Goal: Task Accomplishment & Management: Manage account settings

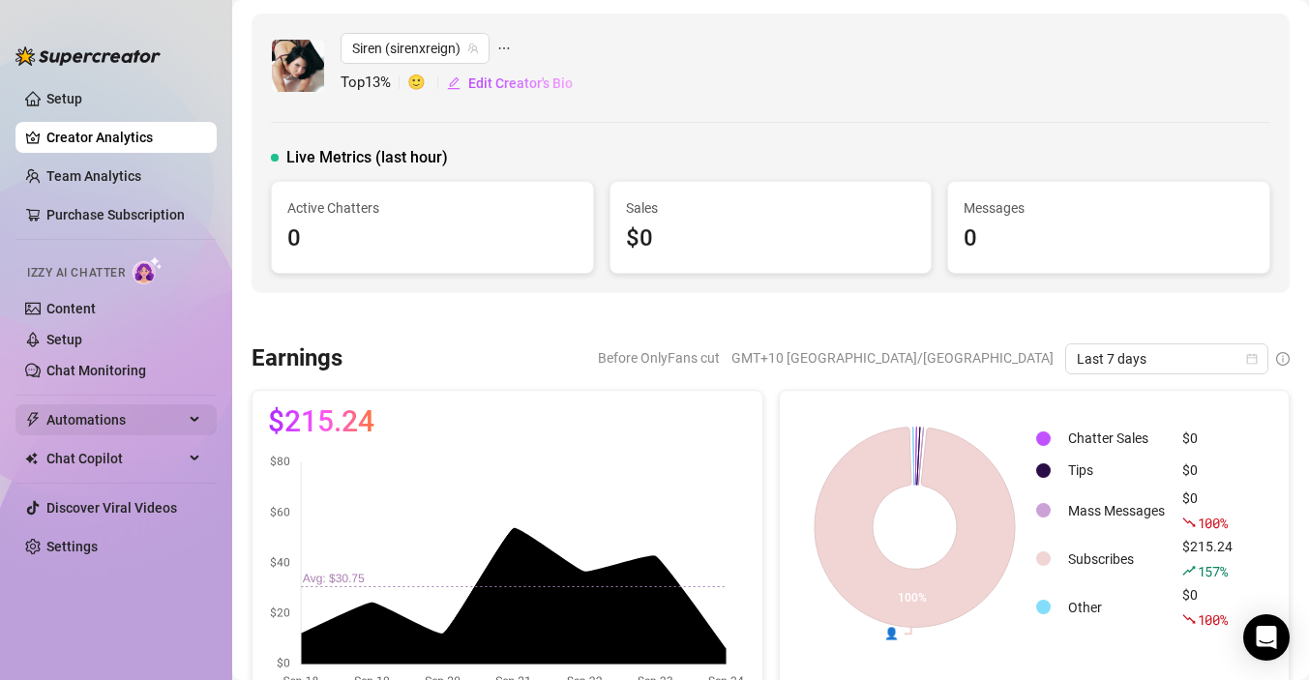
click at [86, 423] on span "Automations" at bounding box center [114, 419] width 137 height 31
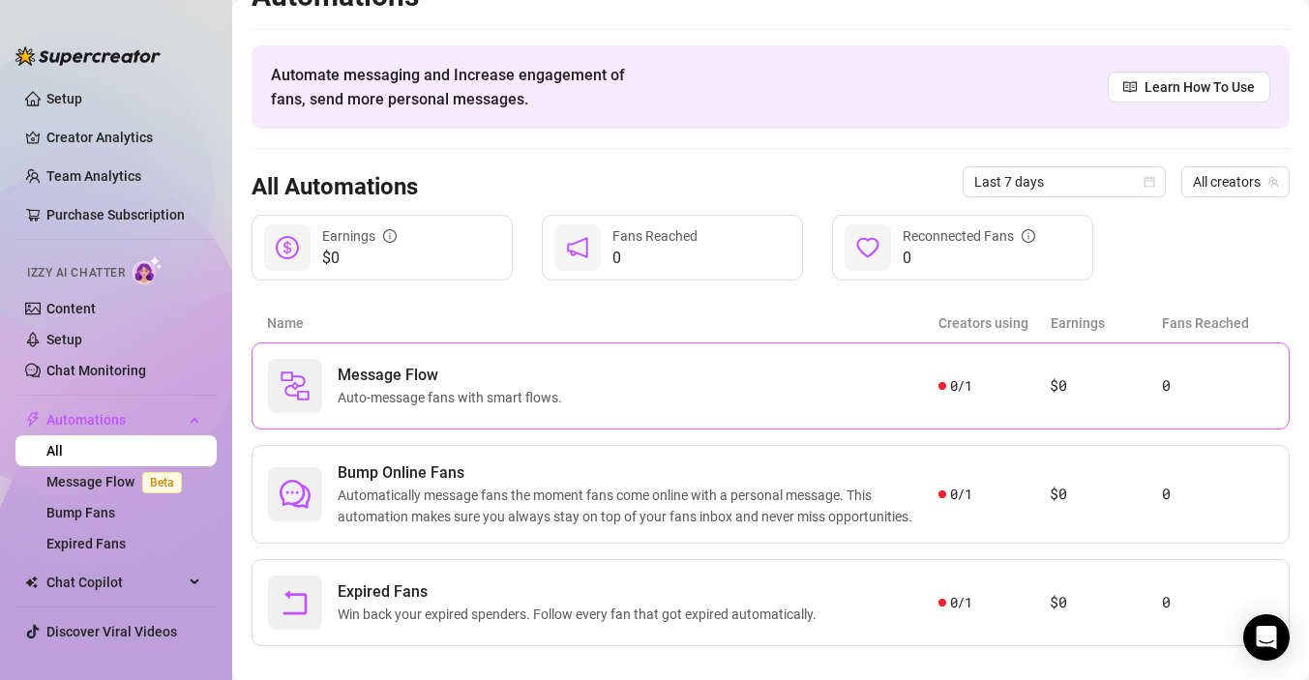
scroll to position [60, 0]
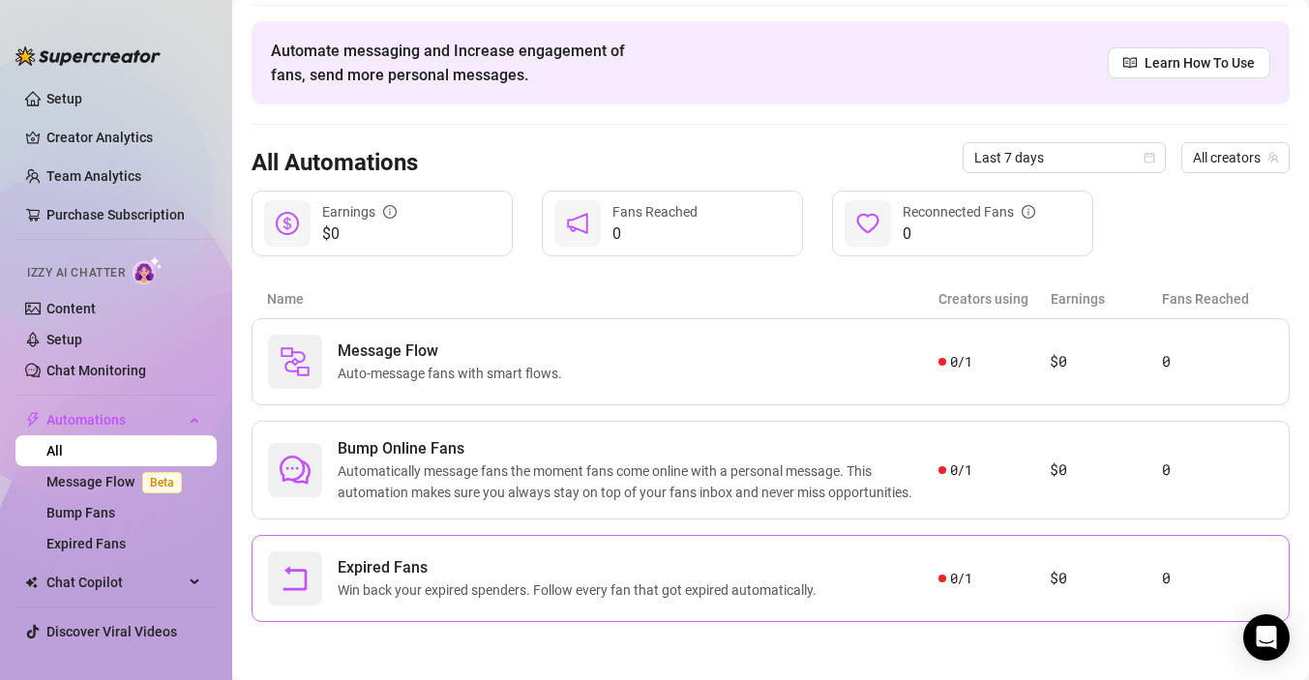
click at [400, 560] on span "Expired Fans" at bounding box center [581, 567] width 487 height 23
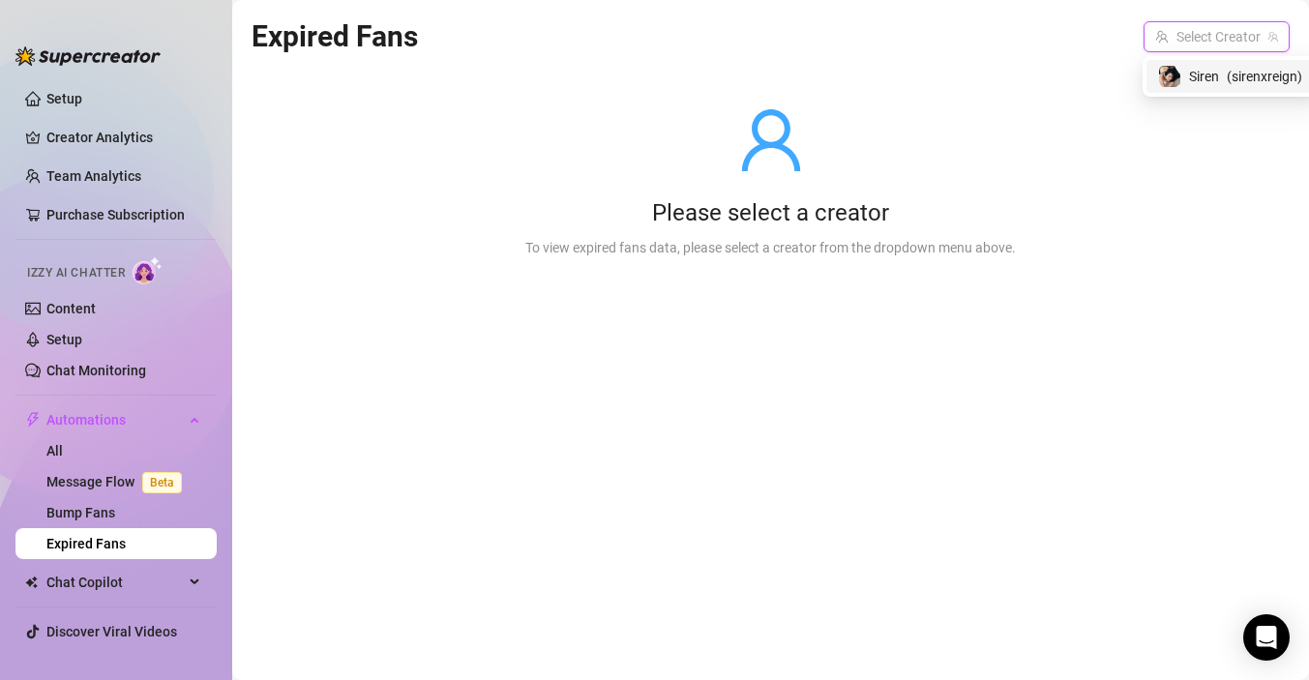
click at [1229, 45] on input "search" at bounding box center [1207, 36] width 105 height 29
click at [1199, 68] on span "( sirenxreign )" at bounding box center [1236, 76] width 75 height 21
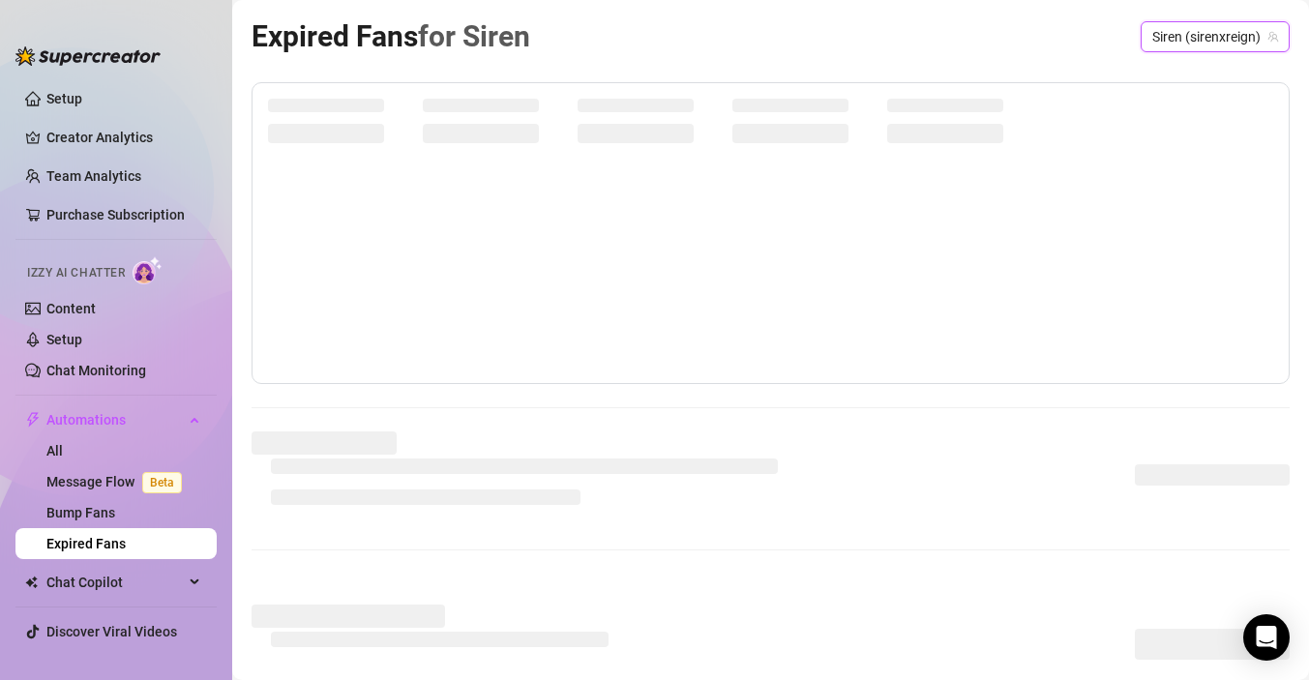
click at [1171, 75] on div "Expired Fans for [PERSON_NAME] (sirenxreign) Siren (sirenxreign)" at bounding box center [771, 406] width 1038 height 784
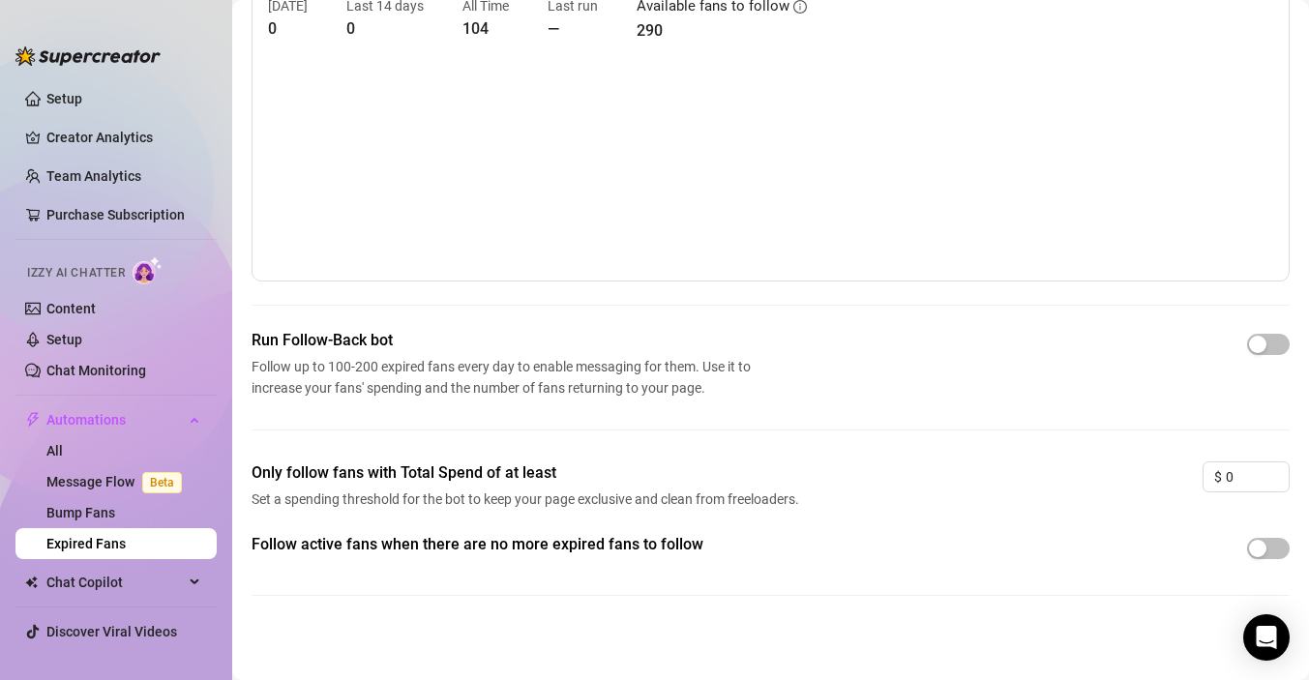
scroll to position [108, 0]
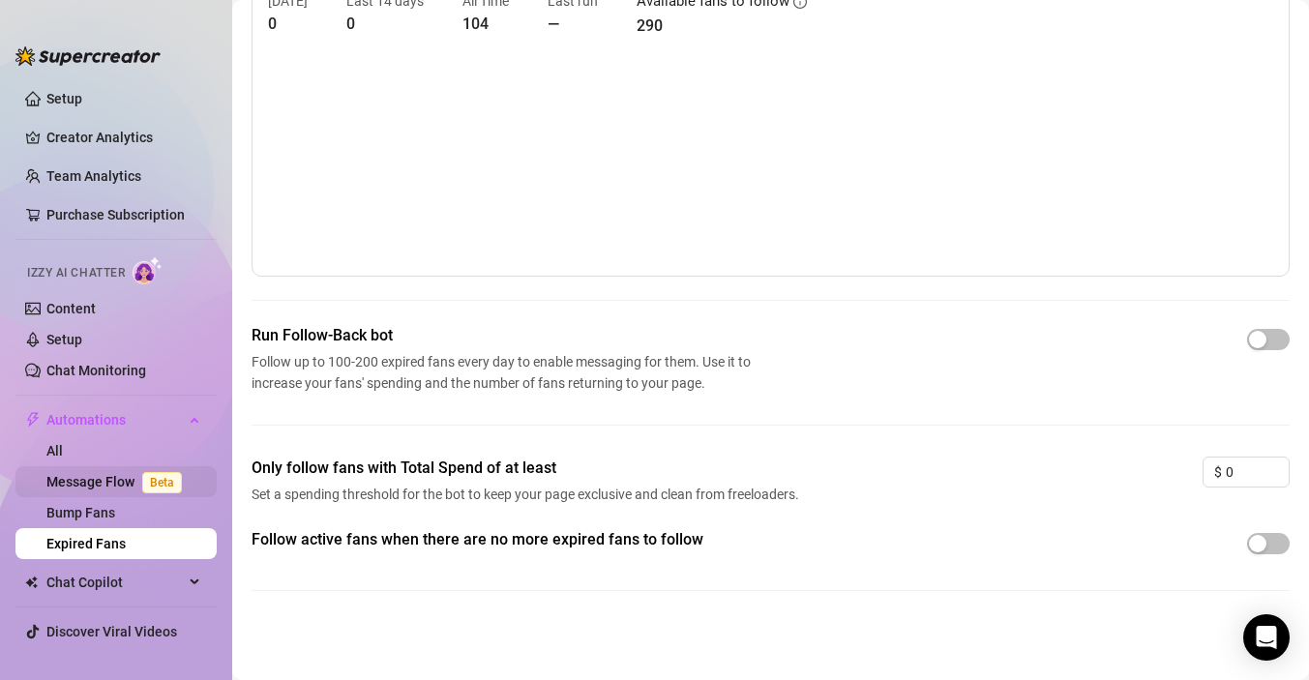
click at [84, 481] on link "Message Flow Beta" at bounding box center [117, 481] width 143 height 15
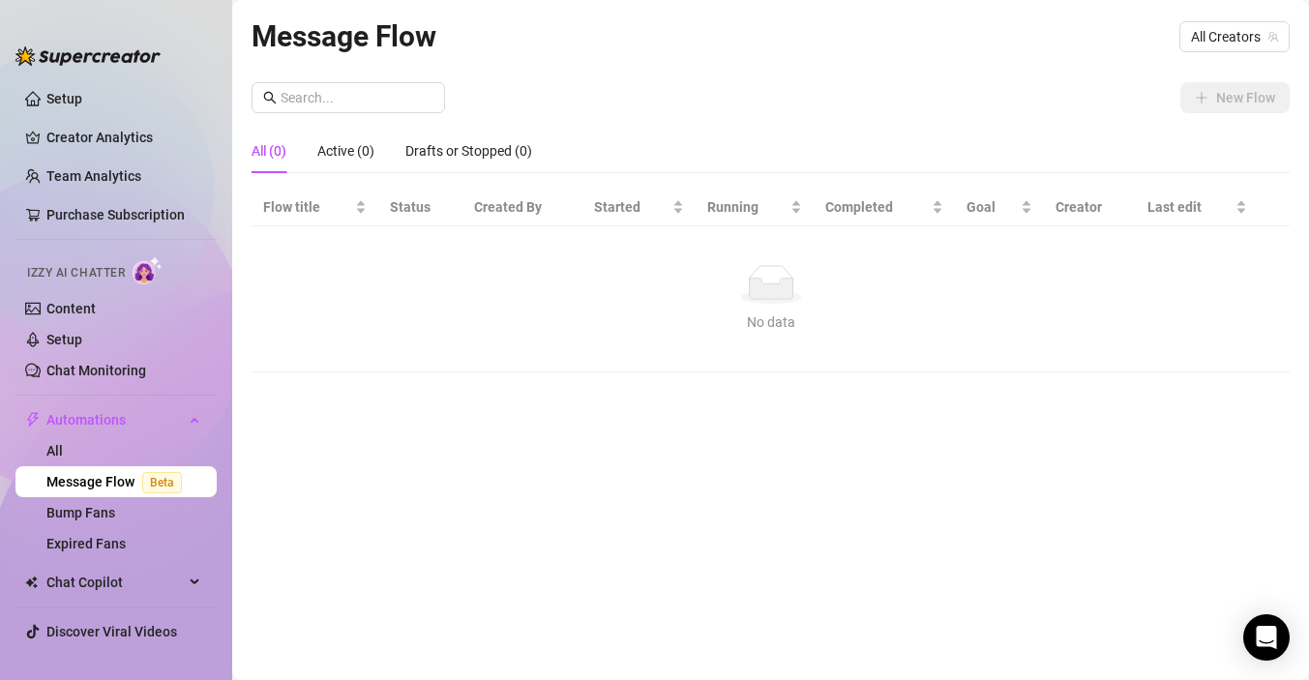
click at [993, 64] on div "Message Flow All Creators New Flow All (0) Active (0) Drafts or Stopped (0) Flo…" at bounding box center [771, 318] width 1038 height 609
click at [1210, 34] on span "All Creators" at bounding box center [1234, 36] width 87 height 29
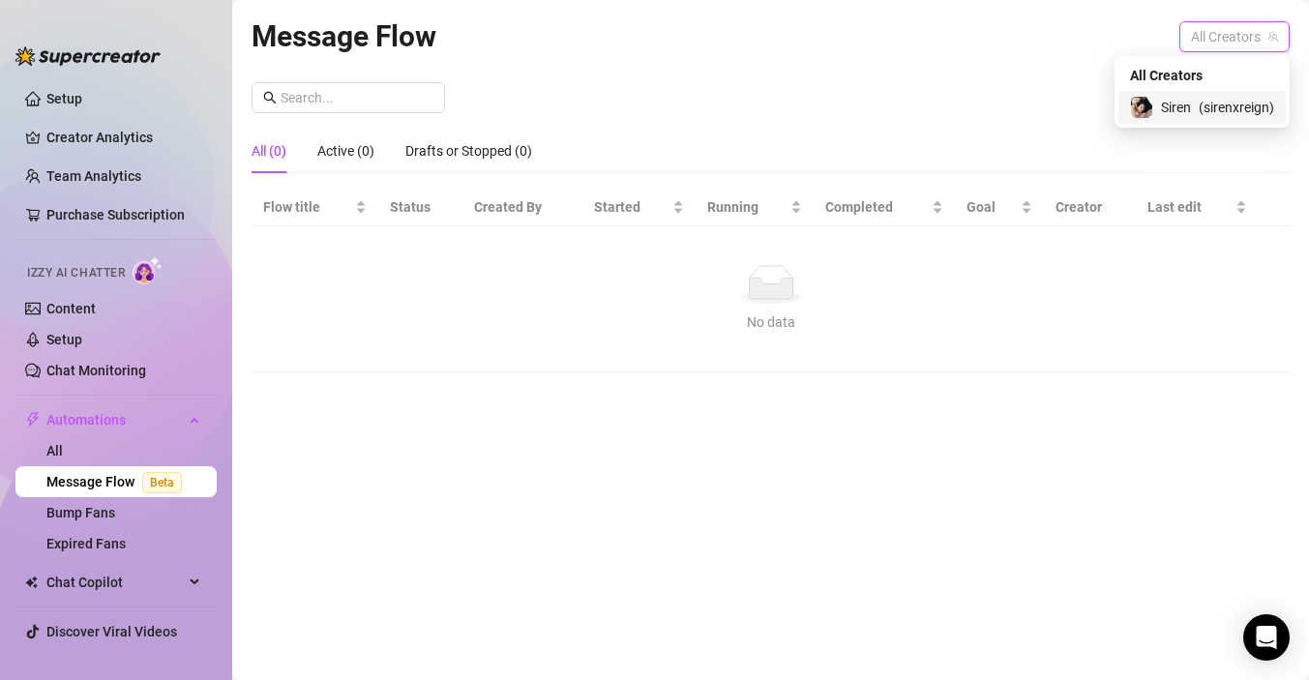
click at [1171, 99] on span "Siren" at bounding box center [1176, 107] width 30 height 21
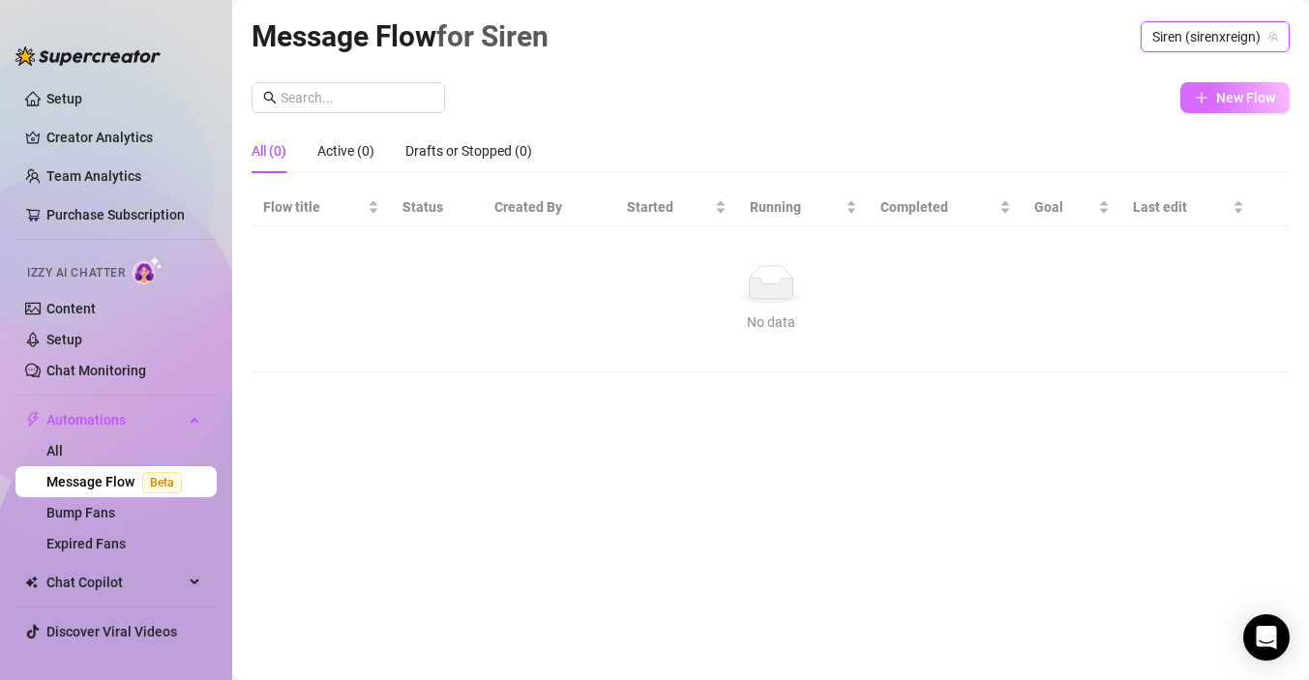
click at [1245, 102] on span "New Flow" at bounding box center [1245, 97] width 59 height 15
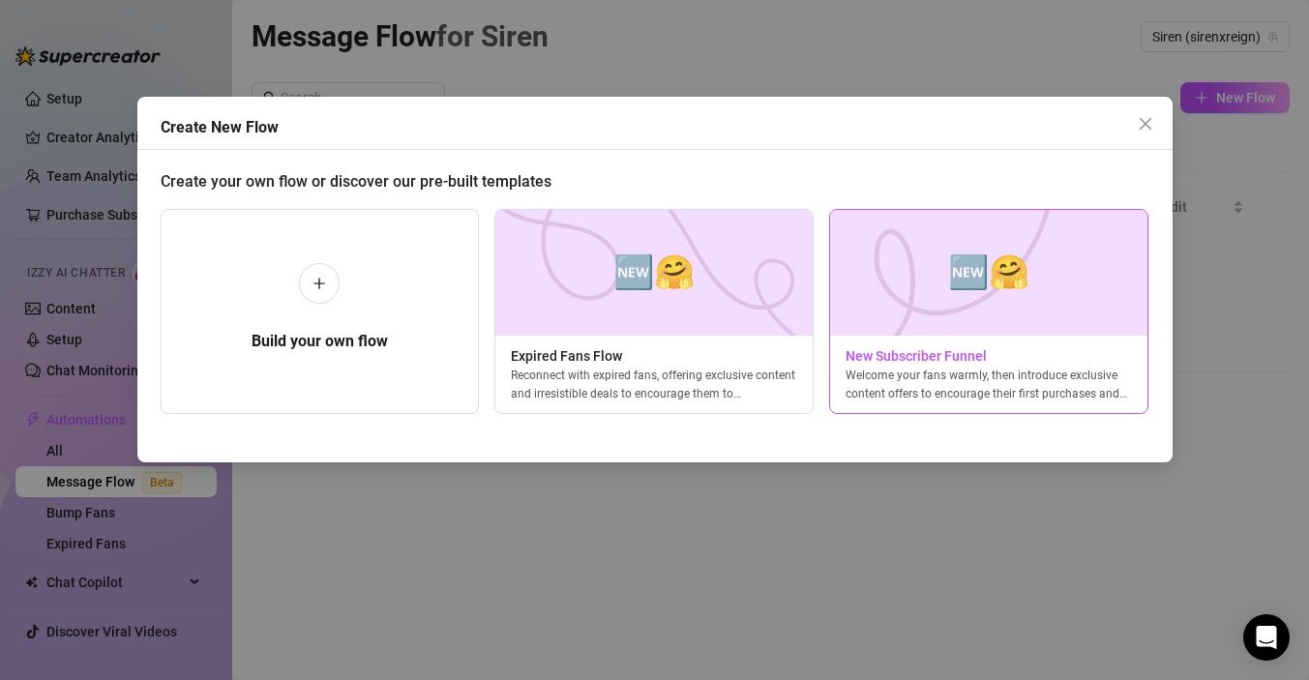
click at [932, 337] on div "🆕🤗 New Subscriber Funnel Welcome your fans warmly, then introduce exclusive con…" at bounding box center [988, 311] width 319 height 205
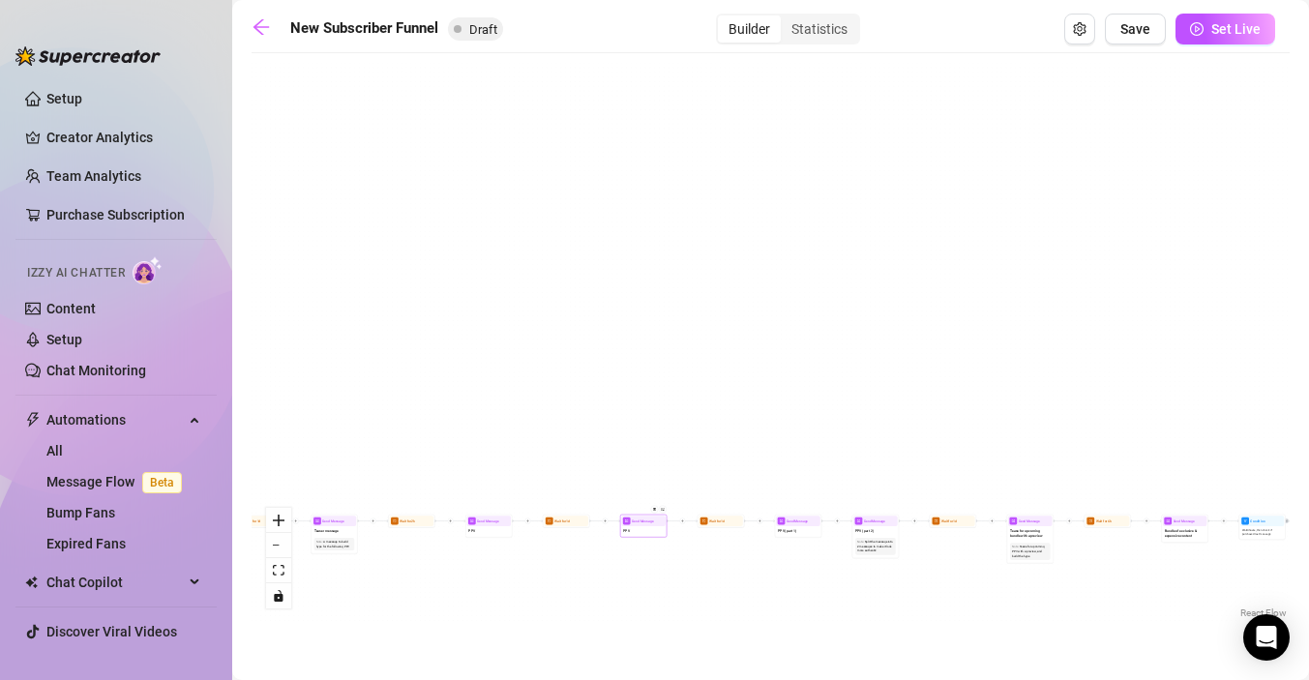
click at [632, 534] on div "PPV" at bounding box center [643, 531] width 45 height 10
type textarea "PPV"
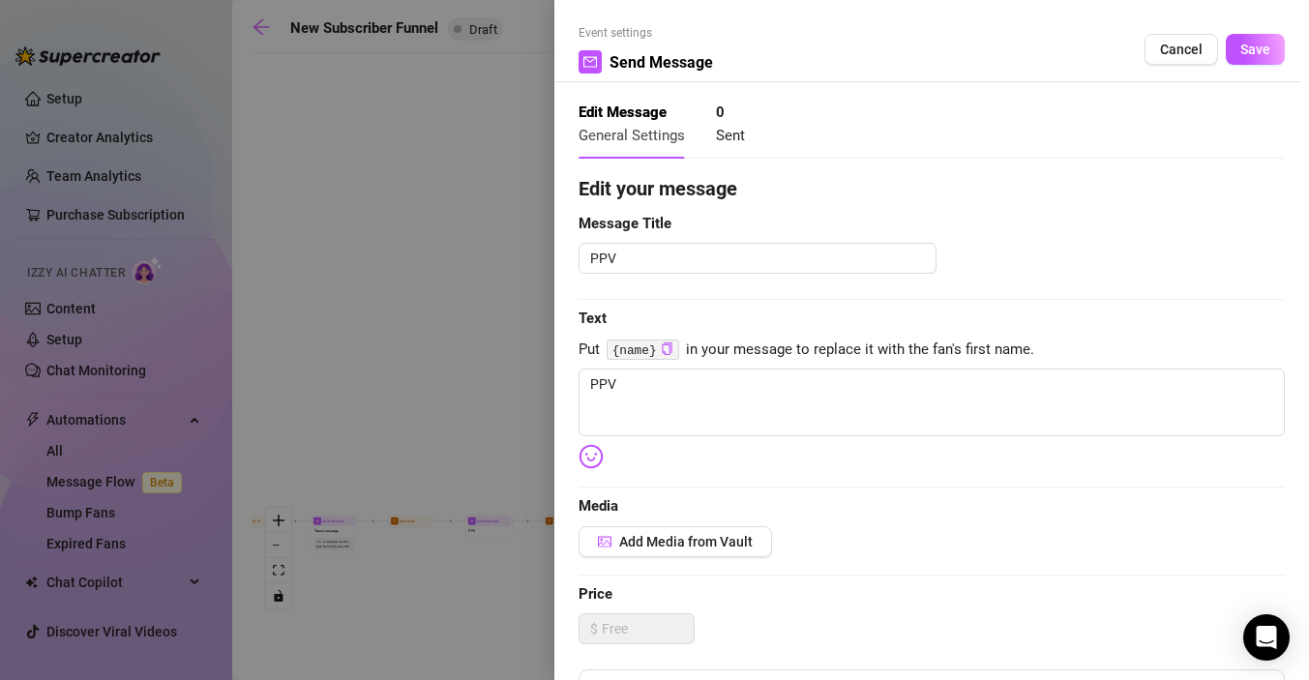
click at [462, 413] on div at bounding box center [654, 340] width 1309 height 680
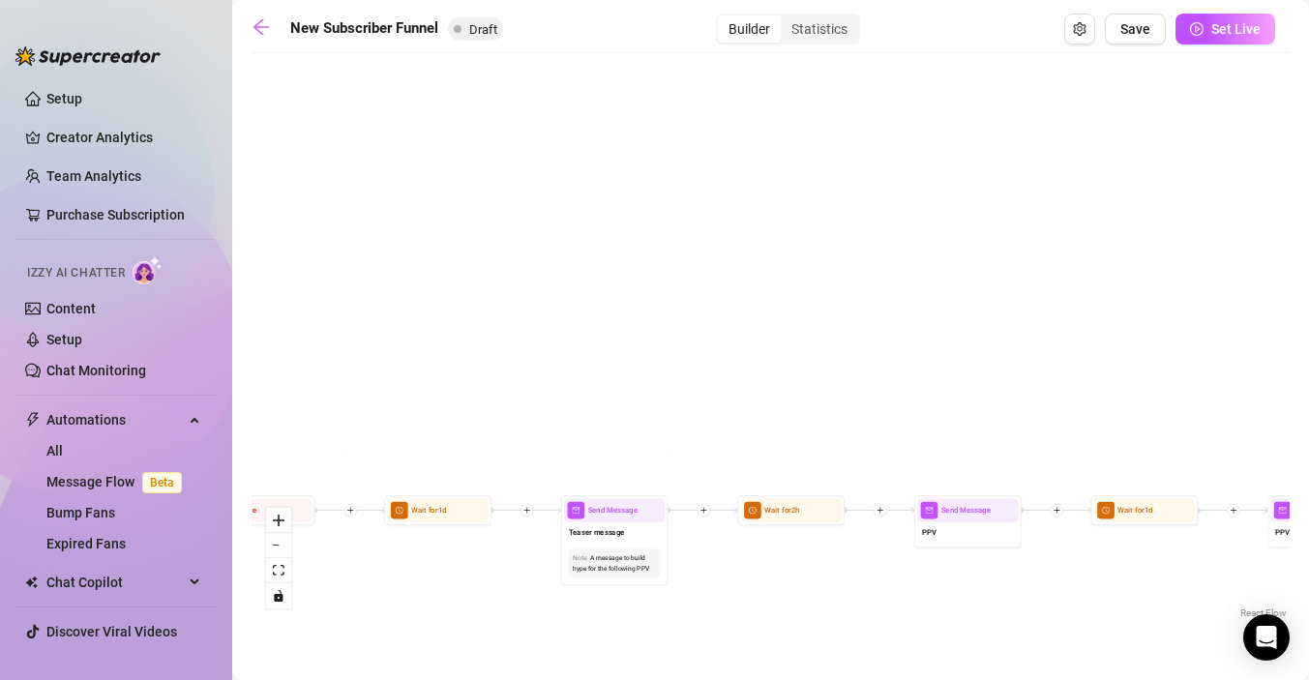
drag, startPoint x: 404, startPoint y: 619, endPoint x: 932, endPoint y: 561, distance: 531.5
click at [932, 561] on div "If True If True If True If False If False If False If True If False Merge Merge…" at bounding box center [771, 343] width 1038 height 560
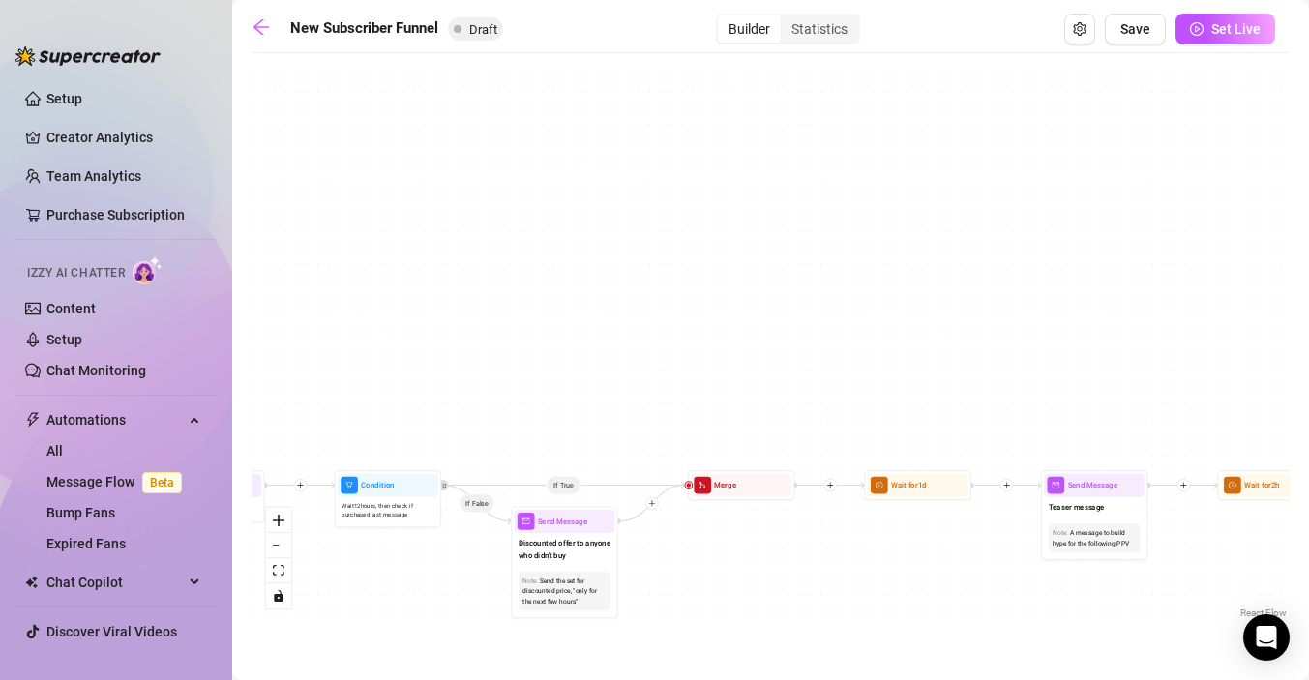
drag, startPoint x: 794, startPoint y: 568, endPoint x: 1165, endPoint y: 568, distance: 370.6
click at [1169, 569] on div "If True If True If True If False If False If False If True If False Merge Merge…" at bounding box center [771, 343] width 1038 height 560
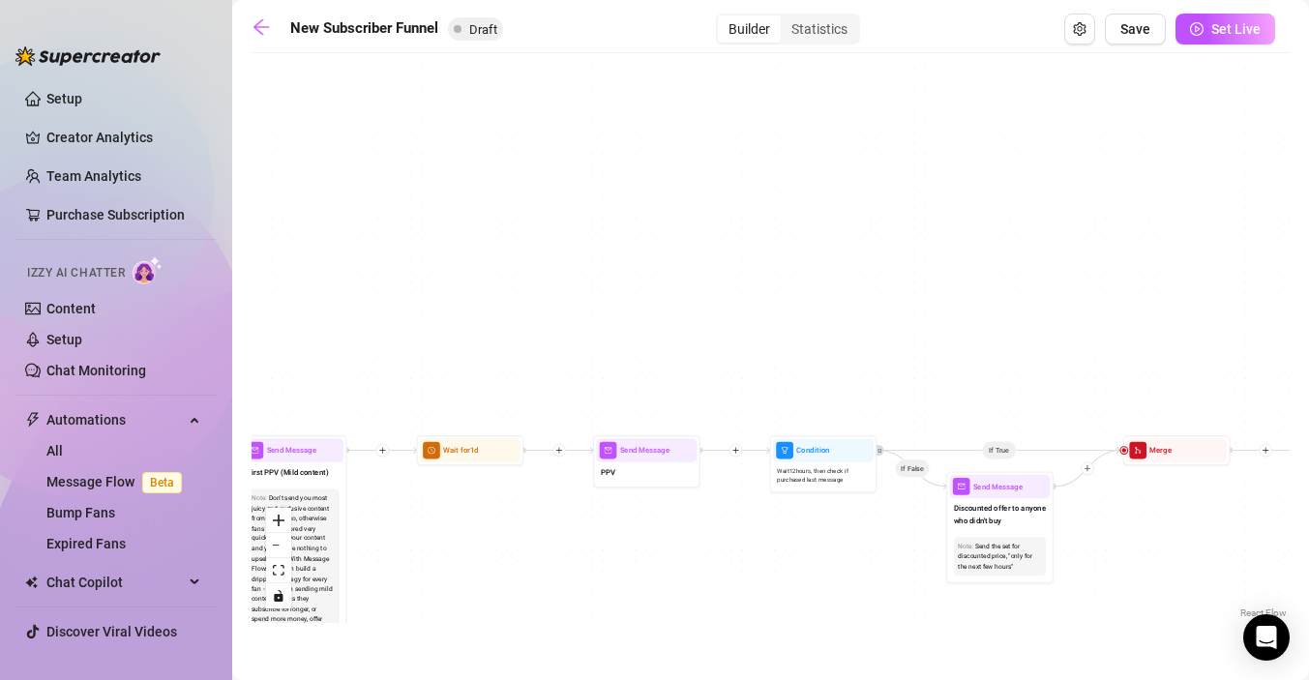
drag, startPoint x: 863, startPoint y: 571, endPoint x: 1213, endPoint y: 541, distance: 351.6
click at [1213, 541] on div "If True If True If True If False If False If False If True If False Merge Merge…" at bounding box center [771, 343] width 1038 height 560
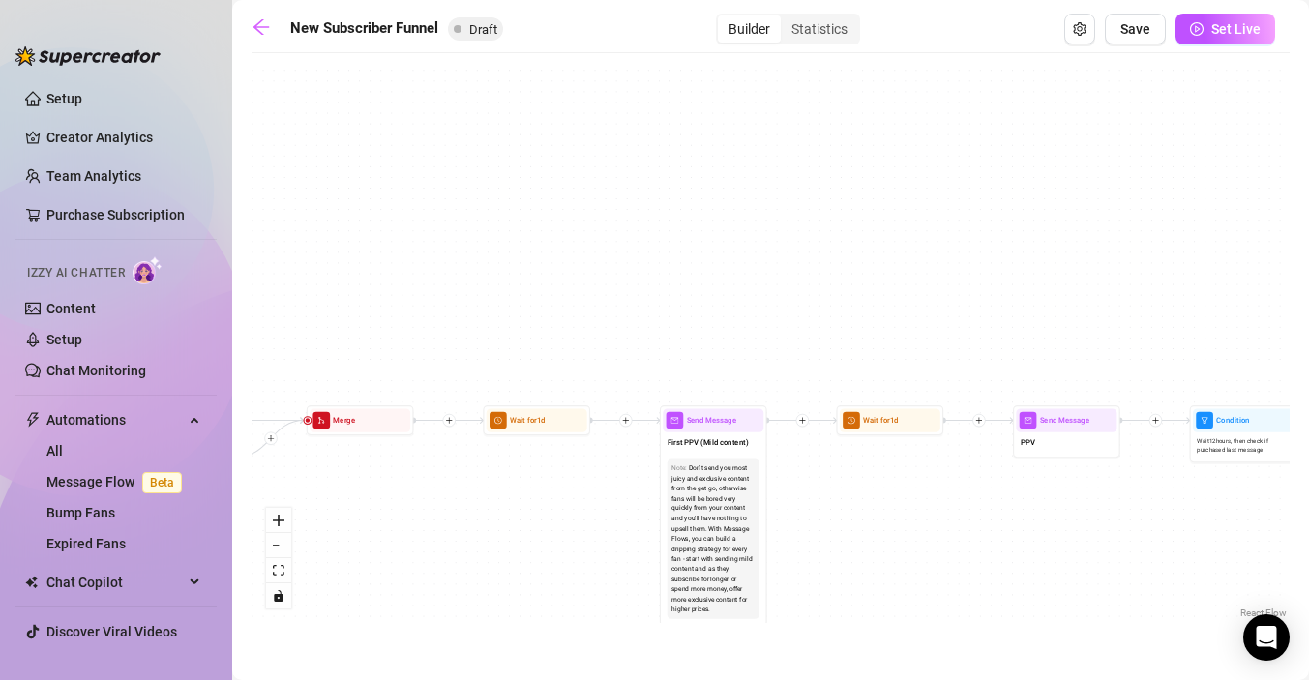
drag, startPoint x: 621, startPoint y: 561, endPoint x: 1035, endPoint y: 532, distance: 415.2
click at [1036, 534] on div "If True If True If True If False If False If False If True If False Merge Merge…" at bounding box center [771, 343] width 1038 height 560
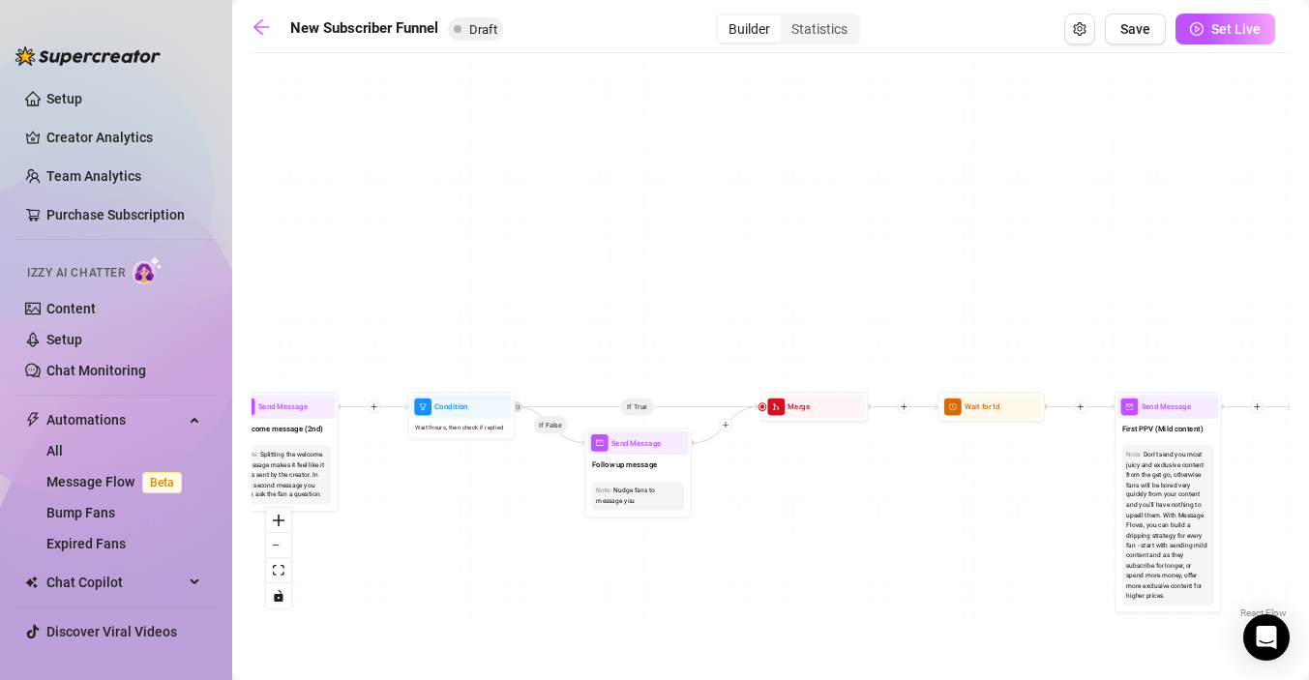
drag, startPoint x: 419, startPoint y: 523, endPoint x: 921, endPoint y: 498, distance: 502.8
click at [921, 500] on div "If True If True If True If False If False If False If True If False Merge Merge…" at bounding box center [771, 343] width 1038 height 560
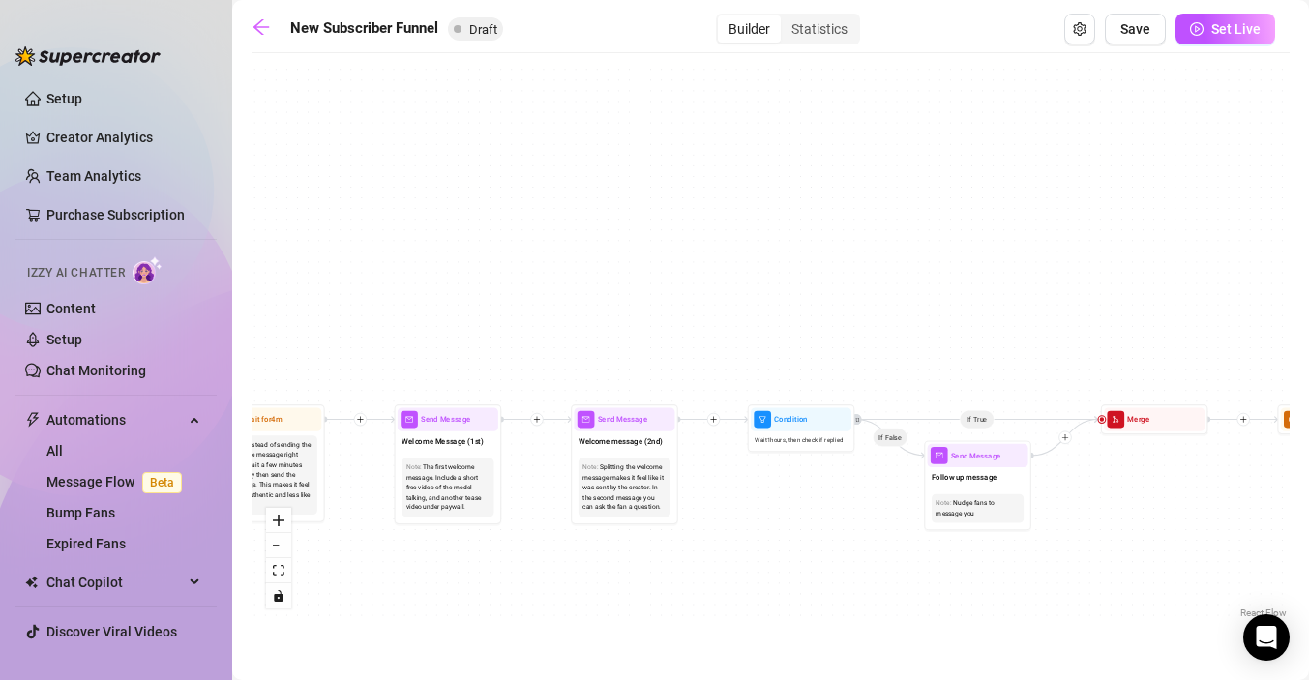
drag, startPoint x: 607, startPoint y: 531, endPoint x: 878, endPoint y: 546, distance: 271.3
click at [898, 548] on div "If True If True If True If False If False If False If True If False Merge Merge…" at bounding box center [771, 343] width 1038 height 560
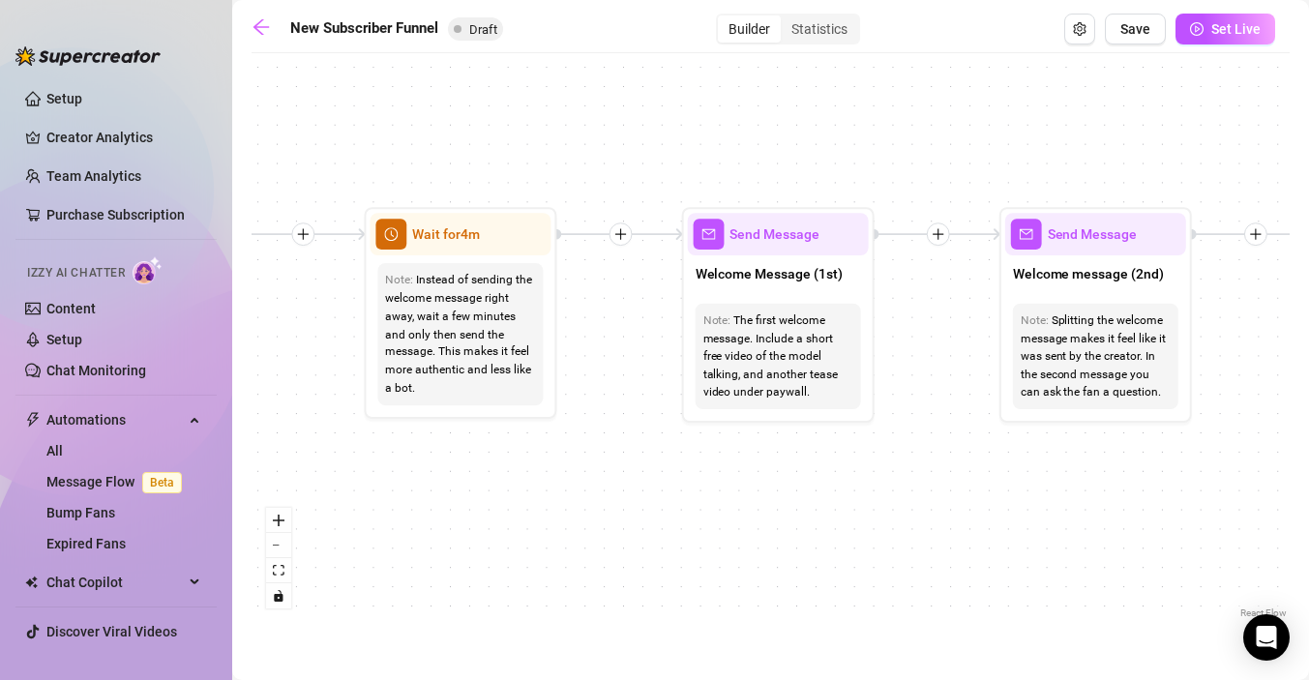
drag, startPoint x: 581, startPoint y: 545, endPoint x: 1010, endPoint y: 464, distance: 437.1
click at [1013, 465] on div "If True If True If True If False If False If False If True If False Merge Merge…" at bounding box center [771, 343] width 1038 height 560
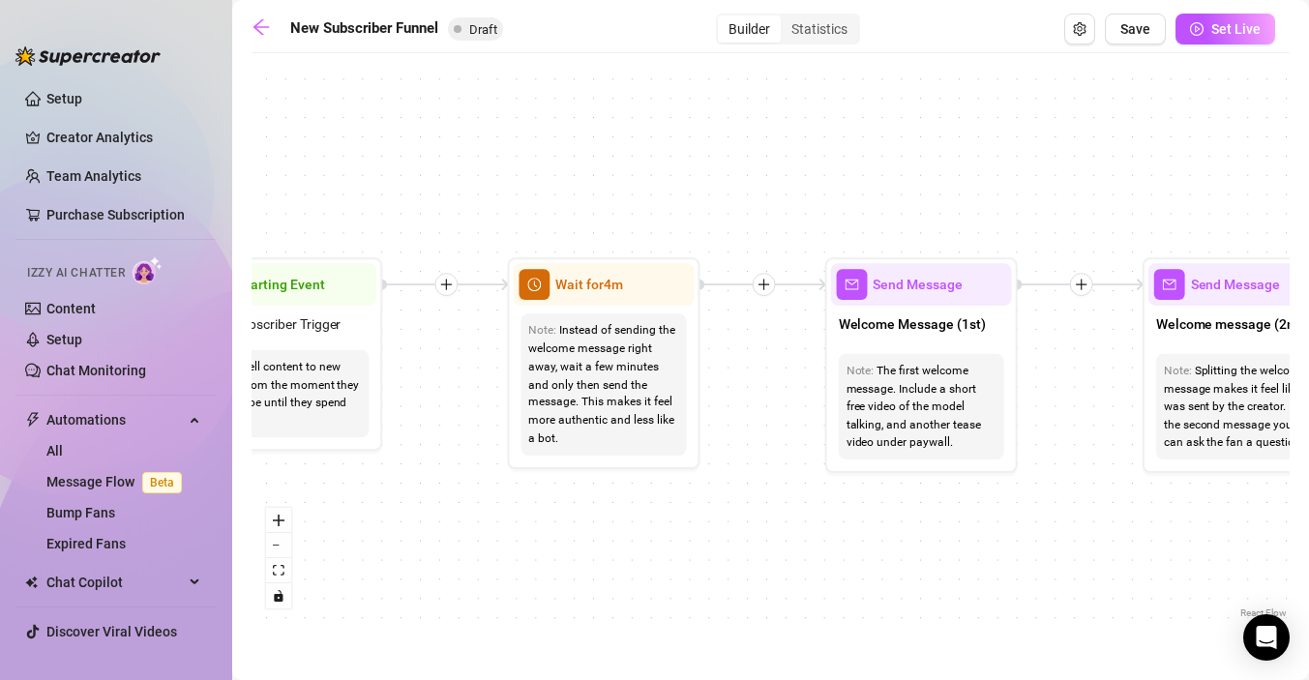
drag, startPoint x: 713, startPoint y: 453, endPoint x: 901, endPoint y: 497, distance: 192.9
click at [901, 497] on div "If True If True If True If False If False If False If True If False Merge Merge…" at bounding box center [771, 343] width 1038 height 560
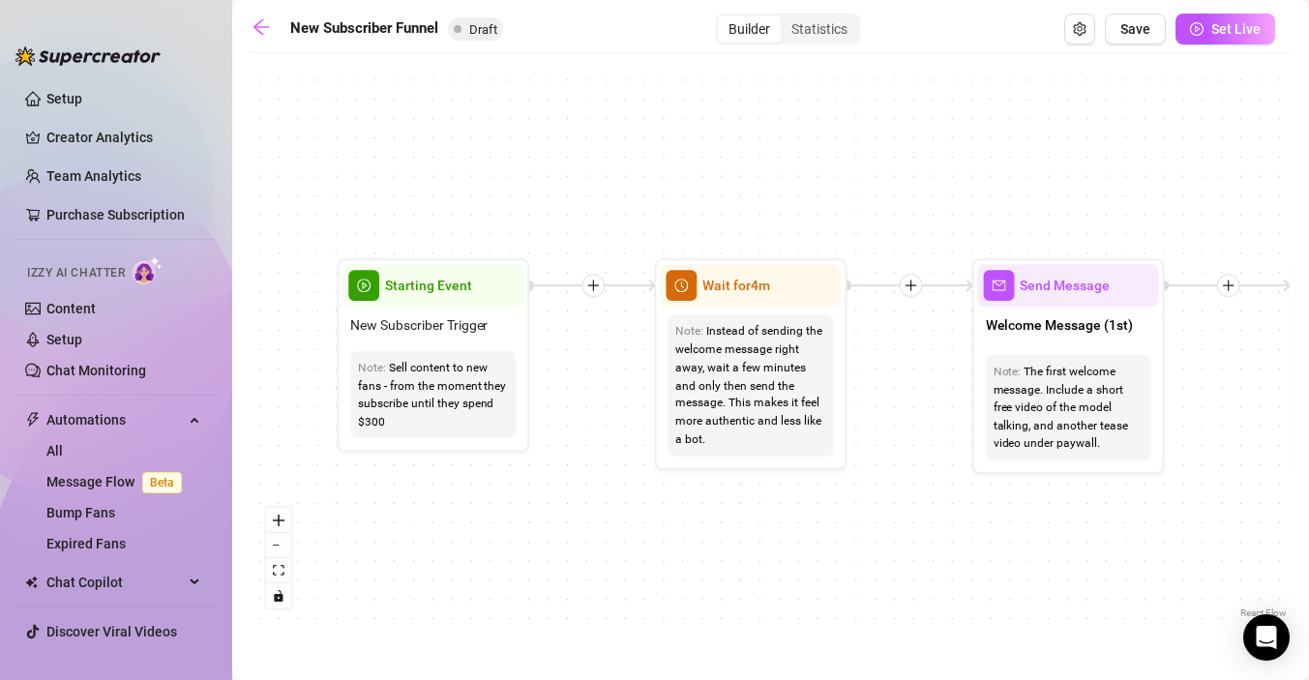
drag, startPoint x: 501, startPoint y: 493, endPoint x: 603, endPoint y: 500, distance: 101.9
click at [603, 500] on div "If True If True If True If False If False If False If True If False Merge Merge…" at bounding box center [771, 343] width 1038 height 560
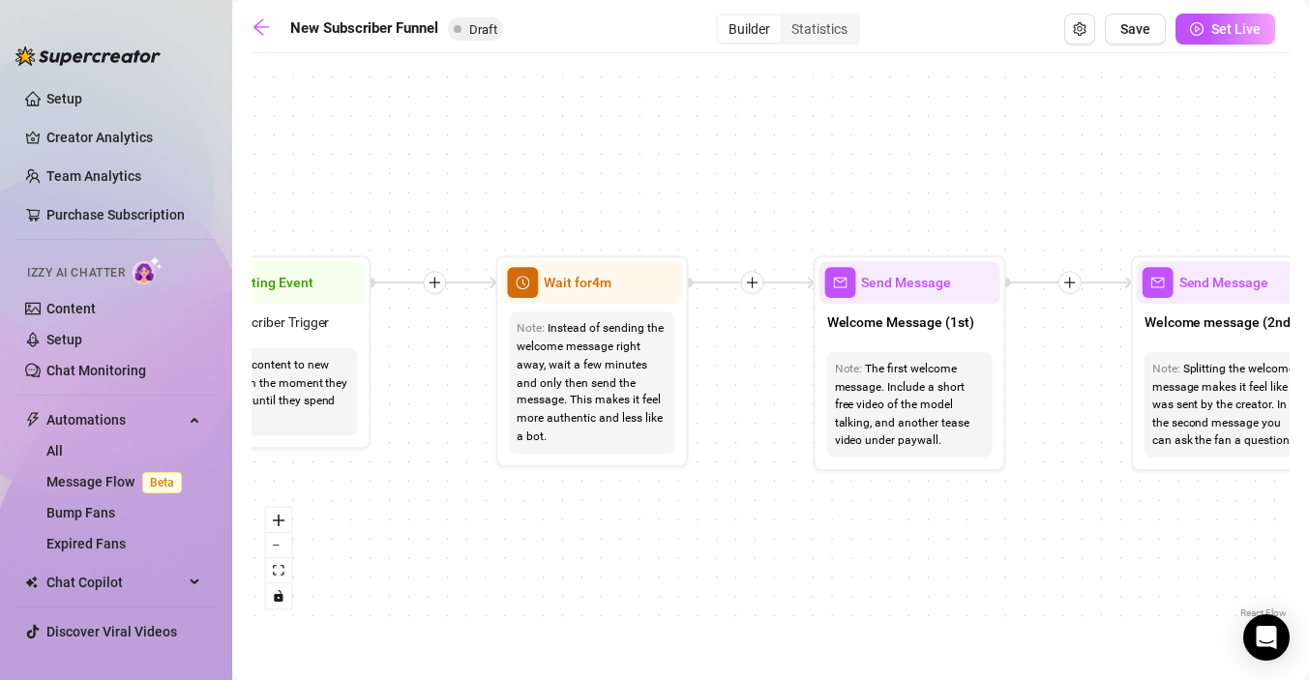
drag, startPoint x: 543, startPoint y: 507, endPoint x: 383, endPoint y: 499, distance: 159.9
click at [383, 500] on div "If True If True If True If False If False If False If True If False Merge Merge…" at bounding box center [771, 343] width 1038 height 560
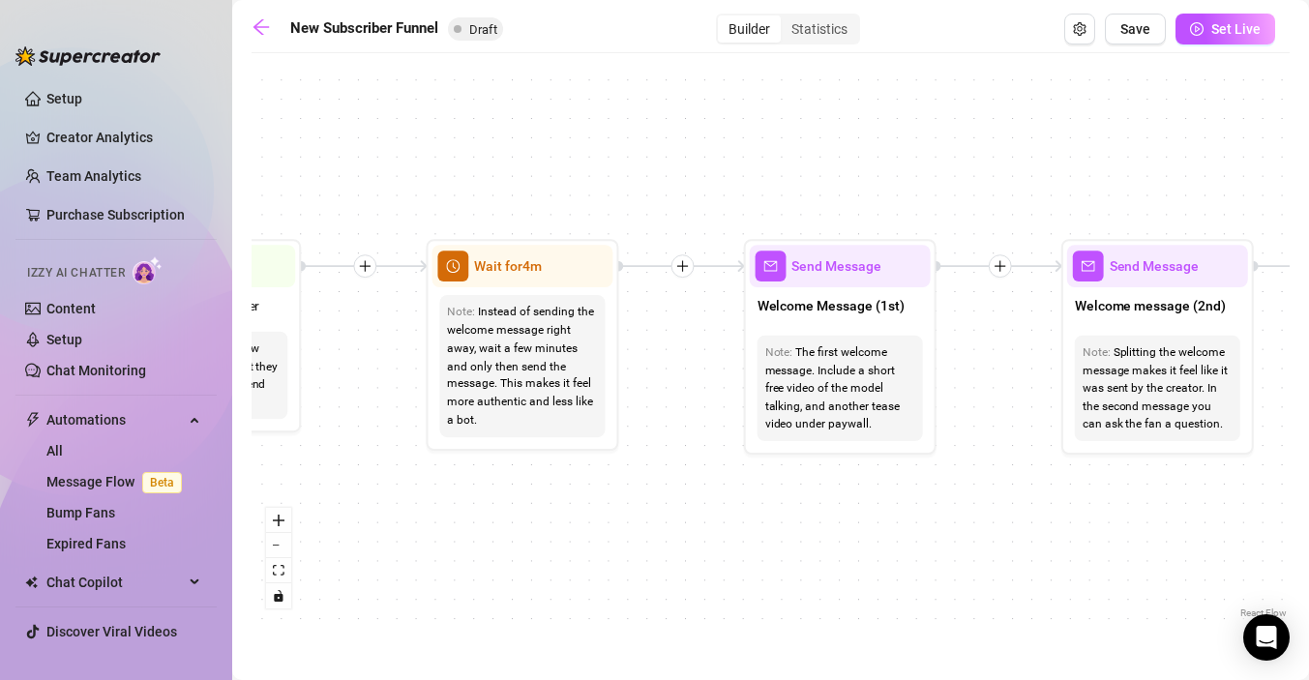
drag, startPoint x: 557, startPoint y: 493, endPoint x: 489, endPoint y: 478, distance: 70.2
click at [489, 479] on div "If True If True If True If False If False If False If True If False Merge Merge…" at bounding box center [771, 343] width 1038 height 560
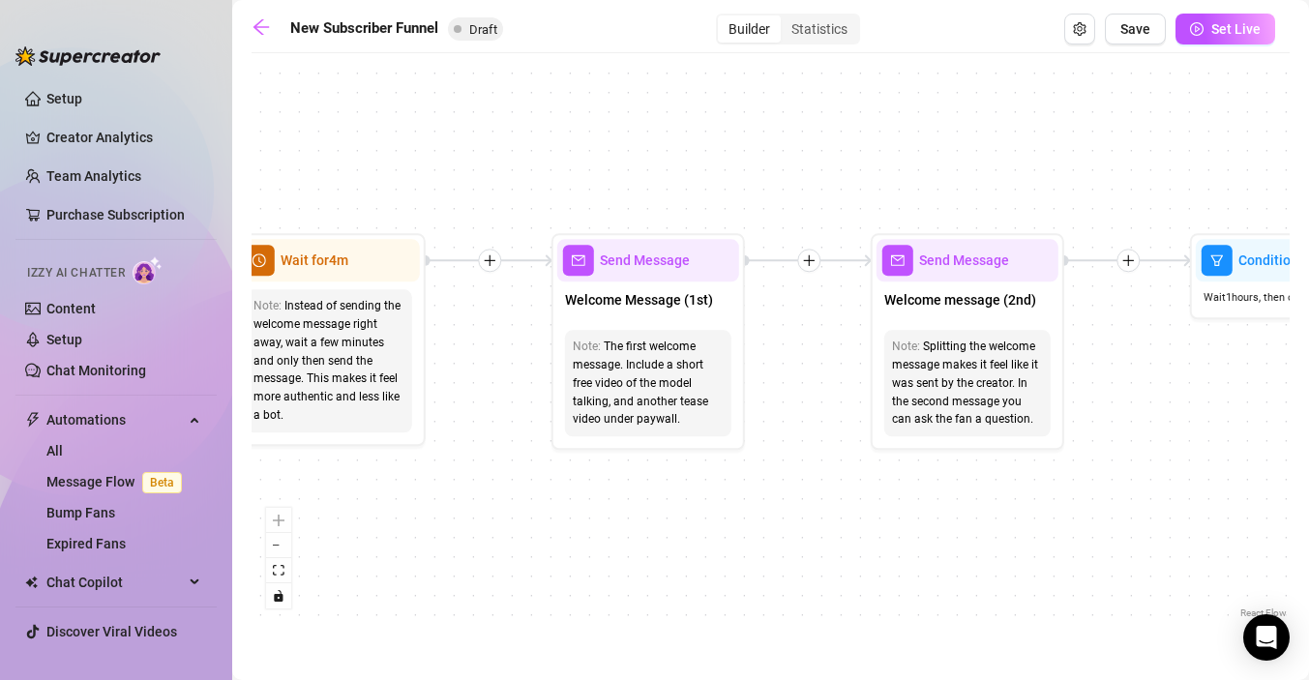
drag, startPoint x: 720, startPoint y: 482, endPoint x: 414, endPoint y: 474, distance: 305.9
click at [416, 474] on div "If True If True If True If False If False If False If True If False Merge Merge…" at bounding box center [771, 343] width 1038 height 560
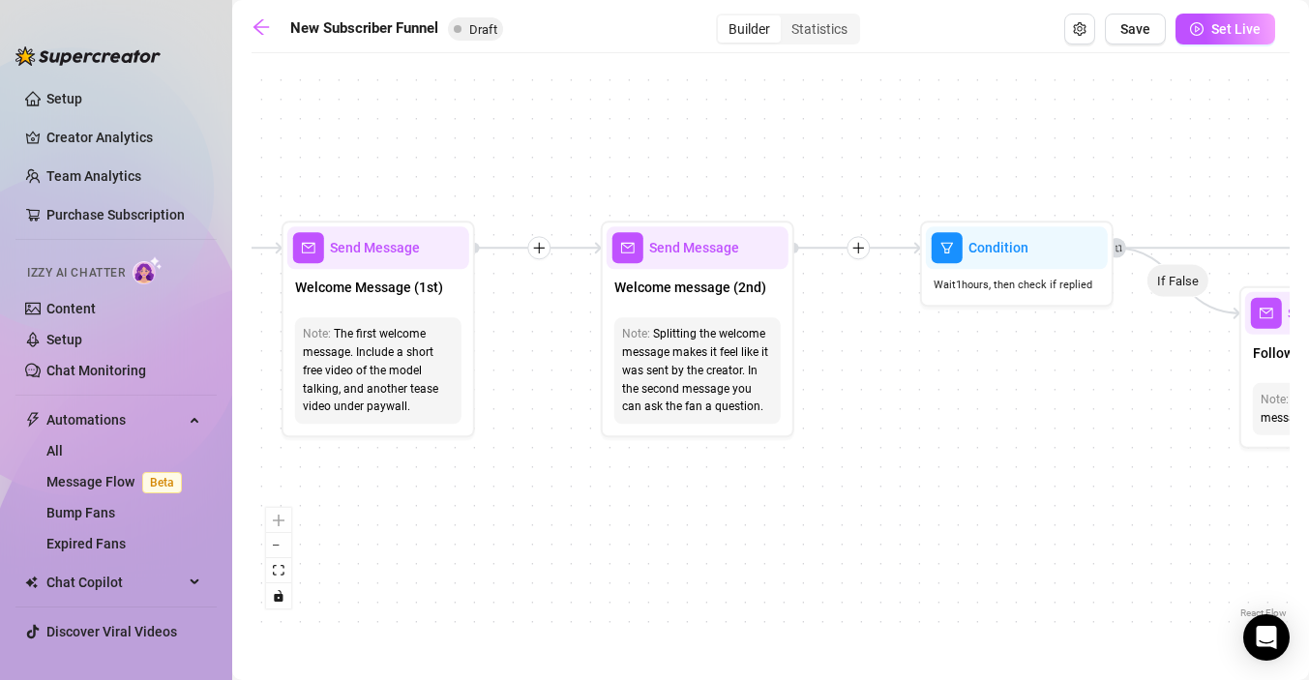
drag, startPoint x: 636, startPoint y: 518, endPoint x: 474, endPoint y: 505, distance: 162.1
click at [474, 506] on div "If True If True If True If False If False If False If True If False Merge Merge…" at bounding box center [771, 343] width 1038 height 560
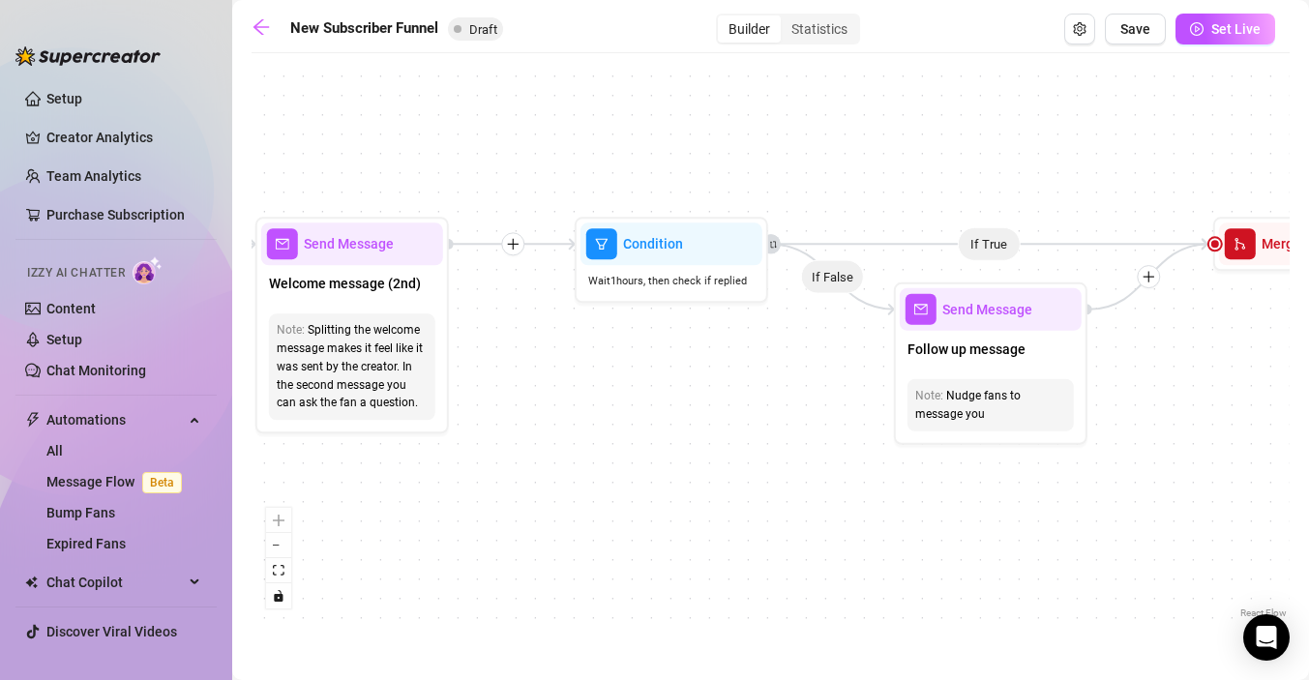
drag, startPoint x: 749, startPoint y: 504, endPoint x: 338, endPoint y: 498, distance: 411.3
click at [338, 498] on div "If True If True If True If False If False If False If True If False Merge Merge…" at bounding box center [771, 343] width 1038 height 560
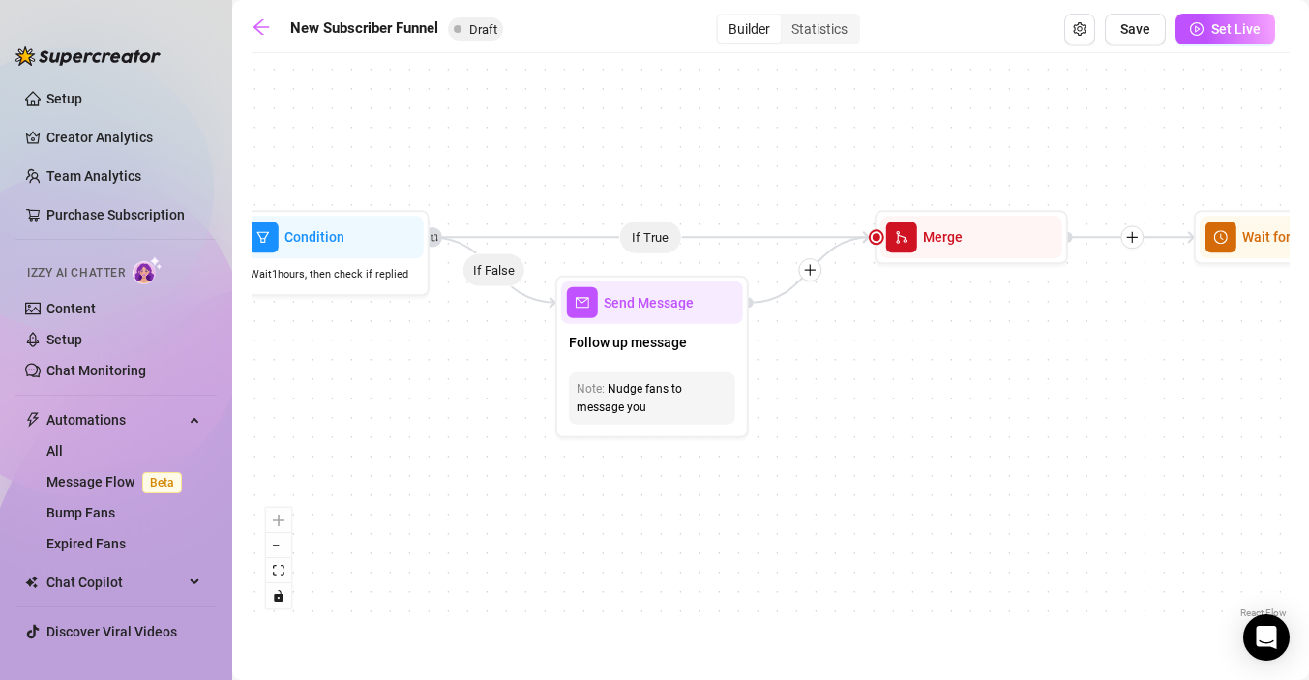
drag, startPoint x: 563, startPoint y: 494, endPoint x: 292, endPoint y: 489, distance: 271.0
click at [292, 489] on div "If True If True If True If False If False If False If True If False Merge Merge…" at bounding box center [771, 343] width 1038 height 560
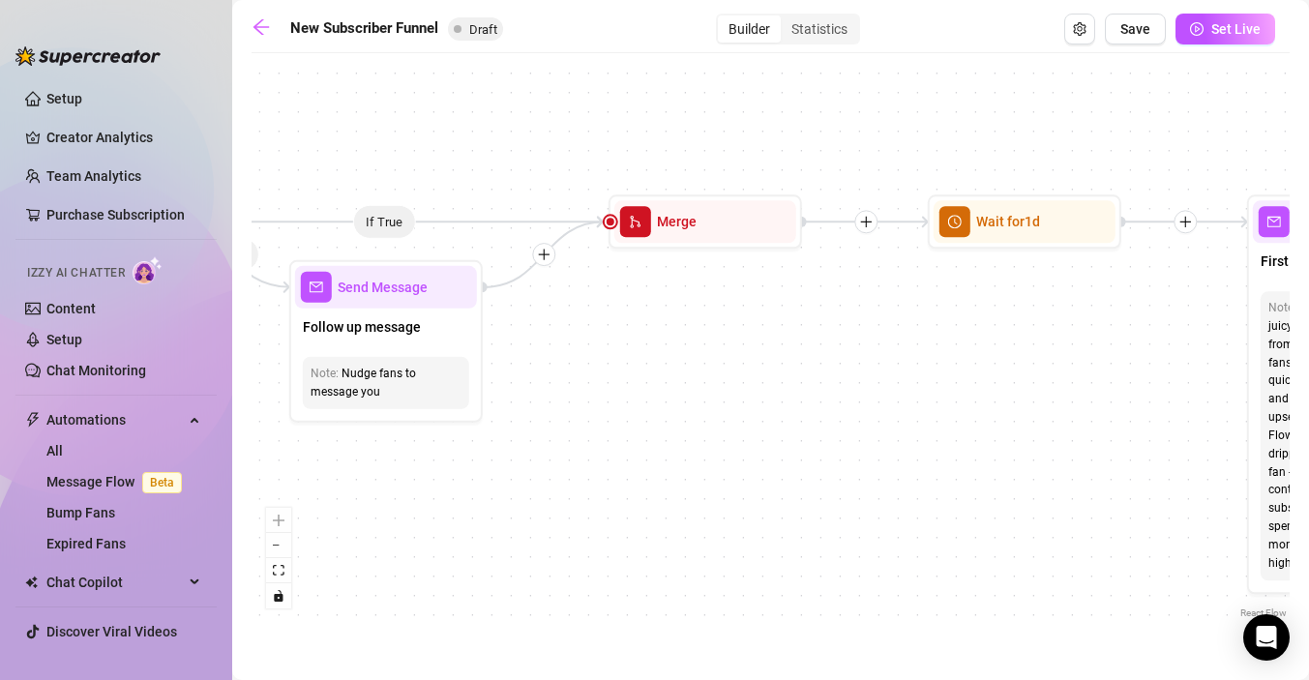
drag, startPoint x: 621, startPoint y: 485, endPoint x: 355, endPoint y: 468, distance: 266.6
click at [355, 468] on div "If True If True If True If False If False If False If True If False Merge Merge…" at bounding box center [771, 343] width 1038 height 560
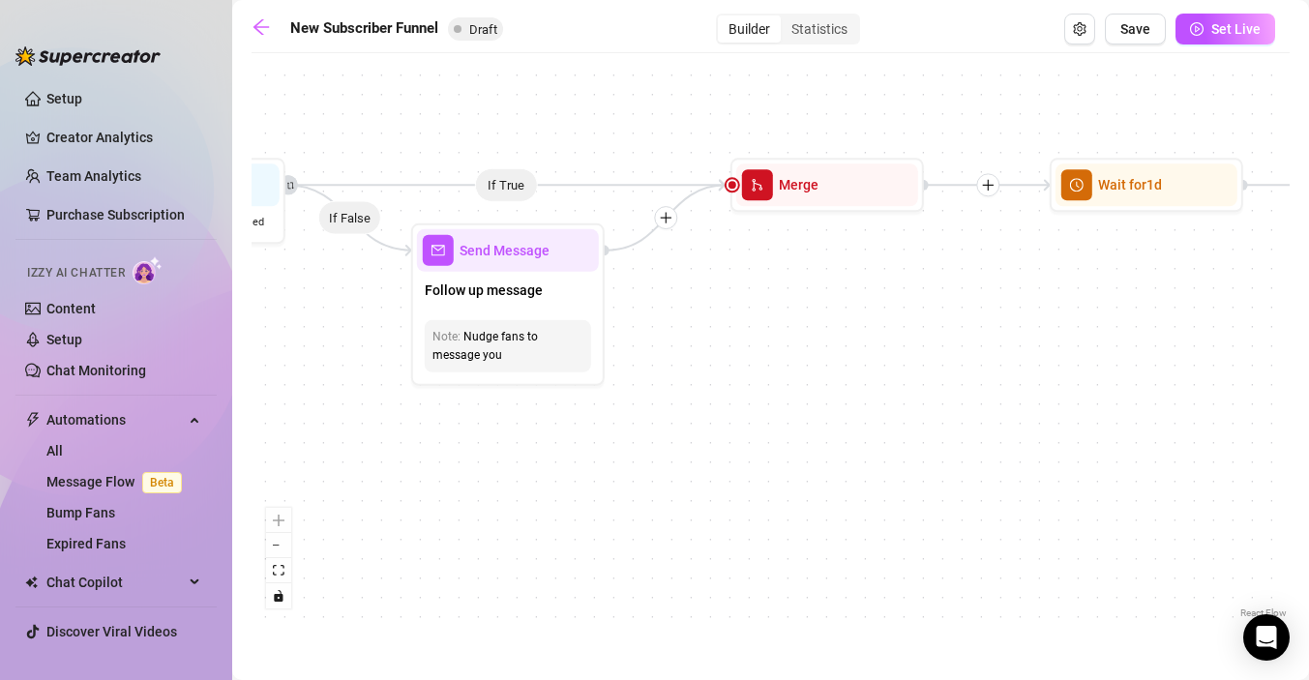
drag, startPoint x: 456, startPoint y: 455, endPoint x: 577, endPoint y: 415, distance: 127.3
click at [577, 416] on div "If True If True If True If False If False If False If True If False Merge Merge…" at bounding box center [771, 343] width 1038 height 560
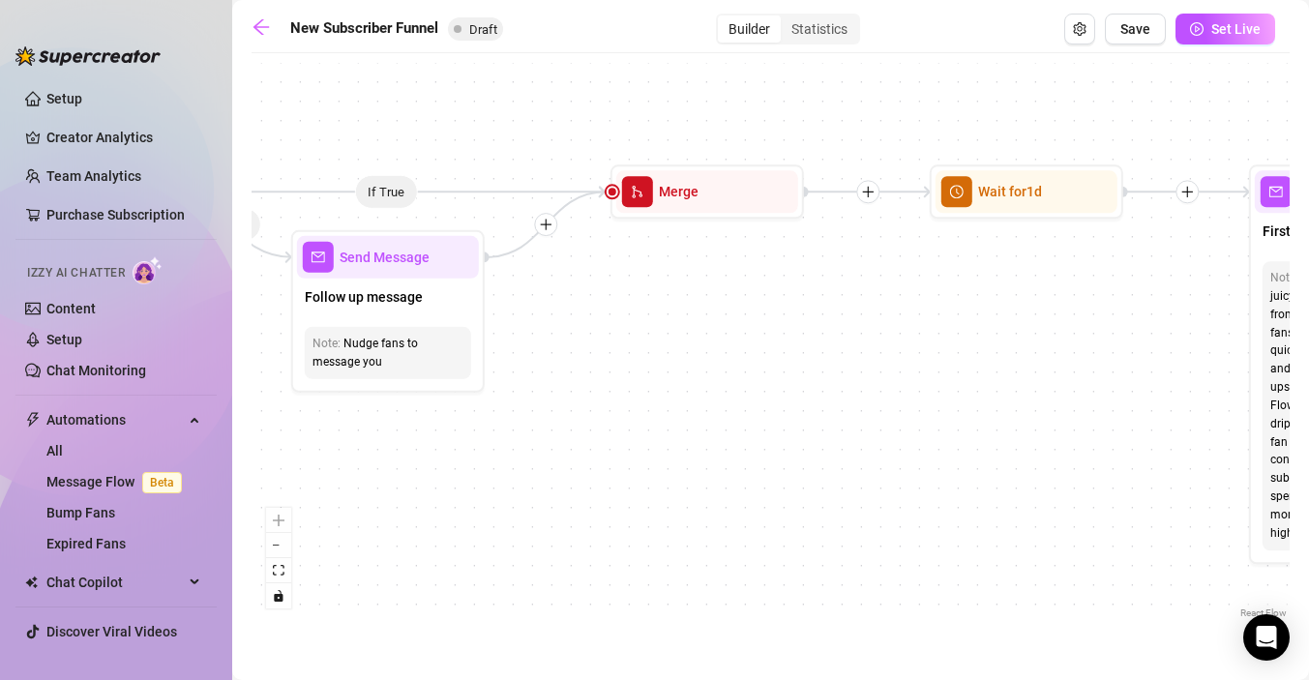
drag, startPoint x: 715, startPoint y: 410, endPoint x: 539, endPoint y: 416, distance: 176.2
click at [539, 416] on div "If True If True If True If False If False If False If True If False Merge Merge…" at bounding box center [771, 343] width 1038 height 560
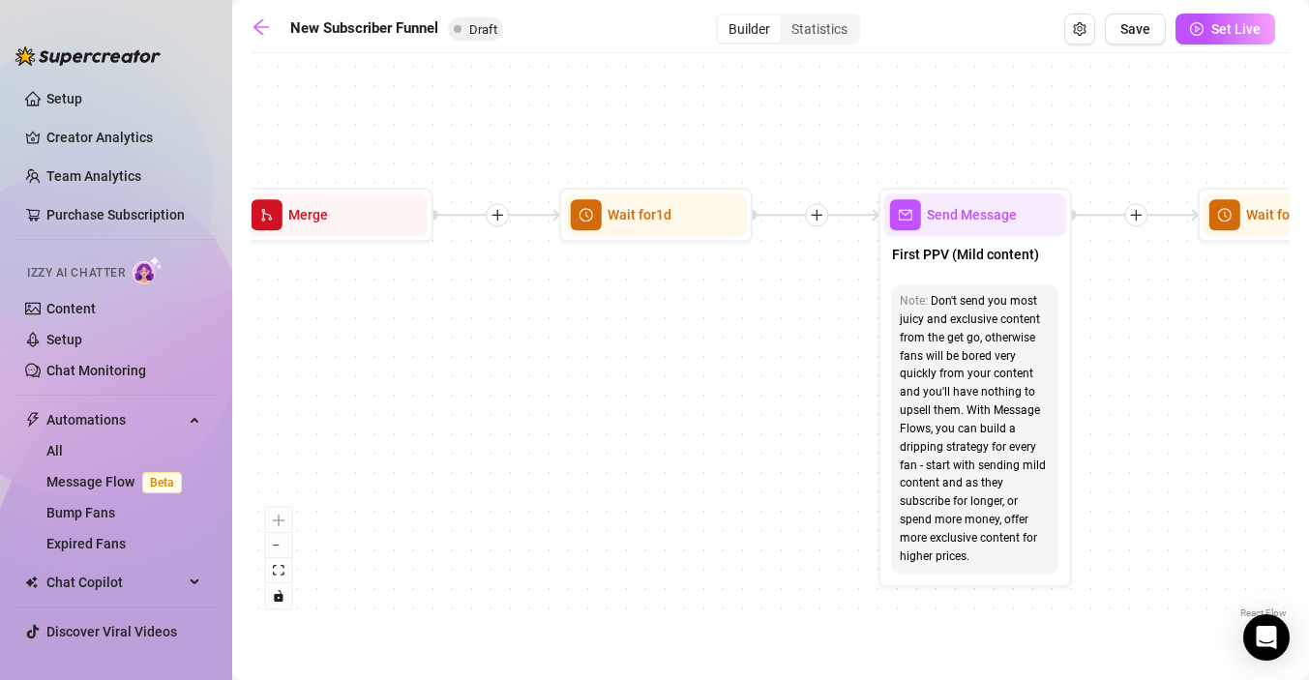
drag, startPoint x: 710, startPoint y: 426, endPoint x: 389, endPoint y: 449, distance: 322.1
click at [389, 449] on div "If True If True If True If False If False If False If True If False Merge Merge…" at bounding box center [771, 343] width 1038 height 560
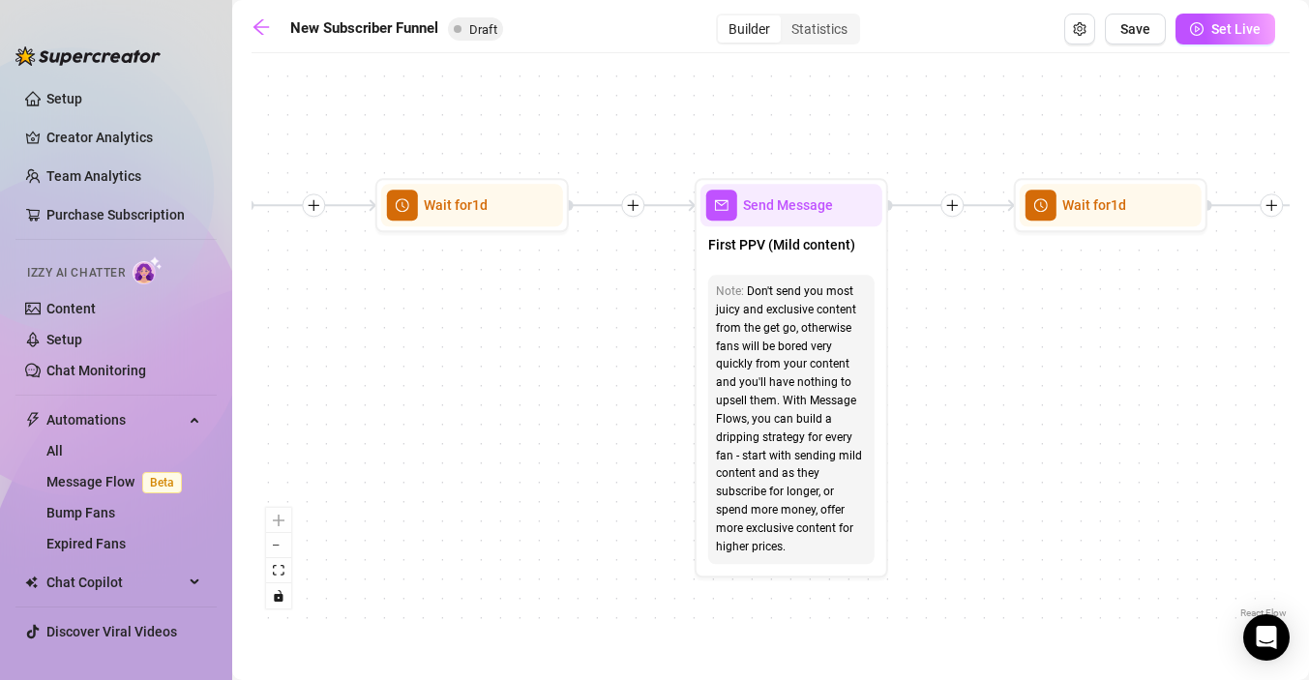
drag, startPoint x: 577, startPoint y: 457, endPoint x: 401, endPoint y: 451, distance: 176.2
click at [401, 451] on div "If True If True If True If False If False If False If True If False Merge Merge…" at bounding box center [771, 343] width 1038 height 560
click at [255, 35] on icon "arrow-left" at bounding box center [261, 26] width 19 height 19
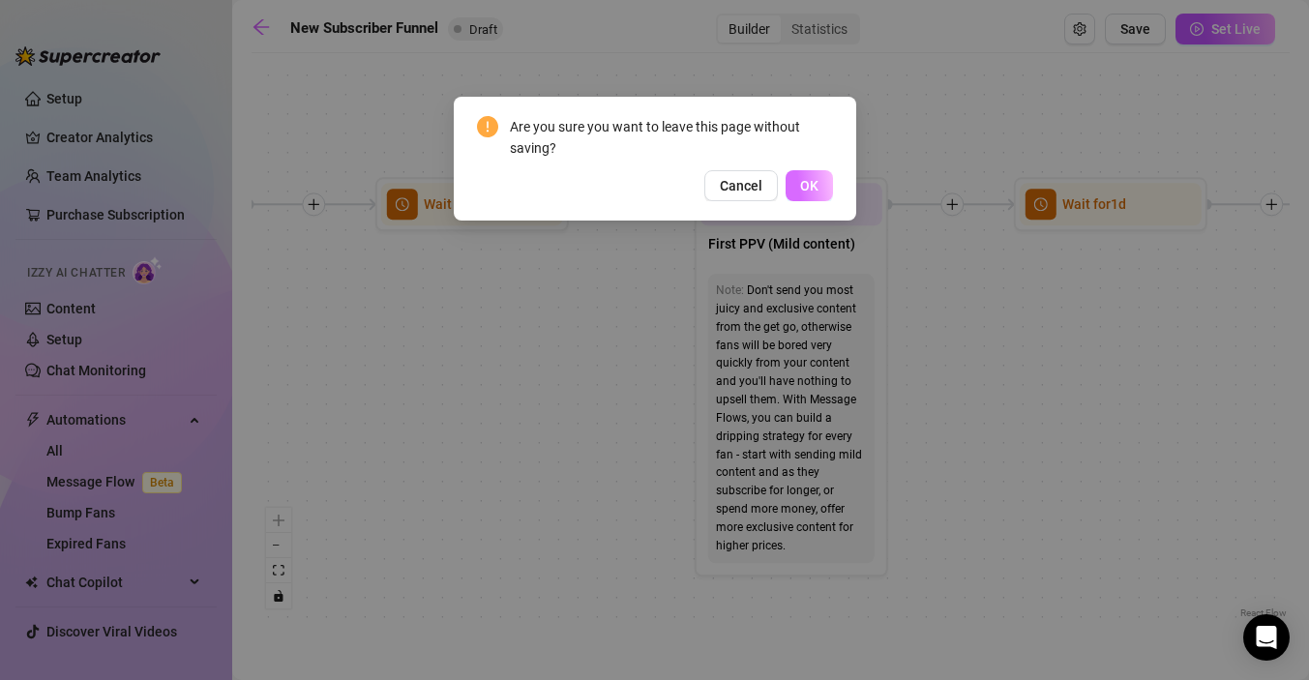
click at [811, 190] on span "OK" at bounding box center [809, 185] width 18 height 15
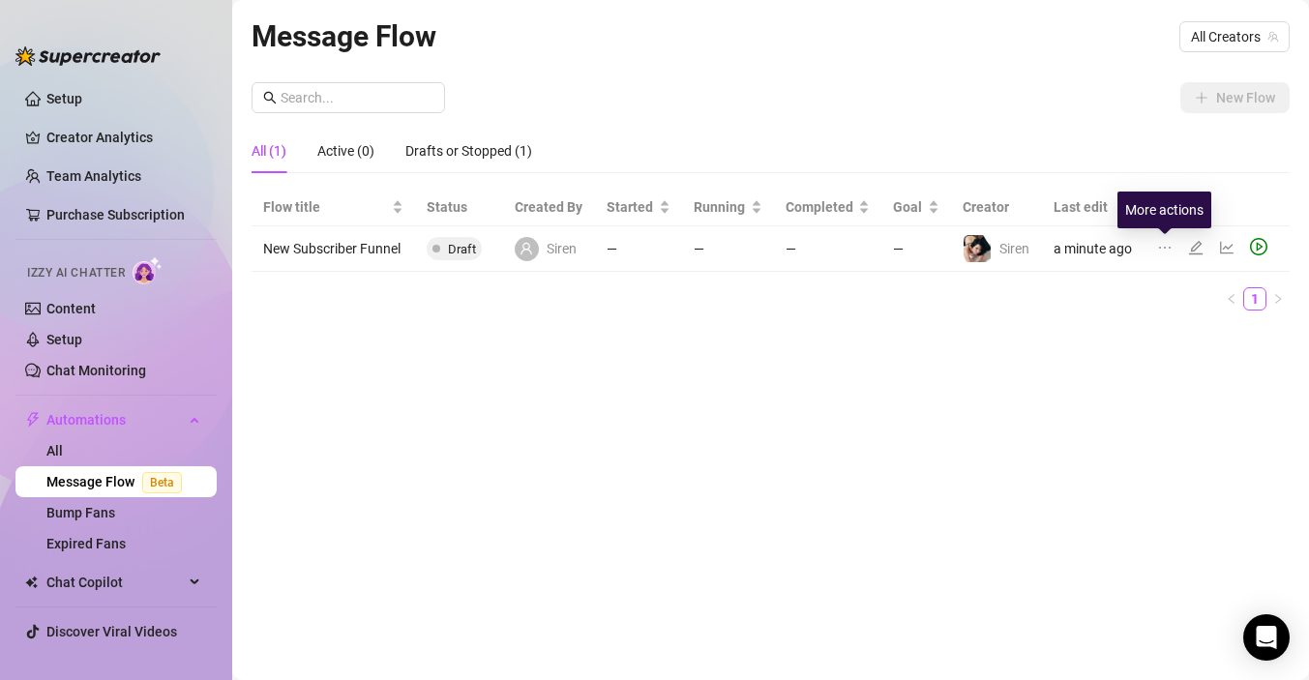
click at [1168, 245] on icon "ellipsis" at bounding box center [1164, 247] width 15 height 15
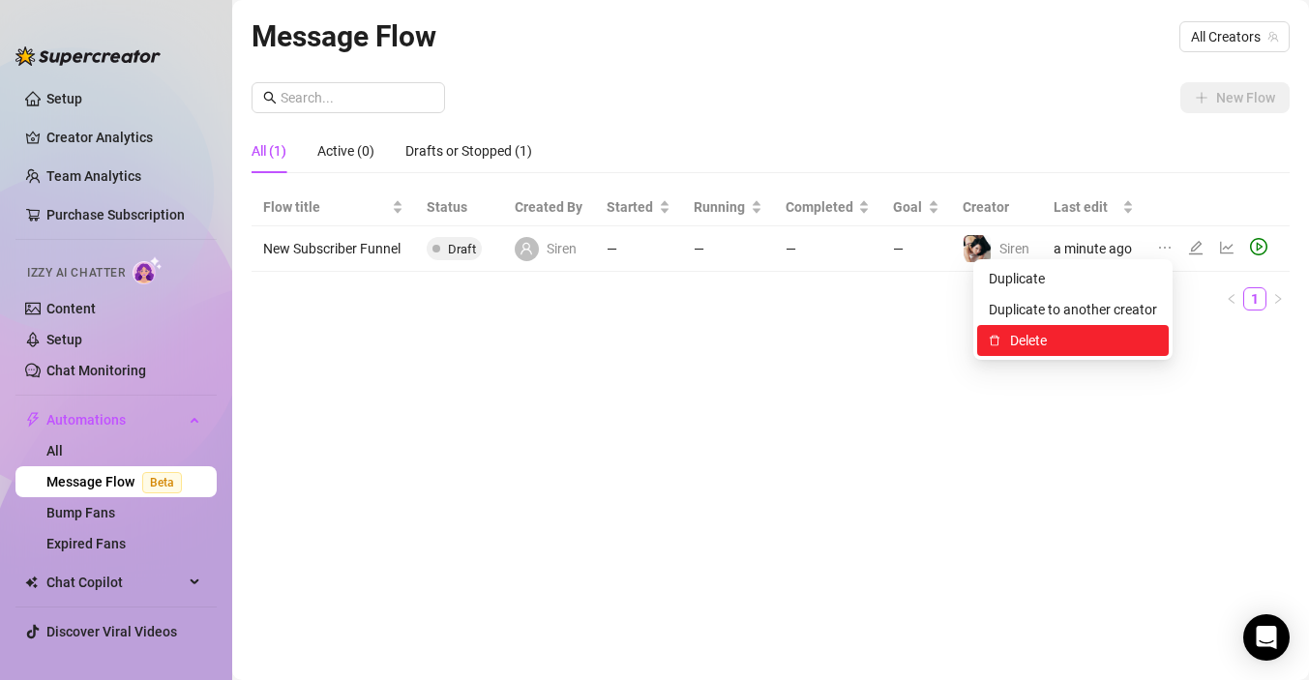
click at [1054, 336] on span "Delete" at bounding box center [1083, 340] width 147 height 21
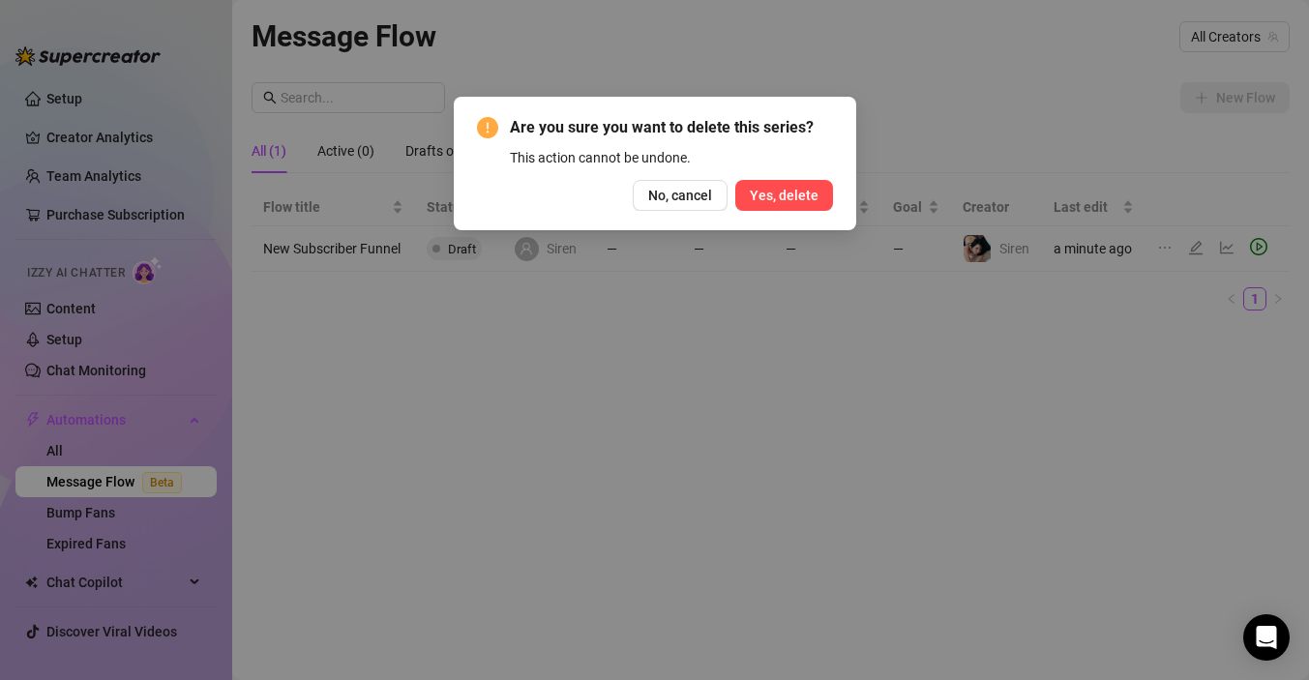
click at [806, 185] on button "Yes, delete" at bounding box center [784, 195] width 98 height 31
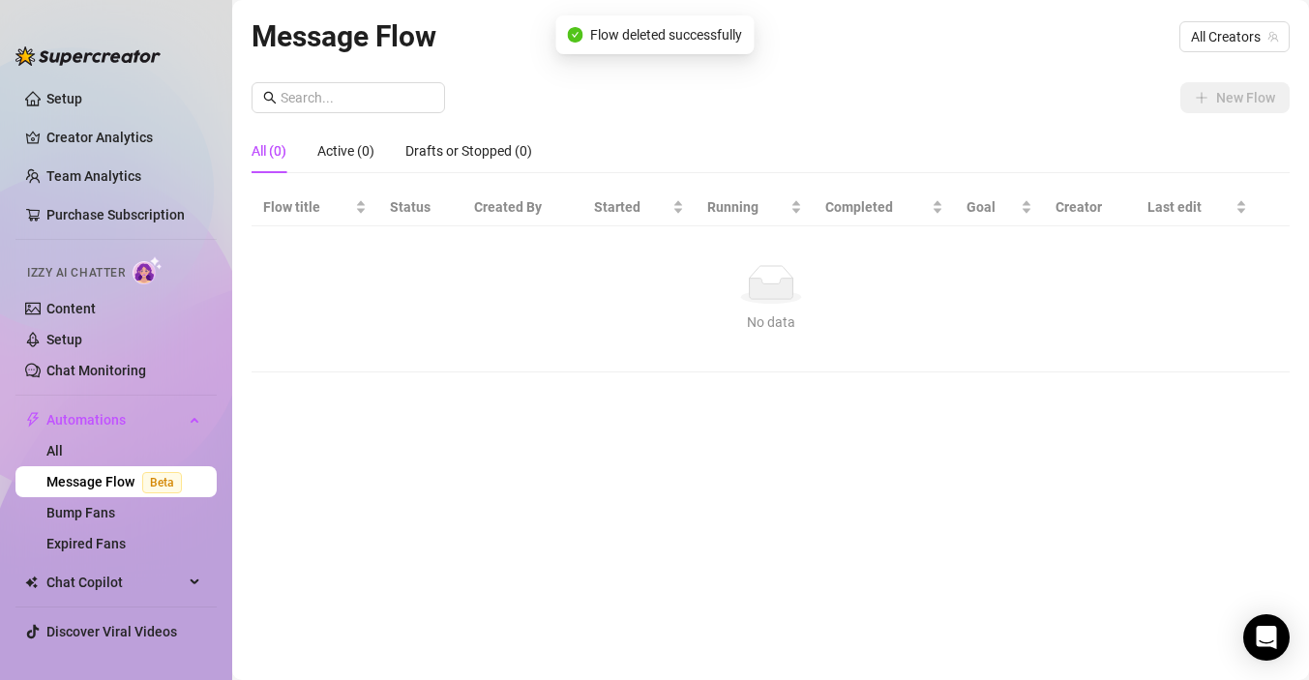
click at [1020, 143] on div "All (0) Active (0) Drafts or Stopped (0)" at bounding box center [771, 151] width 1038 height 45
click at [1217, 28] on span "All Creators" at bounding box center [1234, 36] width 87 height 29
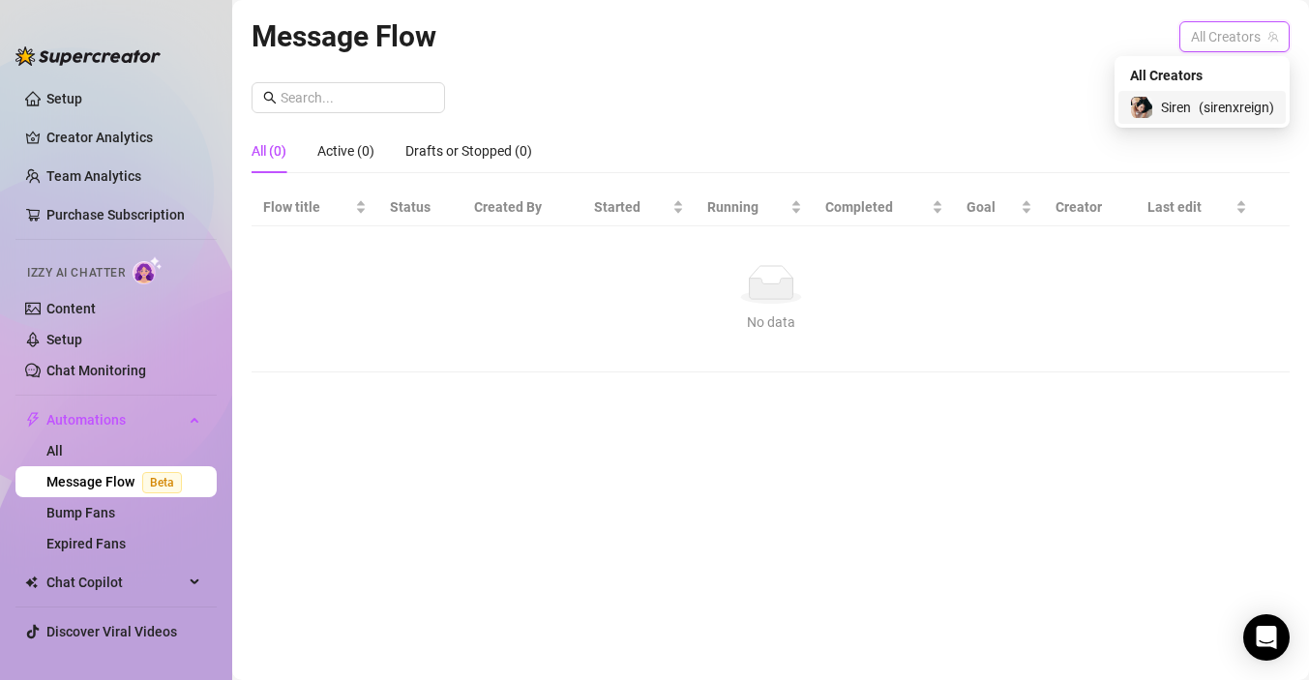
click at [1182, 93] on div "Siren ( sirenxreign )" at bounding box center [1202, 107] width 167 height 33
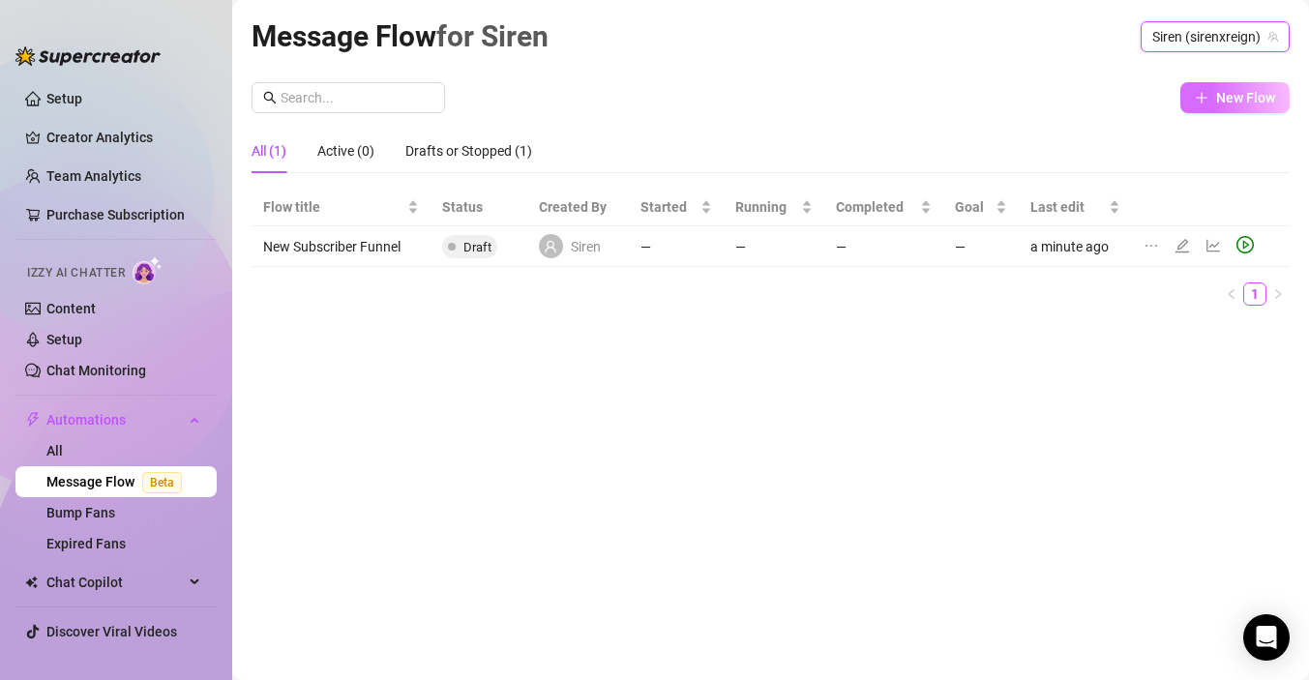
click at [1209, 108] on button "New Flow" at bounding box center [1235, 97] width 109 height 31
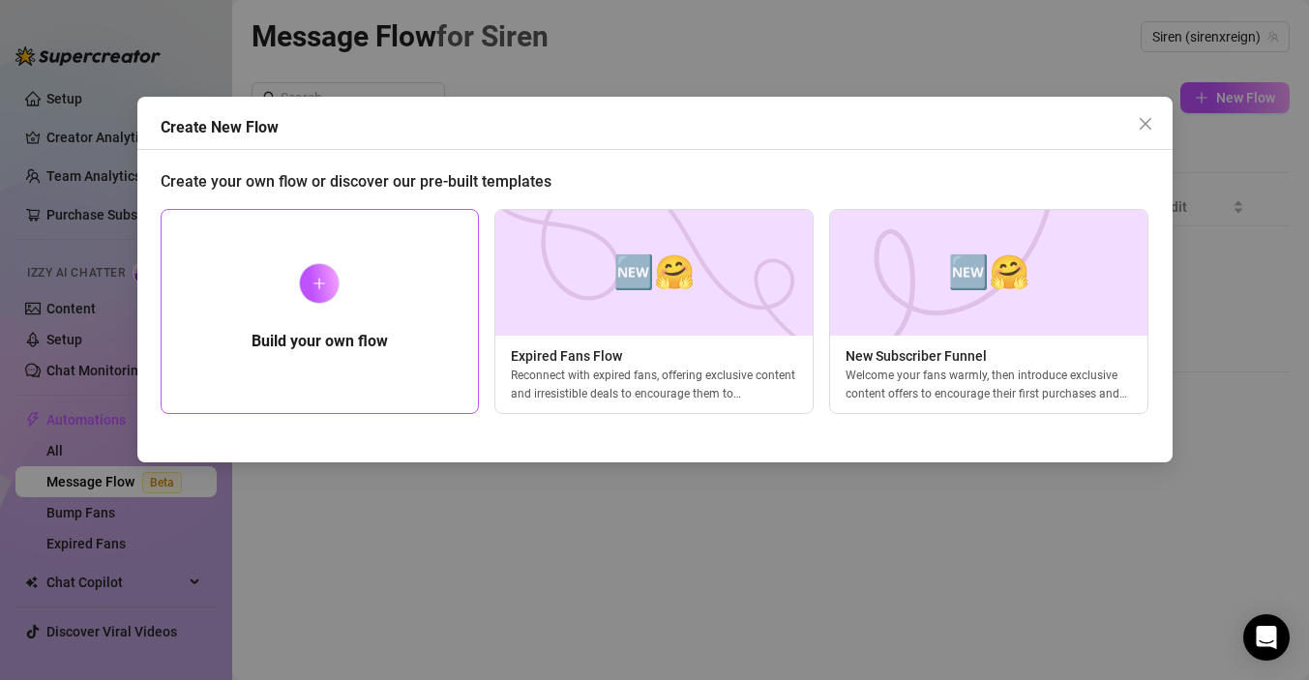
click at [391, 362] on div "Build your own flow" at bounding box center [320, 311] width 319 height 205
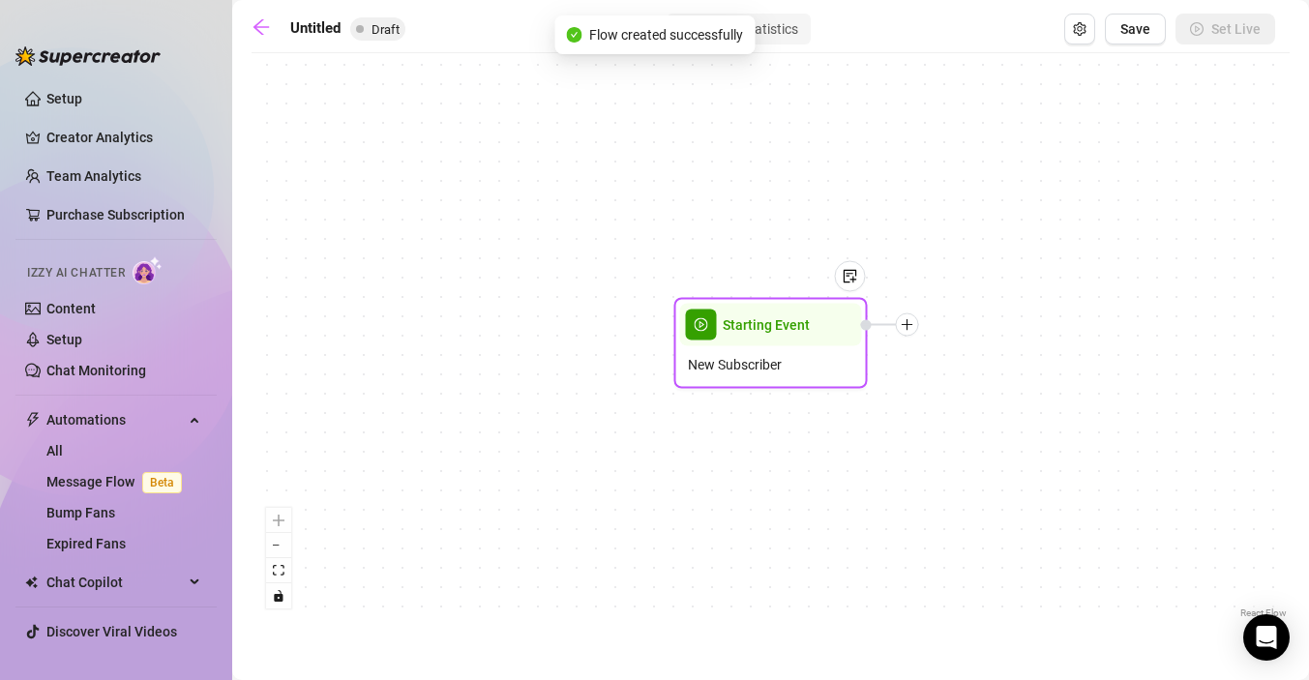
click at [751, 362] on span "New Subscriber" at bounding box center [735, 364] width 94 height 21
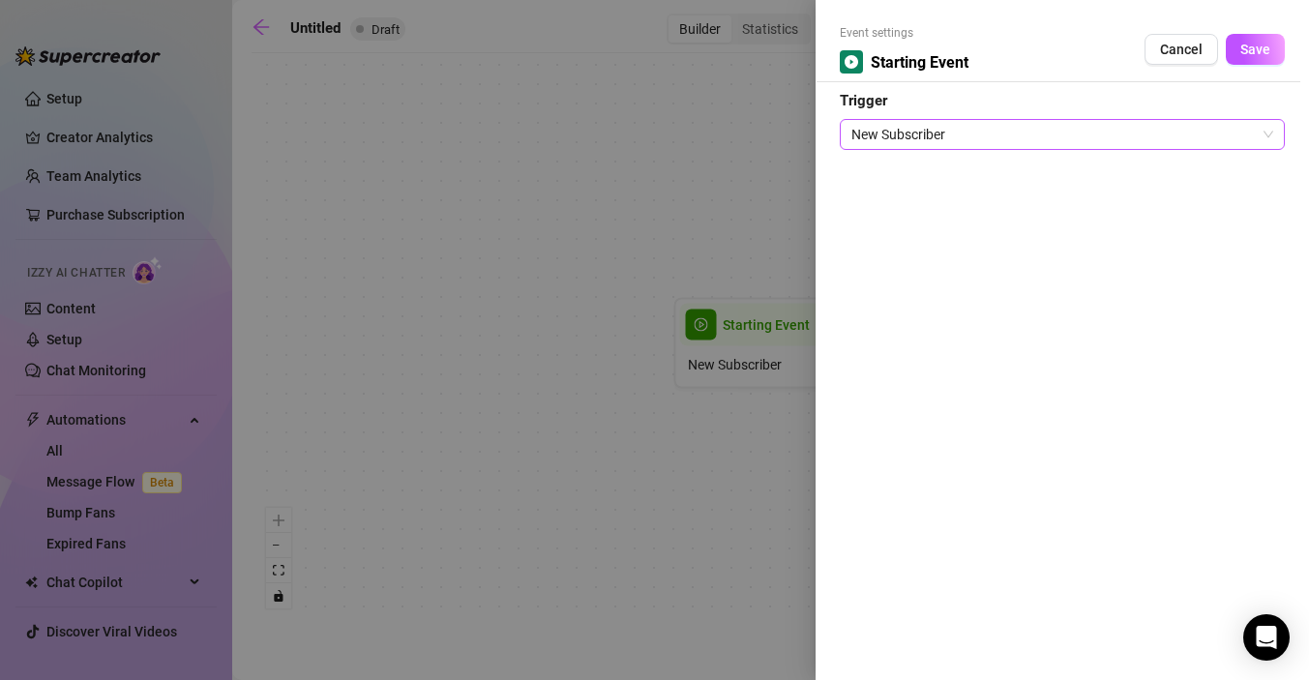
click at [1032, 128] on span "New Subscriber" at bounding box center [1063, 134] width 422 height 29
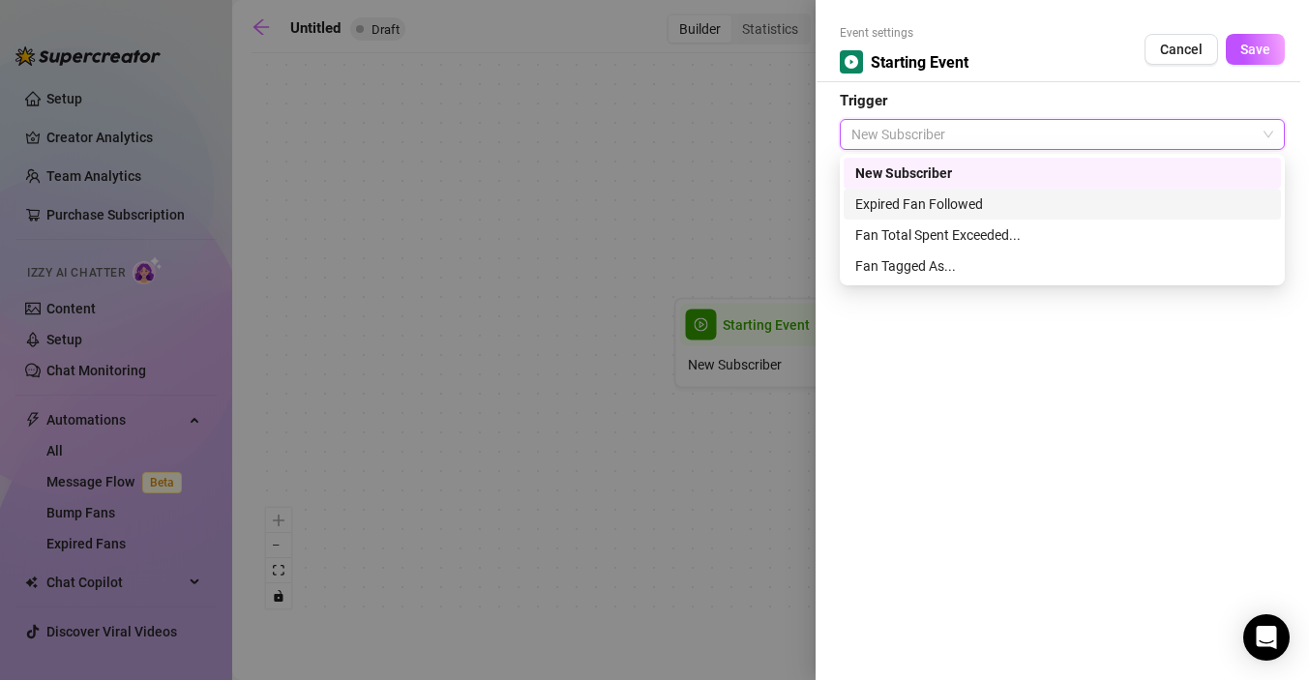
click at [971, 206] on div "Expired Fan Followed" at bounding box center [1062, 204] width 414 height 21
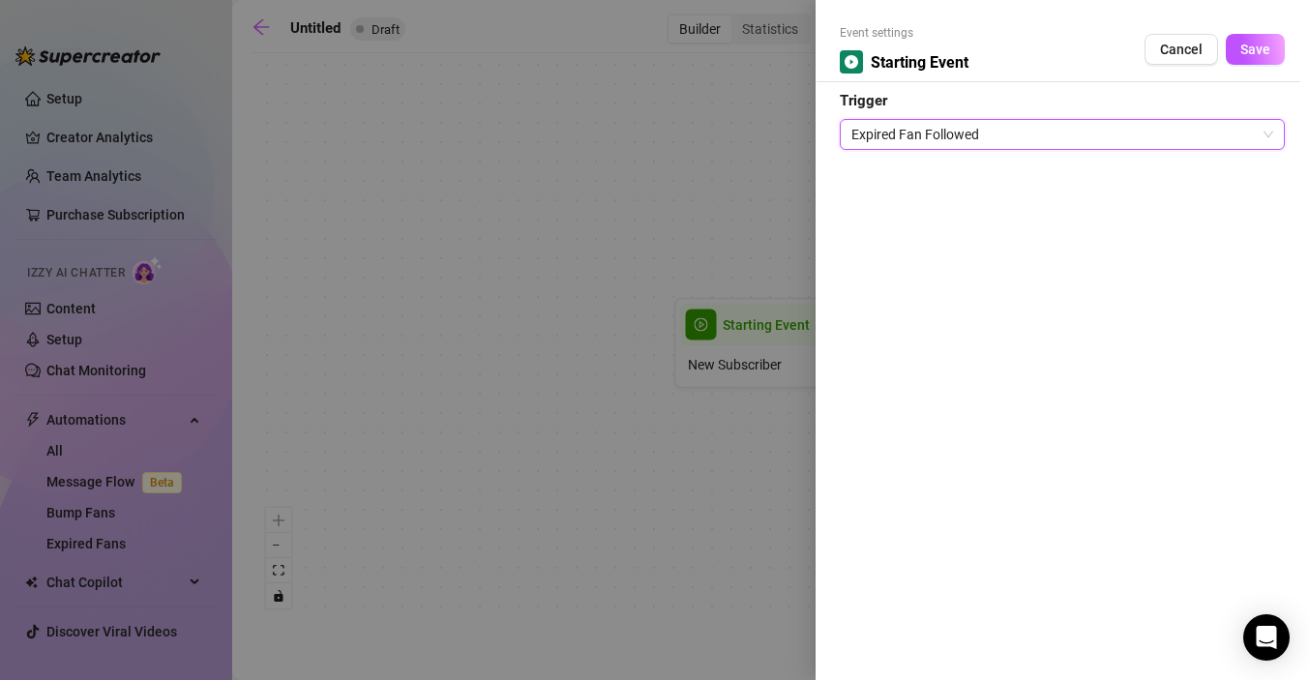
click at [987, 139] on span "Expired Fan Followed" at bounding box center [1063, 134] width 422 height 29
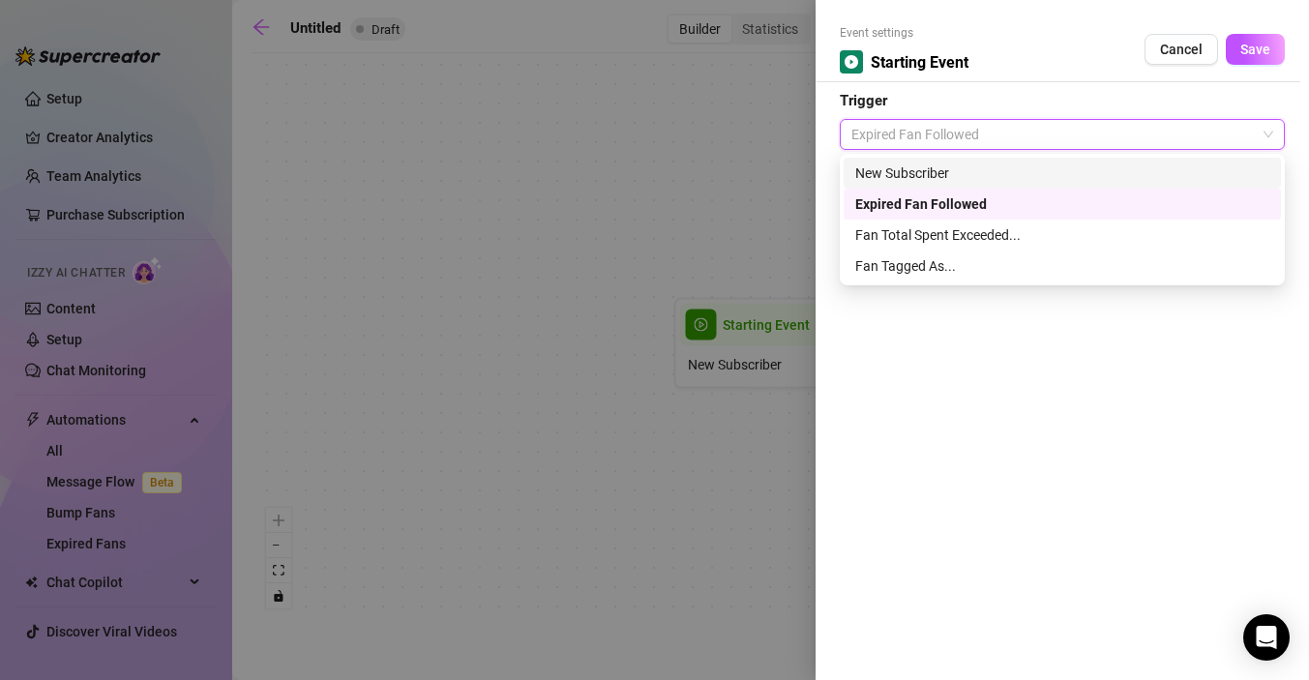
click at [941, 178] on div "New Subscriber" at bounding box center [1062, 173] width 414 height 21
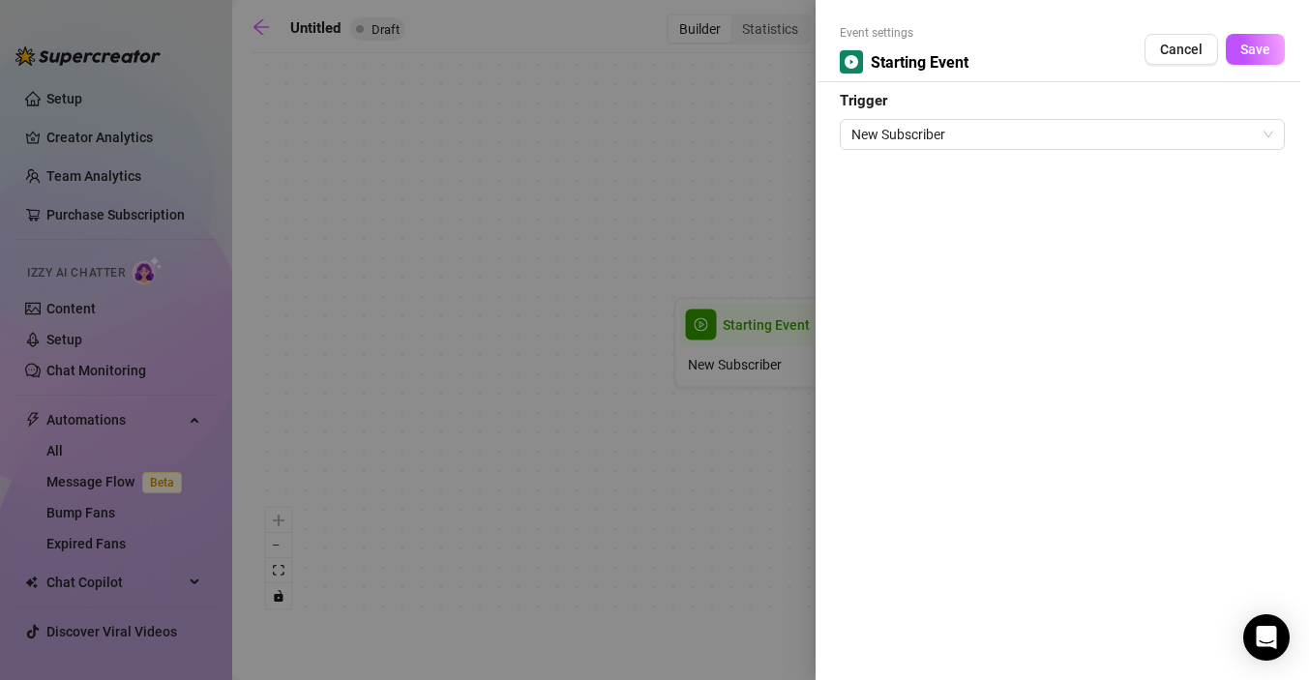
click at [713, 445] on div at bounding box center [654, 340] width 1309 height 680
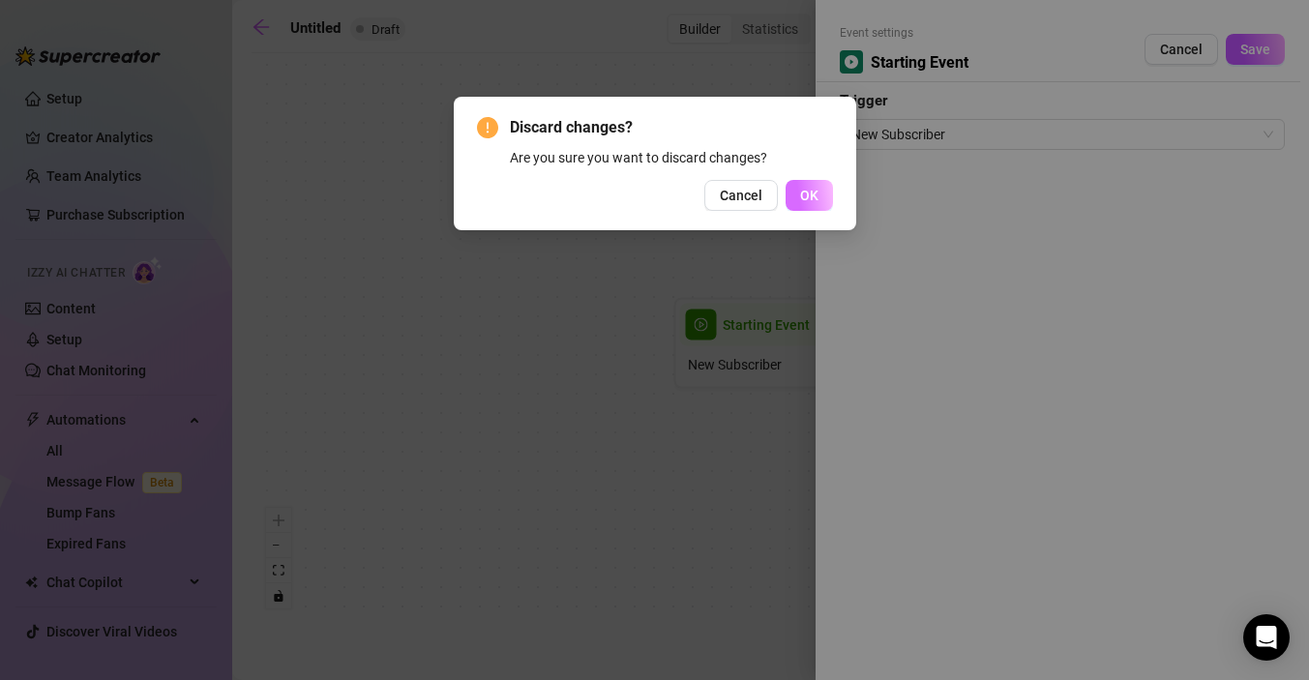
click at [810, 202] on span "OK" at bounding box center [809, 195] width 18 height 15
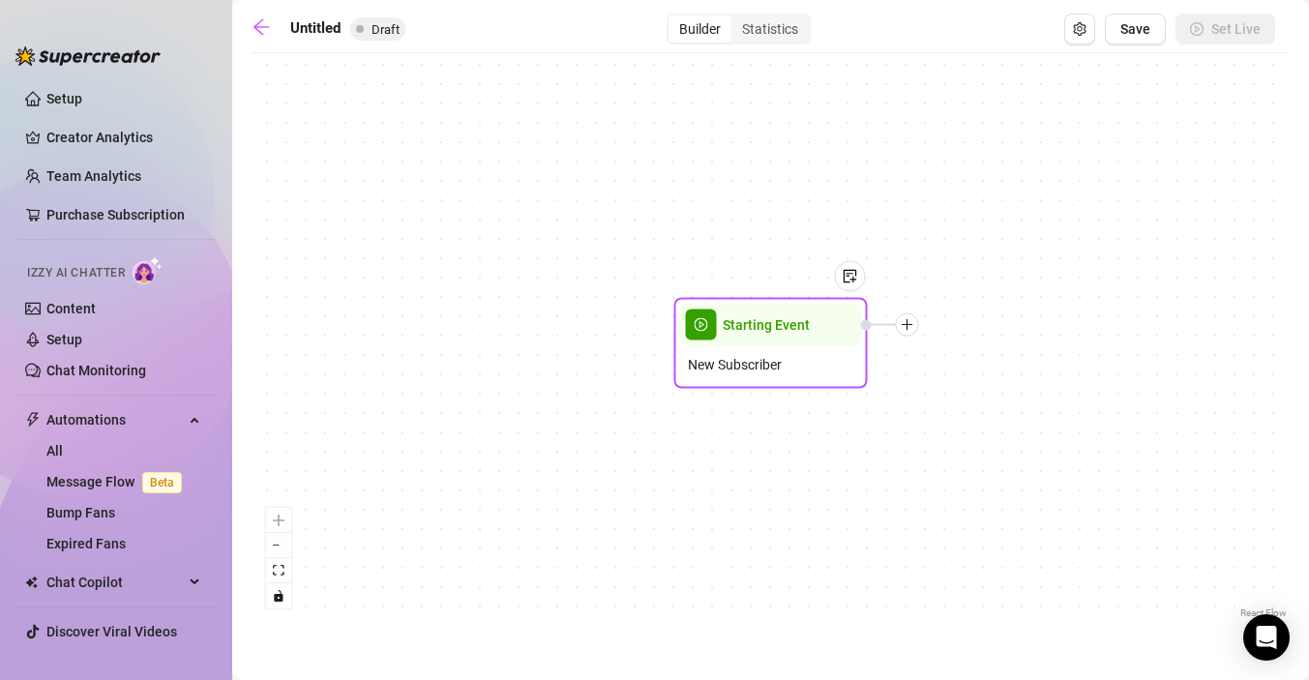
click at [735, 359] on span "New Subscriber" at bounding box center [735, 364] width 94 height 21
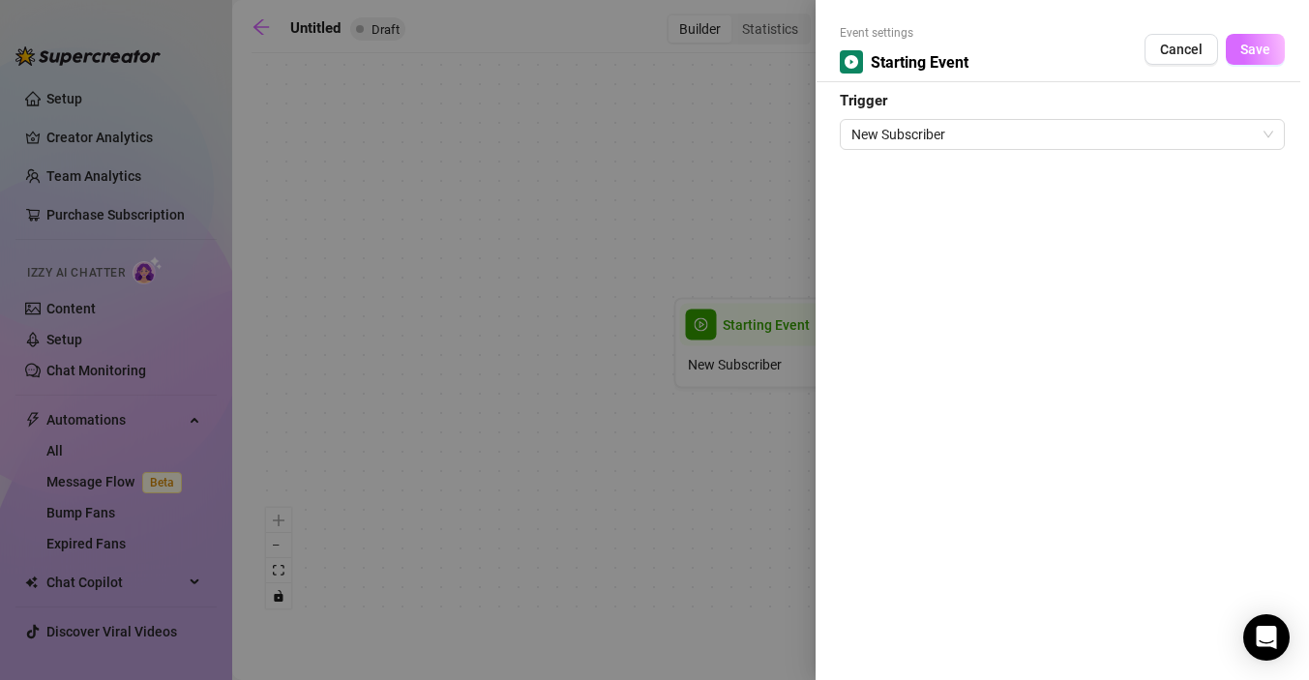
click at [1243, 58] on button "Save" at bounding box center [1255, 49] width 59 height 31
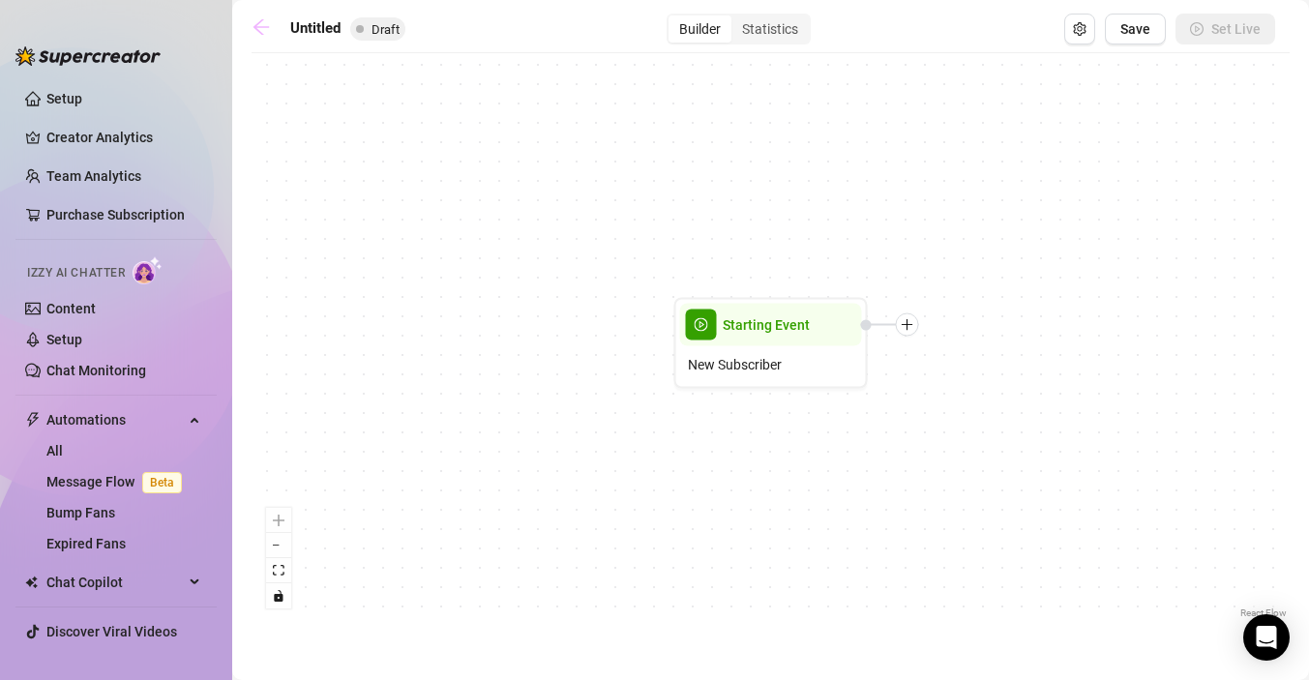
click at [255, 32] on icon "arrow-left" at bounding box center [261, 26] width 19 height 19
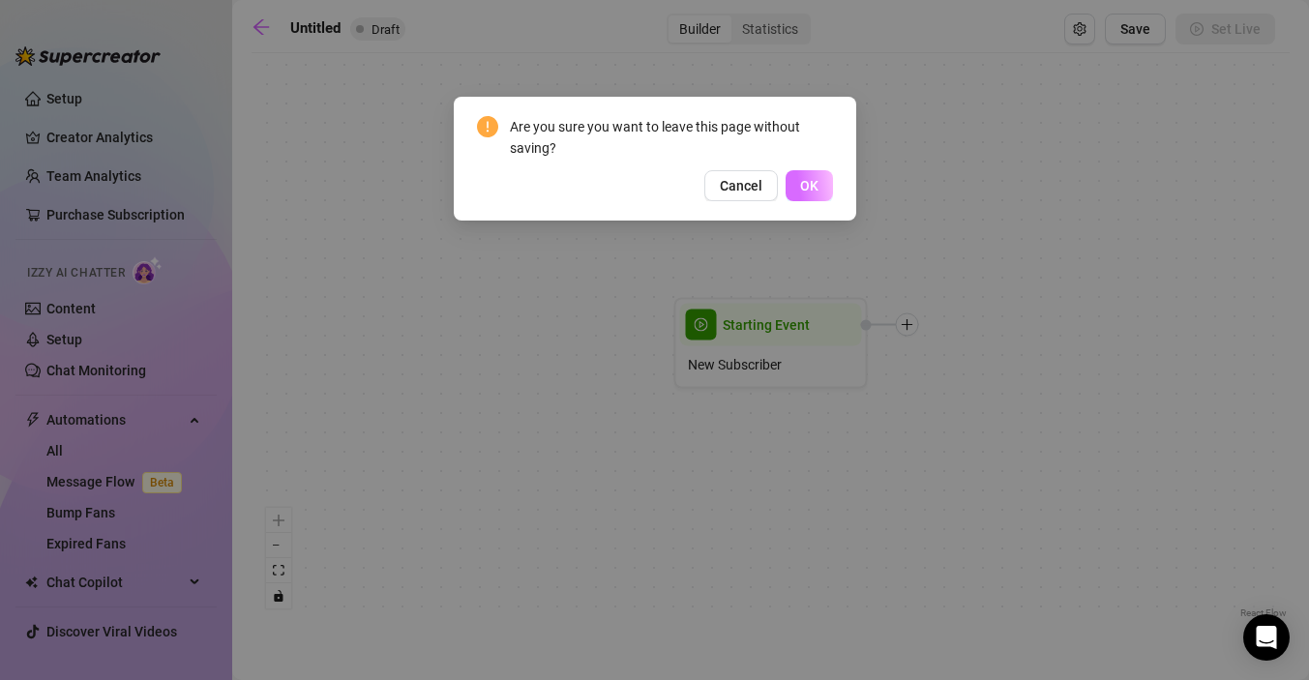
click at [803, 192] on span "OK" at bounding box center [809, 185] width 18 height 15
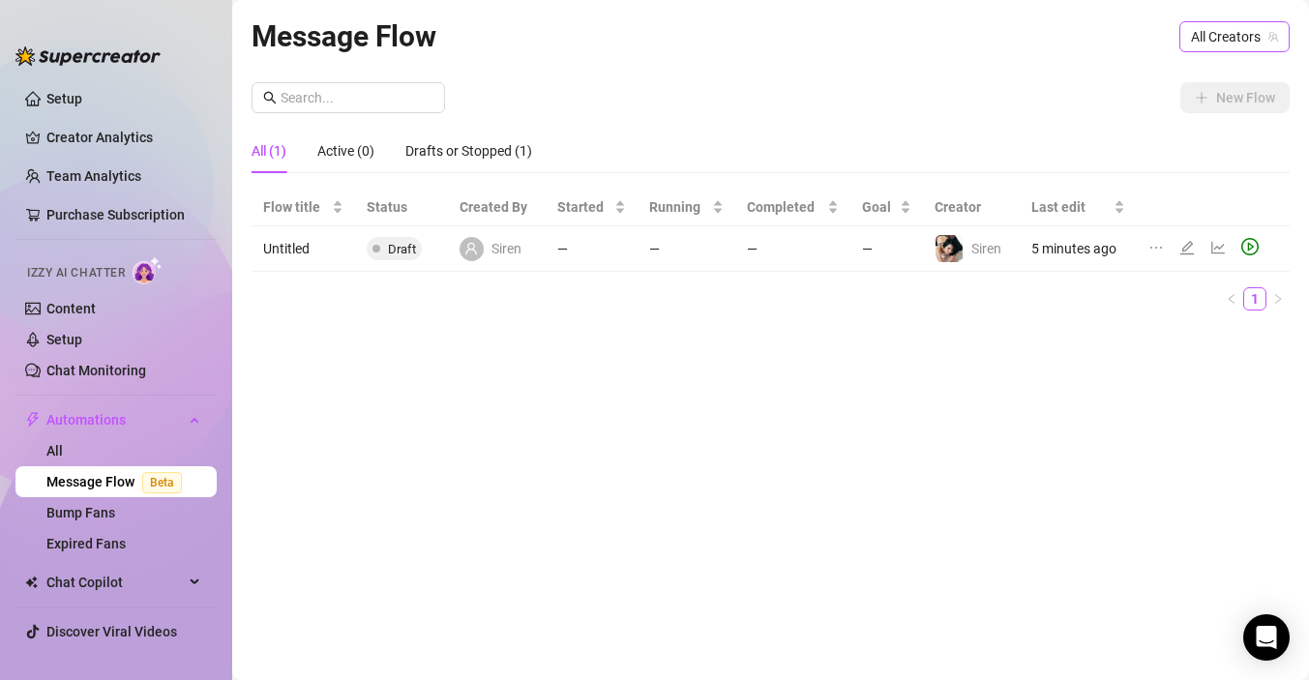
click at [1233, 43] on span "All Creators" at bounding box center [1234, 36] width 87 height 29
click at [1203, 98] on span "( sirenxreign )" at bounding box center [1236, 107] width 75 height 21
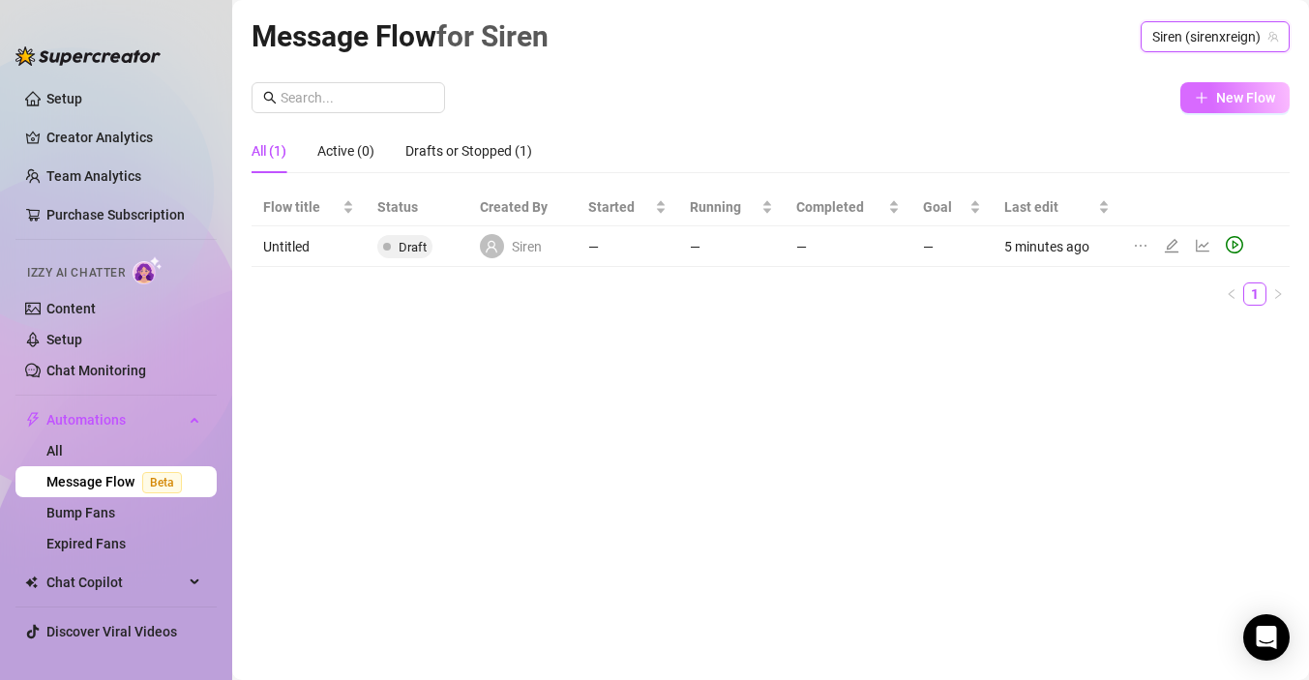
click at [1237, 96] on span "New Flow" at bounding box center [1245, 97] width 59 height 15
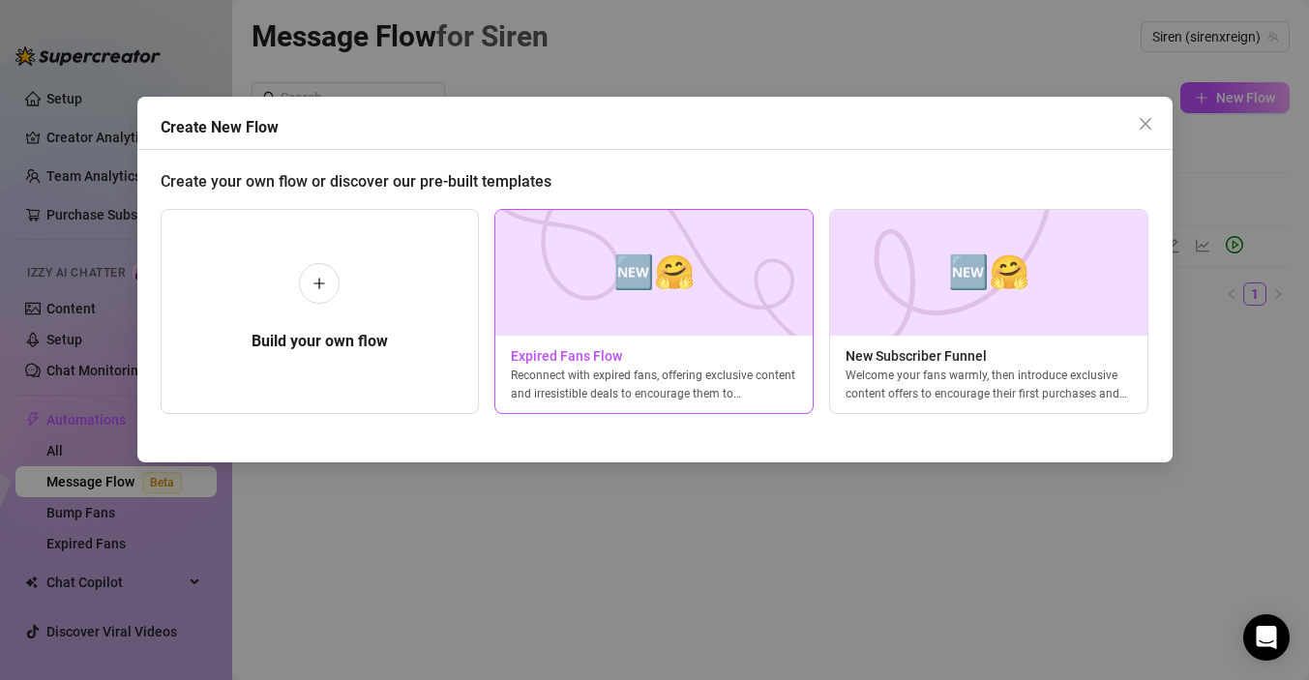
click at [721, 366] on span "Expired Fans Flow" at bounding box center [653, 355] width 317 height 21
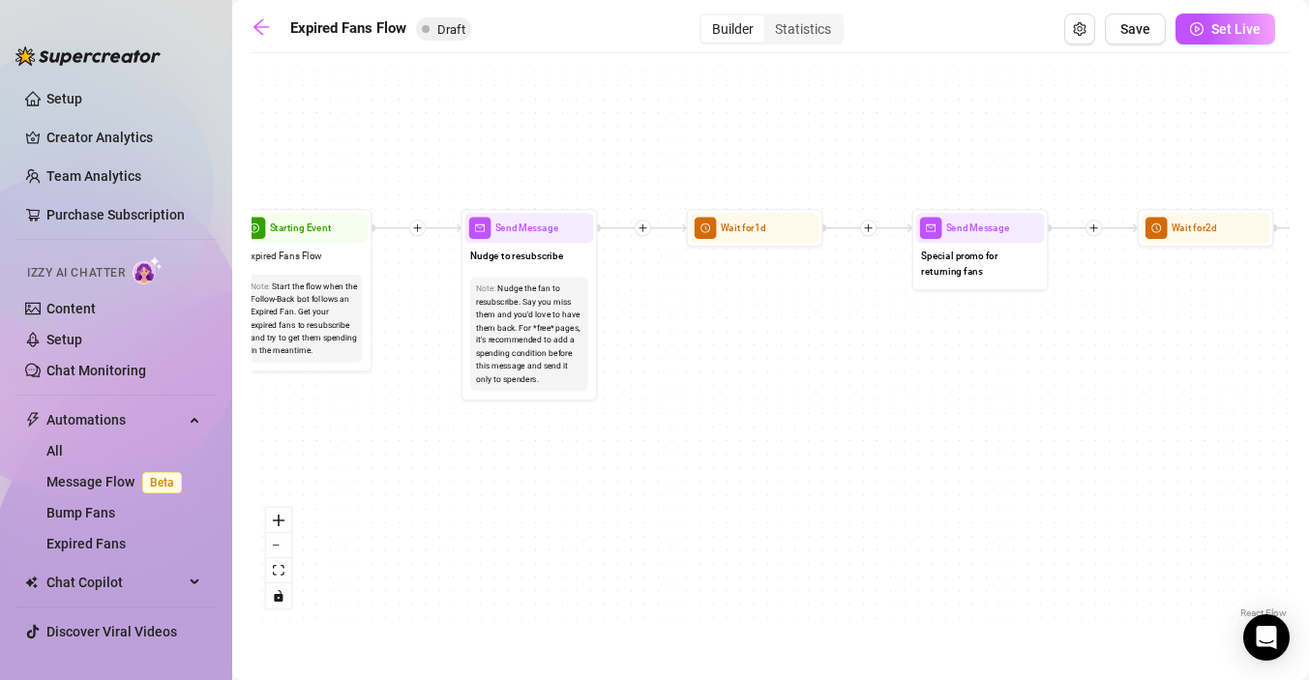
drag, startPoint x: 475, startPoint y: 388, endPoint x: 798, endPoint y: 447, distance: 328.6
click at [798, 447] on div "If True If False Send Message Send Message Wait for 2d Merge Send Message Follo…" at bounding box center [771, 343] width 1038 height 560
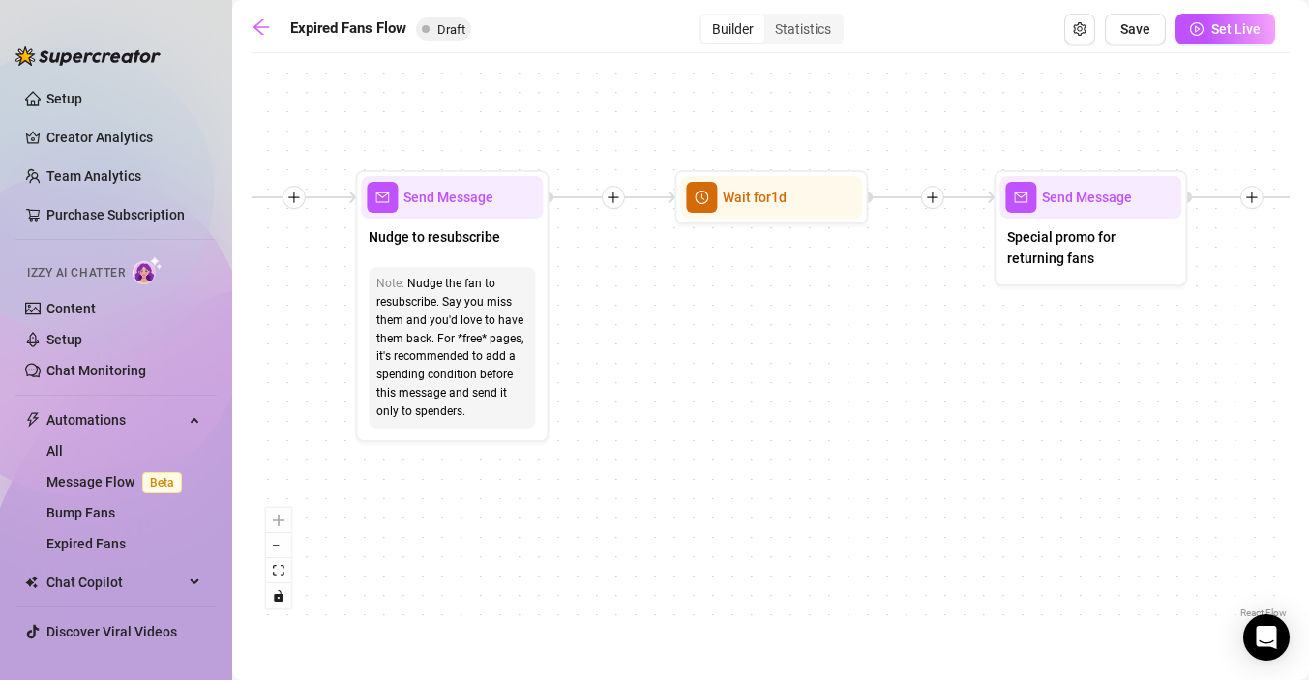
drag, startPoint x: 865, startPoint y: 434, endPoint x: 598, endPoint y: 455, distance: 267.9
click at [599, 455] on div "If True If False Send Message Send Message Wait for 2d Merge Send Message Follo…" at bounding box center [771, 343] width 1038 height 560
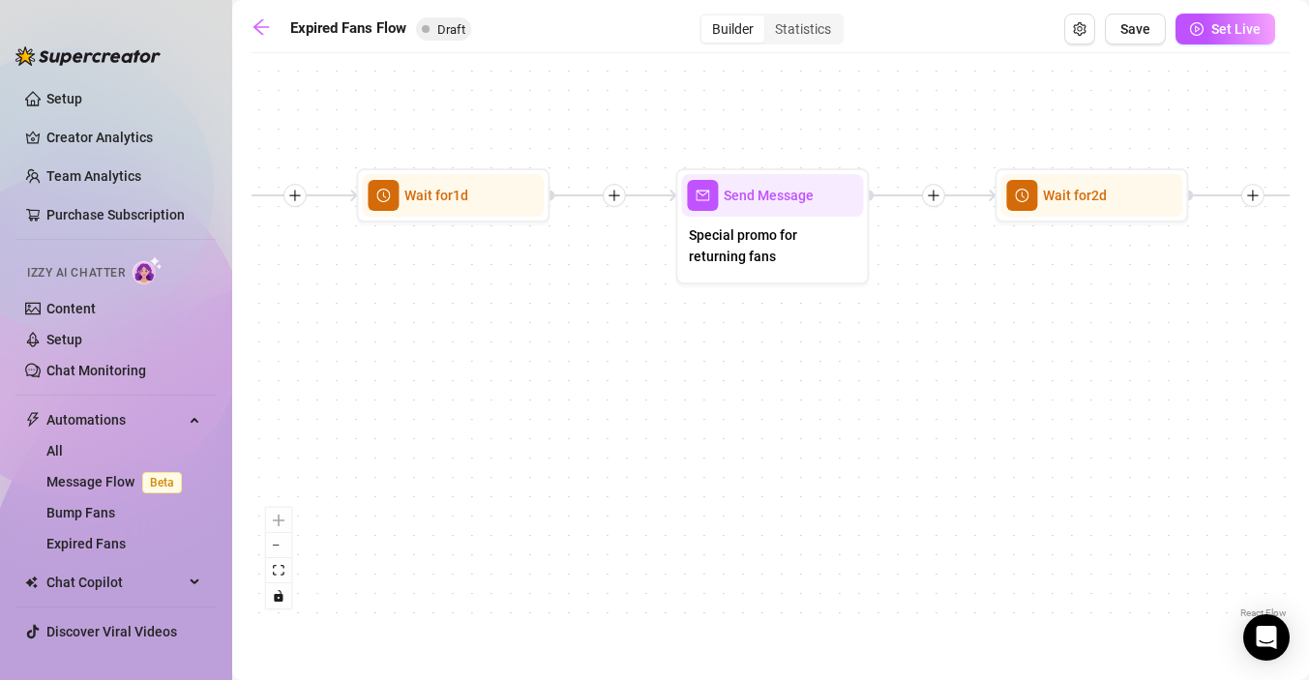
drag, startPoint x: 855, startPoint y: 433, endPoint x: 540, endPoint y: 430, distance: 315.5
click at [540, 430] on div "If True If False Send Message Send Message Wait for 2d Merge Send Message Follo…" at bounding box center [771, 343] width 1038 height 560
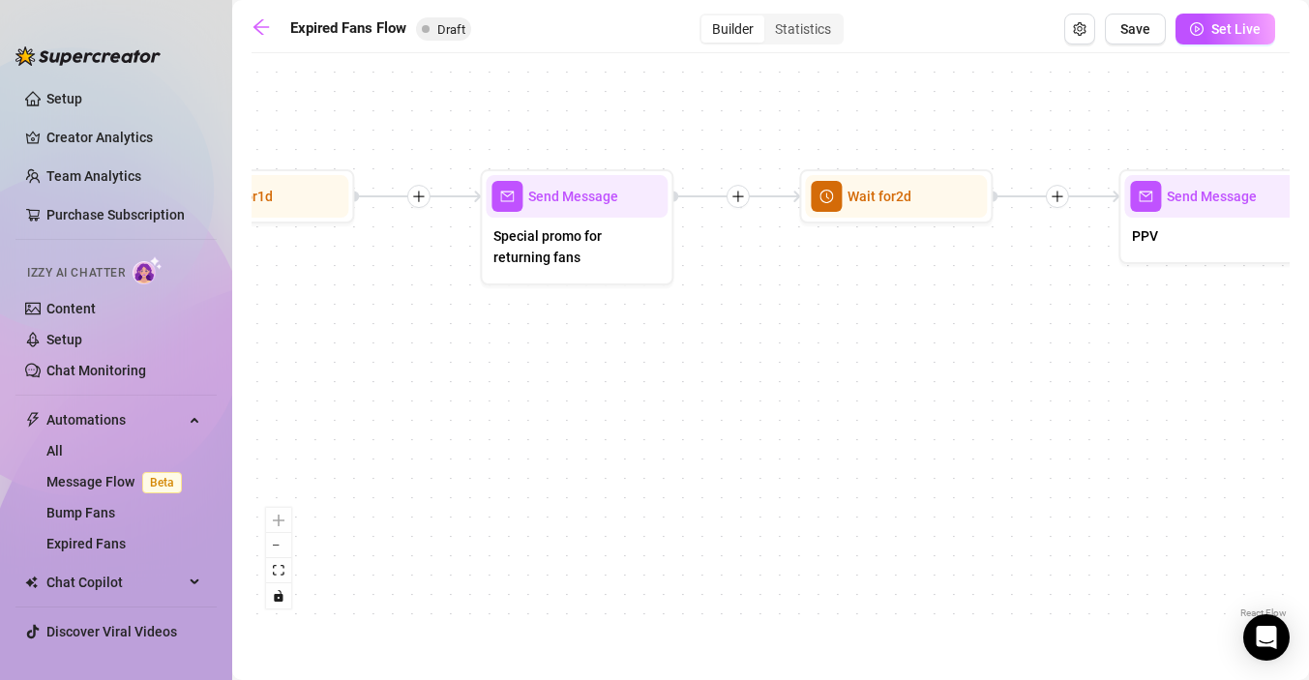
drag, startPoint x: 837, startPoint y: 413, endPoint x: 544, endPoint y: 413, distance: 293.2
click at [544, 413] on div "If True If False Send Message Send Message Wait for 2d Merge Send Message Follo…" at bounding box center [771, 343] width 1038 height 560
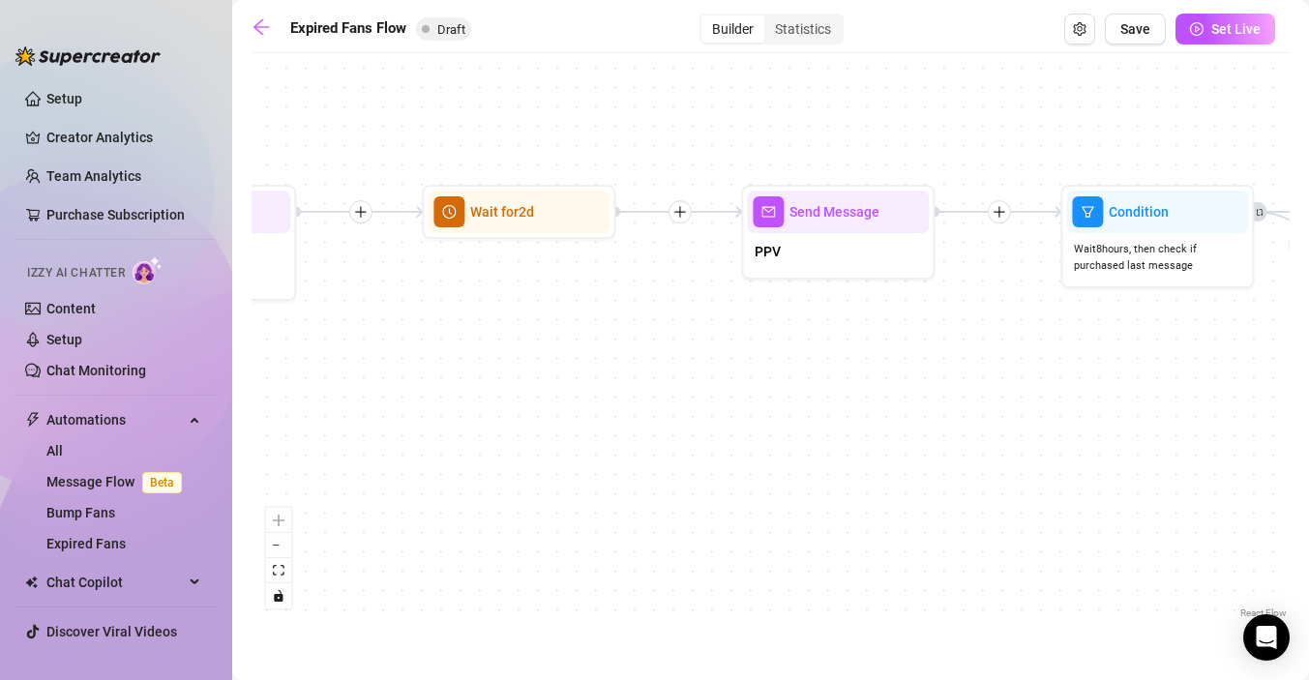
drag, startPoint x: 735, startPoint y: 427, endPoint x: 443, endPoint y: 444, distance: 292.8
click at [443, 444] on div "If True If False Send Message Send Message Wait for 2d Merge Send Message Follo…" at bounding box center [771, 343] width 1038 height 560
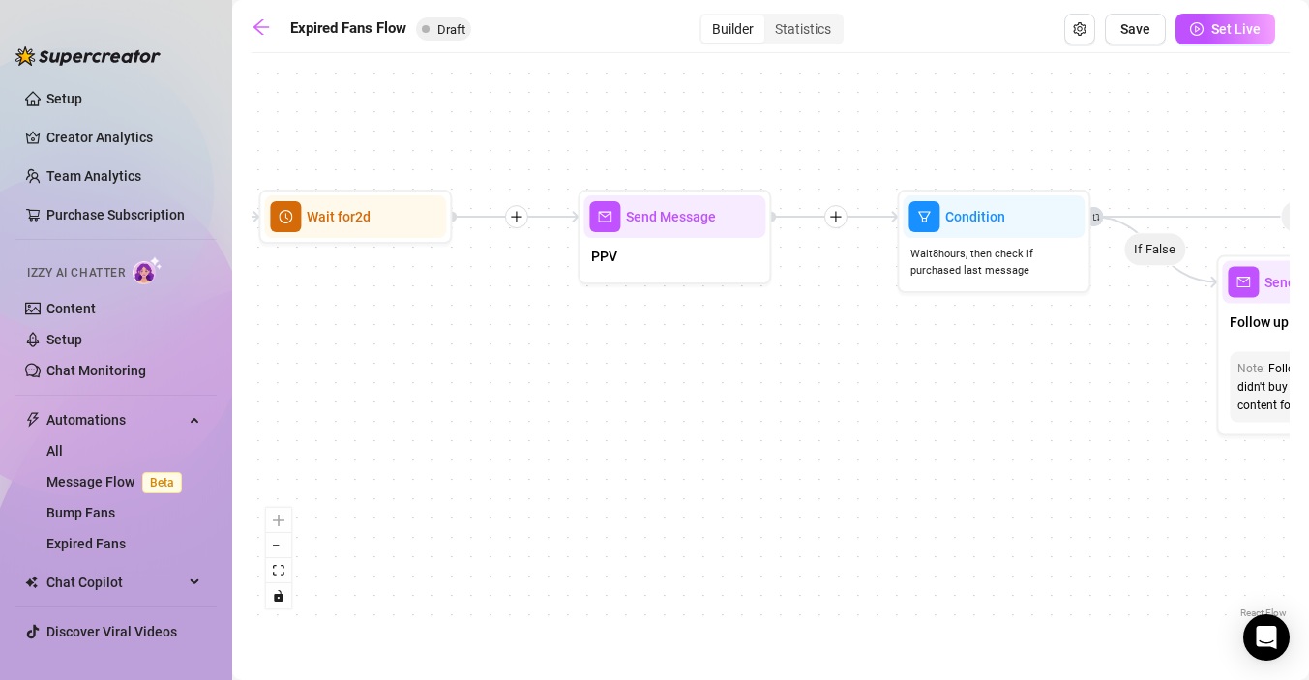
drag, startPoint x: 734, startPoint y: 412, endPoint x: 578, endPoint y: 412, distance: 155.8
click at [578, 413] on div "If True If False Send Message Send Message Wait for 2d Merge Send Message Follo…" at bounding box center [771, 343] width 1038 height 560
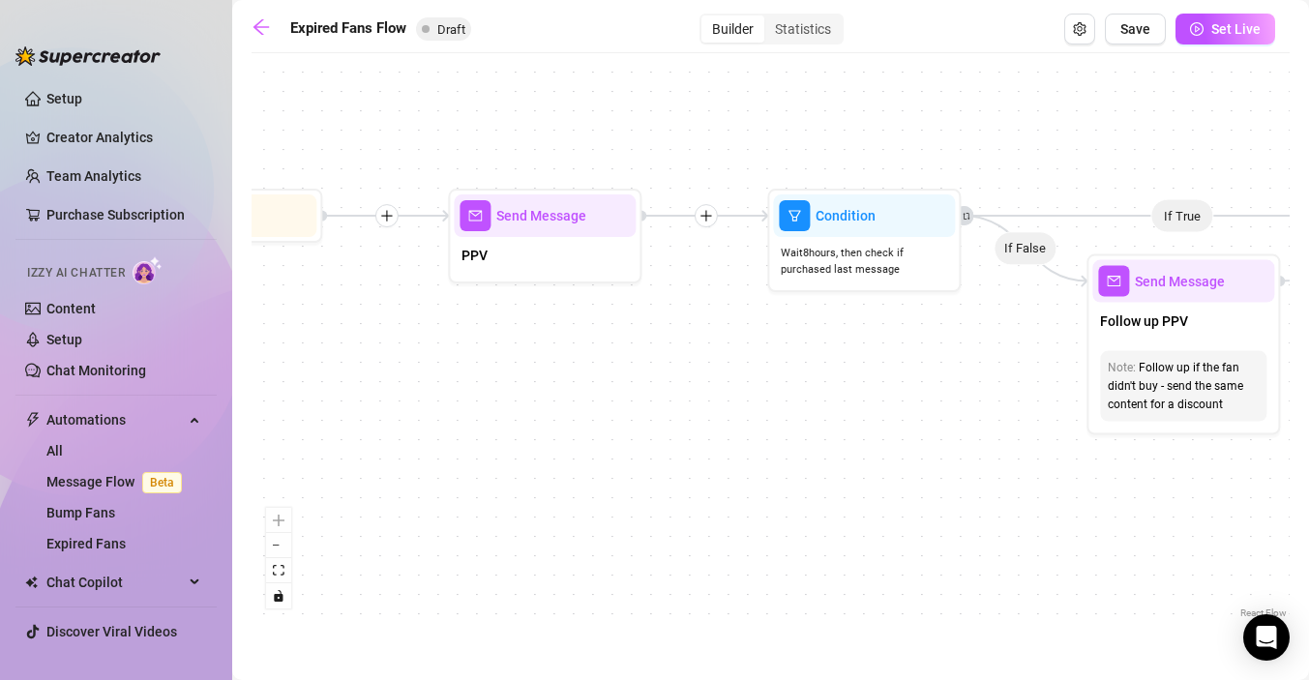
drag, startPoint x: 774, startPoint y: 390, endPoint x: 626, endPoint y: 395, distance: 148.1
click at [626, 396] on div "If True If False Send Message Send Message Wait for 2d Merge Send Message Follo…" at bounding box center [771, 343] width 1038 height 560
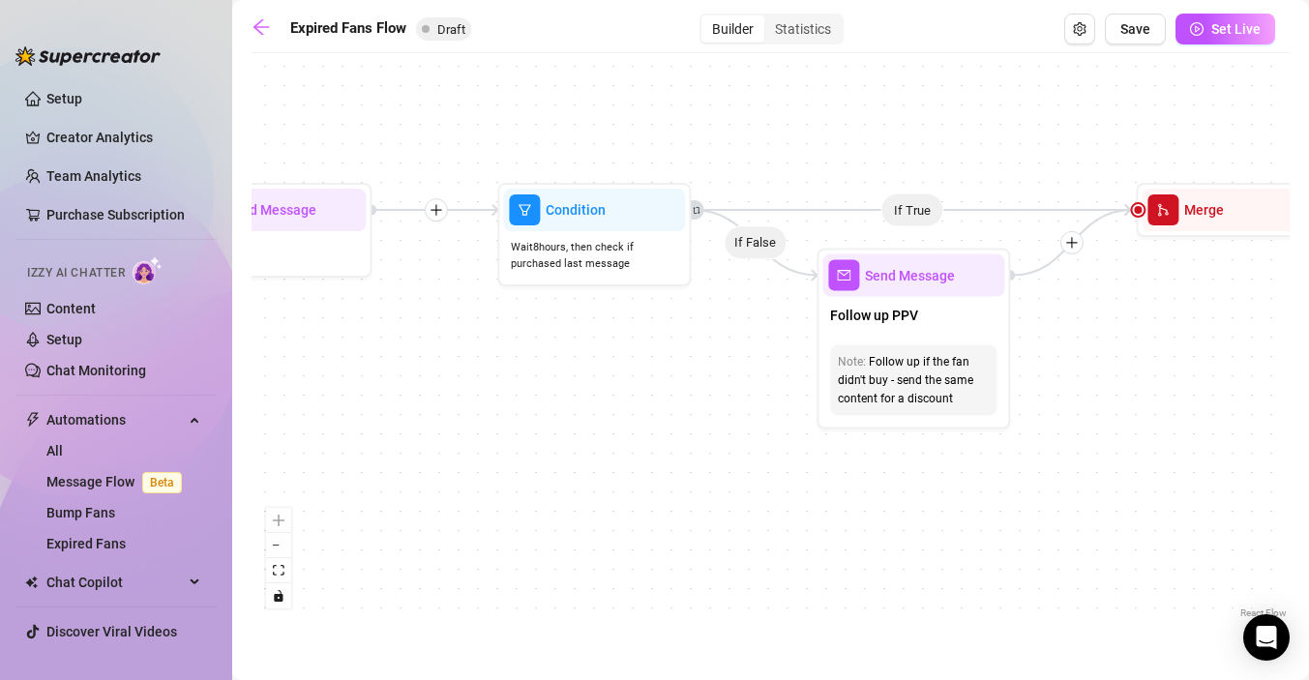
drag, startPoint x: 771, startPoint y: 370, endPoint x: 524, endPoint y: 360, distance: 247.0
click at [524, 360] on div "If True If False Send Message Send Message Wait for 2d Merge Send Message Follo…" at bounding box center [771, 343] width 1038 height 560
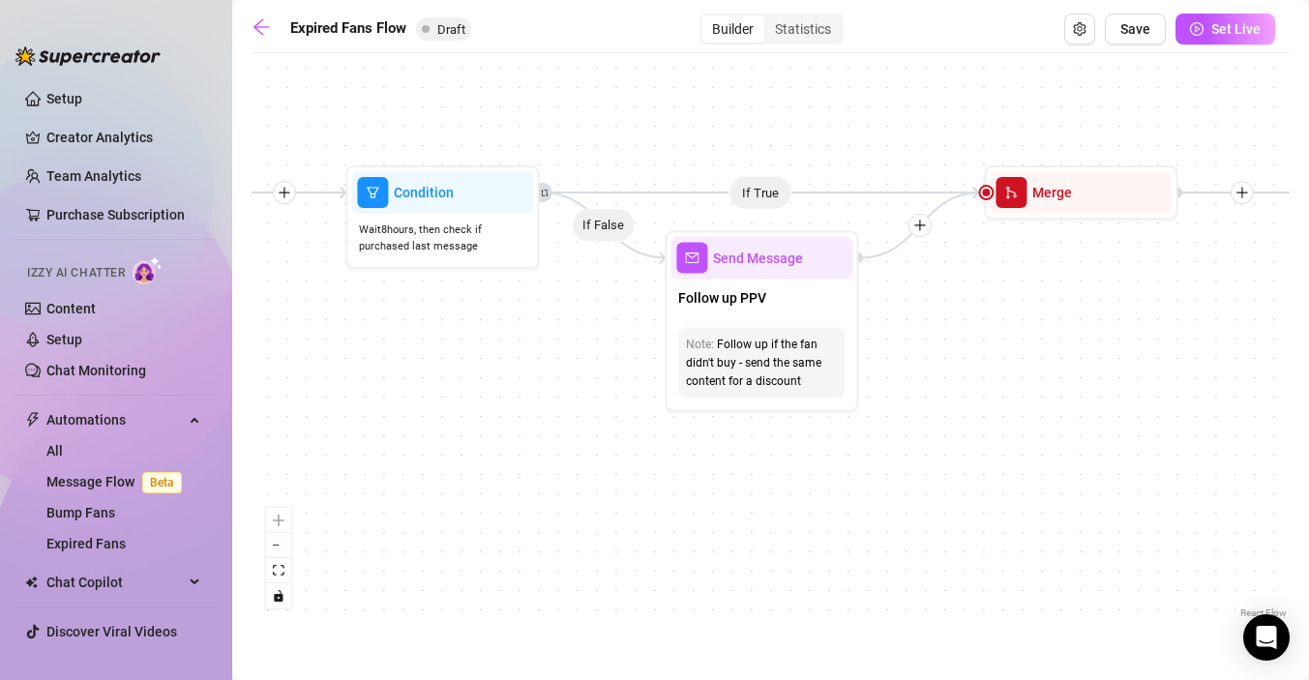
drag, startPoint x: 654, startPoint y: 408, endPoint x: 501, endPoint y: 388, distance: 154.2
click at [501, 388] on div "If True If False Send Message Send Message Wait for 2d Merge Send Message Follo…" at bounding box center [771, 343] width 1038 height 560
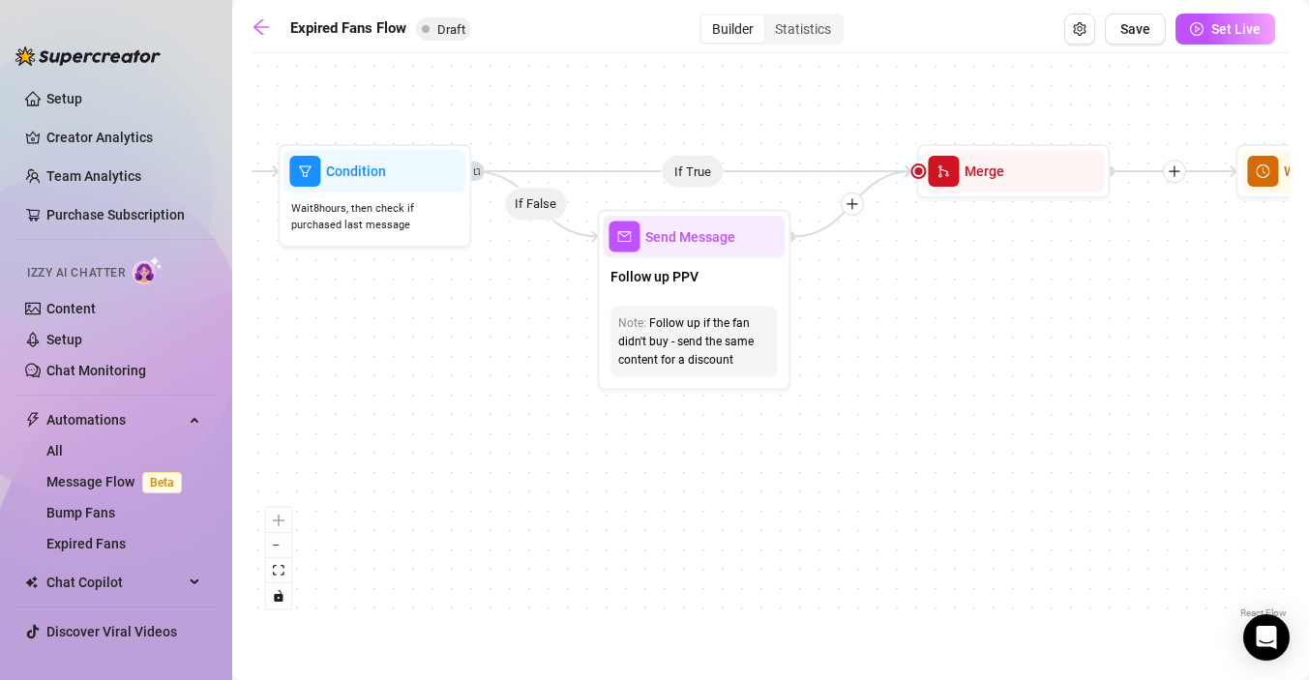
drag, startPoint x: 580, startPoint y: 419, endPoint x: 504, endPoint y: 399, distance: 78.2
click at [505, 399] on div "If True If False Send Message Send Message Wait for 2d Merge Send Message Follo…" at bounding box center [771, 343] width 1038 height 560
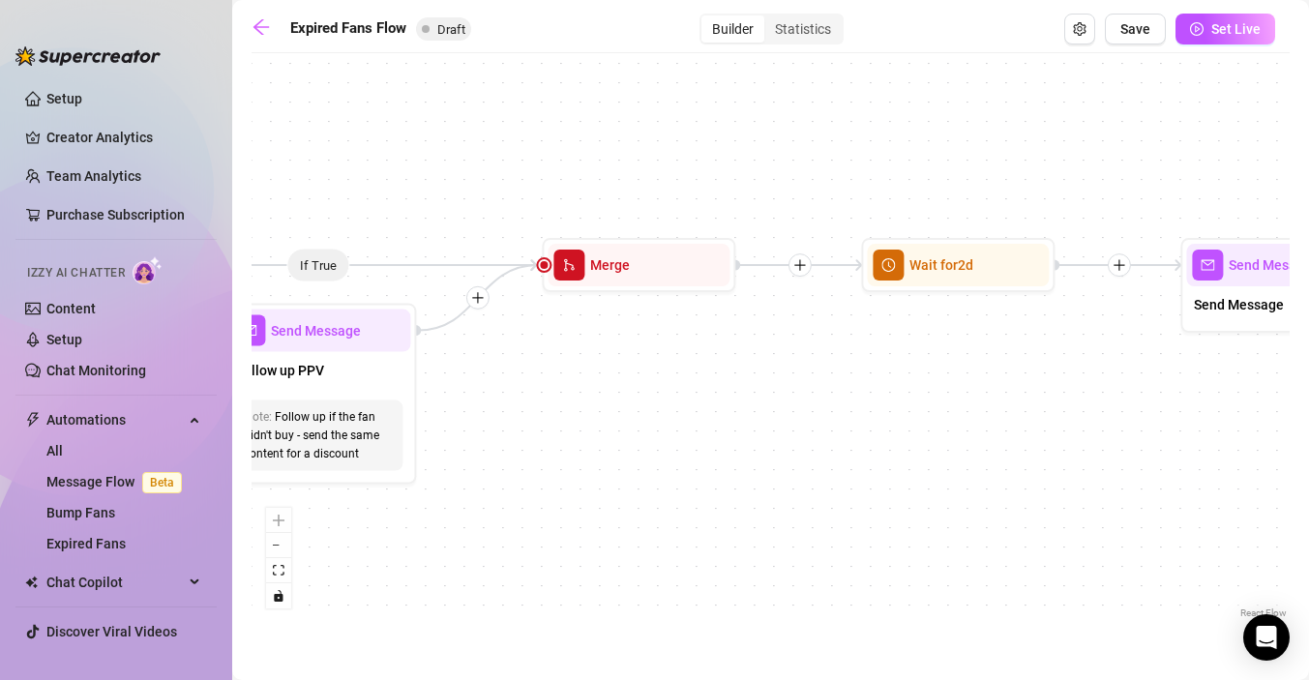
drag, startPoint x: 1038, startPoint y: 380, endPoint x: 509, endPoint y: 486, distance: 539.7
click at [509, 486] on div "If True If False Send Message Send Message Wait for 2d Merge Send Message Follo…" at bounding box center [771, 343] width 1038 height 560
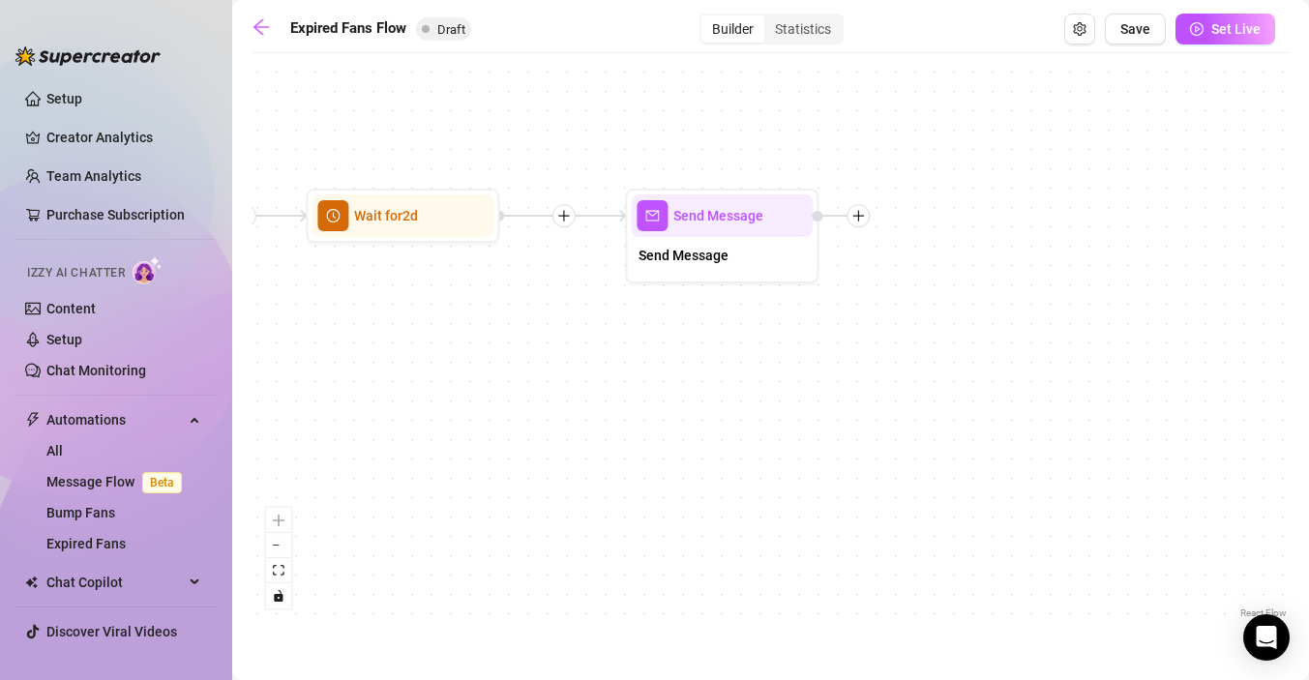
drag, startPoint x: 719, startPoint y: 508, endPoint x: 323, endPoint y: 447, distance: 400.5
click at [323, 447] on div "If True If False Send Message Send Message Wait for 2d Merge Send Message Follo…" at bounding box center [771, 343] width 1038 height 560
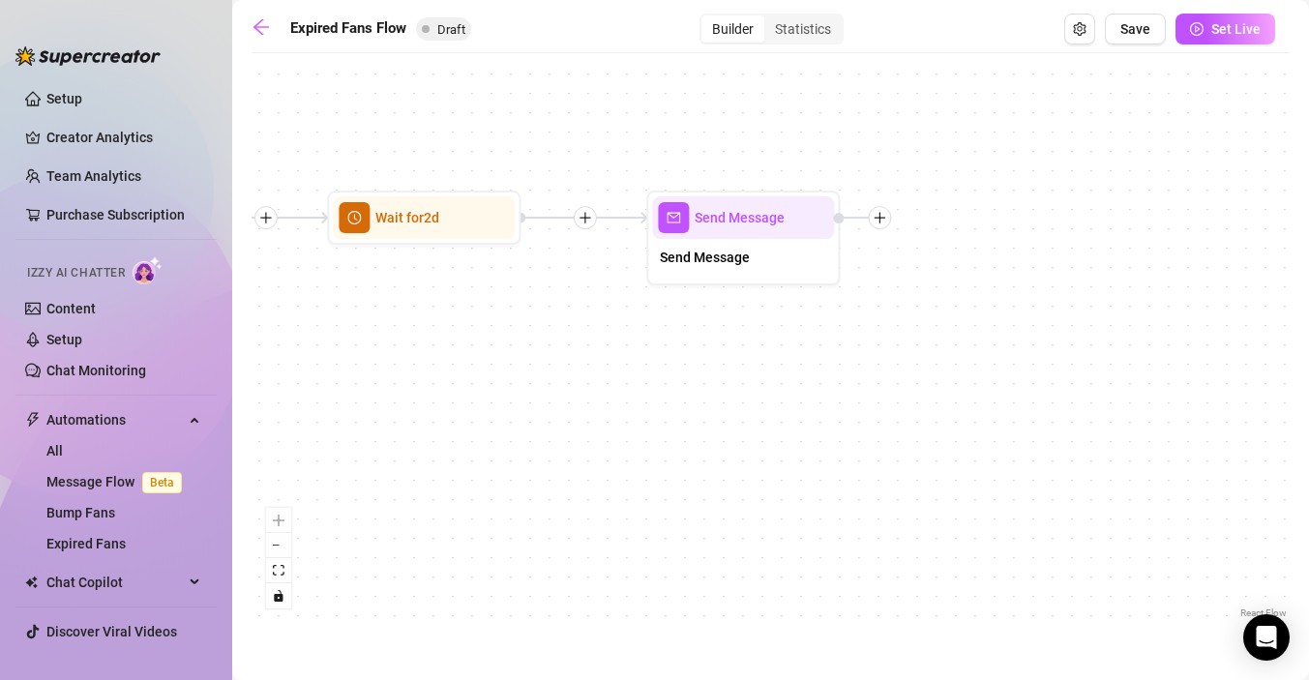
drag, startPoint x: 700, startPoint y: 451, endPoint x: 725, endPoint y: 455, distance: 25.5
click at [725, 455] on div "If True If False Send Message Send Message Wait for 2d Merge Send Message Follo…" at bounding box center [771, 343] width 1038 height 560
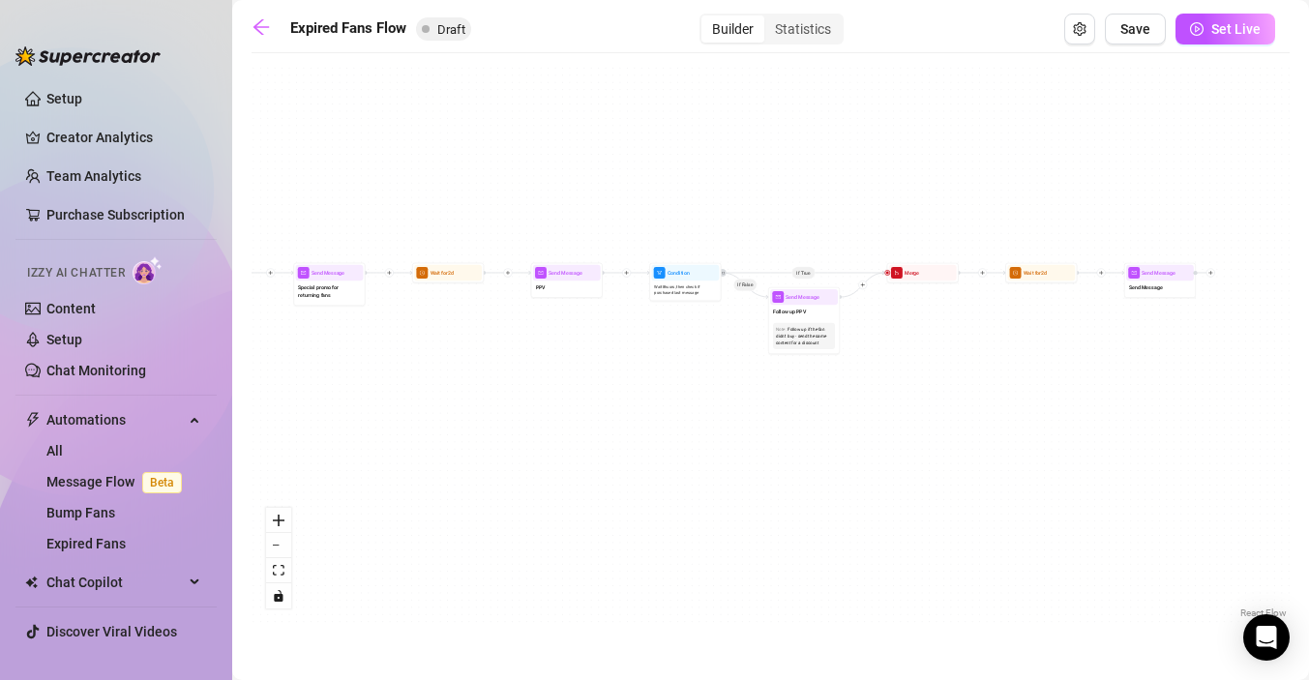
drag, startPoint x: 736, startPoint y: 448, endPoint x: 1166, endPoint y: 354, distance: 439.8
click at [1166, 354] on div "If True If False Send Message Send Message Wait for 2d Merge Send Message Follo…" at bounding box center [771, 343] width 1038 height 560
click at [255, 36] on icon "arrow-left" at bounding box center [261, 26] width 19 height 19
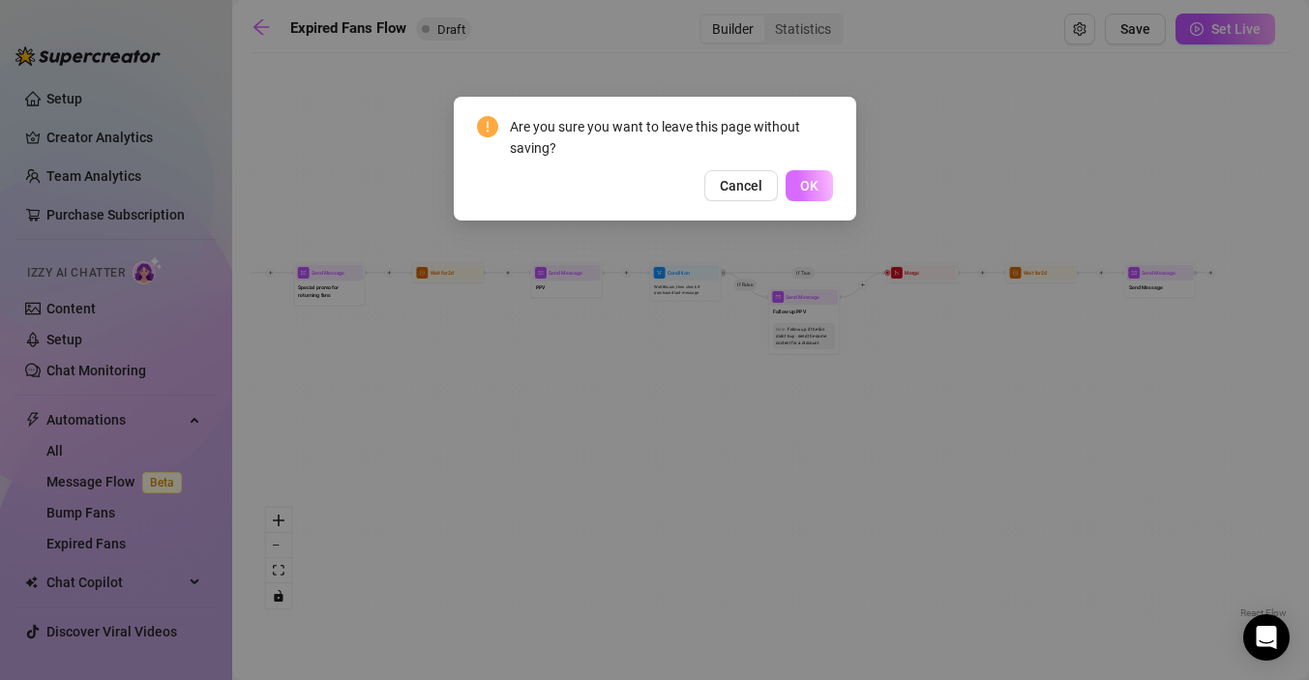
click at [810, 191] on span "OK" at bounding box center [809, 185] width 18 height 15
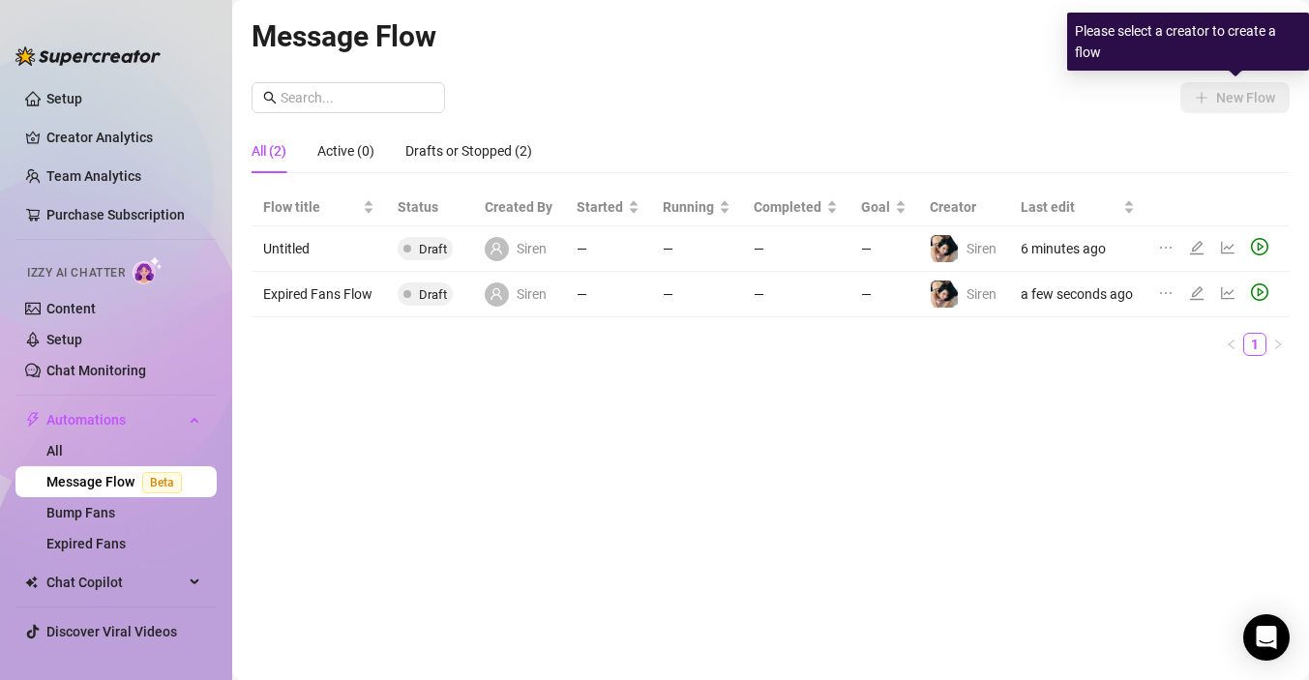
click at [1092, 82] on div "New Flow" at bounding box center [771, 97] width 1038 height 31
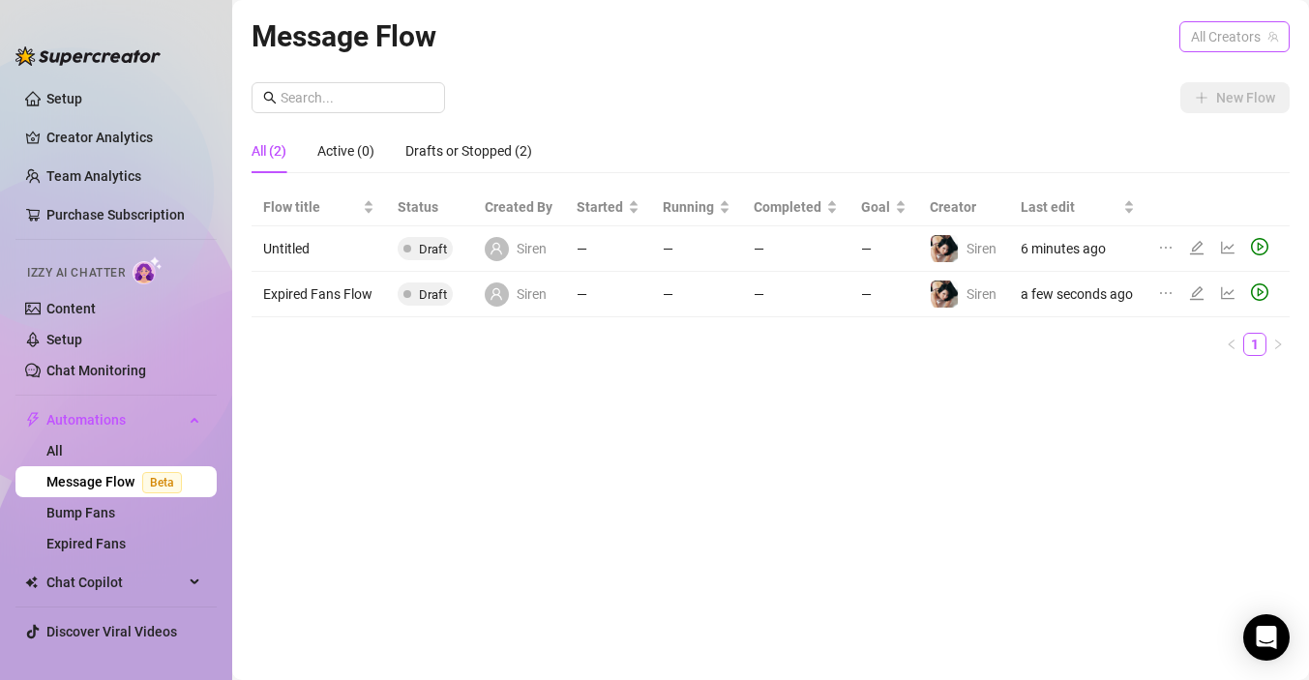
click at [1212, 33] on span "All Creators" at bounding box center [1234, 36] width 87 height 29
click at [1146, 105] on img at bounding box center [1141, 107] width 21 height 21
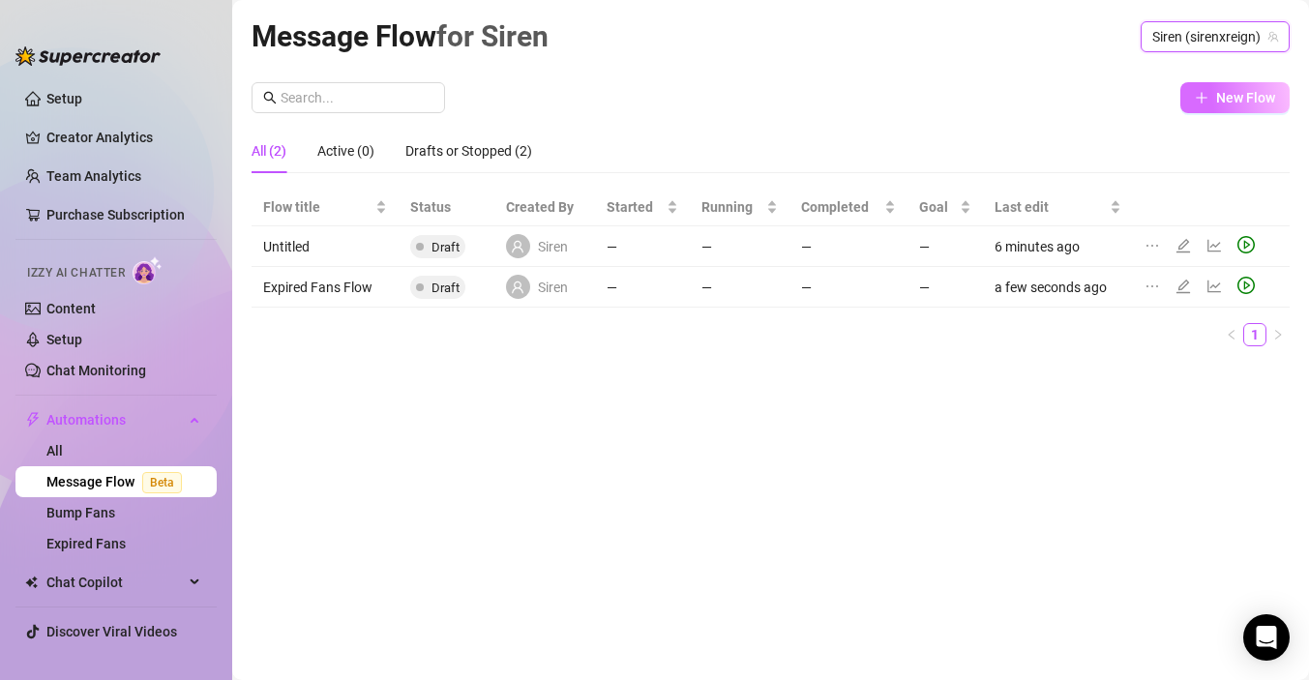
click at [1193, 105] on button "New Flow" at bounding box center [1235, 97] width 109 height 31
click at [1209, 96] on div "Create New Flow Create your own flow or discover our pre-built templates Build …" at bounding box center [654, 340] width 1309 height 680
click at [1210, 103] on button "New Flow" at bounding box center [1235, 97] width 109 height 31
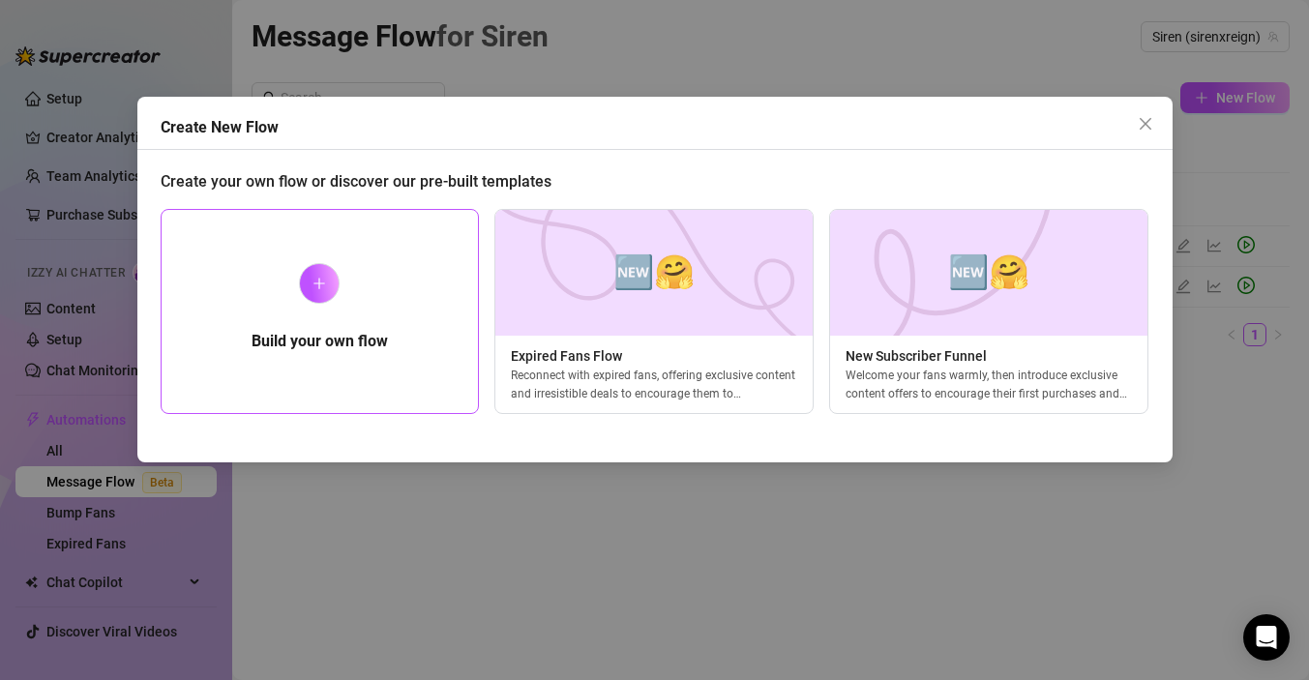
click at [401, 296] on div "Build your own flow" at bounding box center [320, 311] width 319 height 205
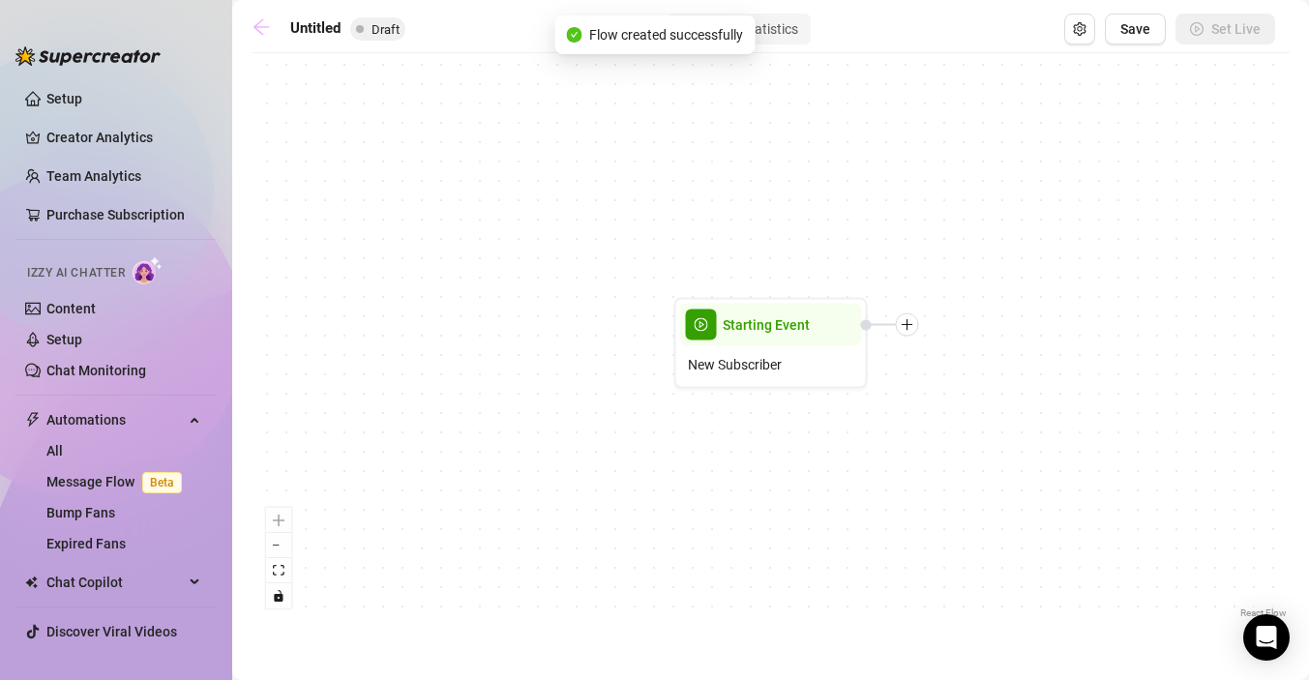
click at [262, 38] on link at bounding box center [266, 28] width 29 height 23
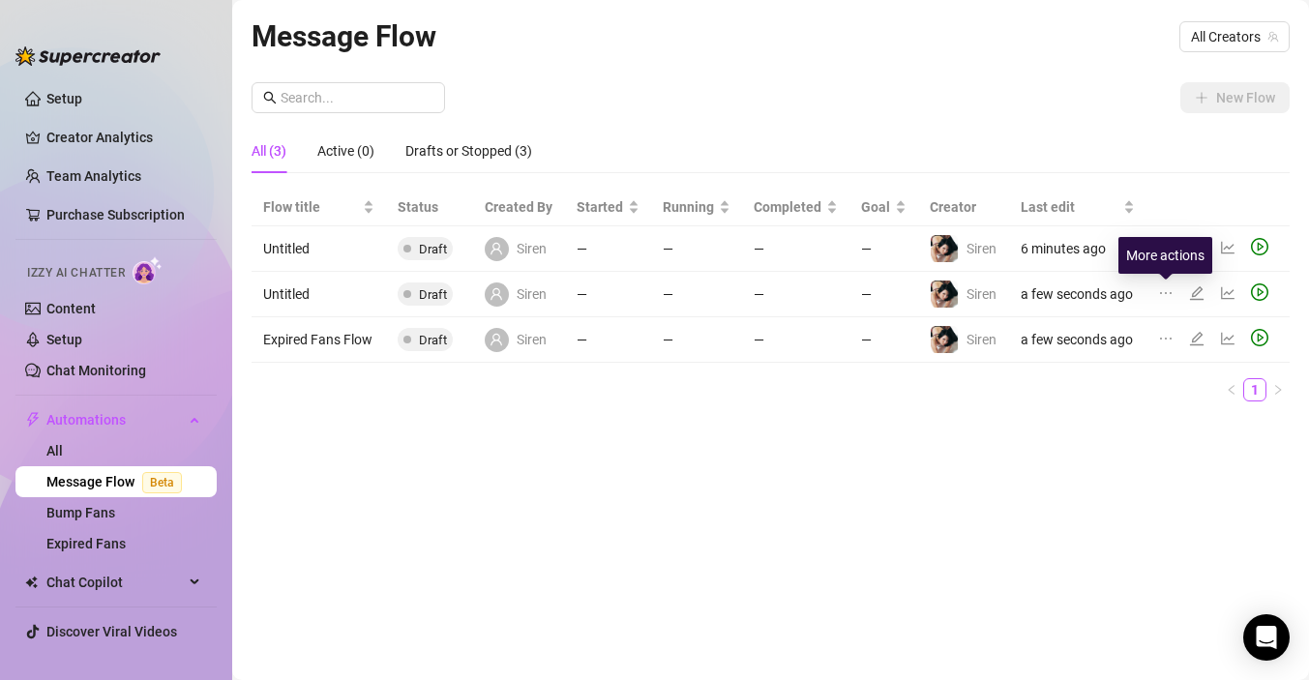
click at [1158, 295] on icon "ellipsis" at bounding box center [1165, 292] width 15 height 15
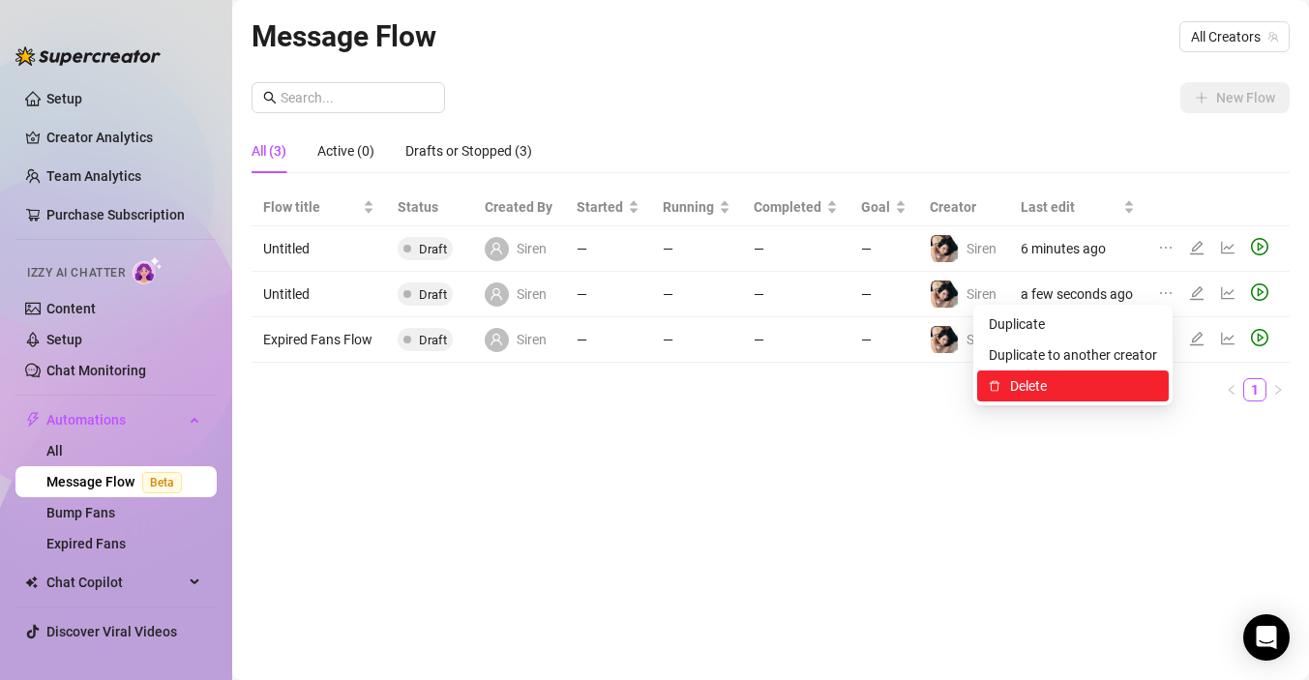
click at [1079, 380] on span "Delete" at bounding box center [1083, 385] width 147 height 21
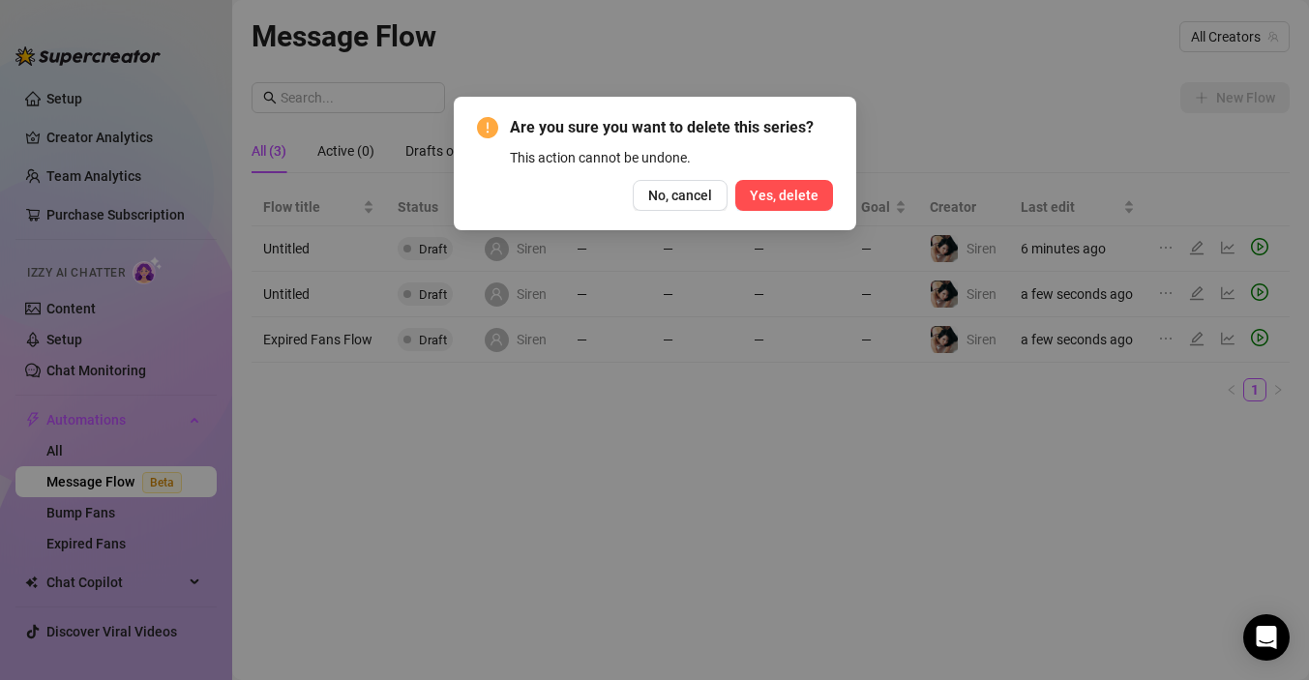
click at [763, 193] on span "Yes, delete" at bounding box center [784, 195] width 69 height 15
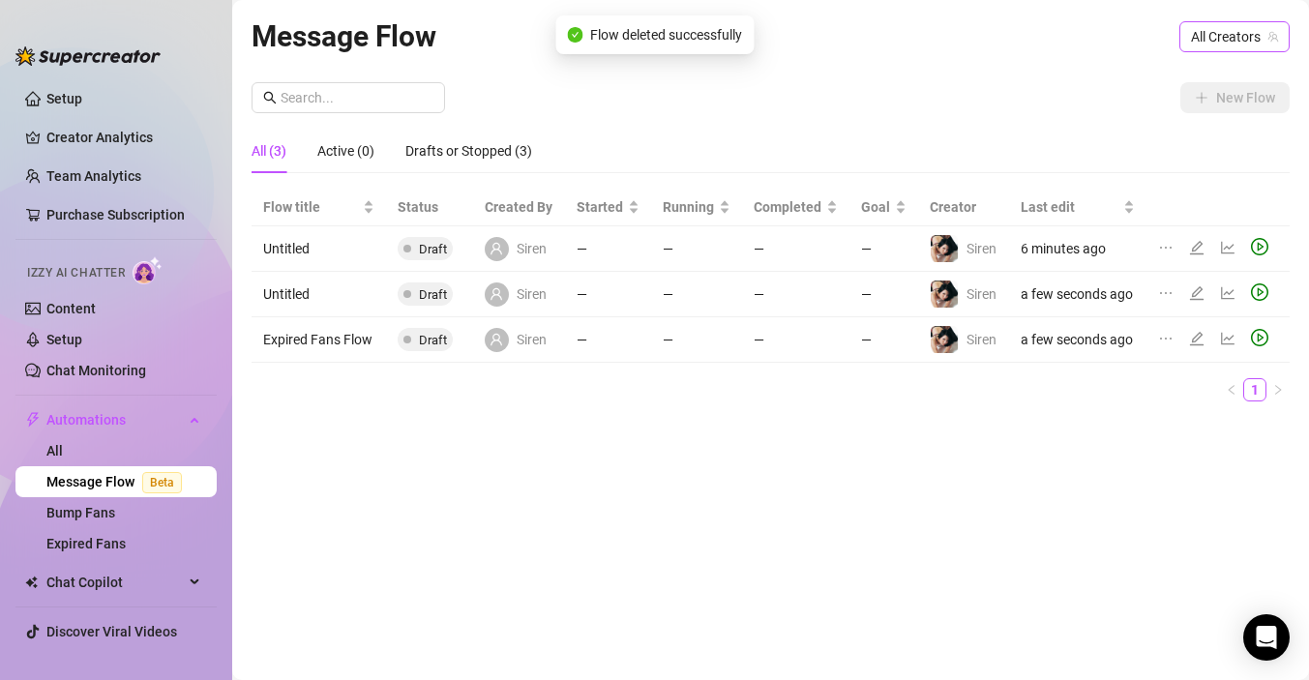
click at [1235, 35] on span "All Creators" at bounding box center [1234, 36] width 87 height 29
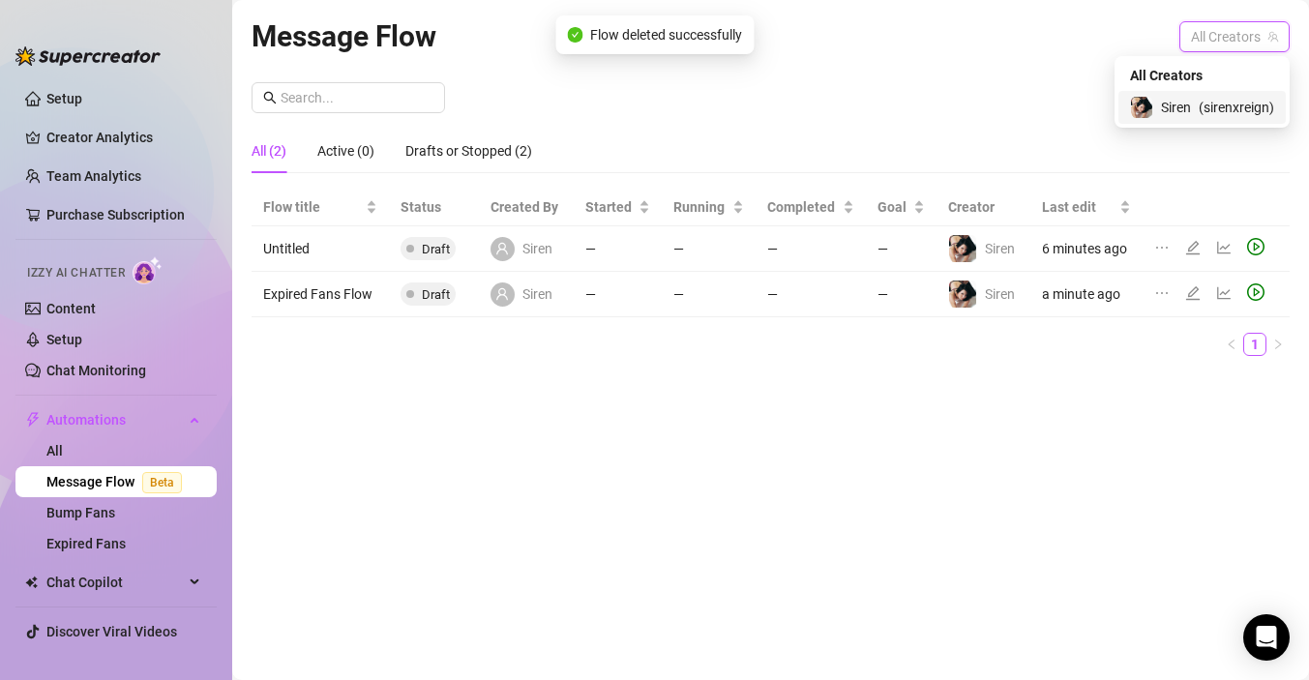
click at [1229, 105] on span "( sirenxreign )" at bounding box center [1236, 107] width 75 height 21
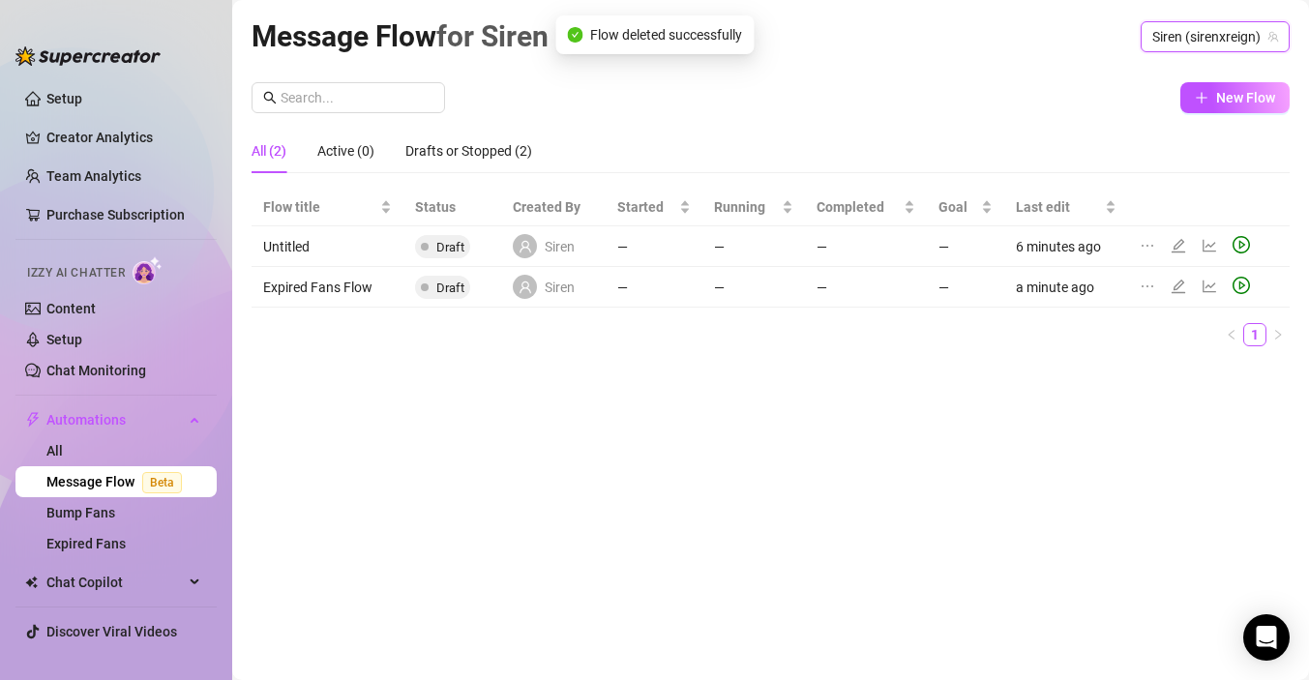
click at [1247, 113] on div "New Flow" at bounding box center [771, 97] width 1038 height 31
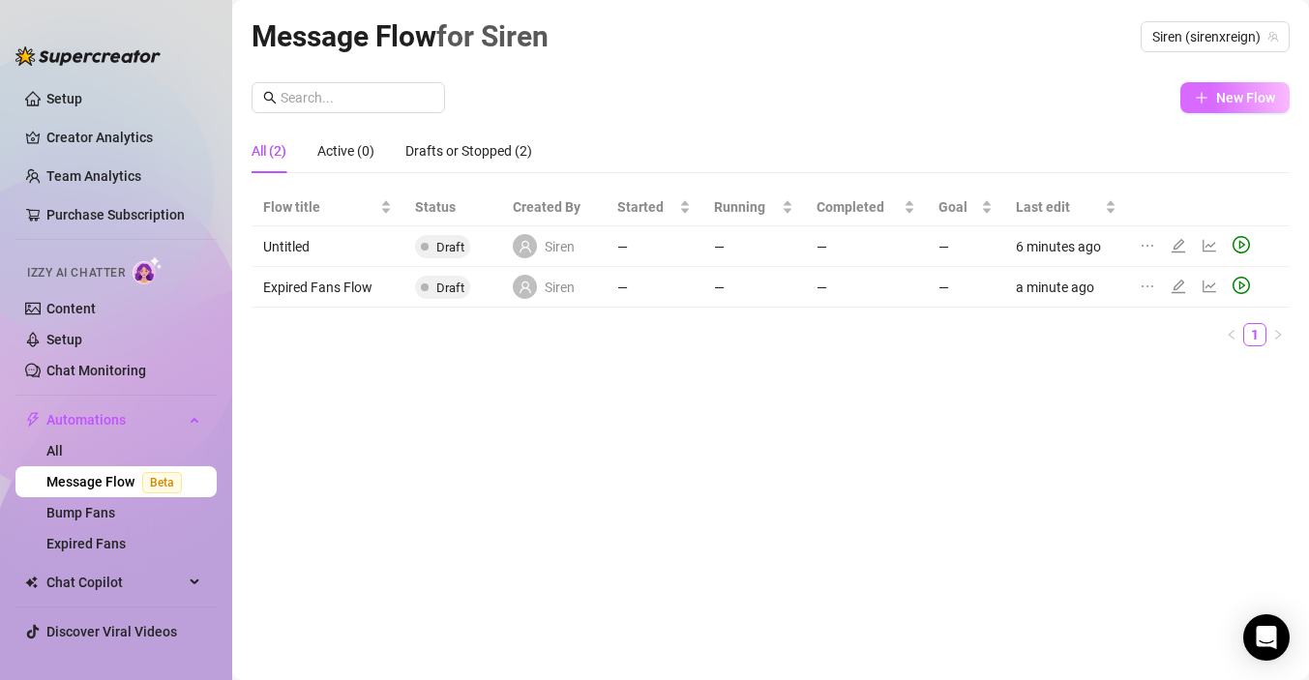
click at [1240, 96] on span "New Flow" at bounding box center [1245, 97] width 59 height 15
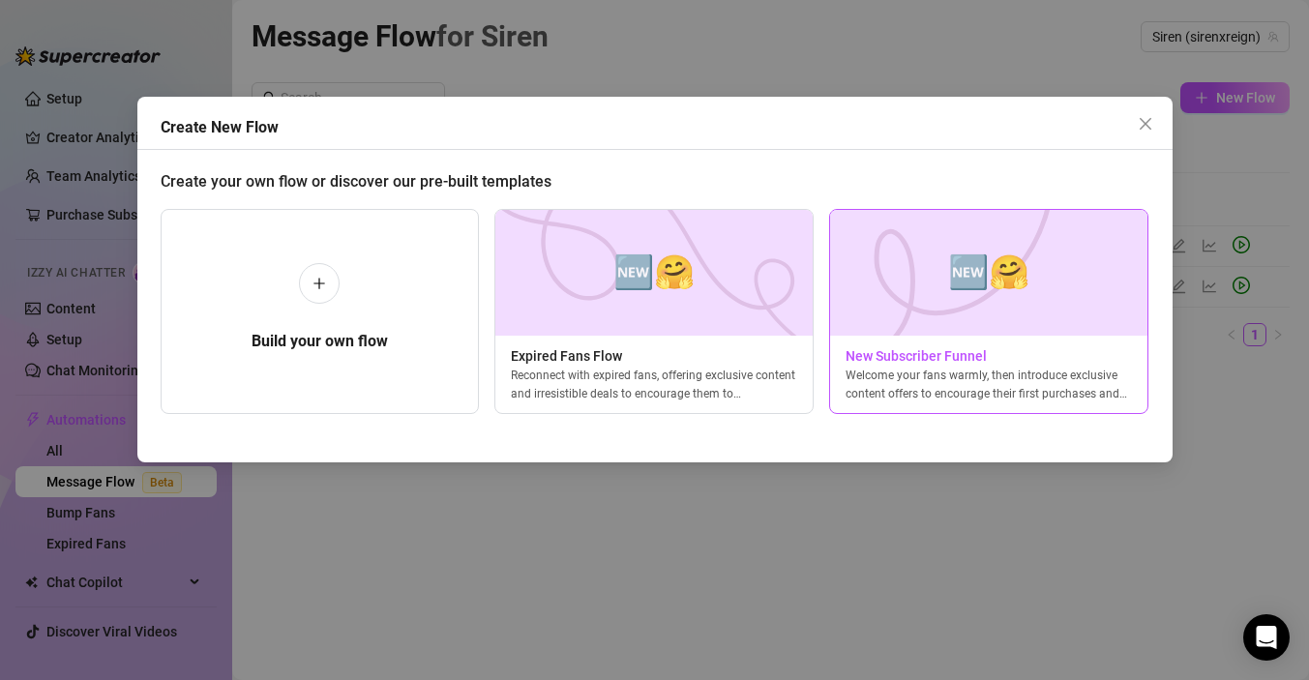
click at [903, 359] on span "New Subscriber Funnel" at bounding box center [988, 355] width 317 height 21
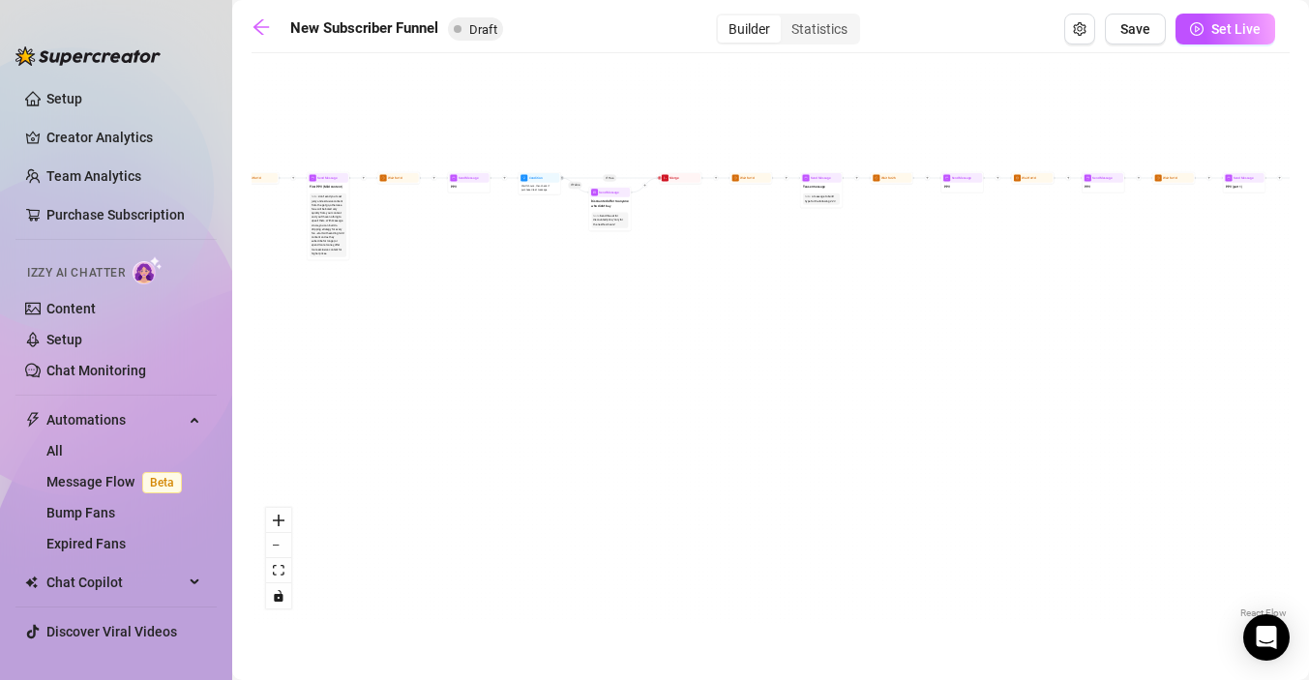
drag, startPoint x: 553, startPoint y: 346, endPoint x: 1117, endPoint y: 406, distance: 567.3
click at [1114, 407] on div "If True If True If True If False If False If False If True If False Merge Merge…" at bounding box center [771, 343] width 1038 height 560
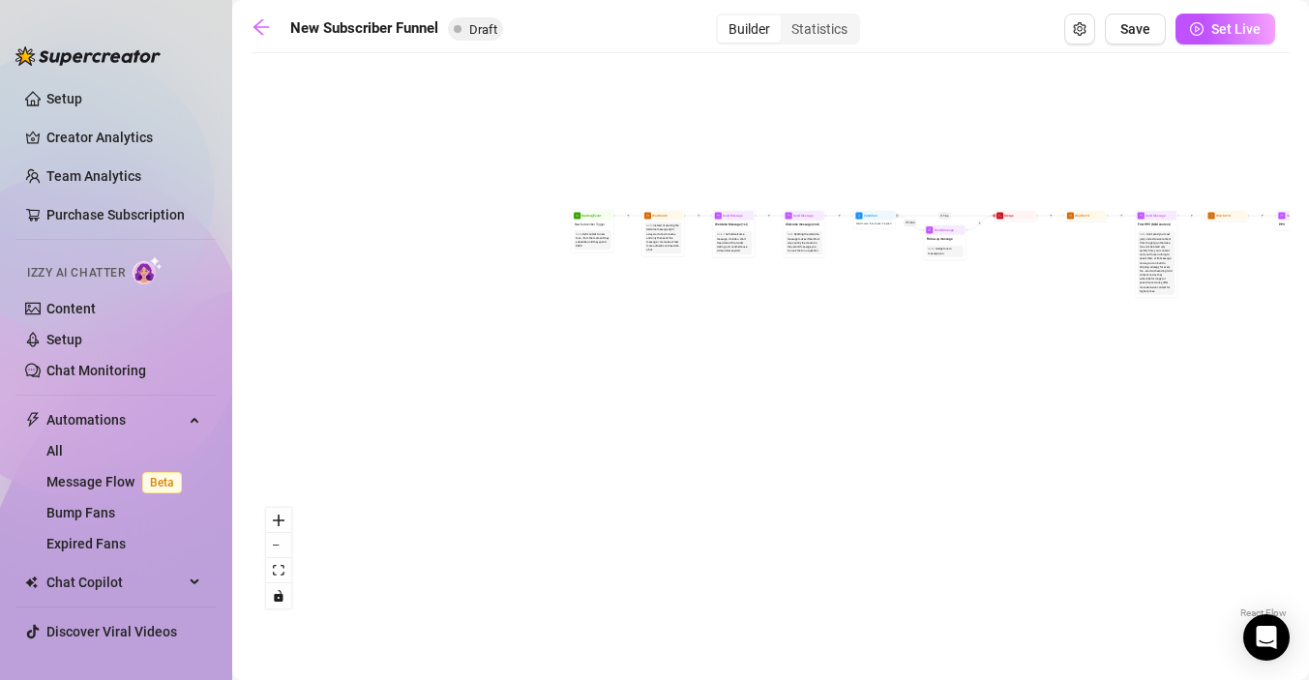
drag, startPoint x: 672, startPoint y: 365, endPoint x: 1268, endPoint y: 374, distance: 596.2
click at [1268, 374] on div "If True If True If True If False If False If False If True If False Merge Merge…" at bounding box center [771, 343] width 1038 height 560
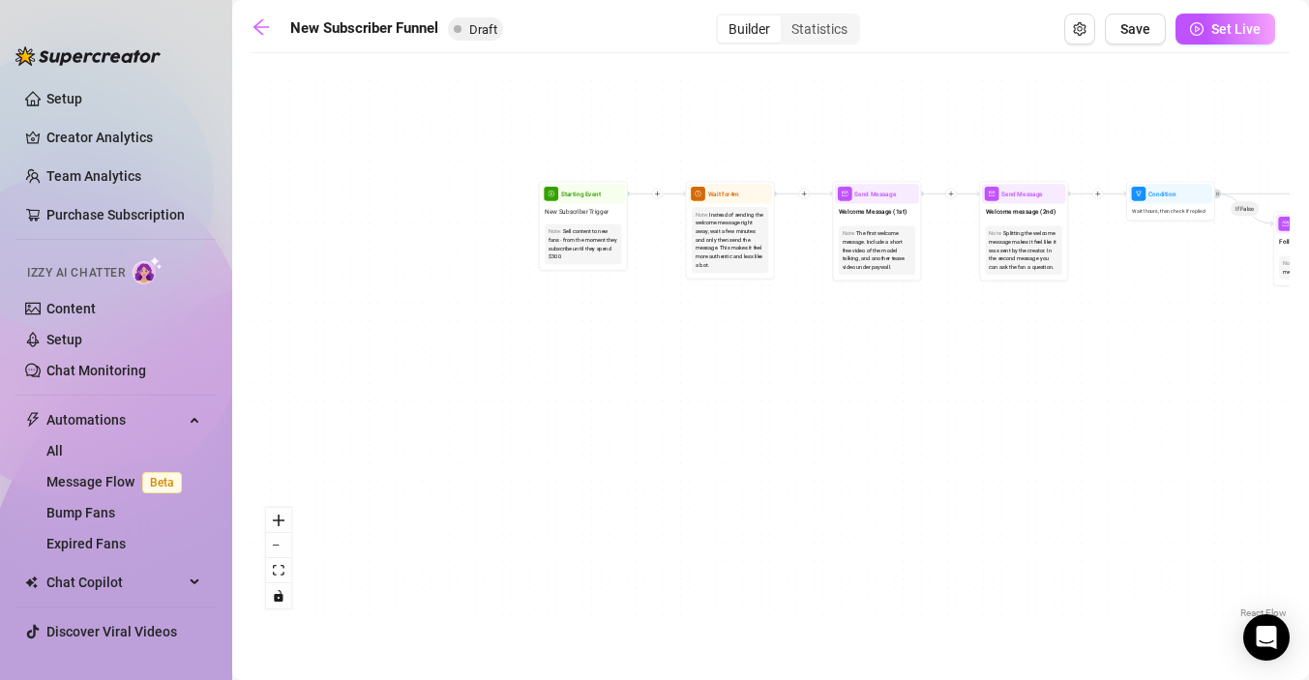
drag, startPoint x: 702, startPoint y: 348, endPoint x: 973, endPoint y: 504, distance: 312.6
click at [973, 504] on div "If True If True If True If False If False If False If True If False Merge Merge…" at bounding box center [771, 343] width 1038 height 560
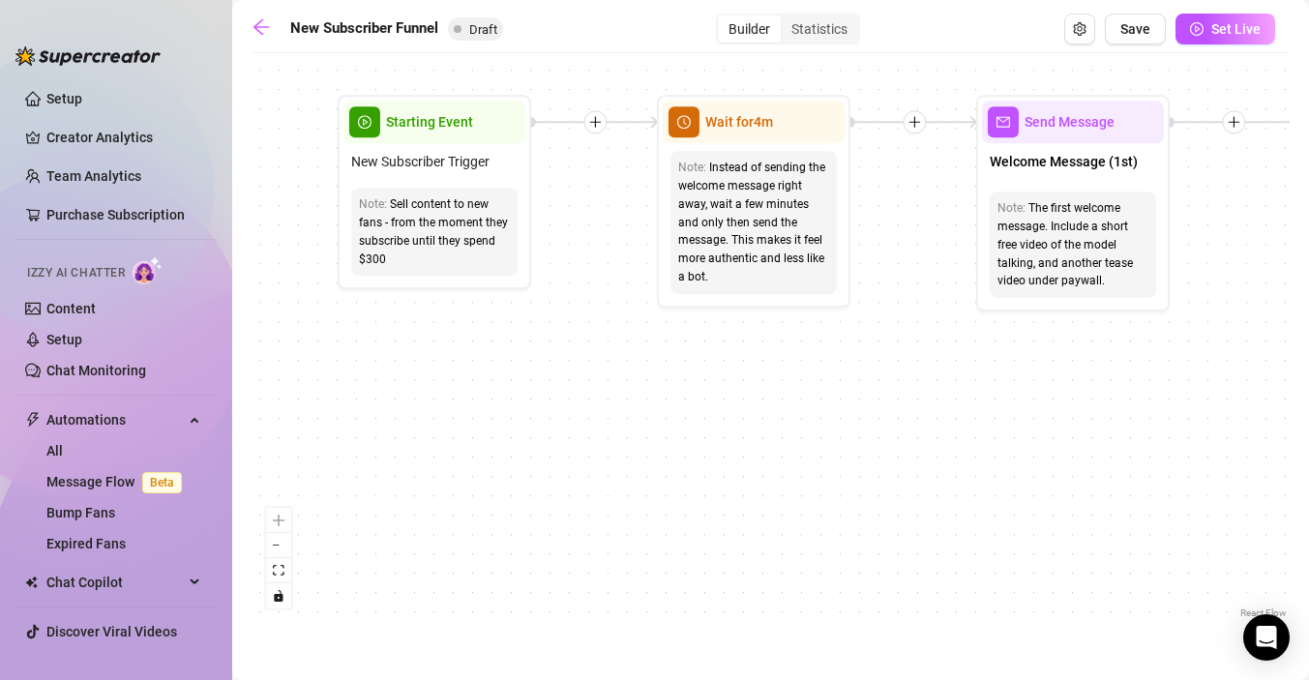
drag, startPoint x: 703, startPoint y: 380, endPoint x: 684, endPoint y: 509, distance: 130.0
click at [684, 510] on div "If True If True If True If False If False If False If True If False Merge Merge…" at bounding box center [771, 343] width 1038 height 560
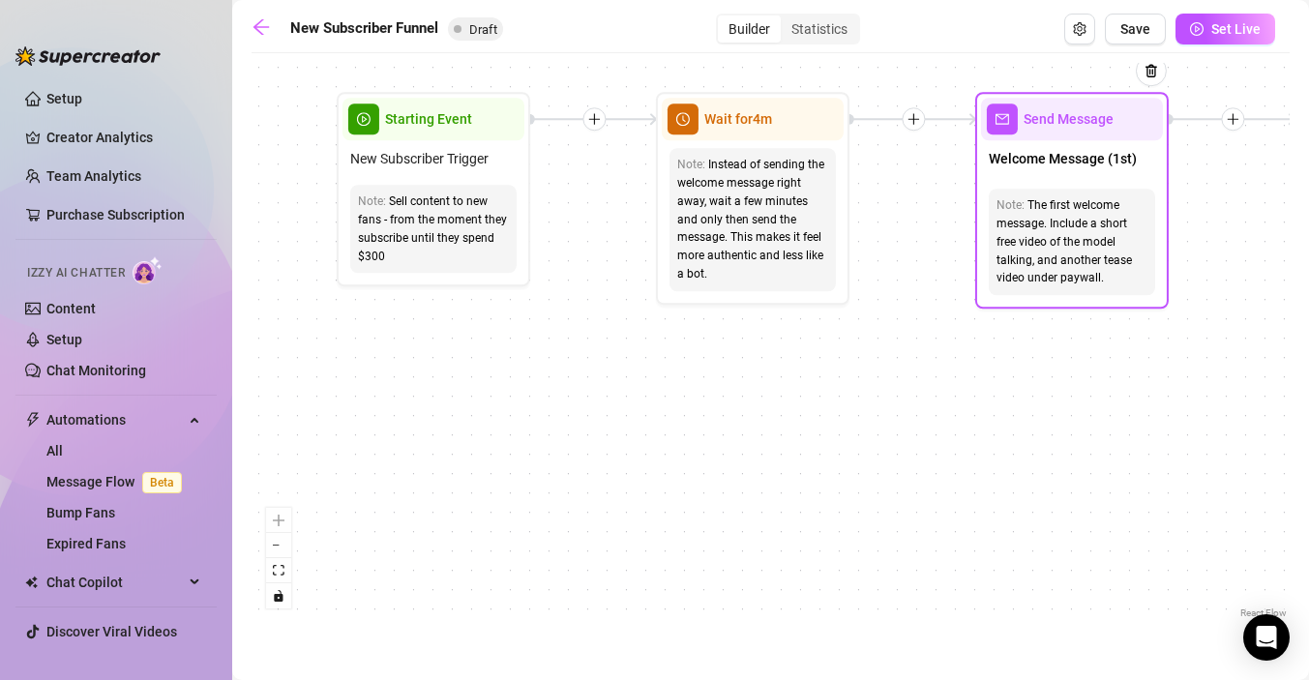
click at [1057, 160] on span "Welcome Message (1st)" at bounding box center [1063, 158] width 148 height 21
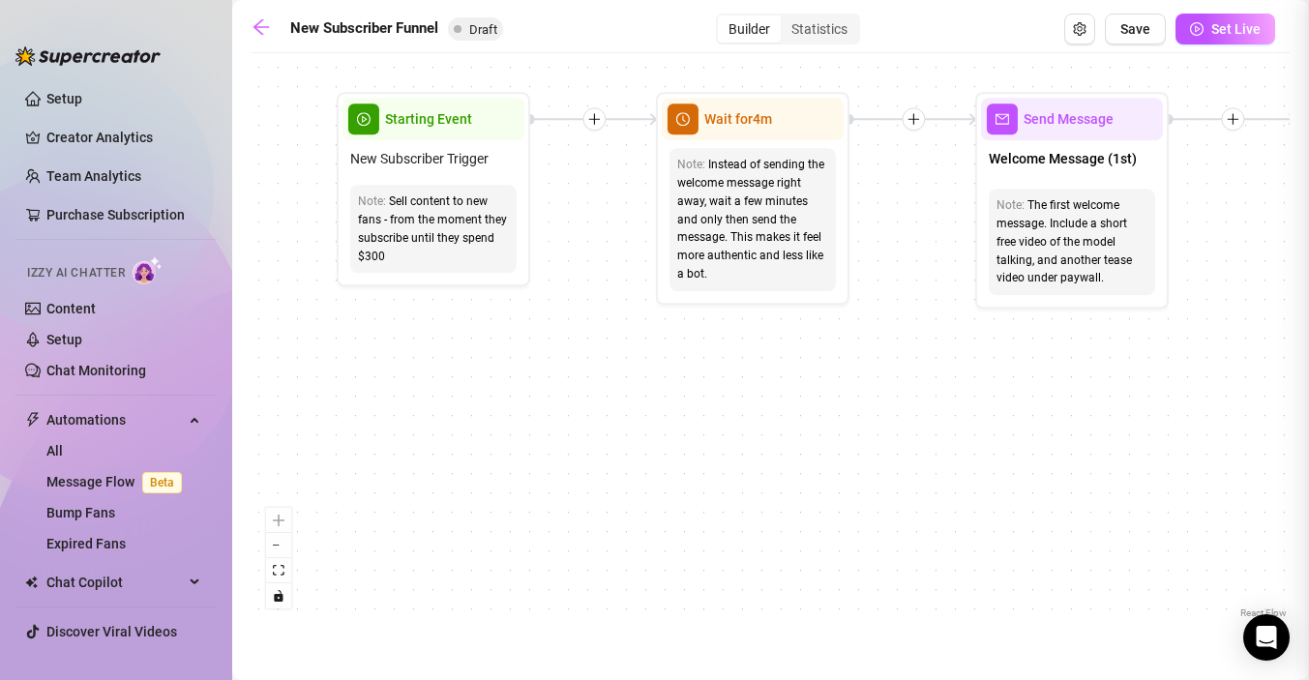
type textarea "First part of the welcome message"
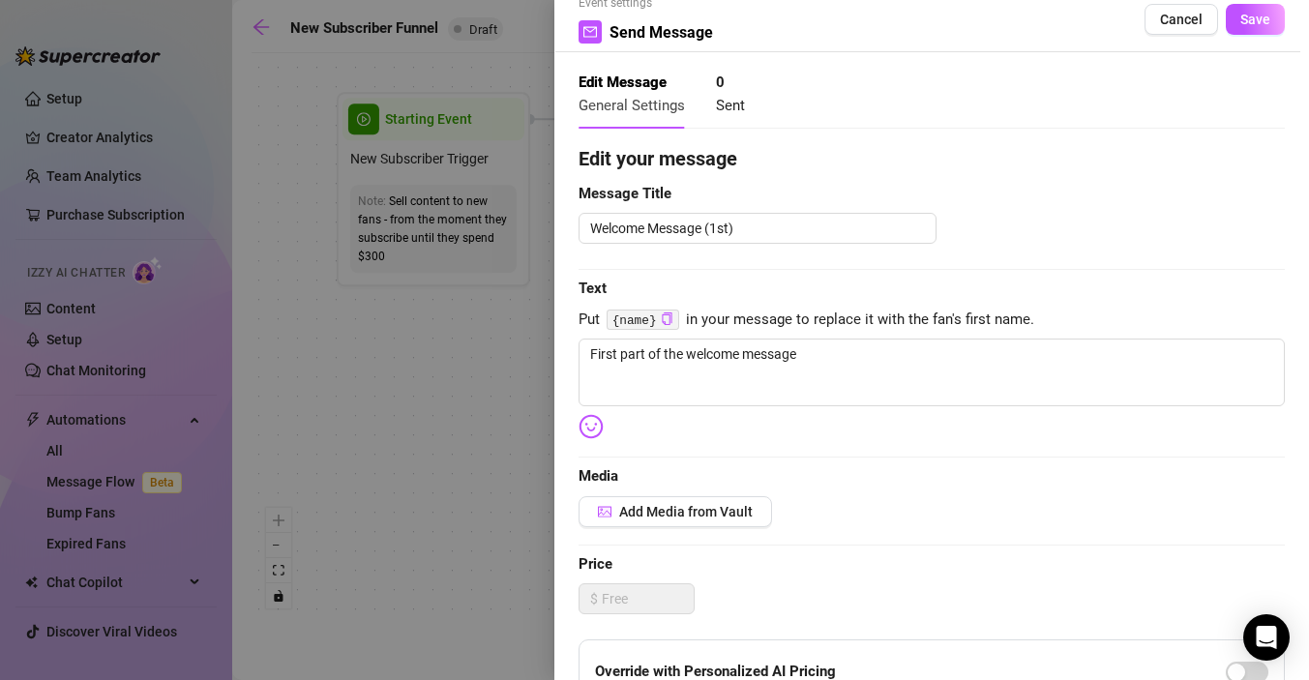
scroll to position [40, 0]
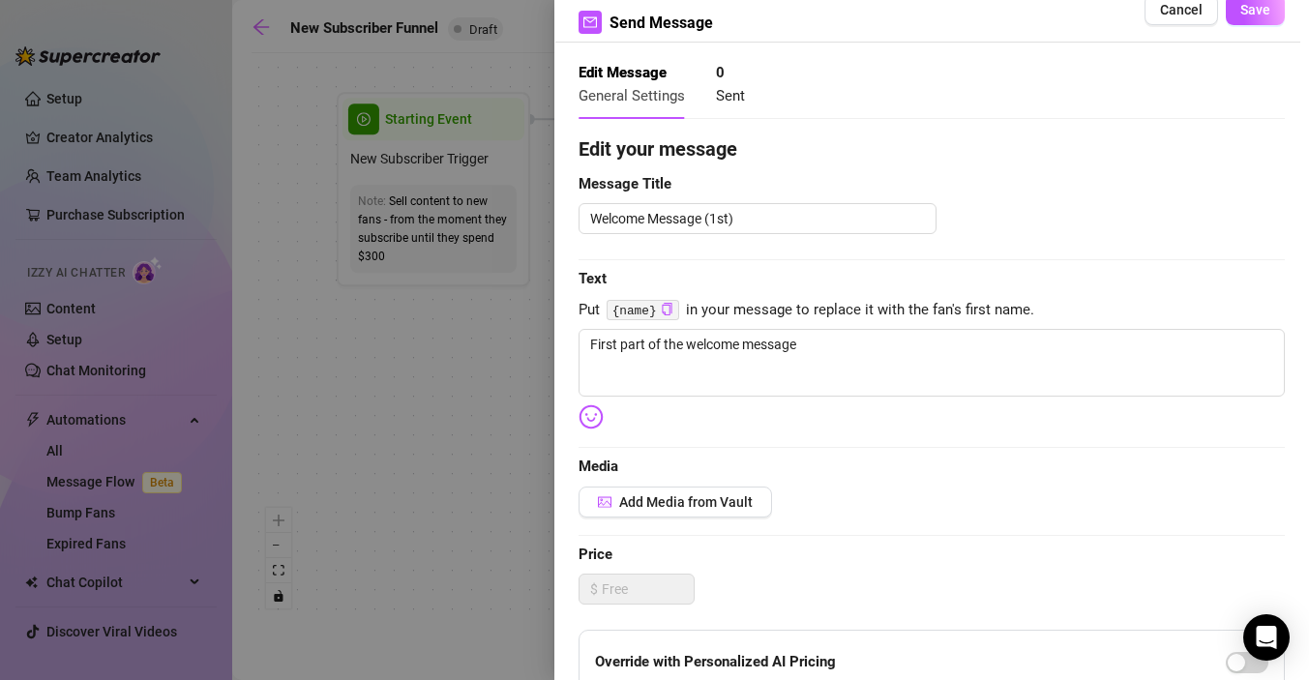
click at [437, 434] on div at bounding box center [654, 340] width 1309 height 680
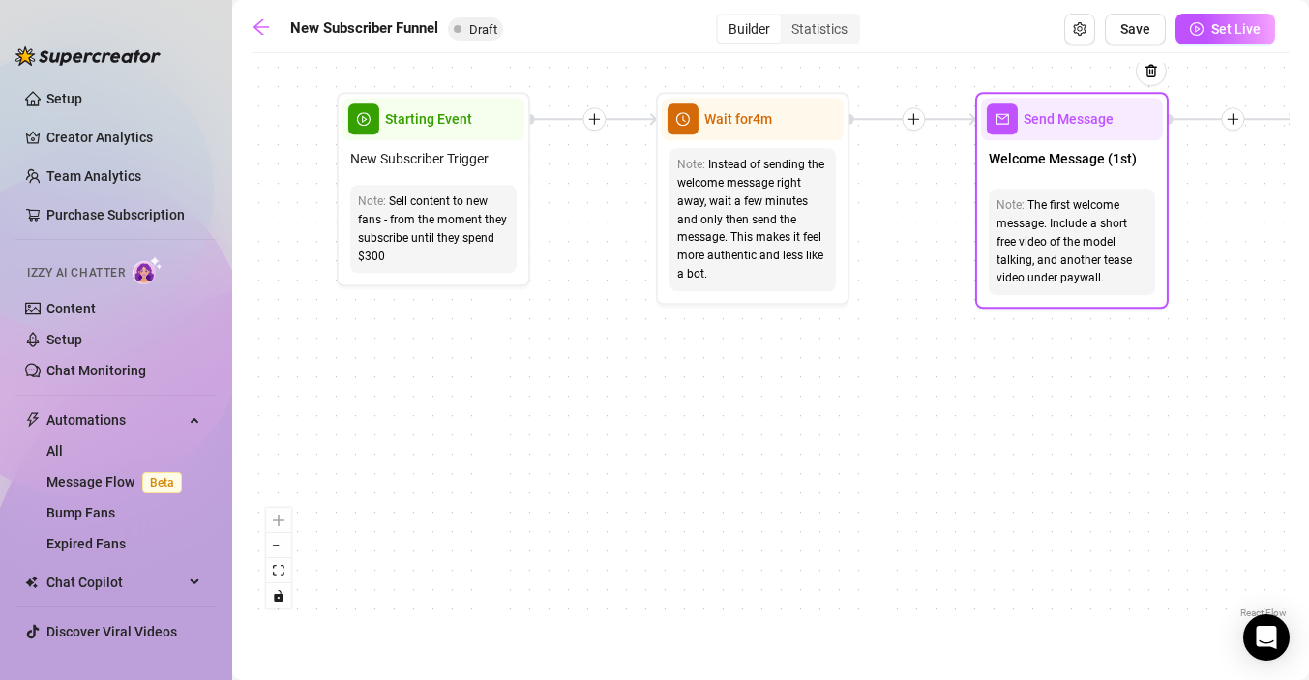
click at [1074, 133] on div "Send Message" at bounding box center [1072, 119] width 182 height 43
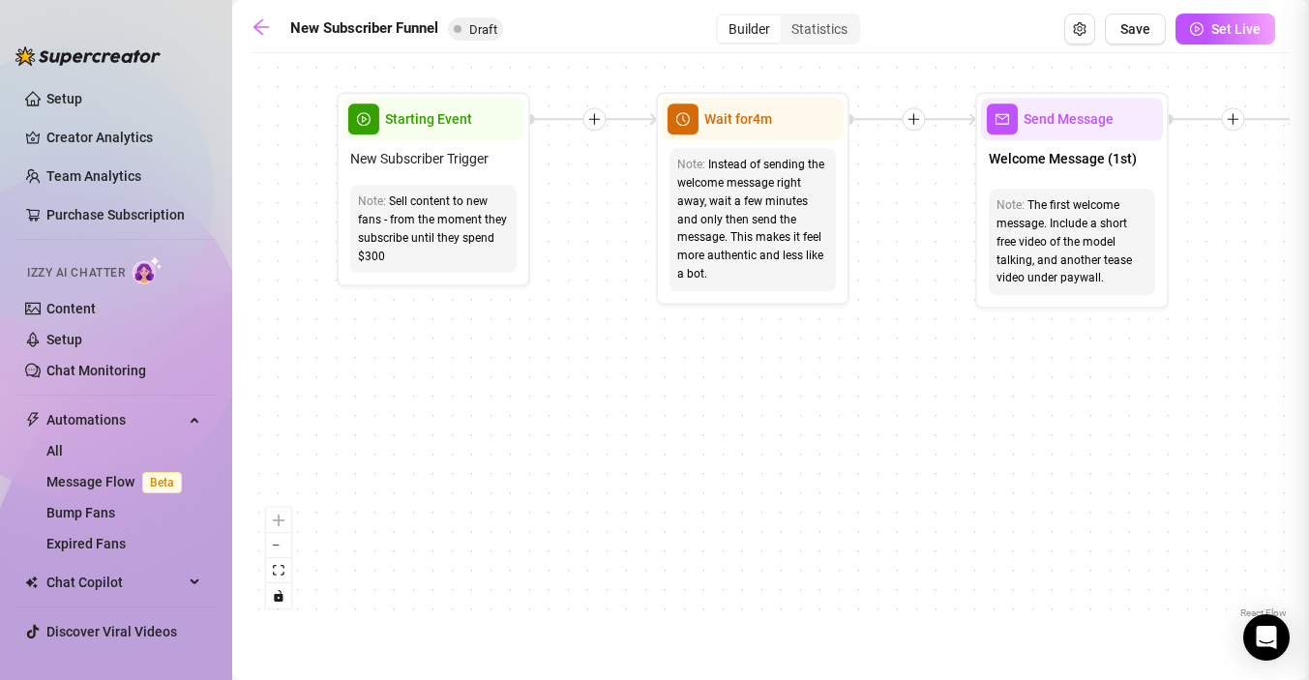
type textarea "First part of the welcome message"
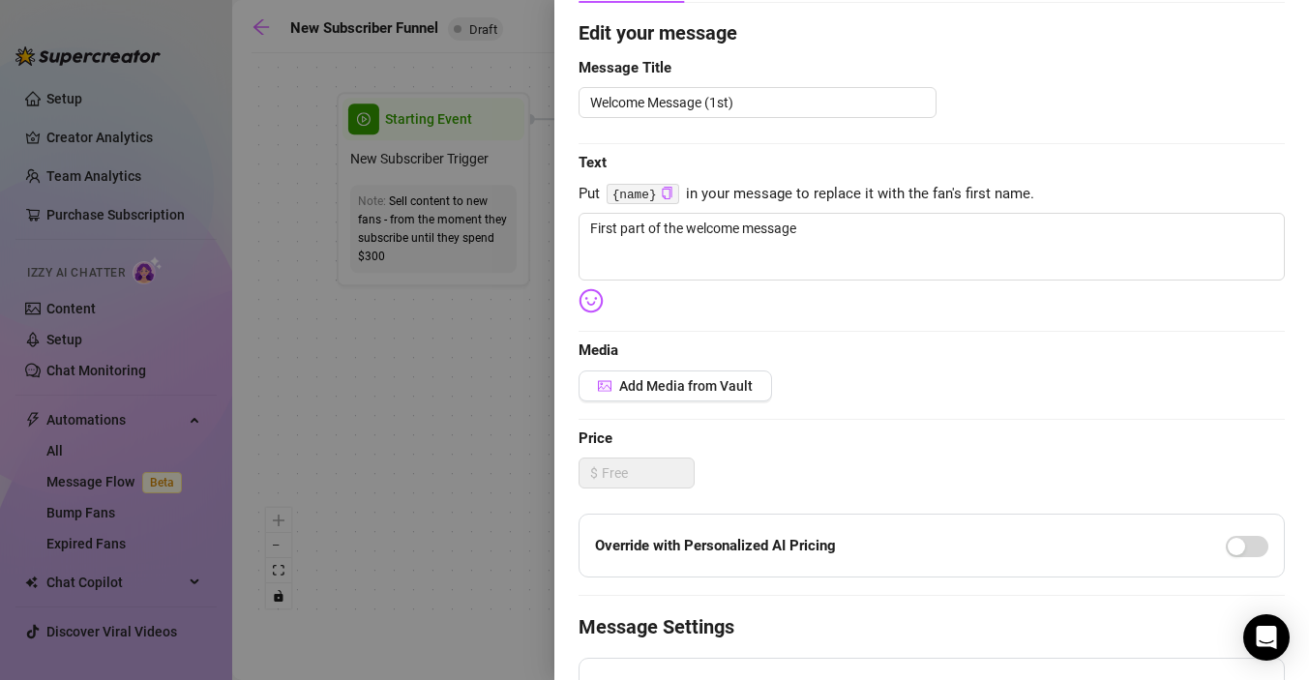
scroll to position [0, 0]
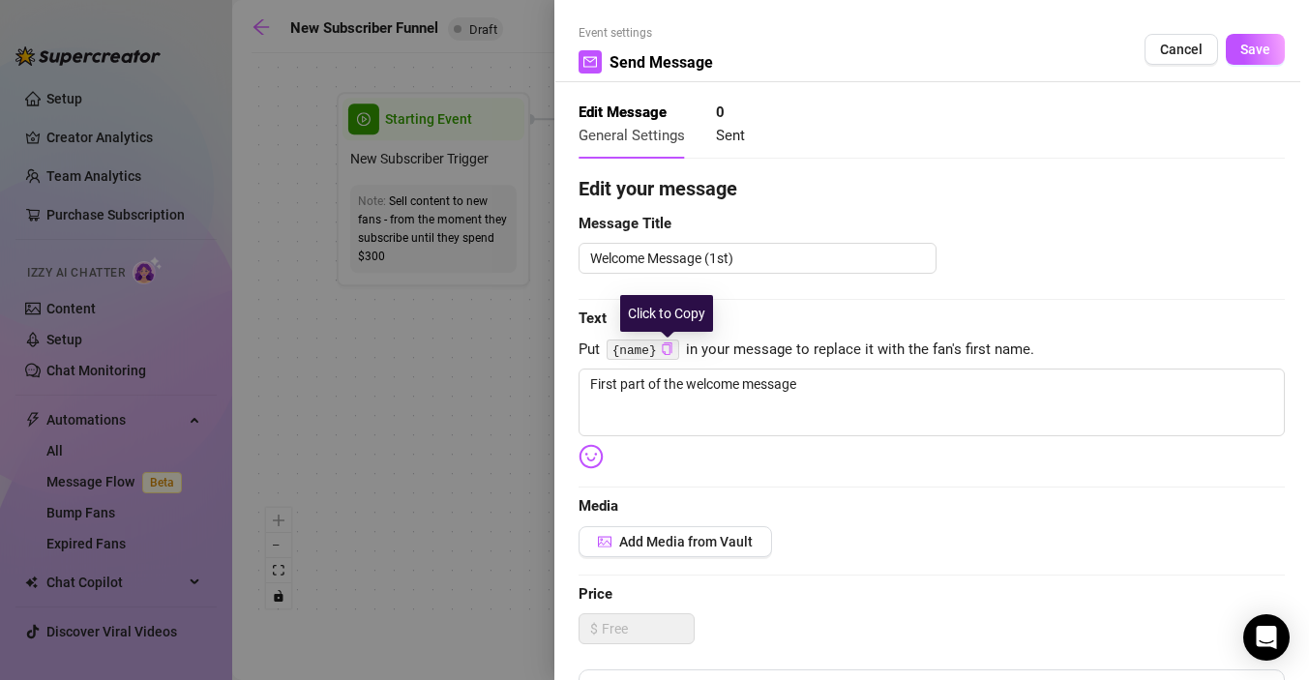
click at [665, 350] on icon "copy" at bounding box center [667, 349] width 13 height 13
click at [661, 399] on textarea "First part of the welcome message" at bounding box center [932, 403] width 706 height 68
drag, startPoint x: 819, startPoint y: 388, endPoint x: 585, endPoint y: 382, distance: 233.3
click at [586, 382] on textarea "First part of the welcome message" at bounding box center [932, 403] width 706 height 68
click at [440, 339] on div at bounding box center [654, 340] width 1309 height 680
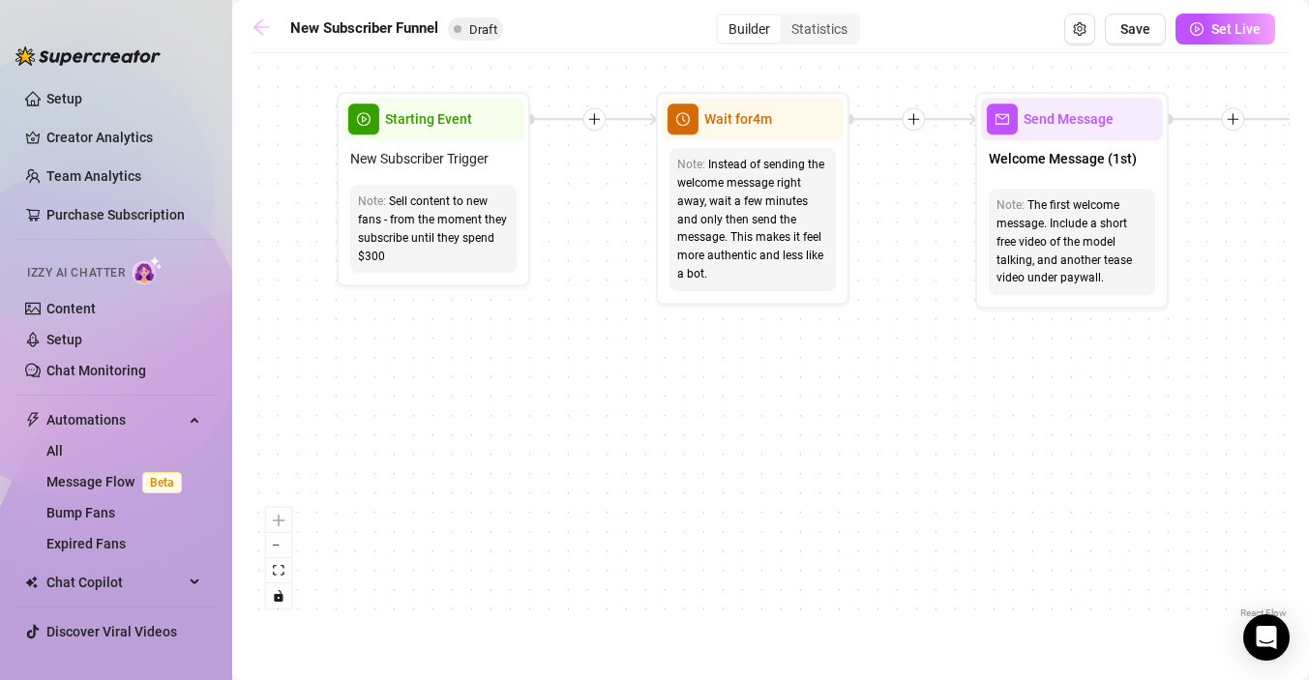
click at [258, 30] on icon "arrow-left" at bounding box center [261, 26] width 15 height 15
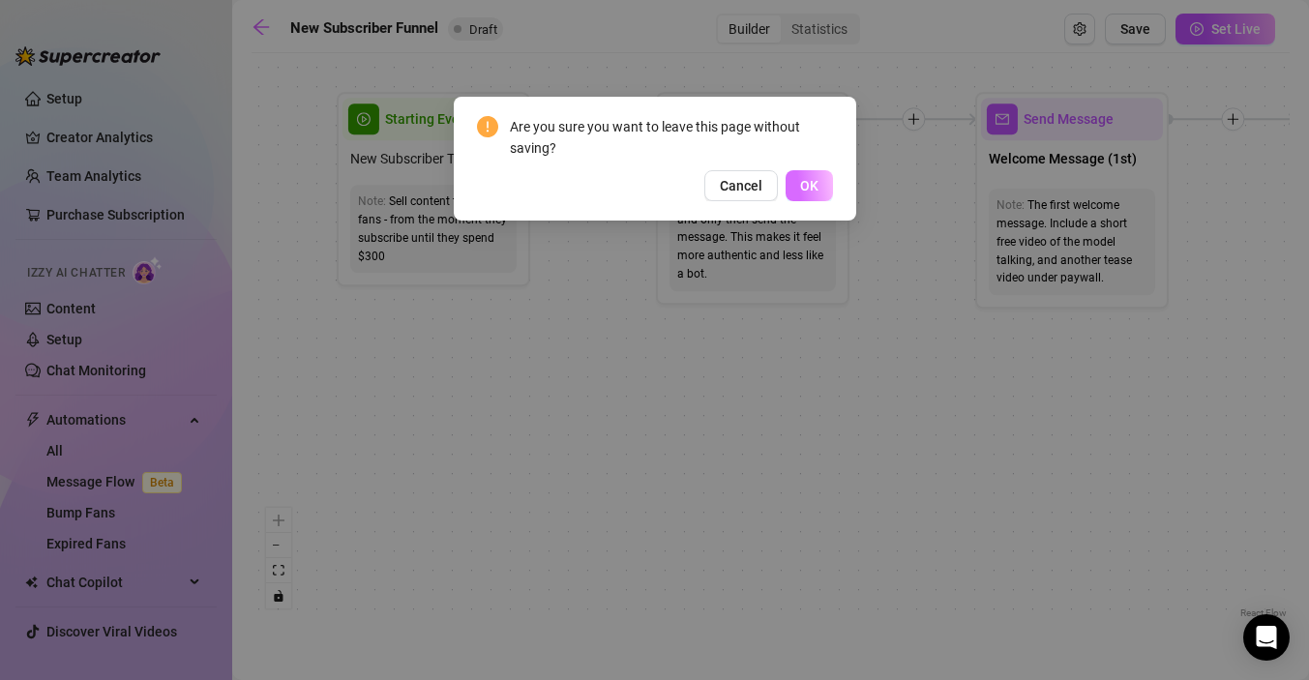
click at [808, 187] on span "OK" at bounding box center [809, 185] width 18 height 15
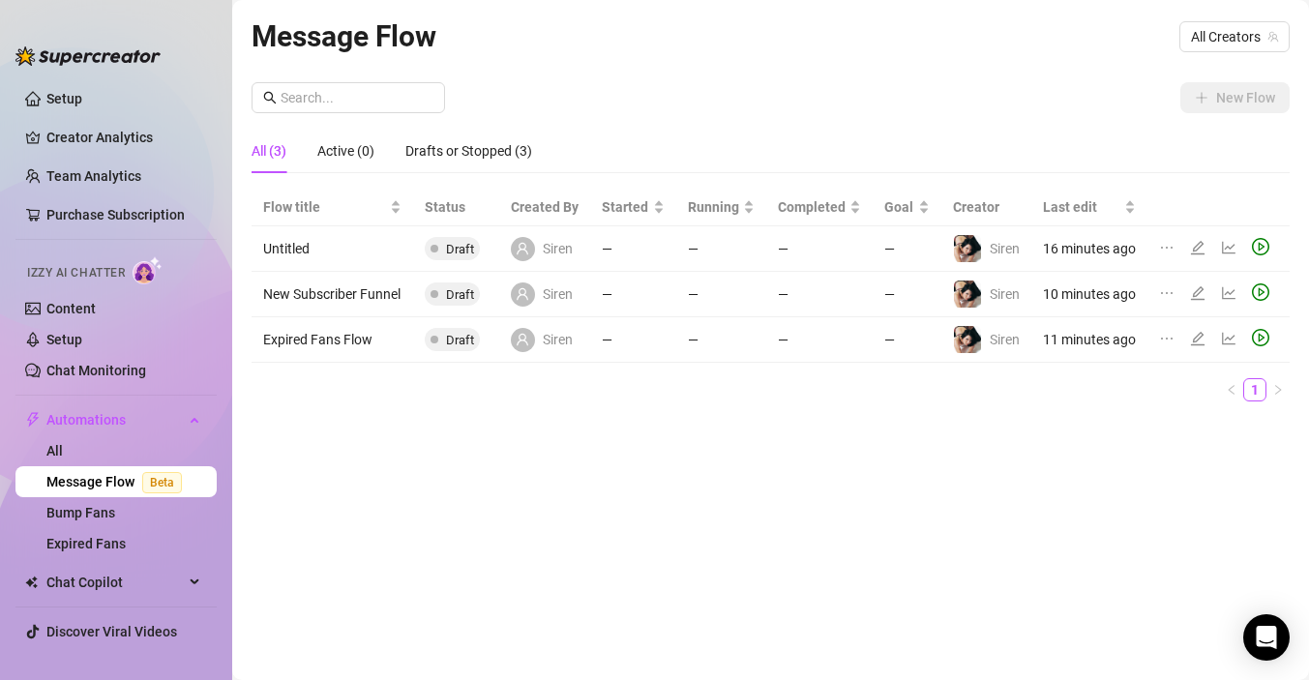
click at [335, 250] on td "Untitled" at bounding box center [333, 248] width 162 height 45
click at [298, 238] on td "Untitled" at bounding box center [333, 248] width 162 height 45
click at [824, 241] on td "—" at bounding box center [819, 248] width 106 height 45
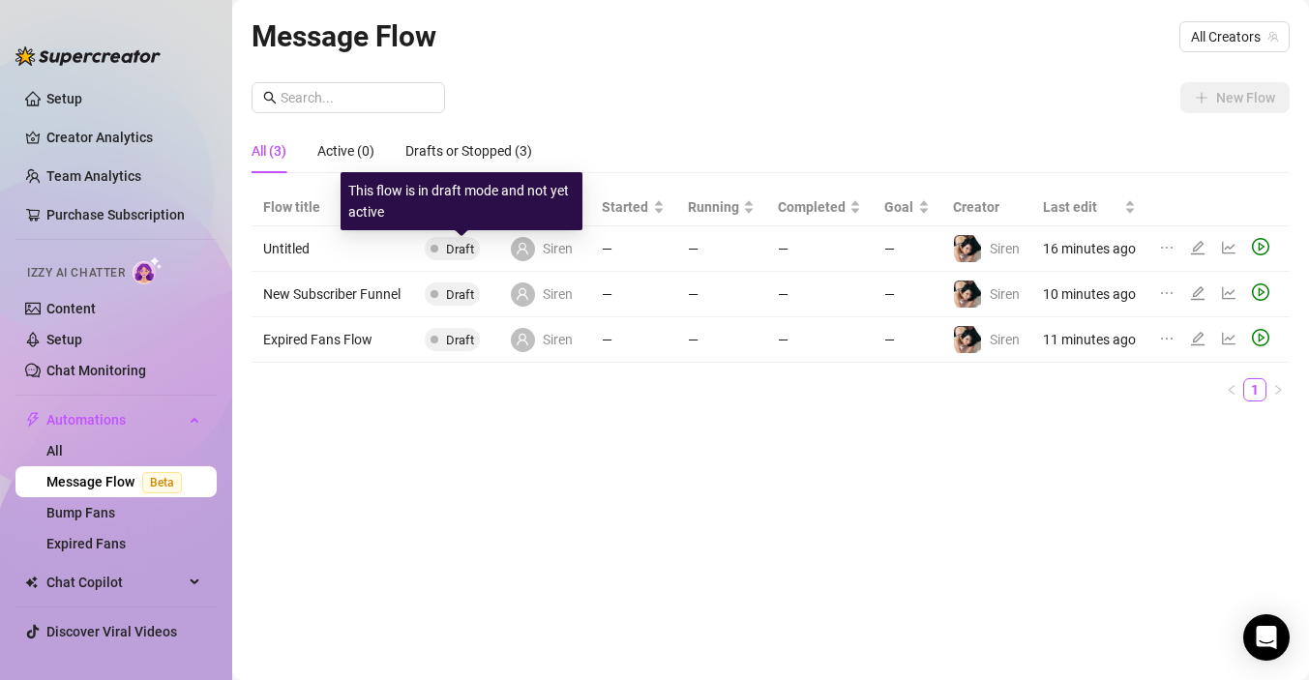
click at [387, 250] on td "Untitled" at bounding box center [333, 248] width 162 height 45
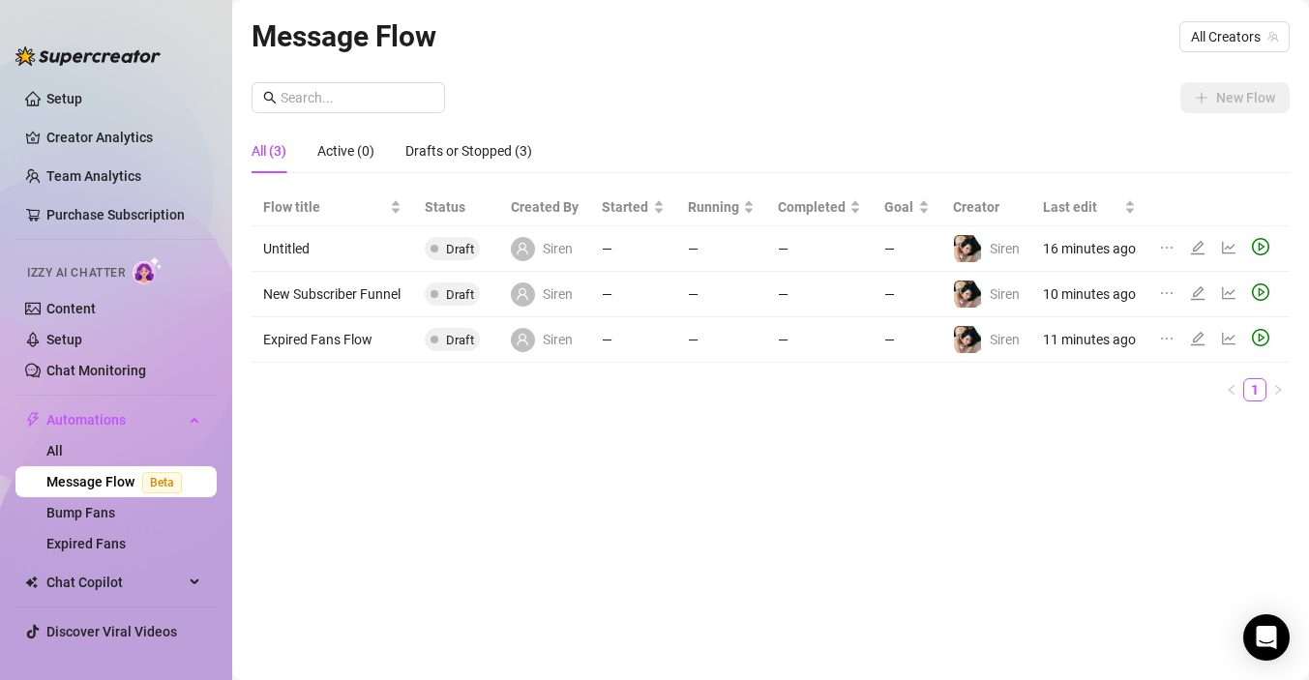
click at [284, 262] on td "Untitled" at bounding box center [333, 248] width 162 height 45
click at [300, 293] on td "New Subscriber Funnel" at bounding box center [333, 294] width 162 height 45
click at [1088, 250] on td "16 minutes ago" at bounding box center [1090, 248] width 116 height 45
click at [903, 259] on td "—" at bounding box center [907, 248] width 68 height 45
click at [293, 250] on td "Untitled" at bounding box center [333, 248] width 162 height 45
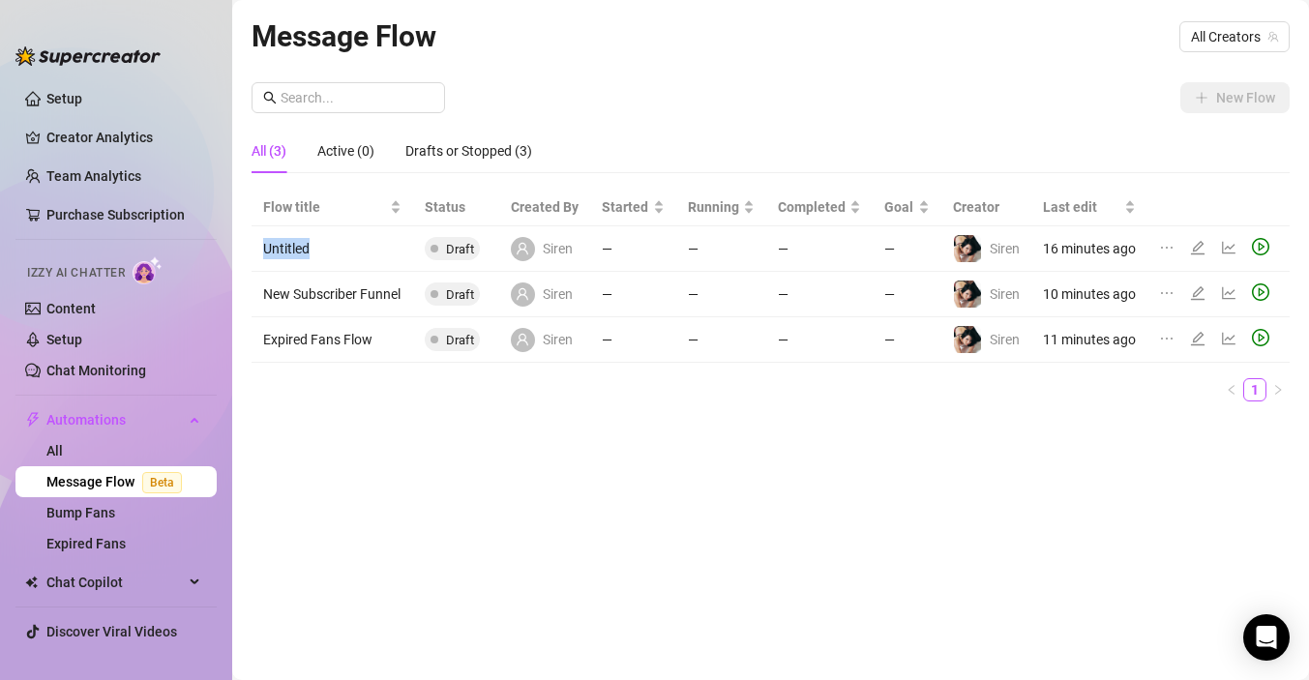
click at [293, 250] on td "Untitled" at bounding box center [333, 248] width 162 height 45
click at [470, 245] on span "Draft" at bounding box center [460, 249] width 28 height 15
click at [535, 249] on span at bounding box center [523, 249] width 24 height 24
click at [1207, 45] on span "All Creators" at bounding box center [1234, 36] width 87 height 29
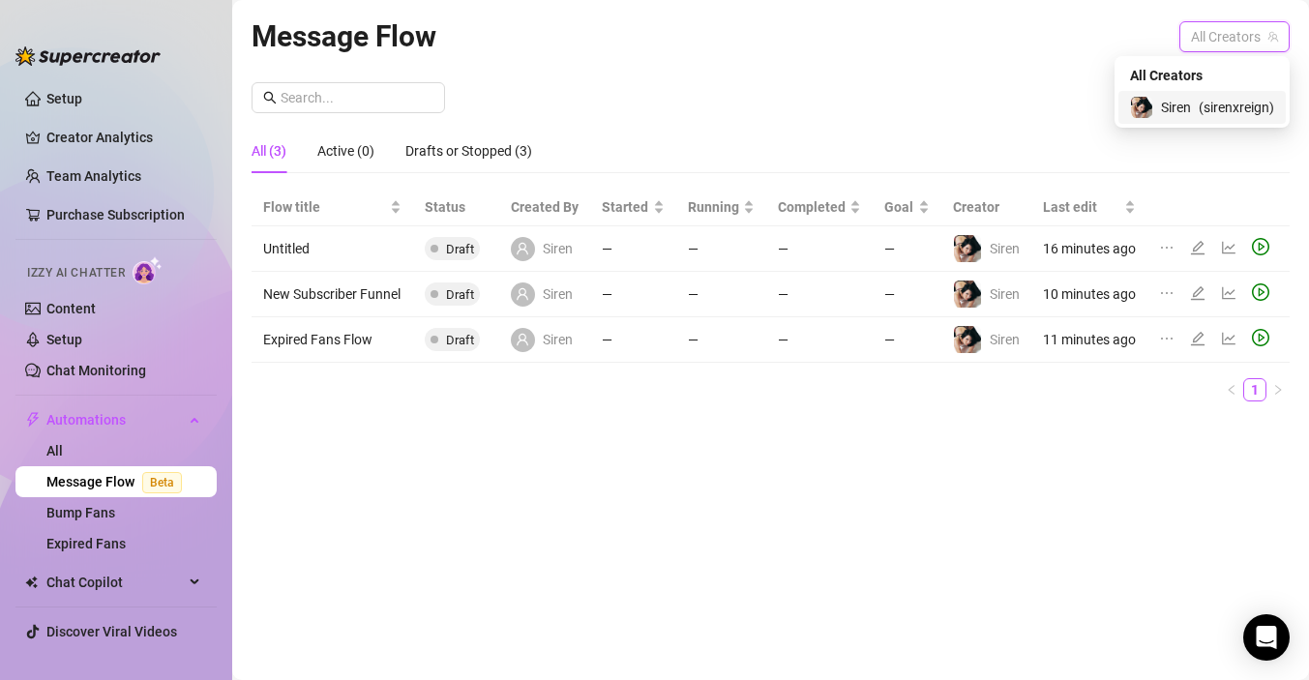
click at [1191, 95] on div "Siren ( sirenxreign )" at bounding box center [1202, 107] width 167 height 33
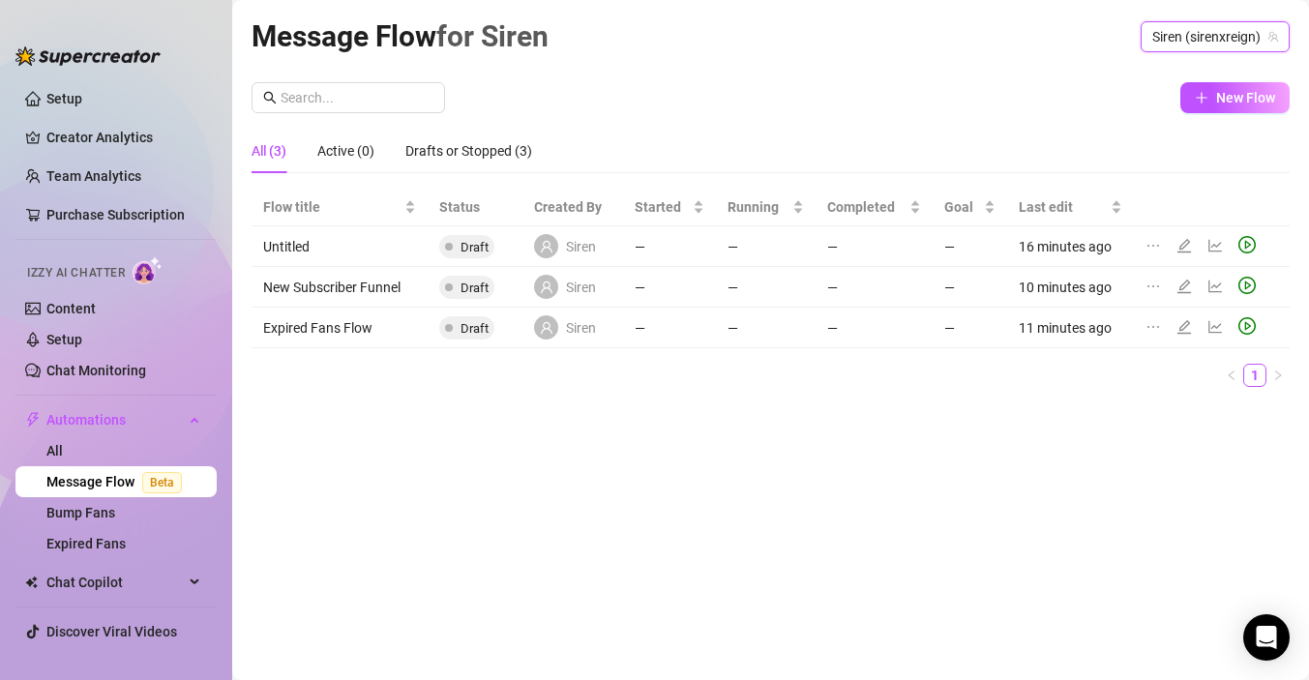
click at [563, 255] on div "Siren" at bounding box center [565, 246] width 62 height 24
click at [538, 247] on span at bounding box center [546, 246] width 24 height 24
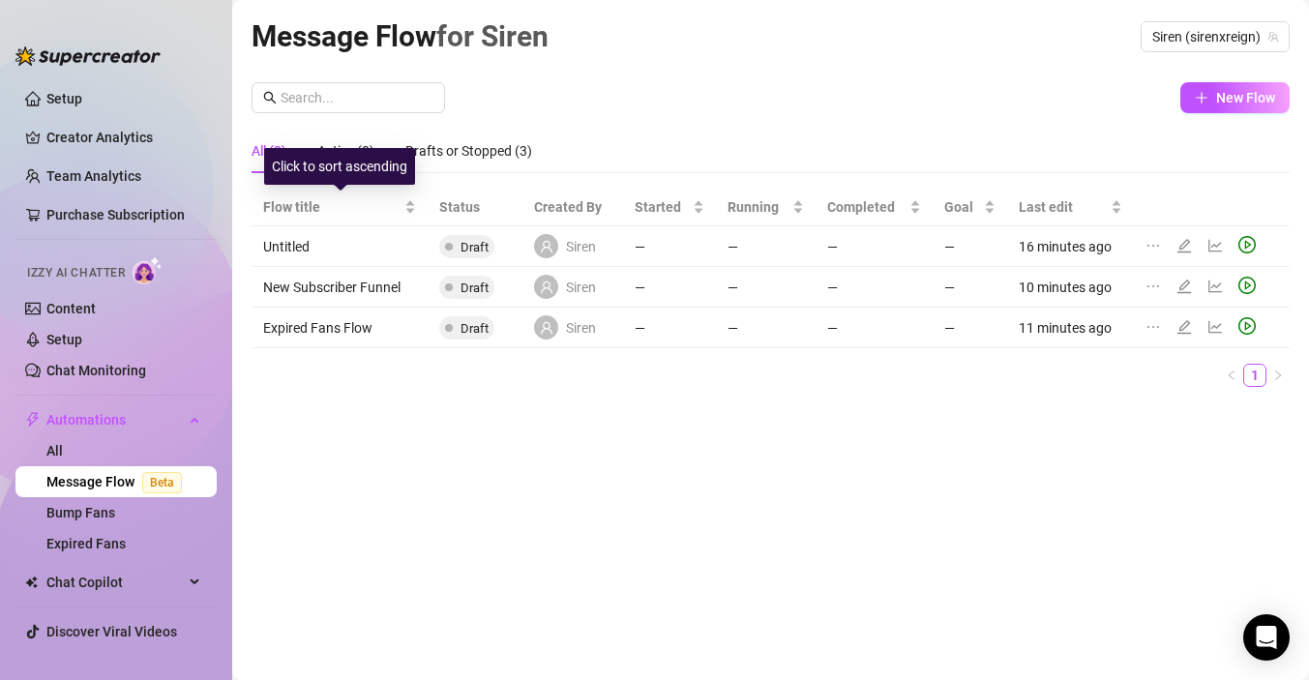
click at [320, 245] on td "Untitled" at bounding box center [340, 246] width 176 height 41
click at [290, 255] on td "Untitled" at bounding box center [340, 246] width 176 height 41
click at [374, 251] on td "Untitled" at bounding box center [340, 246] width 176 height 41
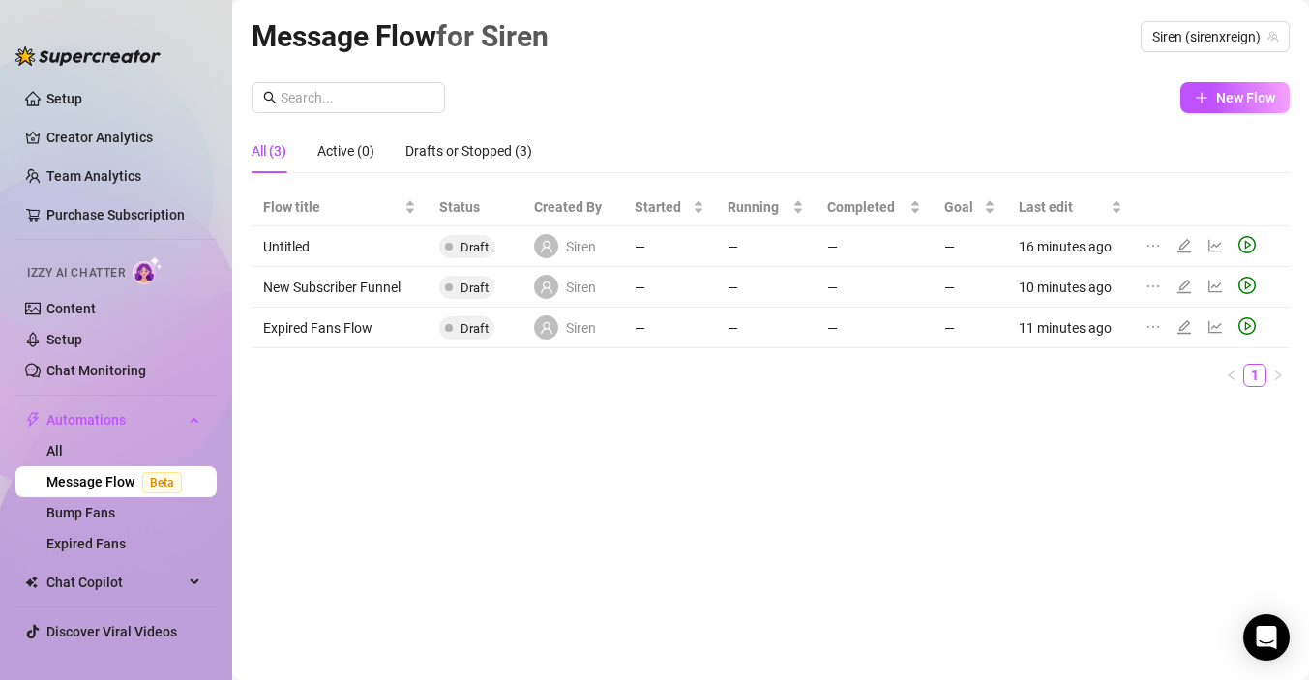
click at [374, 251] on td "Untitled" at bounding box center [340, 246] width 176 height 41
click at [306, 249] on td "Untitled" at bounding box center [340, 246] width 176 height 41
click at [357, 239] on td "Untitled" at bounding box center [340, 246] width 176 height 41
click at [316, 243] on td "Untitled" at bounding box center [340, 246] width 176 height 41
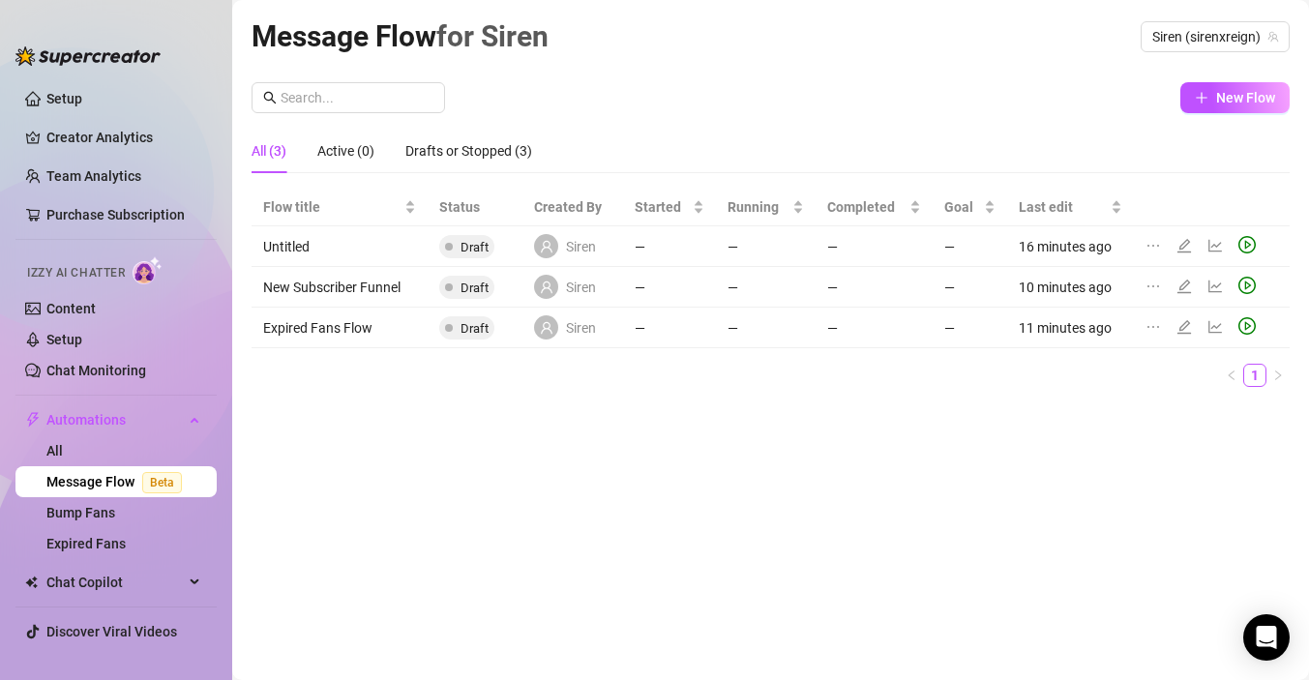
click at [316, 243] on td "Untitled" at bounding box center [340, 246] width 176 height 41
click at [486, 135] on div "Drafts or Stopped (3)" at bounding box center [468, 151] width 127 height 45
click at [1157, 247] on icon "ellipsis" at bounding box center [1153, 245] width 15 height 15
click at [1187, 245] on icon "edit" at bounding box center [1184, 245] width 15 height 15
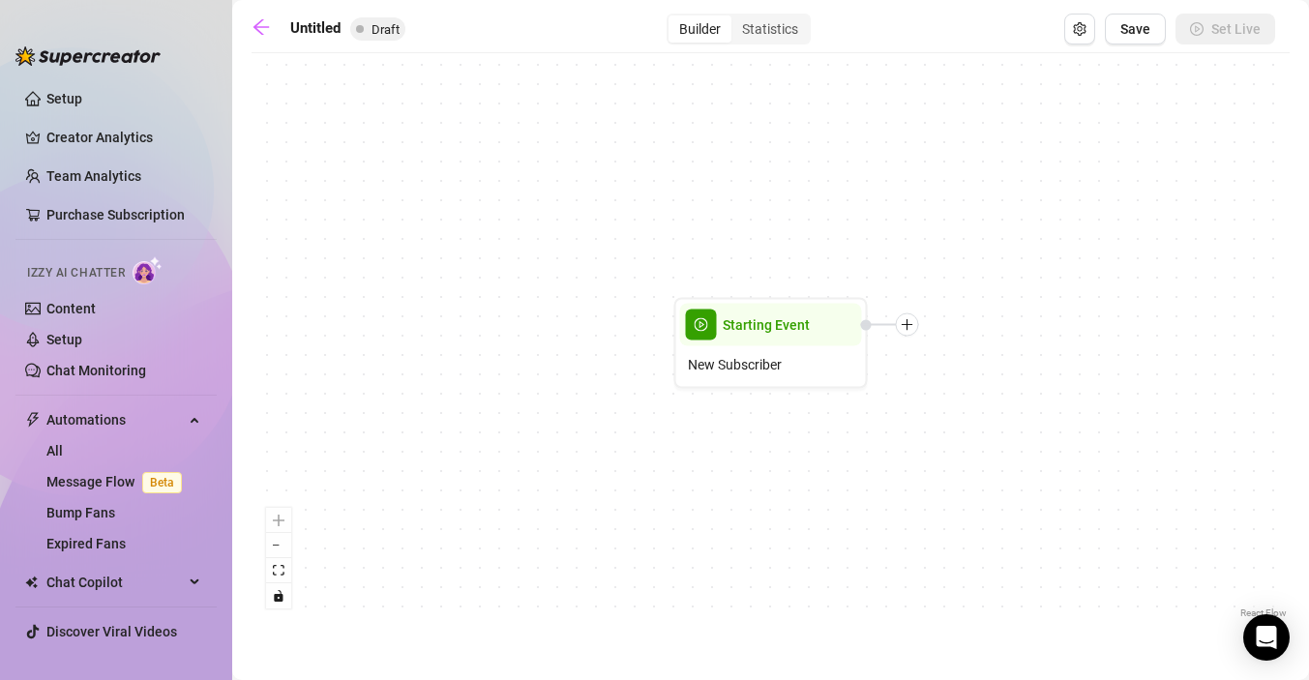
click at [915, 335] on div at bounding box center [890, 325] width 58 height 23
click at [908, 328] on icon "plus" at bounding box center [908, 325] width 14 height 14
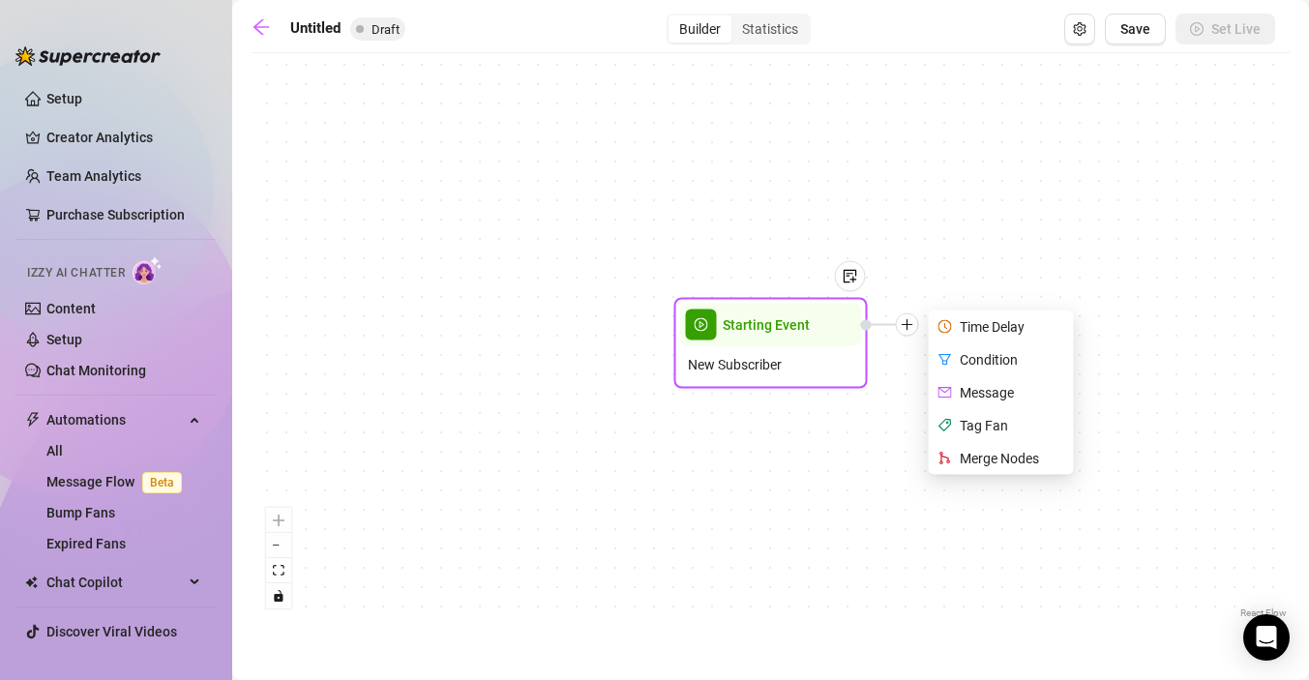
click at [973, 322] on div "Time Delay" at bounding box center [1003, 327] width 141 height 33
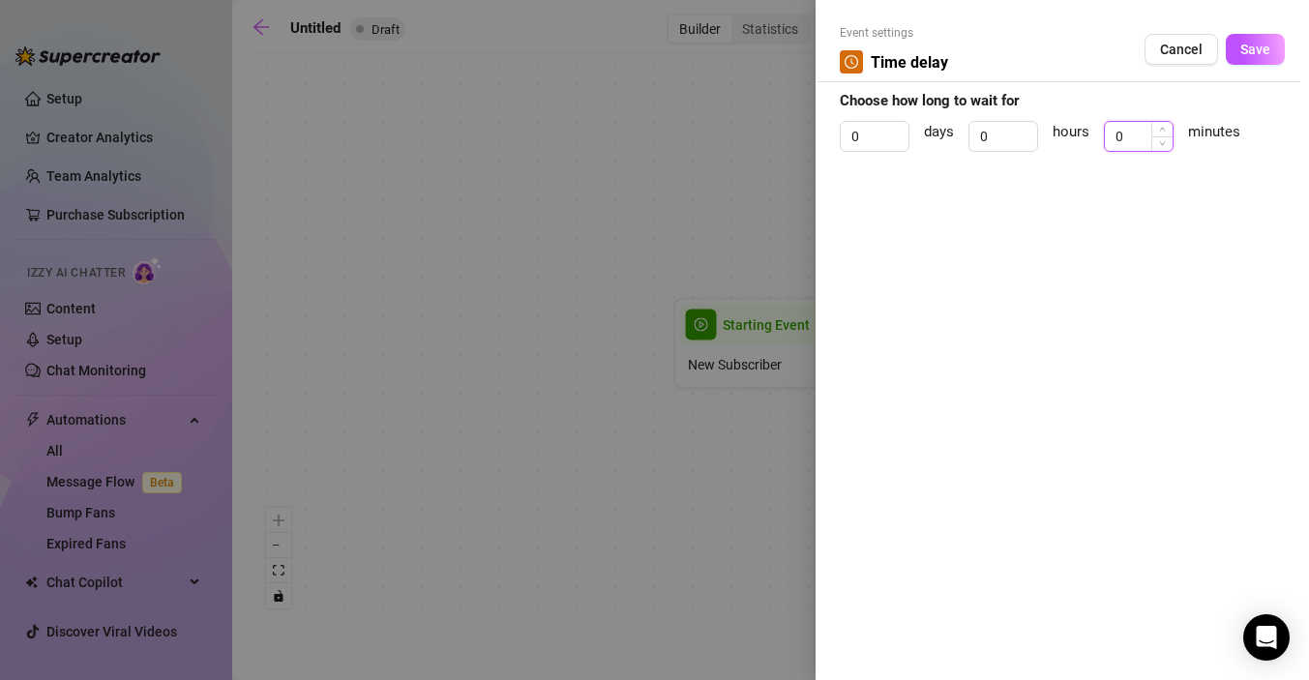
click at [1144, 141] on input "0" at bounding box center [1139, 136] width 68 height 29
type input "6"
type input "4"
click at [1259, 57] on button "Save" at bounding box center [1255, 49] width 59 height 31
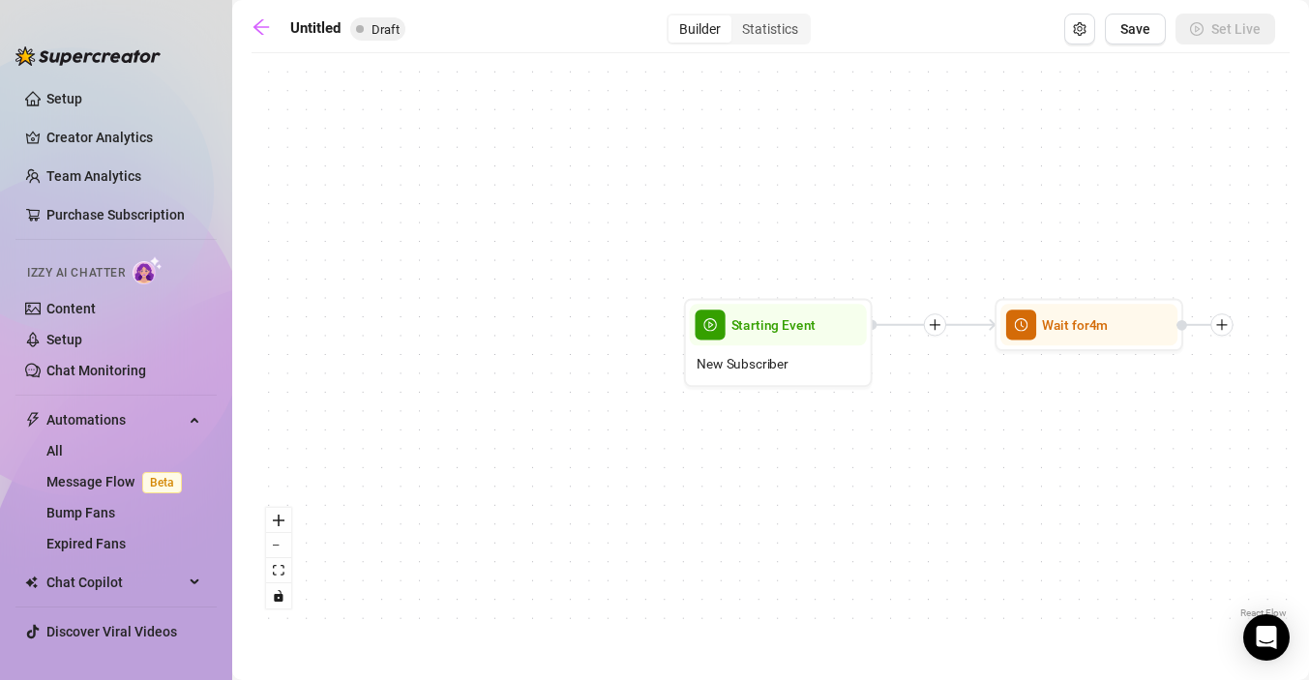
click at [1229, 330] on div at bounding box center [1222, 325] width 22 height 22
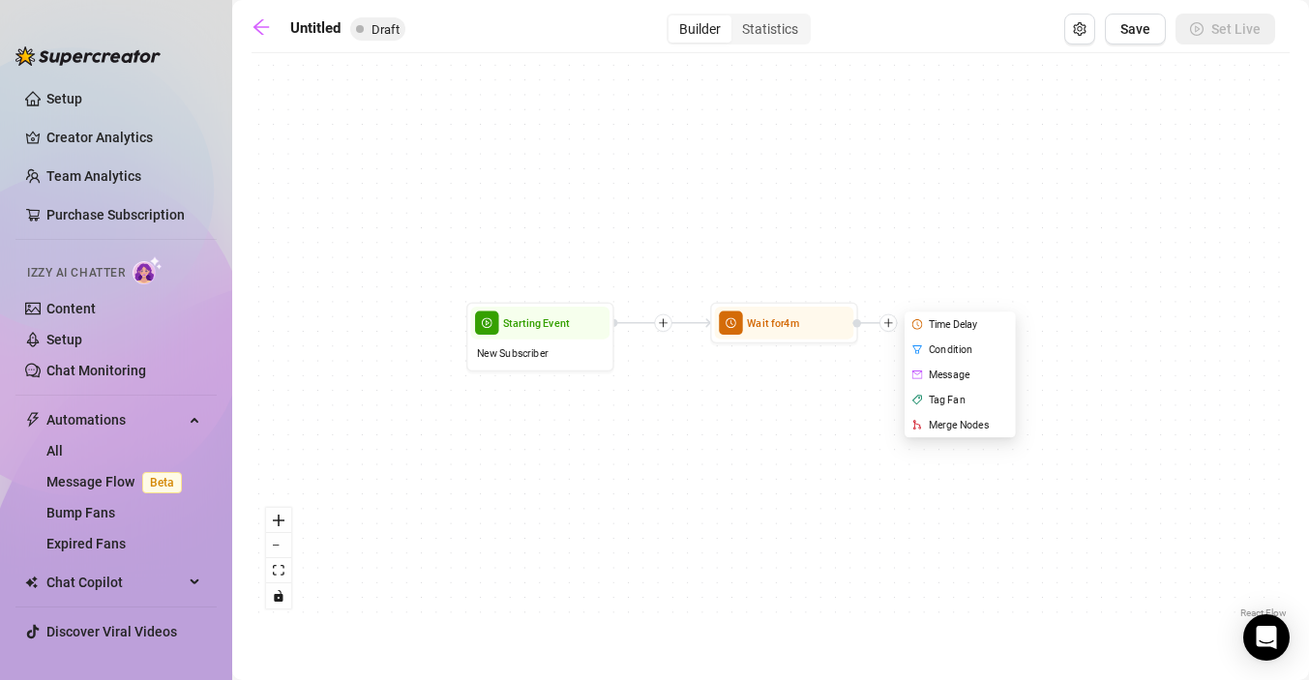
drag, startPoint x: 1151, startPoint y: 423, endPoint x: 832, endPoint y: 401, distance: 319.1
click at [832, 401] on div "Wait for 4m Time Delay Condition Message Tag Fan Merge Nodes Starting Event New…" at bounding box center [771, 343] width 1038 height 560
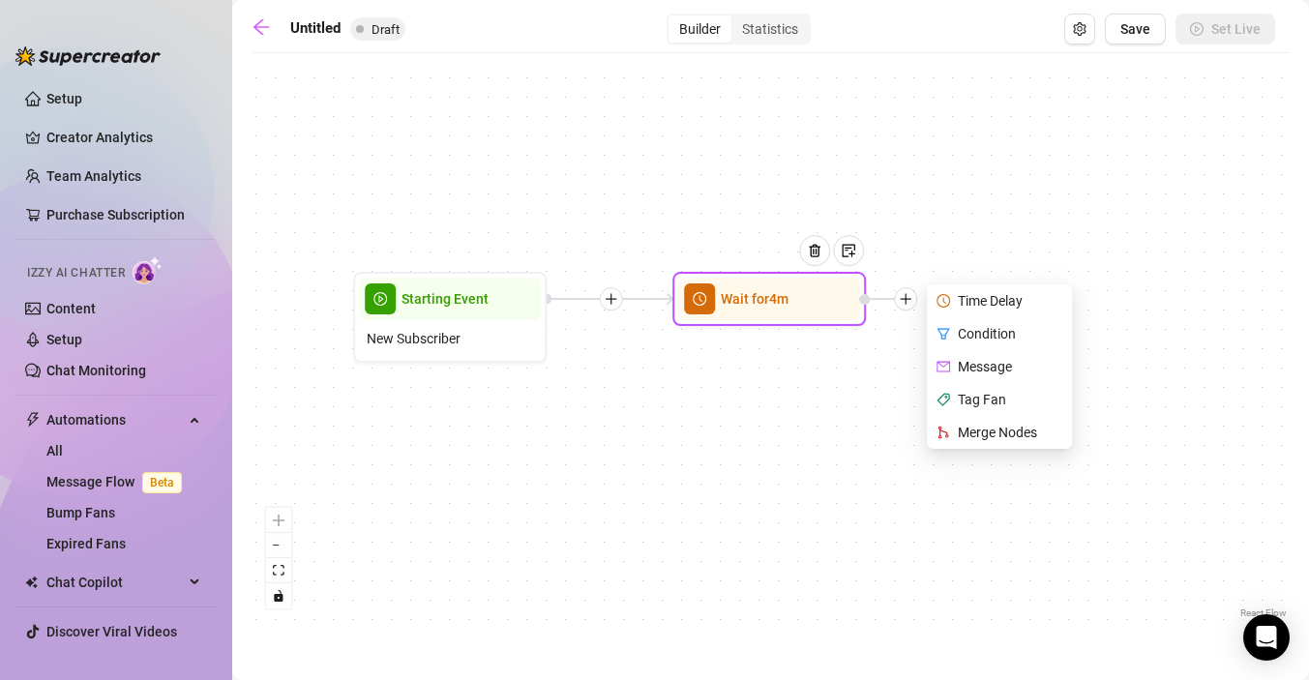
click at [986, 368] on div "Message" at bounding box center [1001, 366] width 141 height 33
type textarea "Write your message here"
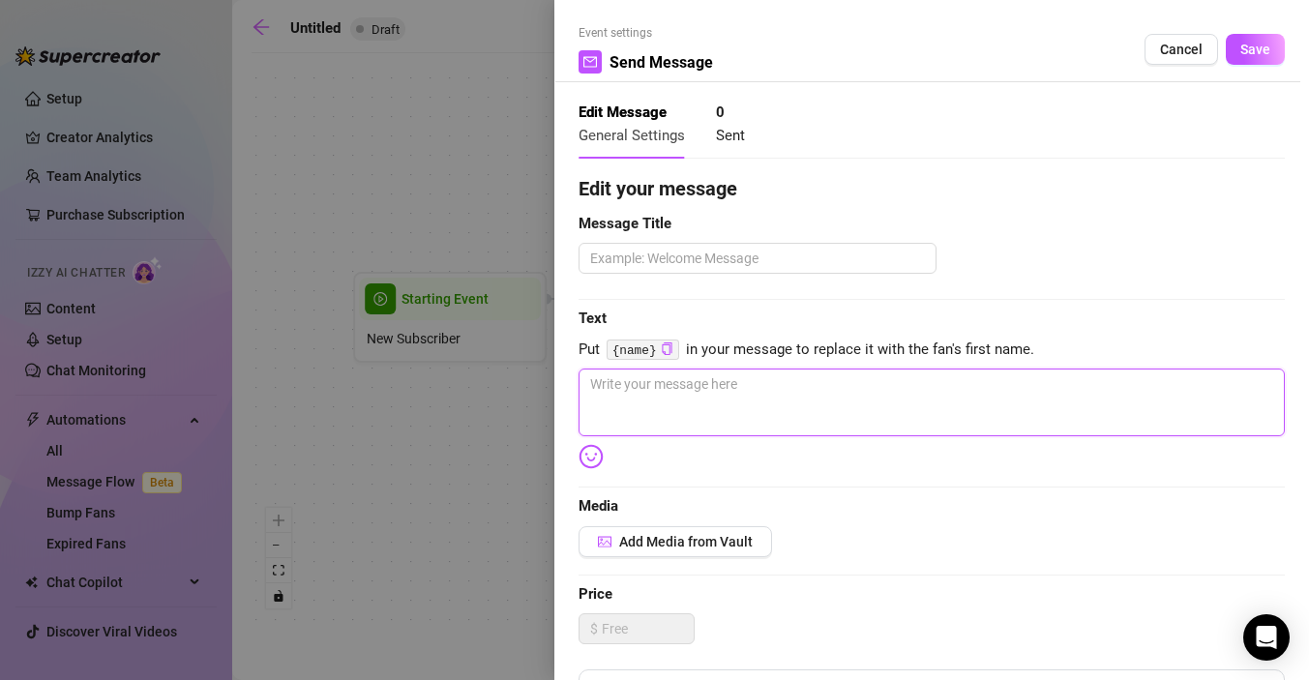
click at [653, 392] on textarea at bounding box center [932, 403] width 706 height 68
paste textarea "Hey {name}💕 thank you so much for subscribing! You’ll find tons of fun content …"
type textarea "Hey {name}💕 thank you so much for subscribing! You’ll find tons of fun content …"
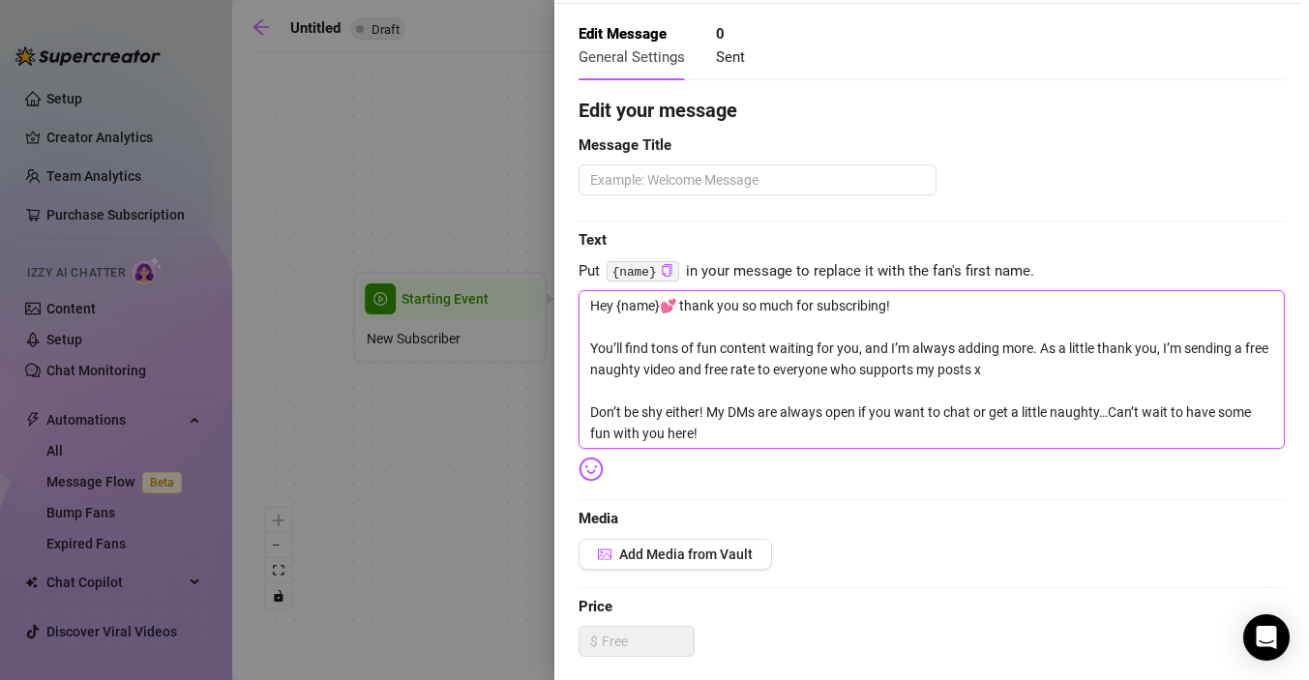
scroll to position [80, 0]
click at [913, 369] on textarea "Hey {name}💕 thank you so much for subscribing! You’ll find tons of fun content …" at bounding box center [932, 367] width 706 height 159
type textarea "Hey {name}💕 thank you so much for subscribing! You’ll find tons of fun content …"
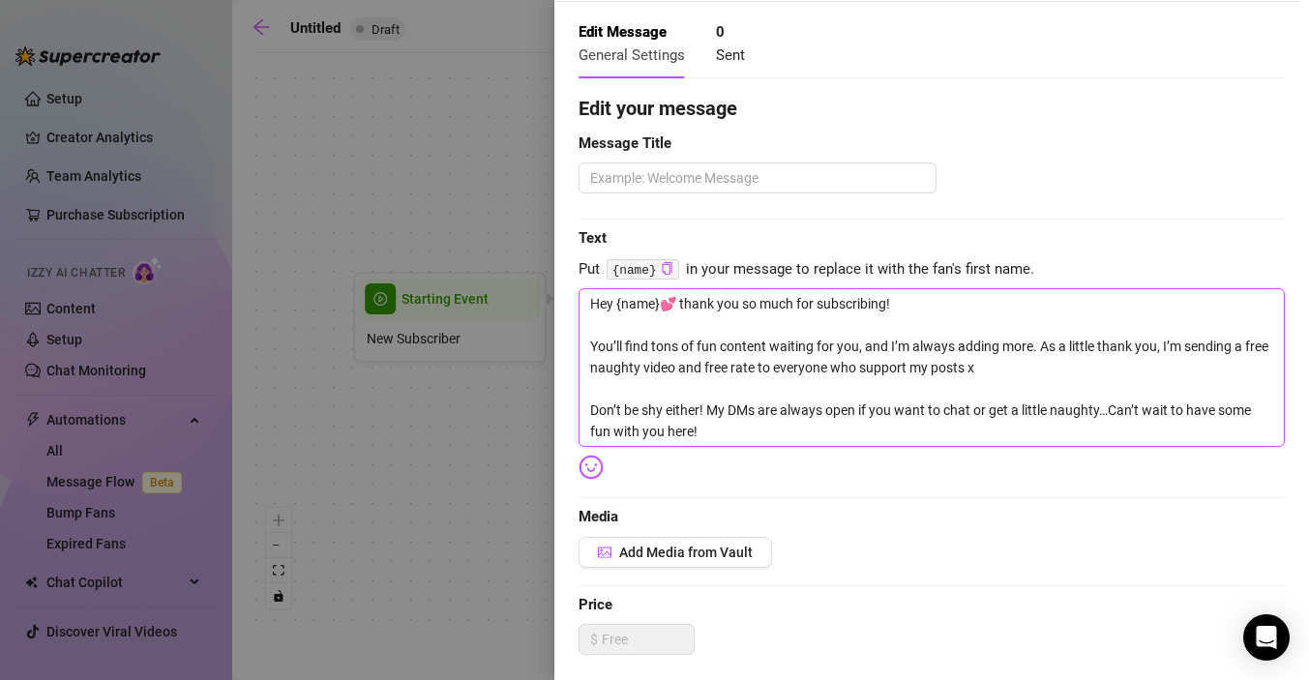
type textarea "Hey {name}💕 thank you so much for subscribing! You’ll find tons of fun content …"
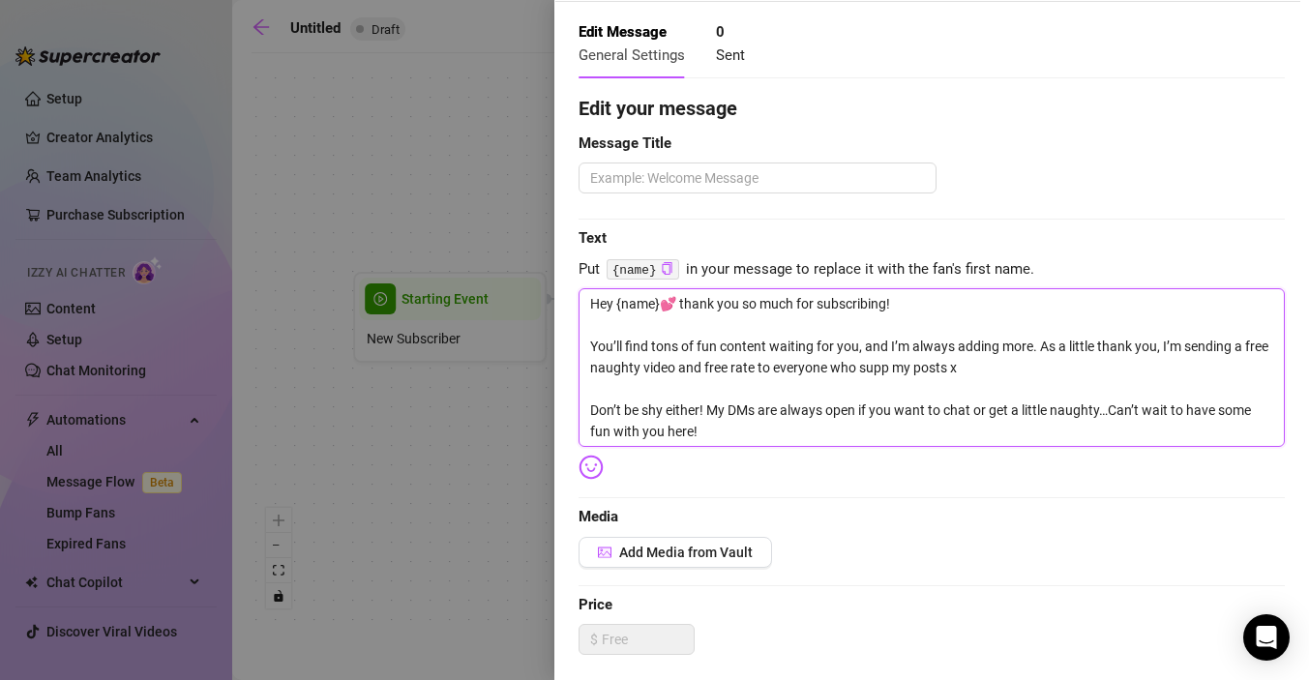
type textarea "Hey {name}💕 thank you so much for subscribing! You’ll find tons of fun content …"
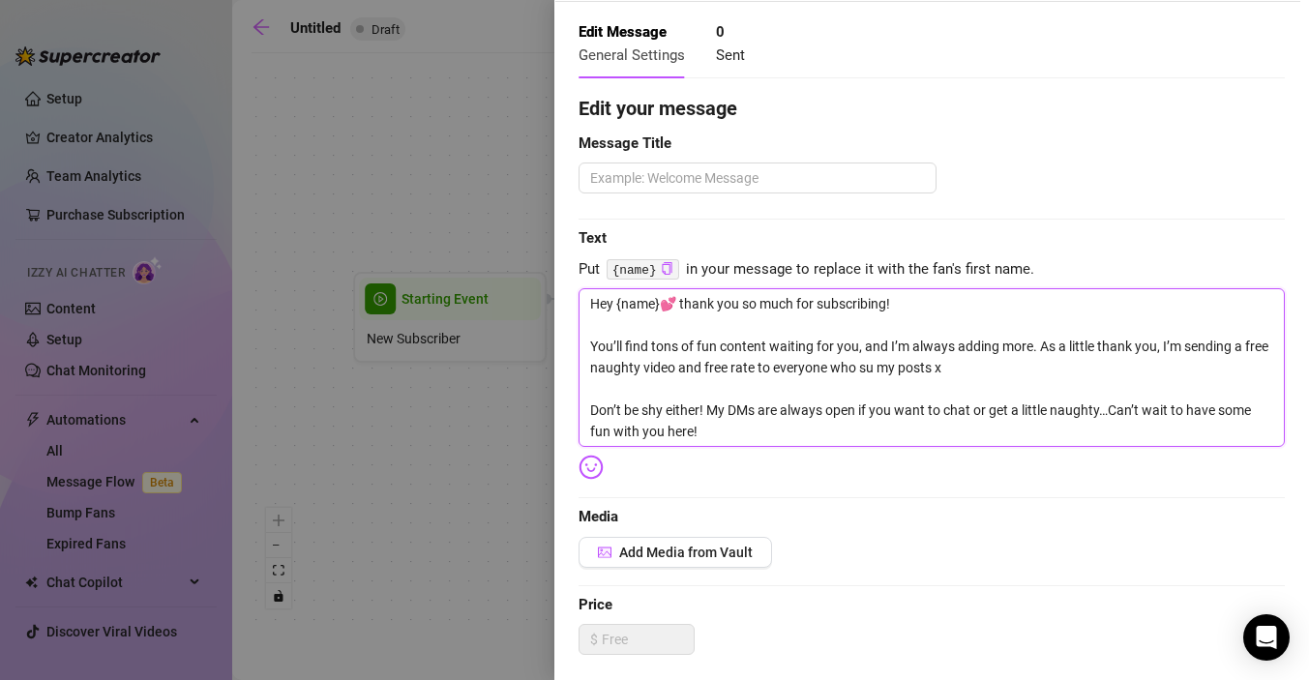
type textarea "Hey {name}💕 thank you so much for subscribing! You’ll find tons of fun content …"
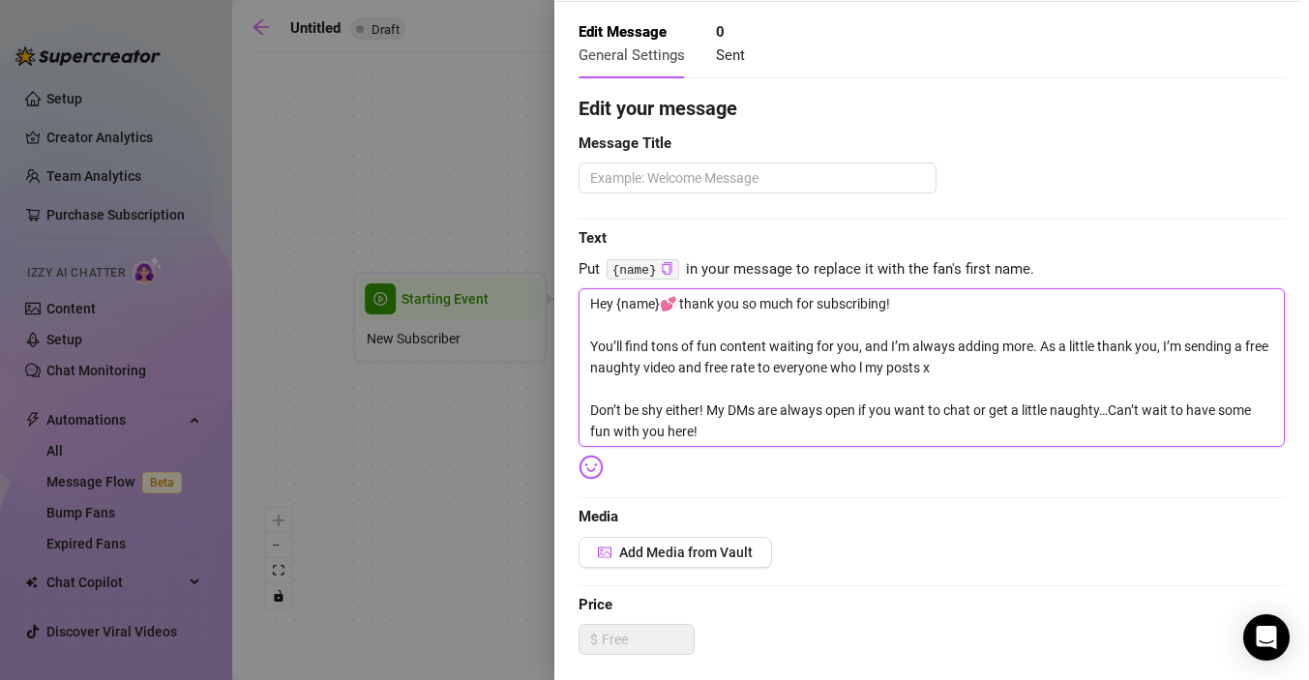
type textarea "Hey {name}💕 thank you so much for subscribing! You’ll find tons of fun content …"
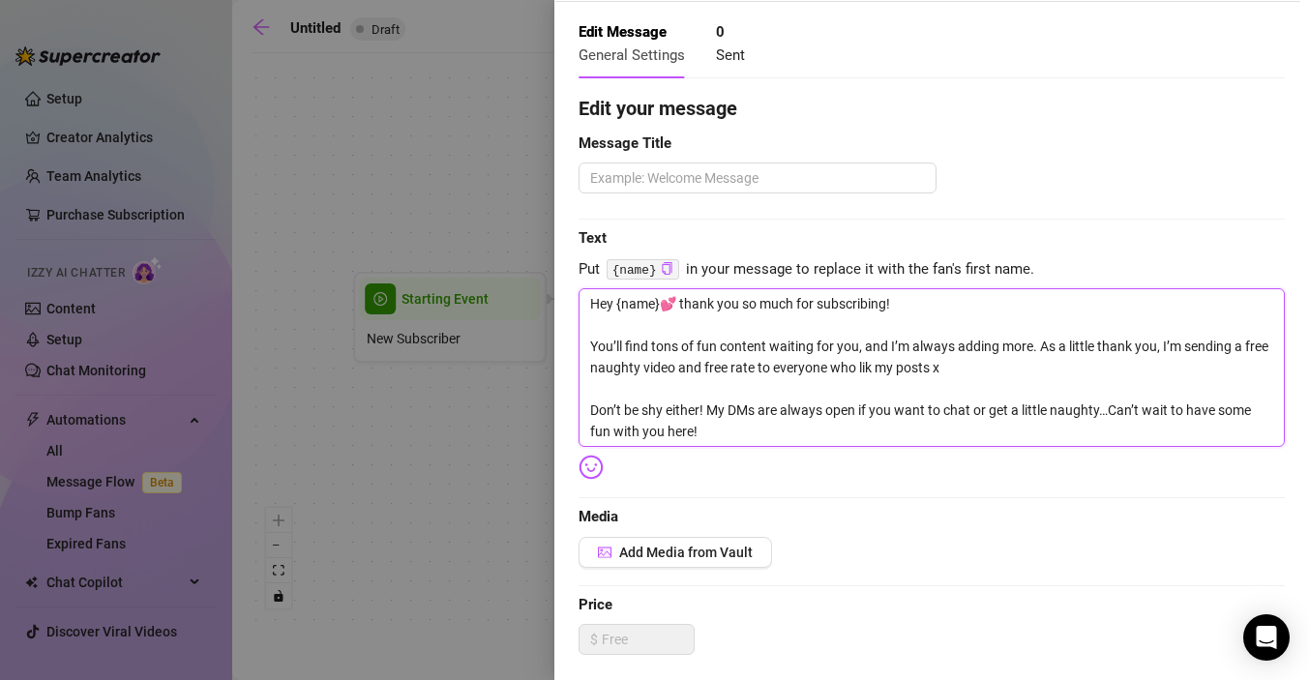
type textarea "Hey {name}💕 thank you so much for subscribing! You’ll find tons of fun content …"
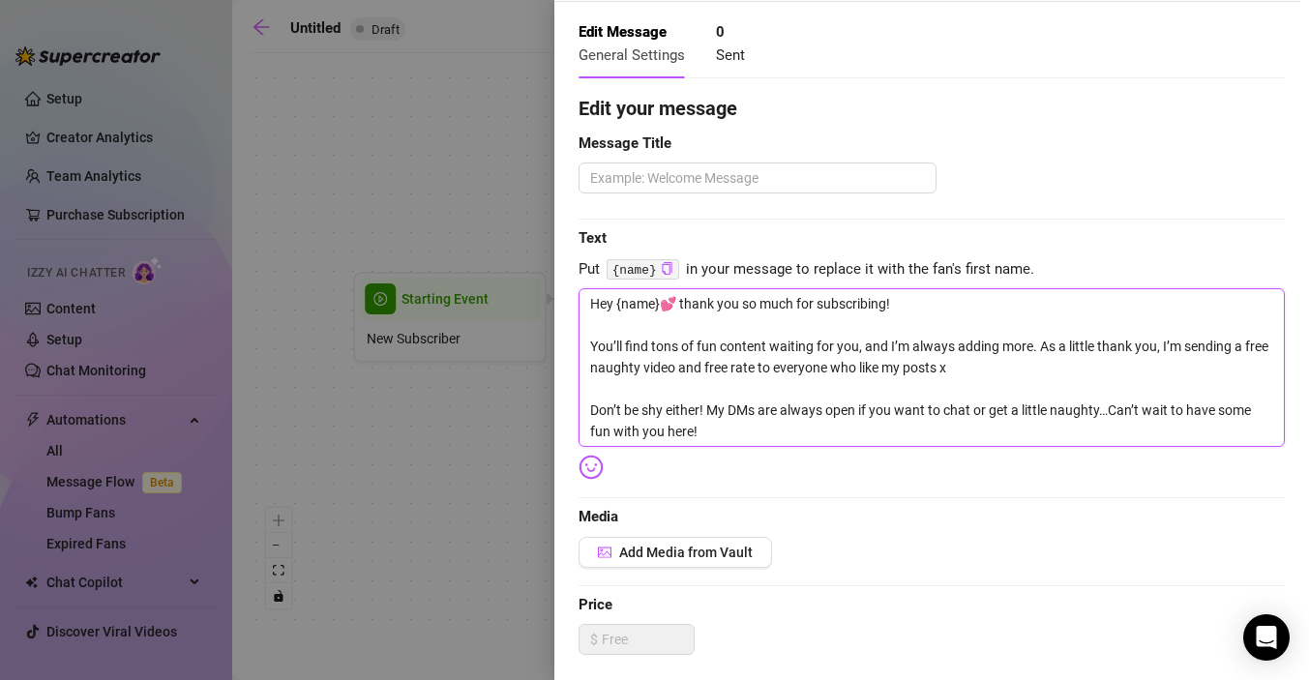
type textarea "Hey {name}💕 thank you so much for subscribing! You’ll find tons of fun content …"
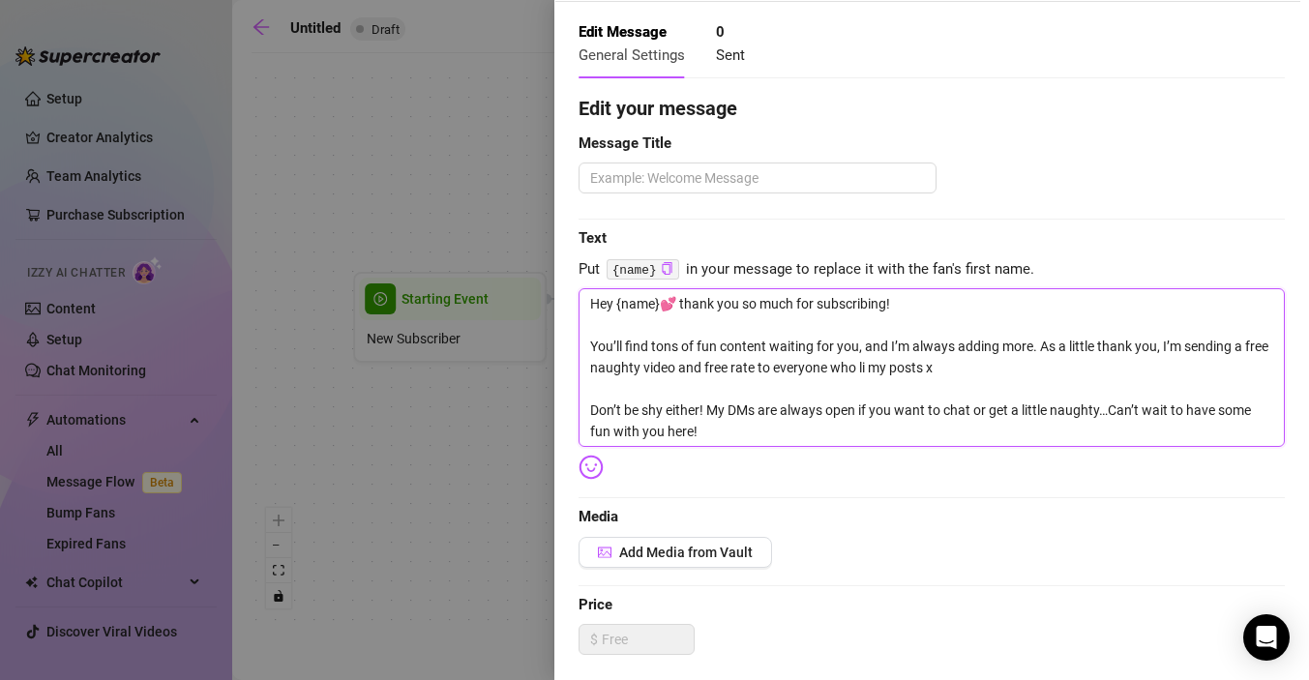
type textarea "Hey {name}💕 thank you so much for subscribing! You’ll find tons of fun content …"
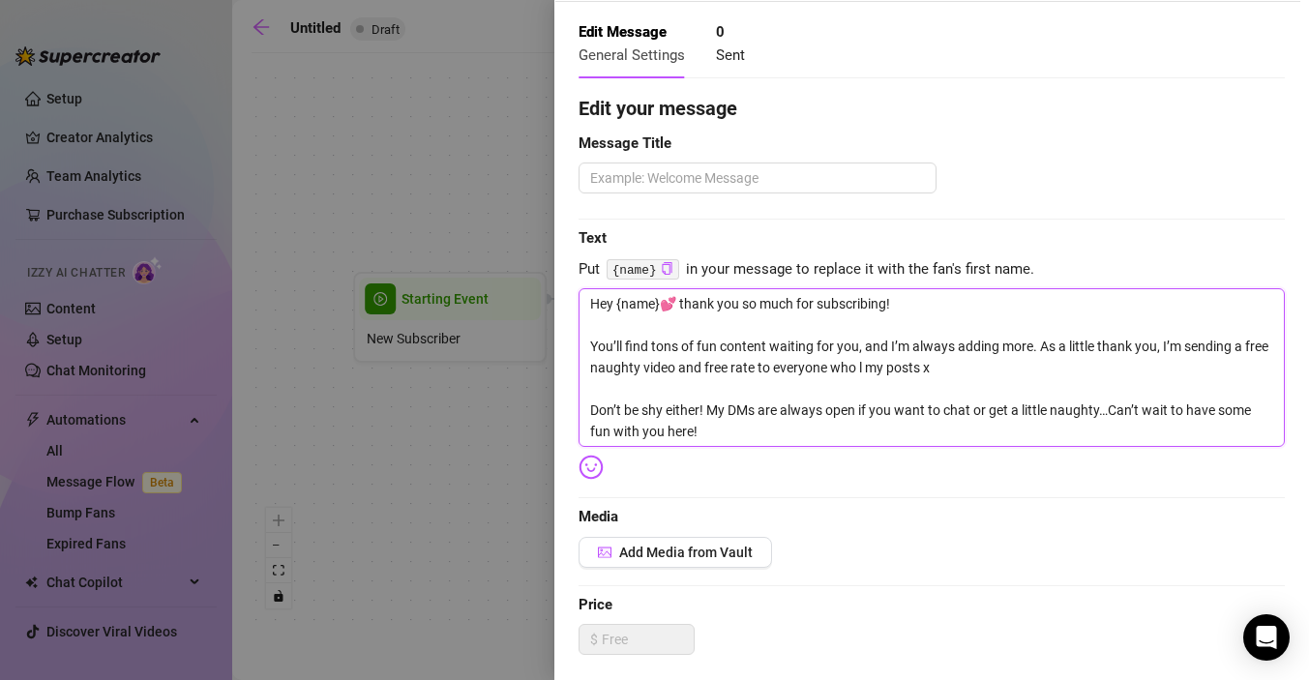
type textarea "Hey {name}💕 thank you so much for subscribing! You’ll find tons of fun content …"
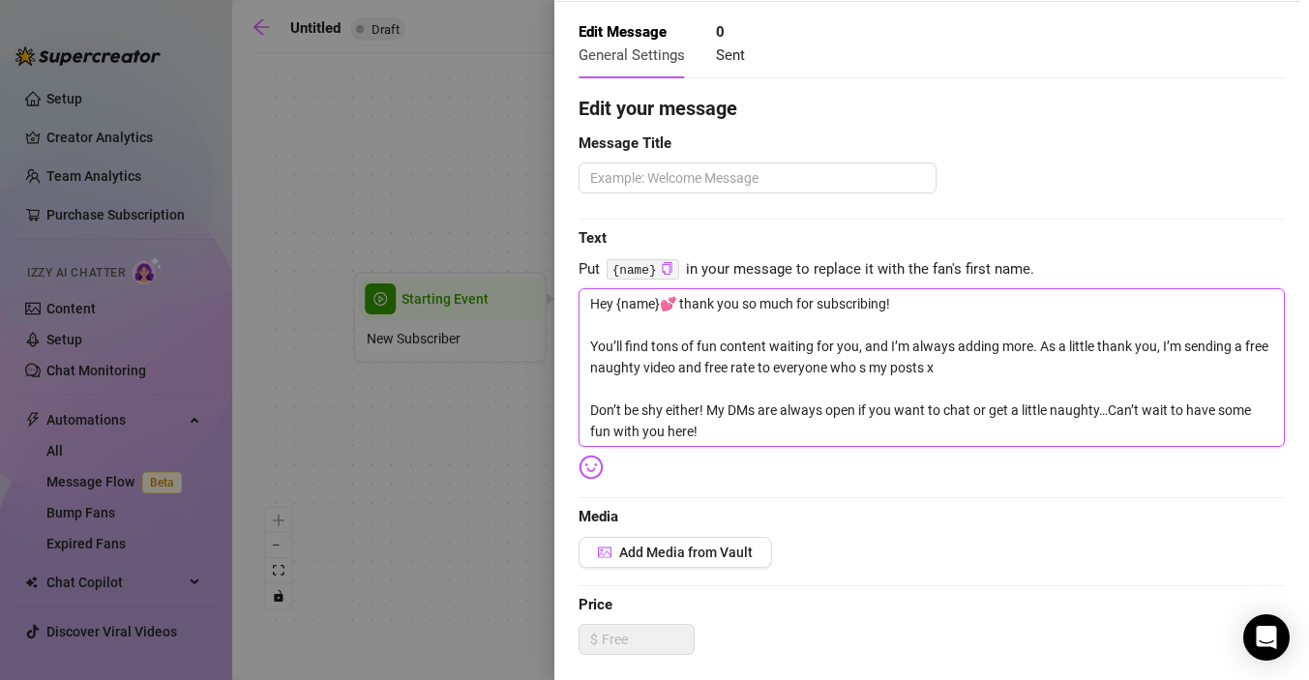
type textarea "Hey {name}💕 thank you so much for subscribing! You’ll find tons of fun content …"
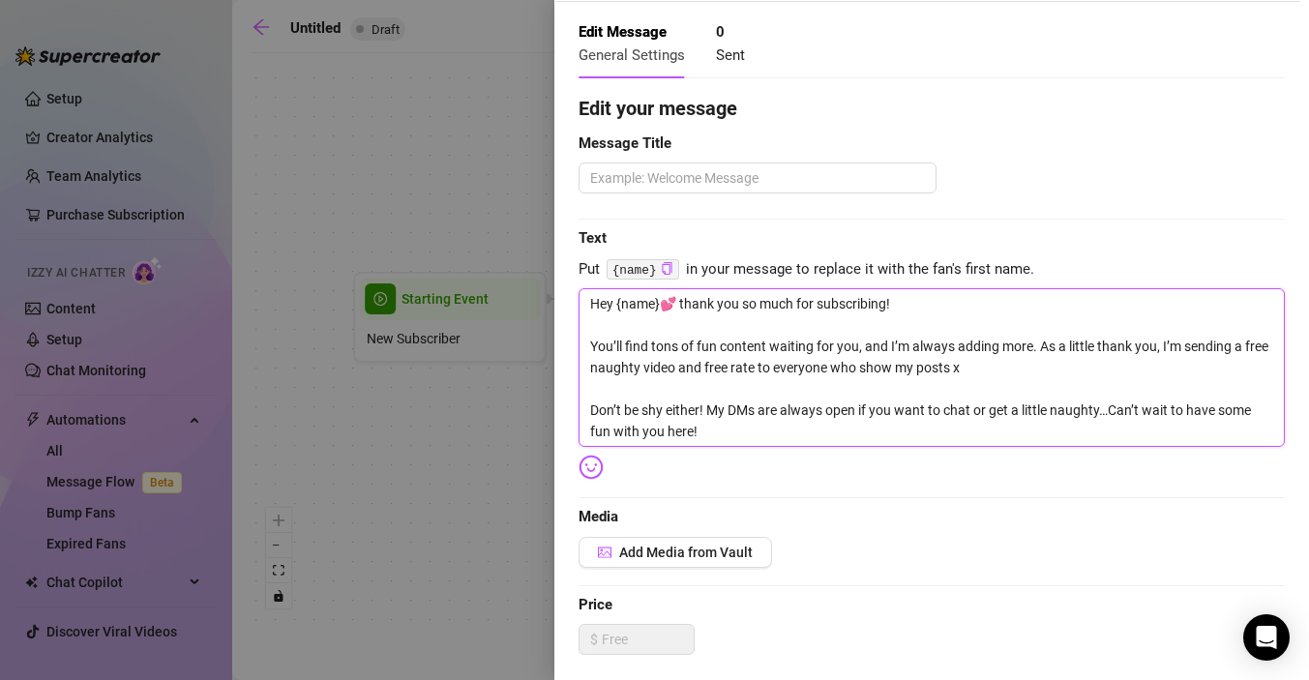
type textarea "Hey {name}💕 thank you so much for subscribing! You’ll find tons of fun content …"
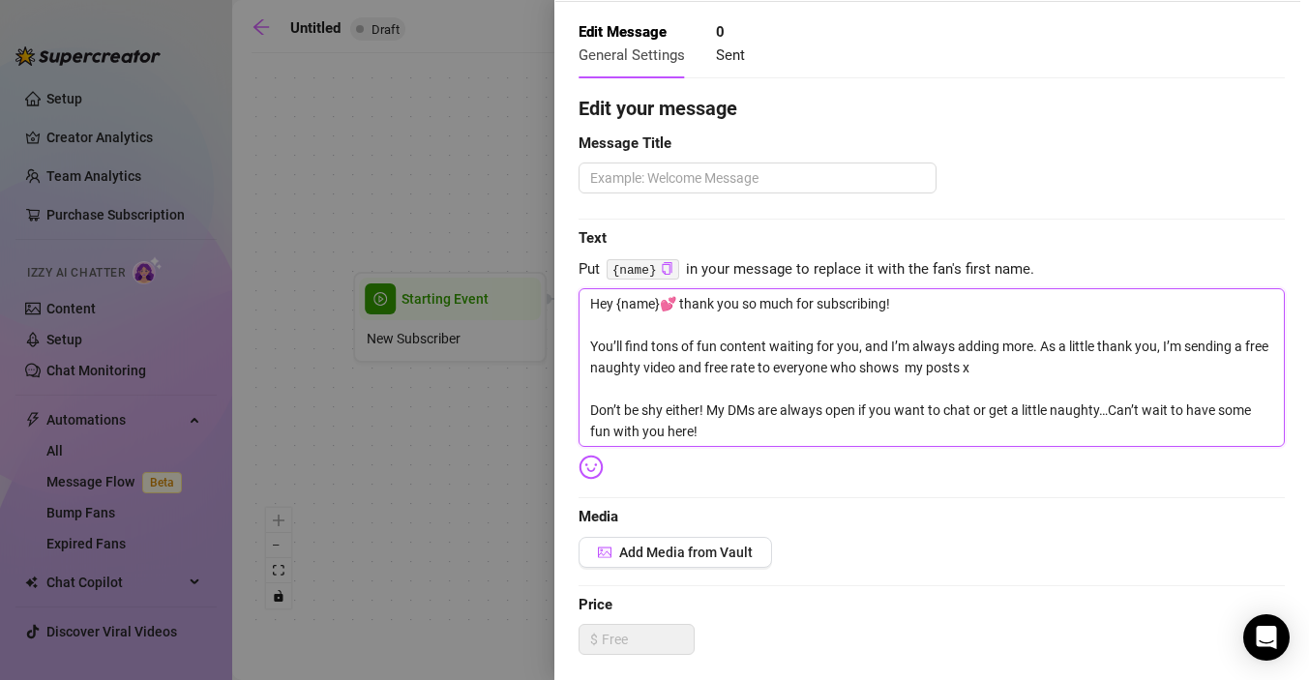
type textarea "Hey {name}💕 thank you so much for subscribing! You’ll find tons of fun content …"
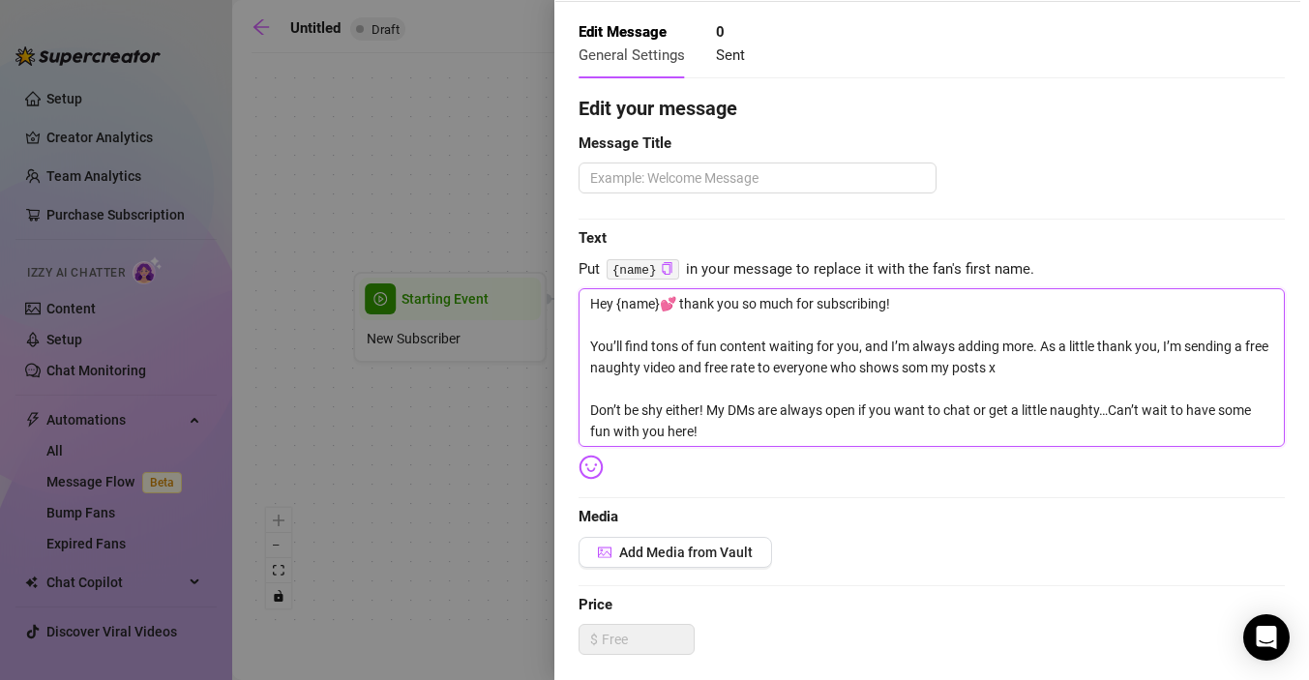
type textarea "Hey {name}💕 thank you so much for subscribing! You’ll find tons of fun content …"
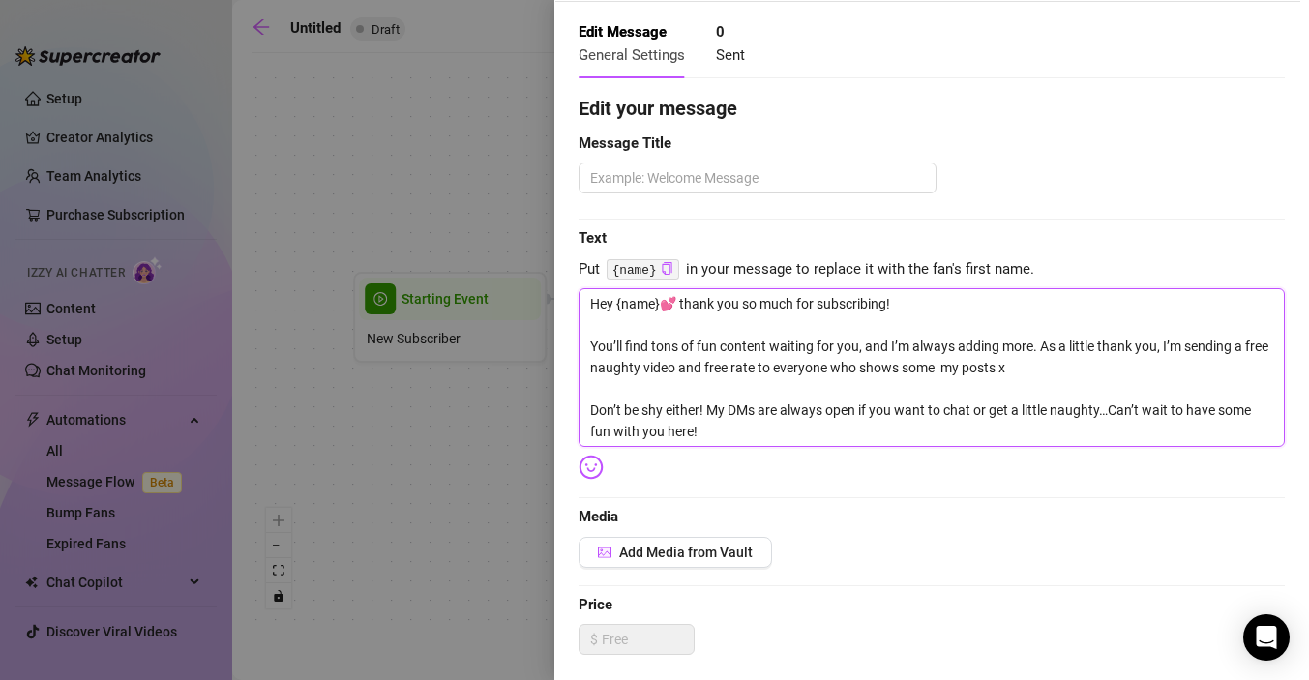
type textarea "Hey {name}💕 thank you so much for subscribing! You’ll find tons of fun content …"
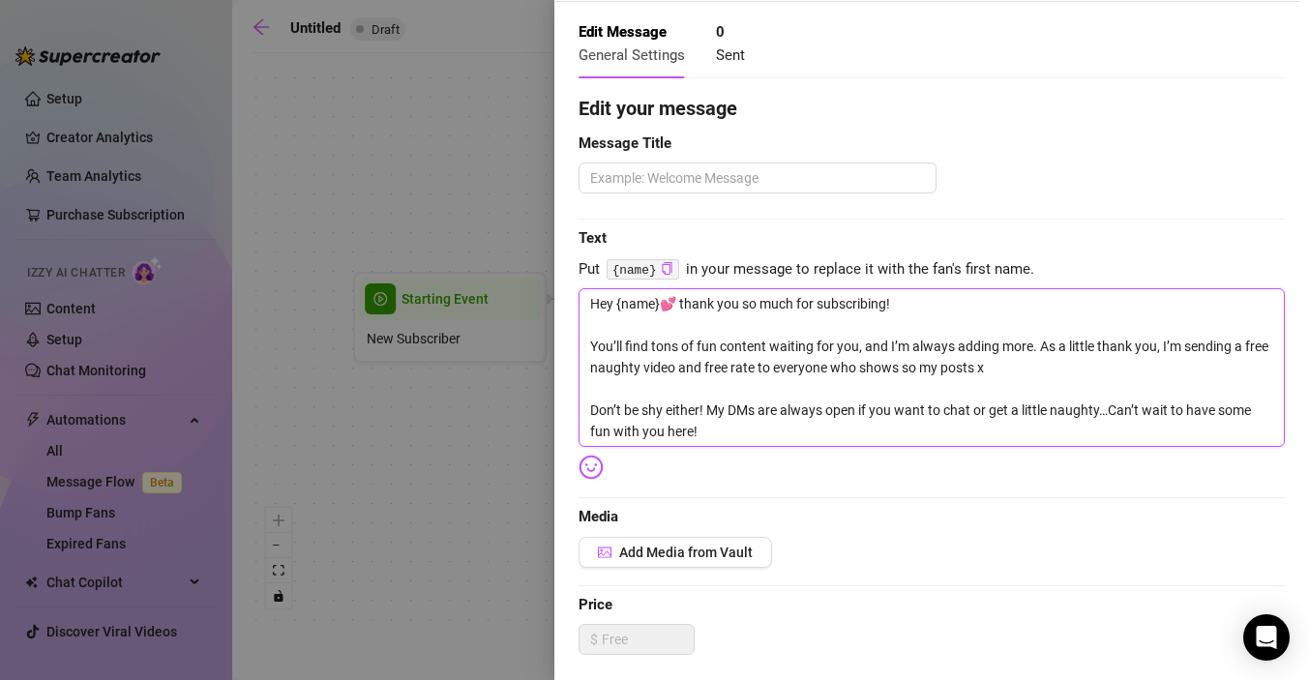
type textarea "Hey {name}💕 thank you so much for subscribing! You’ll find tons of fun content …"
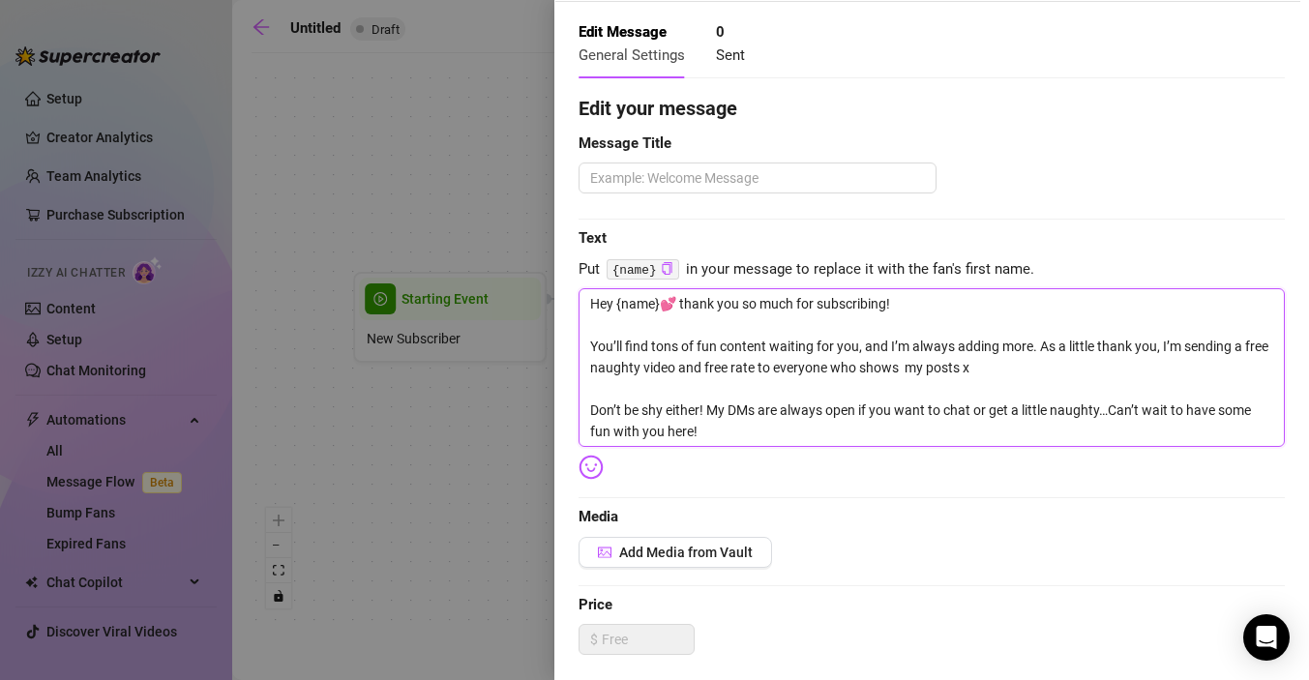
type textarea "Hey {name}💕 thank you so much for subscribing! You’ll find tons of fun content …"
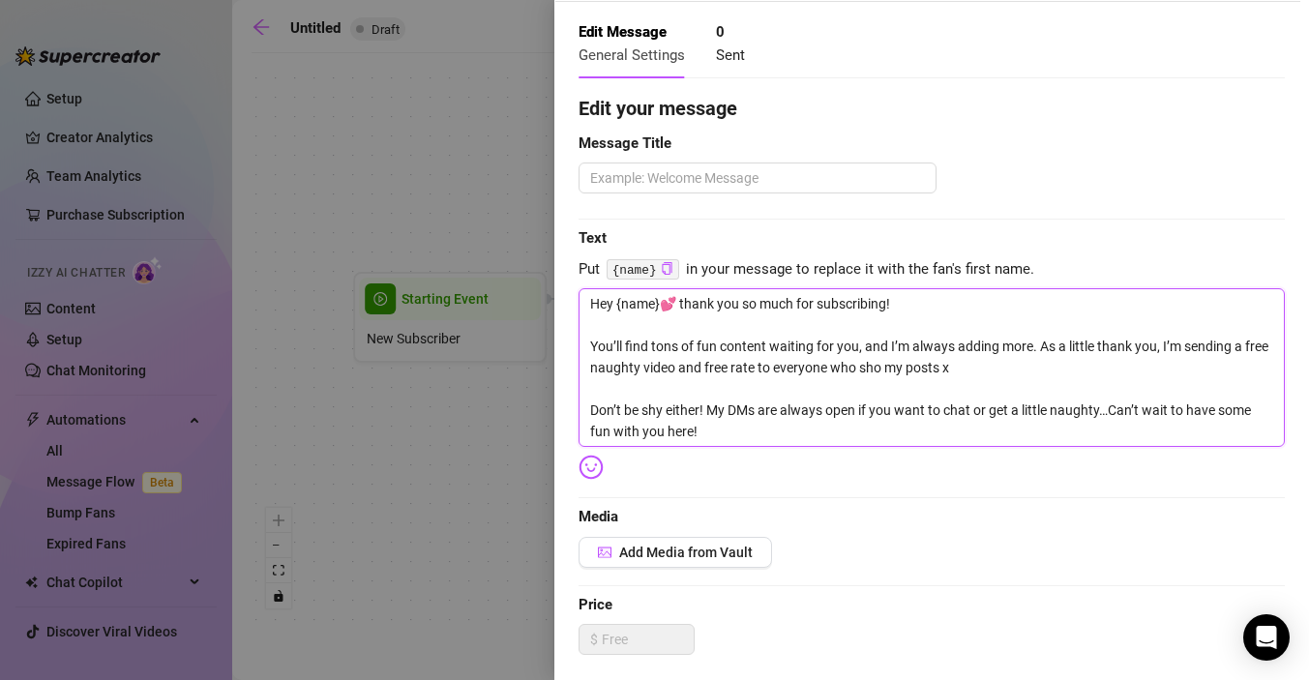
type textarea "Hey {name}💕 thank you so much for subscribing! You’ll find tons of fun content …"
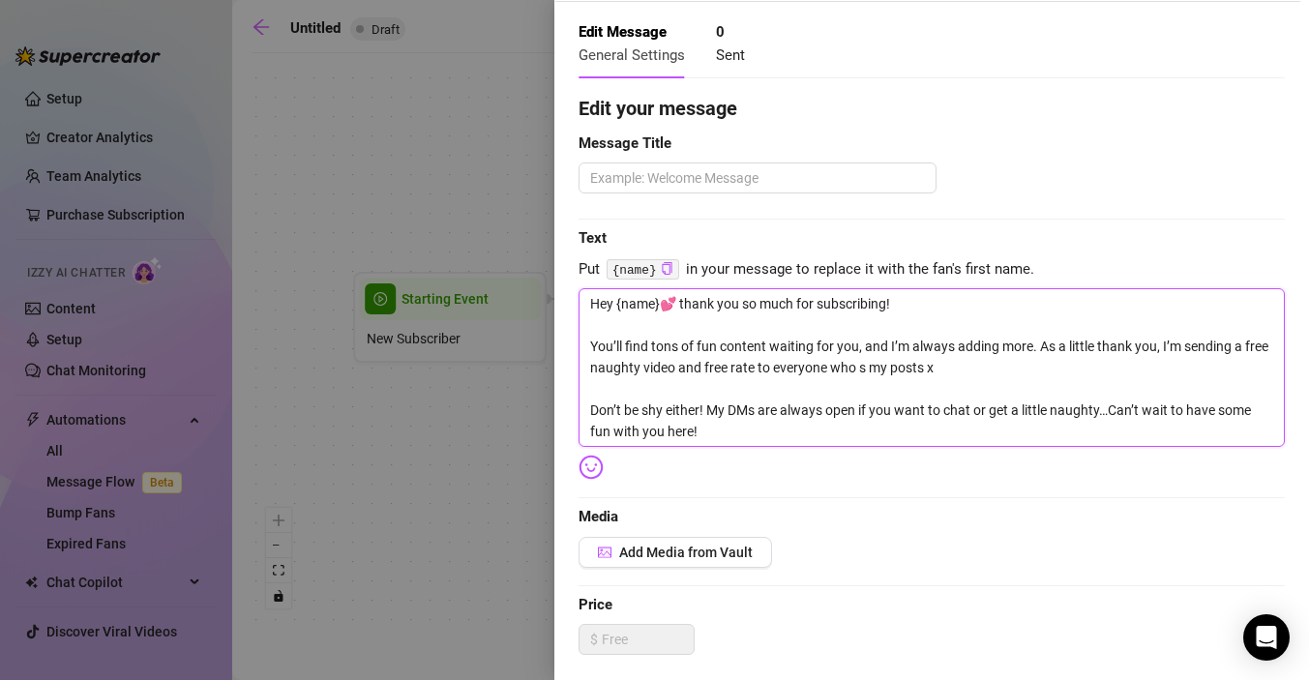
type textarea "Hey {name}💕 thank you so much for subscribing! You’ll find tons of fun content …"
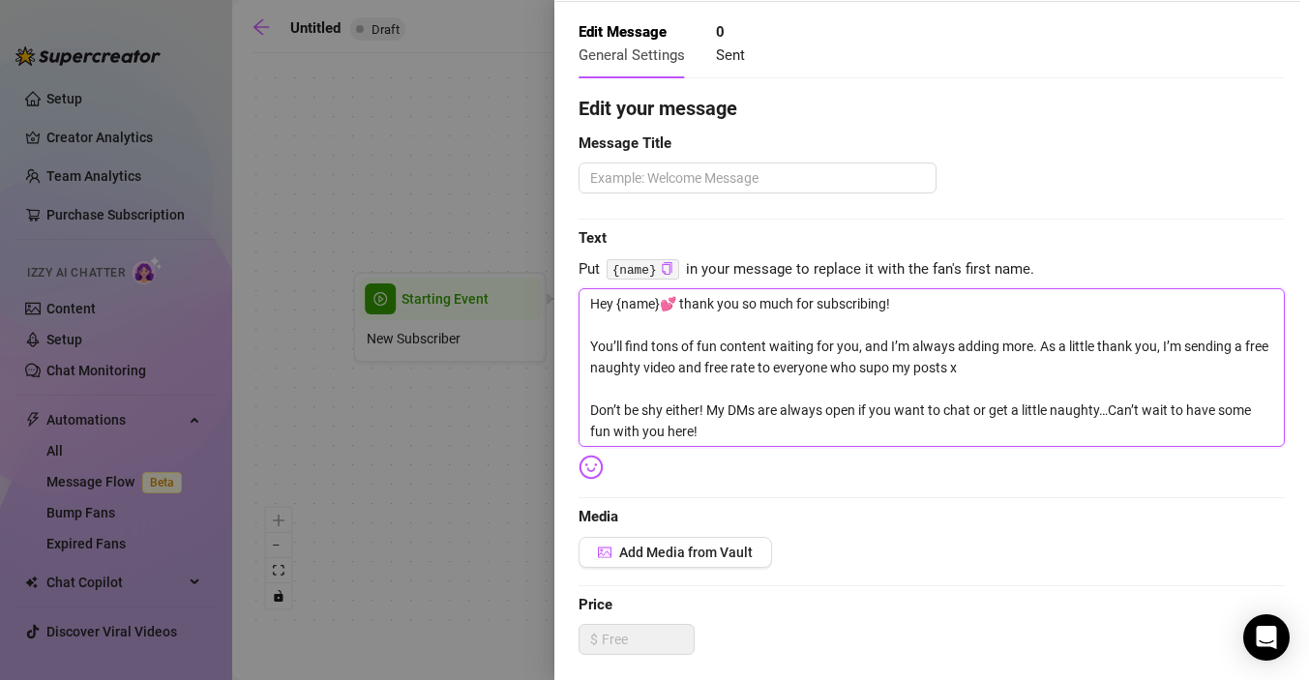
type textarea "Hey {name}💕 thank you so much for subscribing! You’ll find tons of fun content …"
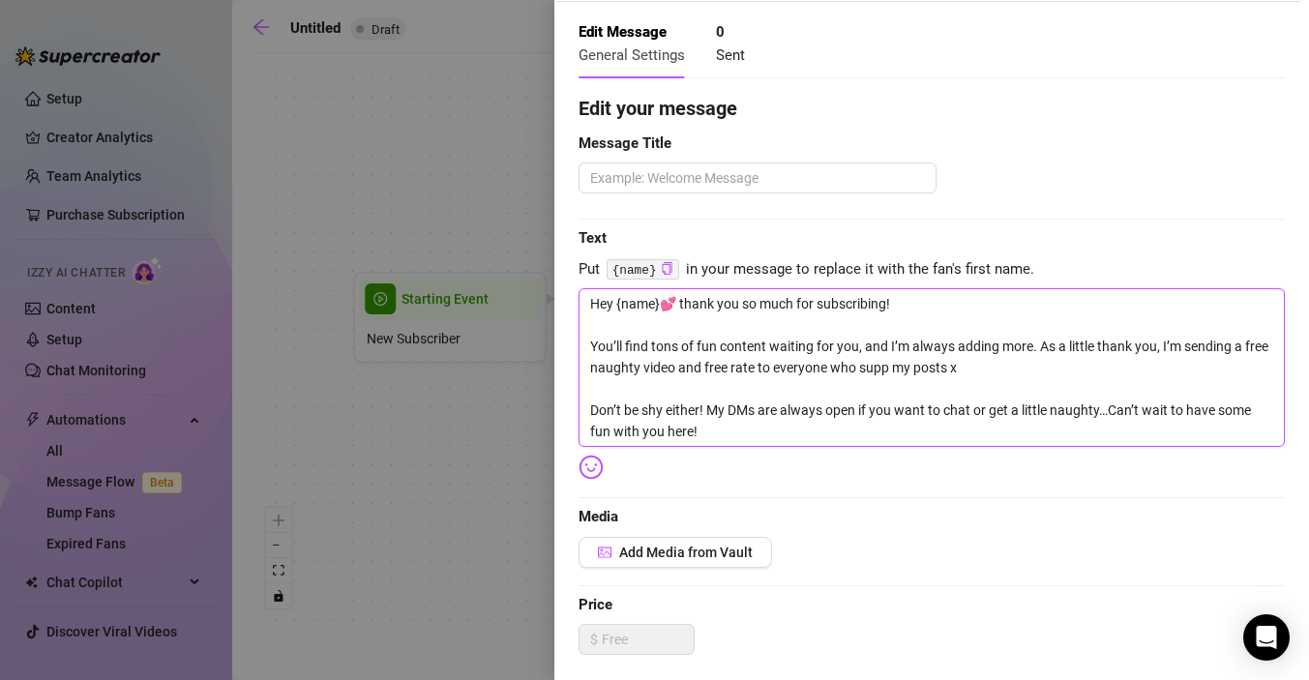
type textarea "Hey {name}💕 thank you so much for subscribing! You’ll find tons of fun content …"
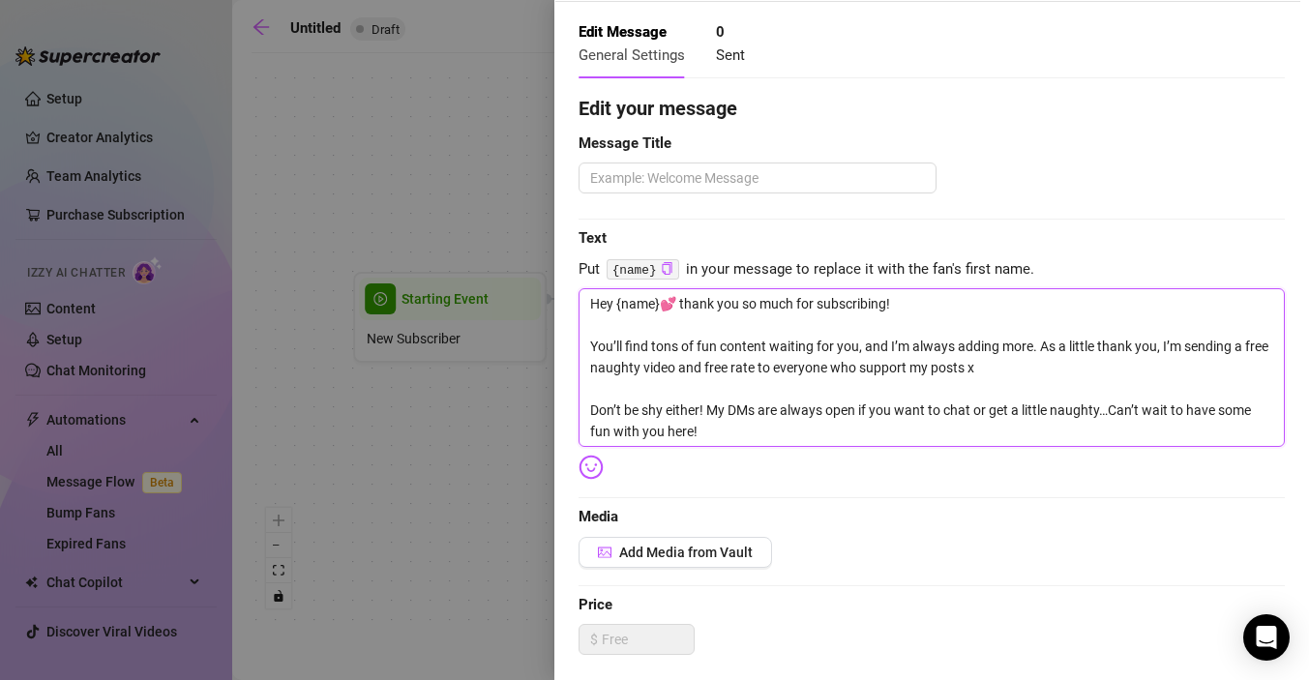
type textarea "Hey {name}💕 thank you so much for subscribing! You’ll find tons of fun content …"
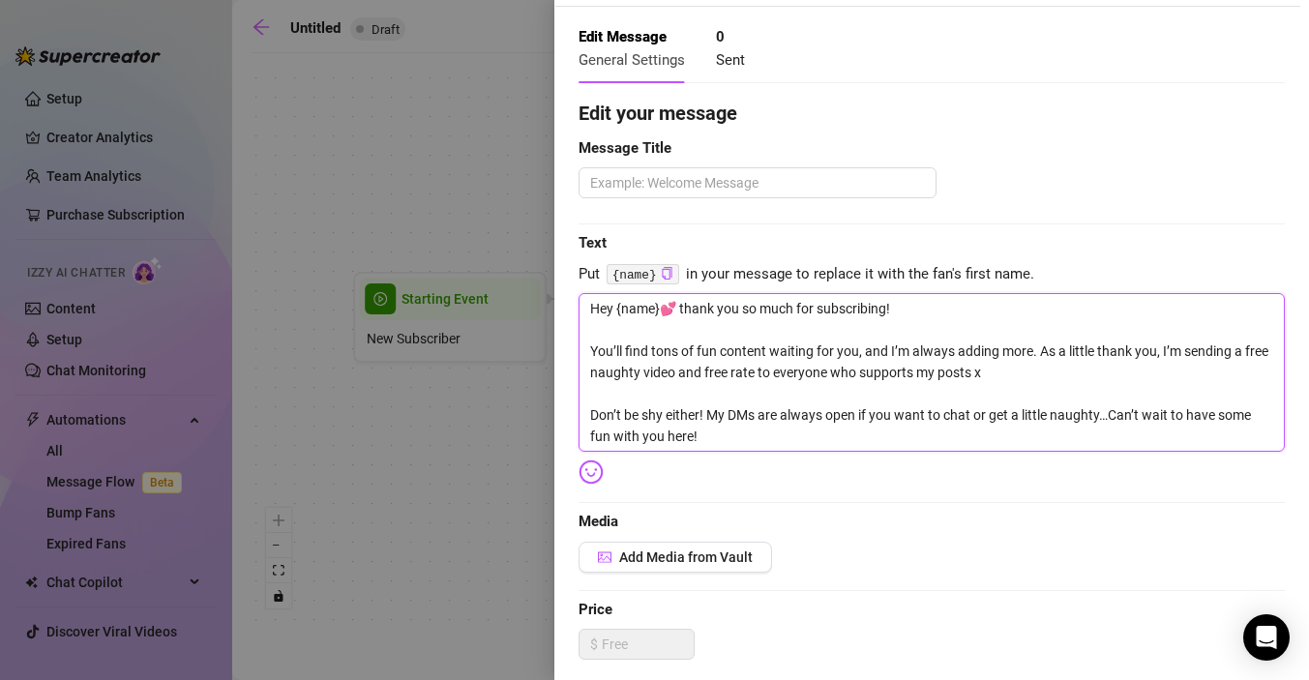
scroll to position [95, 0]
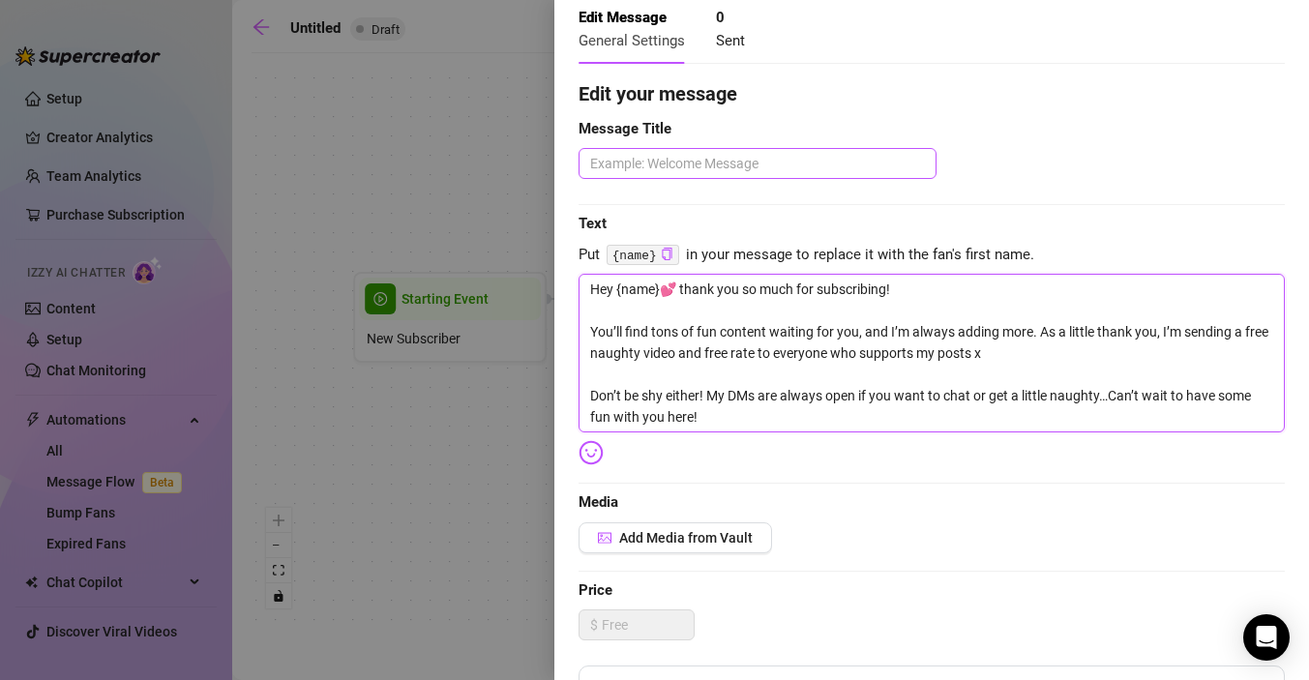
type textarea "Hey {name}💕 thank you so much for subscribing! You’ll find tons of fun content …"
click at [733, 168] on textarea at bounding box center [758, 163] width 358 height 31
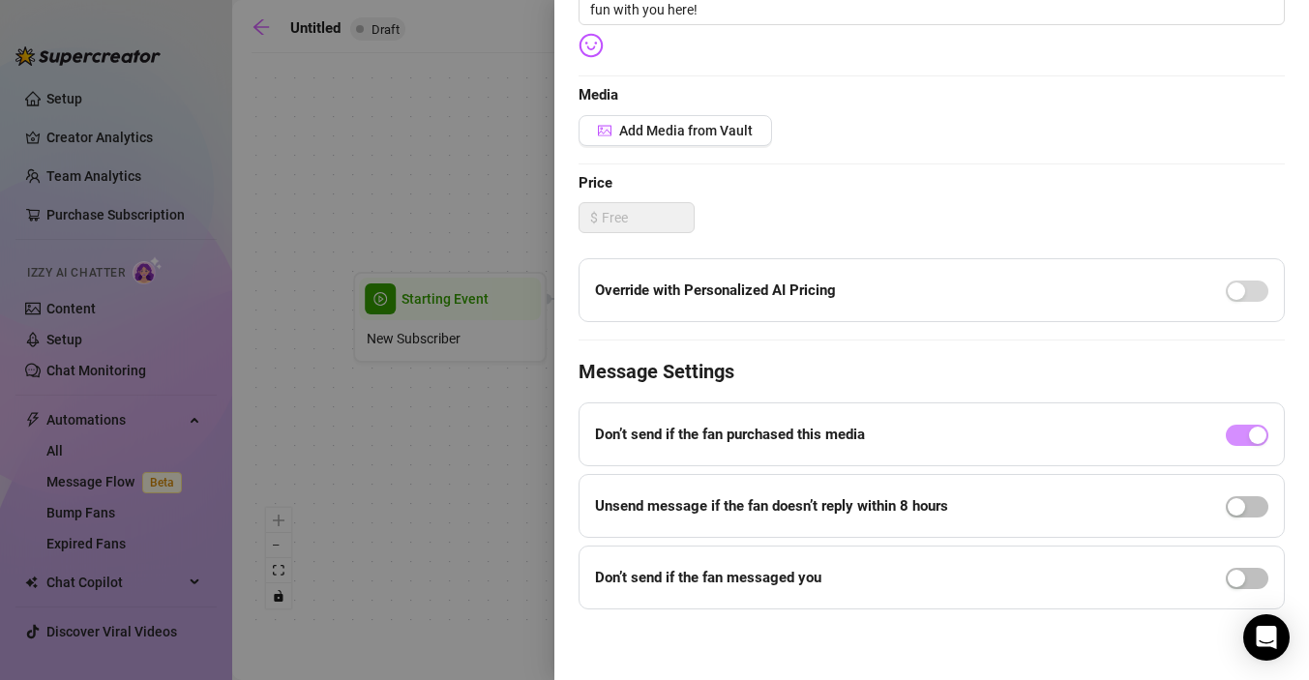
scroll to position [504, 0]
click at [1243, 578] on div "button" at bounding box center [1236, 576] width 17 height 17
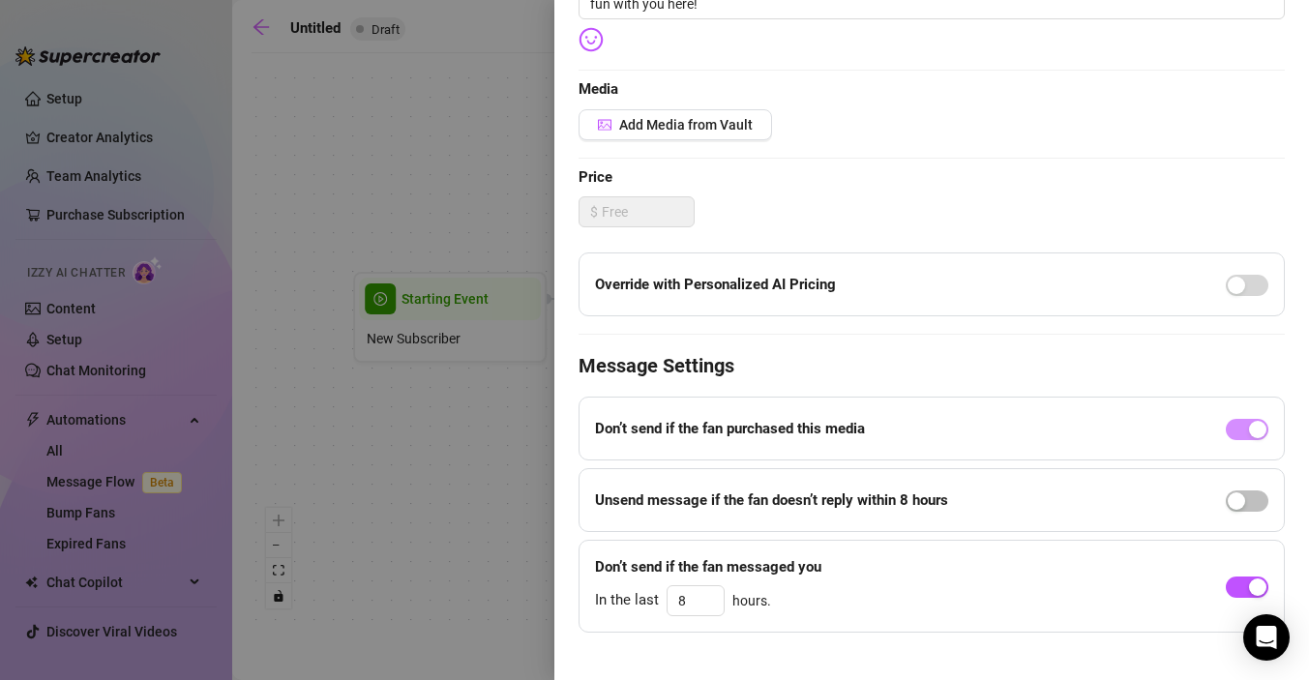
scroll to position [520, 0]
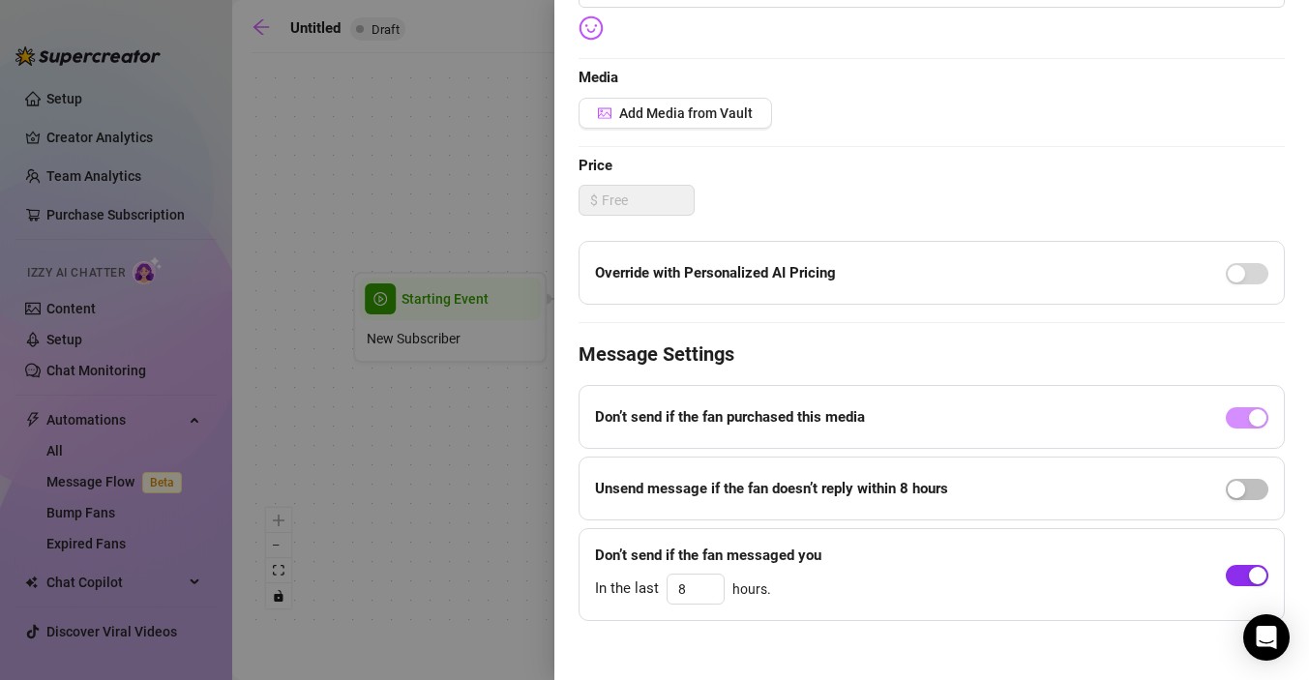
click at [1240, 581] on span "button" at bounding box center [1247, 575] width 43 height 21
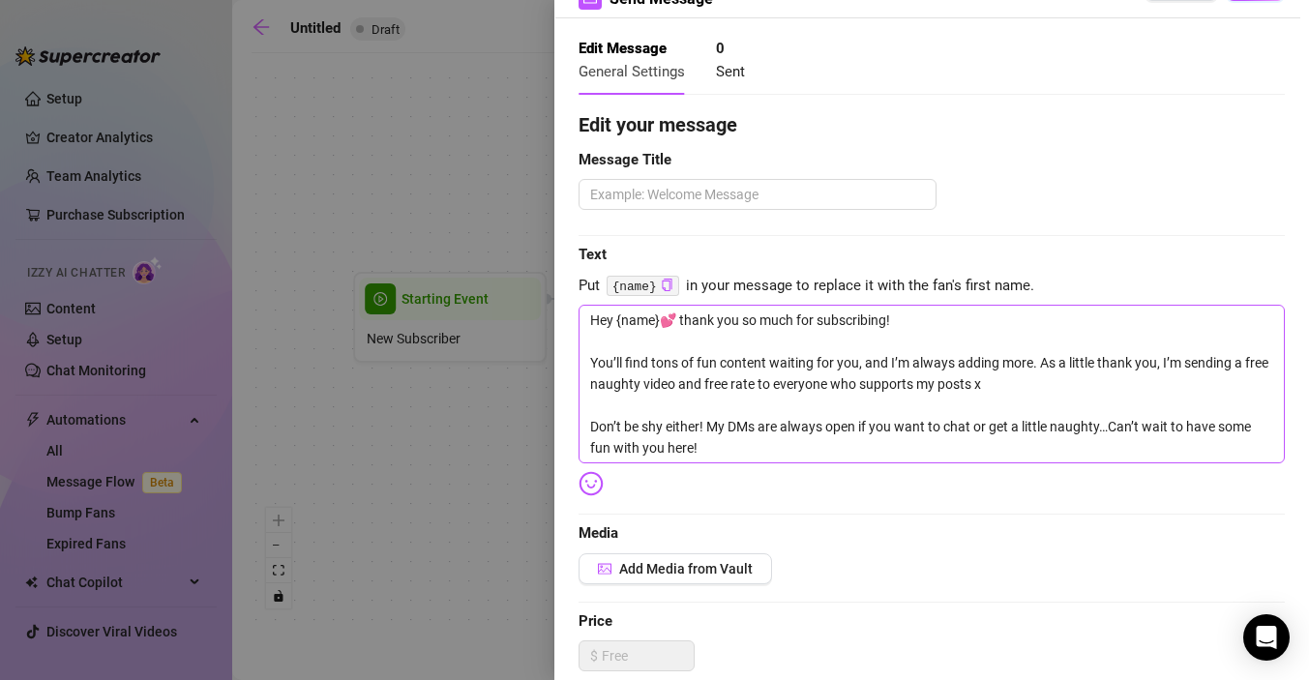
scroll to position [60, 0]
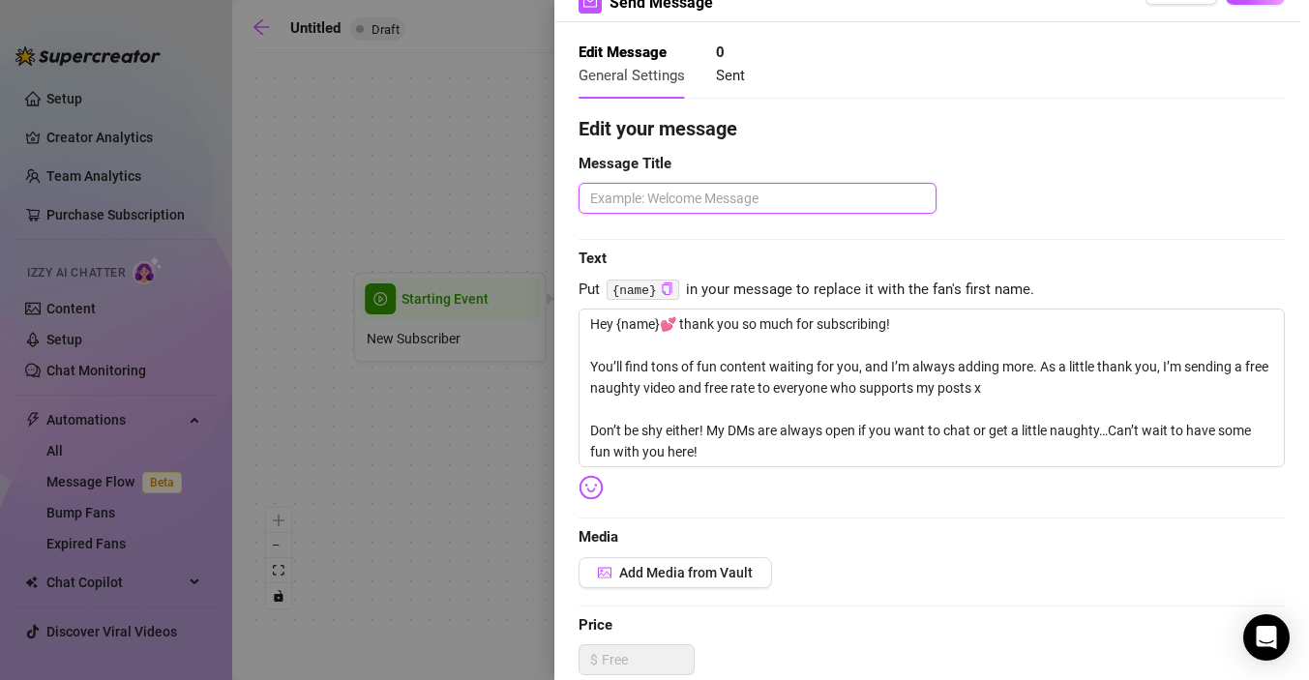
click at [770, 199] on textarea at bounding box center [758, 198] width 358 height 31
type textarea "W"
click at [614, 203] on textarea "W" at bounding box center [758, 198] width 358 height 31
type textarea "We"
type textarea "Wel"
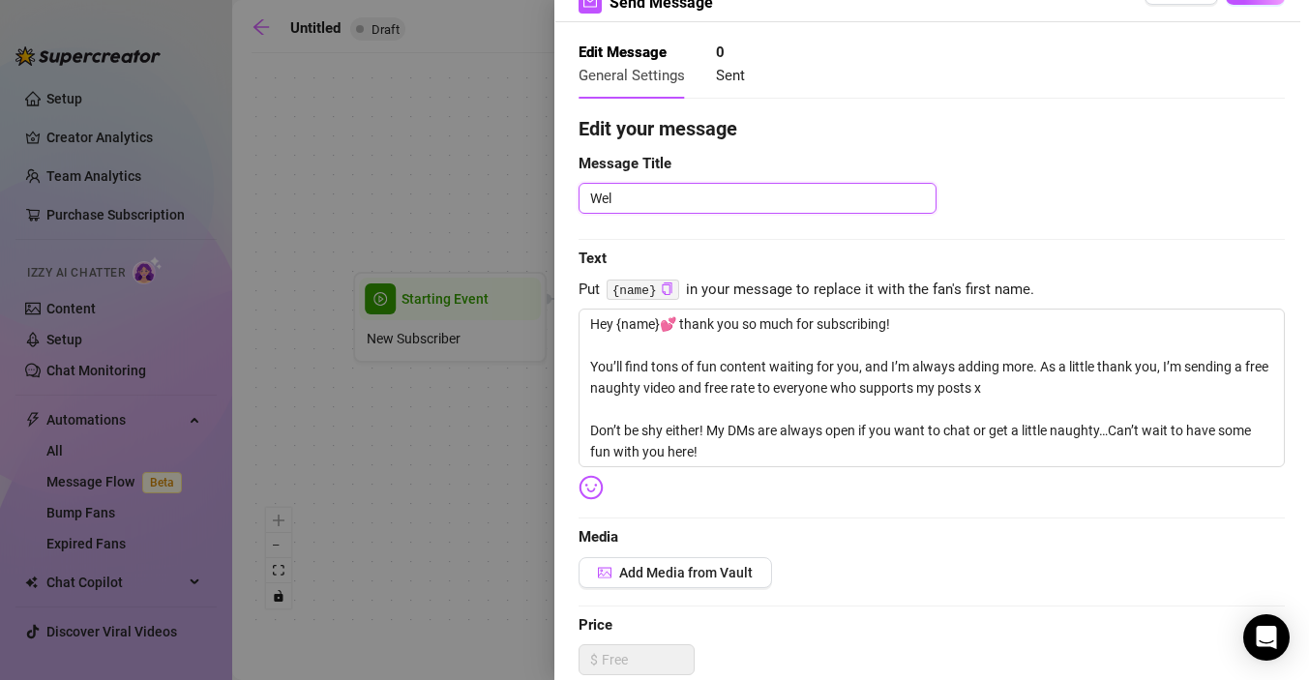
type textarea "Welc"
type textarea "Welco"
type textarea "Welcom"
type textarea "Welcome"
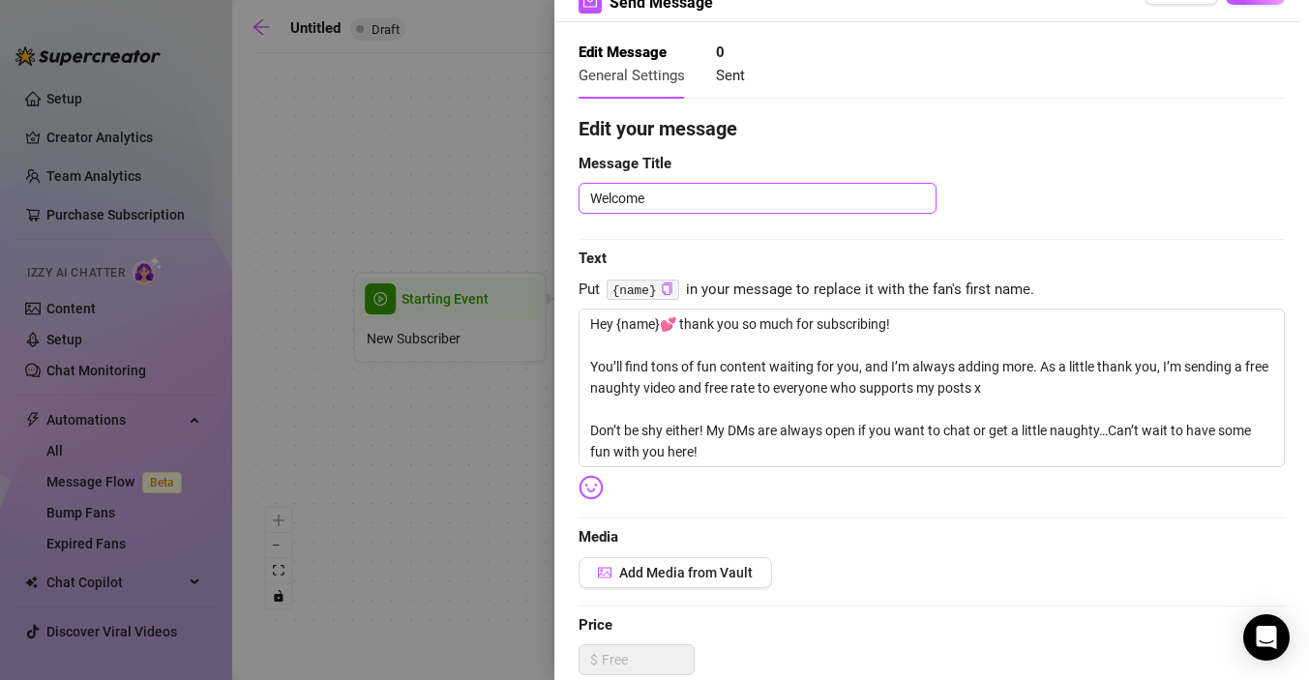
type textarea "Welcome m"
type textarea "Welcome me"
type textarea "Welcome mes"
type textarea "Welcome mess"
type textarea "Welcome messa"
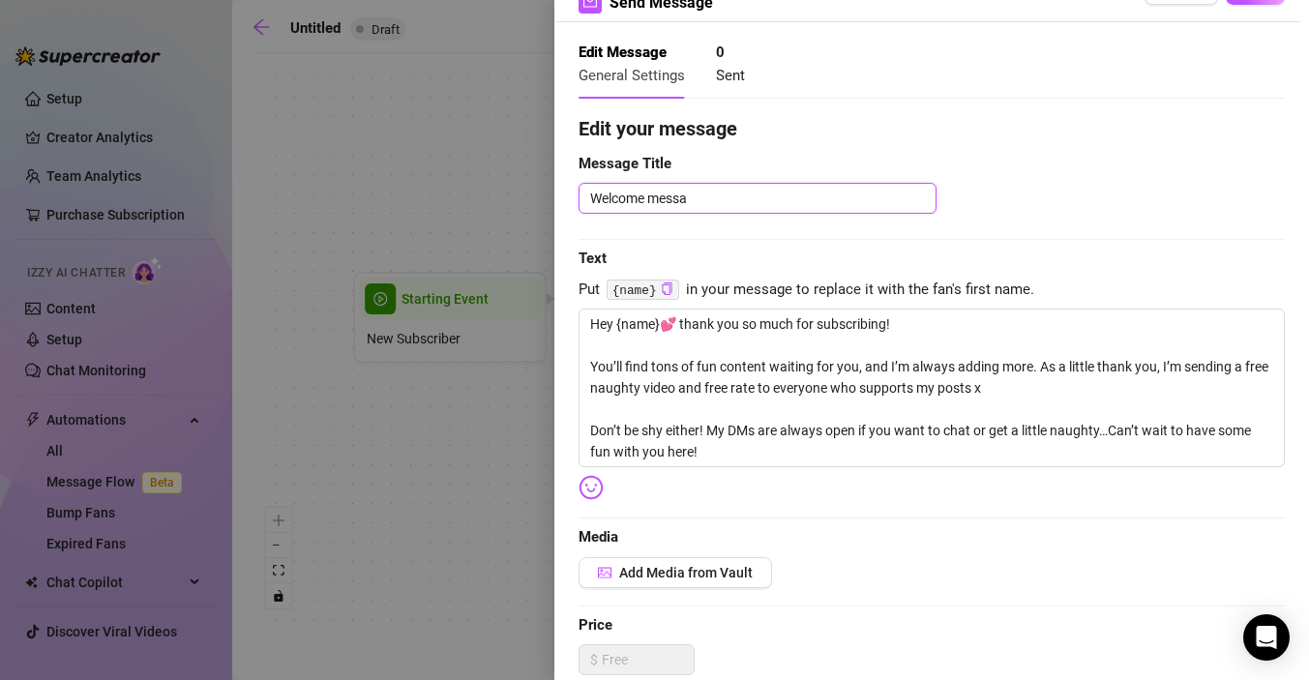
type textarea "Welcome mess"
type textarea "Welcome mes"
type textarea "Welcome me"
type textarea "Welcome m"
type textarea "Welcome"
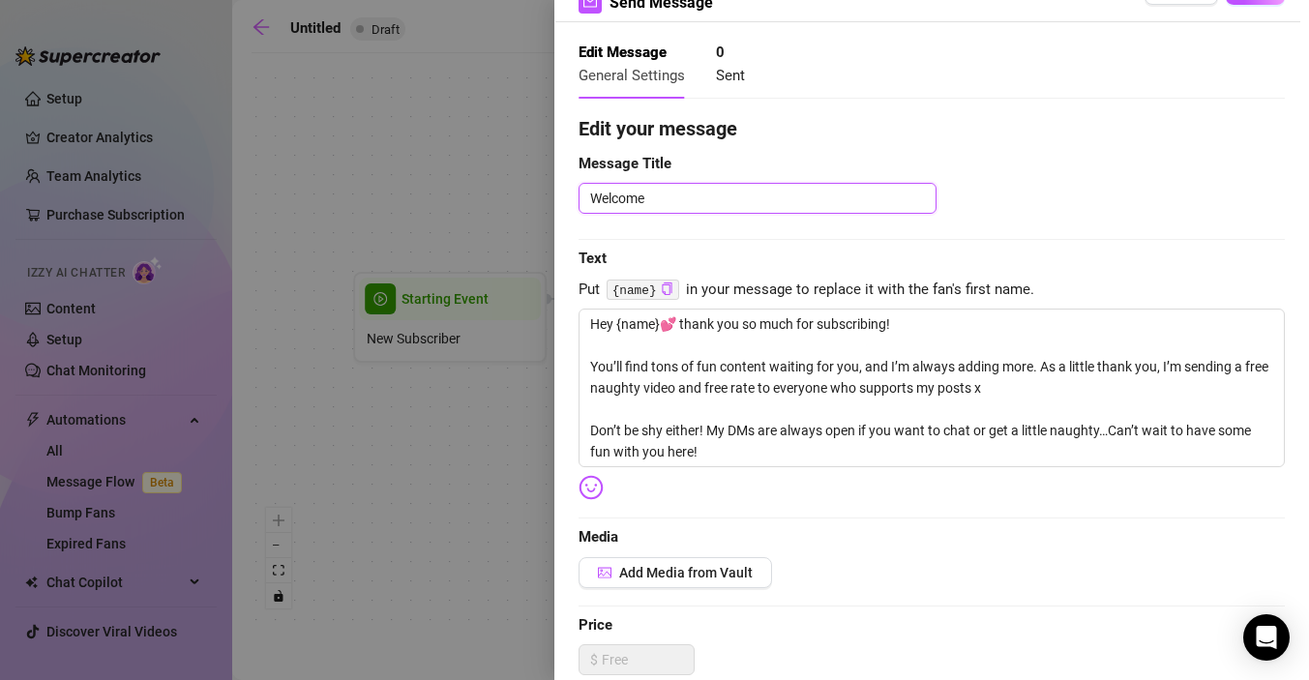
type textarea "Welcome M"
type textarea "Welcome Me"
type textarea "Welcome Mes"
type textarea "Welcome Mess"
type textarea "Welcome Messa"
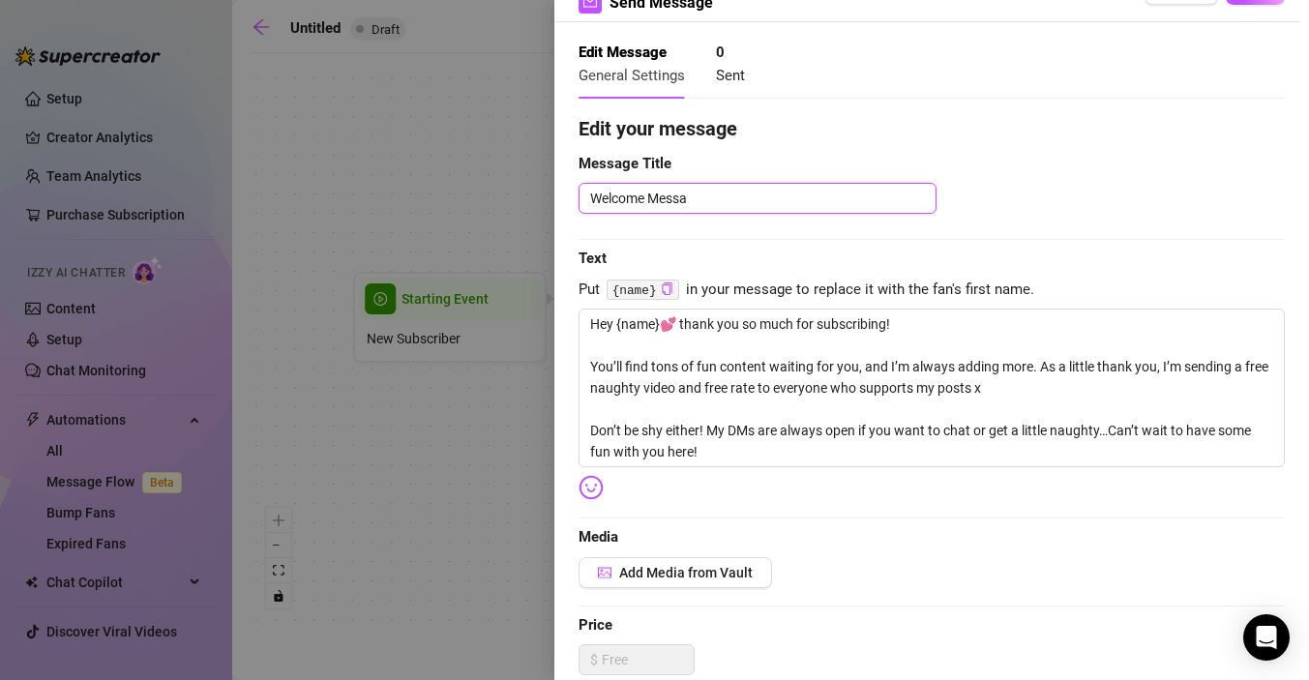
type textarea "Welcome Messag"
type textarea "Welcome Message"
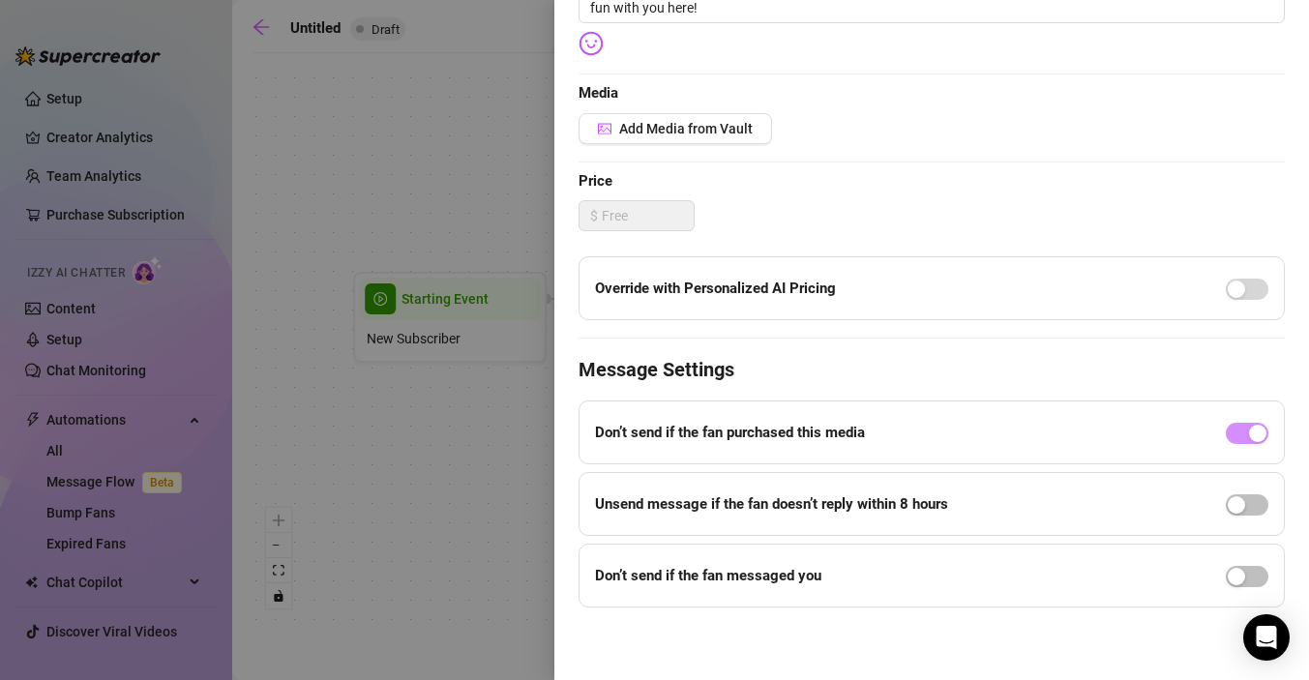
scroll to position [0, 0]
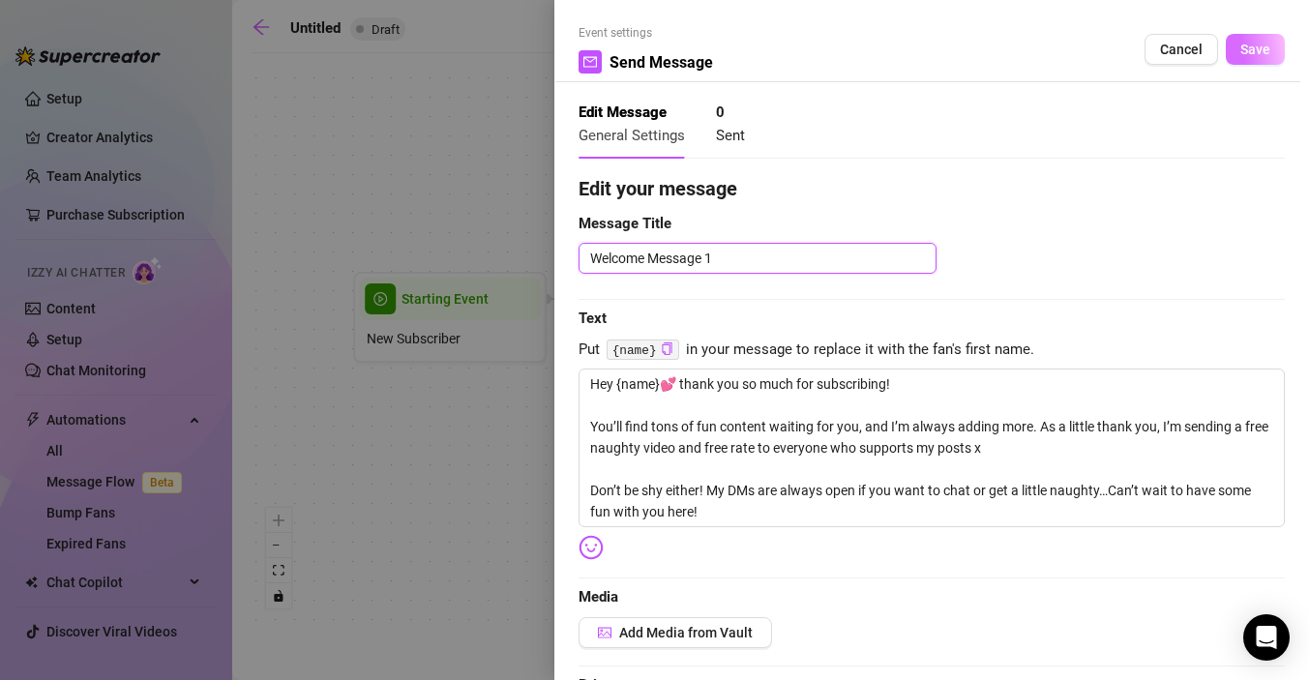
type textarea "Welcome Message 1"
click at [1262, 47] on span "Save" at bounding box center [1256, 49] width 30 height 15
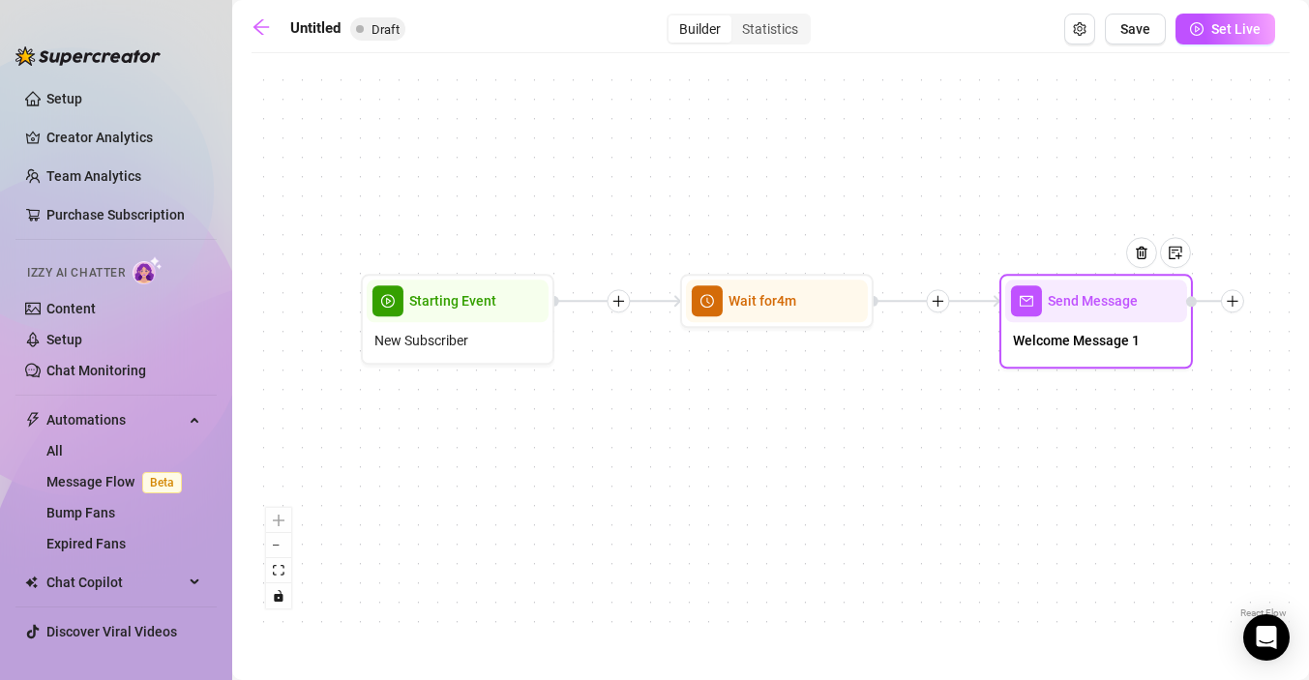
click at [1100, 321] on div "Send Message" at bounding box center [1096, 301] width 182 height 43
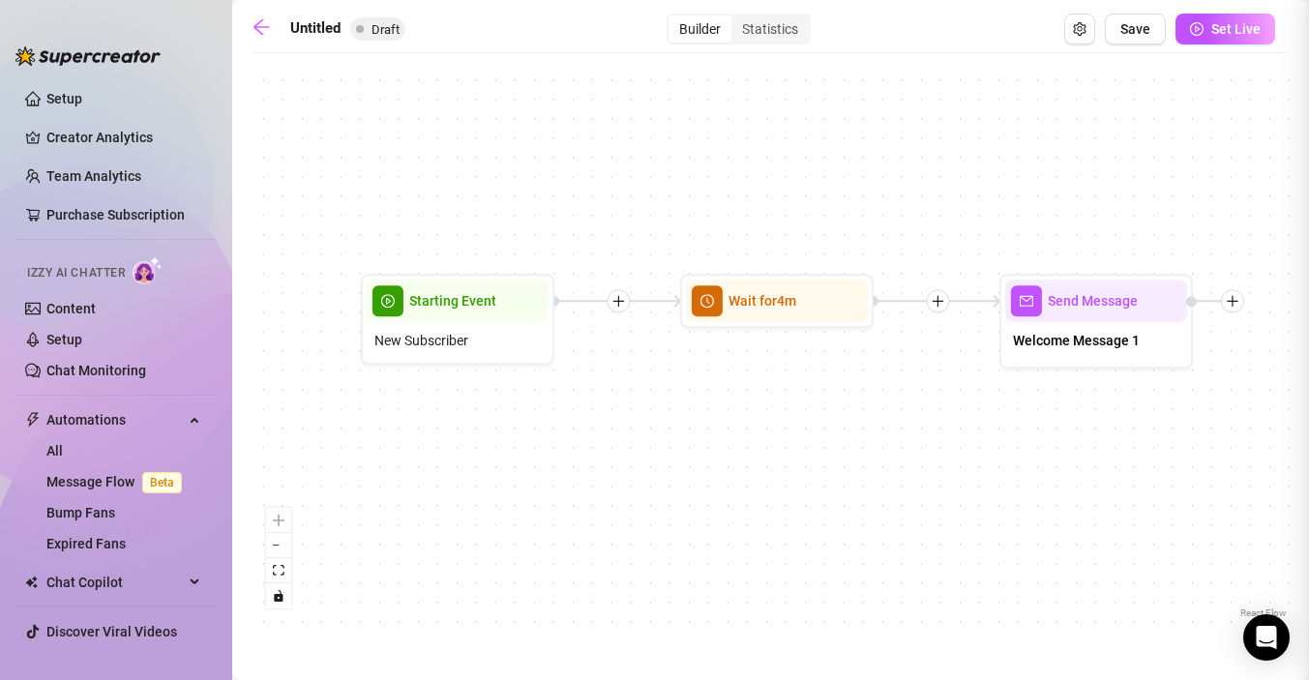
type textarea "Hey {name}💕 thank you so much for subscribing! You’ll find tons of fun content …"
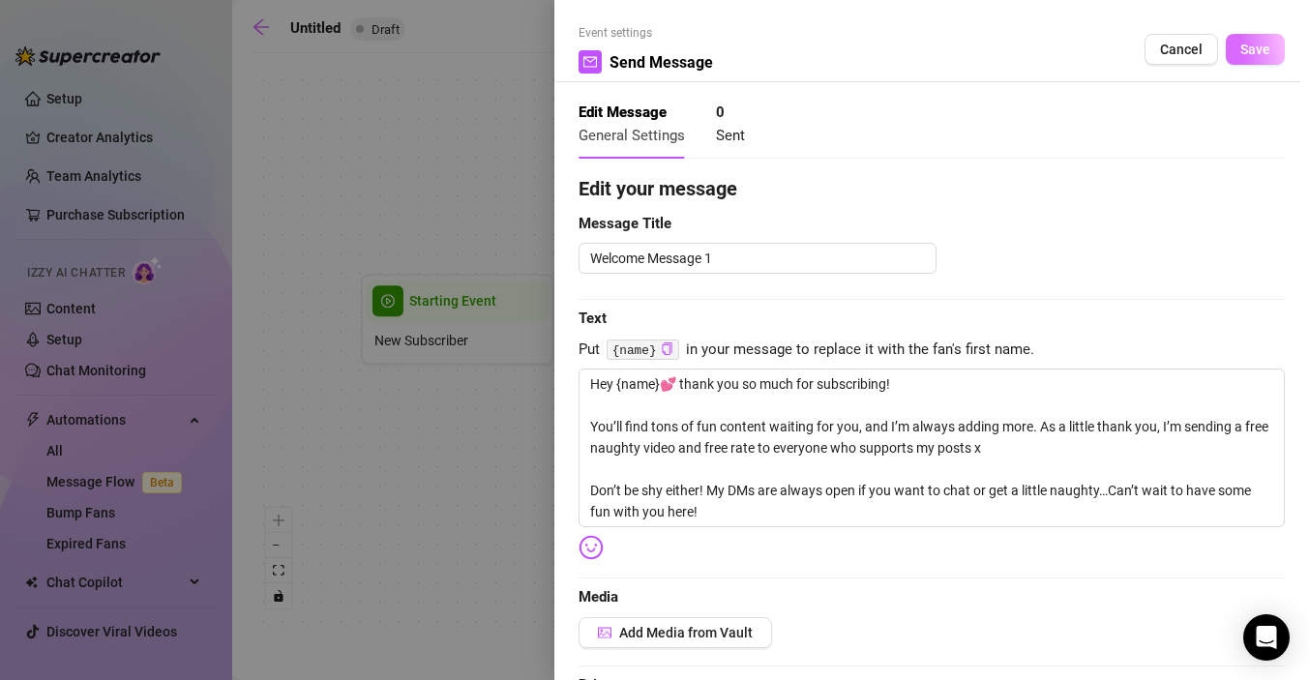
click at [1260, 53] on span "Save" at bounding box center [1256, 49] width 30 height 15
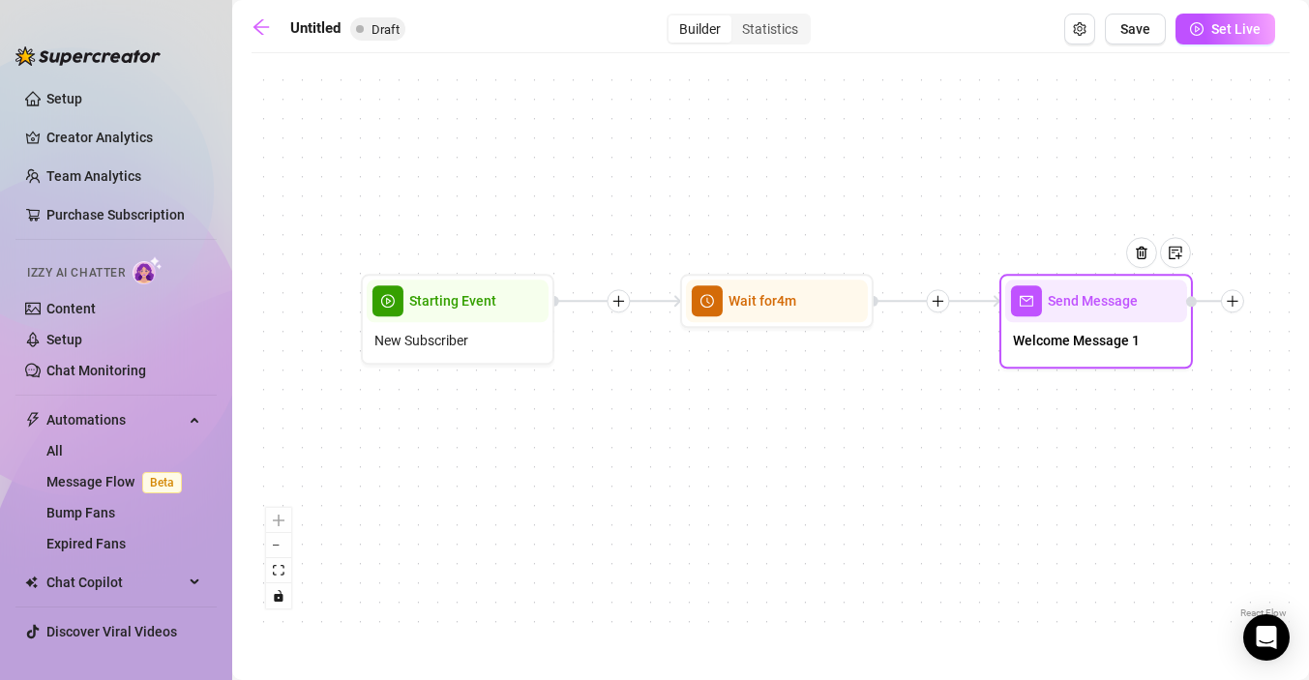
click at [1237, 303] on icon "plus" at bounding box center [1233, 301] width 14 height 14
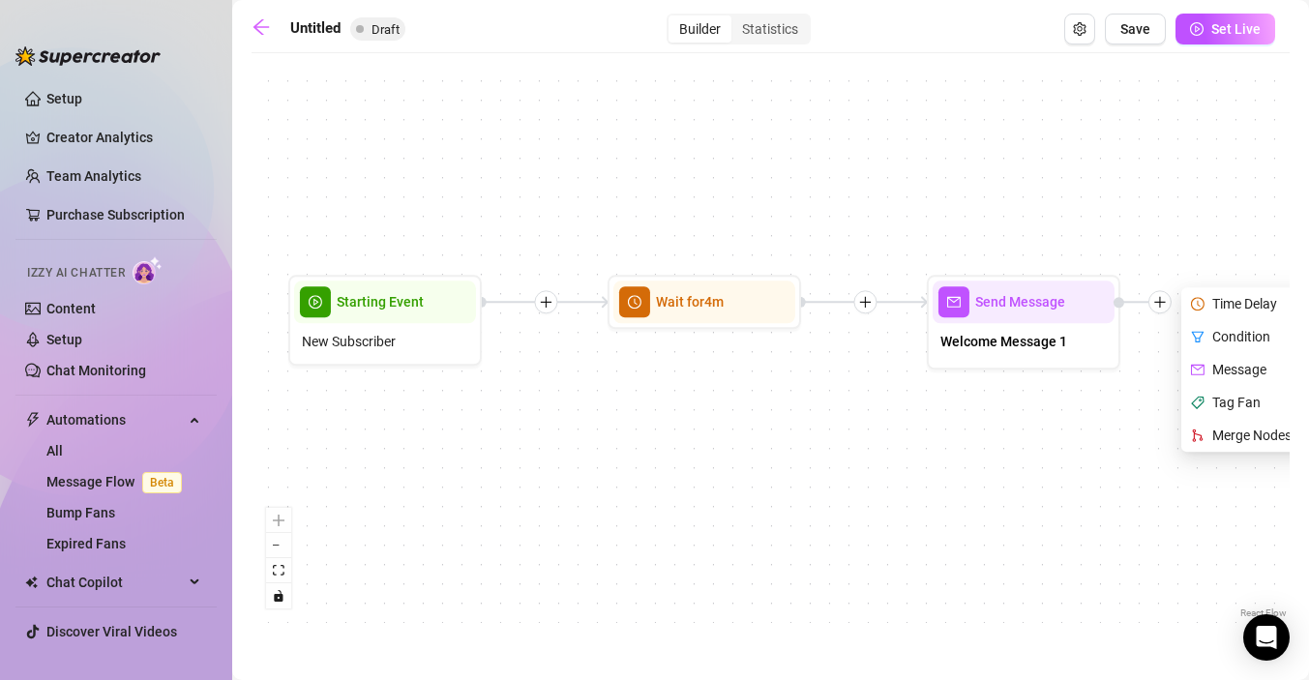
drag, startPoint x: 1272, startPoint y: 222, endPoint x: 1142, endPoint y: 223, distance: 129.7
click at [1142, 223] on div "Send Message Welcome Message 1 Time Delay Condition Message Tag Fan Merge Nodes…" at bounding box center [771, 343] width 1038 height 560
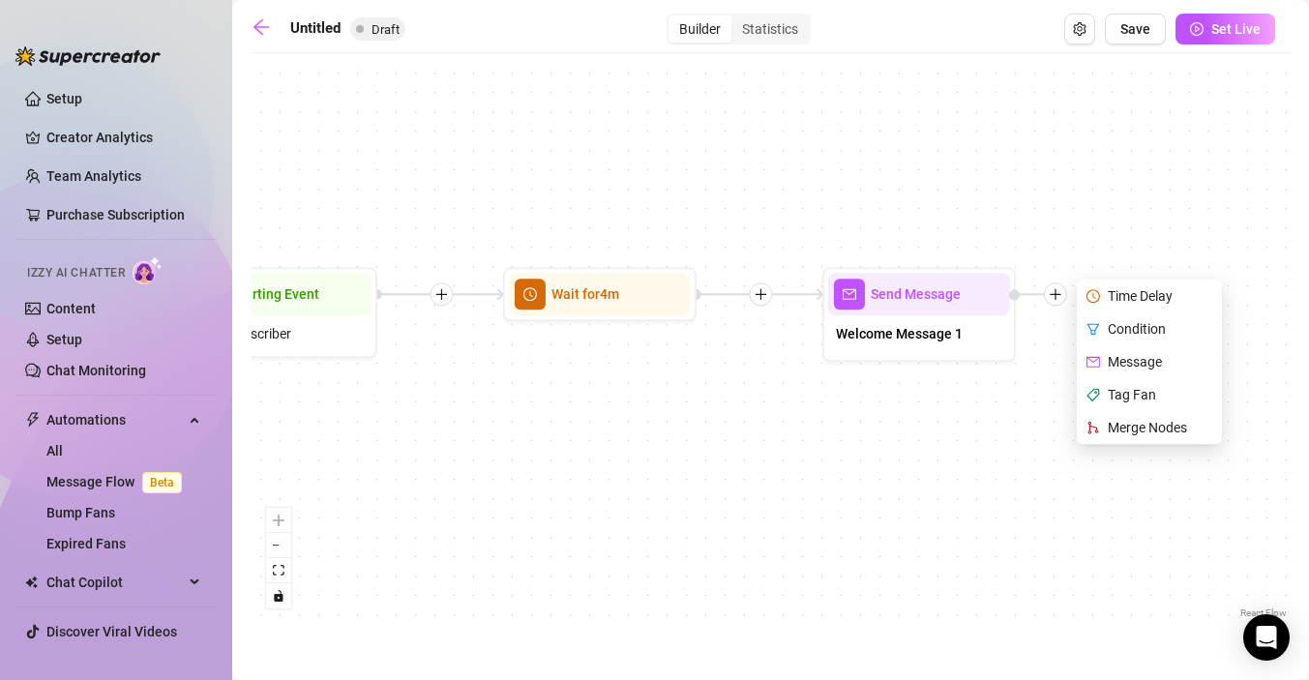
drag, startPoint x: 1142, startPoint y: 223, endPoint x: 1094, endPoint y: 215, distance: 48.0
click at [1094, 215] on div "Send Message Welcome Message 1 Time Delay Condition Message Tag Fan Merge Nodes…" at bounding box center [771, 343] width 1038 height 560
click at [1104, 330] on div "Condition" at bounding box center [1151, 329] width 141 height 33
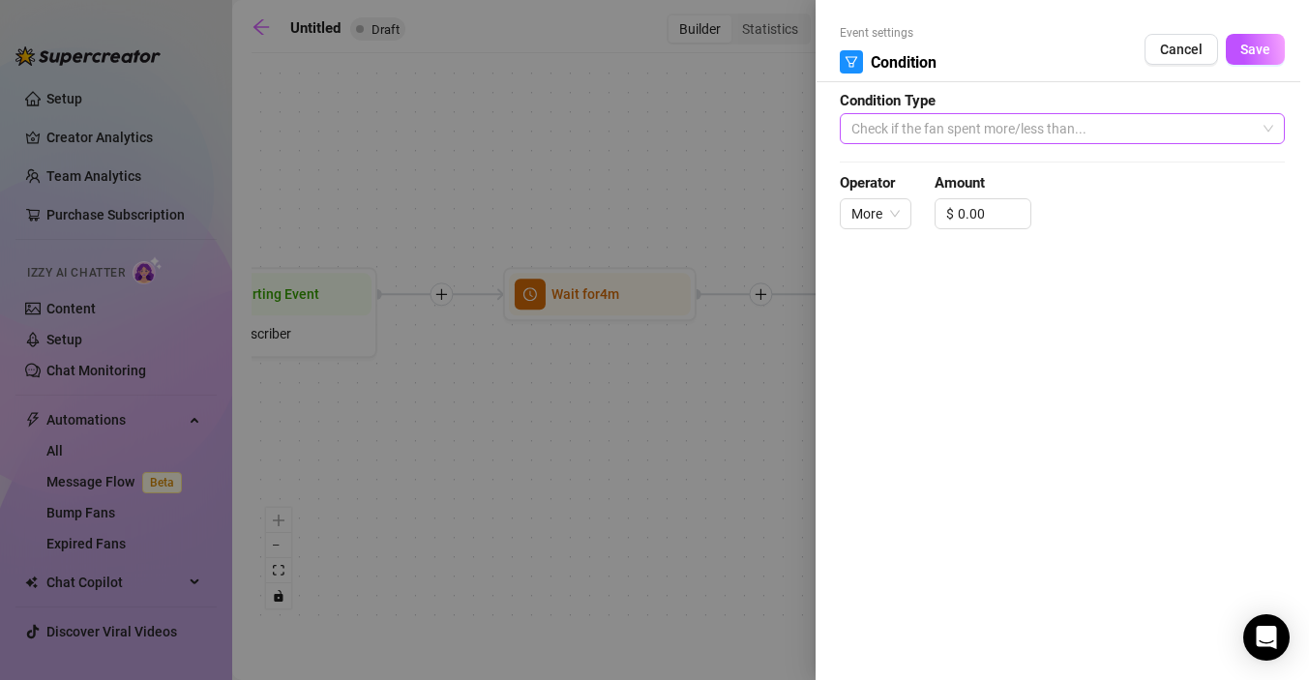
click at [1141, 124] on span "Check if the fan spent more/less than..." at bounding box center [1063, 128] width 422 height 29
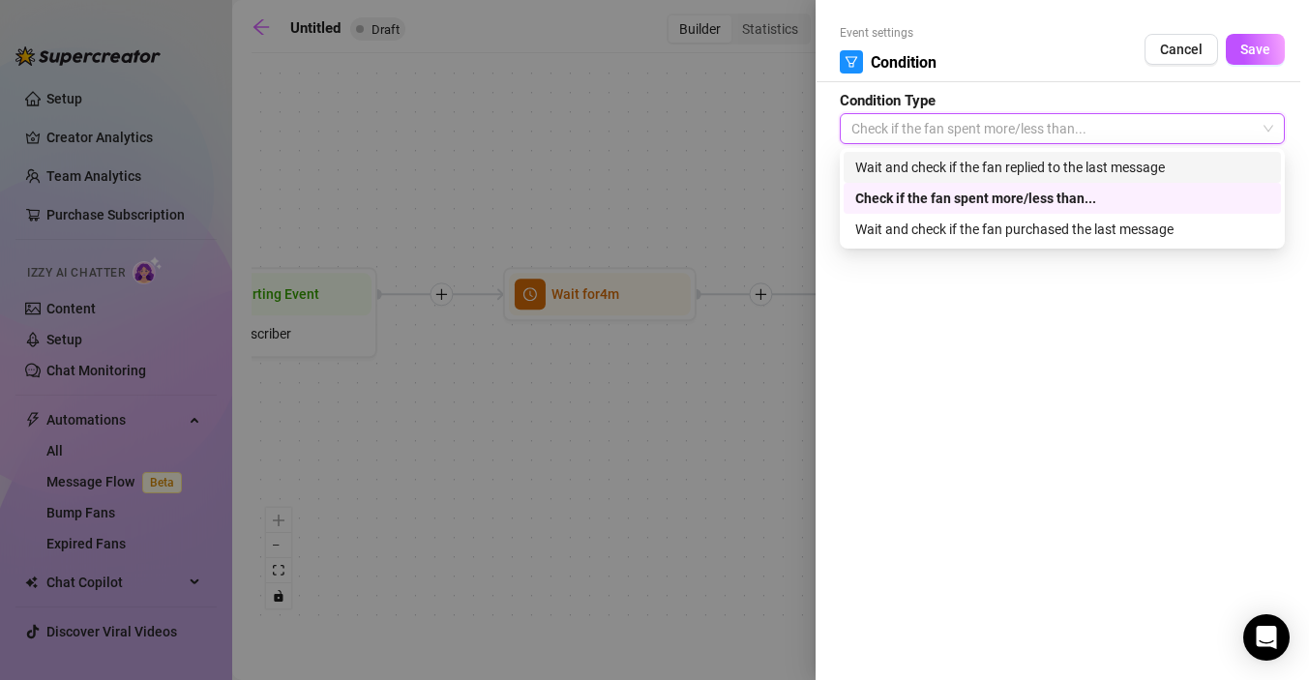
click at [1112, 170] on div "Wait and check if the fan replied to the last message" at bounding box center [1062, 167] width 414 height 21
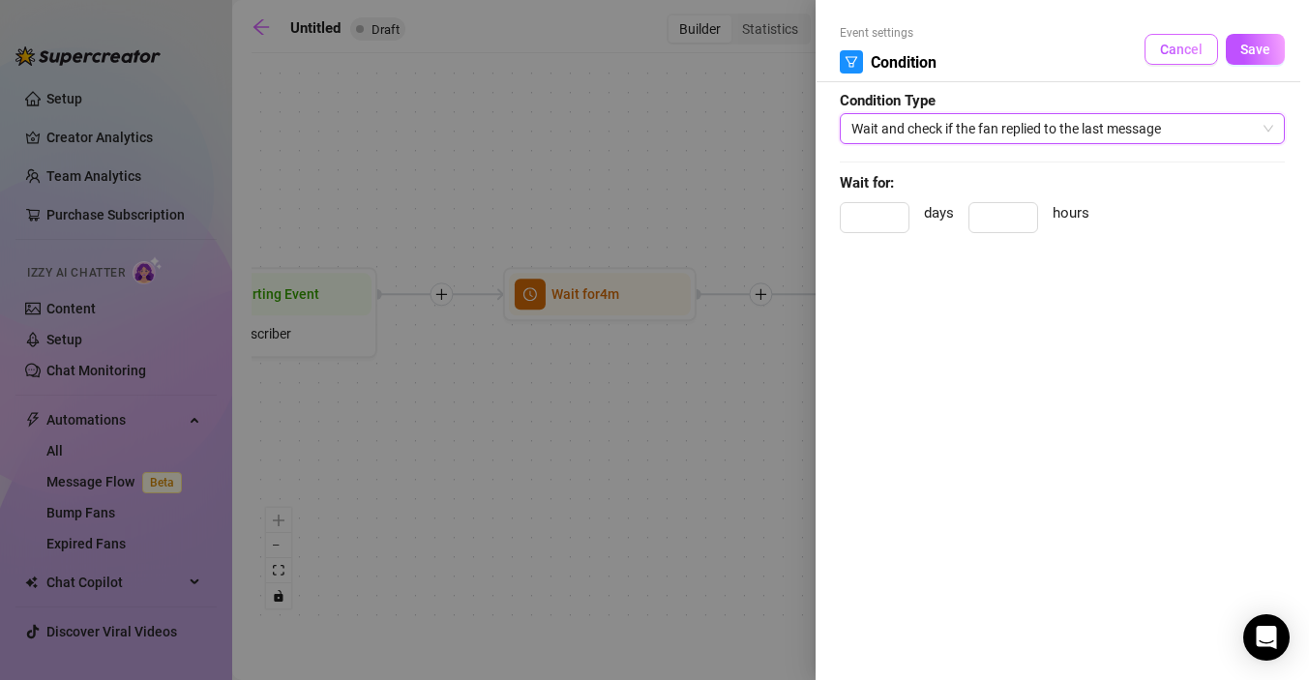
click at [1184, 45] on span "Cancel" at bounding box center [1181, 49] width 43 height 15
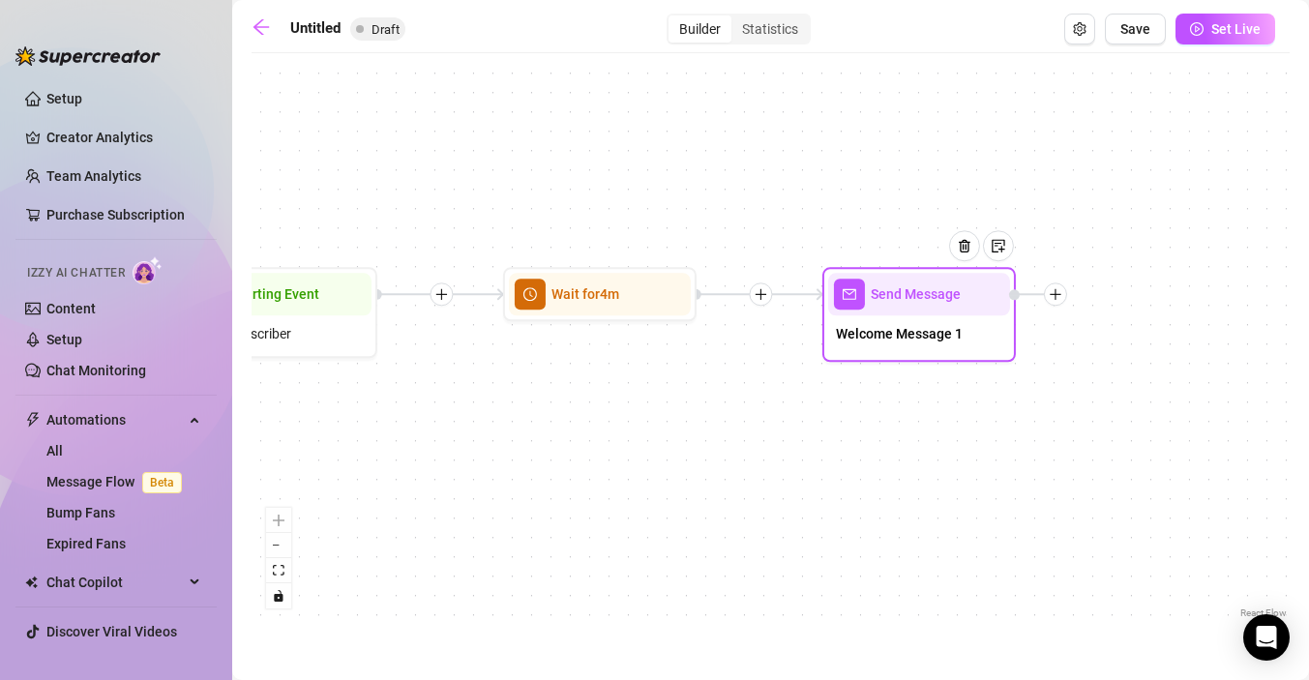
click at [1058, 296] on icon "plus" at bounding box center [1056, 294] width 14 height 14
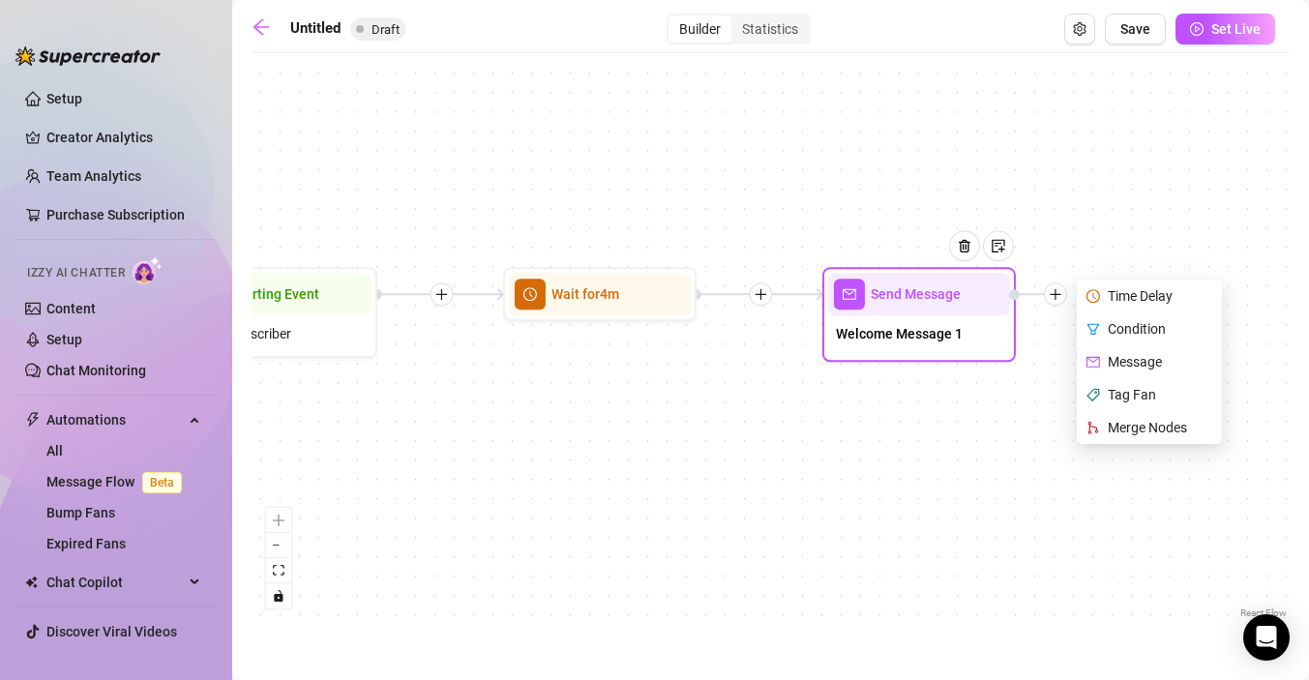
click at [1130, 295] on div "Time Delay" at bounding box center [1151, 296] width 141 height 33
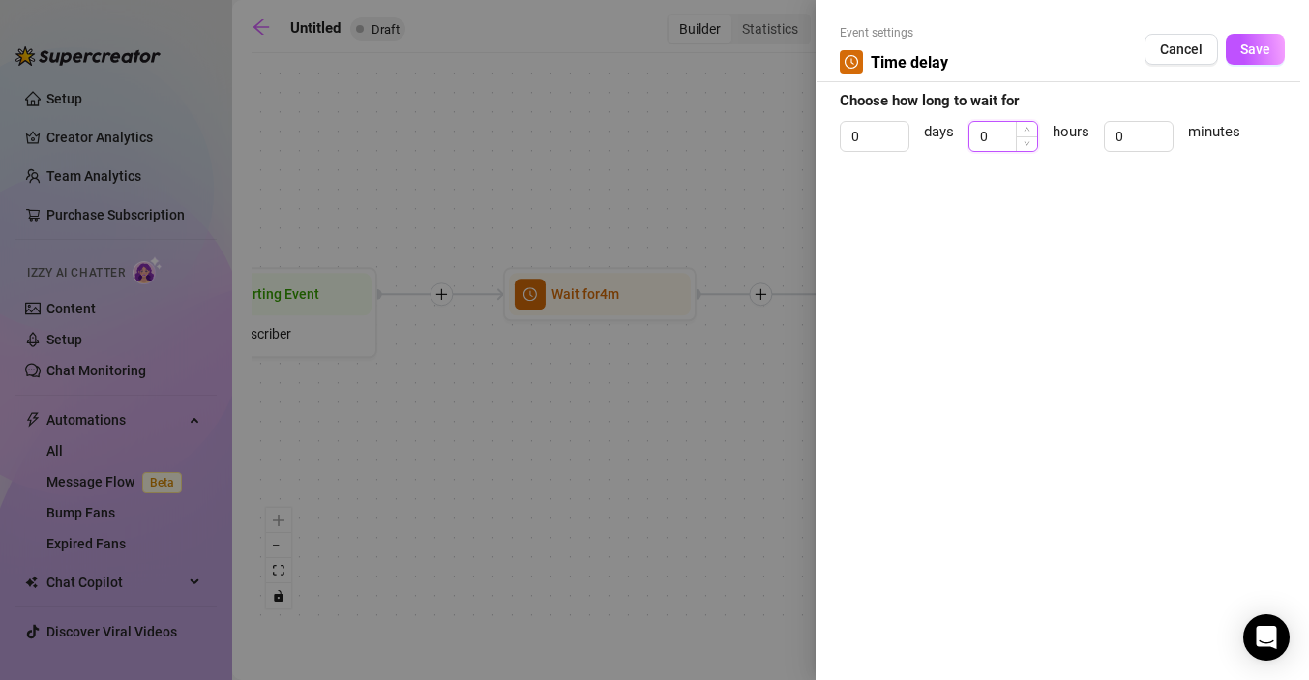
click at [1008, 139] on input "0" at bounding box center [1004, 136] width 68 height 29
type input "2"
type input "1"
type input "20"
click at [1255, 49] on span "Save" at bounding box center [1256, 49] width 30 height 15
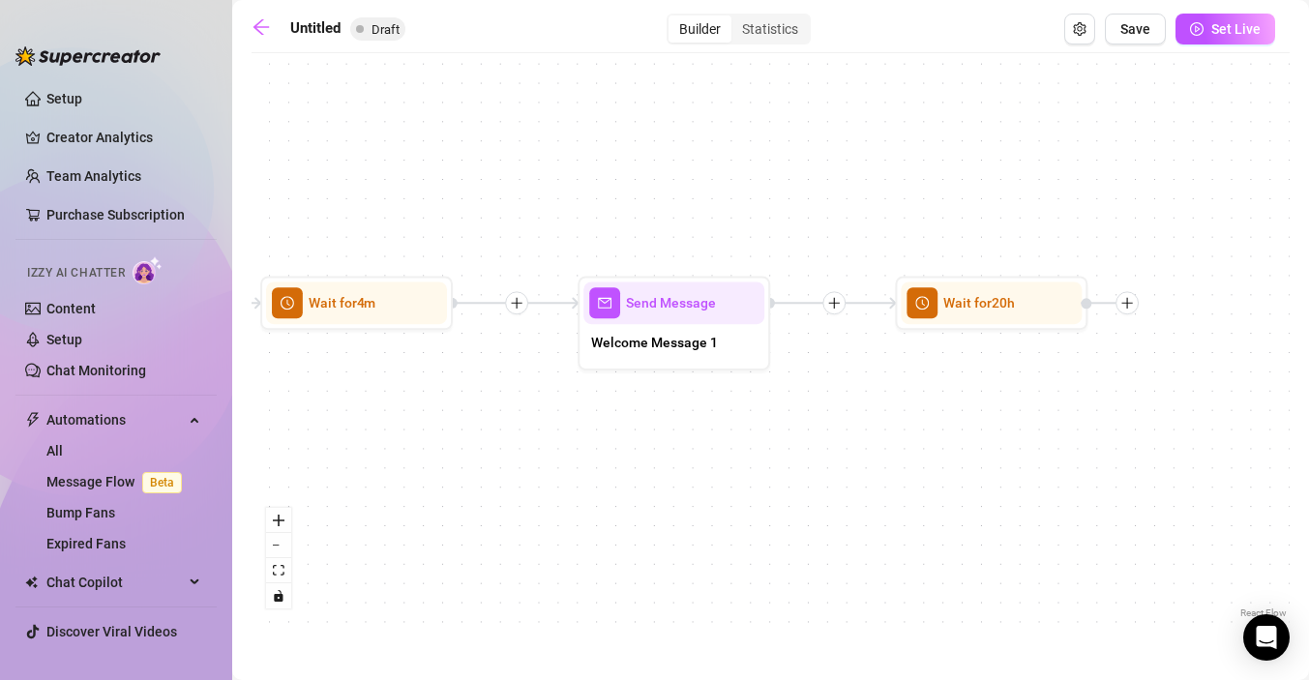
drag, startPoint x: 1068, startPoint y: 389, endPoint x: 798, endPoint y: 392, distance: 270.0
click at [798, 392] on div "Wait for 20h Send Message Welcome Message 1 Wait for 4m Starting Event New Subs…" at bounding box center [771, 343] width 1038 height 560
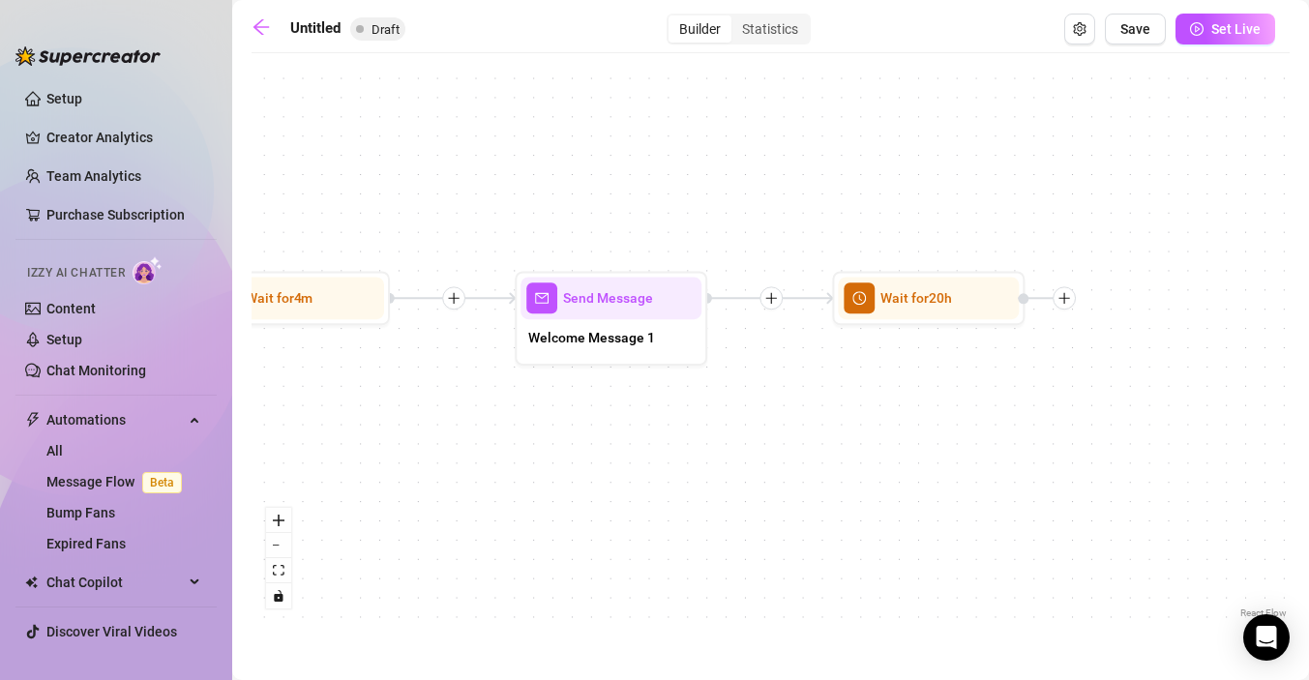
drag, startPoint x: 798, startPoint y: 392, endPoint x: 662, endPoint y: 389, distance: 136.5
click at [662, 389] on div "Wait for 20h Send Message Welcome Message 1 Wait for 4m Starting Event New Subs…" at bounding box center [771, 343] width 1038 height 560
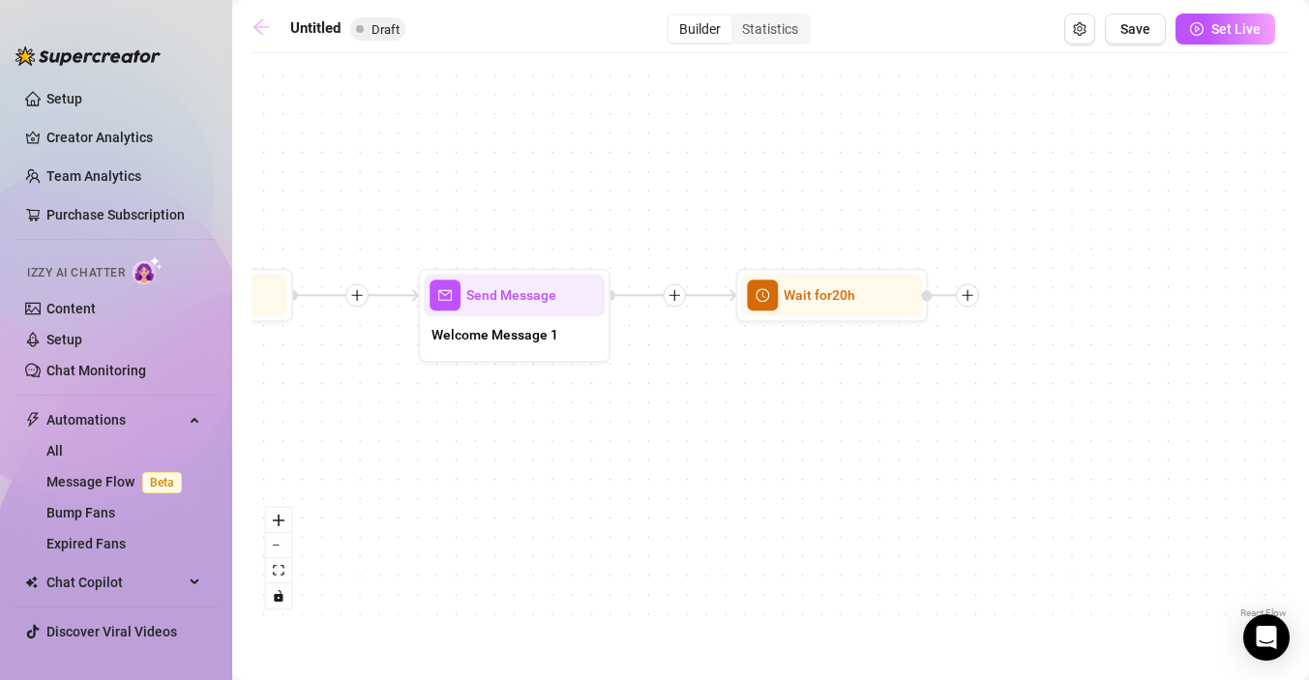
click at [257, 26] on icon "arrow-left" at bounding box center [261, 26] width 15 height 15
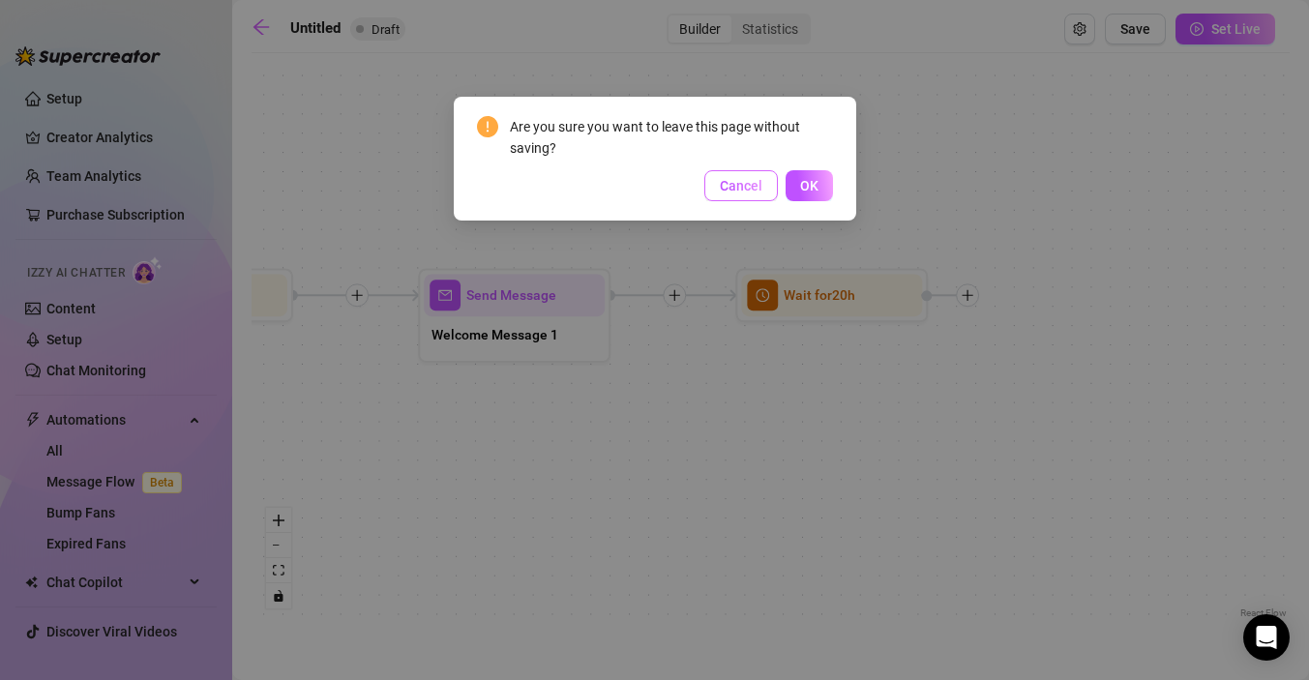
click at [733, 188] on span "Cancel" at bounding box center [741, 185] width 43 height 15
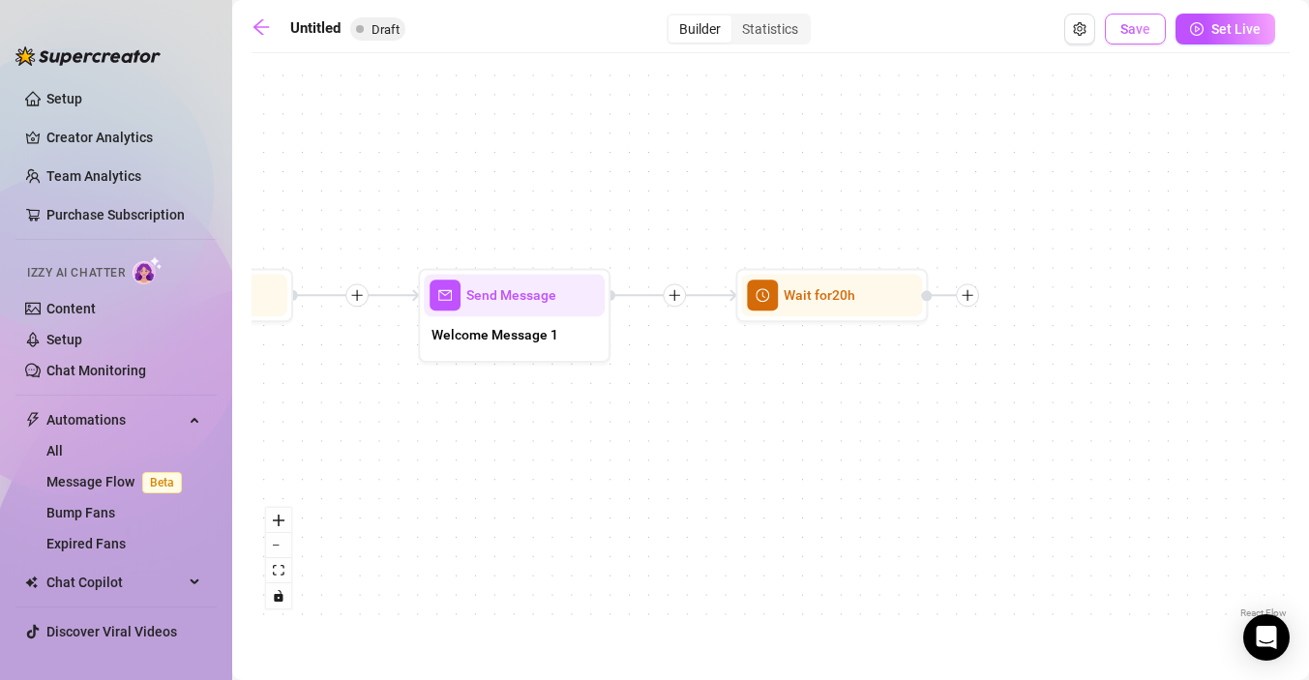
click at [1136, 34] on span "Save" at bounding box center [1136, 28] width 30 height 15
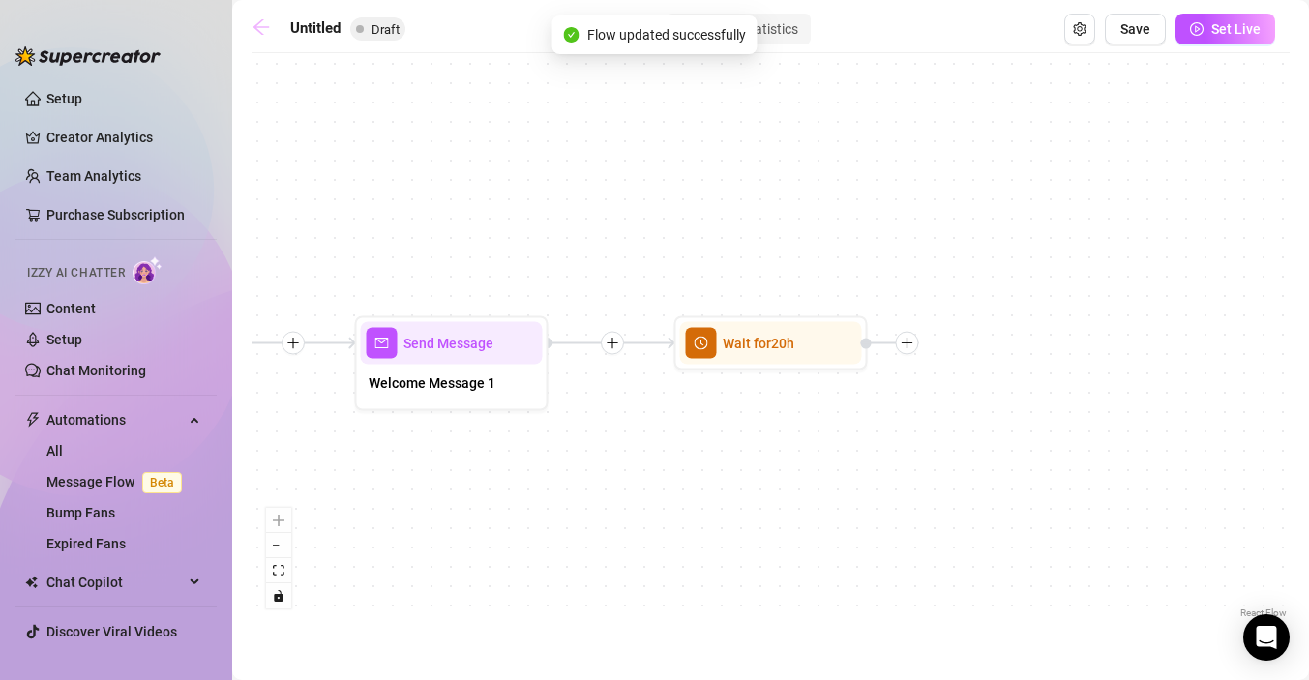
click at [261, 33] on icon "arrow-left" at bounding box center [261, 26] width 15 height 15
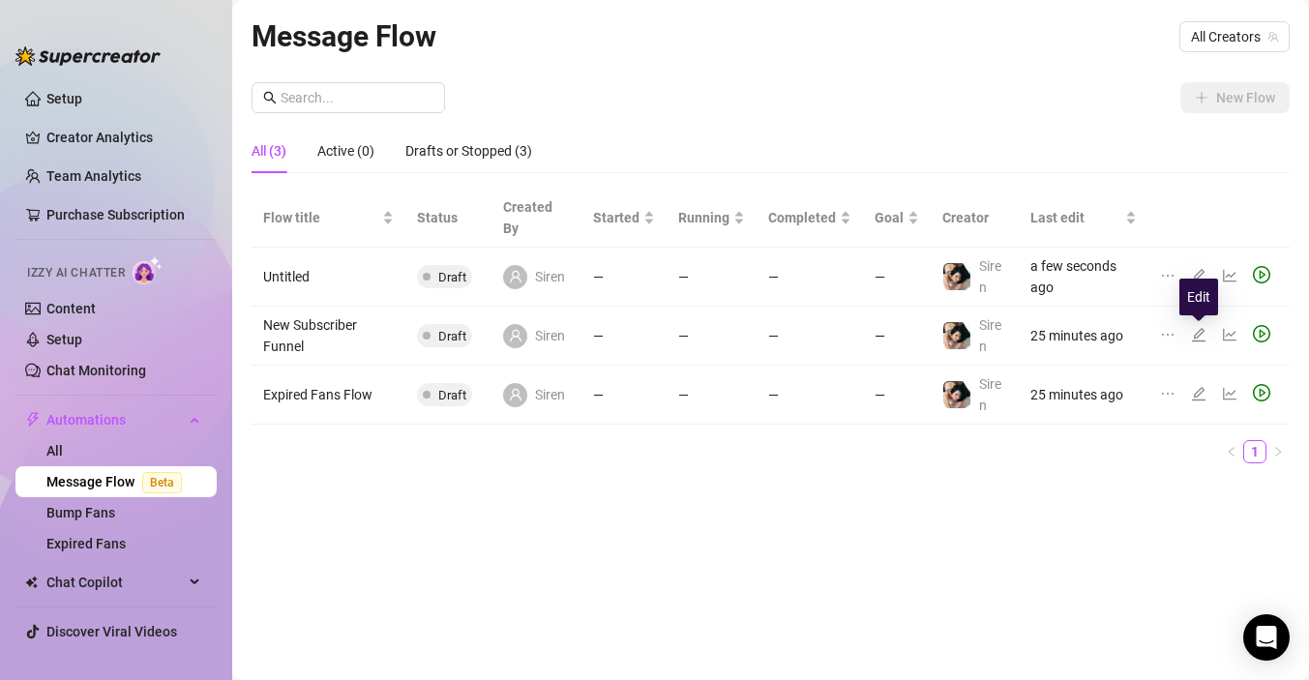
click at [1199, 336] on icon "edit" at bounding box center [1198, 334] width 15 height 15
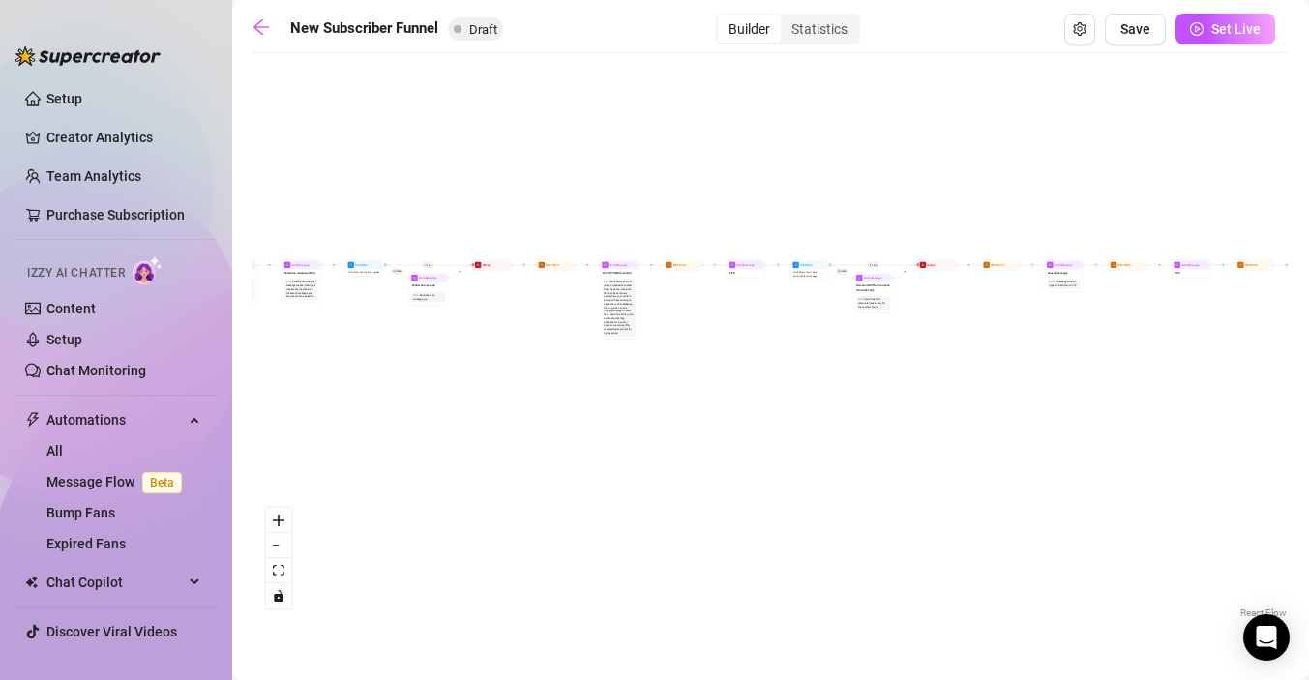
drag, startPoint x: 615, startPoint y: 396, endPoint x: 1023, endPoint y: 459, distance: 412.2
click at [1023, 459] on div "If True If True If True If False If False If False If True If False Merge Merge…" at bounding box center [771, 343] width 1038 height 560
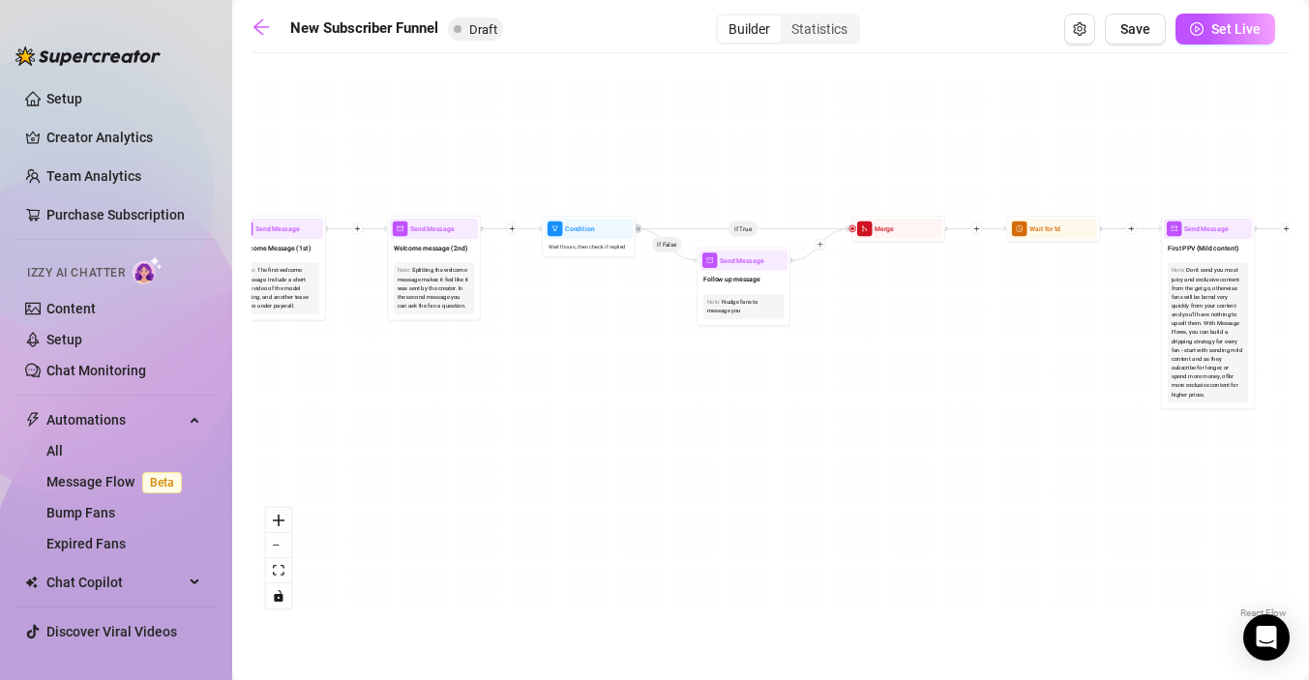
drag, startPoint x: 533, startPoint y: 315, endPoint x: 1002, endPoint y: 350, distance: 469.7
click at [1002, 350] on div "If True If True If True If False If False If False If True If False Merge Merge…" at bounding box center [771, 343] width 1038 height 560
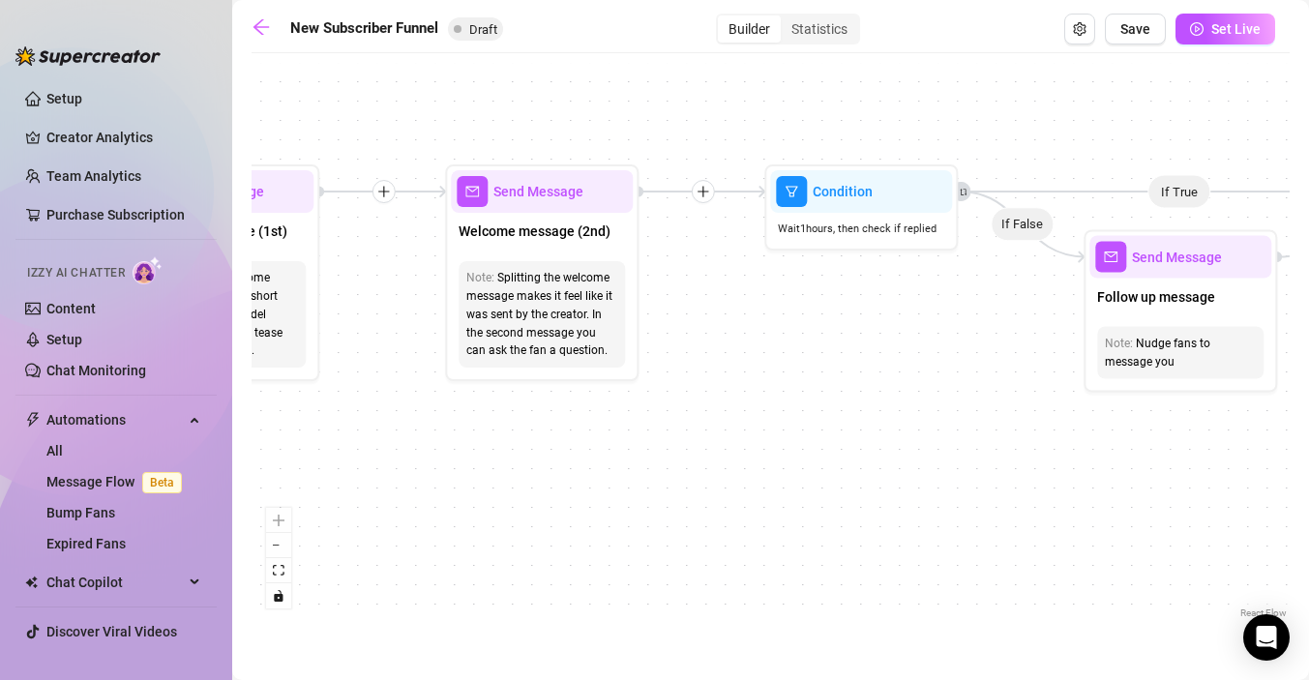
drag, startPoint x: 664, startPoint y: 359, endPoint x: 1061, endPoint y: 456, distance: 408.4
click at [1061, 456] on div "If True If True If True If False If False If False If True If False Merge Merge…" at bounding box center [771, 343] width 1038 height 560
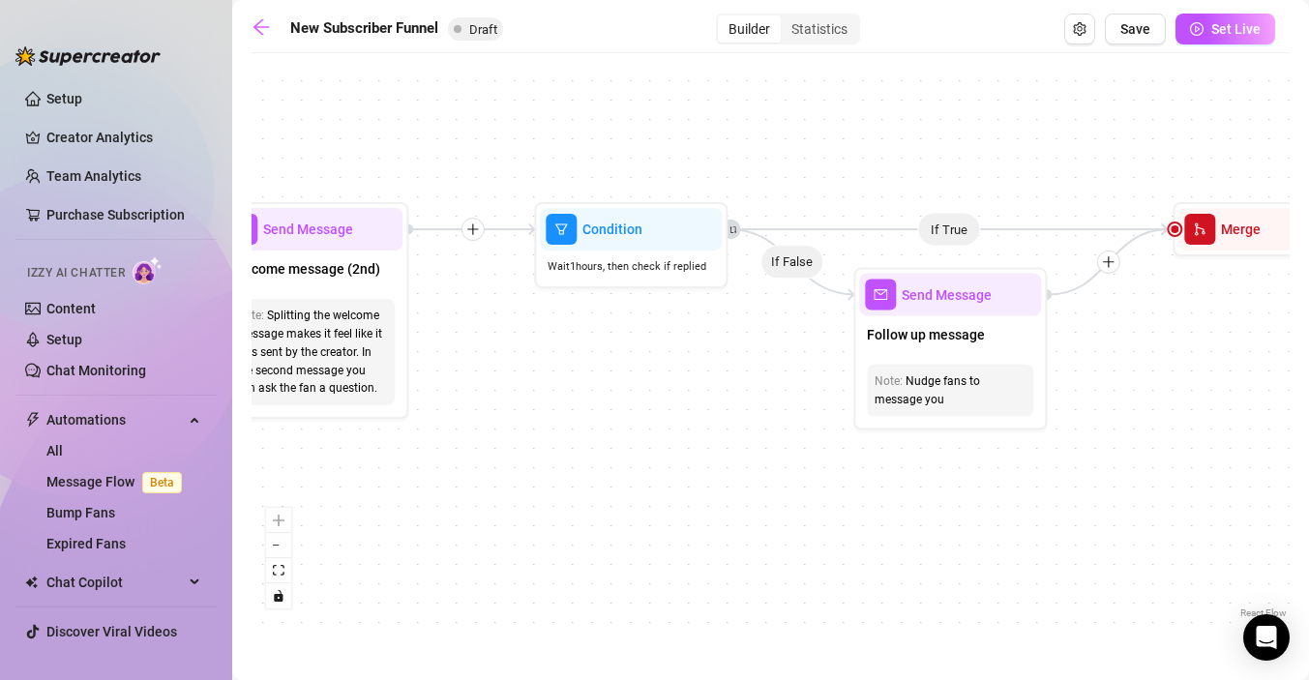
drag, startPoint x: 956, startPoint y: 452, endPoint x: 700, endPoint y: 482, distance: 258.2
click at [700, 482] on div "If True If True If True If False If False If False If True If False Merge Merge…" at bounding box center [771, 343] width 1038 height 560
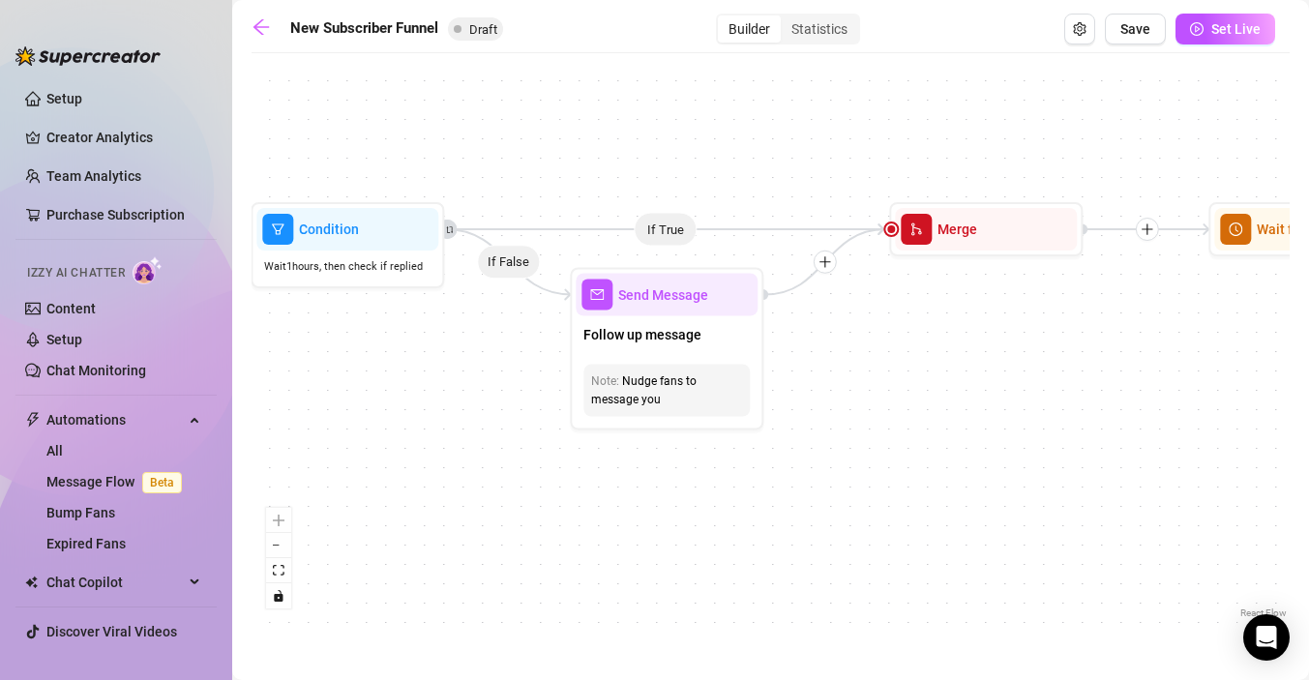
drag, startPoint x: 700, startPoint y: 482, endPoint x: 414, endPoint y: 483, distance: 285.5
click at [414, 483] on div "If True If True If True If False If False If False If True If False Merge Merge…" at bounding box center [771, 343] width 1038 height 560
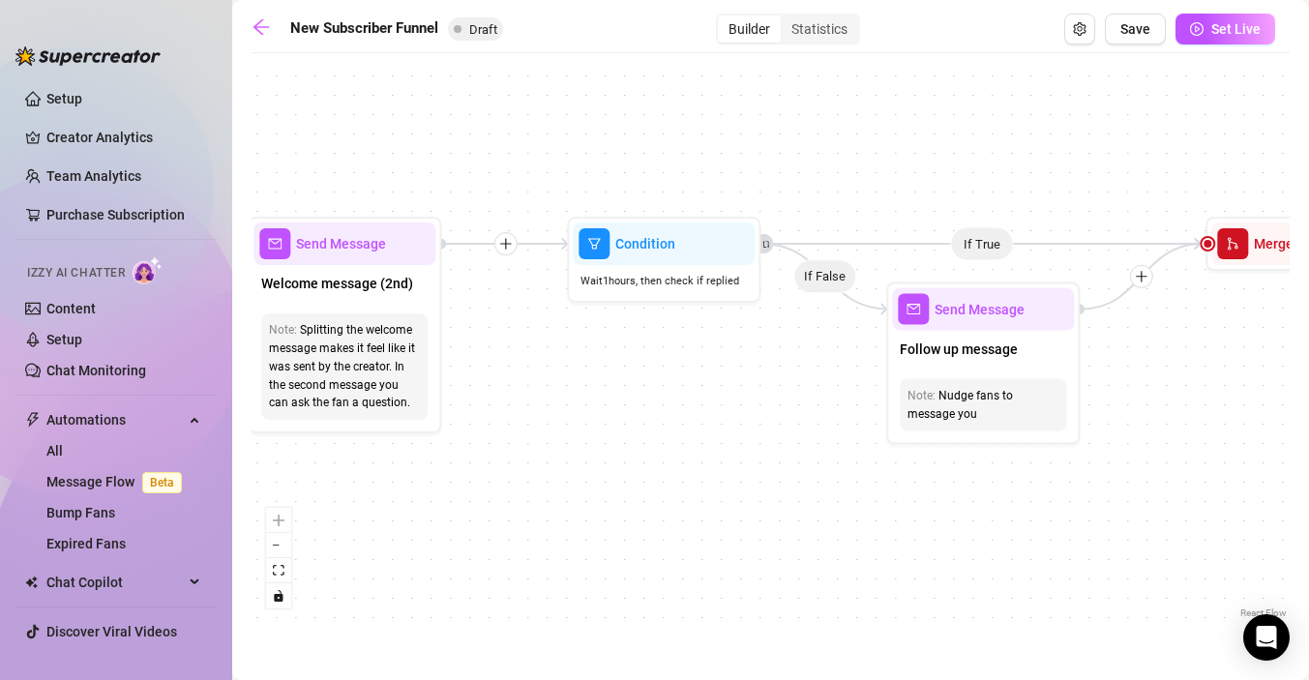
drag, startPoint x: 667, startPoint y: 483, endPoint x: 985, endPoint y: 496, distance: 318.7
click at [985, 496] on div "If True If True If True If False If False If False If True If False Merge Merge…" at bounding box center [771, 343] width 1038 height 560
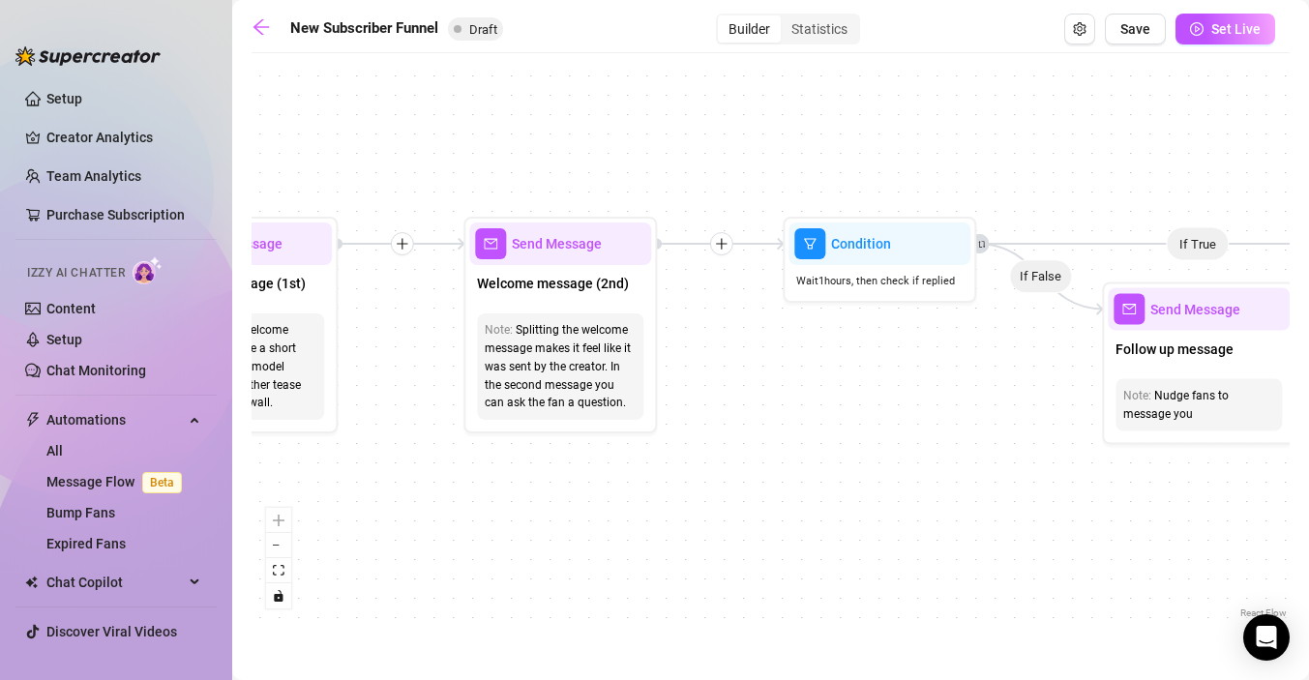
drag, startPoint x: 666, startPoint y: 464, endPoint x: 891, endPoint y: 466, distance: 225.5
click at [891, 466] on div "If True If True If True If False If False If False If True If False Merge Merge…" at bounding box center [771, 343] width 1038 height 560
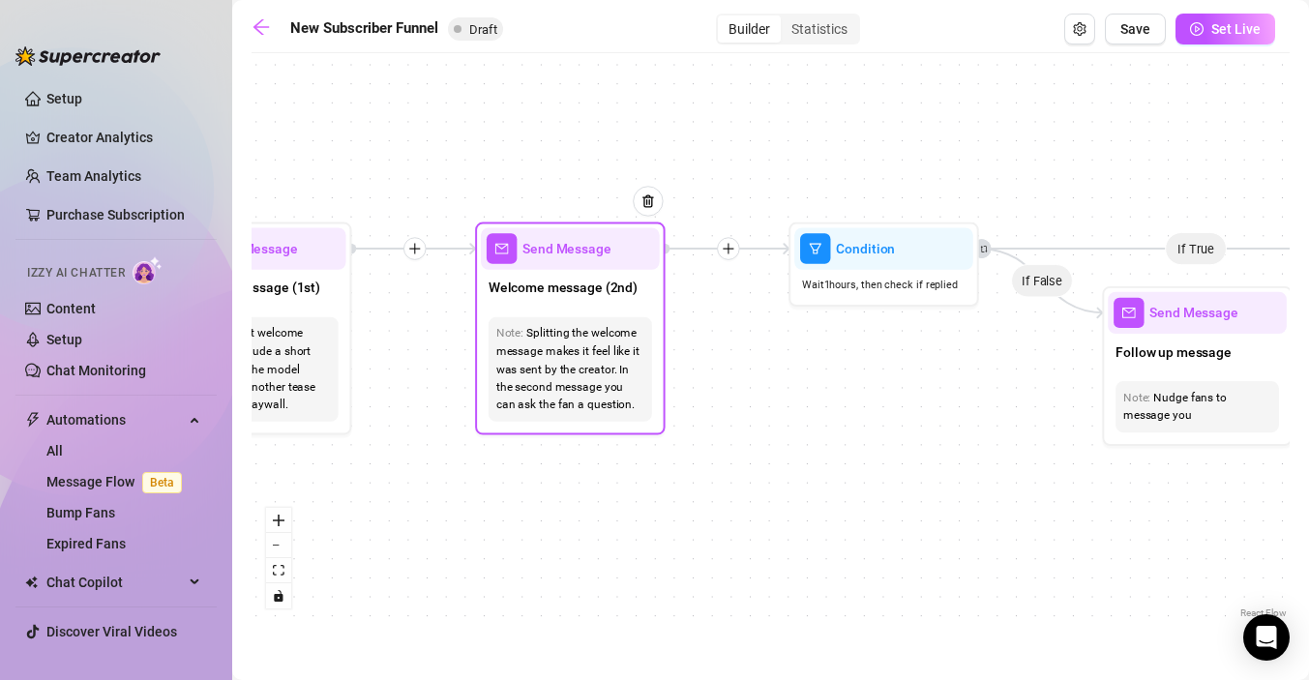
click at [558, 289] on span "Welcome message (2nd)" at bounding box center [563, 288] width 149 height 21
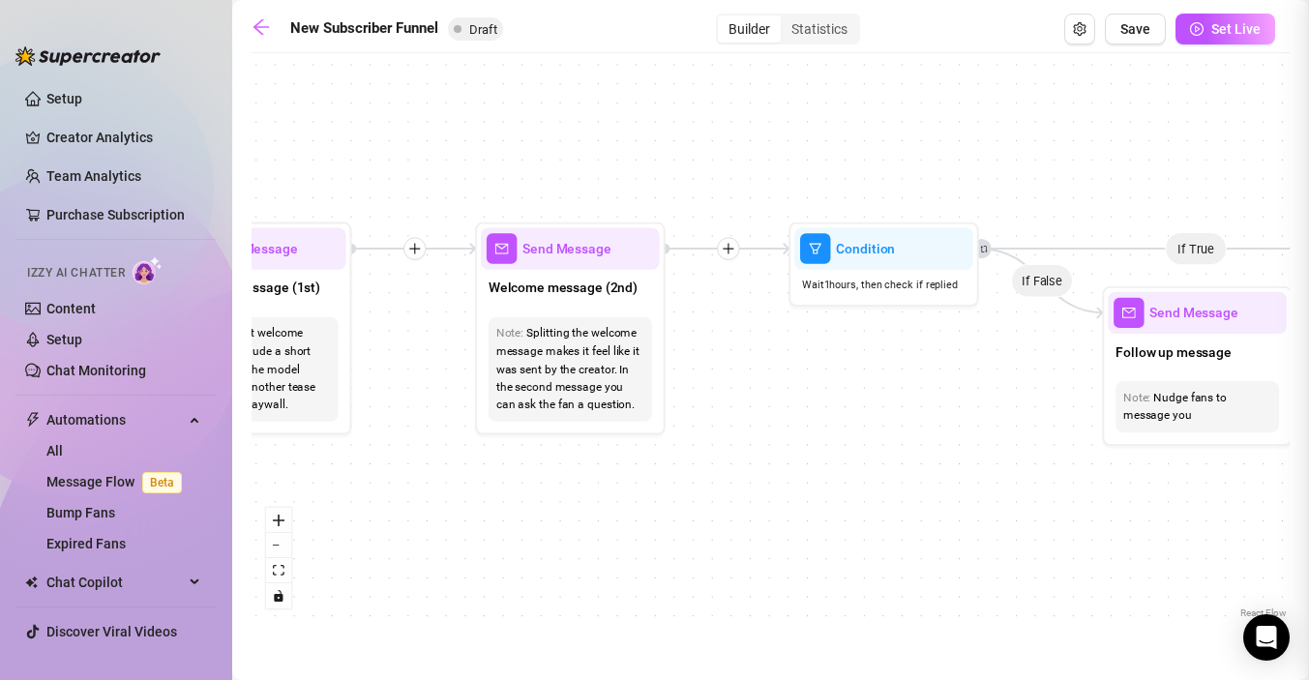
type textarea "Second part of the welcome message"
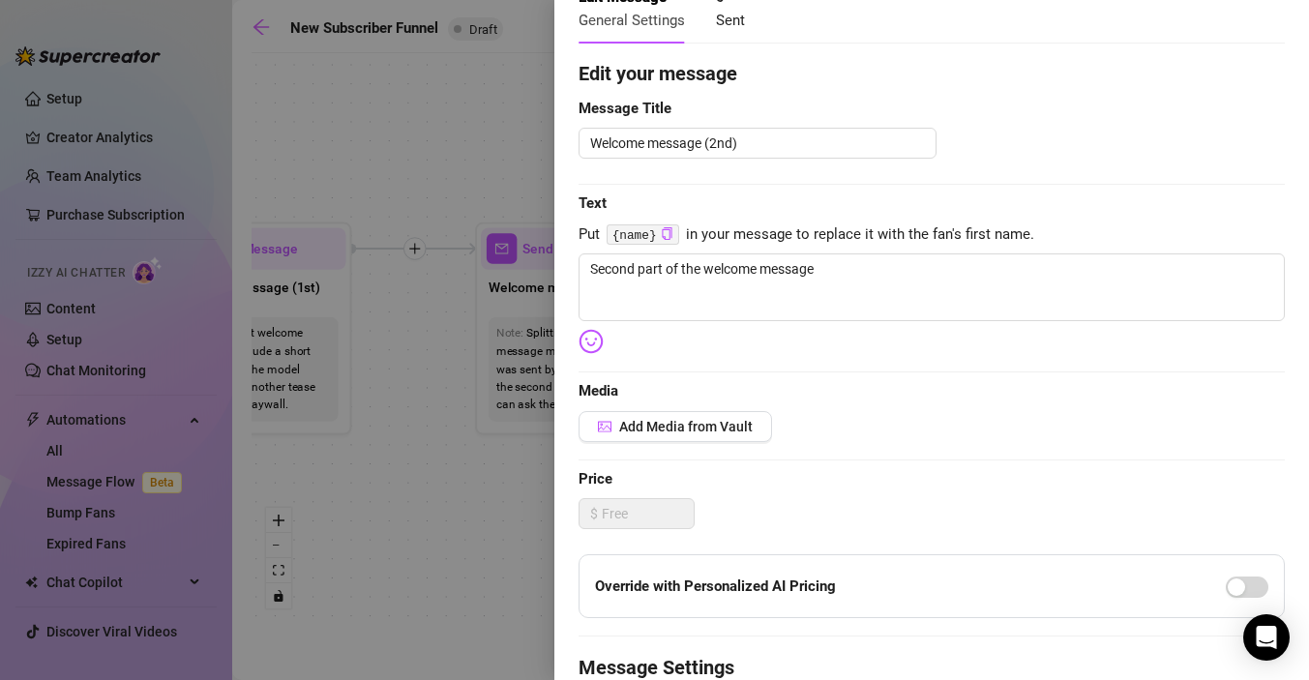
scroll to position [120, 0]
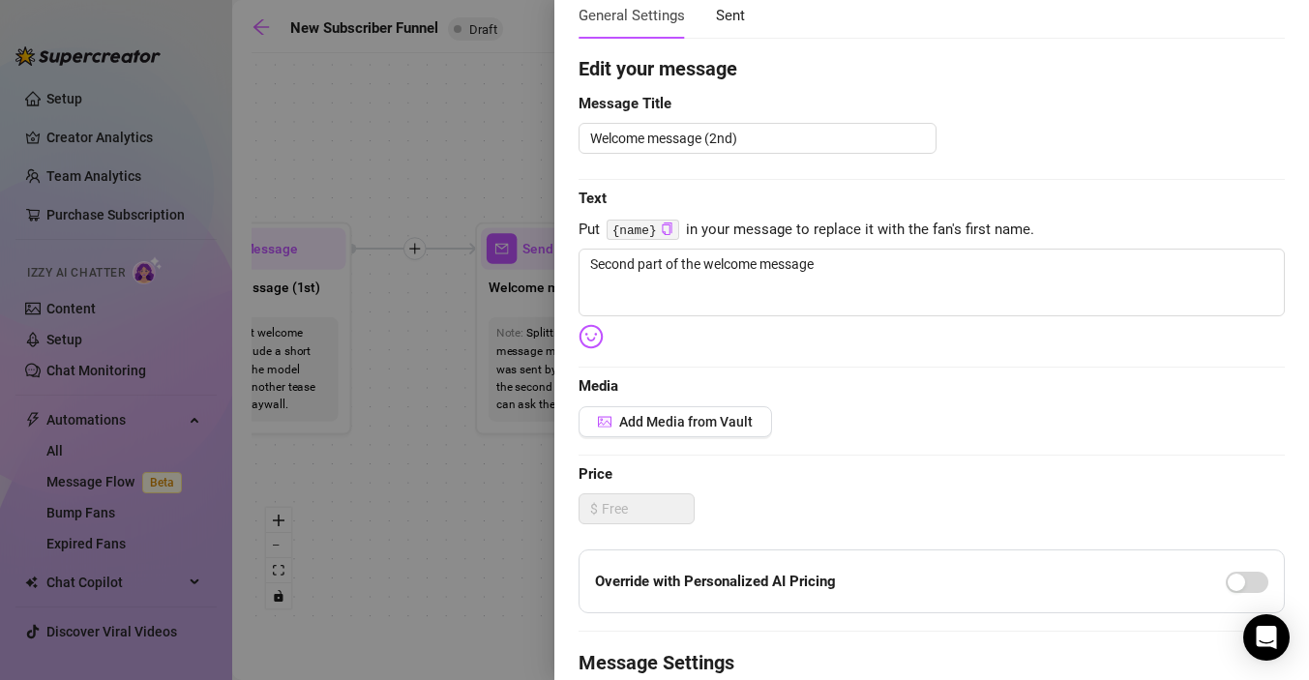
click at [495, 536] on div at bounding box center [654, 340] width 1309 height 680
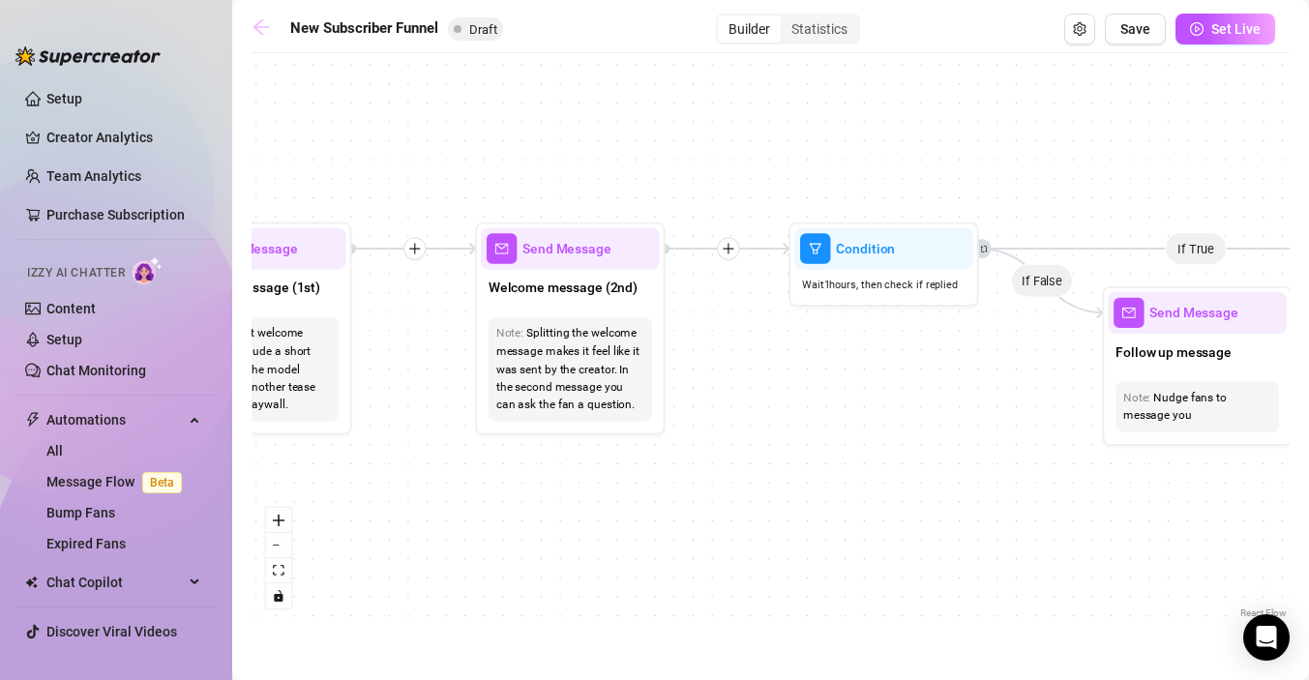
click at [268, 27] on icon "arrow-left" at bounding box center [261, 26] width 19 height 19
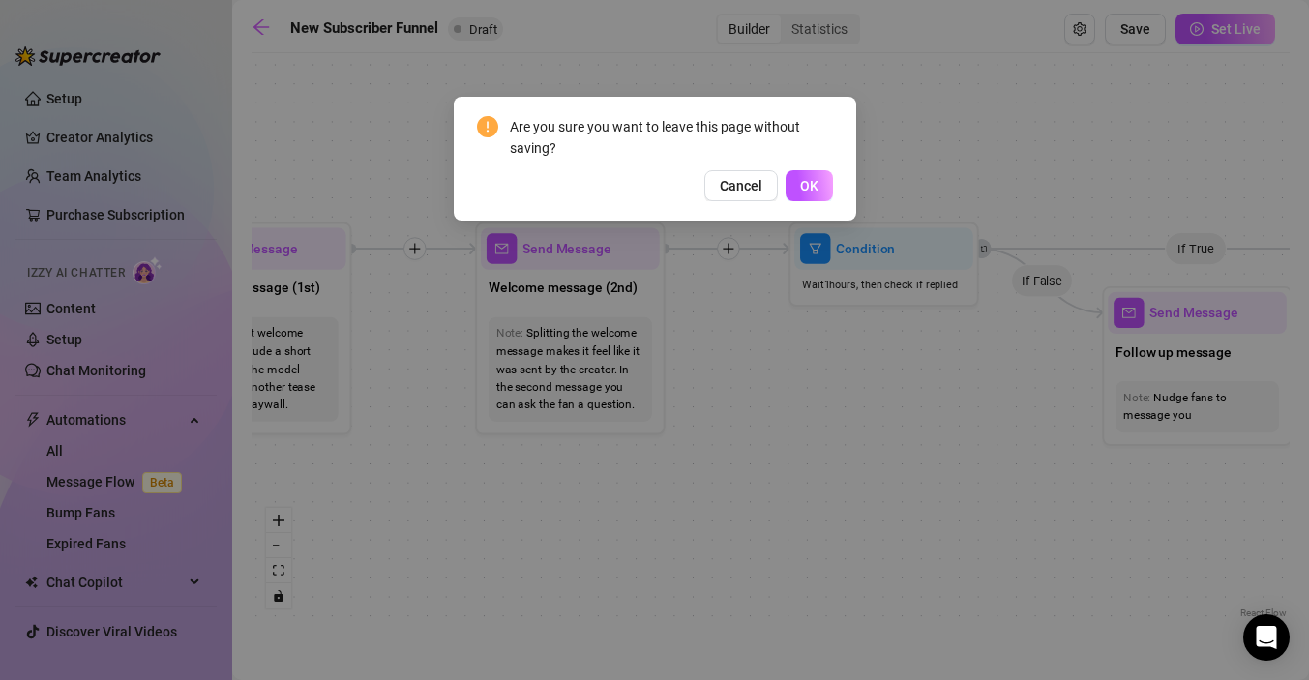
click at [846, 491] on div "Are you sure you want to leave this page without saving? Cancel OK" at bounding box center [654, 340] width 1309 height 680
click at [746, 182] on span "Cancel" at bounding box center [741, 185] width 43 height 15
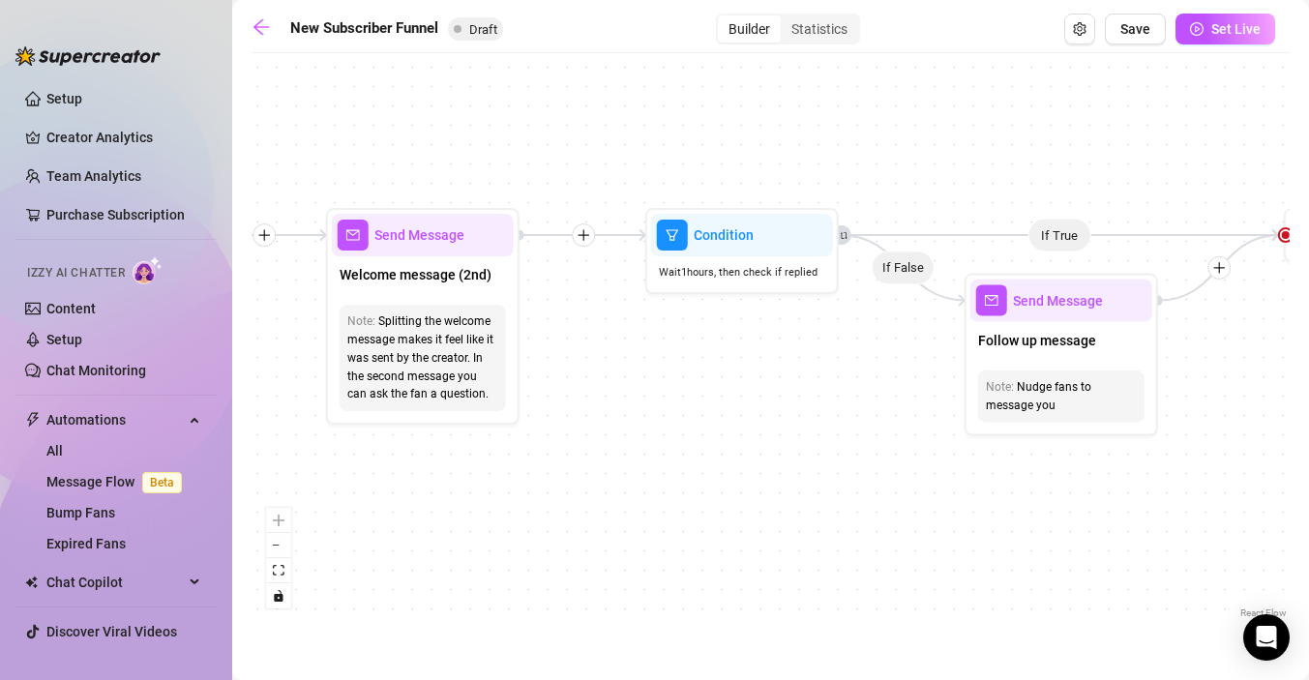
drag, startPoint x: 915, startPoint y: 432, endPoint x: 772, endPoint y: 420, distance: 143.7
click at [772, 420] on div "If True If True If True If False If False If False If True If False Merge Merge…" at bounding box center [771, 343] width 1038 height 560
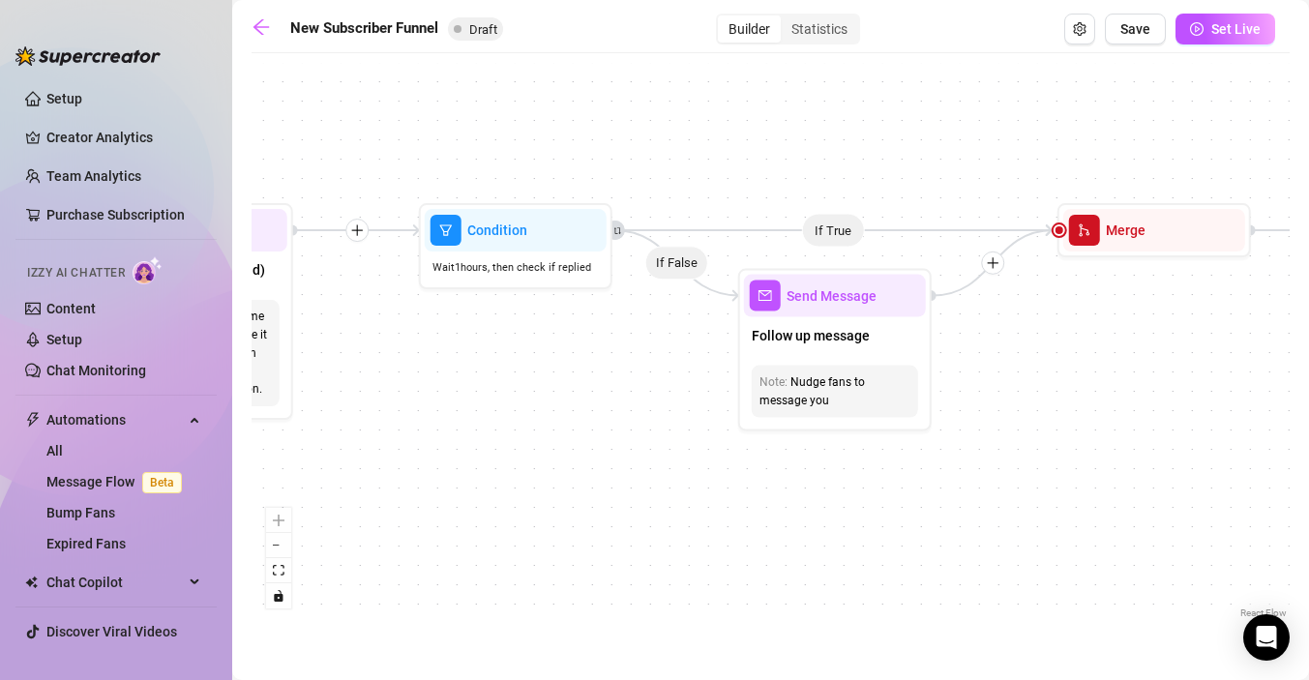
drag, startPoint x: 773, startPoint y: 427, endPoint x: 540, endPoint y: 420, distance: 233.3
click at [540, 420] on div "If True If True If True If False If False If False If True If False Merge Merge…" at bounding box center [771, 343] width 1038 height 560
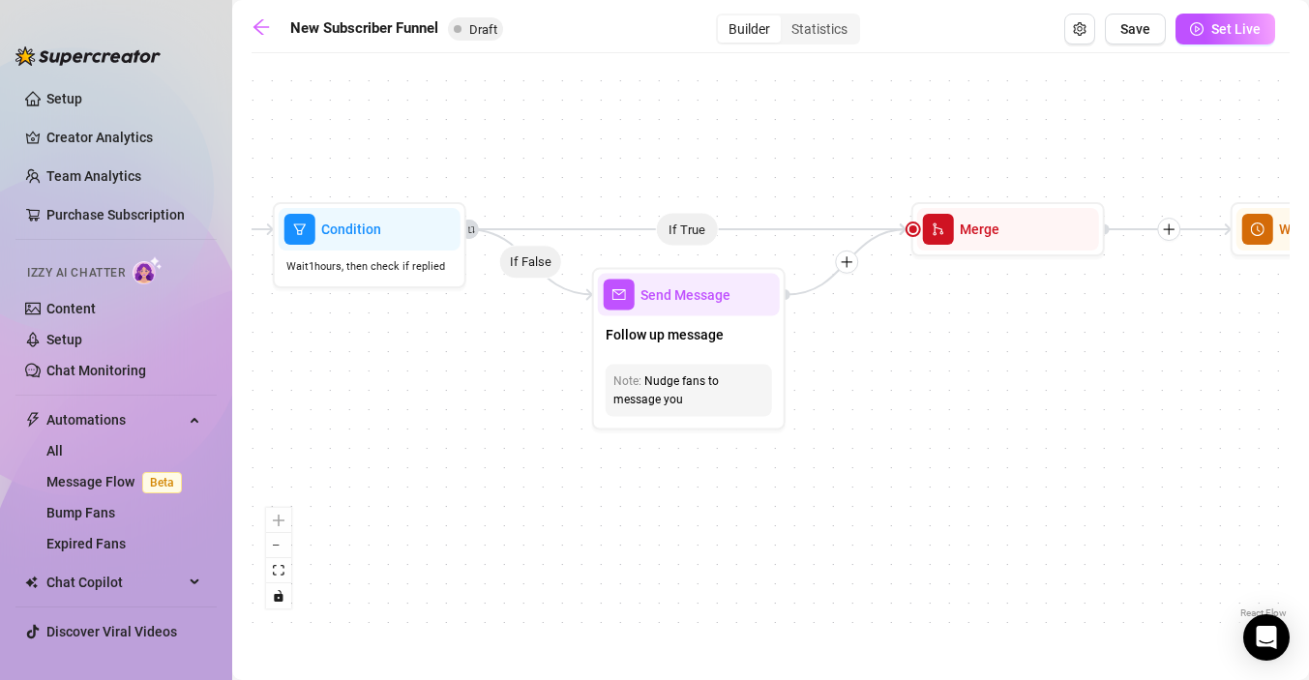
drag, startPoint x: 637, startPoint y: 464, endPoint x: 390, endPoint y: 462, distance: 246.8
click at [390, 463] on div "If True If True If True If False If False If False If True If False Merge Merge…" at bounding box center [771, 343] width 1038 height 560
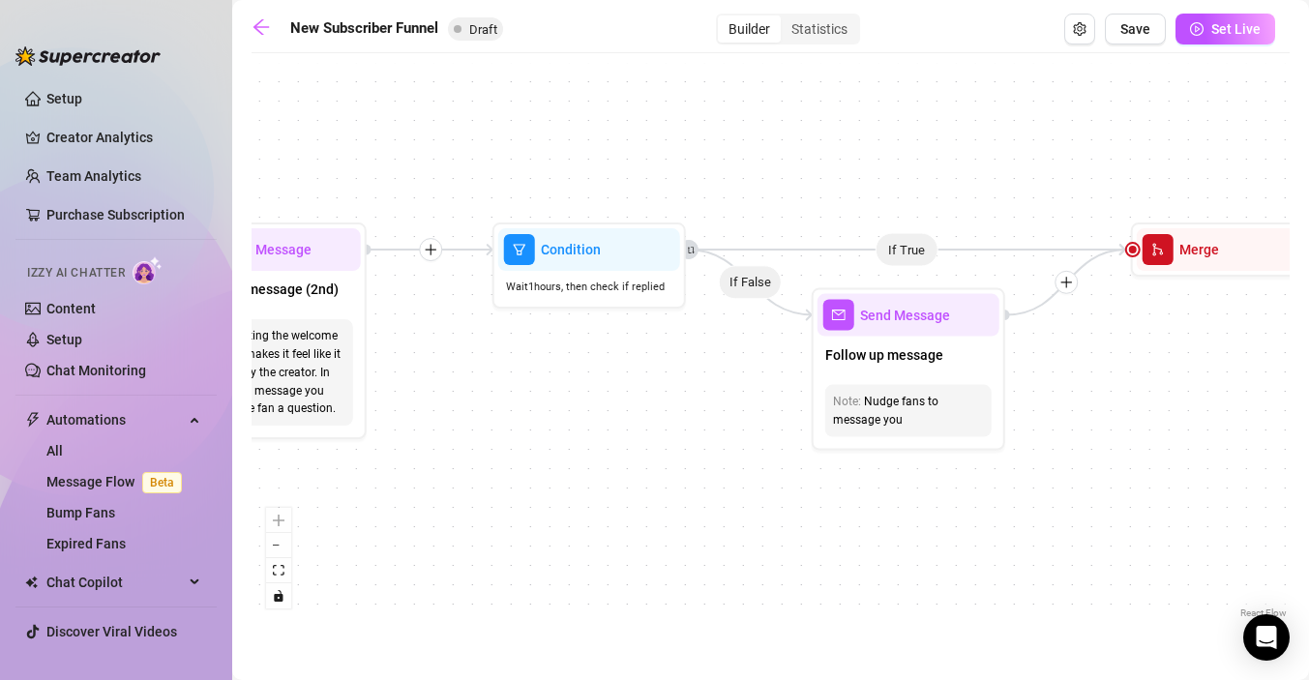
drag, startPoint x: 390, startPoint y: 462, endPoint x: 743, endPoint y: 492, distance: 354.5
click at [743, 492] on div "If True If True If True If False If False If False If True If False Merge Merge…" at bounding box center [771, 343] width 1038 height 560
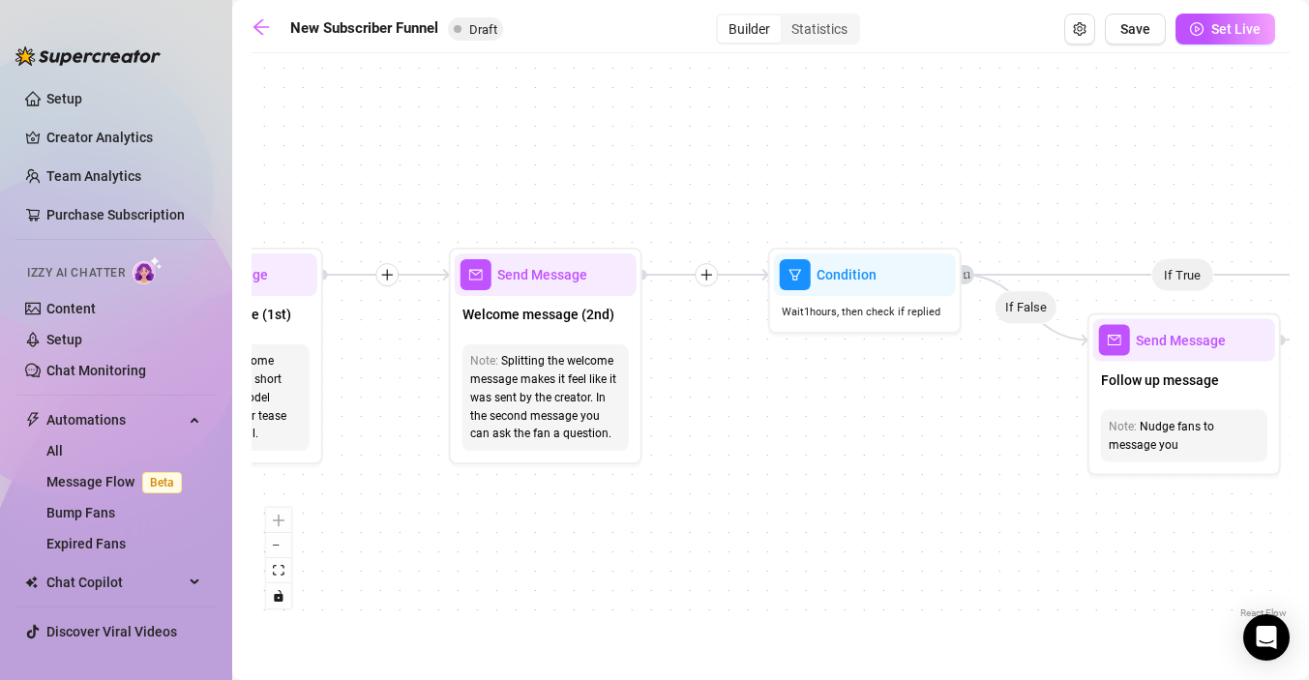
drag, startPoint x: 690, startPoint y: 464, endPoint x: 946, endPoint y: 480, distance: 256.9
click at [946, 481] on div "If True If True If True If False If False If False If True If False Merge Merge…" at bounding box center [771, 343] width 1038 height 560
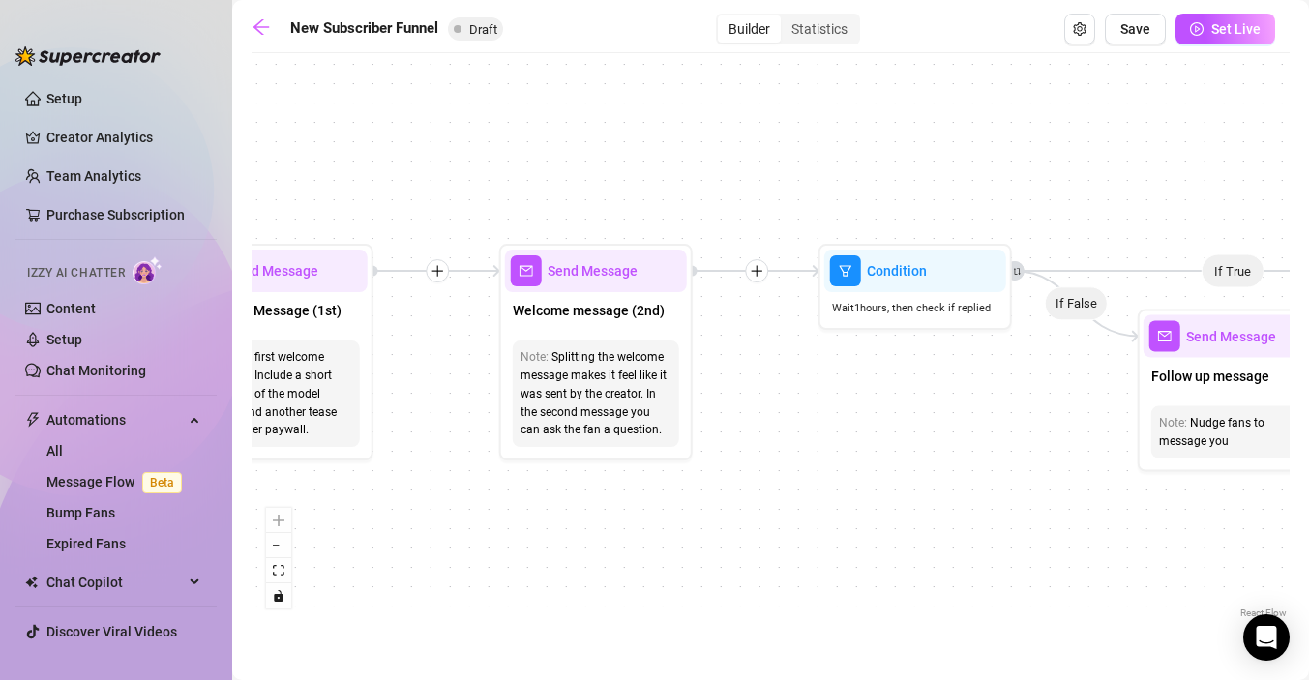
drag, startPoint x: 948, startPoint y: 481, endPoint x: 994, endPoint y: 477, distance: 45.6
click at [994, 477] on div "If True If True If True If False If False If False If True If False Merge Merge…" at bounding box center [771, 343] width 1038 height 560
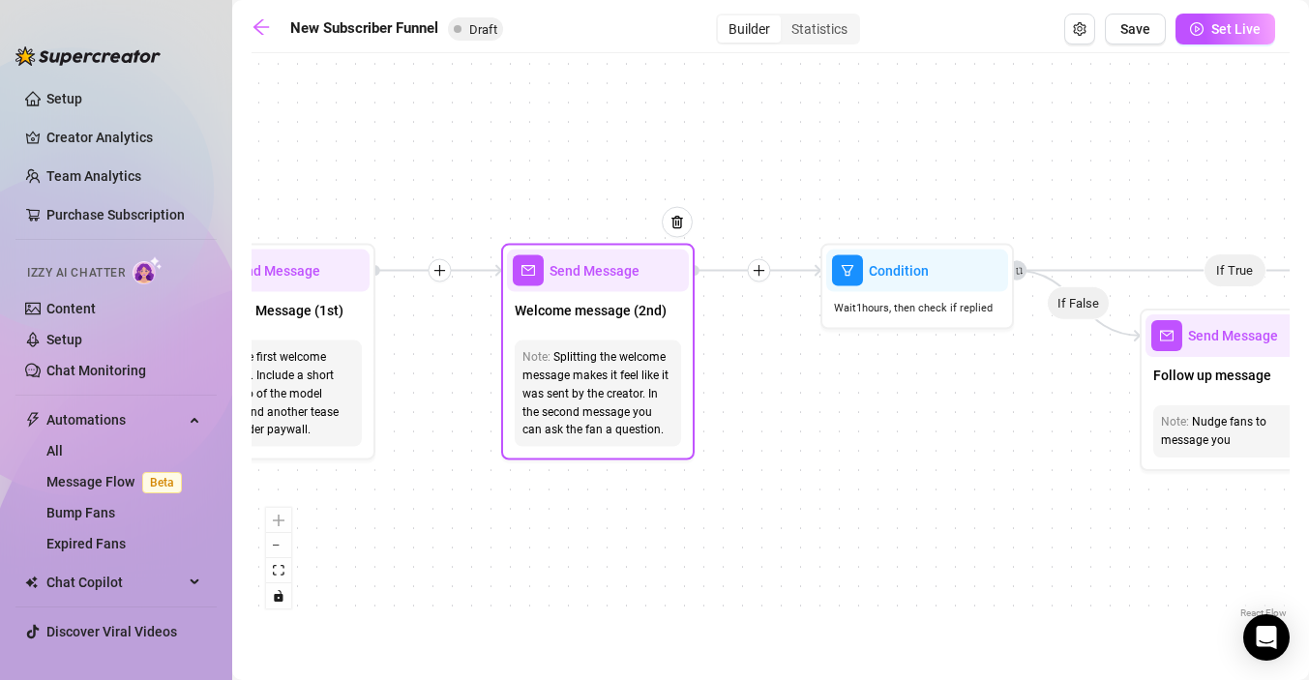
click at [645, 429] on div "Splitting the welcome message makes it feel like it was sent by the creator. In…" at bounding box center [598, 393] width 151 height 91
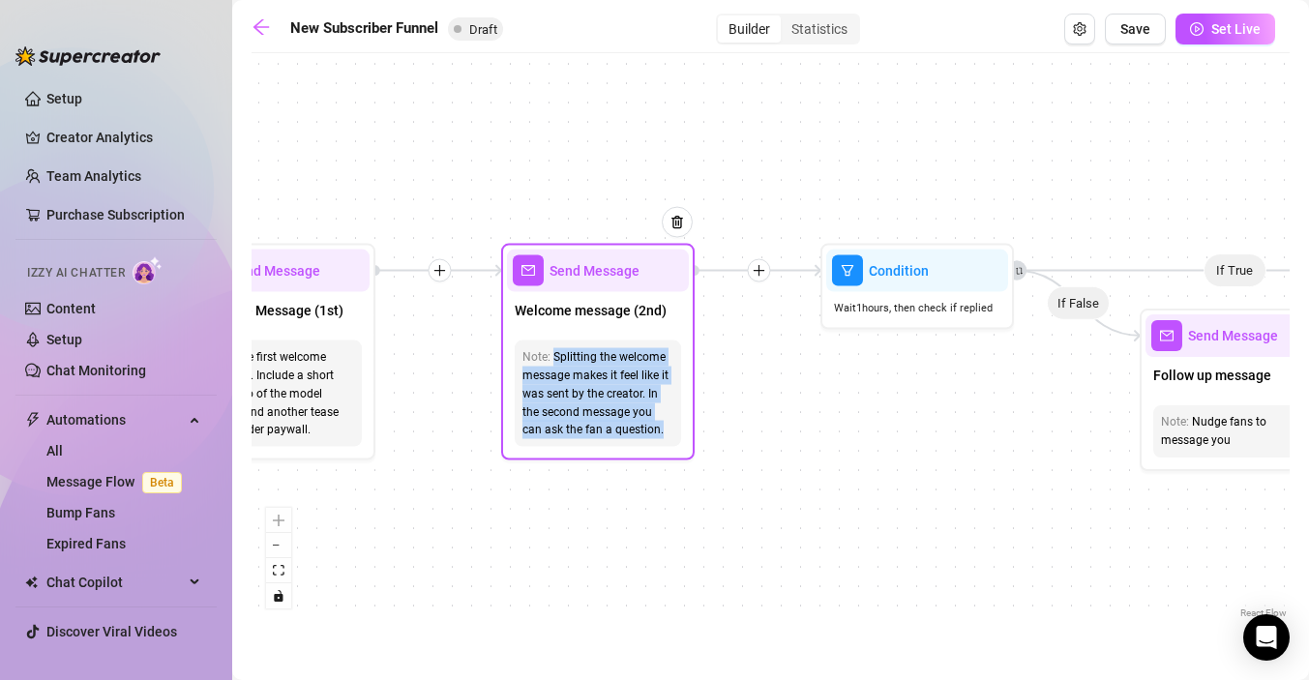
drag, startPoint x: 639, startPoint y: 429, endPoint x: 553, endPoint y: 351, distance: 115.8
click at [553, 351] on div "Splitting the welcome message makes it feel like it was sent by the creator. In…" at bounding box center [598, 393] width 151 height 91
copy div "Splitting the welcome message makes it feel like it was sent by the creator. In…"
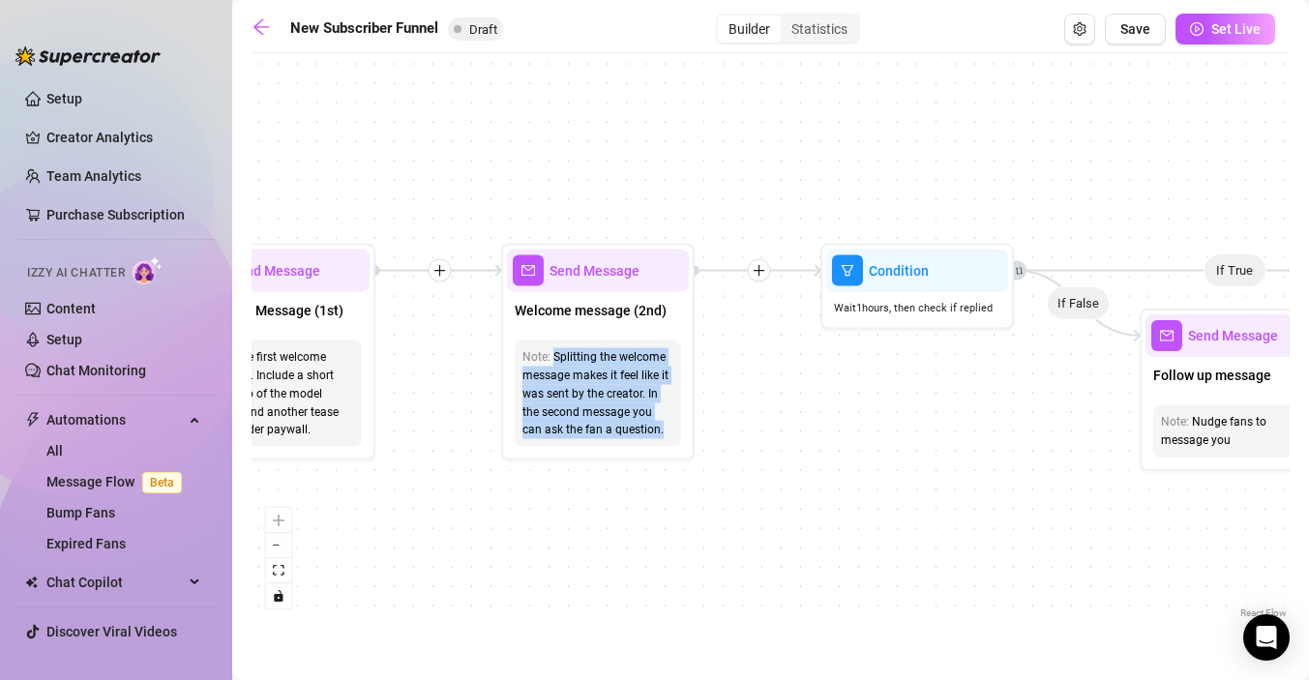
click at [591, 513] on div "If True If True If True If False If False If False If True If False Merge Merge…" at bounding box center [771, 343] width 1038 height 560
click at [262, 21] on icon "arrow-left" at bounding box center [261, 26] width 19 height 19
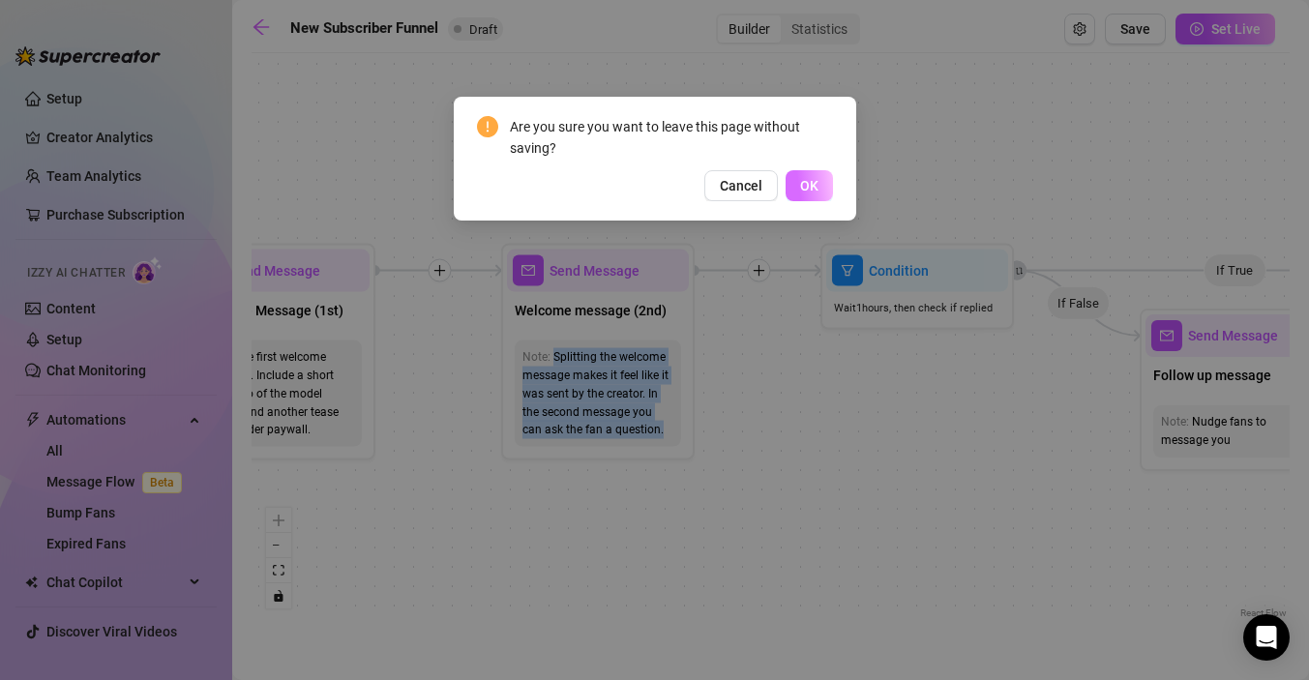
click at [812, 186] on span "OK" at bounding box center [809, 185] width 18 height 15
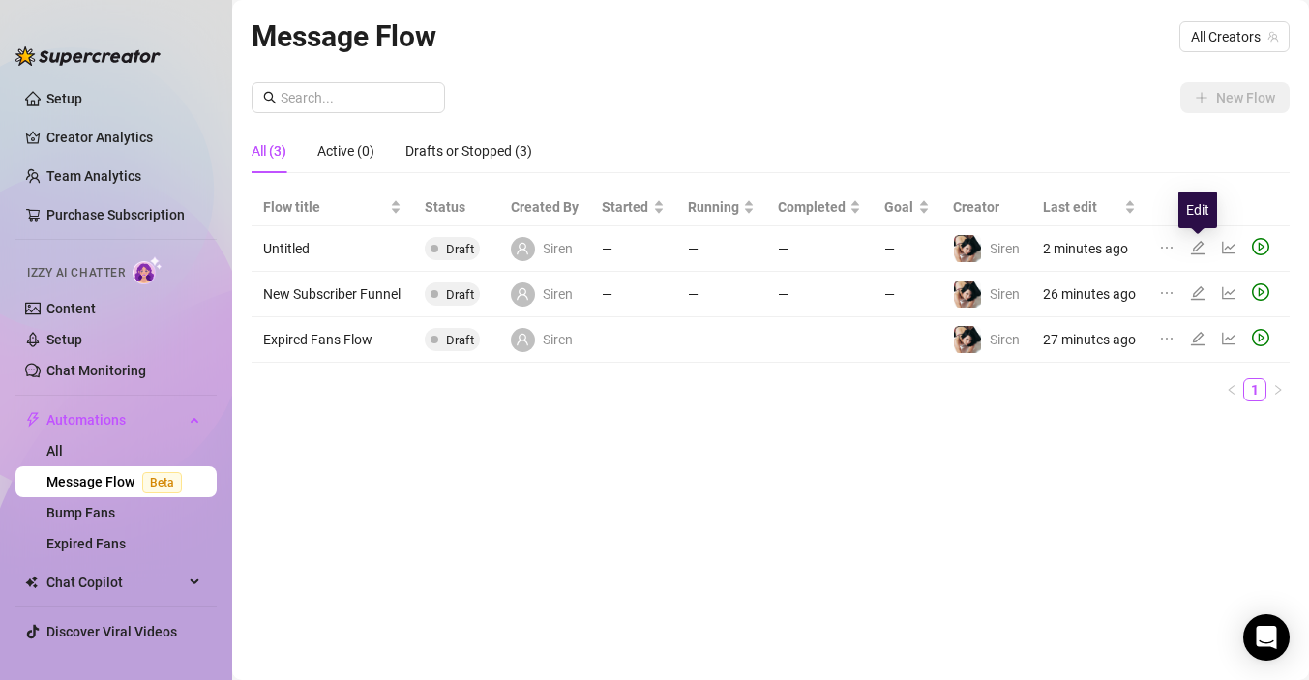
click at [1197, 248] on icon "edit" at bounding box center [1198, 248] width 14 height 14
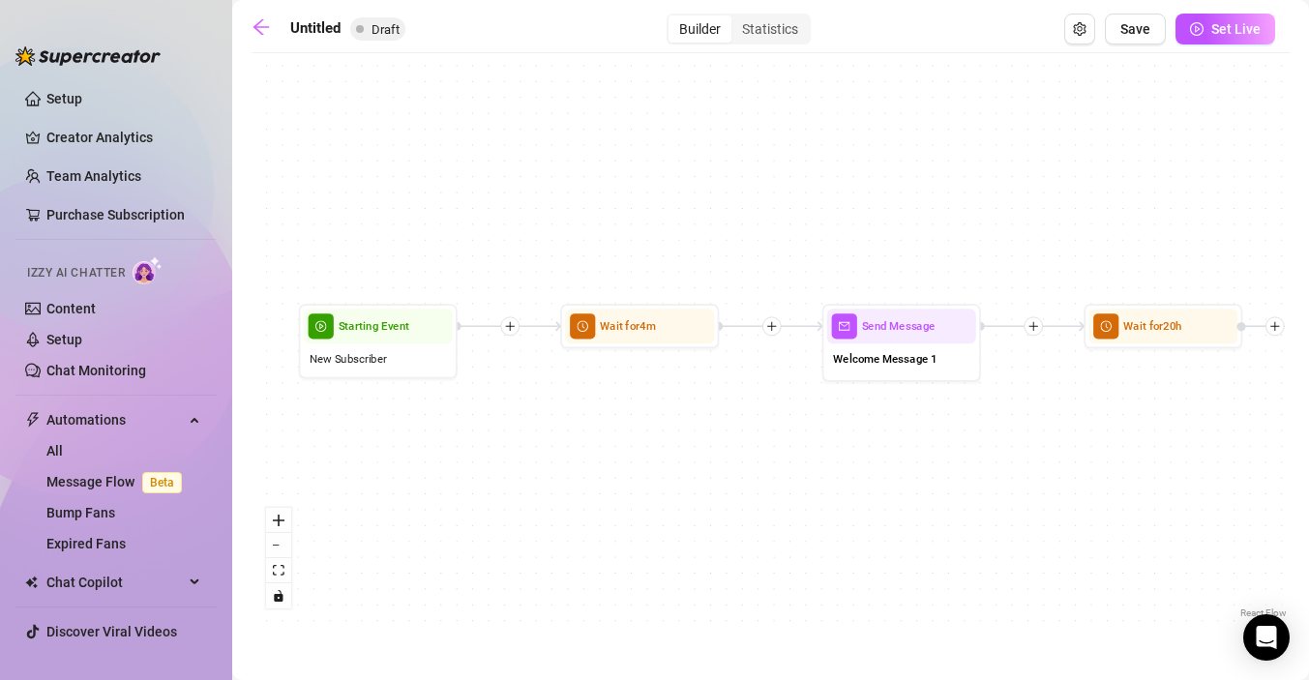
click at [811, 417] on div "Wait for 20h Send Message Welcome Message 1 Wait for 4m Starting Event New Subs…" at bounding box center [771, 343] width 1038 height 560
click at [902, 373] on div "Welcome Message 1" at bounding box center [901, 360] width 149 height 33
type textarea "Hey {name}💕 thank you so much for subscribing! You’ll find tons of fun content …"
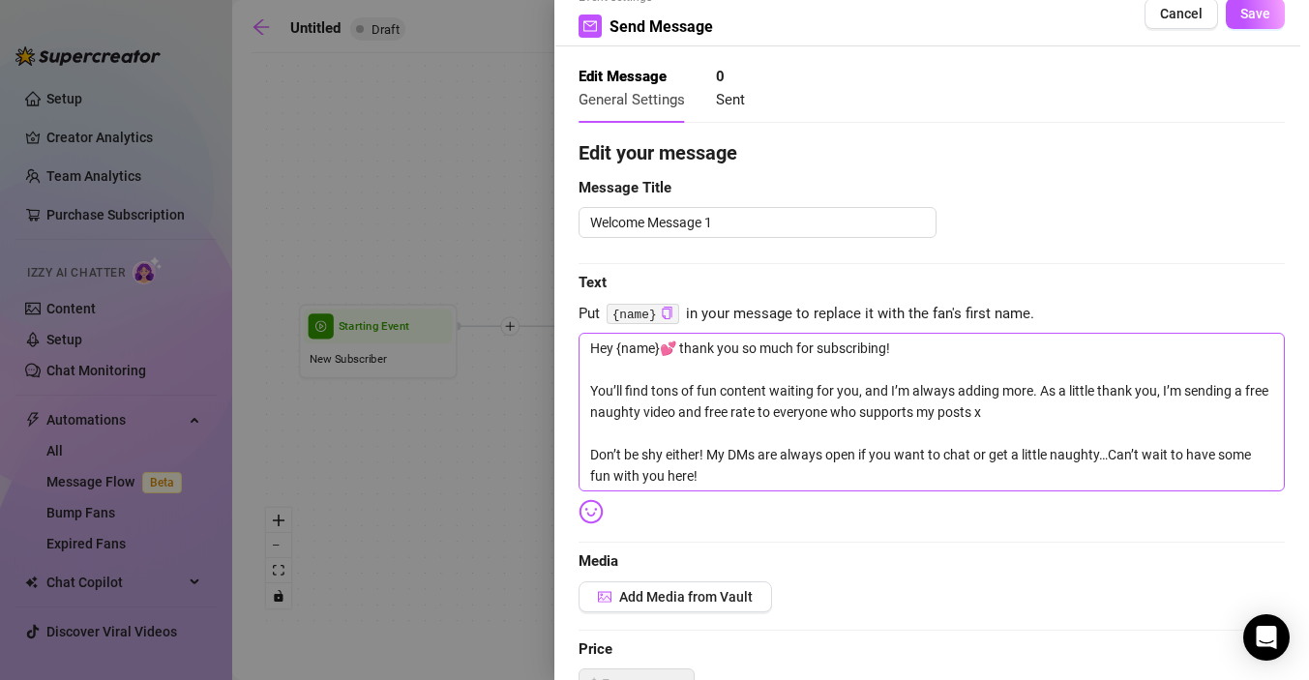
scroll to position [40, 0]
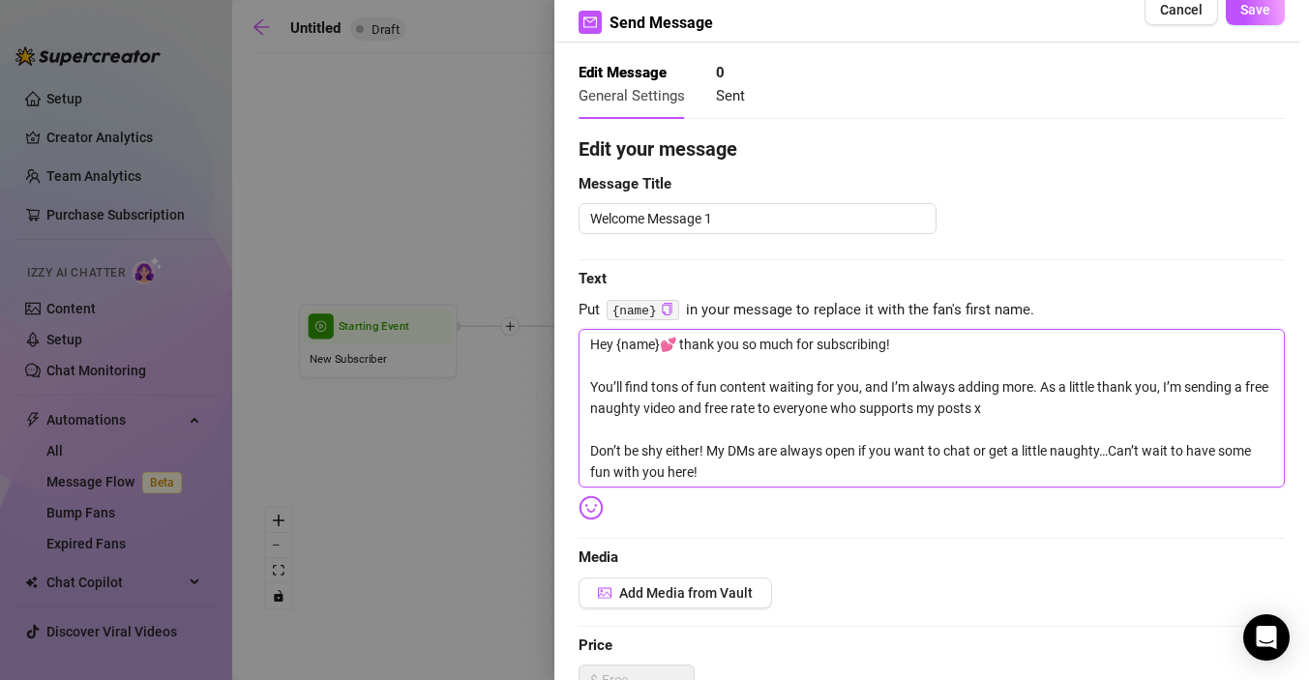
drag, startPoint x: 706, startPoint y: 478, endPoint x: 583, endPoint y: 451, distance: 126.8
click at [583, 451] on textarea "Hey {name}💕 thank you so much for subscribing! You’ll find tons of fun content …" at bounding box center [932, 408] width 706 height 159
type textarea "Hey {name}💕 thank you so much for subscribing! You’ll find tons of fun content …"
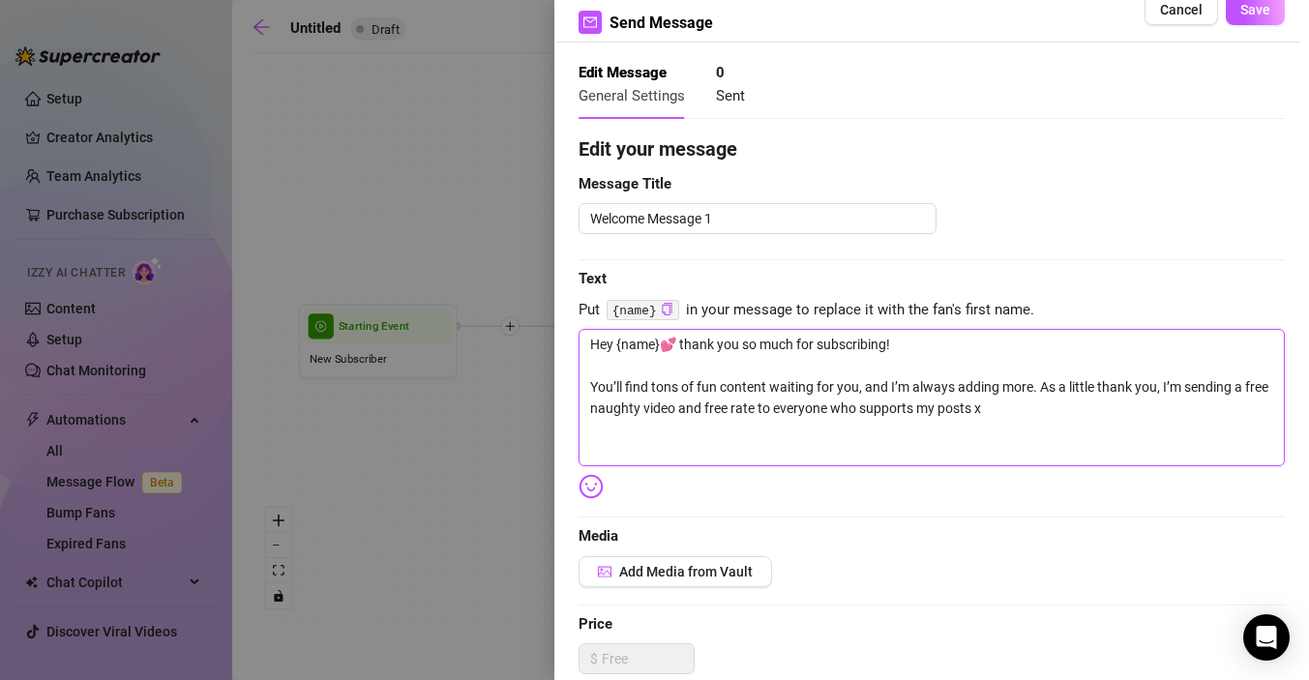
type textarea "Hey {name}💕 thank you so much for subscribing! You’ll find tons of fun content …"
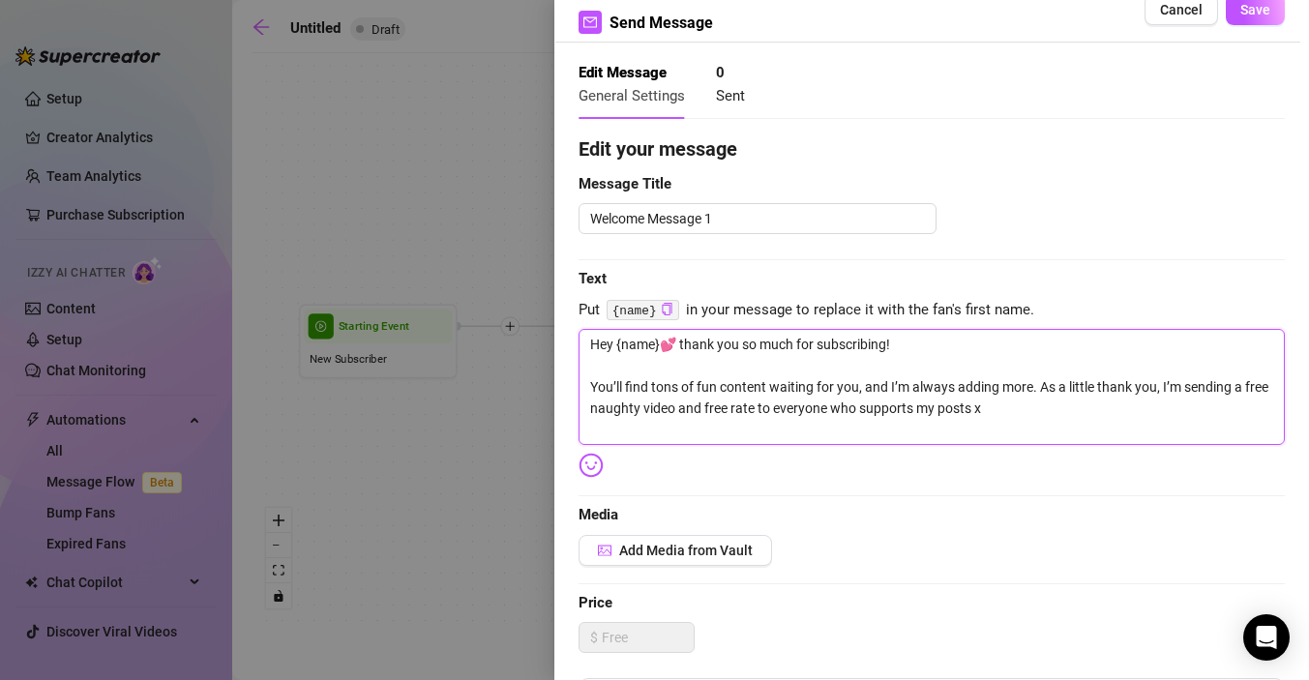
type textarea "Hey {name}💕 thank you so much for subscribing! You’ll find tons of fun content …"
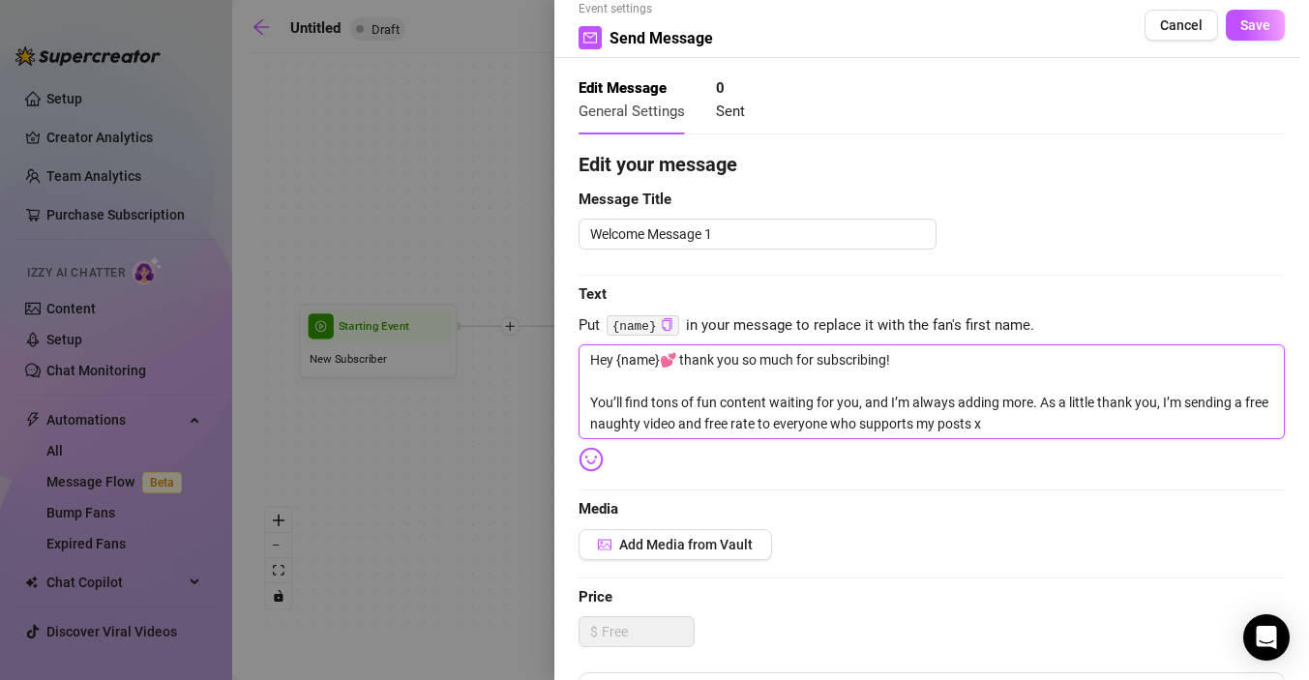
scroll to position [14, 0]
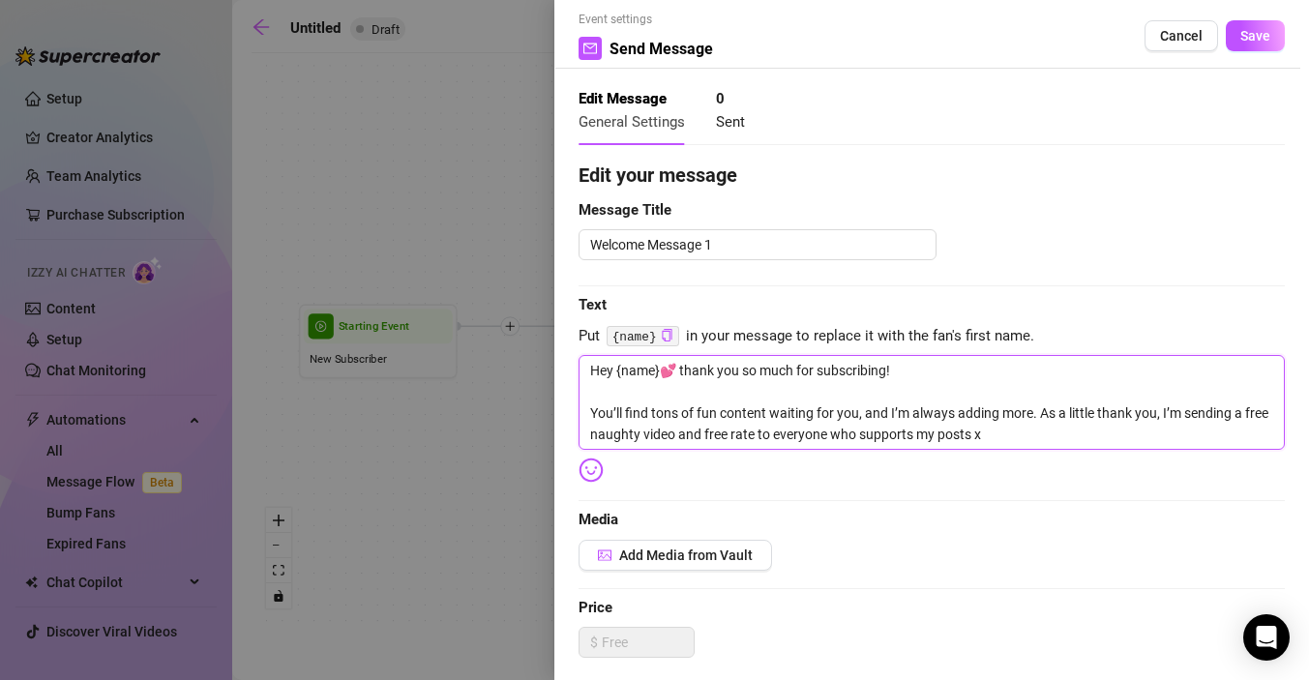
drag, startPoint x: 1064, startPoint y: 437, endPoint x: 1040, endPoint y: 413, distance: 34.2
click at [1040, 413] on textarea "Hey {name}💕 thank you so much for subscribing! You’ll find tons of fun content …" at bounding box center [932, 402] width 706 height 95
click at [1004, 439] on textarea "Hey {name}💕 thank you so much for subscribing! You’ll find tons of fun content …" at bounding box center [932, 402] width 706 height 95
type textarea "Hey {name}💕 thank you so much for subscribing! You’ll find tons of fun content …"
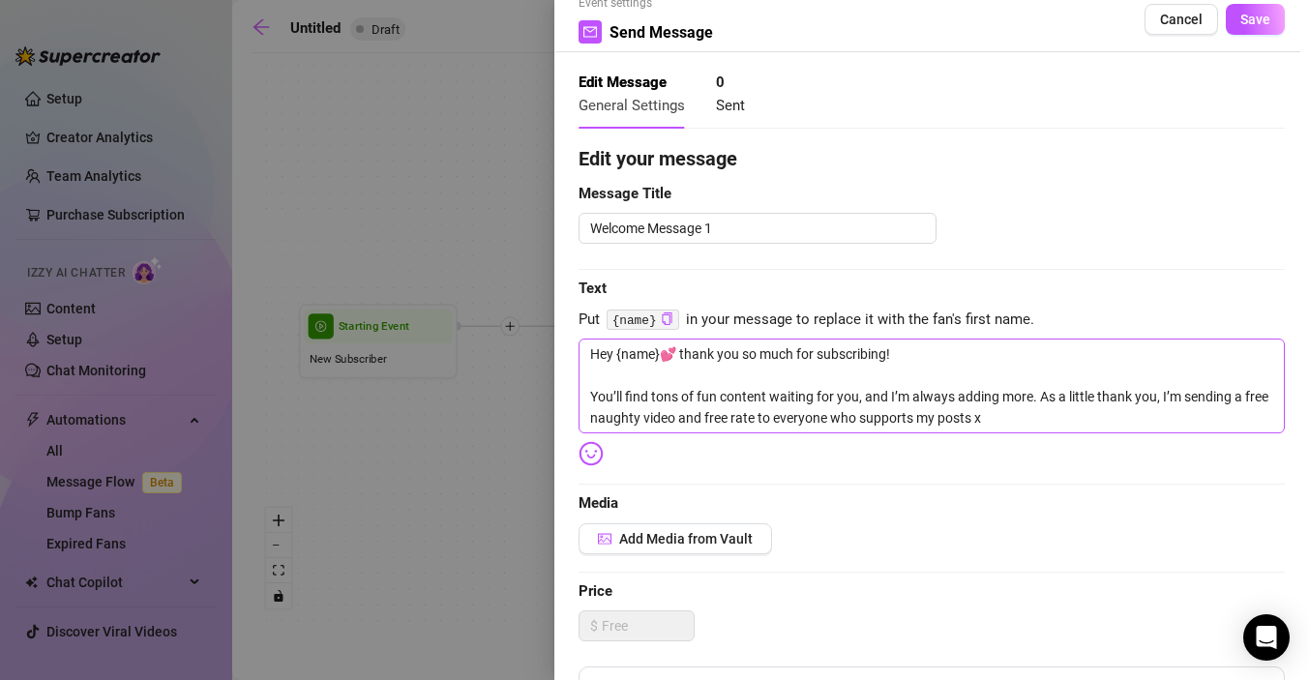
scroll to position [35, 0]
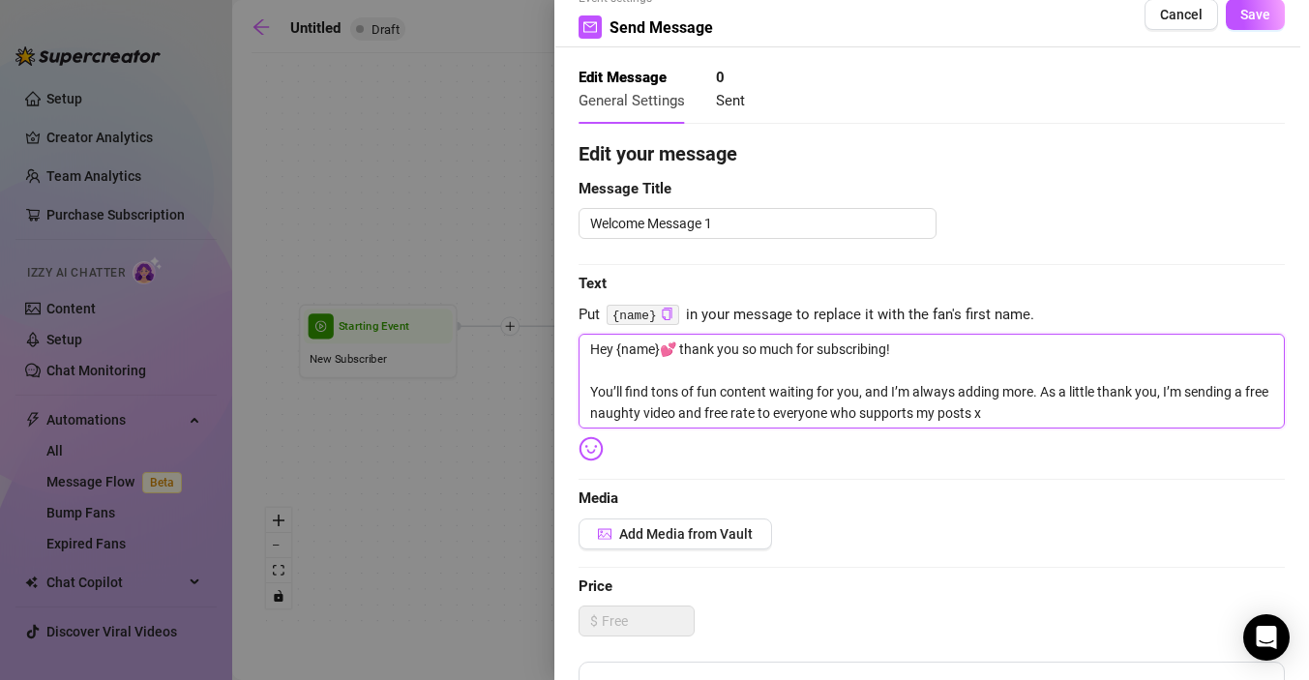
click at [999, 417] on textarea "Hey {name}💕 thank you so much for subscribing! You’ll find tons of fun content …" at bounding box center [932, 381] width 706 height 95
type textarea "Hey {name}💕 thank you so much for subscribing! You’ll find tons of fun content …"
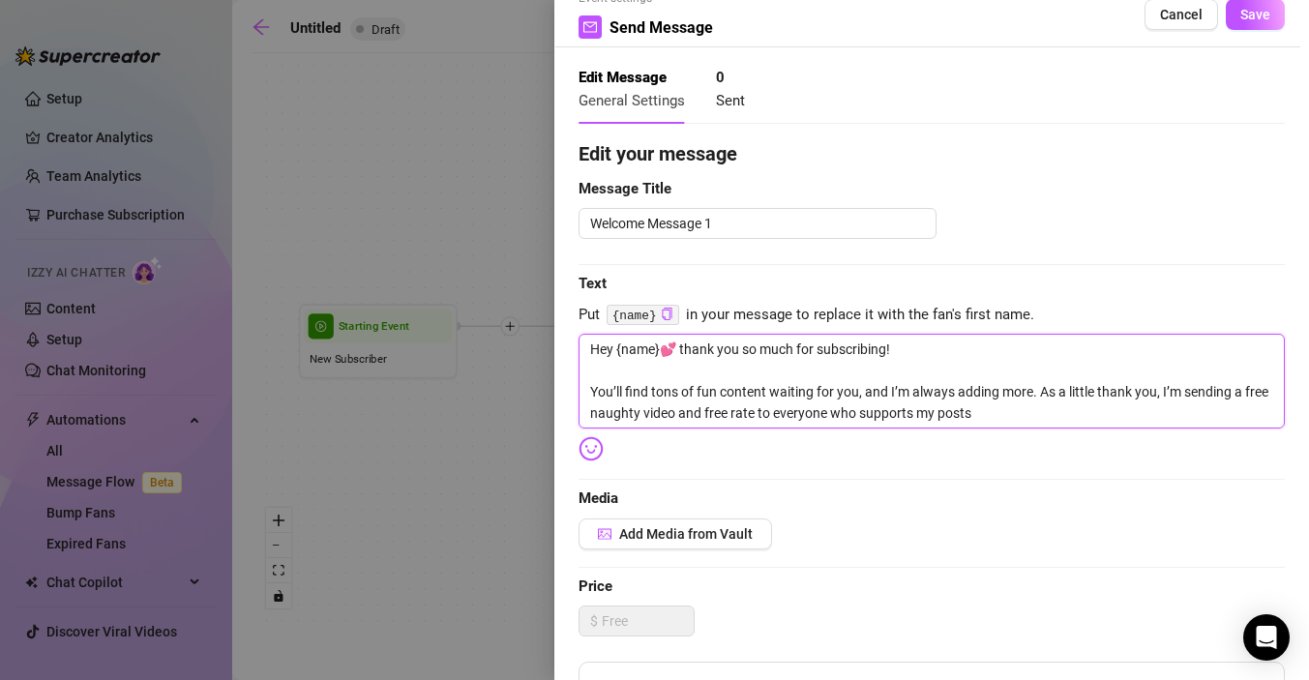
type textarea "Hey {name}💕 thank you so much for subscribing! You’ll find tons of fun content …"
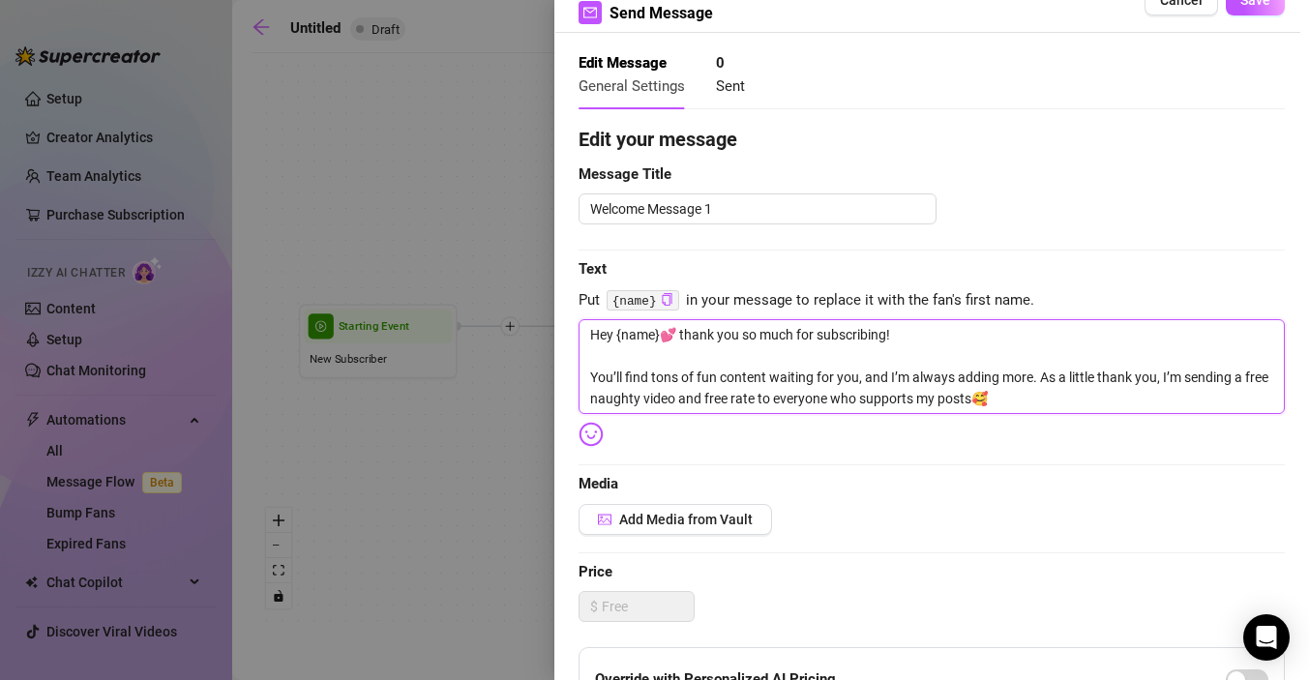
scroll to position [50, 0]
click at [1134, 377] on textarea "Hey {name}💕 thank you so much for subscribing! You’ll find tons of fun content …" at bounding box center [932, 365] width 706 height 95
type textarea "Hey {name}💕 thank you so much for subscribing! You’ll find tons of fun content …"
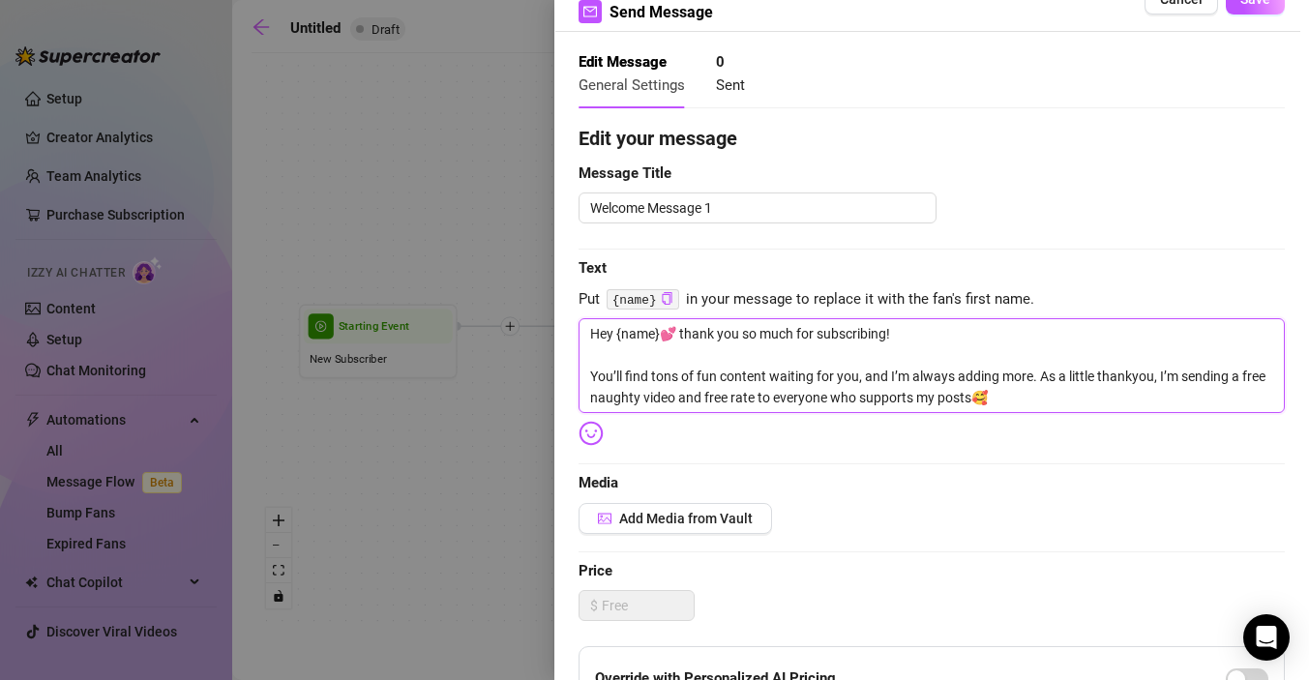
type textarea "Hey {name}💕 thank you so much for subscribing! You’ll find tons of fun content …"
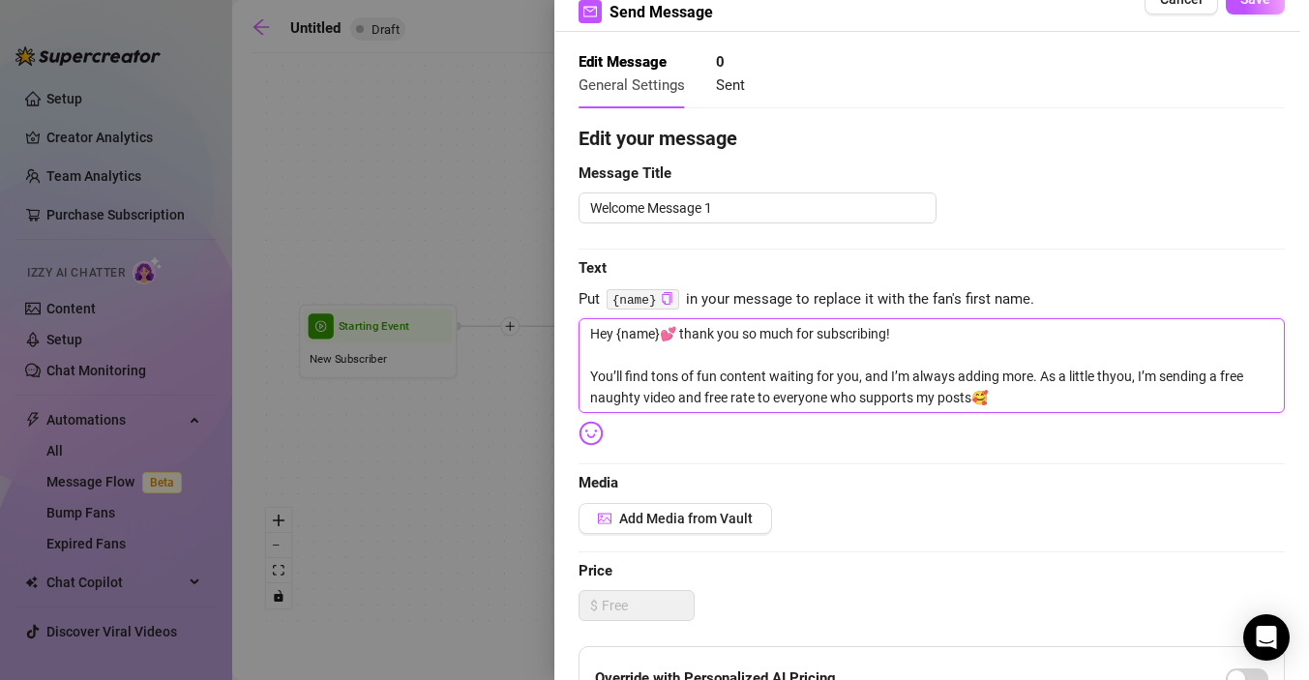
type textarea "Hey {name}💕 thank you so much for subscribing! You’ll find tons of fun content …"
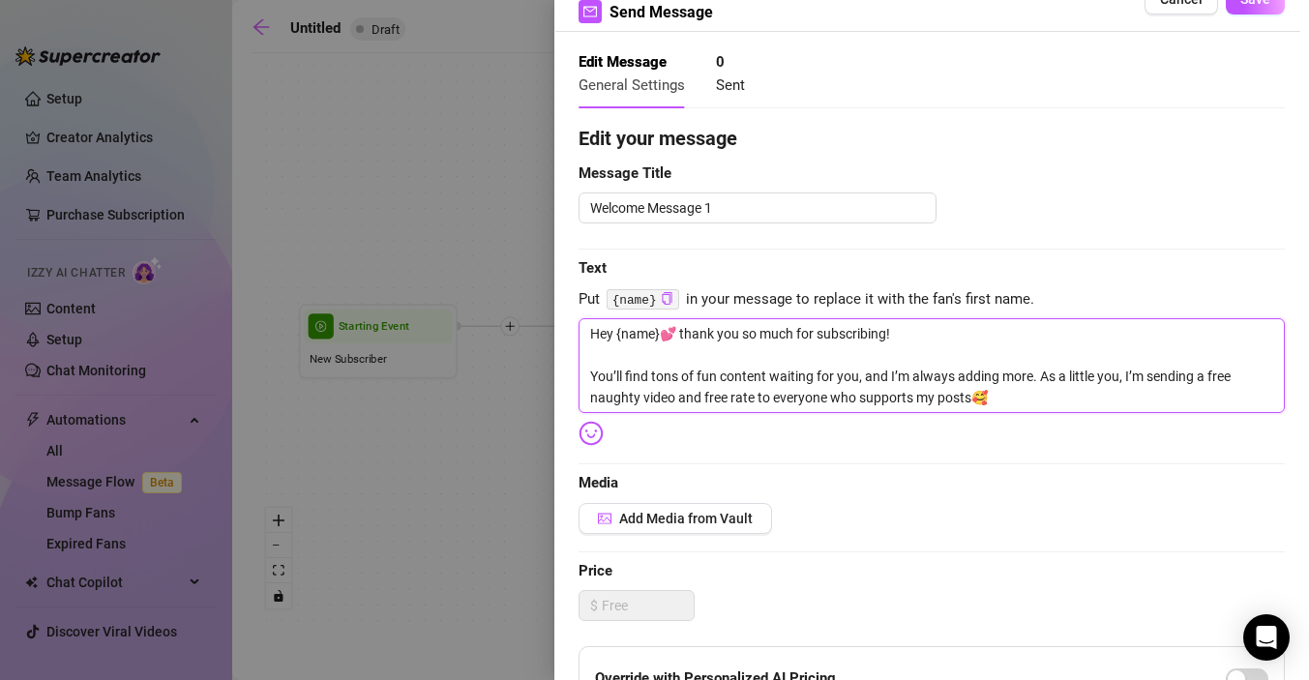
type textarea "Hey {name}💕 thank you so much for subscribing! You’ll find tons of fun content …"
click at [1150, 379] on textarea "Hey {name}💕 thank you so much for subscribing! You’ll find tons of fun content …" at bounding box center [932, 365] width 706 height 95
click at [827, 402] on textarea "Hey {name}💕 thank you so much for subscribing! You’ll find tons of fun content …" at bounding box center [932, 365] width 706 height 95
drag, startPoint x: 725, startPoint y: 379, endPoint x: 793, endPoint y: 411, distance: 74.9
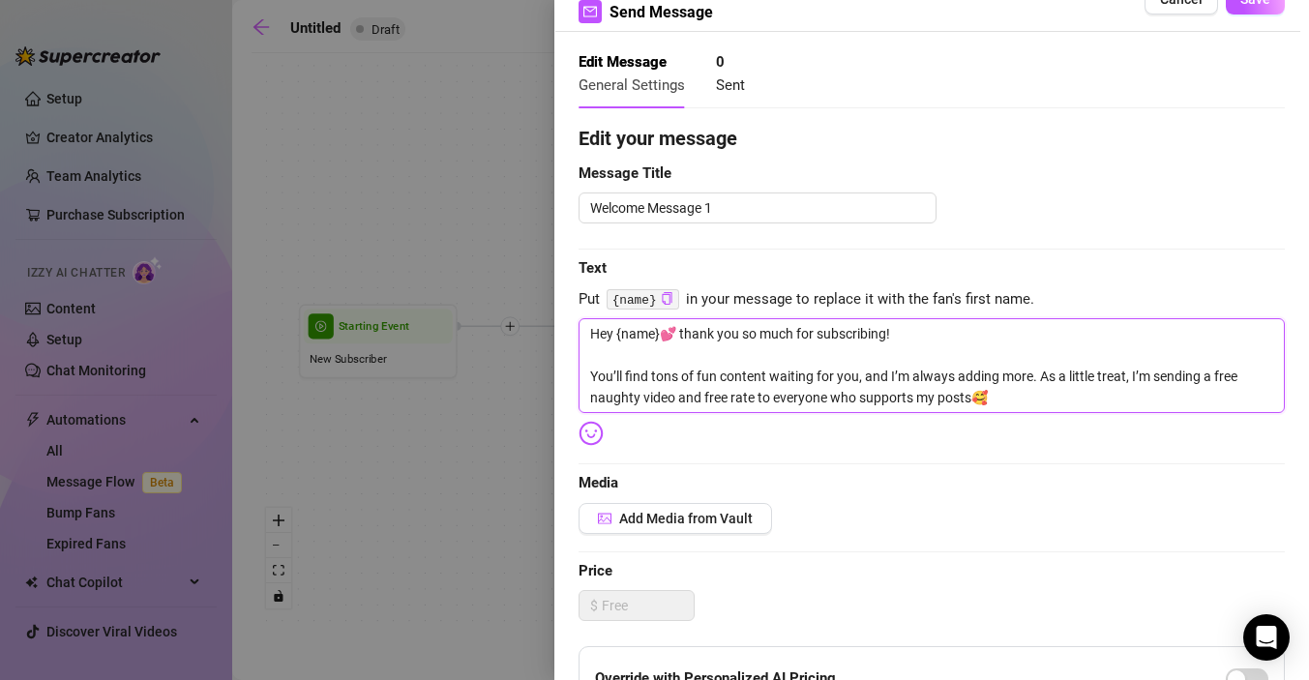
click at [794, 411] on textarea "Hey {name}💕 thank you so much for subscribing! You’ll find tons of fun content …" at bounding box center [932, 365] width 706 height 95
click at [759, 401] on textarea "Hey {name}💕 thank you so much for subscribing! You’ll find tons of fun content …" at bounding box center [932, 365] width 706 height 95
click at [730, 400] on textarea "Hey {name}💕 thank you so much for subscribing! You’ll find tons of fun content …" at bounding box center [932, 365] width 706 height 95
click at [998, 395] on textarea "Hey {name}💕 thank you so much for subscribing! You’ll find tons of fun content …" at bounding box center [932, 365] width 706 height 95
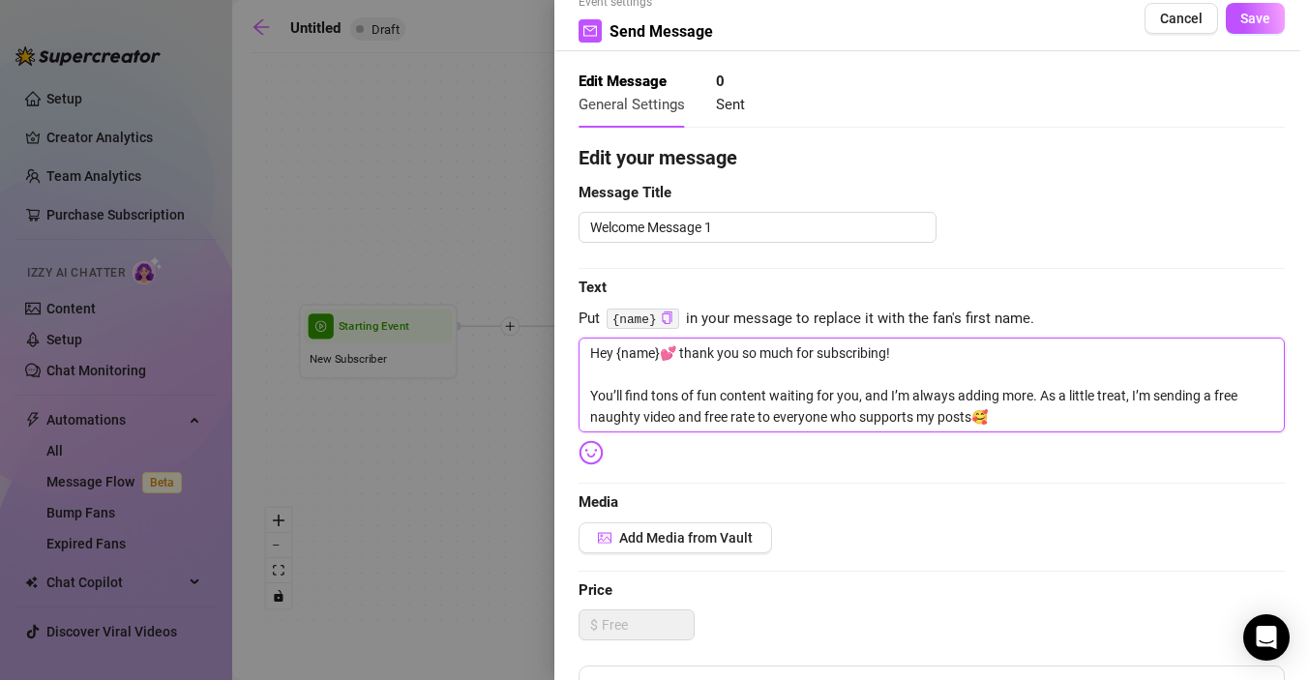
scroll to position [19, 0]
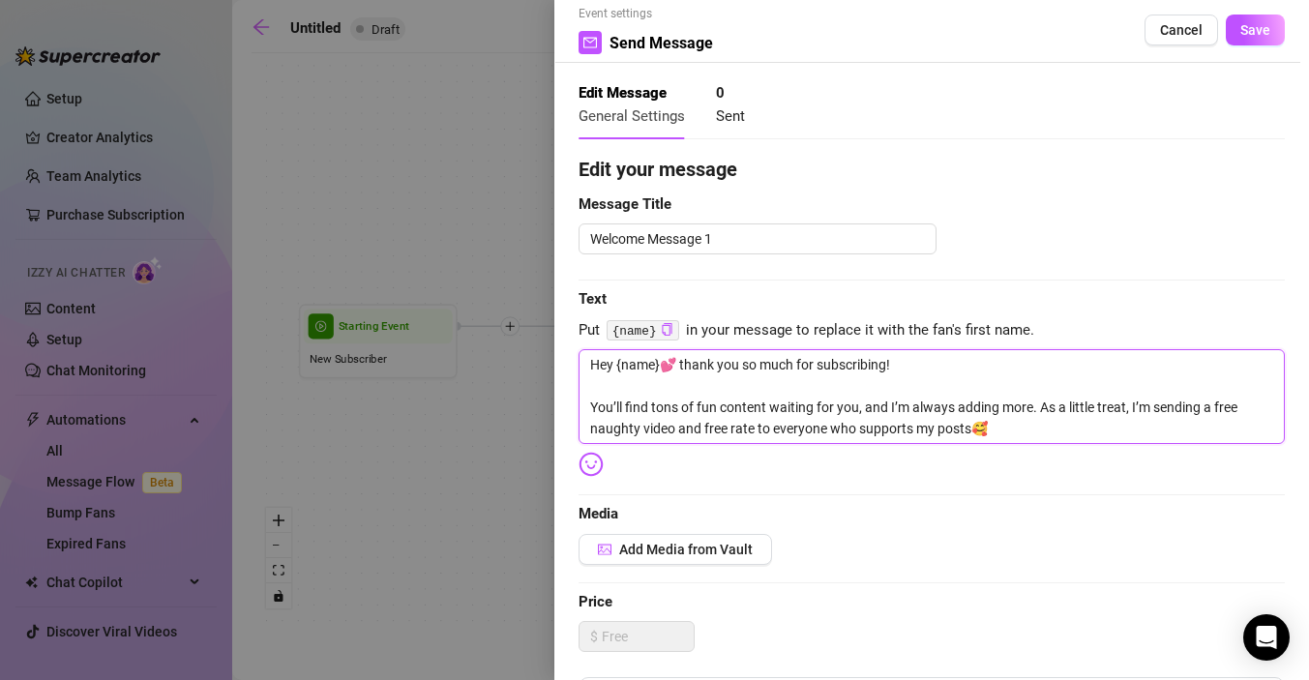
click at [731, 428] on textarea "Hey {name}💕 thank you so much for subscribing! You’ll find tons of fun content …" at bounding box center [932, 396] width 706 height 95
click at [763, 437] on textarea "Hey {name}💕 thank you so much for subscribing! You’ll find tons of fun content …" at bounding box center [932, 396] width 706 height 95
click at [781, 431] on textarea "Hey {name}💕 thank you so much for subscribing! You’ll find tons of fun content …" at bounding box center [932, 396] width 706 height 95
click at [722, 430] on textarea "Hey {name}💕 thank you so much for subscribing! You’ll find tons of fun content …" at bounding box center [932, 396] width 706 height 95
click at [731, 432] on textarea "Hey {name}💕 thank you so much for subscribing! You’ll find tons of fun content …" at bounding box center [932, 396] width 706 height 95
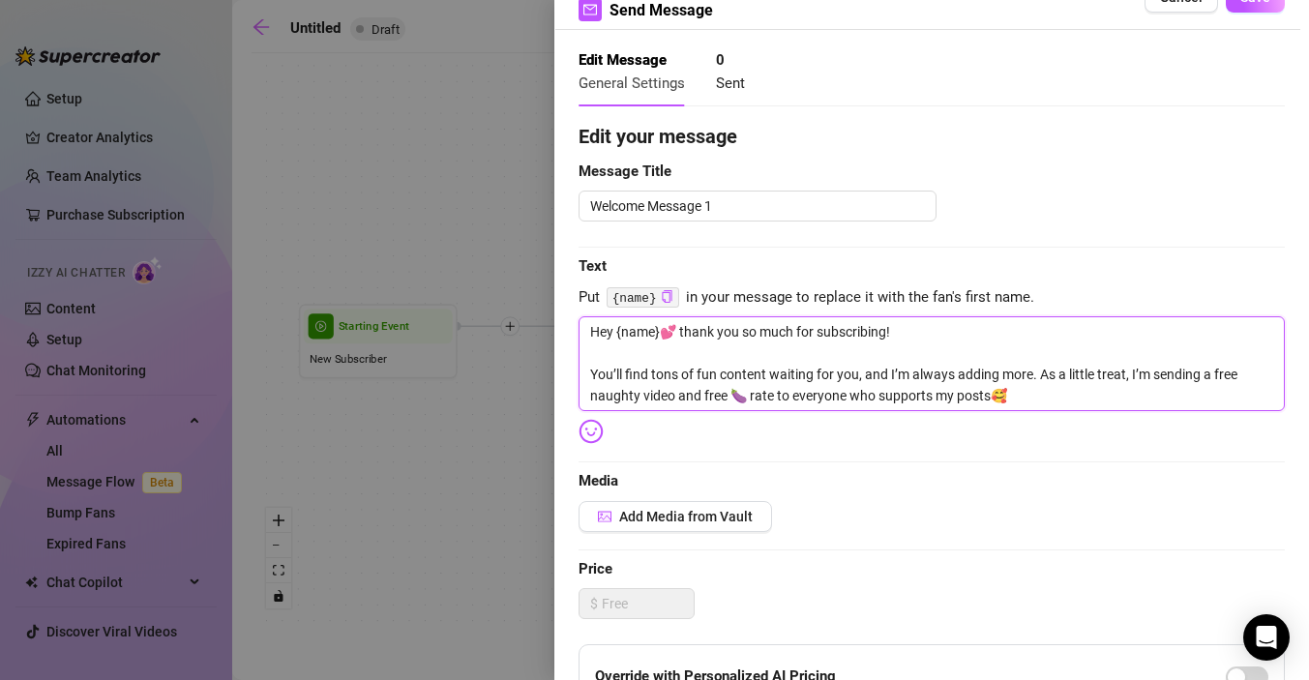
scroll to position [53, 0]
drag, startPoint x: 641, startPoint y: 395, endPoint x: 588, endPoint y: 396, distance: 52.3
click at [588, 396] on textarea "Hey {name}💕 thank you so much for subscribing! You’ll find tons of fun content …" at bounding box center [932, 362] width 706 height 95
click at [671, 397] on textarea "Hey {name}💕 thank you so much for subscribing! You’ll find tons of fun content …" at bounding box center [932, 362] width 706 height 95
drag, startPoint x: 704, startPoint y: 398, endPoint x: 592, endPoint y: 400, distance: 112.3
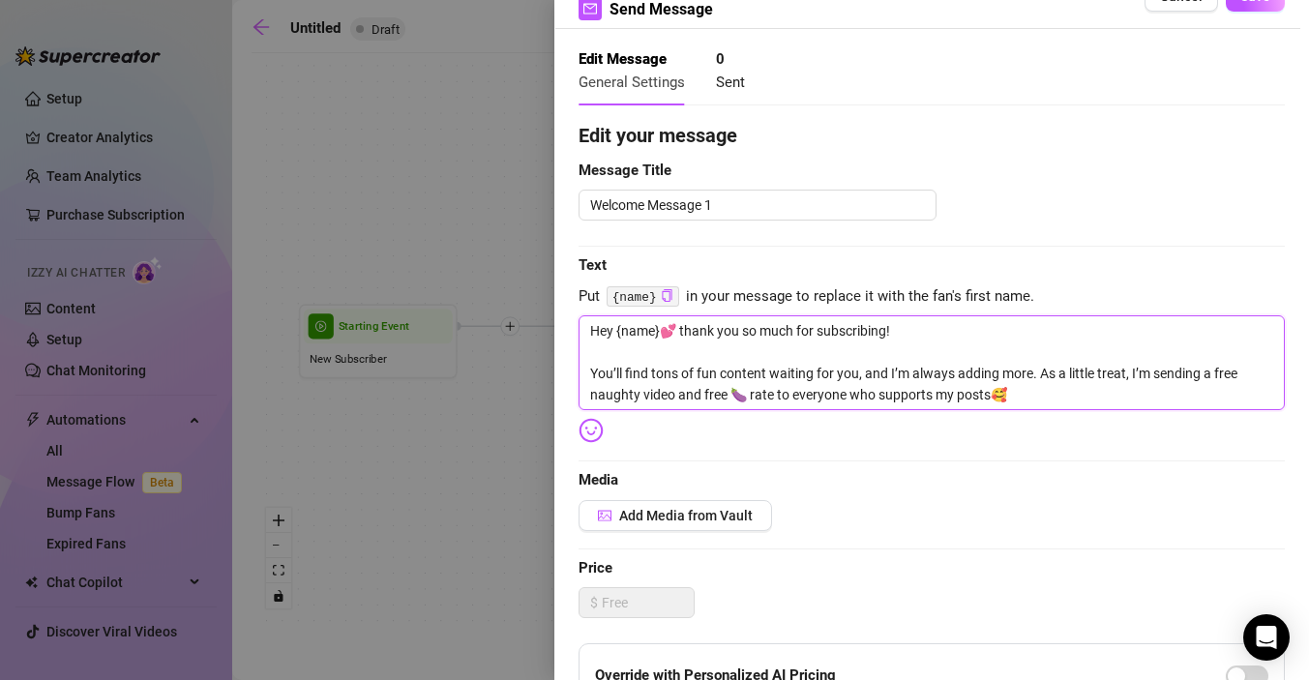
click at [592, 400] on textarea "Hey {name}💕 thank you so much for subscribing! You’ll find tons of fun content …" at bounding box center [932, 362] width 706 height 95
click at [615, 392] on textarea "Hey {name}💕 thank you so much for subscribing! You’ll find tons of fun content …" at bounding box center [932, 362] width 706 height 95
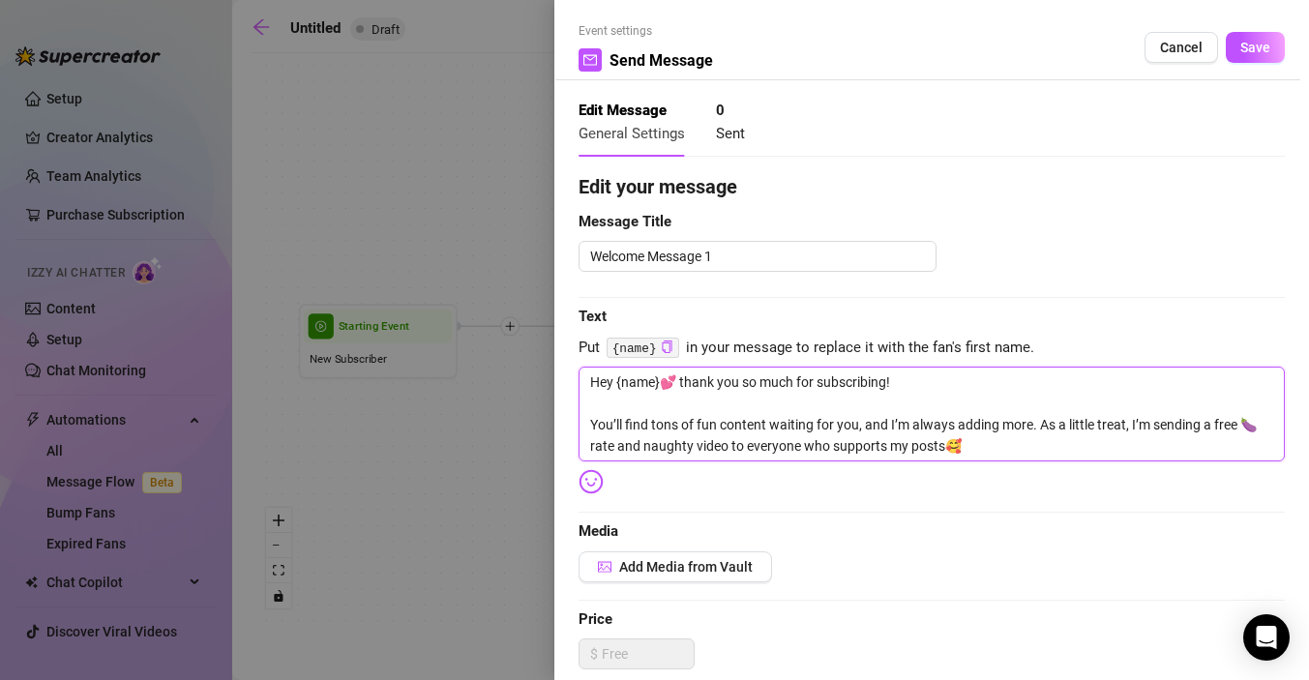
scroll to position [0, 0]
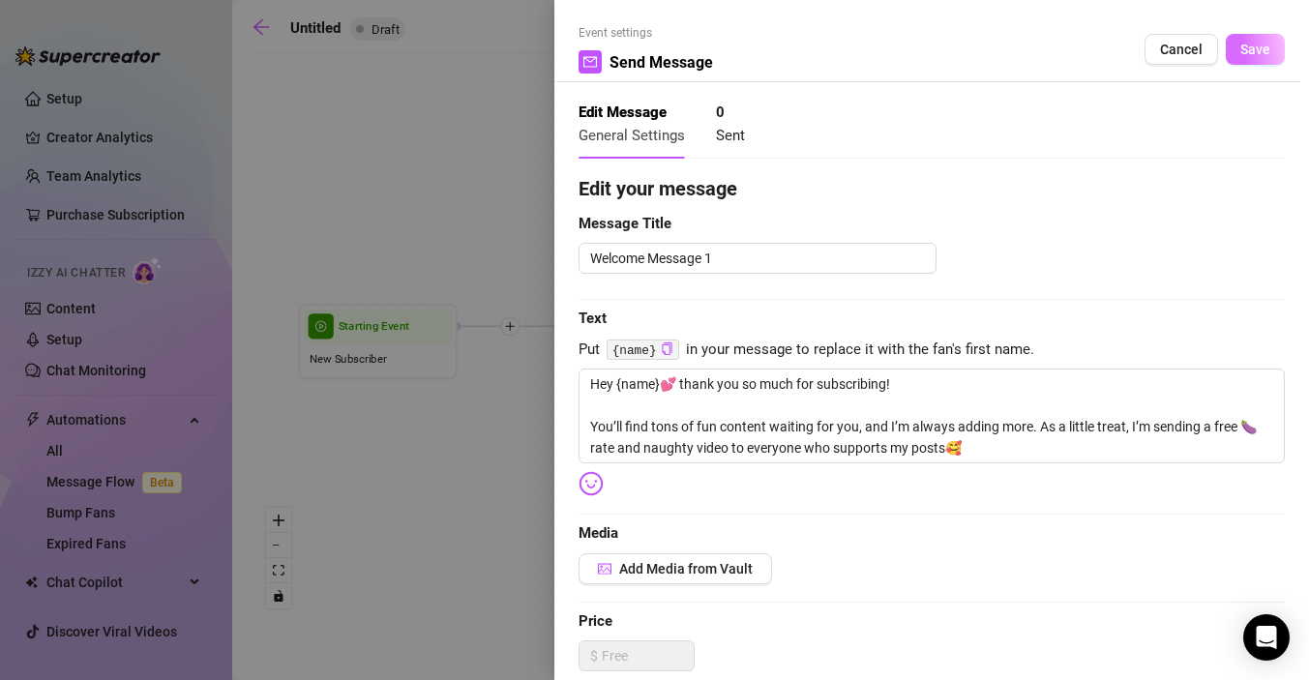
click at [1256, 56] on span "Save" at bounding box center [1256, 49] width 30 height 15
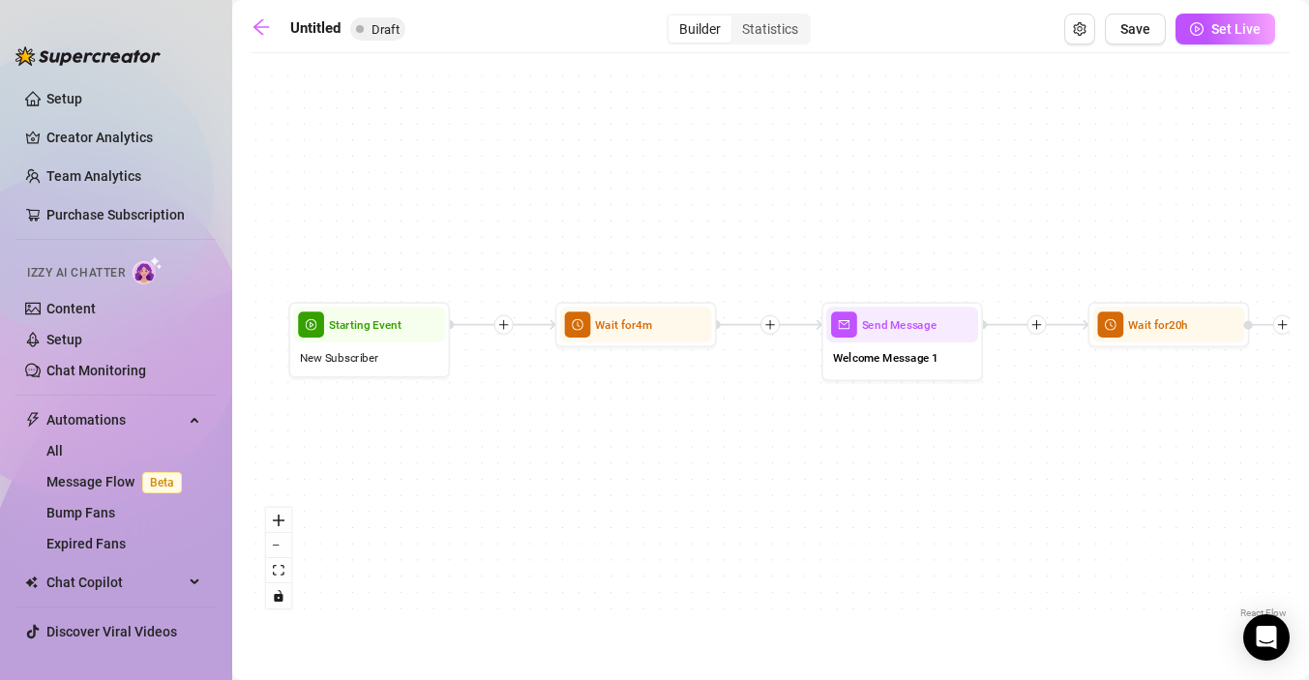
click at [1035, 324] on icon "plus" at bounding box center [1037, 324] width 9 height 1
click at [1090, 376] on div "Message" at bounding box center [1116, 381] width 118 height 27
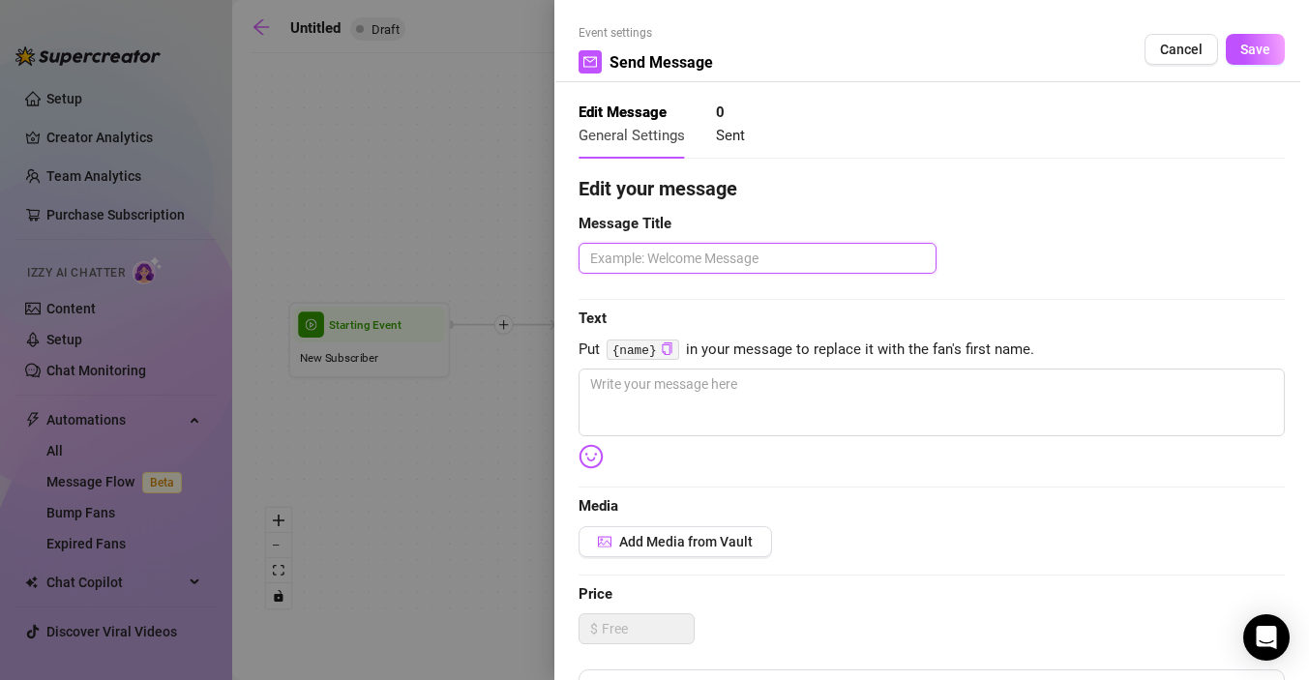
click at [720, 266] on textarea at bounding box center [758, 258] width 358 height 31
click at [680, 381] on textarea at bounding box center [932, 403] width 706 height 68
click at [677, 390] on textarea at bounding box center [932, 403] width 706 height 68
paste textarea "Don’t be shy either! My DMs are always open if you want to chat or get a little…"
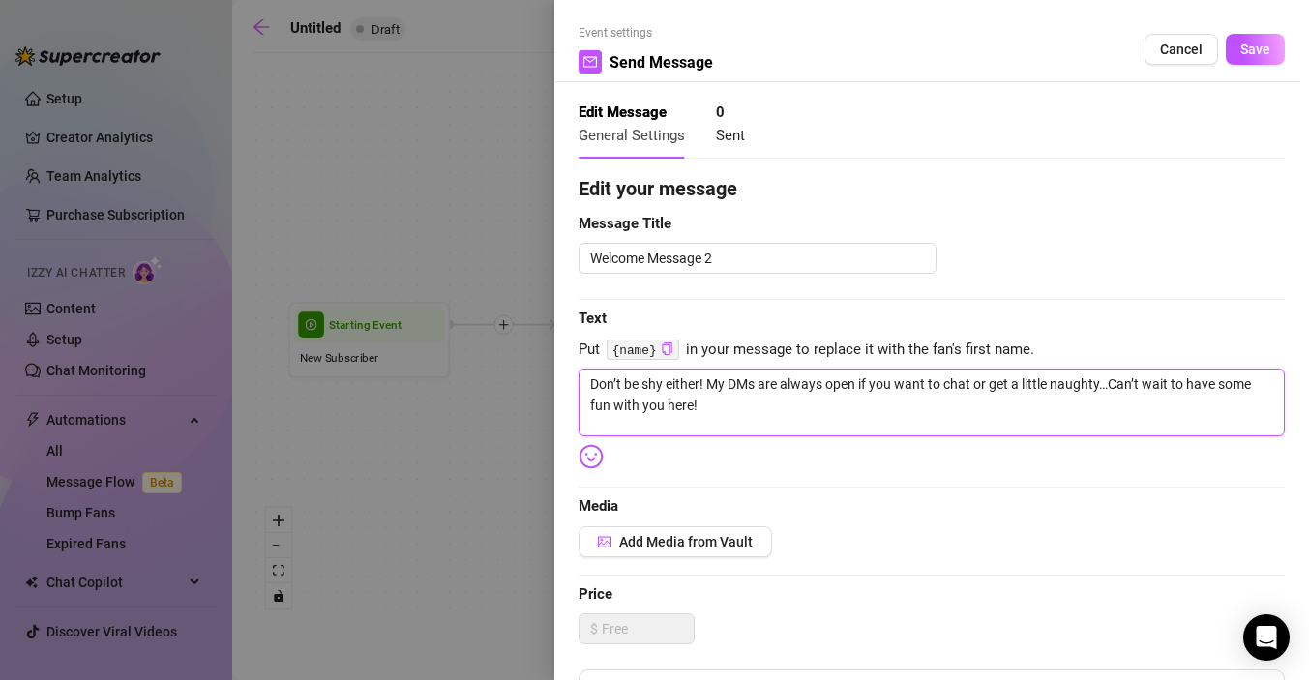
click at [1111, 387] on textarea "Don’t be shy either! My DMs are always open if you want to chat or get a little…" at bounding box center [932, 403] width 706 height 68
click at [898, 402] on textarea "Don’t be shy either! My DMs are always open if you want to chat or get a little…" at bounding box center [932, 403] width 706 height 68
click at [1252, 49] on span "Save" at bounding box center [1256, 49] width 30 height 15
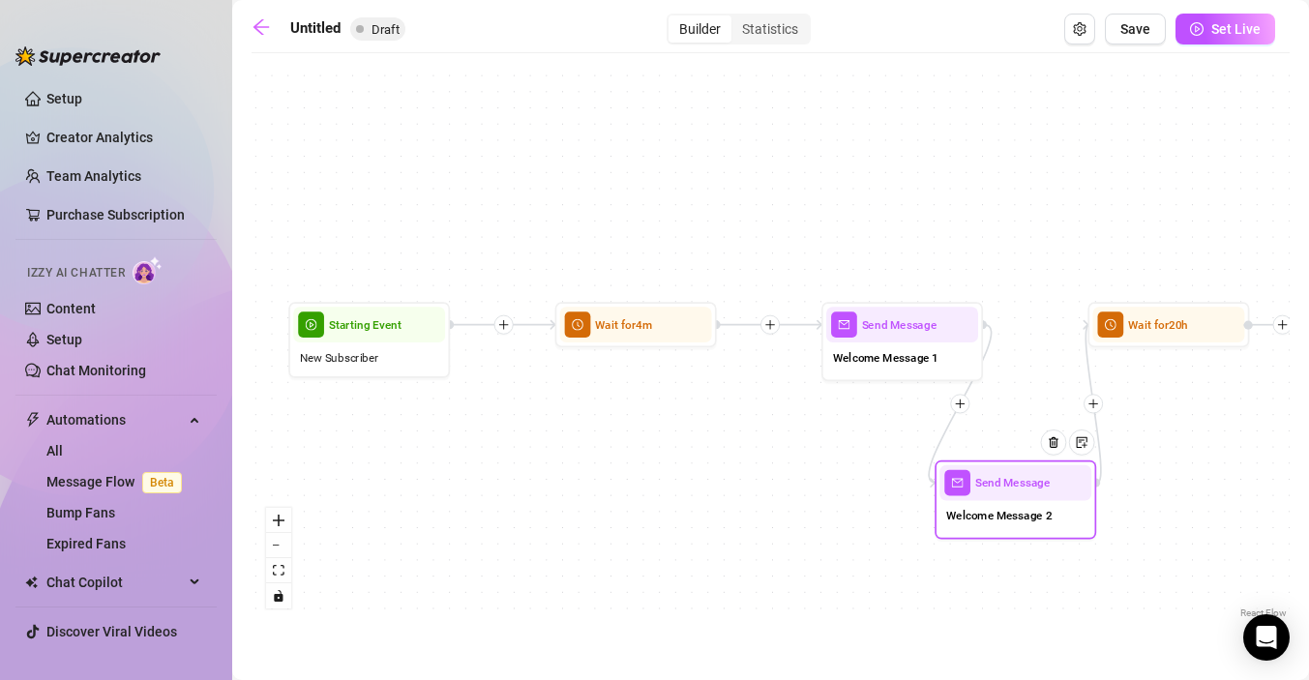
drag, startPoint x: 1026, startPoint y: 579, endPoint x: 1022, endPoint y: 502, distance: 76.5
click at [1022, 501] on div "Send Message" at bounding box center [1016, 483] width 152 height 36
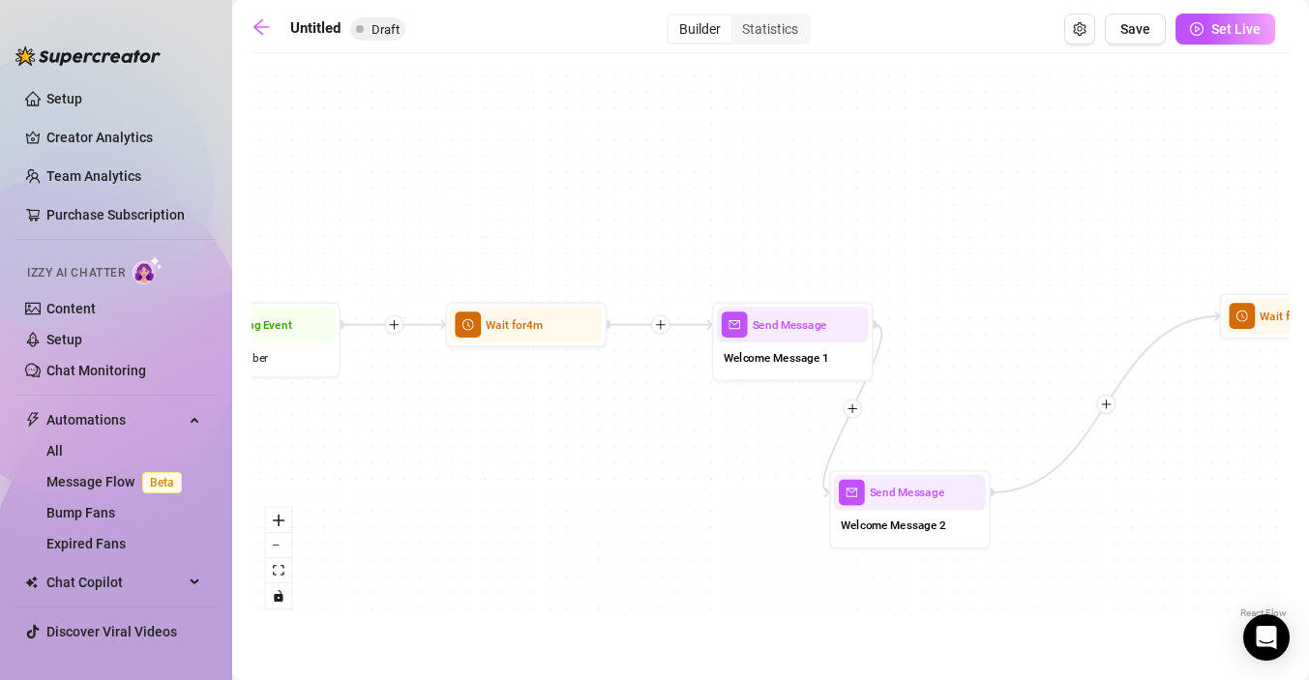
drag, startPoint x: 1158, startPoint y: 336, endPoint x: 1288, endPoint y: 324, distance: 130.2
click at [1288, 324] on div "Wait for 20h" at bounding box center [1300, 316] width 152 height 36
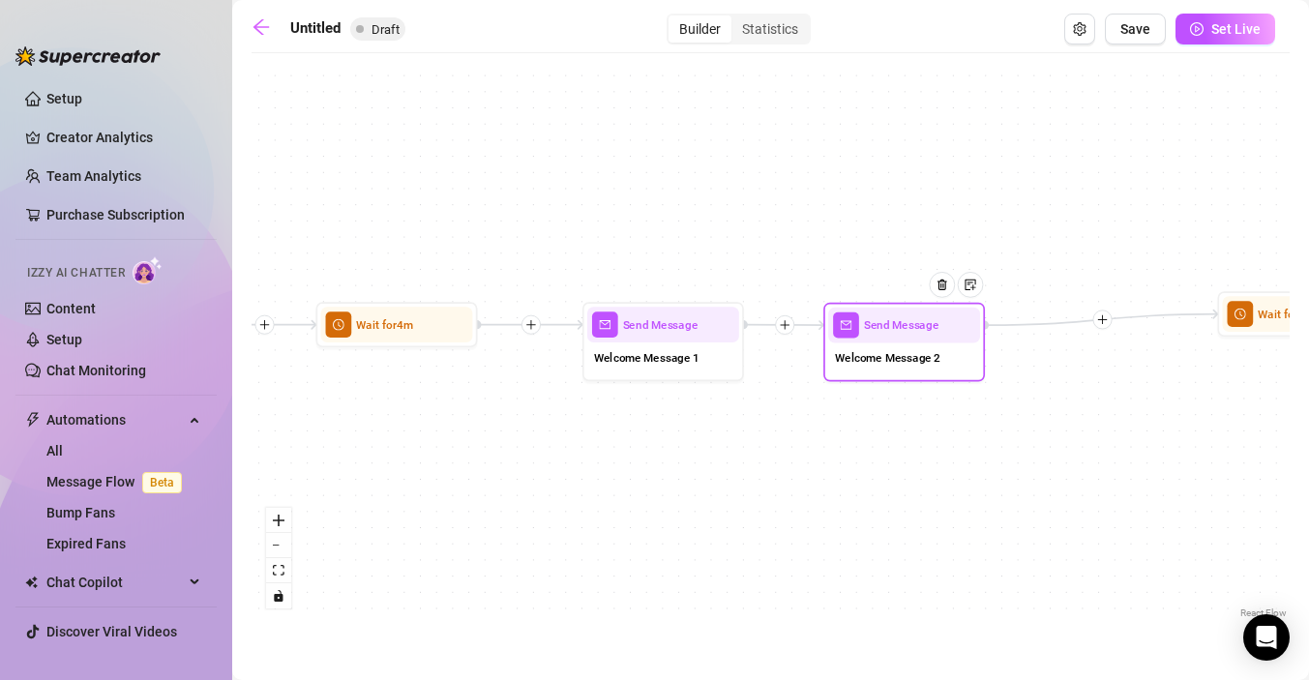
drag, startPoint x: 796, startPoint y: 507, endPoint x: 920, endPoint y: 339, distance: 209.0
click at [920, 339] on div "Send Message" at bounding box center [904, 326] width 152 height 36
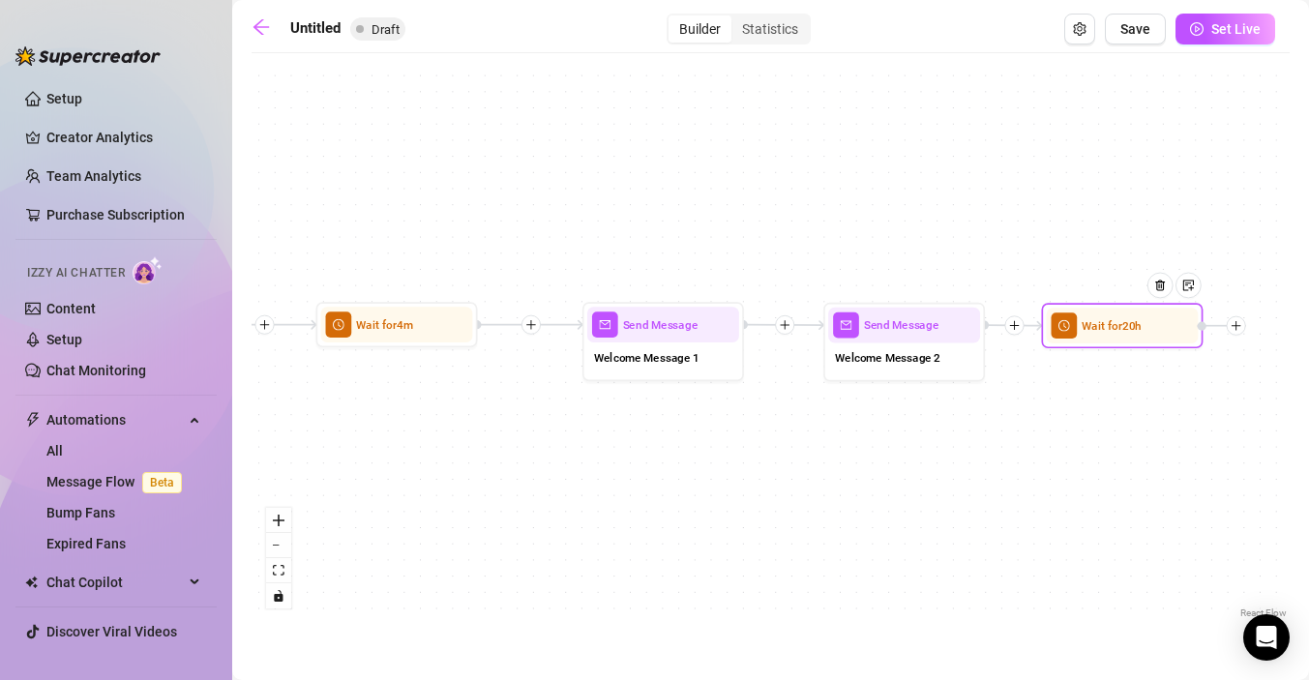
drag, startPoint x: 1240, startPoint y: 316, endPoint x: 1062, endPoint y: 329, distance: 178.5
click at [1062, 329] on icon "clock-circle" at bounding box center [1065, 326] width 12 height 12
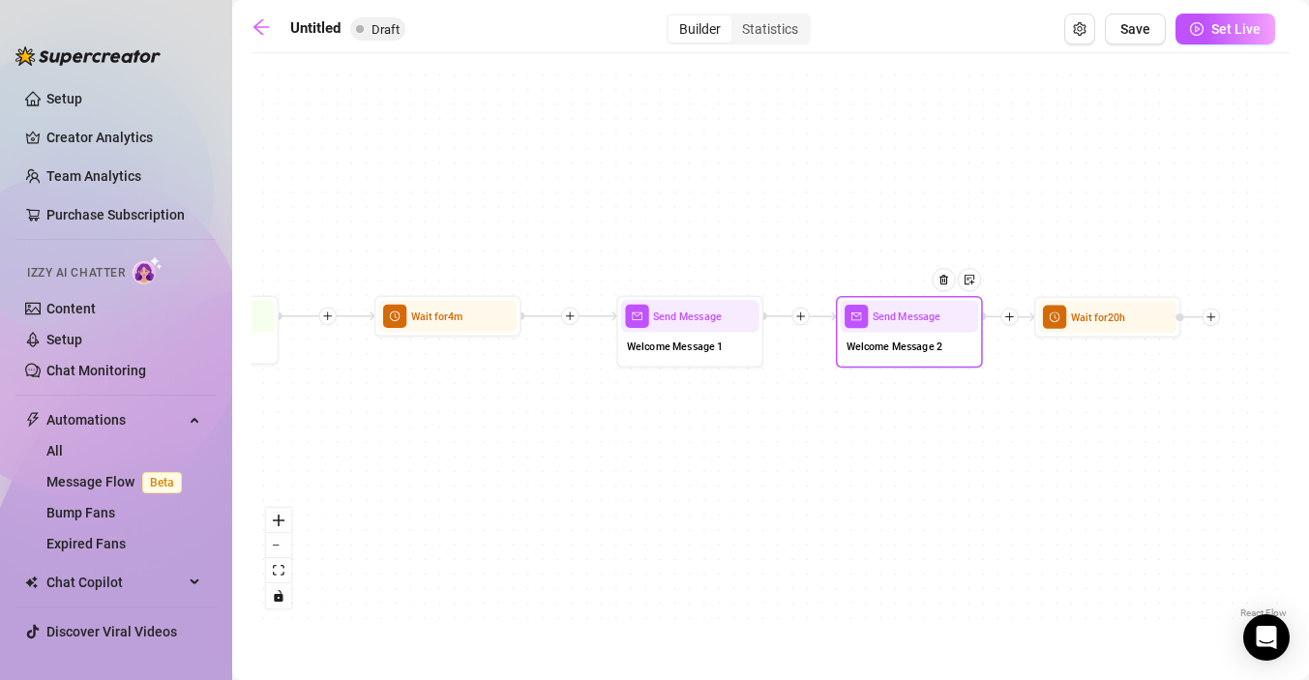
click at [912, 352] on span "Welcome Message 2" at bounding box center [895, 347] width 96 height 16
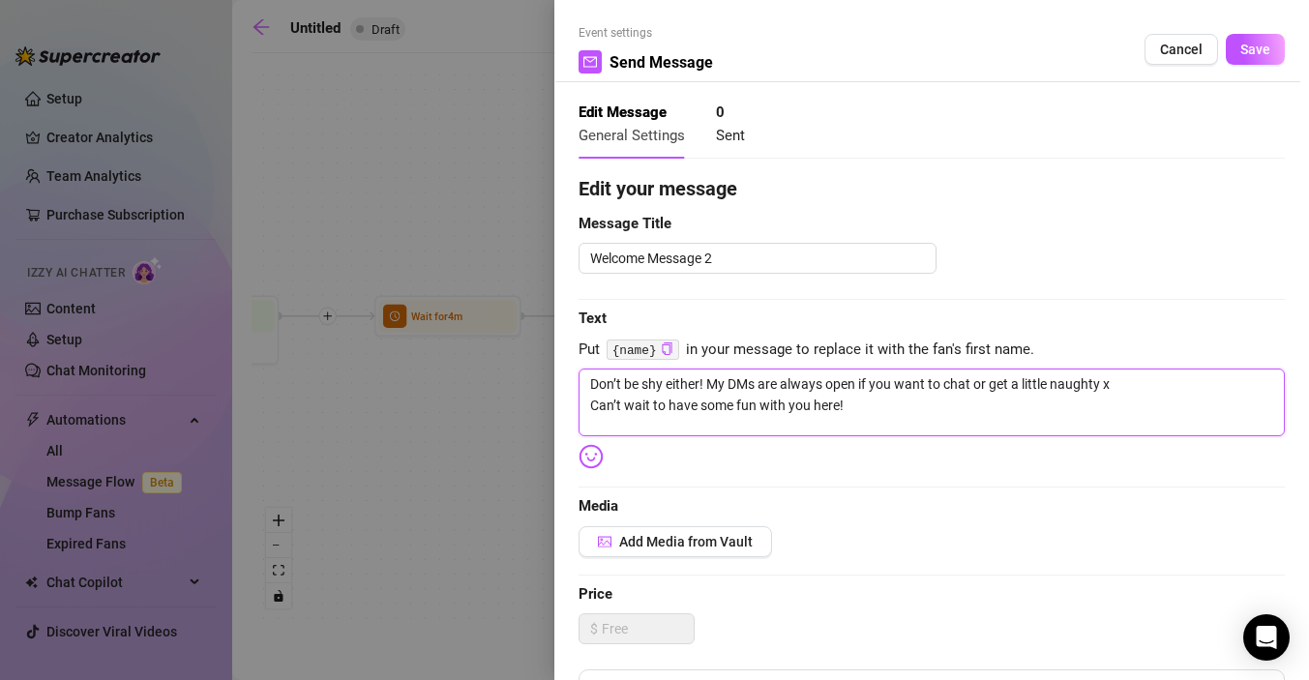
click at [858, 406] on textarea "Don’t be shy either! My DMs are always open if you want to chat or get a little…" at bounding box center [932, 403] width 706 height 68
paste textarea "So tell me… what do you want to see me do next?"
click at [927, 403] on textarea "Don’t be shy either! My DMs are always open if you want to chat or get a little…" at bounding box center [932, 403] width 706 height 68
click at [1089, 405] on textarea "Don’t be shy either! My DMs are always open if you want to chat or get a little…" at bounding box center [932, 403] width 706 height 68
click at [1106, 405] on textarea "Don’t be shy either! My DMs are always open if you want to chat or get a little…" at bounding box center [932, 403] width 706 height 68
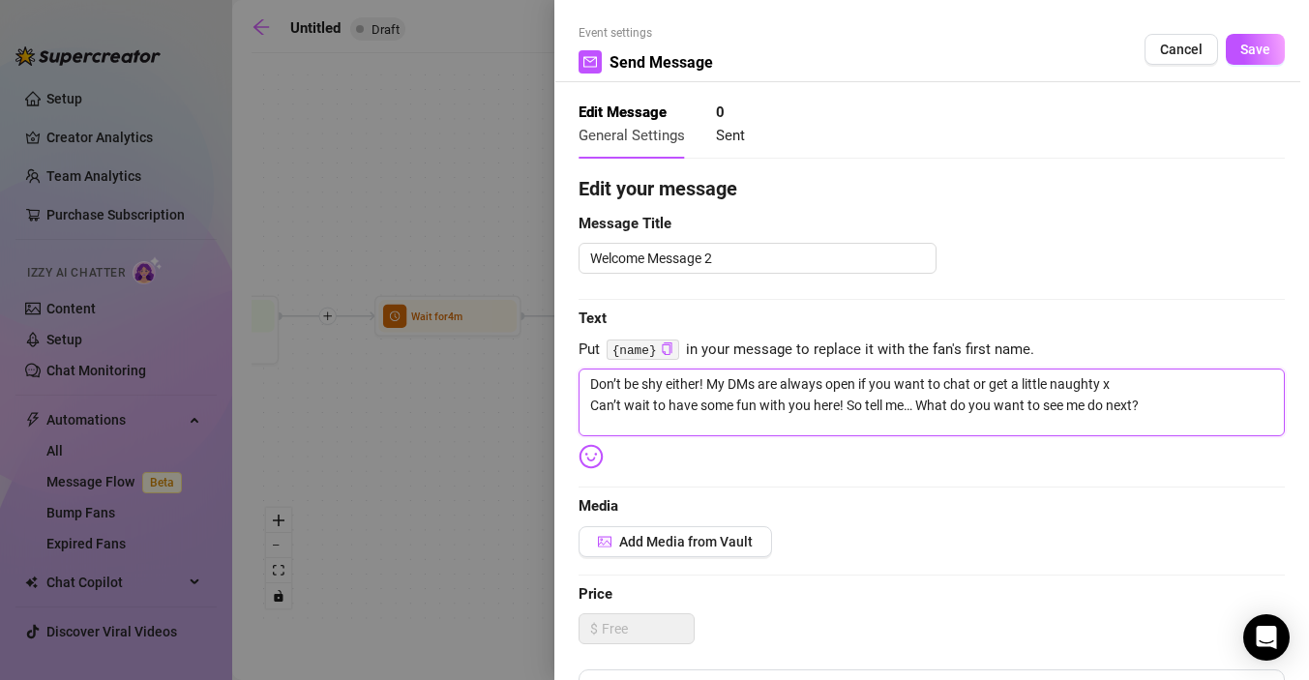
click at [849, 405] on textarea "Don’t be shy either! My DMs are always open if you want to chat or get a little…" at bounding box center [932, 403] width 706 height 68
drag, startPoint x: 847, startPoint y: 404, endPoint x: 598, endPoint y: 413, distance: 248.9
click at [598, 413] on textarea "Don’t be shy either! My DMs are always open if you want to chat or get a little…" at bounding box center [932, 403] width 706 height 68
click at [883, 396] on textarea "Don’t be shy either! My DMs are always open if you want to chat or get a little…" at bounding box center [932, 403] width 706 height 68
click at [888, 407] on textarea "Don’t be shy either! My DMs are always open if you want to chat or get a little…" at bounding box center [932, 403] width 706 height 68
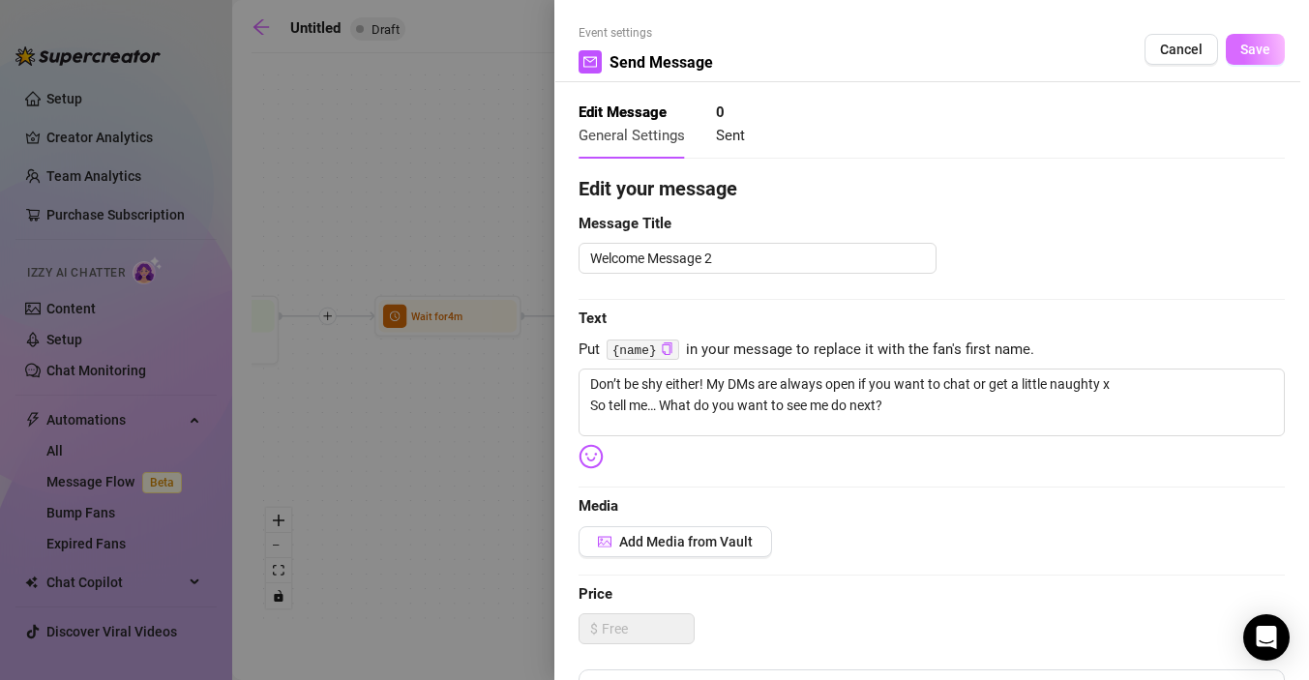
click at [1255, 49] on span "Save" at bounding box center [1256, 49] width 30 height 15
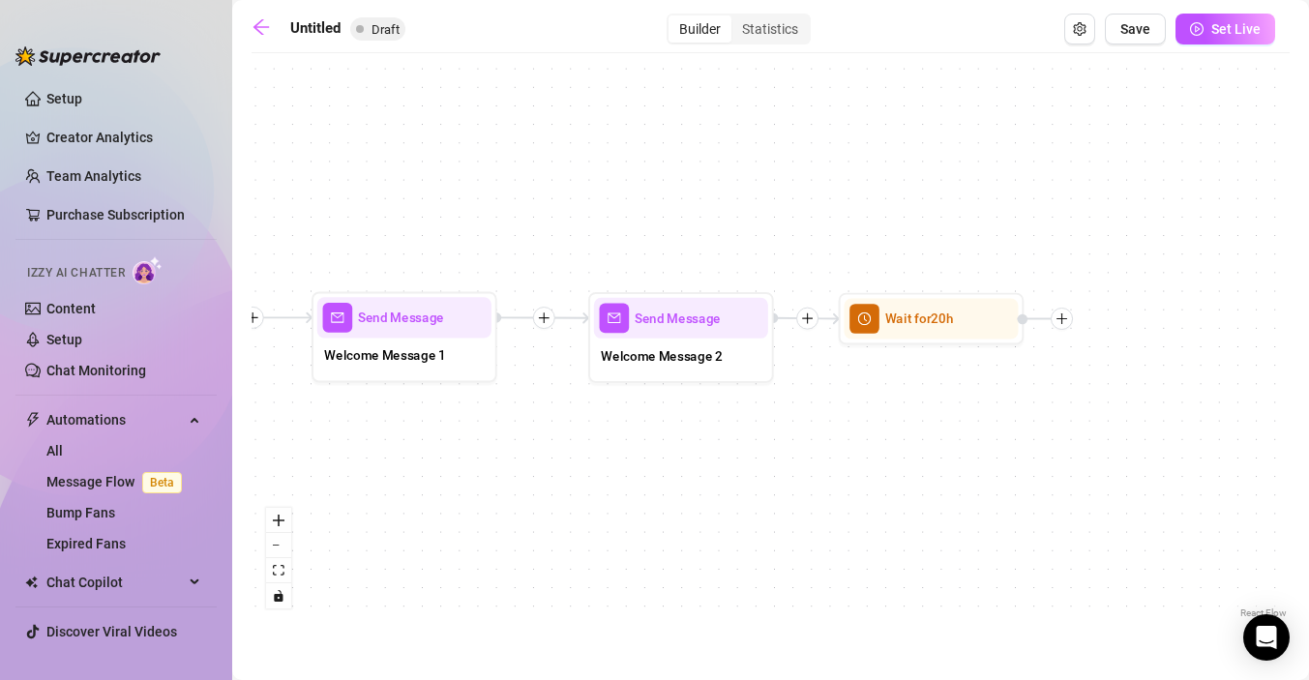
drag, startPoint x: 1086, startPoint y: 370, endPoint x: 861, endPoint y: 383, distance: 224.9
click at [861, 383] on div "Send Message Welcome Message 2 Wait for 20h Send Message Welcome Message 1 Wait…" at bounding box center [771, 343] width 1038 height 560
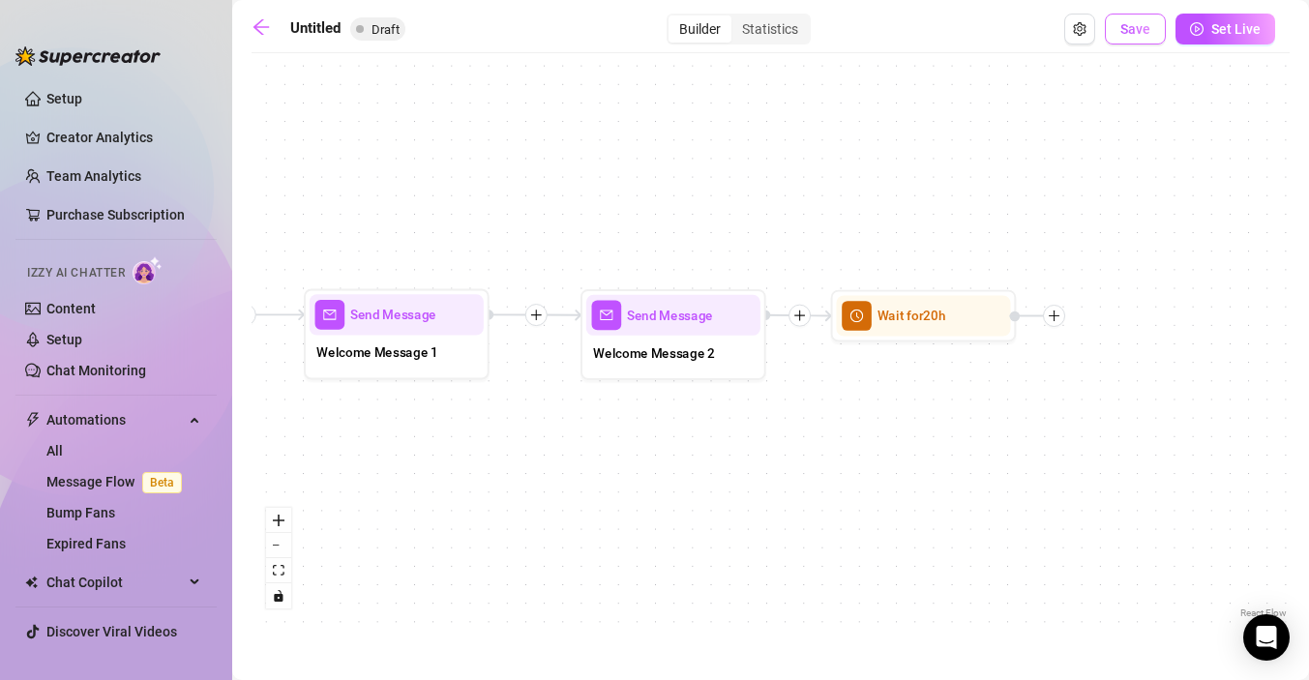
click at [1143, 31] on span "Save" at bounding box center [1136, 28] width 30 height 15
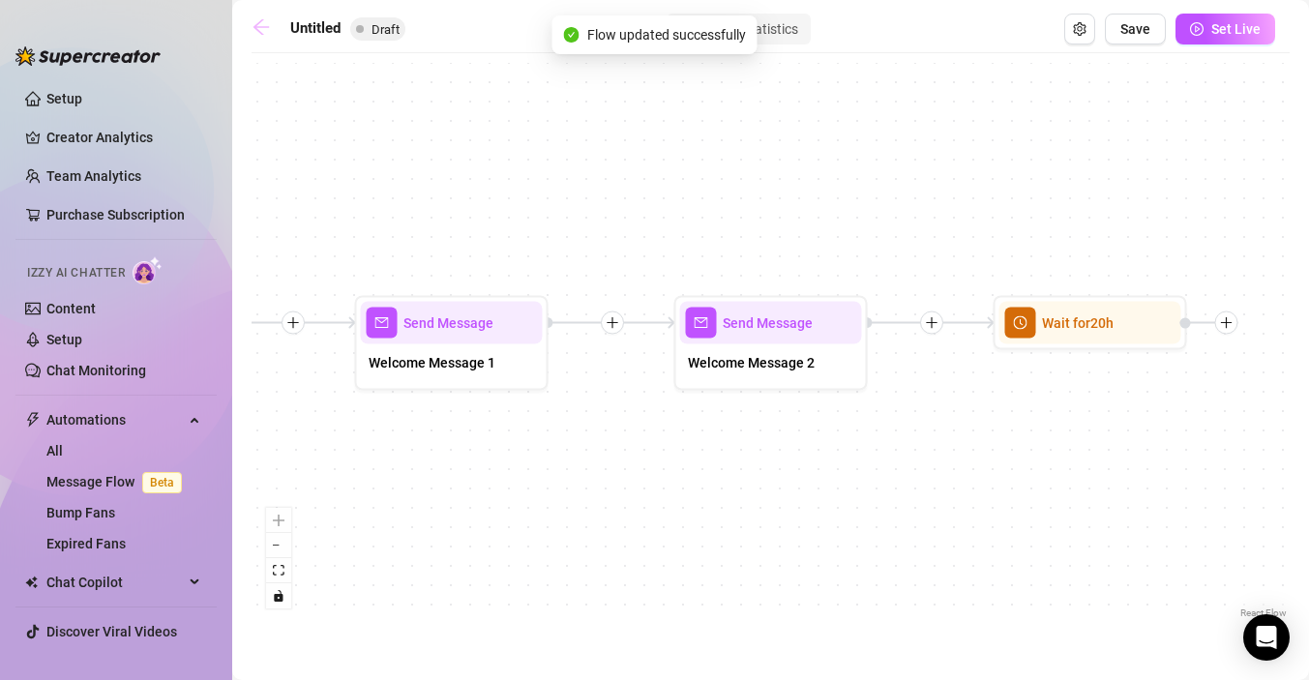
click at [261, 25] on icon "arrow-left" at bounding box center [261, 26] width 19 height 19
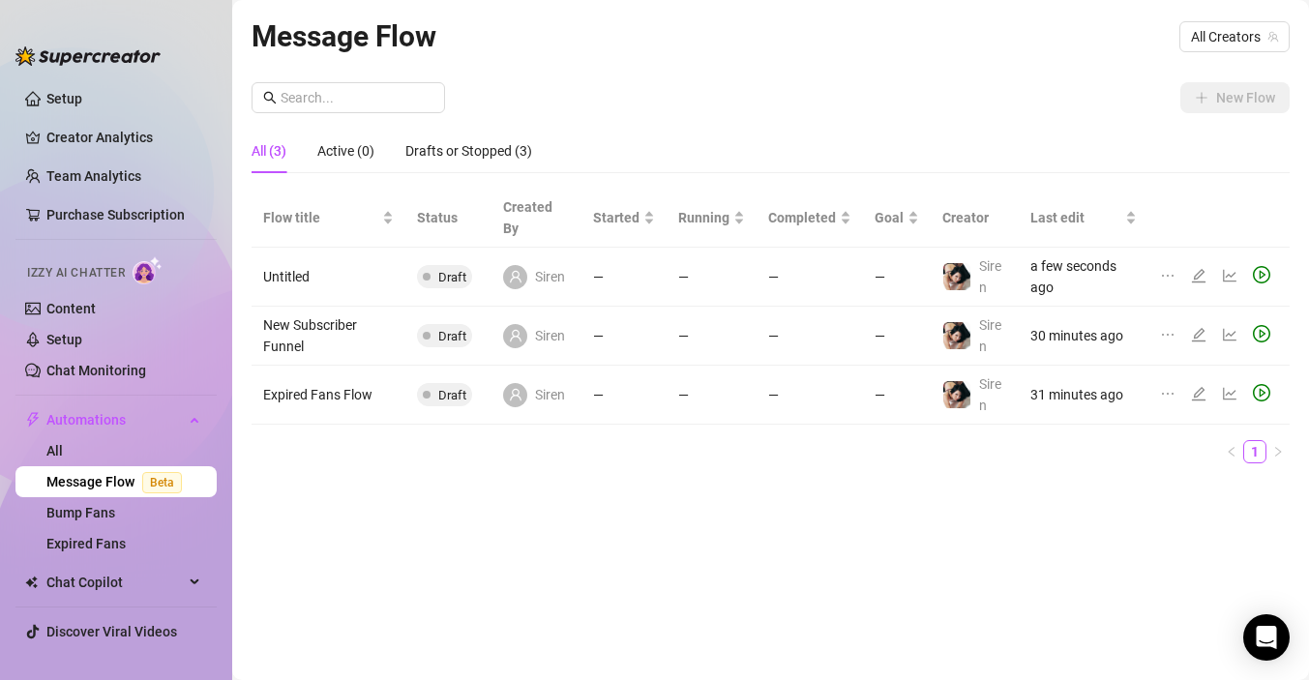
click at [341, 337] on td "New Subscriber Funnel" at bounding box center [329, 336] width 154 height 59
click at [1198, 333] on icon "edit" at bounding box center [1198, 334] width 15 height 15
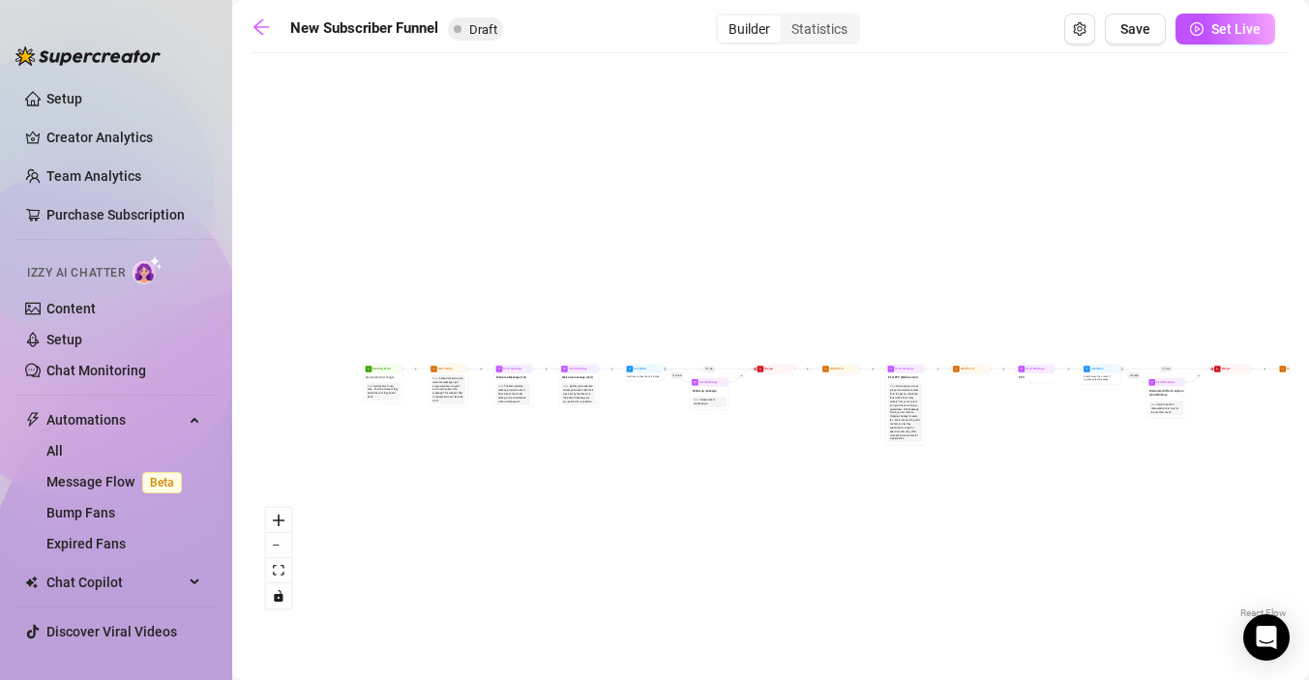
drag, startPoint x: 420, startPoint y: 415, endPoint x: 554, endPoint y: 306, distance: 173.3
click at [554, 306] on div "If True If True If True If False If False If False If True If False Merge Merge…" at bounding box center [771, 343] width 1038 height 560
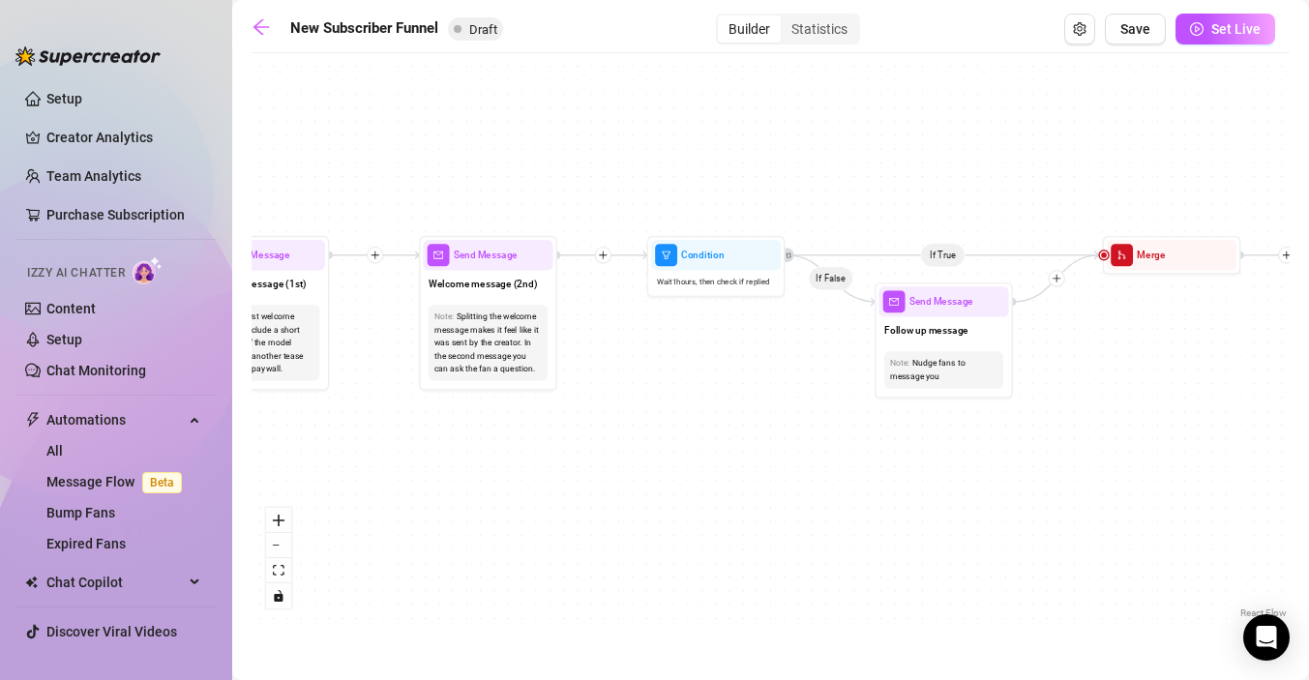
drag, startPoint x: 614, startPoint y: 448, endPoint x: 605, endPoint y: 402, distance: 47.3
click at [605, 402] on div "If True If True If True If False If False If False If True If False Merge Merge…" at bounding box center [771, 343] width 1038 height 560
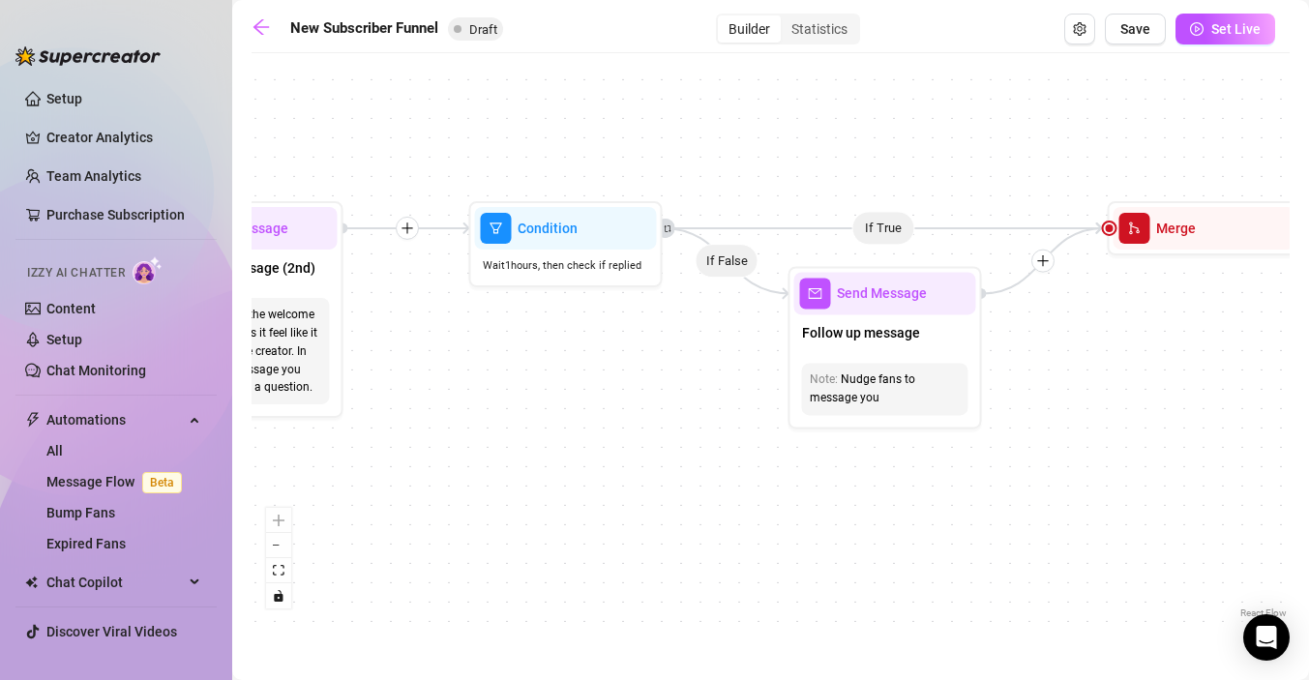
drag, startPoint x: 856, startPoint y: 355, endPoint x: 697, endPoint y: 377, distance: 161.2
click at [697, 377] on div "If True If True If True If False If False If False If True If False Merge Merge…" at bounding box center [771, 343] width 1038 height 560
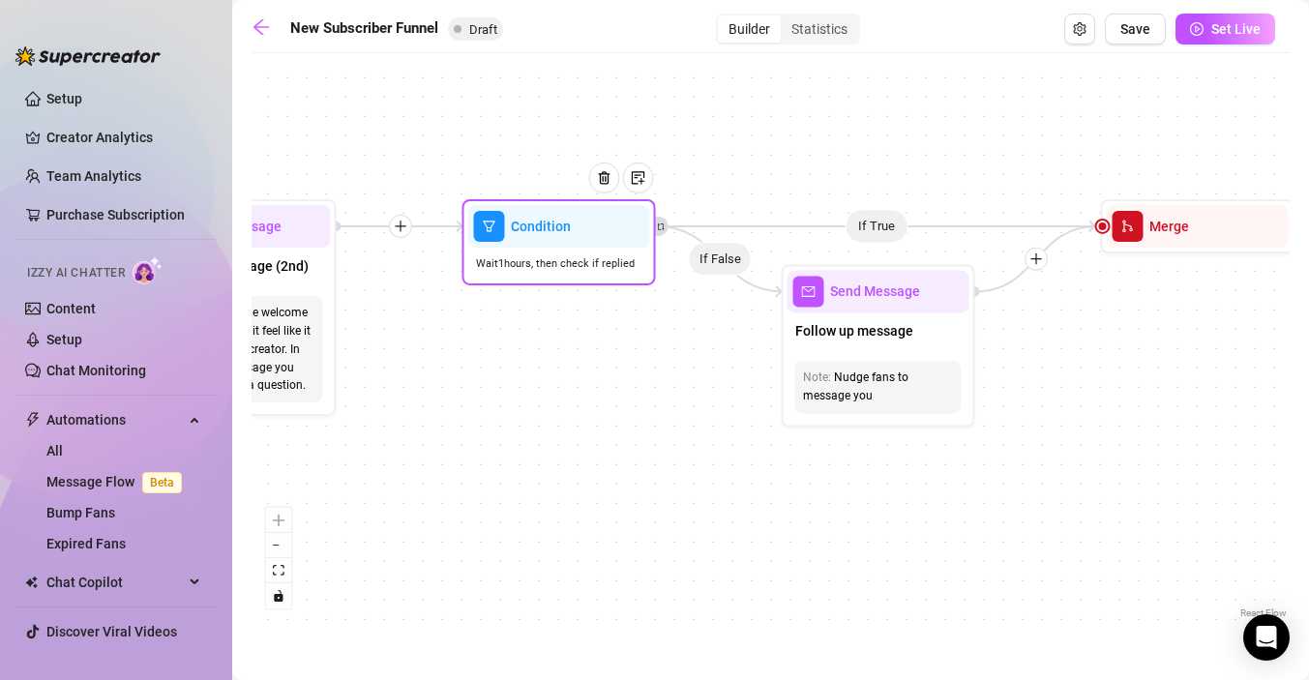
click at [584, 255] on span "Wait 1 hours, then check if replied" at bounding box center [555, 263] width 159 height 16
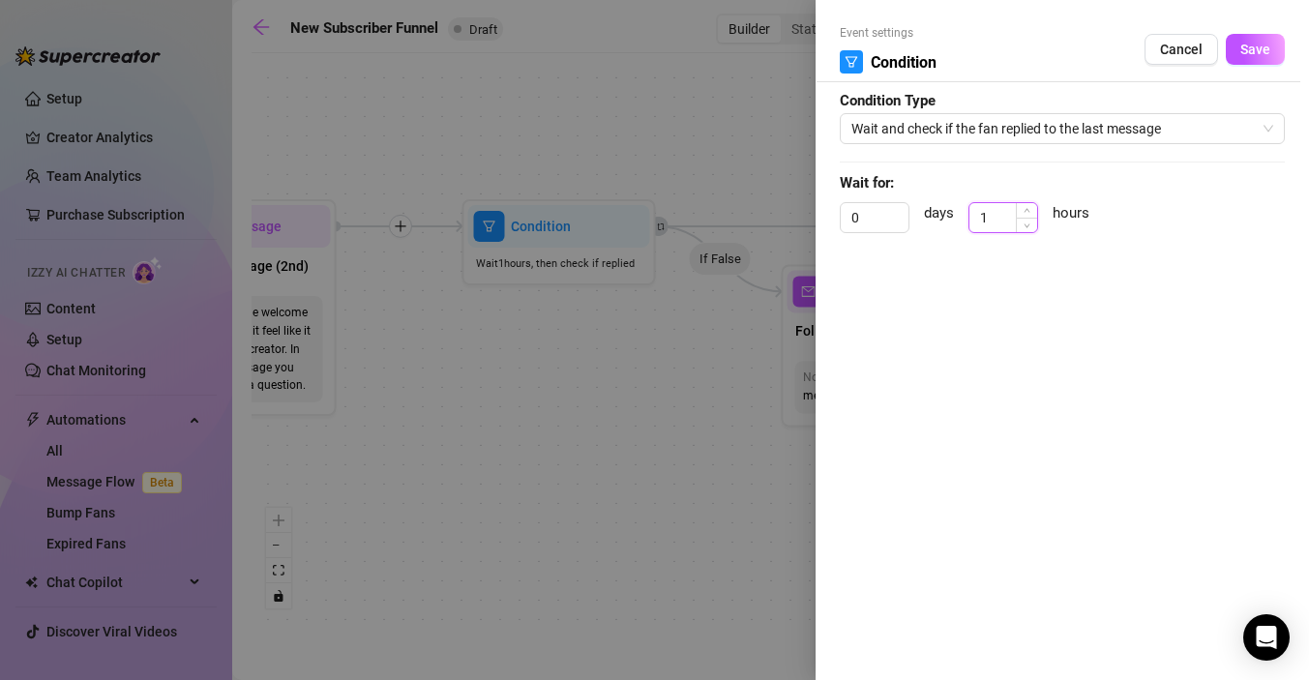
click at [1014, 216] on input "1" at bounding box center [1004, 217] width 68 height 29
click at [1249, 54] on span "Save" at bounding box center [1256, 49] width 30 height 15
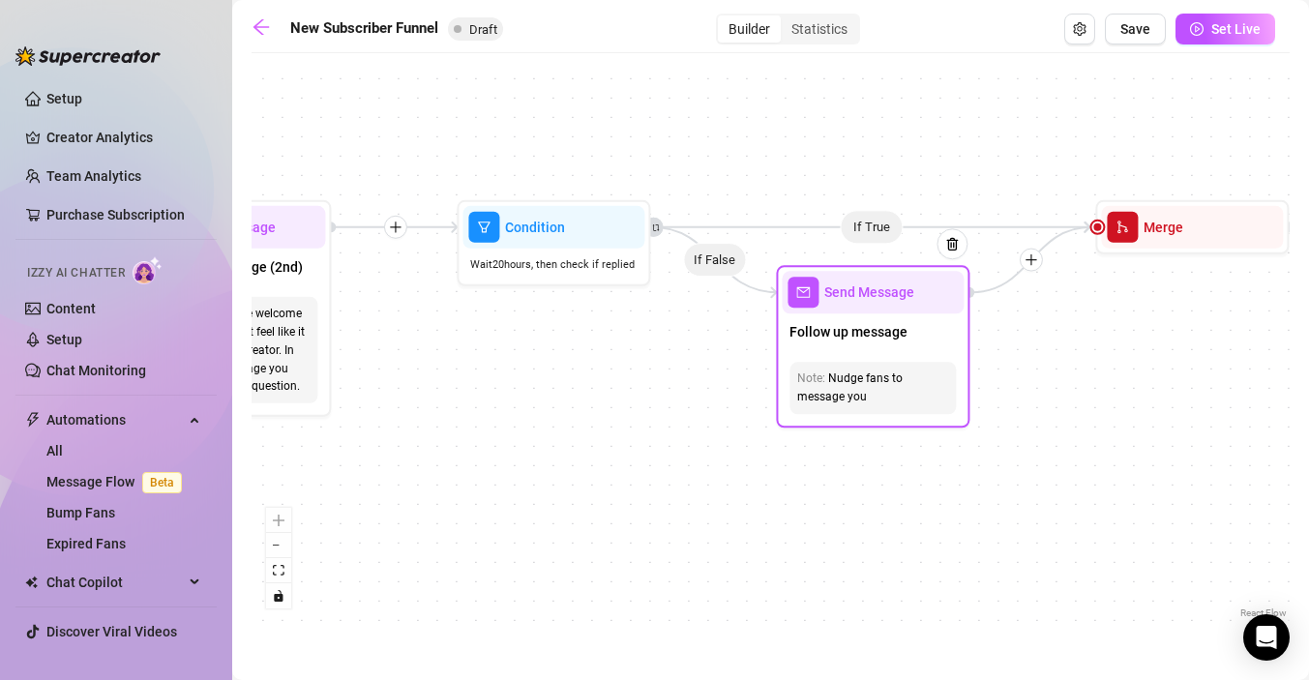
click at [880, 296] on span "Send Message" at bounding box center [869, 292] width 90 height 21
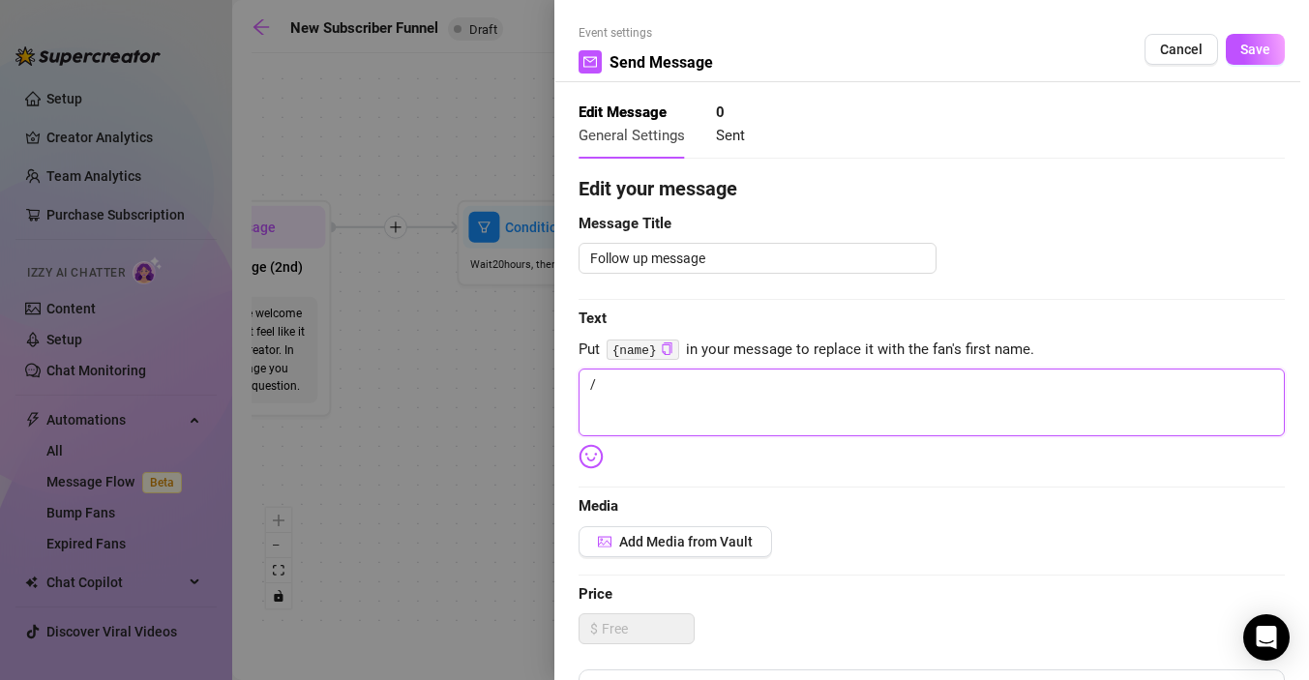
click at [746, 395] on textarea "/" at bounding box center [932, 403] width 706 height 68
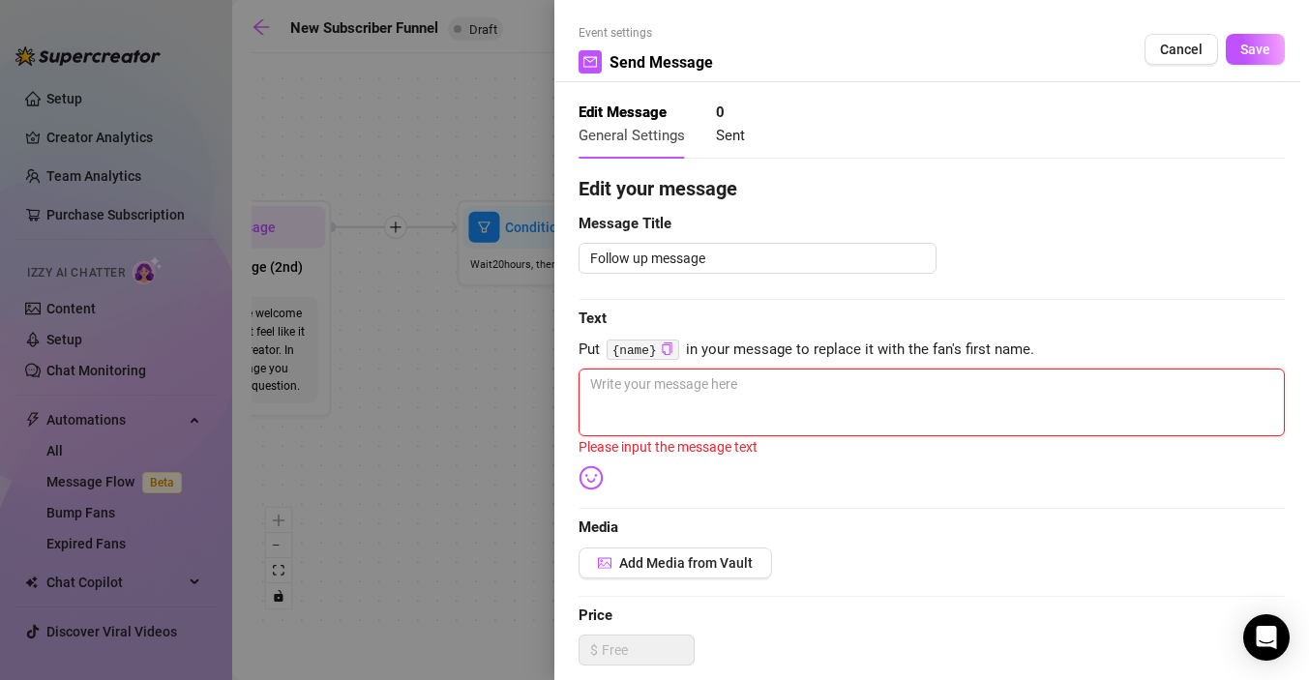
paste textarea "did I make you shy, or are you too busy binging my videos? 😘"
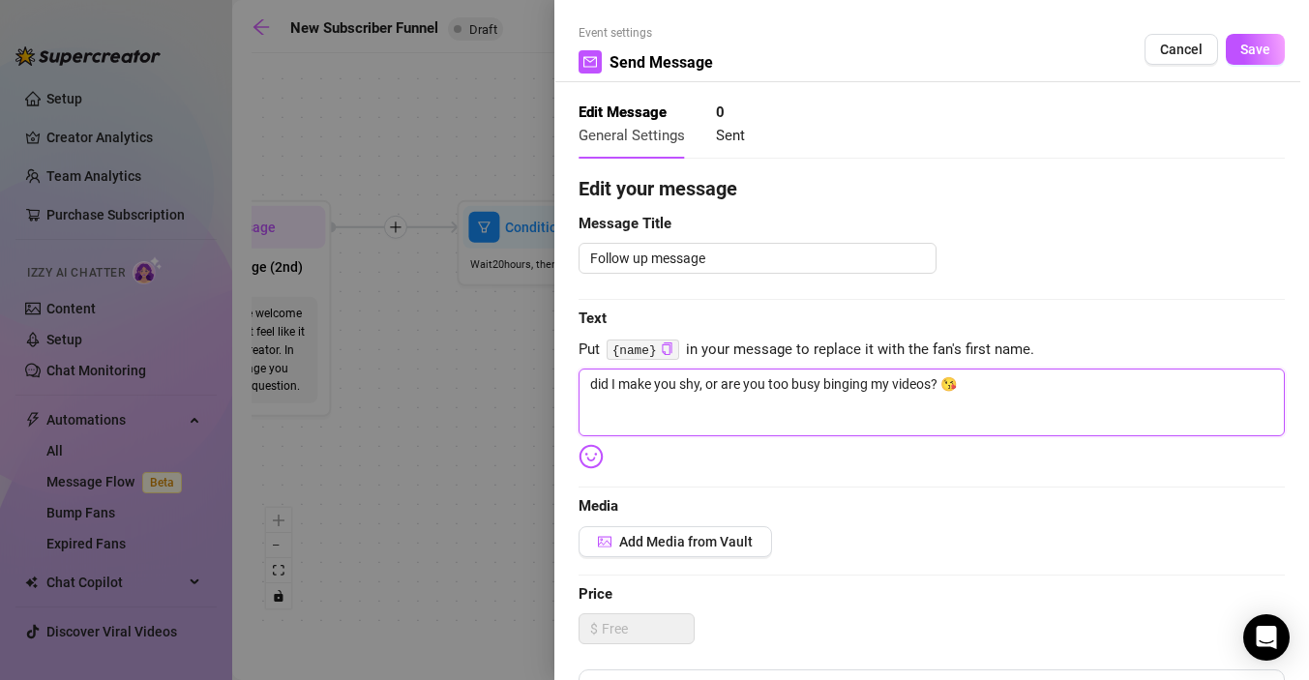
click at [596, 387] on textarea "did I make you shy, or are you too busy binging my videos? 😘" at bounding box center [932, 403] width 706 height 68
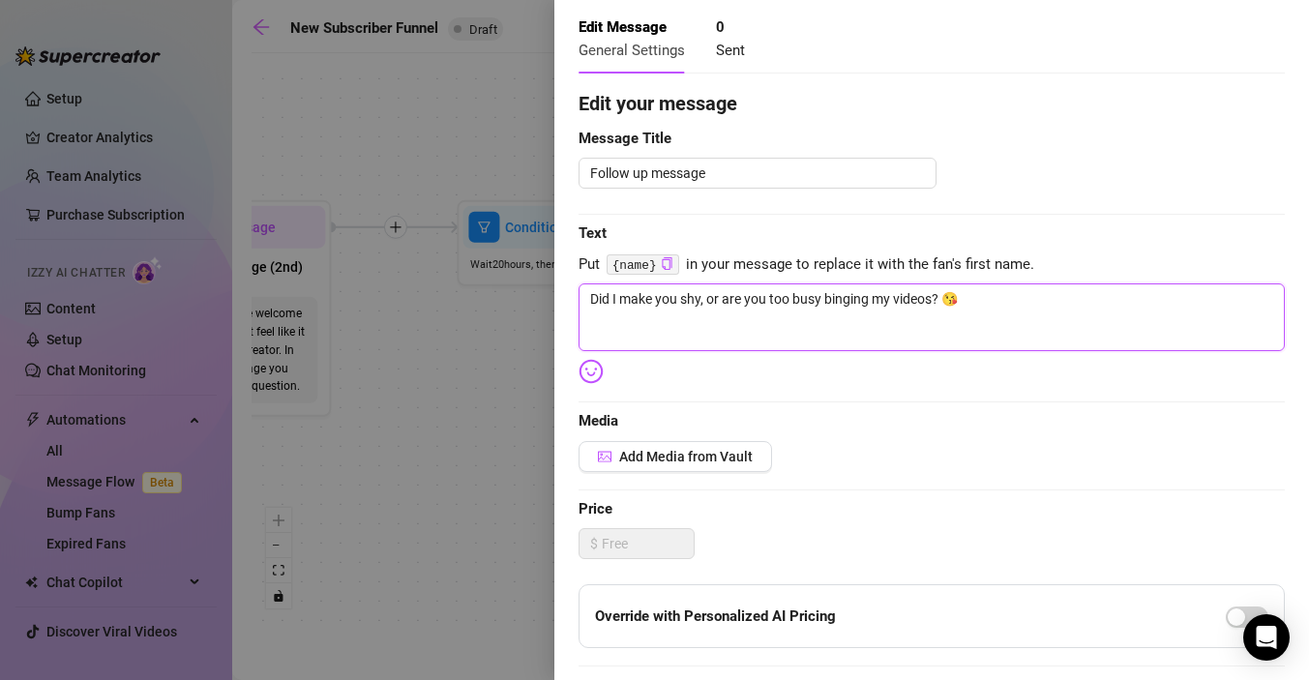
scroll to position [60, 0]
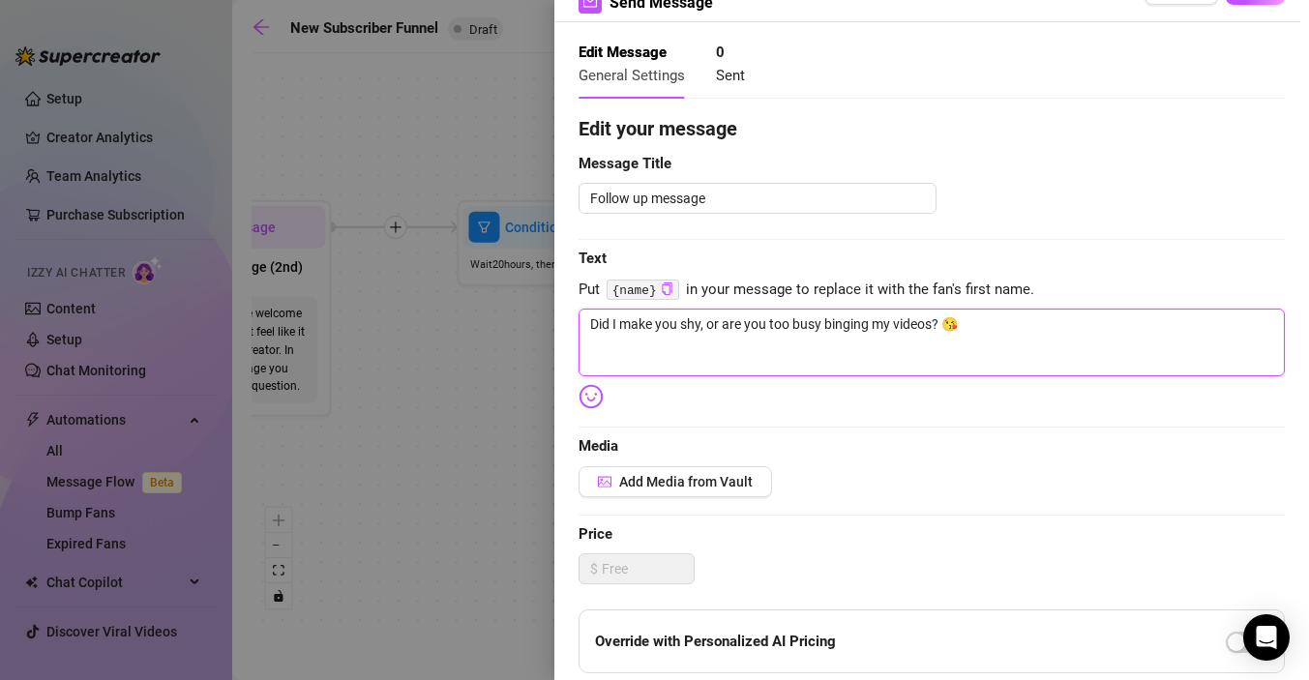
click at [944, 325] on textarea "Did I make you shy, or are you too busy binging my videos? 😘" at bounding box center [932, 343] width 706 height 68
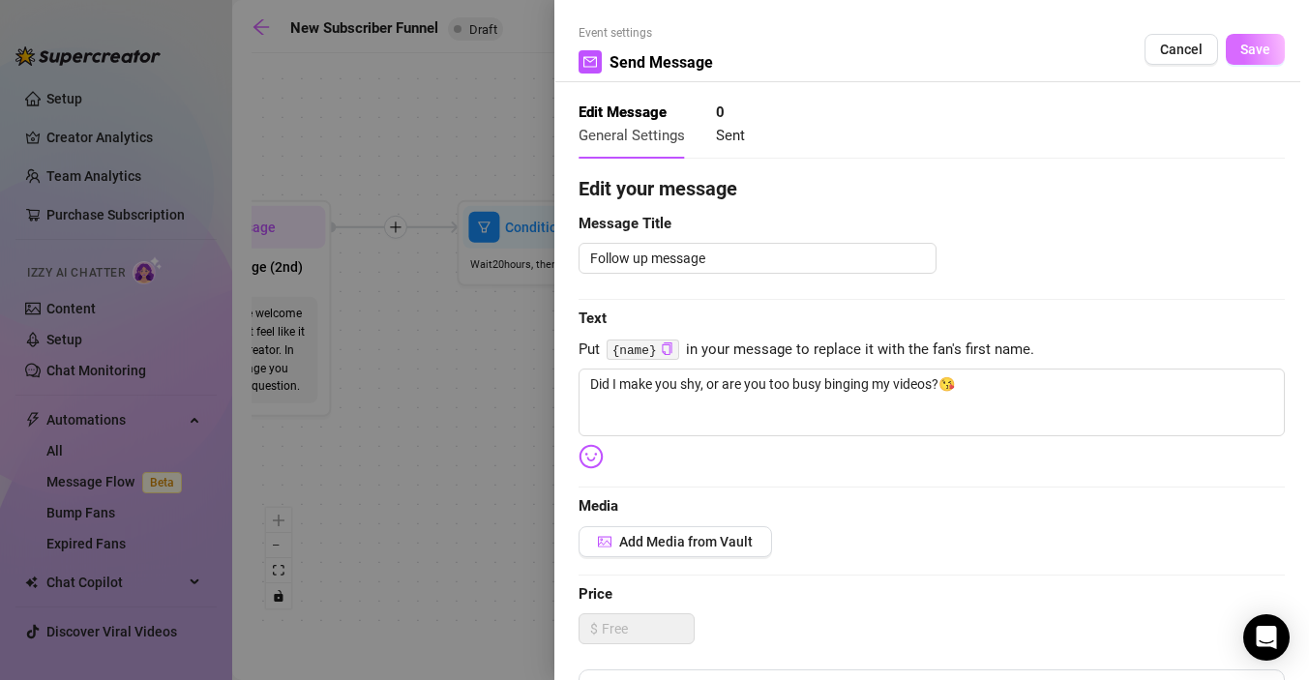
click at [1259, 51] on span "Save" at bounding box center [1256, 49] width 30 height 15
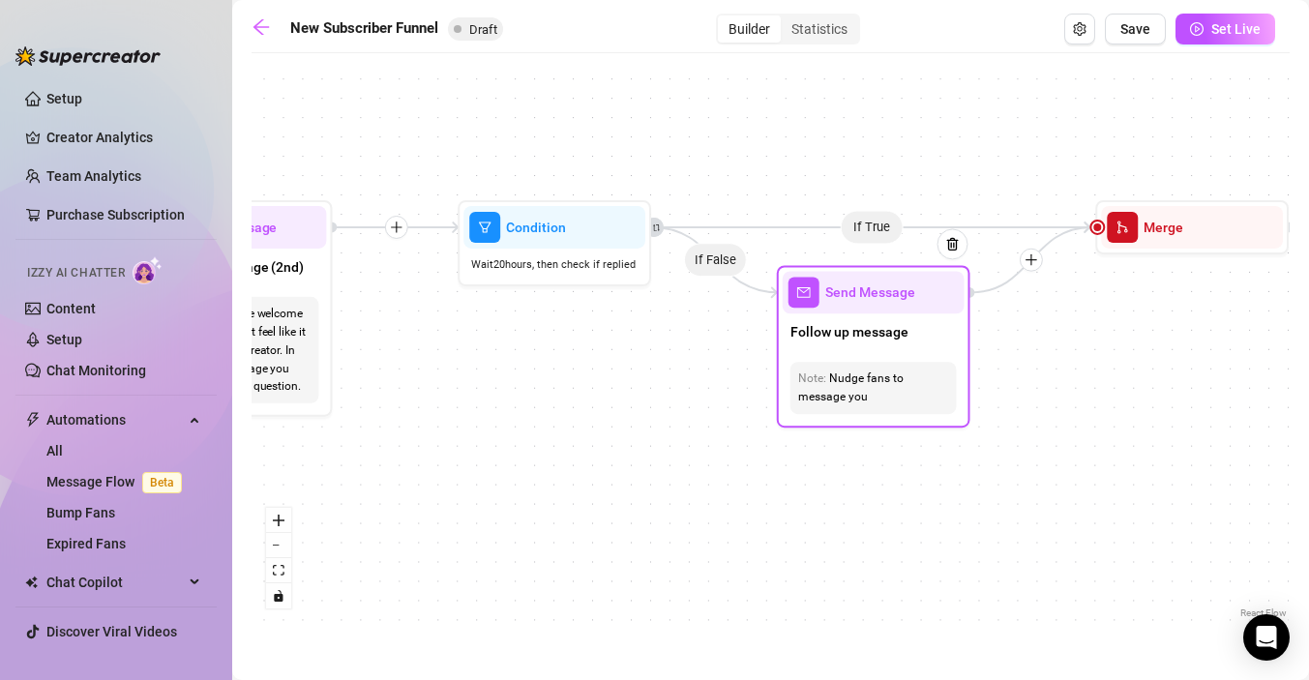
click at [916, 300] on div "Send Message" at bounding box center [874, 292] width 182 height 43
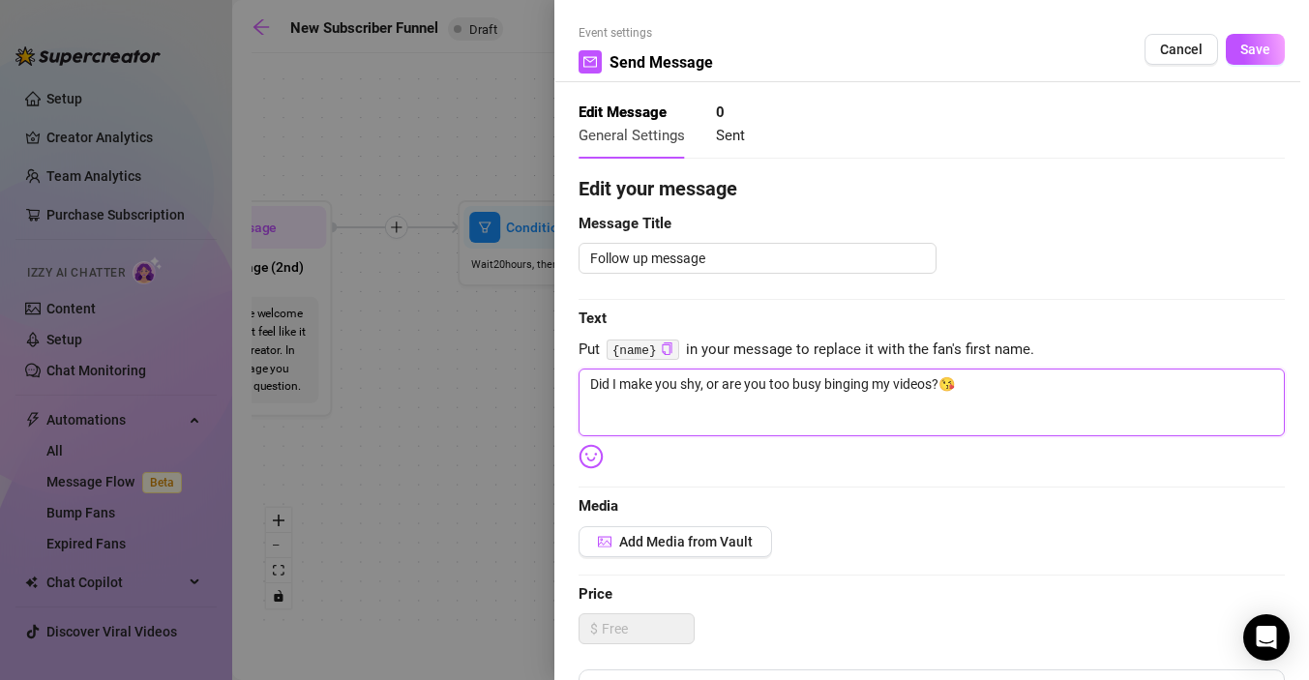
drag, startPoint x: 983, startPoint y: 389, endPoint x: 584, endPoint y: 384, distance: 398.7
click at [584, 384] on textarea "Did I make you shy, or are you too busy binging my videos?😘" at bounding box center [932, 403] width 706 height 68
click at [413, 463] on div at bounding box center [654, 340] width 1309 height 680
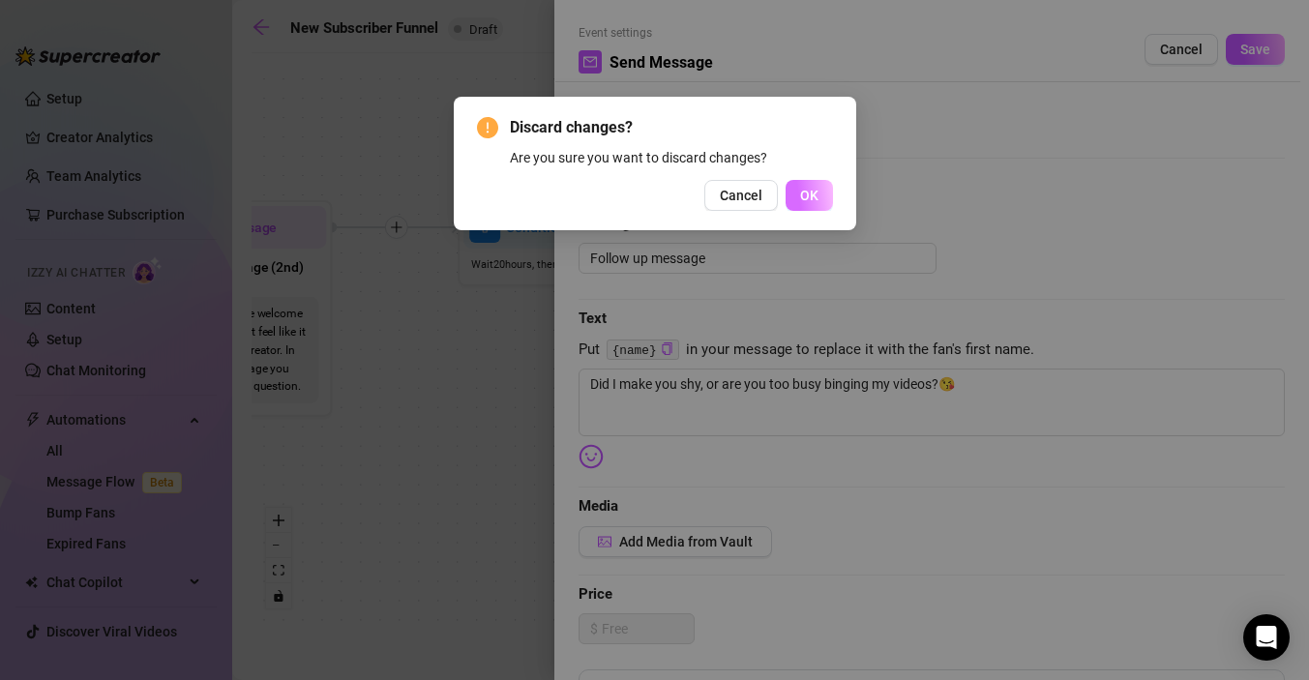
click at [802, 200] on span "OK" at bounding box center [809, 195] width 18 height 15
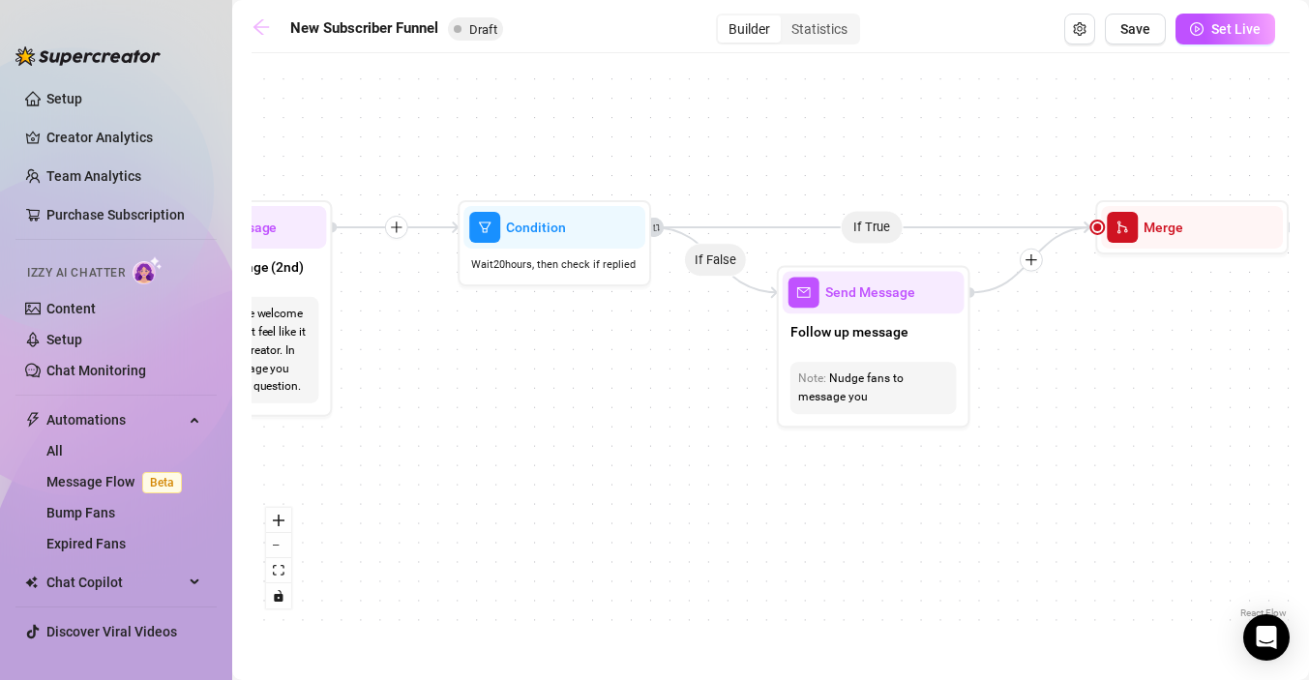
click at [263, 28] on icon "arrow-left" at bounding box center [261, 26] width 19 height 19
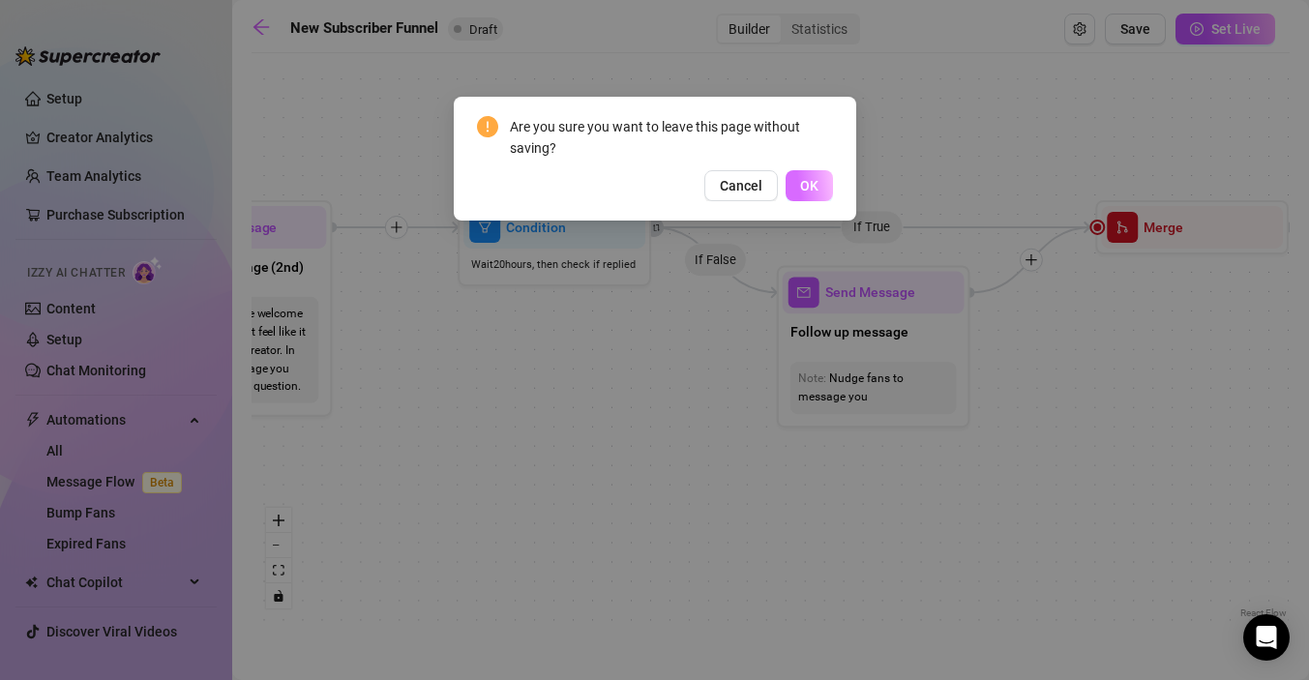
click at [826, 181] on button "OK" at bounding box center [809, 185] width 47 height 31
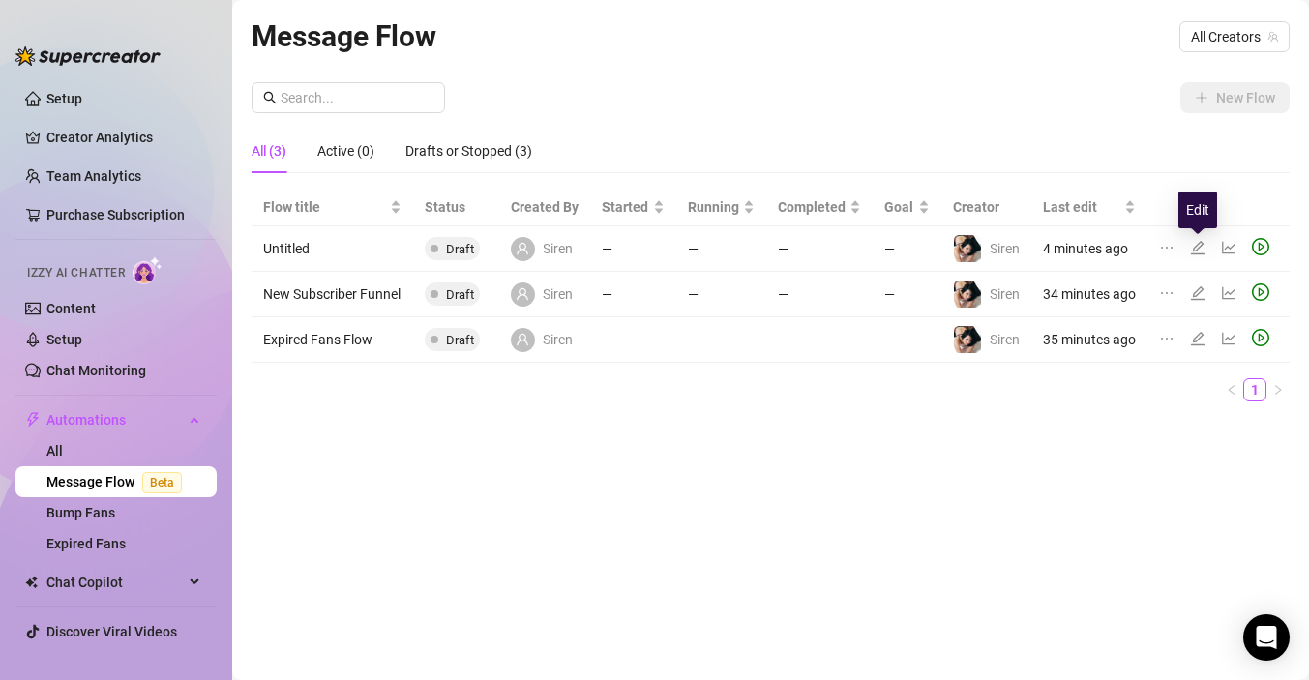
click at [1200, 248] on icon "edit" at bounding box center [1197, 247] width 15 height 15
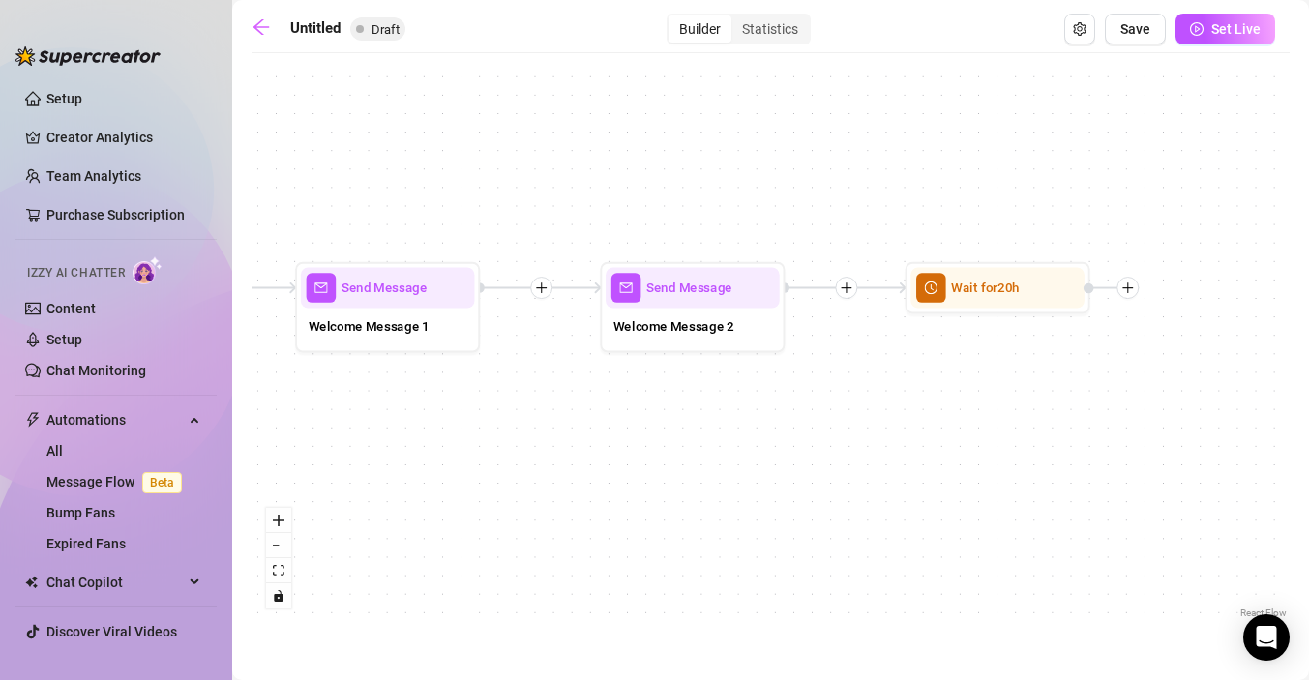
drag, startPoint x: 989, startPoint y: 413, endPoint x: 588, endPoint y: 416, distance: 400.6
click at [588, 415] on div "Send Message Welcome Message 2 Wait for 20h Send Message Welcome Message 1 Wait…" at bounding box center [771, 343] width 1038 height 560
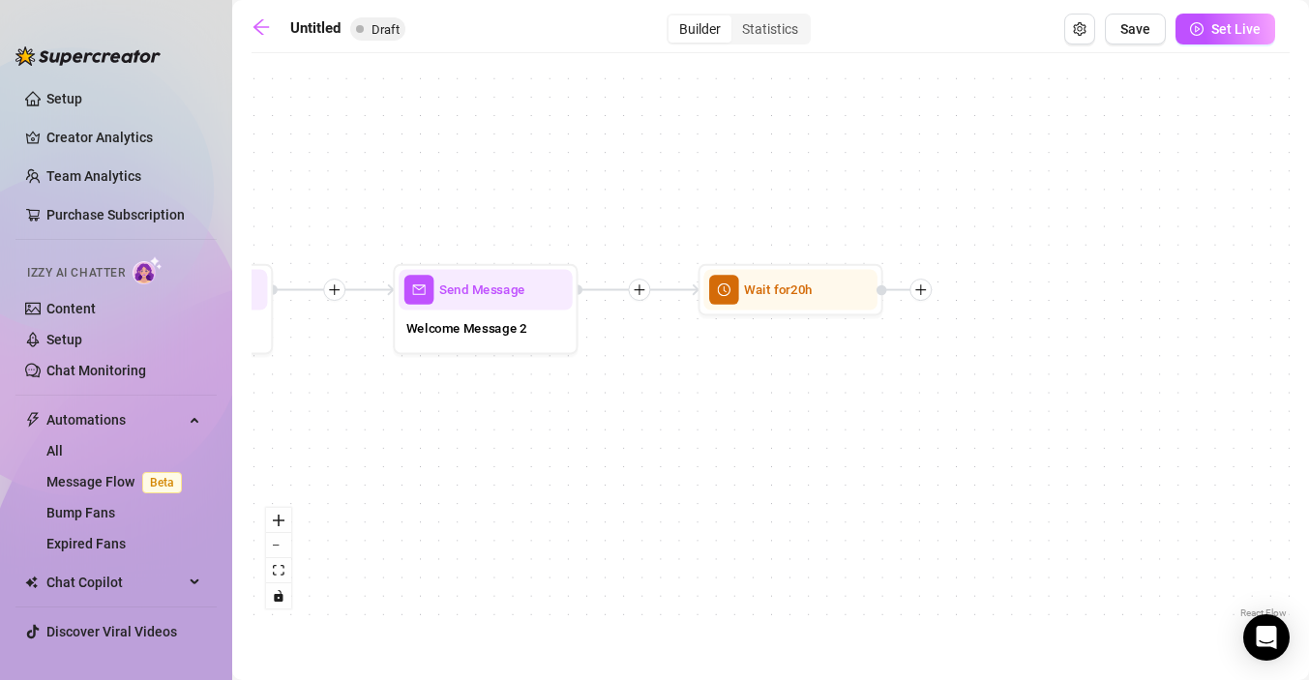
drag, startPoint x: 821, startPoint y: 391, endPoint x: 667, endPoint y: 390, distance: 153.9
click at [668, 390] on div "Send Message Welcome Message 2 Wait for 20h Send Message Welcome Message 1 Wait…" at bounding box center [771, 343] width 1038 height 560
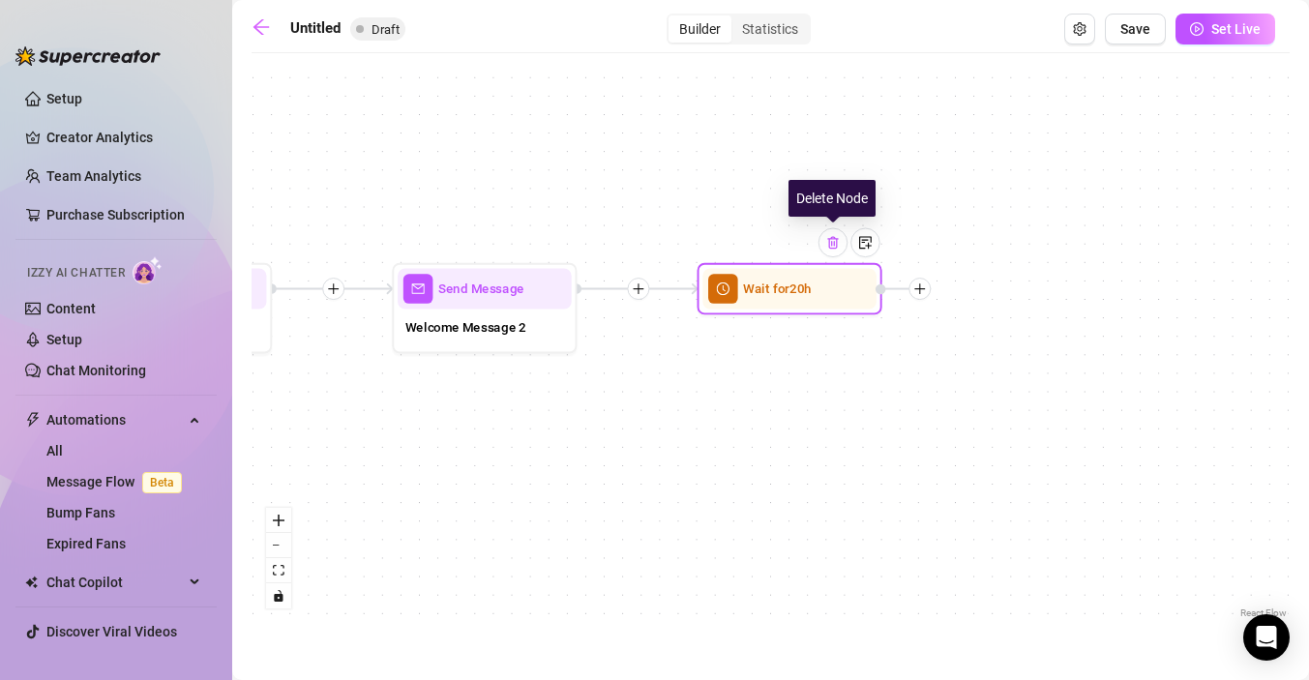
click at [828, 245] on img at bounding box center [832, 242] width 15 height 15
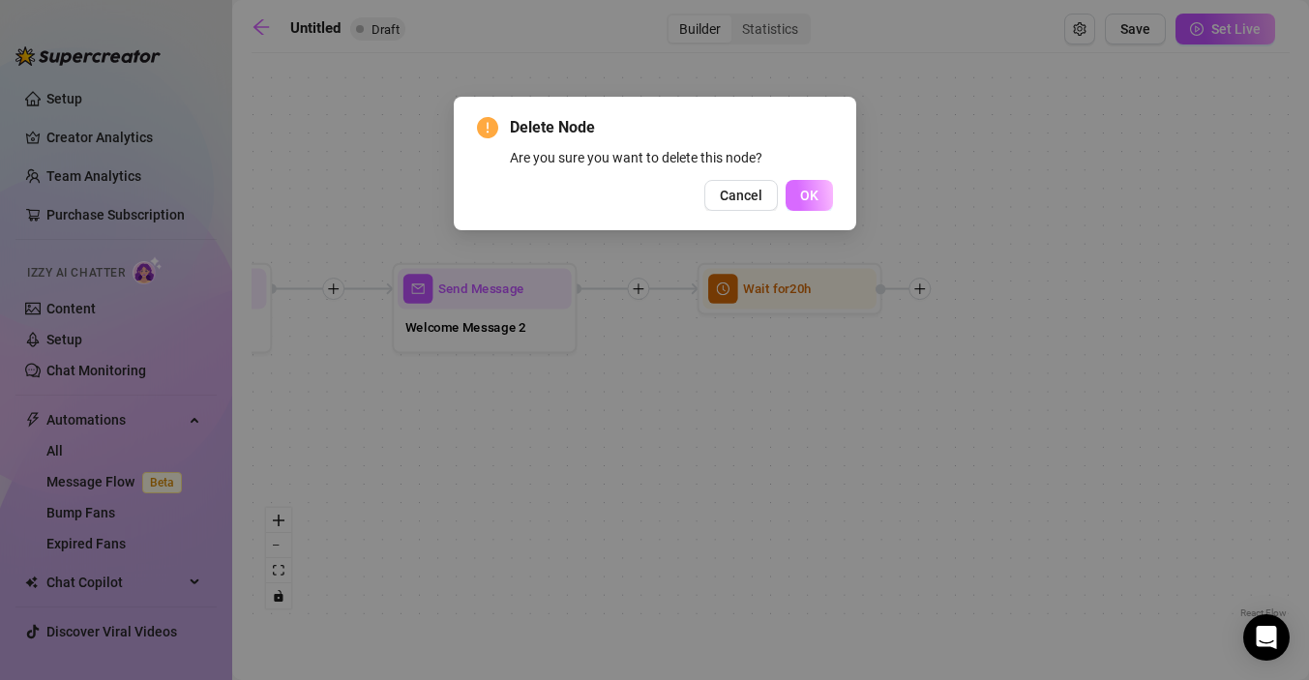
click at [822, 195] on button "OK" at bounding box center [809, 195] width 47 height 31
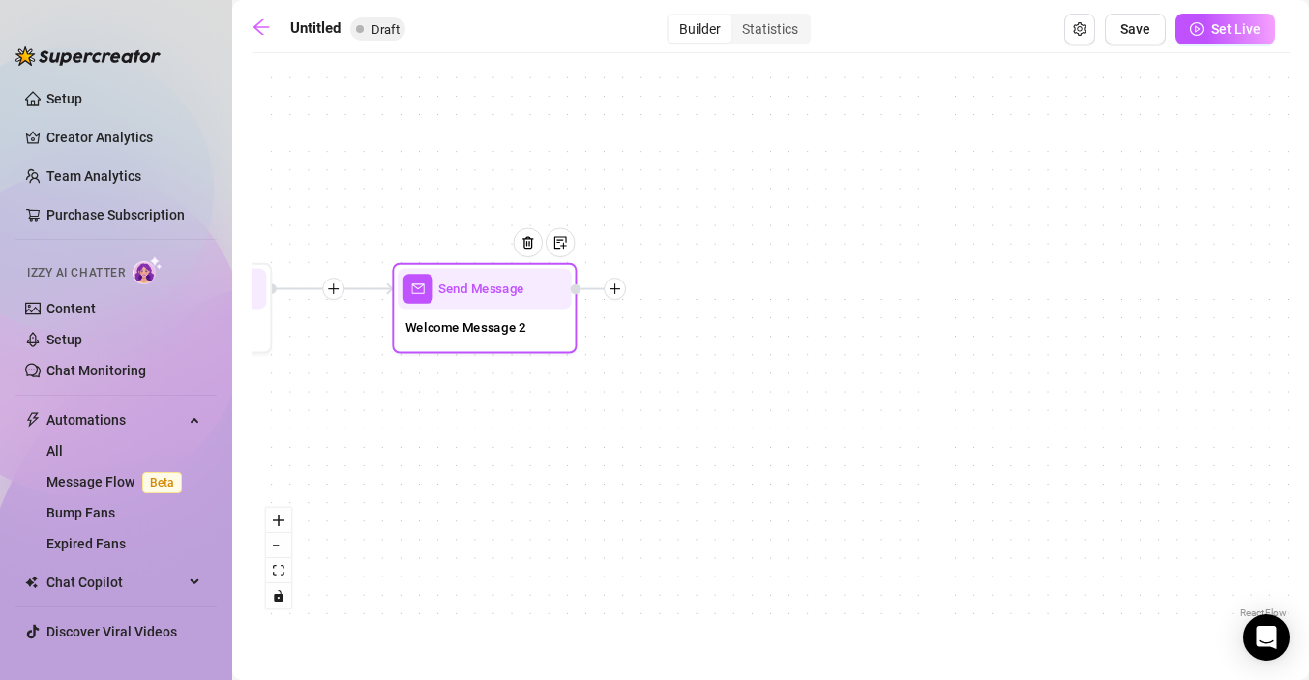
click at [608, 290] on div at bounding box center [615, 289] width 22 height 22
click at [681, 317] on div "Condition" at bounding box center [706, 322] width 135 height 31
click at [703, 320] on div "Condition" at bounding box center [706, 322] width 135 height 31
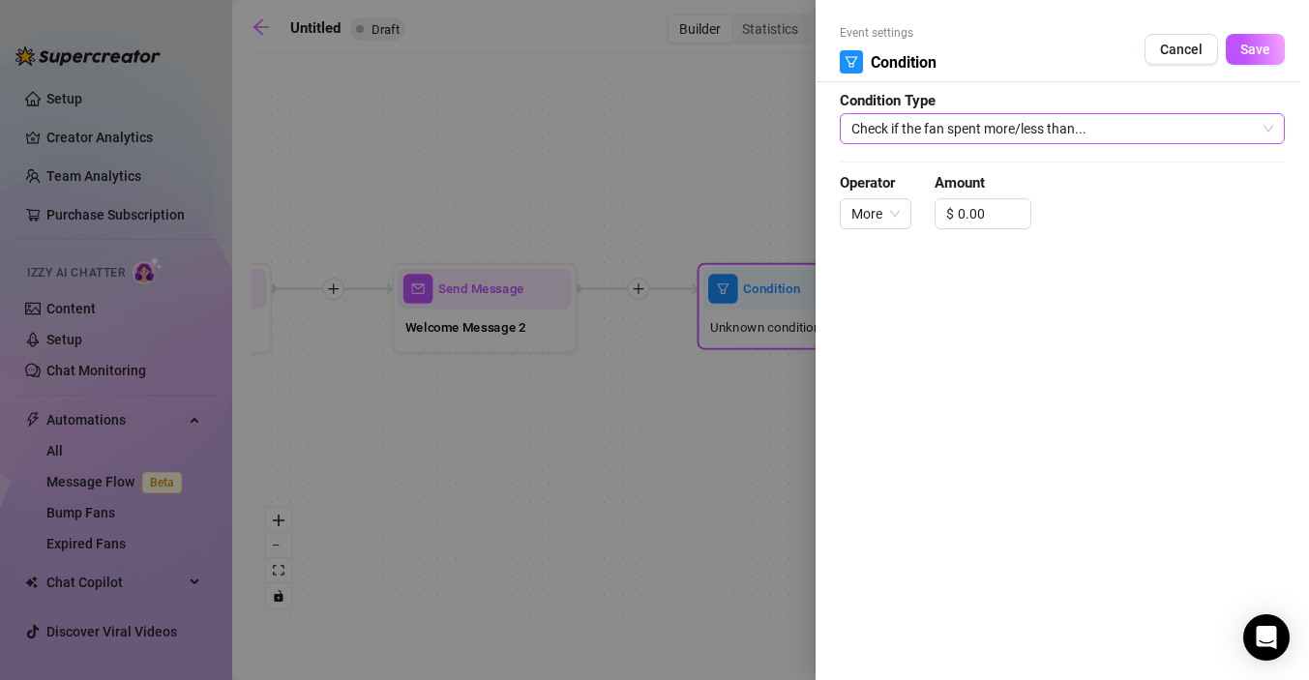
click at [1013, 129] on span "Check if the fan spent more/less than..." at bounding box center [1063, 128] width 422 height 29
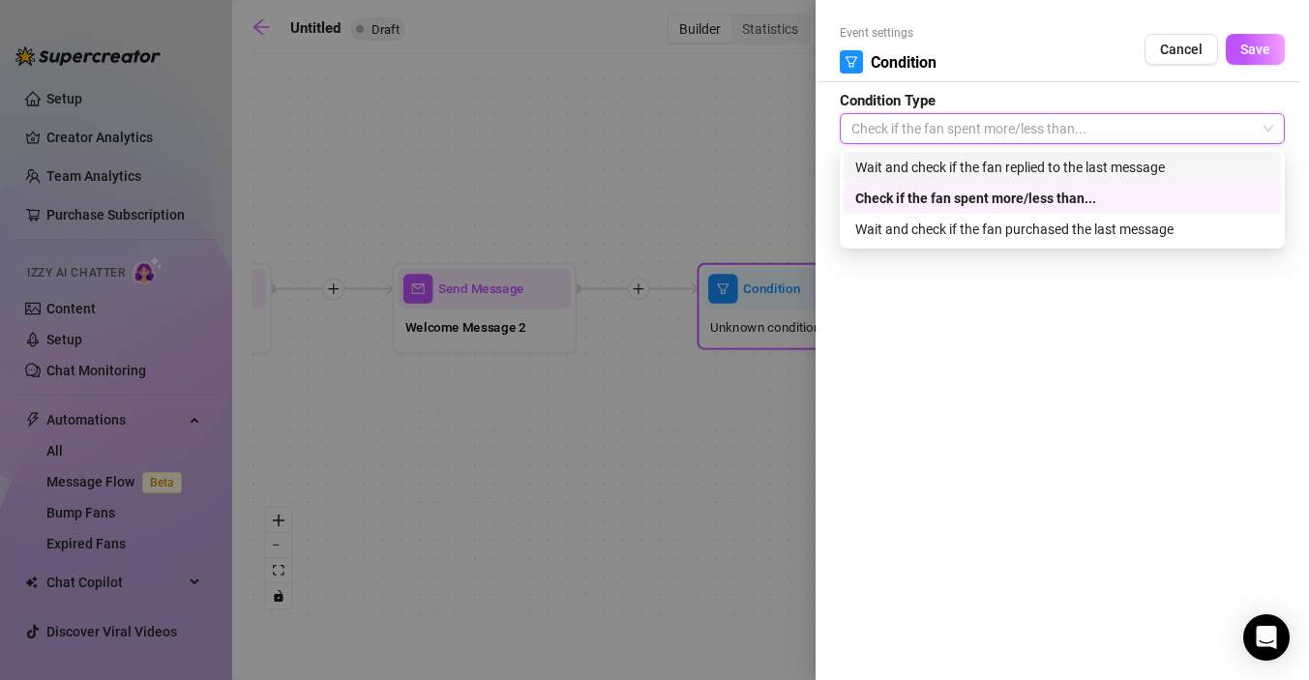
click at [955, 168] on div "Wait and check if the fan replied to the last message" at bounding box center [1062, 167] width 414 height 21
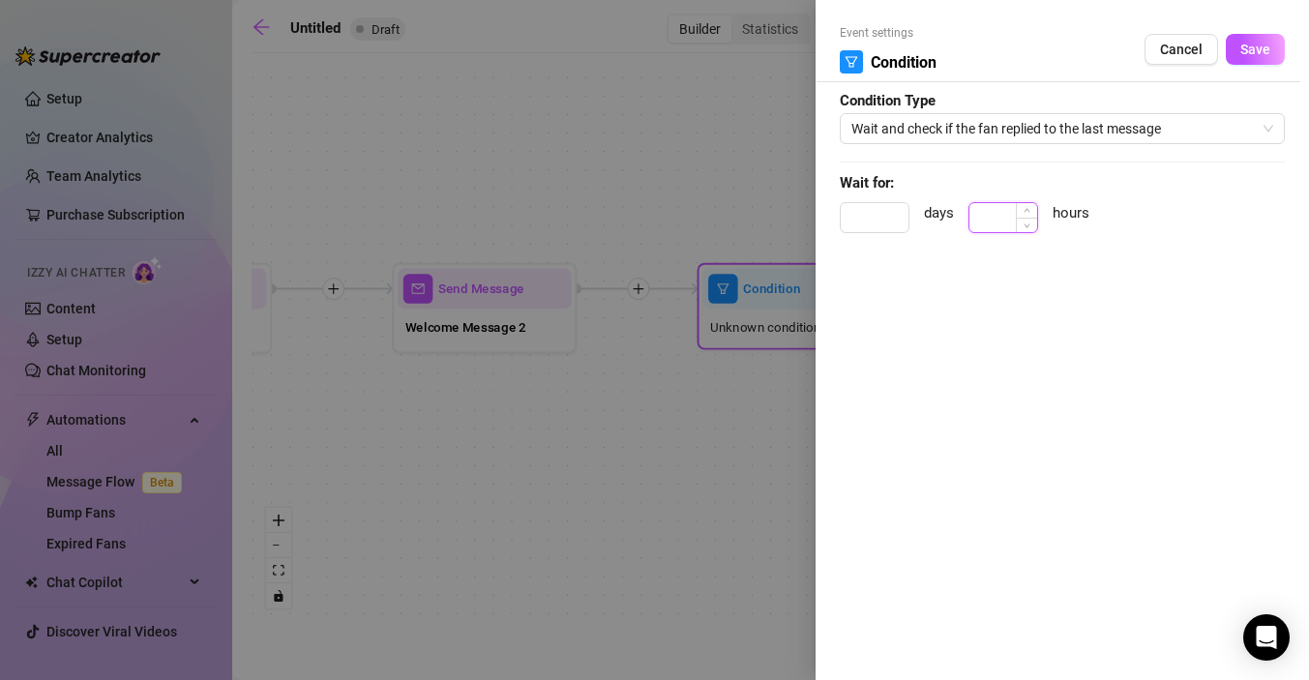
click at [999, 214] on input at bounding box center [1004, 217] width 68 height 29
click at [1269, 44] on span "Save" at bounding box center [1256, 49] width 30 height 15
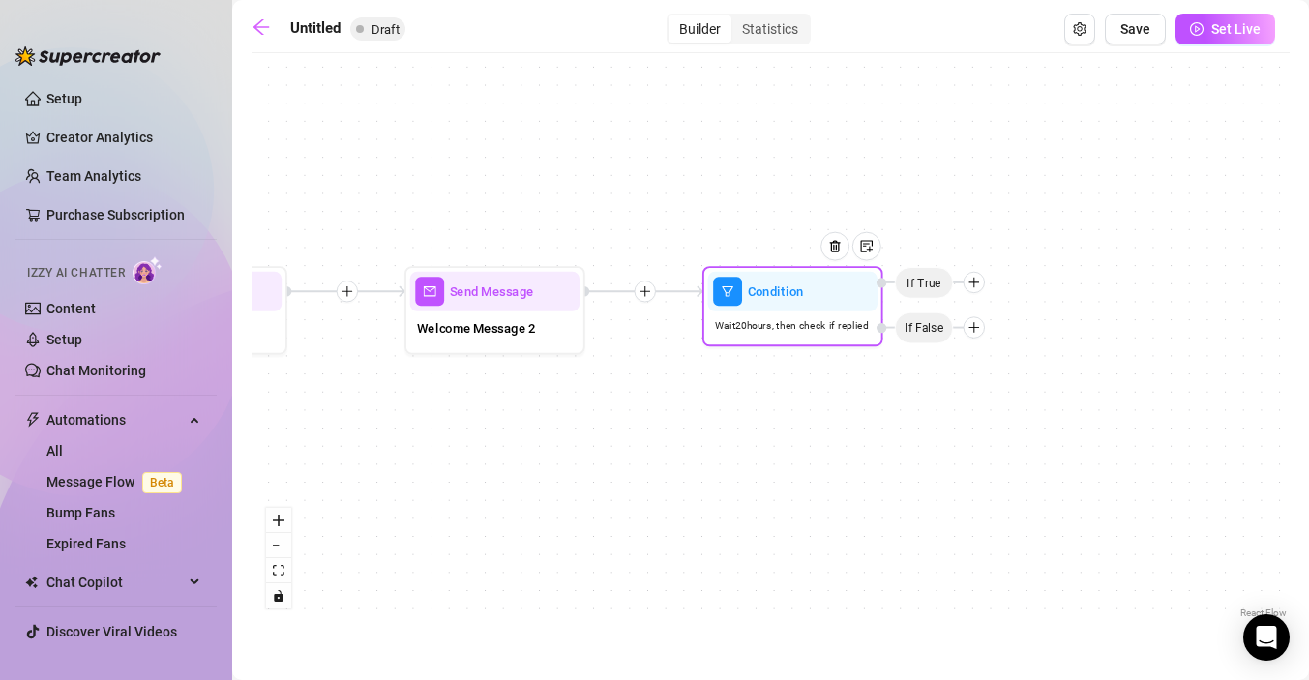
click at [977, 338] on div at bounding box center [974, 326] width 21 height 21
click at [994, 388] on div "Message" at bounding box center [1010, 390] width 132 height 31
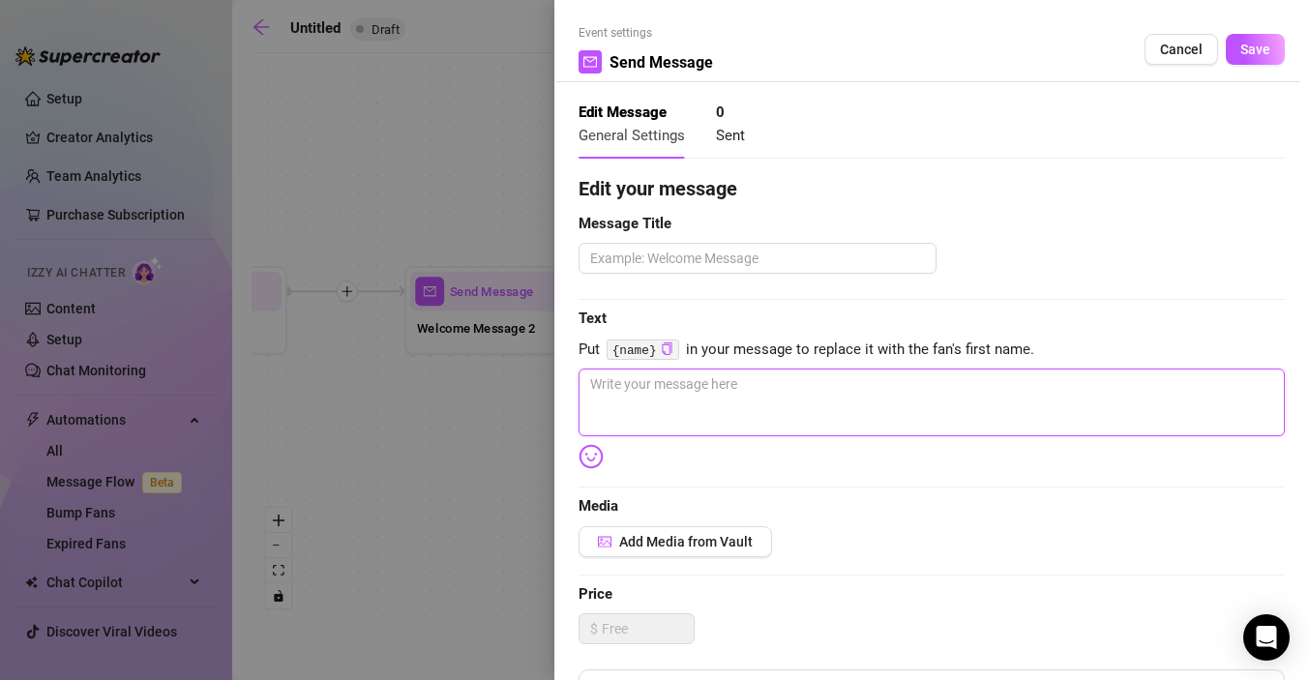
click at [674, 402] on textarea at bounding box center [932, 403] width 706 height 68
paste textarea "Did I make you shy, or are you too busy binging my videos?😘"
click at [1261, 47] on span "Save" at bounding box center [1256, 49] width 30 height 15
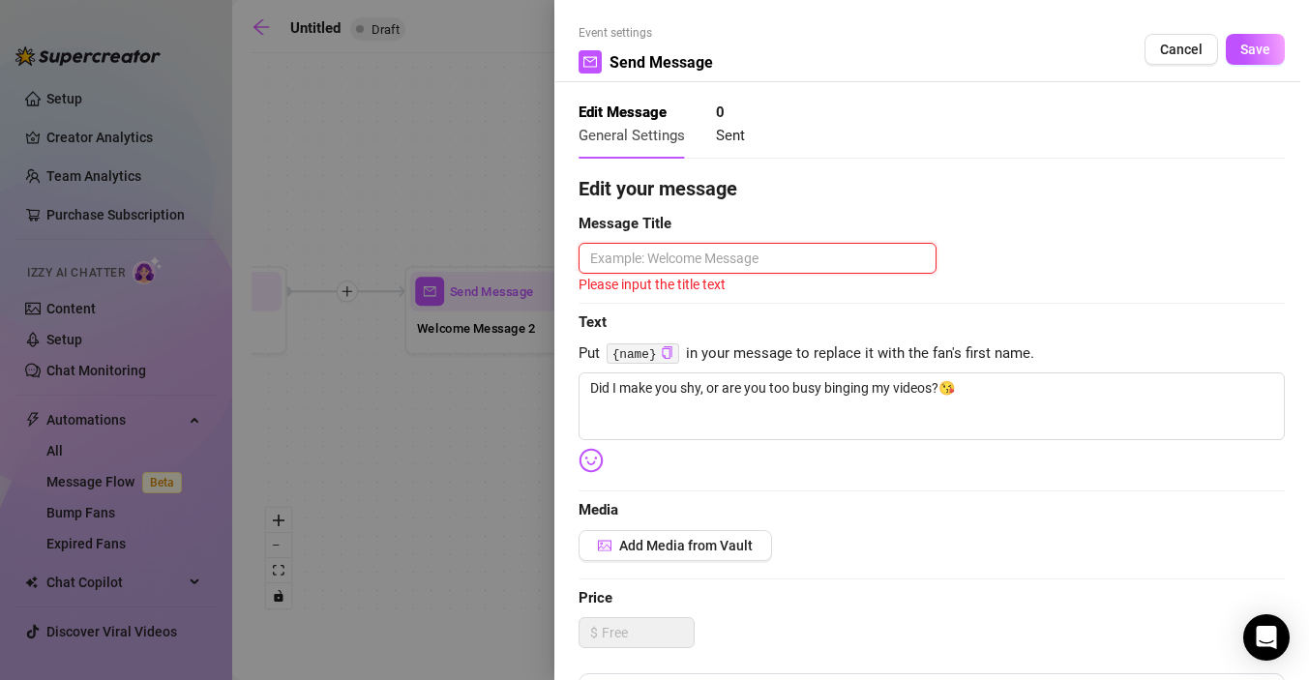
click at [730, 267] on textarea at bounding box center [758, 258] width 358 height 31
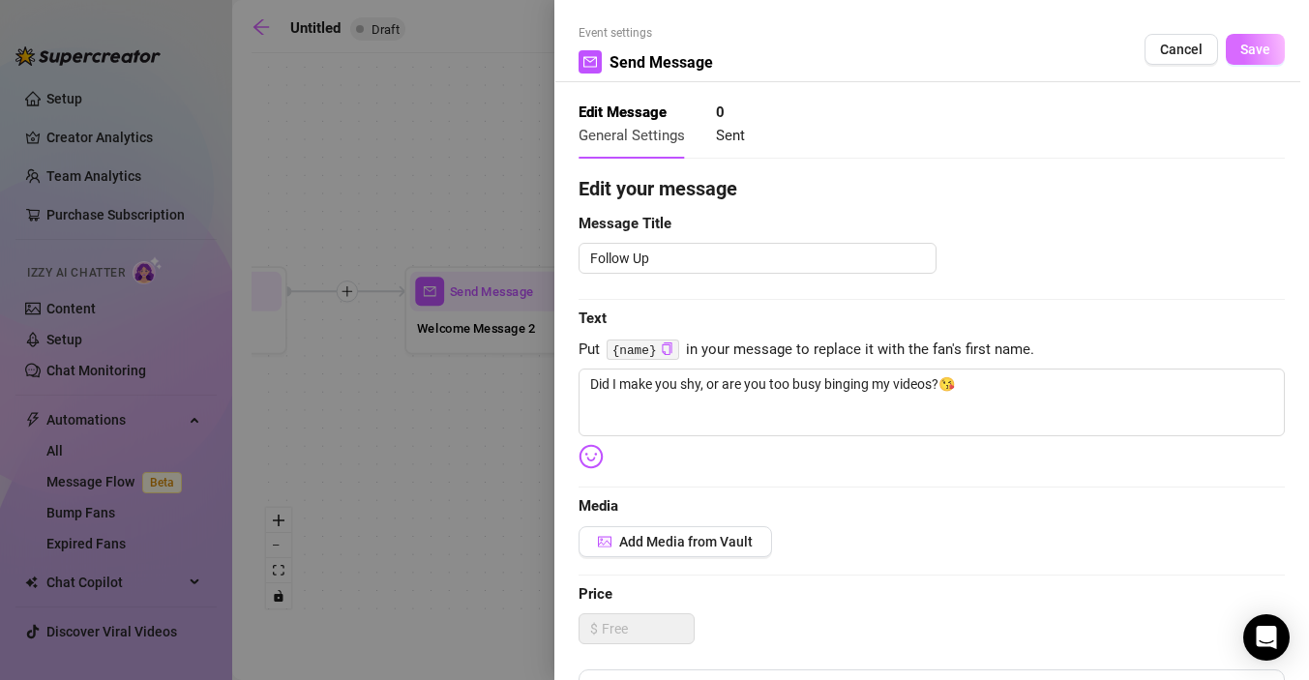
click at [1259, 49] on span "Save" at bounding box center [1256, 49] width 30 height 15
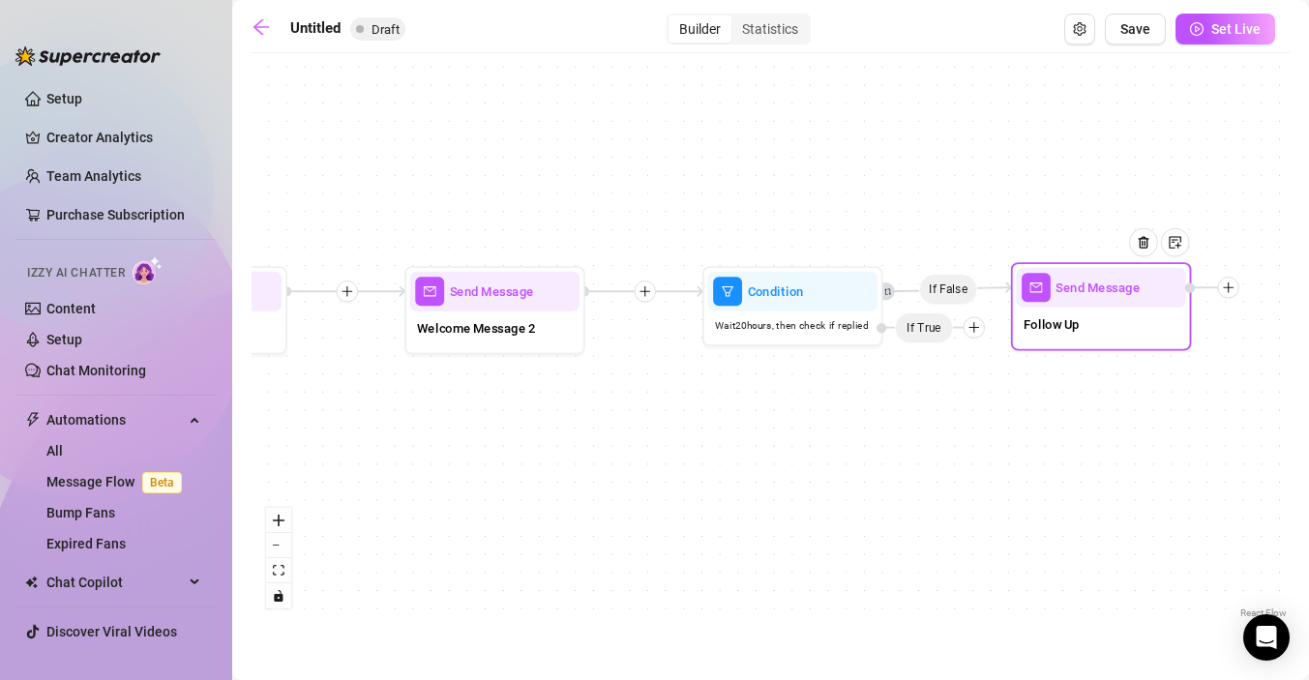
drag, startPoint x: 1047, startPoint y: 326, endPoint x: 1058, endPoint y: 325, distance: 10.7
click at [1058, 325] on span "Follow Up" at bounding box center [1052, 325] width 56 height 20
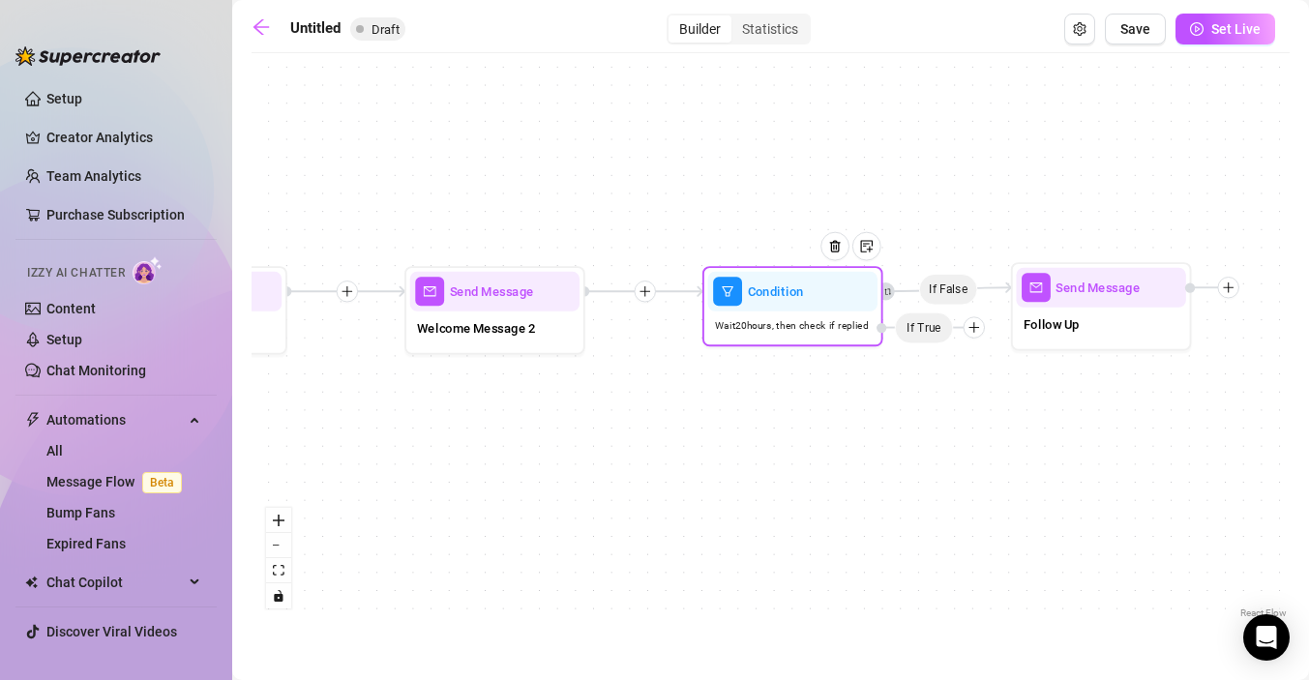
click at [814, 338] on div "Wait 20 hours, then check if replied" at bounding box center [792, 327] width 169 height 30
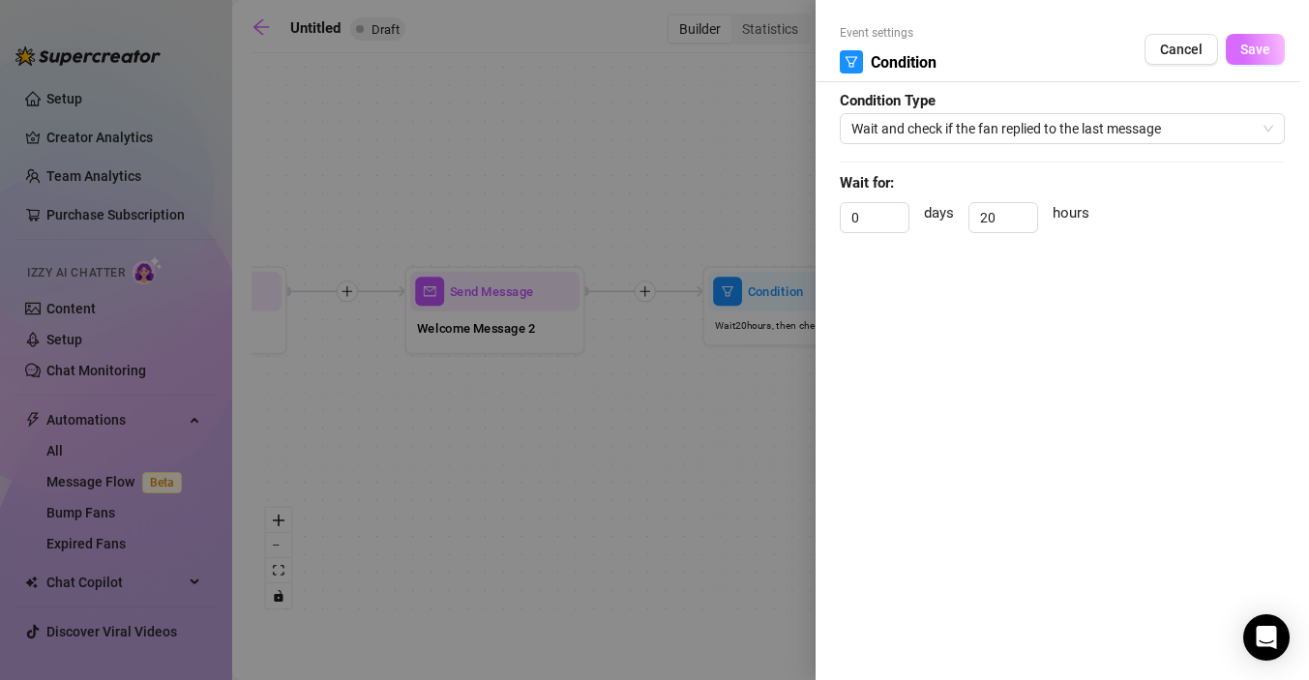
click at [1253, 51] on span "Save" at bounding box center [1256, 49] width 30 height 15
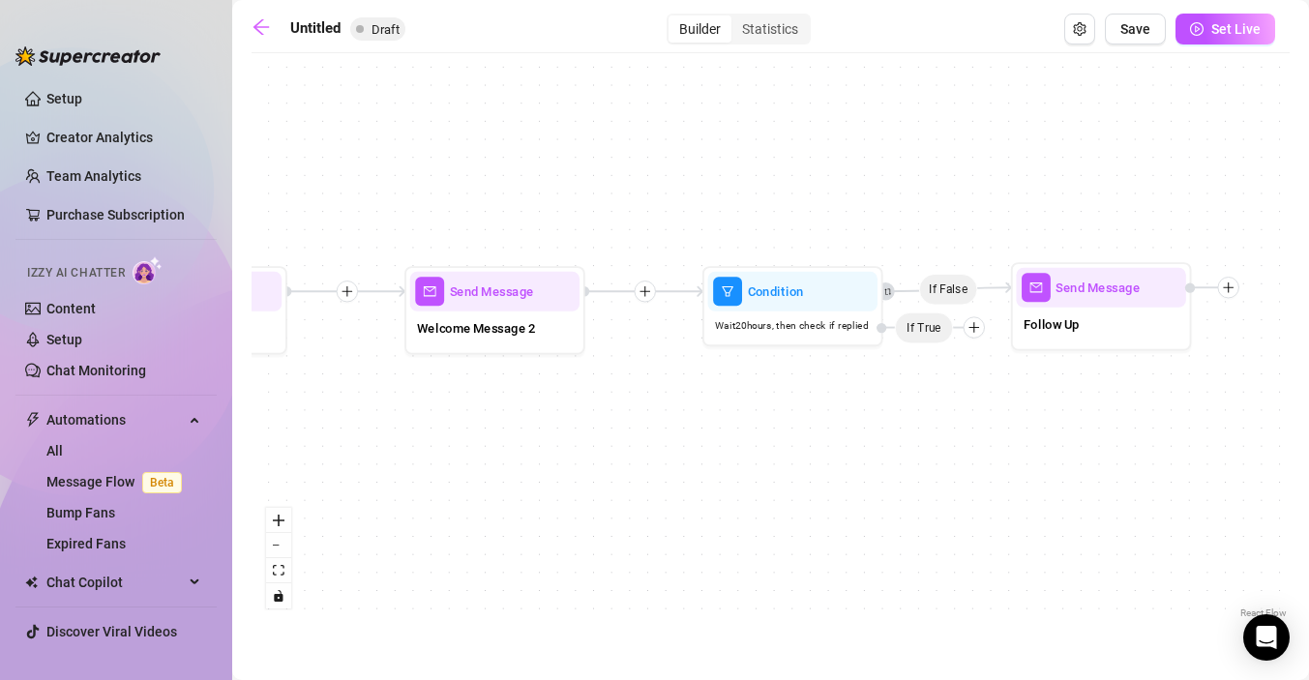
click at [887, 288] on icon "retweet" at bounding box center [888, 291] width 6 height 6
click at [890, 290] on icon "retweet" at bounding box center [888, 291] width 8 height 8
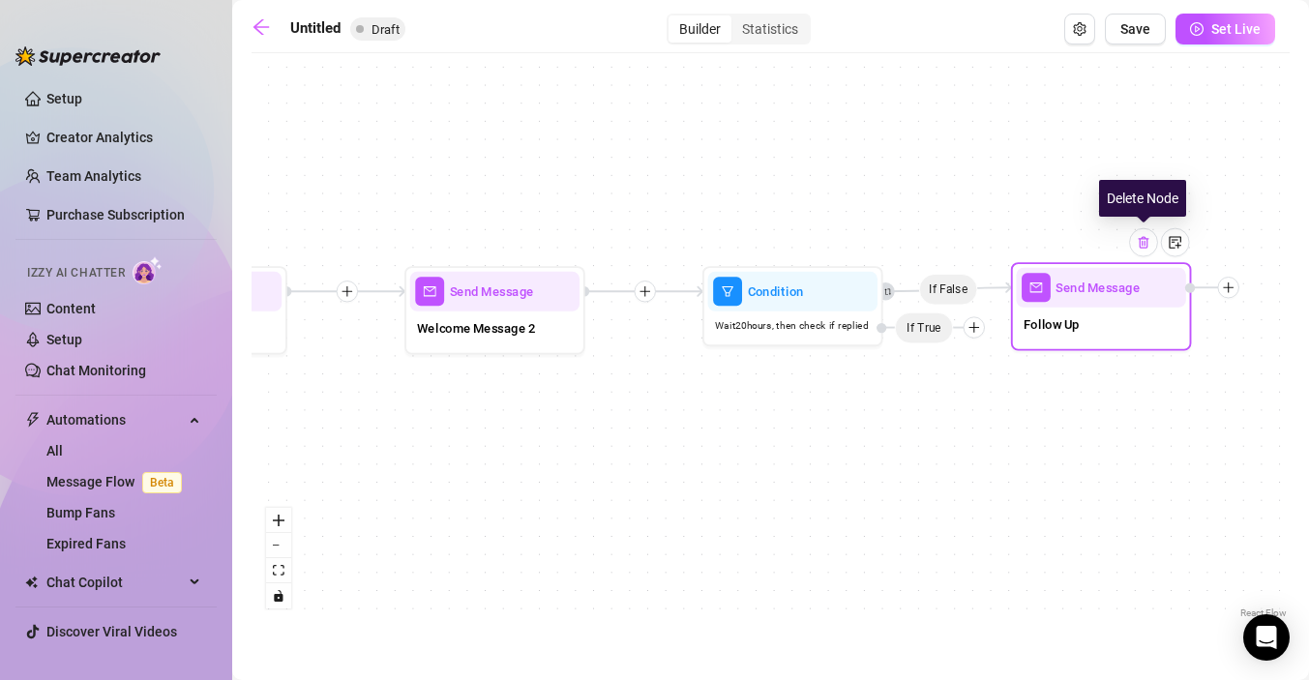
click at [1149, 240] on img at bounding box center [1144, 242] width 15 height 15
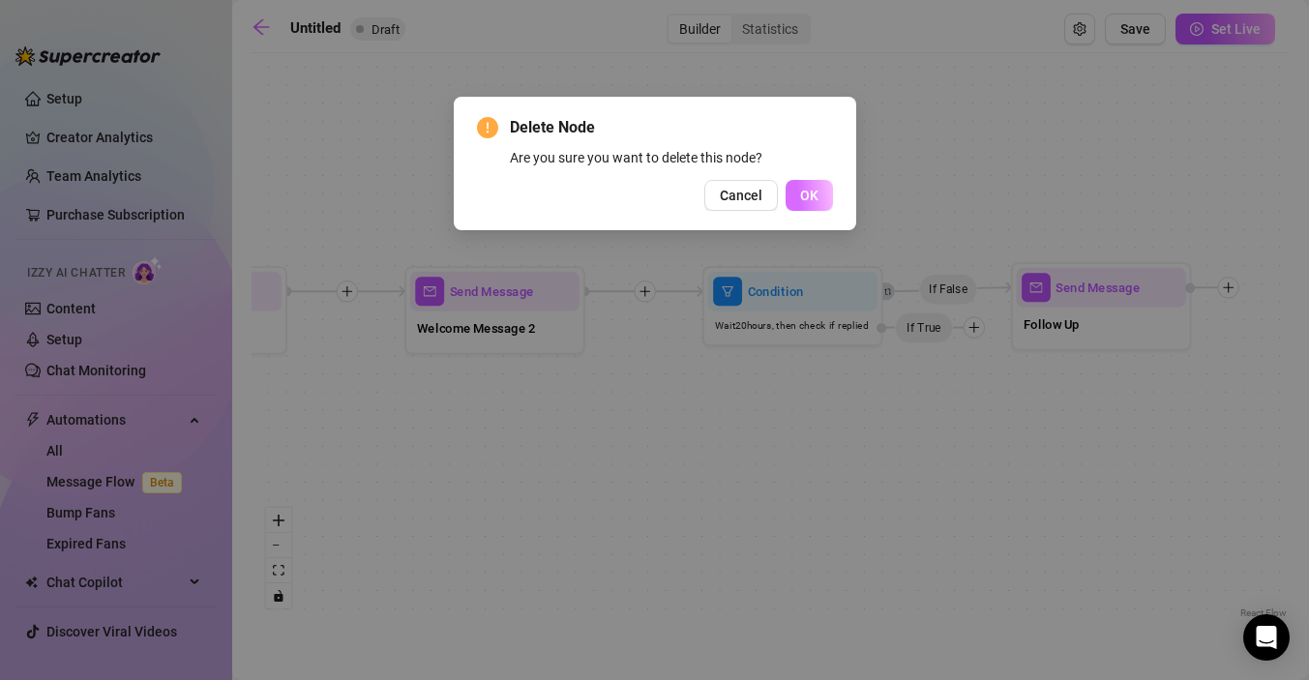
click at [810, 199] on span "OK" at bounding box center [809, 195] width 18 height 15
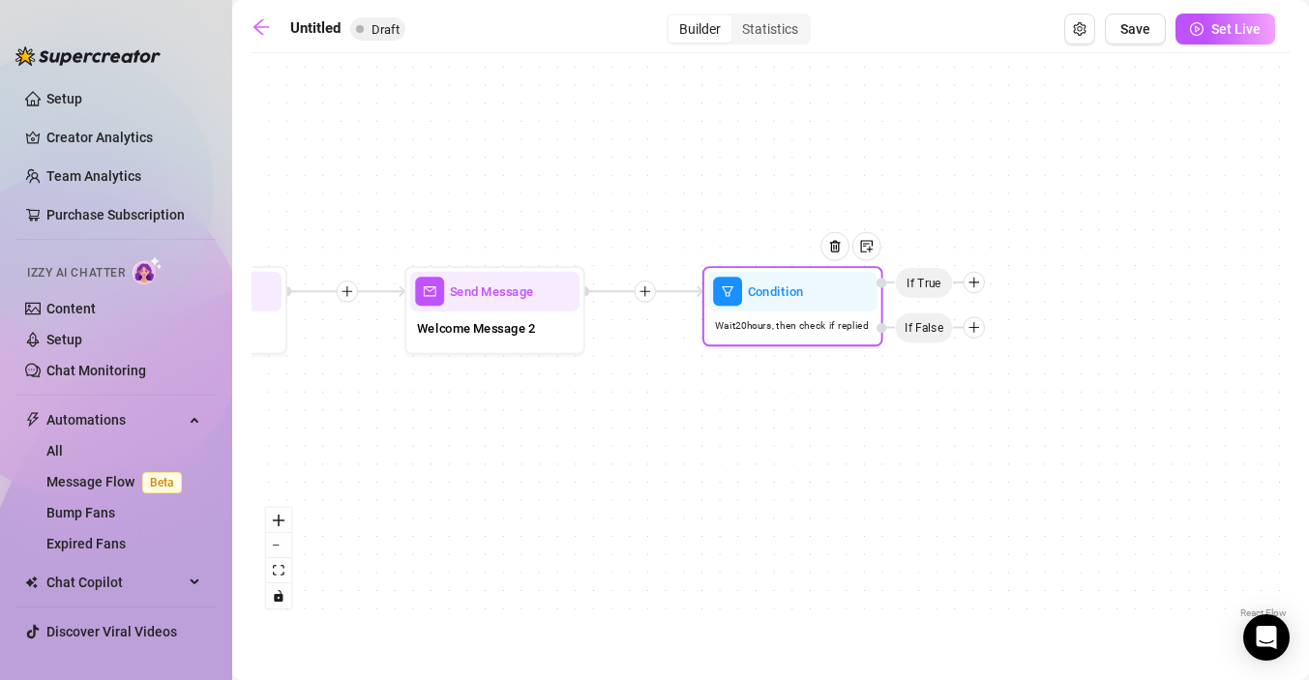
click at [973, 330] on icon "plus" at bounding box center [974, 327] width 13 height 13
click at [984, 390] on div "Message" at bounding box center [1010, 390] width 132 height 31
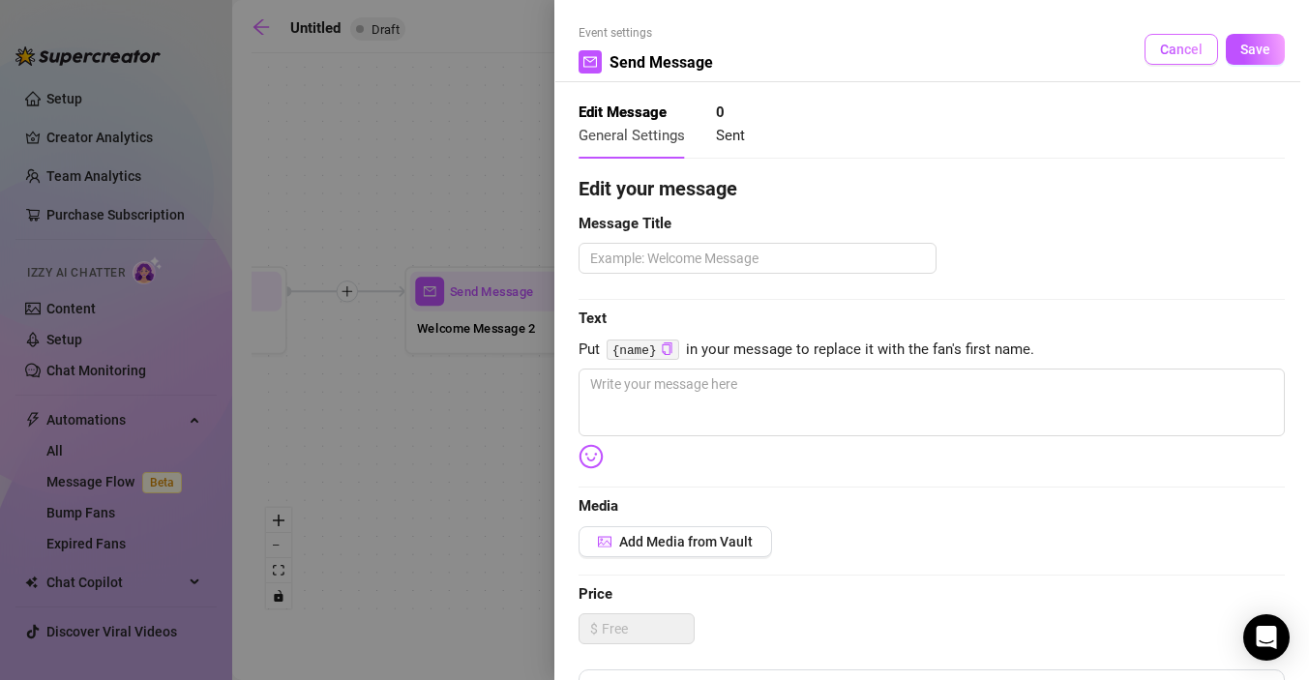
click at [1175, 47] on span "Cancel" at bounding box center [1181, 49] width 43 height 15
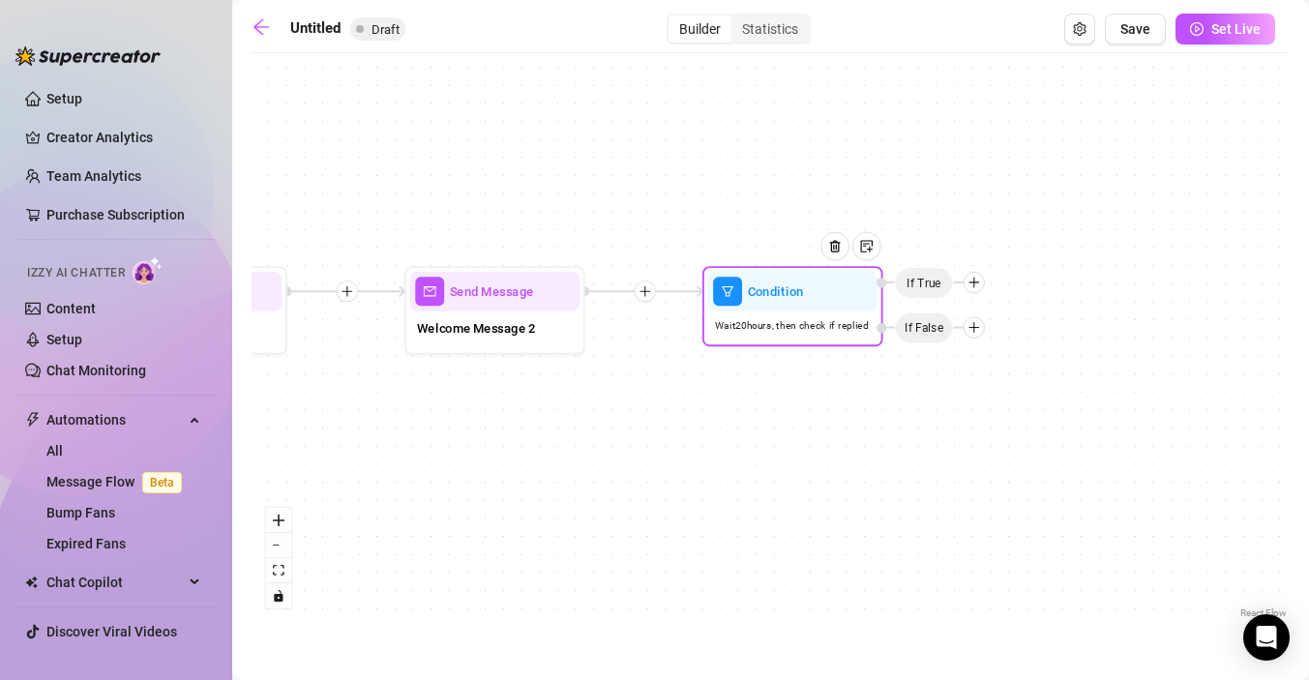
click at [974, 285] on icon "plus" at bounding box center [974, 282] width 13 height 13
click at [994, 404] on div "Merge Nodes" at bounding box center [1010, 407] width 132 height 31
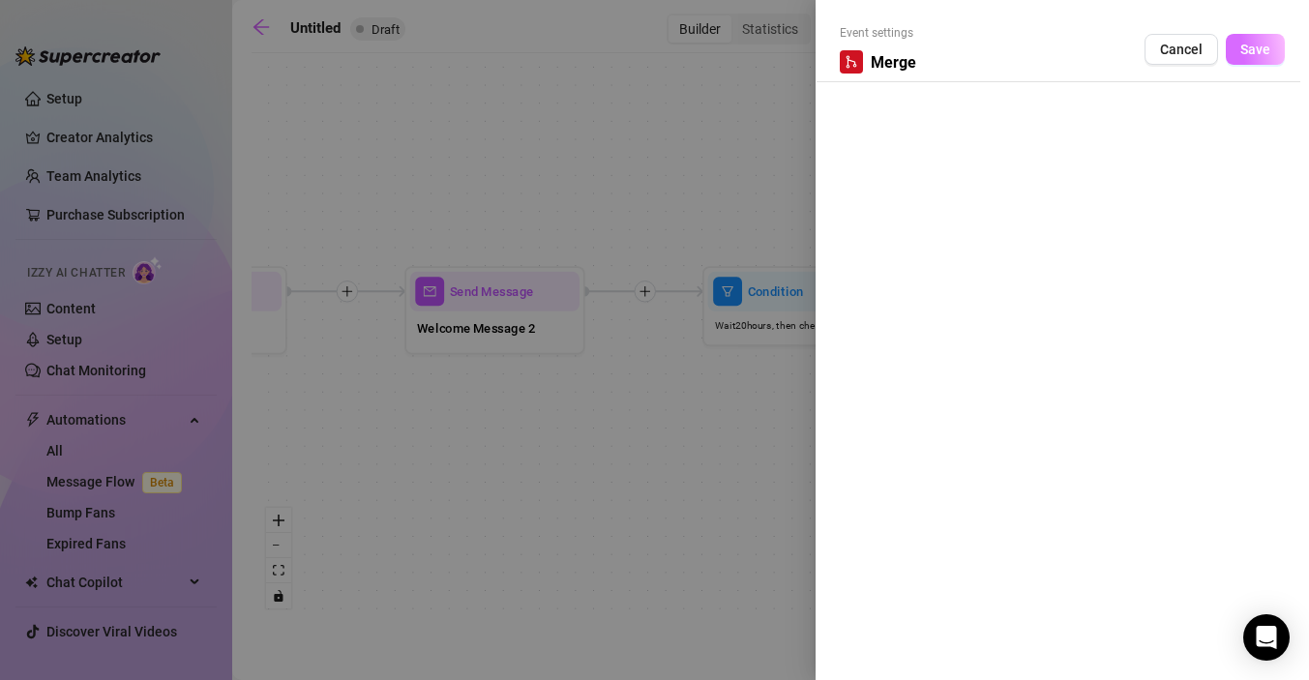
click at [1254, 44] on span "Save" at bounding box center [1256, 49] width 30 height 15
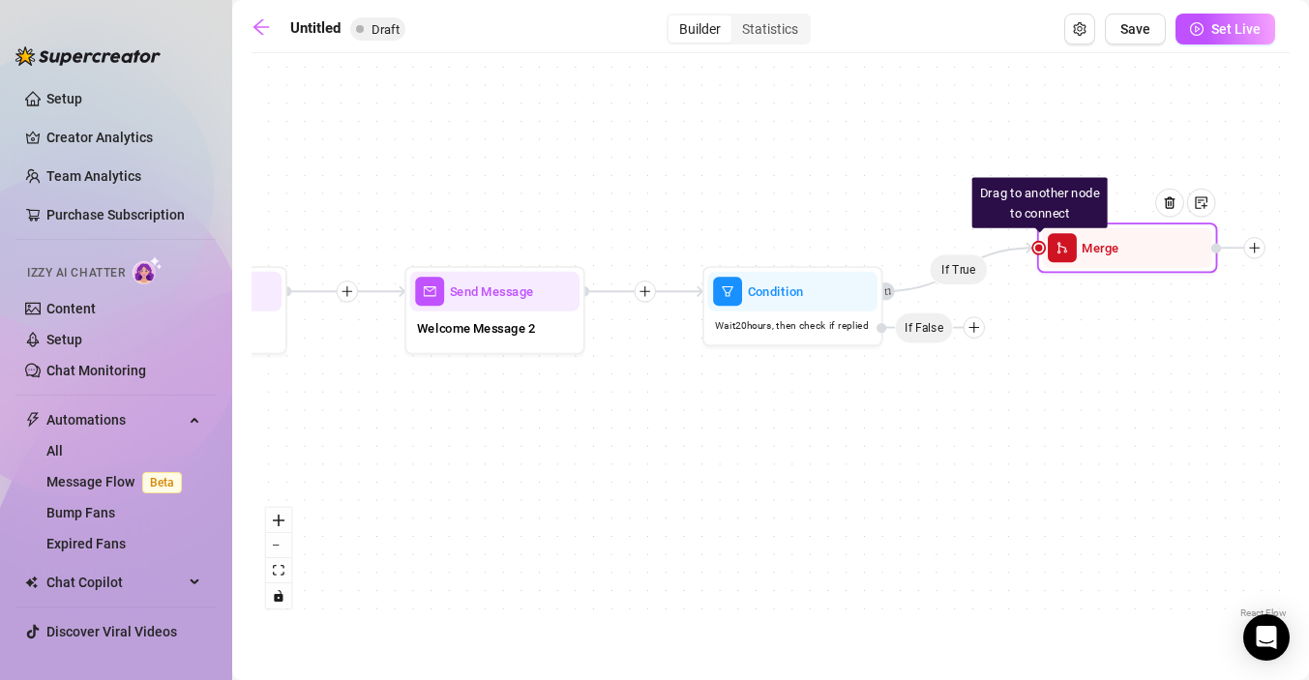
drag, startPoint x: 1054, startPoint y: 294, endPoint x: 1091, endPoint y: 252, distance: 56.3
click at [1091, 252] on span "Merge" at bounding box center [1100, 248] width 37 height 20
click at [262, 31] on icon "arrow-left" at bounding box center [261, 26] width 19 height 19
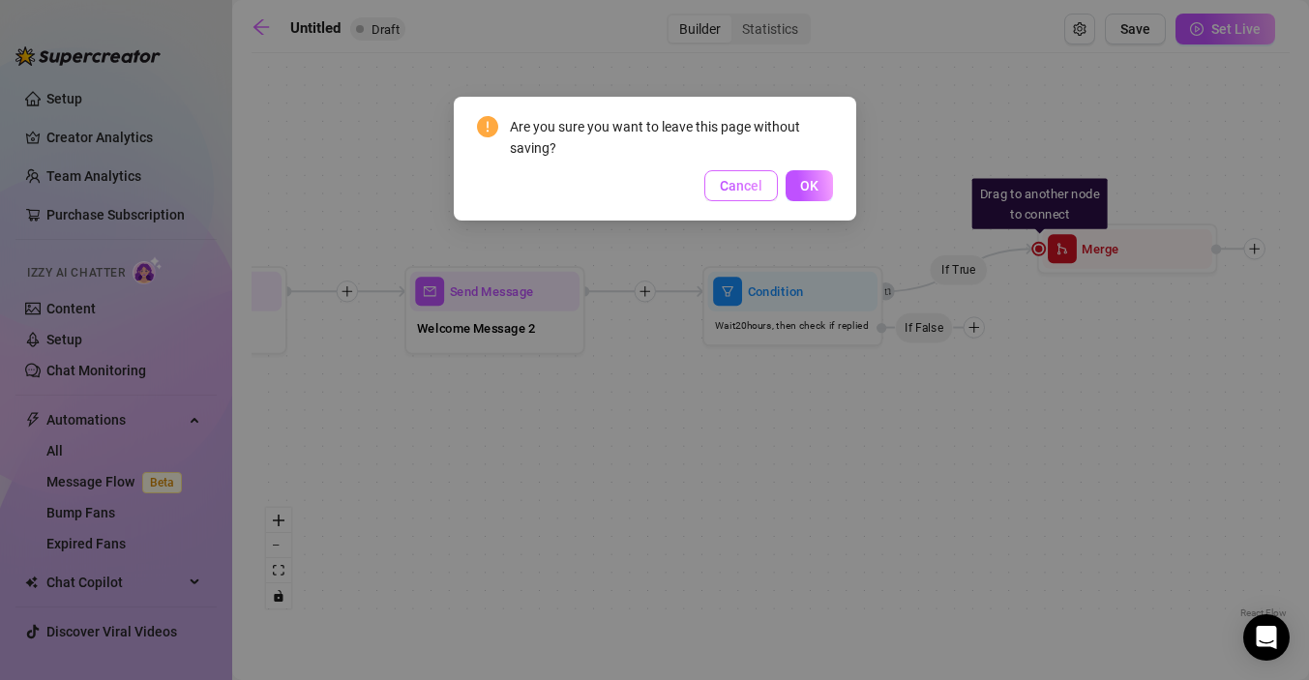
click at [744, 193] on span "Cancel" at bounding box center [741, 185] width 43 height 15
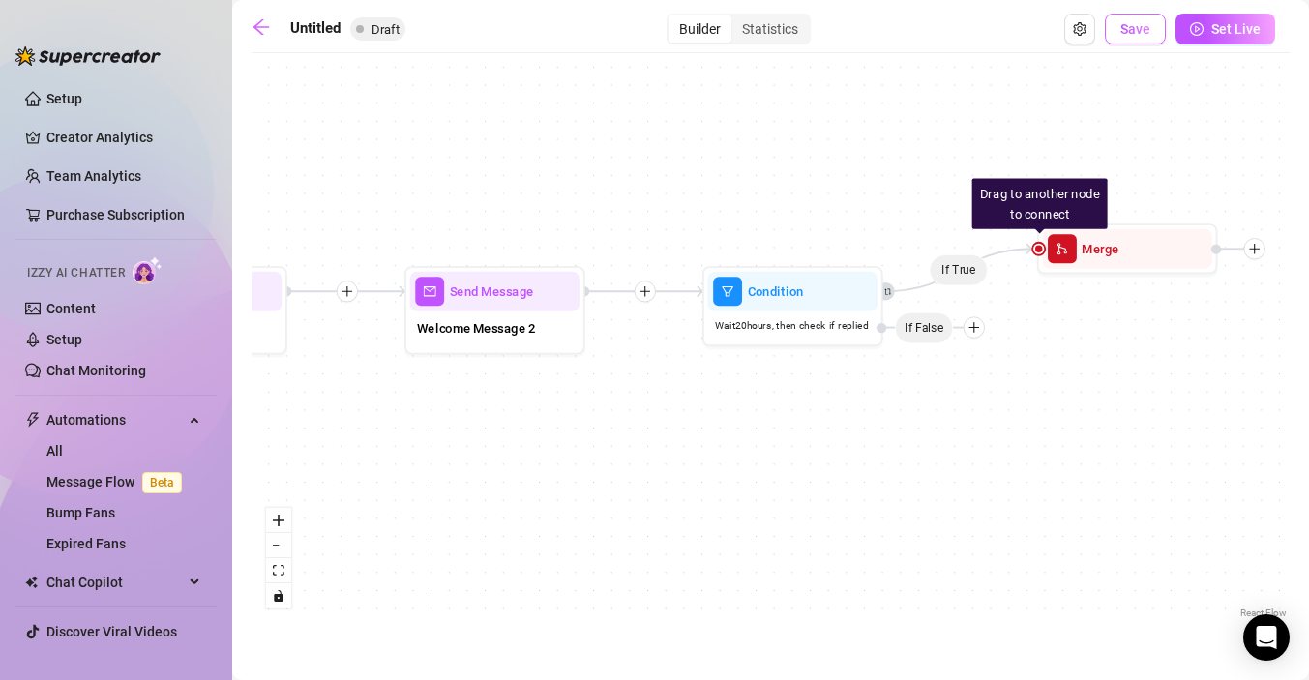
click at [1134, 35] on span "Save" at bounding box center [1136, 28] width 30 height 15
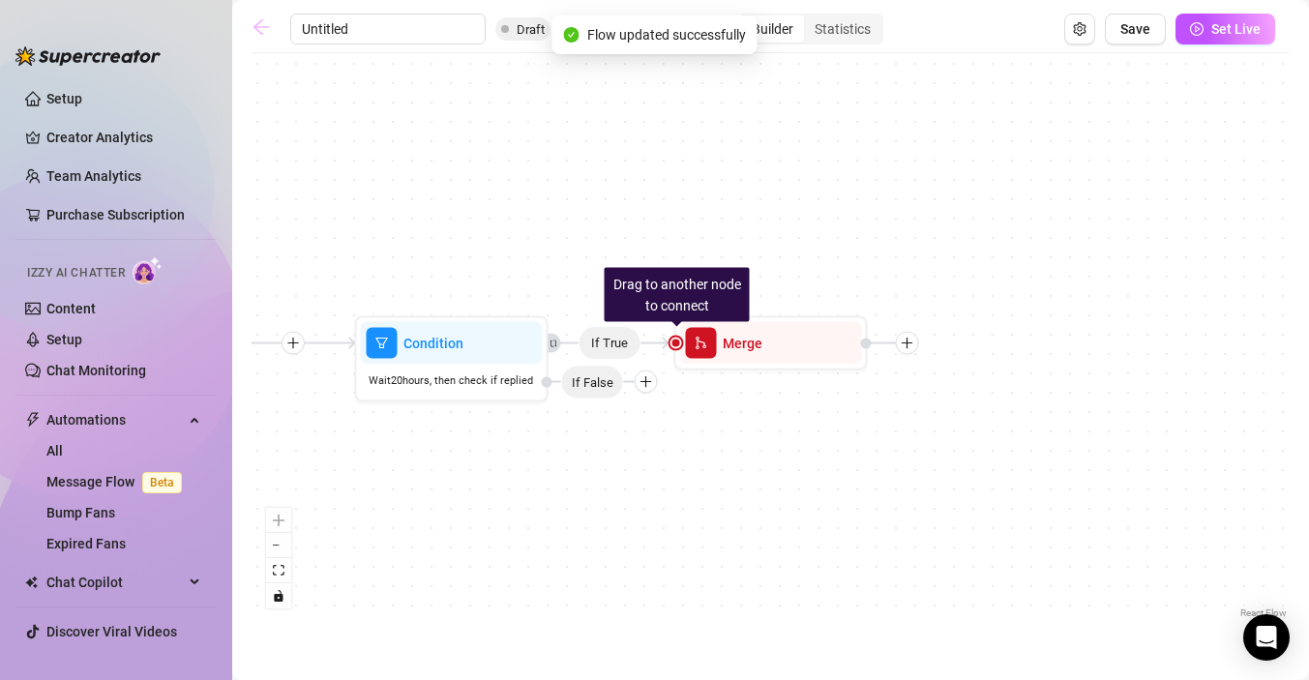
click at [266, 24] on icon "arrow-left" at bounding box center [261, 26] width 19 height 19
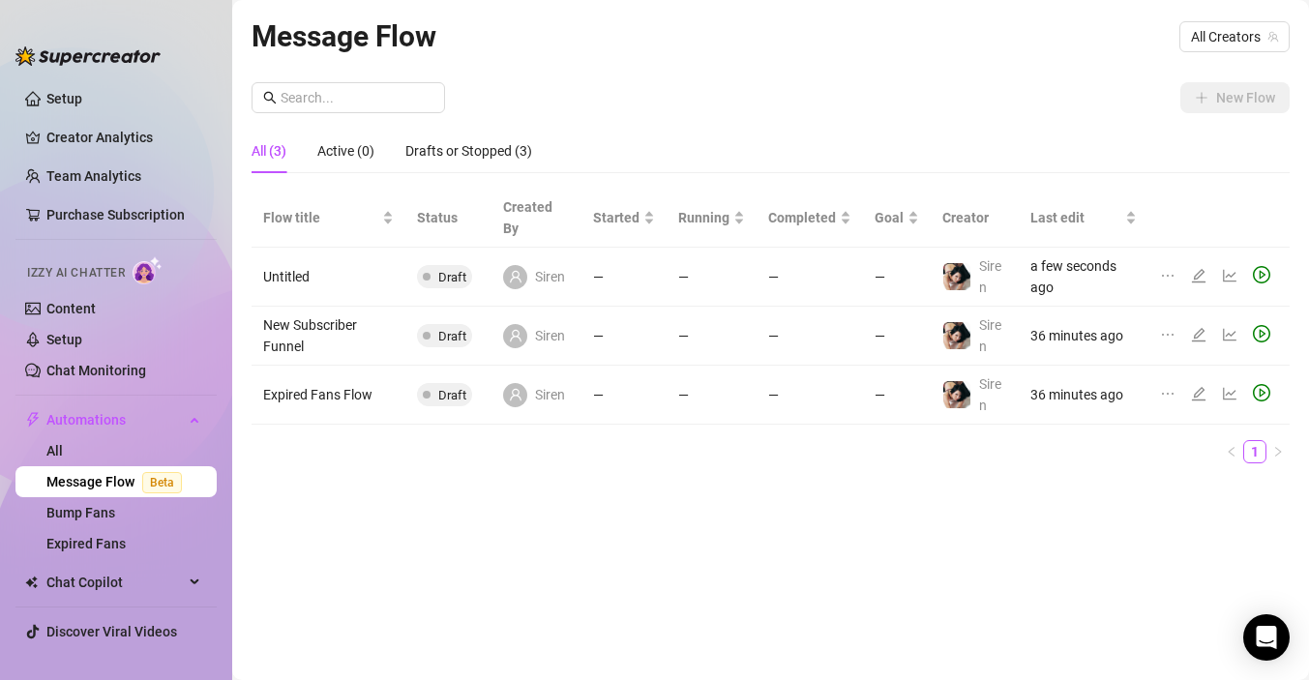
click at [1200, 337] on icon "edit" at bounding box center [1198, 334] width 15 height 15
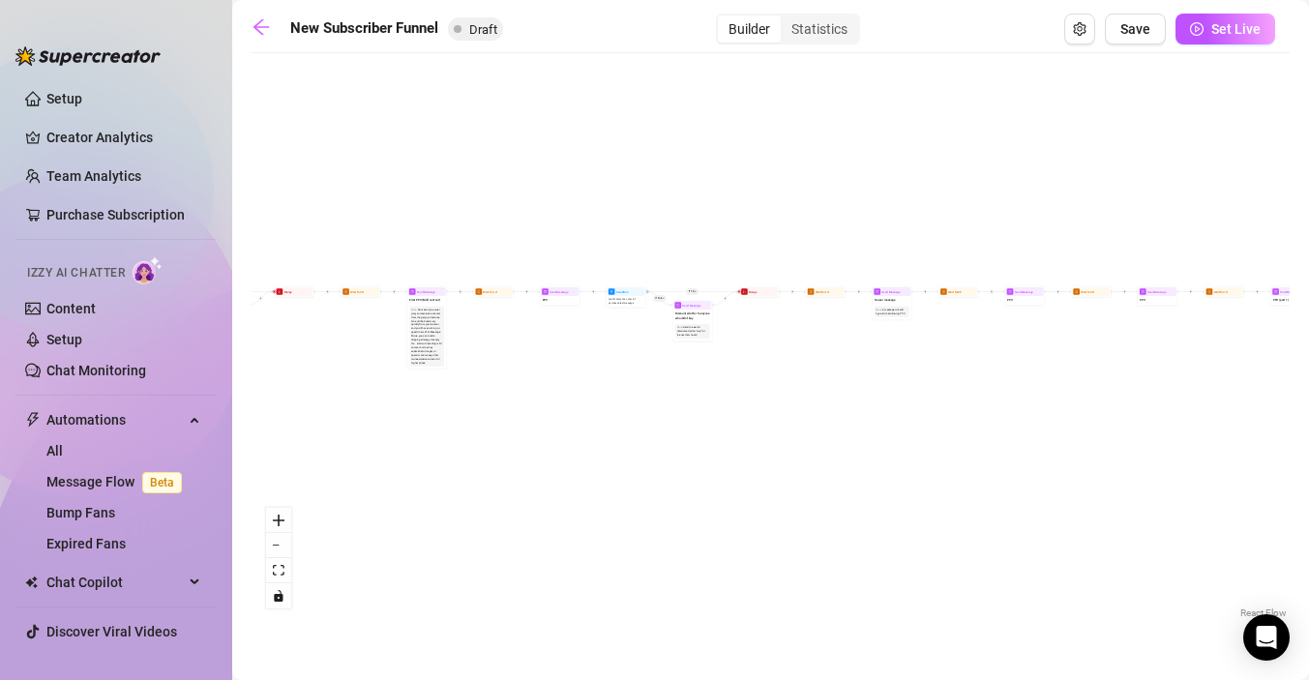
drag, startPoint x: 740, startPoint y: 387, endPoint x: 1322, endPoint y: 464, distance: 586.7
click at [1308, 464] on html "Setup Creator Analytics Team Analytics Purchase Subscription Izzy AI Chatter Co…" at bounding box center [654, 340] width 1309 height 680
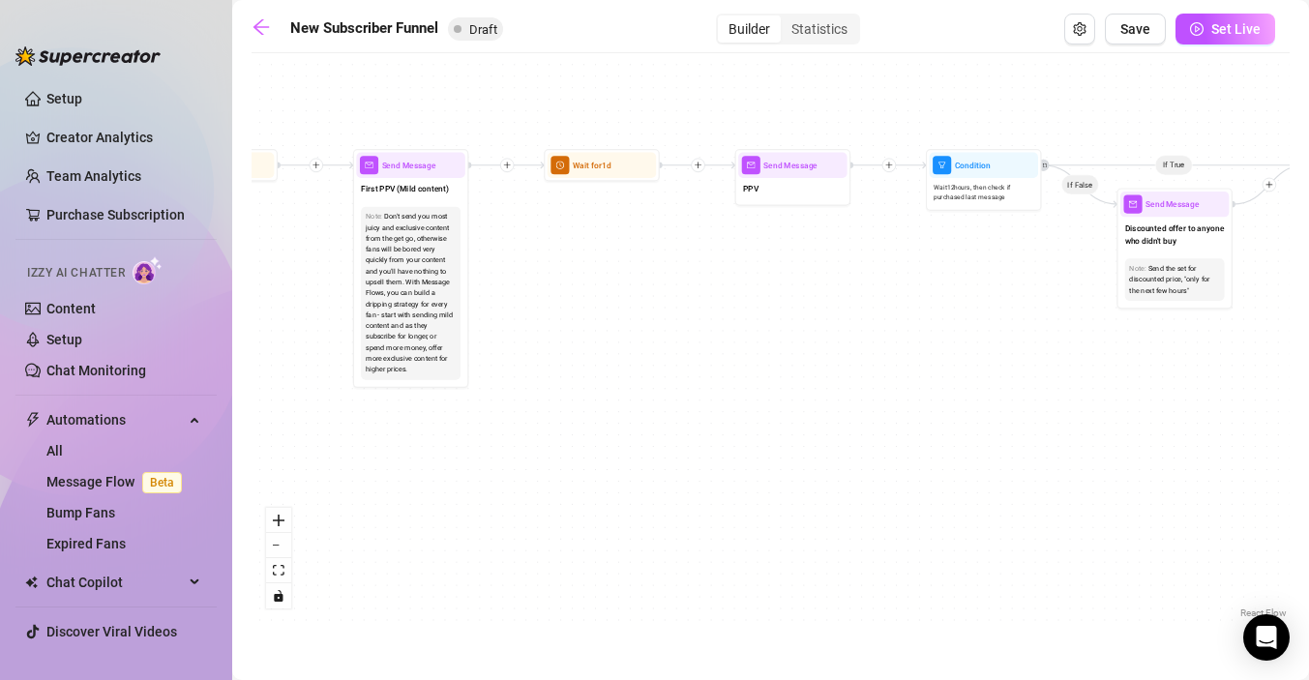
drag, startPoint x: 528, startPoint y: 386, endPoint x: 920, endPoint y: 598, distance: 445.5
click at [920, 598] on div "If True If True If True If False If False If False If True If False Merge Merge…" at bounding box center [771, 343] width 1038 height 560
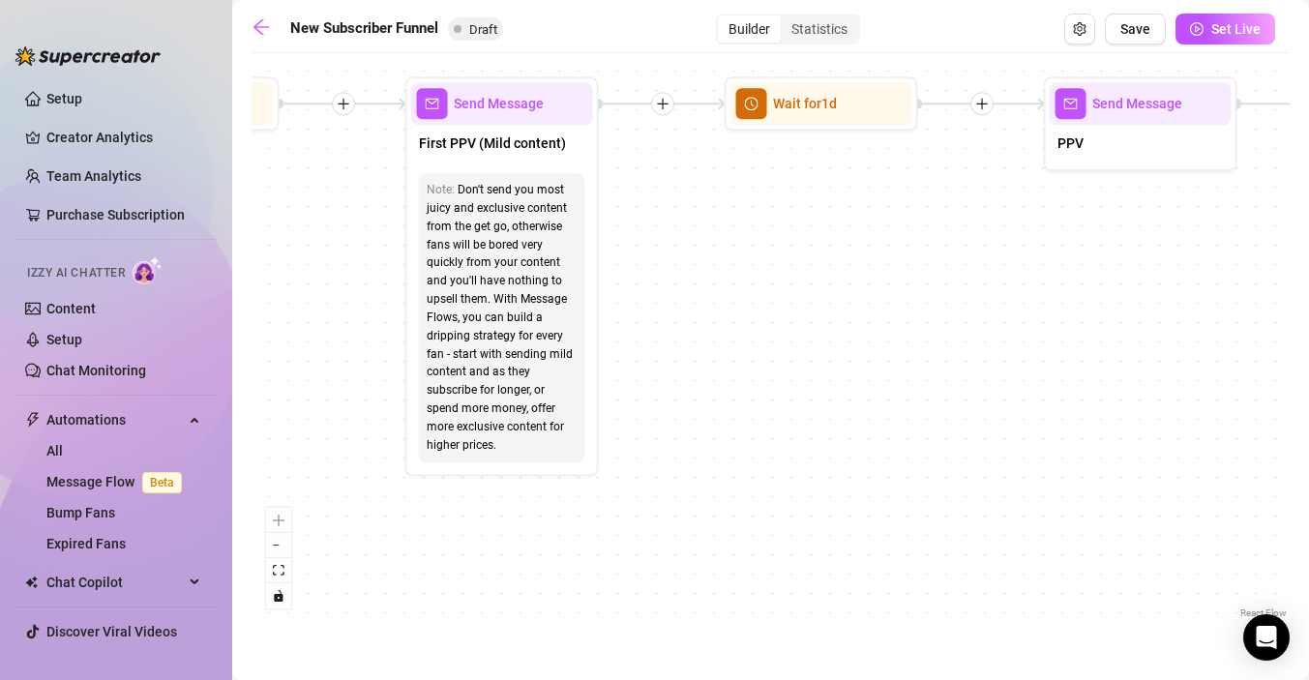
drag, startPoint x: 596, startPoint y: 481, endPoint x: 775, endPoint y: 587, distance: 208.3
click at [775, 587] on div "If True If True If True If False If False If False If True If False Merge Merge…" at bounding box center [771, 343] width 1038 height 560
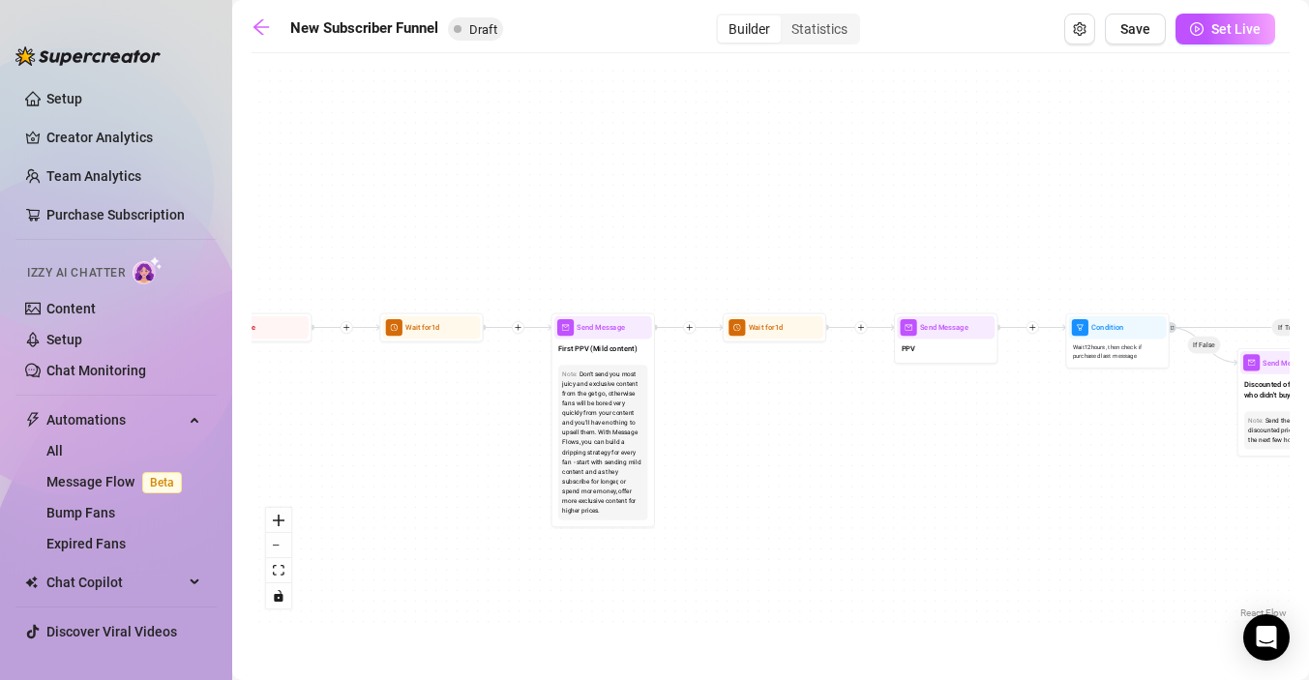
drag, startPoint x: 489, startPoint y: 630, endPoint x: 969, endPoint y: 529, distance: 490.4
click at [969, 529] on main "New Subscriber Funnel Draft Builder Statistics Save Set Live If True If True If…" at bounding box center [770, 340] width 1077 height 680
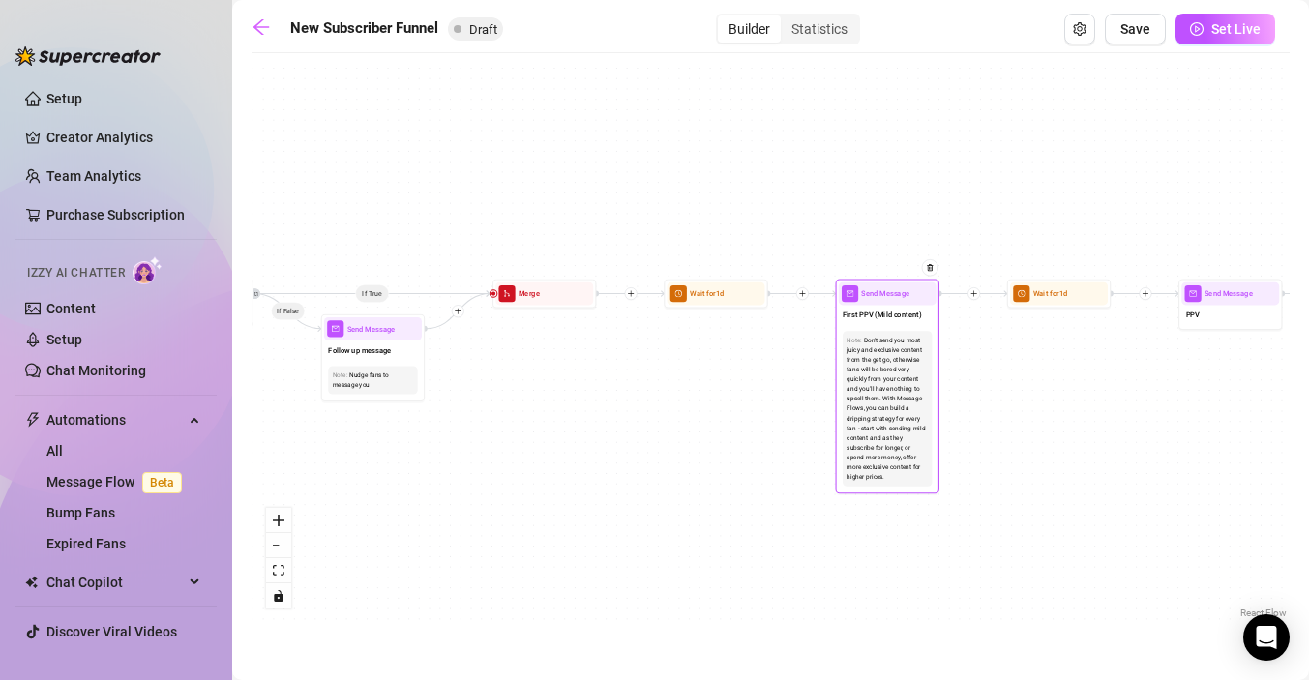
drag, startPoint x: 515, startPoint y: 492, endPoint x: 1003, endPoint y: 418, distance: 493.2
click at [1003, 419] on div "If True If True If True If False If False If False If True If False Merge Merge…" at bounding box center [771, 343] width 1038 height 560
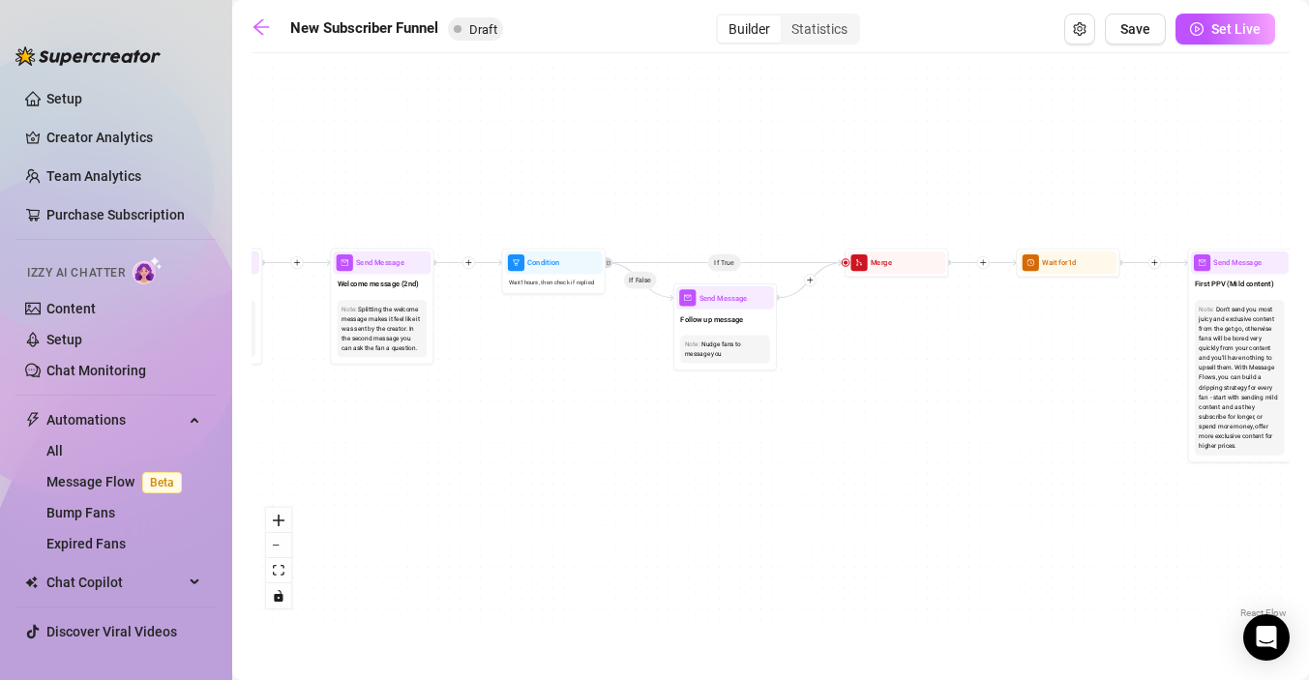
drag, startPoint x: 820, startPoint y: 434, endPoint x: 986, endPoint y: 448, distance: 167.1
click at [986, 448] on div "If True If True If True If False If False If False If True If False Merge Merge…" at bounding box center [771, 343] width 1038 height 560
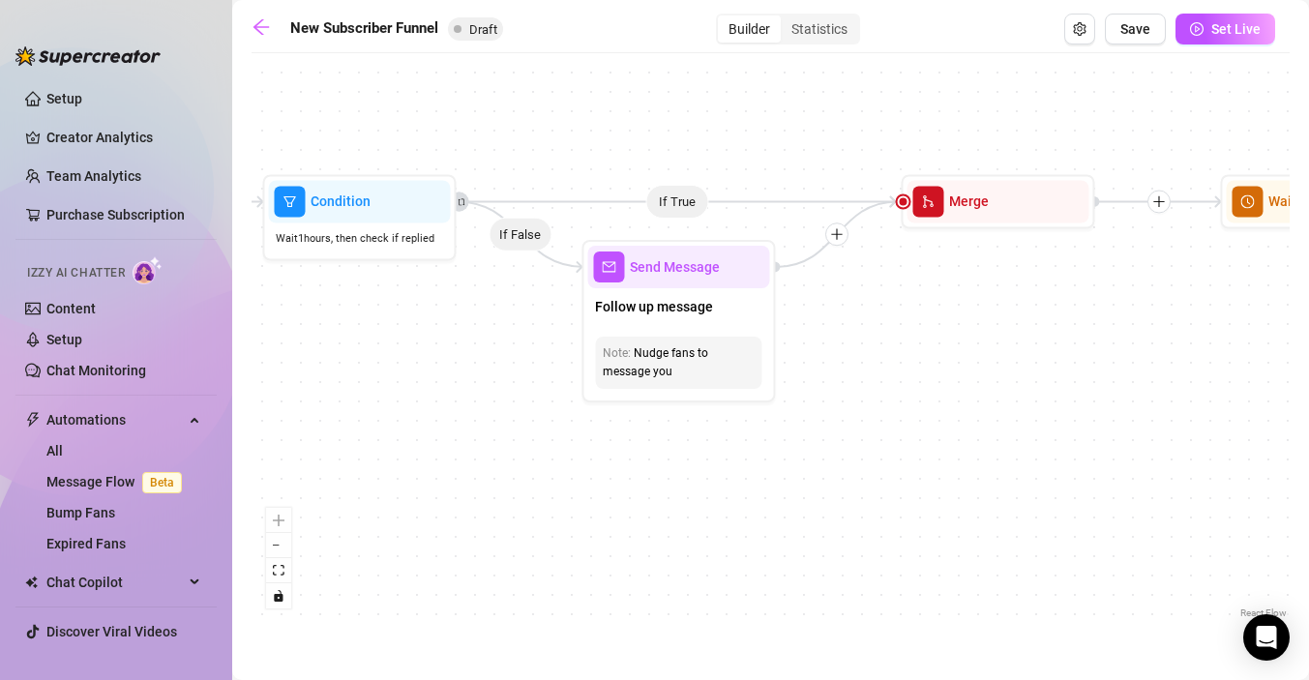
drag, startPoint x: 849, startPoint y: 364, endPoint x: 849, endPoint y: 403, distance: 38.7
click at [849, 403] on div "If True If True If True If False If False If False If True If False Merge Merge…" at bounding box center [771, 343] width 1038 height 560
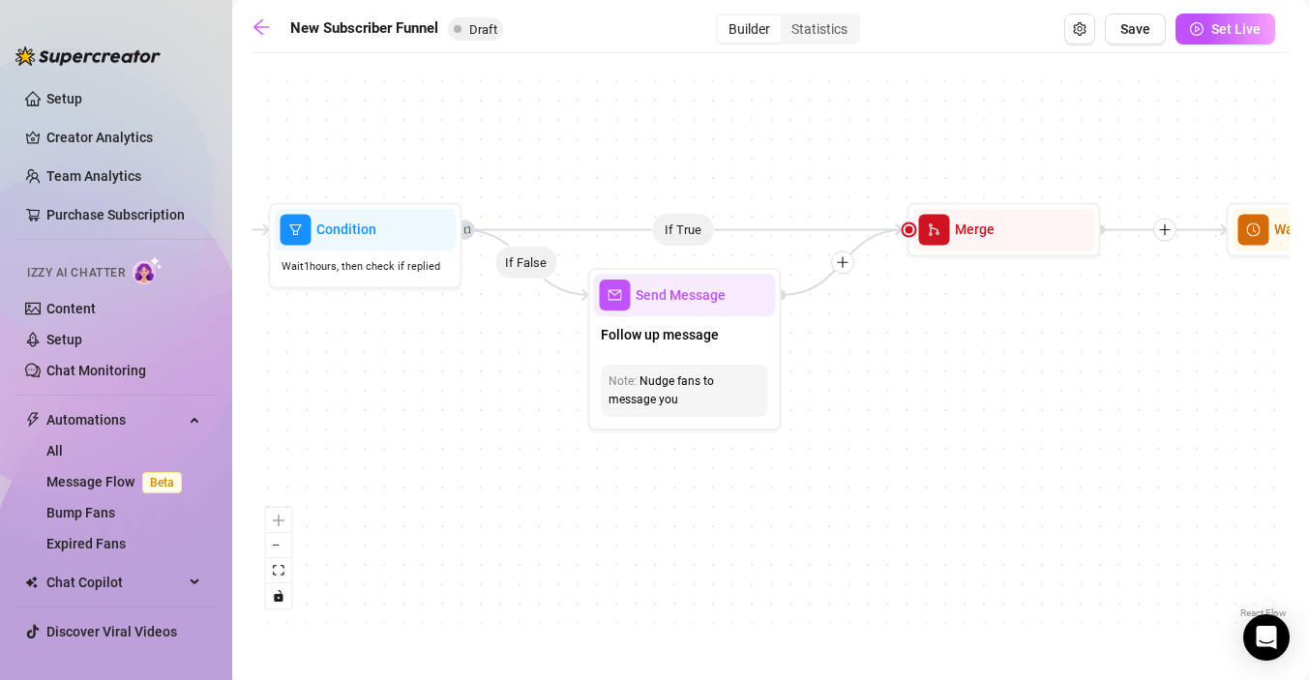
drag, startPoint x: 892, startPoint y: 344, endPoint x: 898, endPoint y: 370, distance: 26.8
click at [898, 370] on div "If True If True If True If False If False If False If True If False Merge Merge…" at bounding box center [771, 343] width 1038 height 560
click at [259, 27] on icon "arrow-left" at bounding box center [261, 26] width 15 height 15
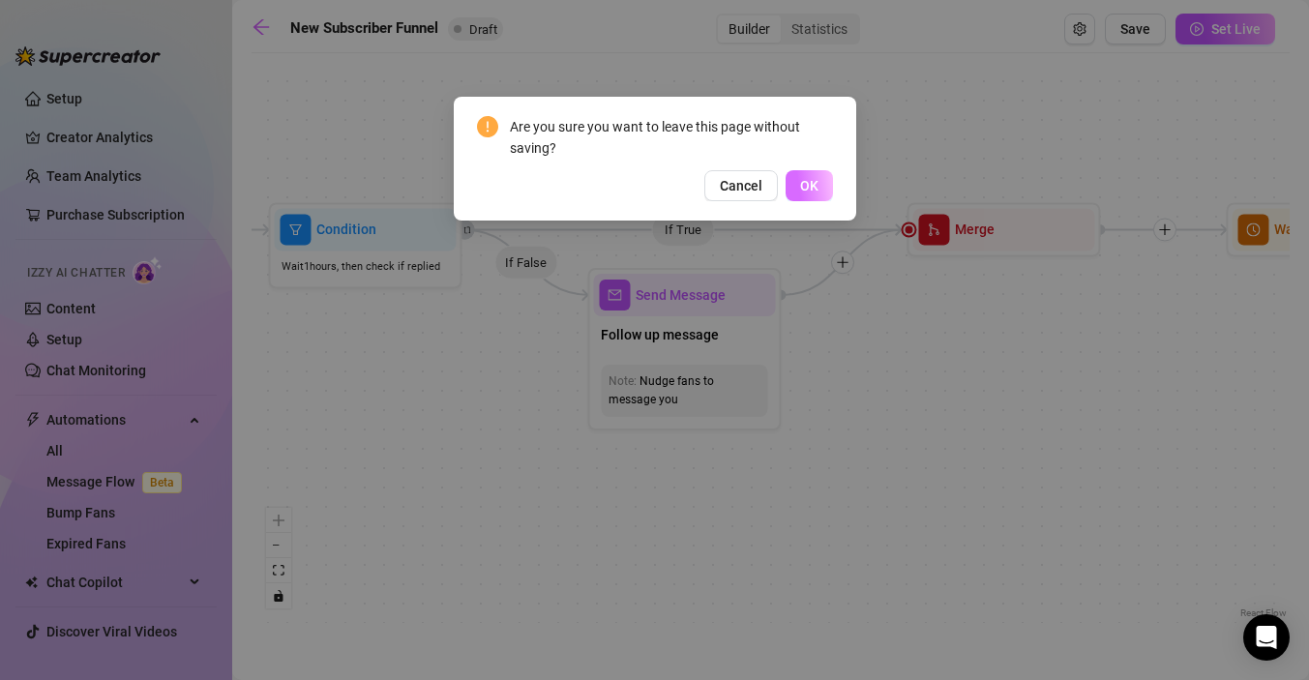
click at [800, 186] on span "OK" at bounding box center [809, 185] width 18 height 15
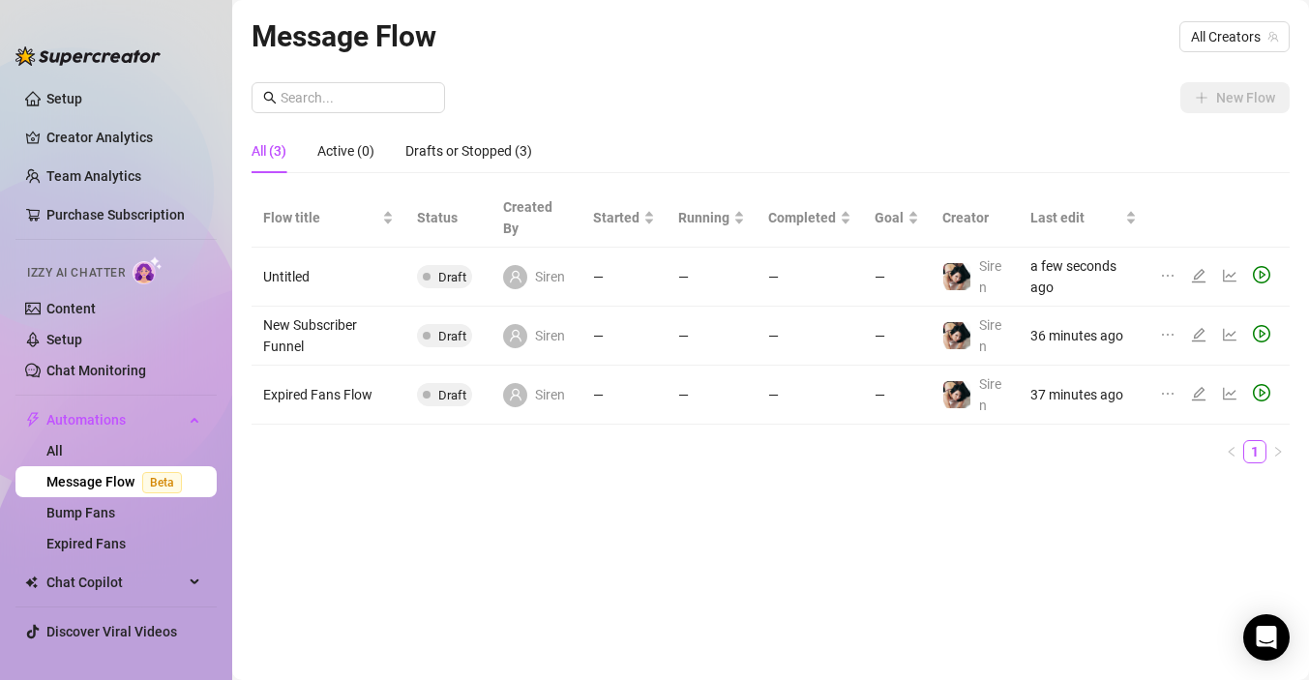
click at [1201, 273] on icon "edit" at bounding box center [1198, 275] width 15 height 15
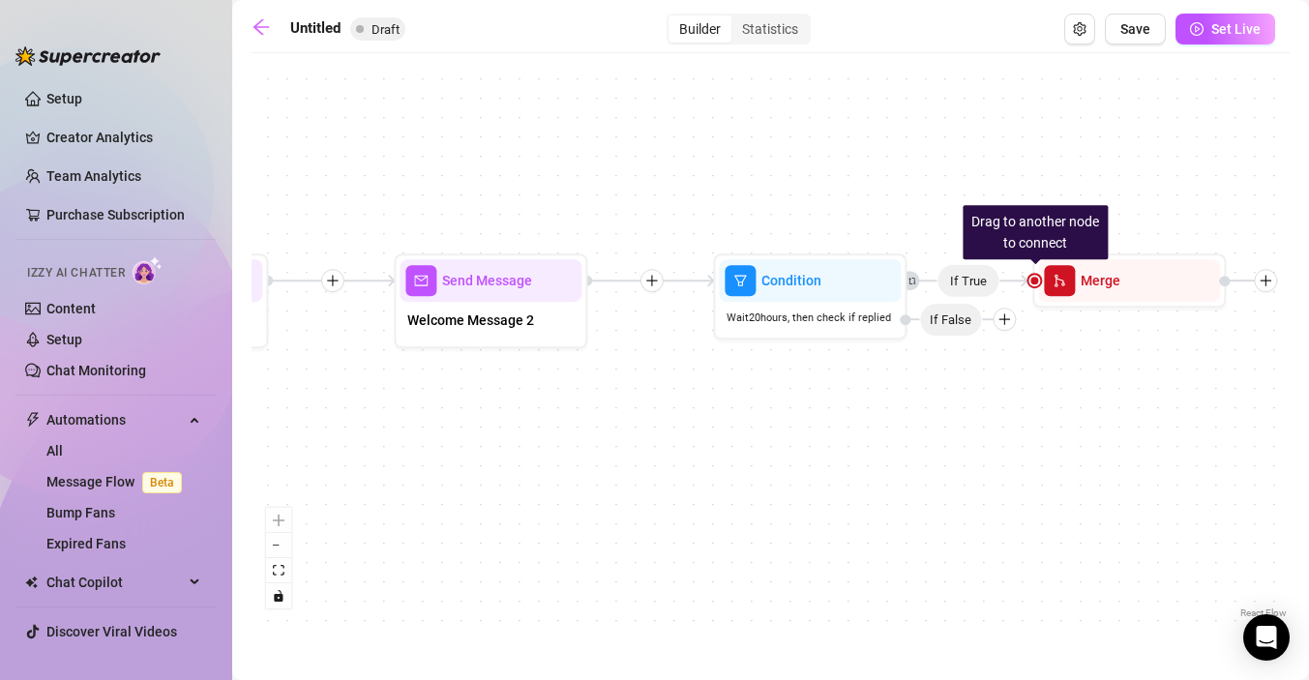
drag, startPoint x: 1004, startPoint y: 413, endPoint x: 539, endPoint y: 402, distance: 465.6
click at [539, 402] on div "If True Drag to another node to connect Merge Condition Wait 20 hours, then che…" at bounding box center [771, 343] width 1038 height 560
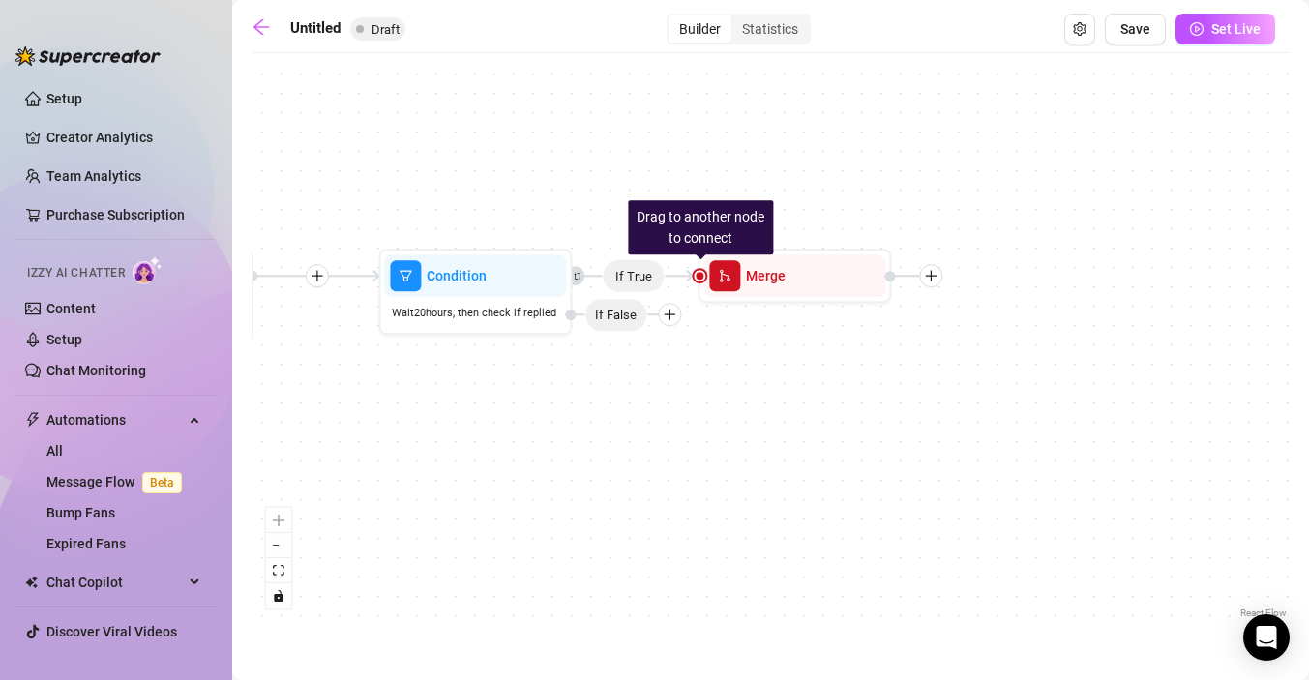
drag, startPoint x: 941, startPoint y: 425, endPoint x: 609, endPoint y: 425, distance: 331.9
click at [609, 425] on div "If True Drag to another node to connect Merge Condition Wait 20 hours, then che…" at bounding box center [771, 343] width 1038 height 560
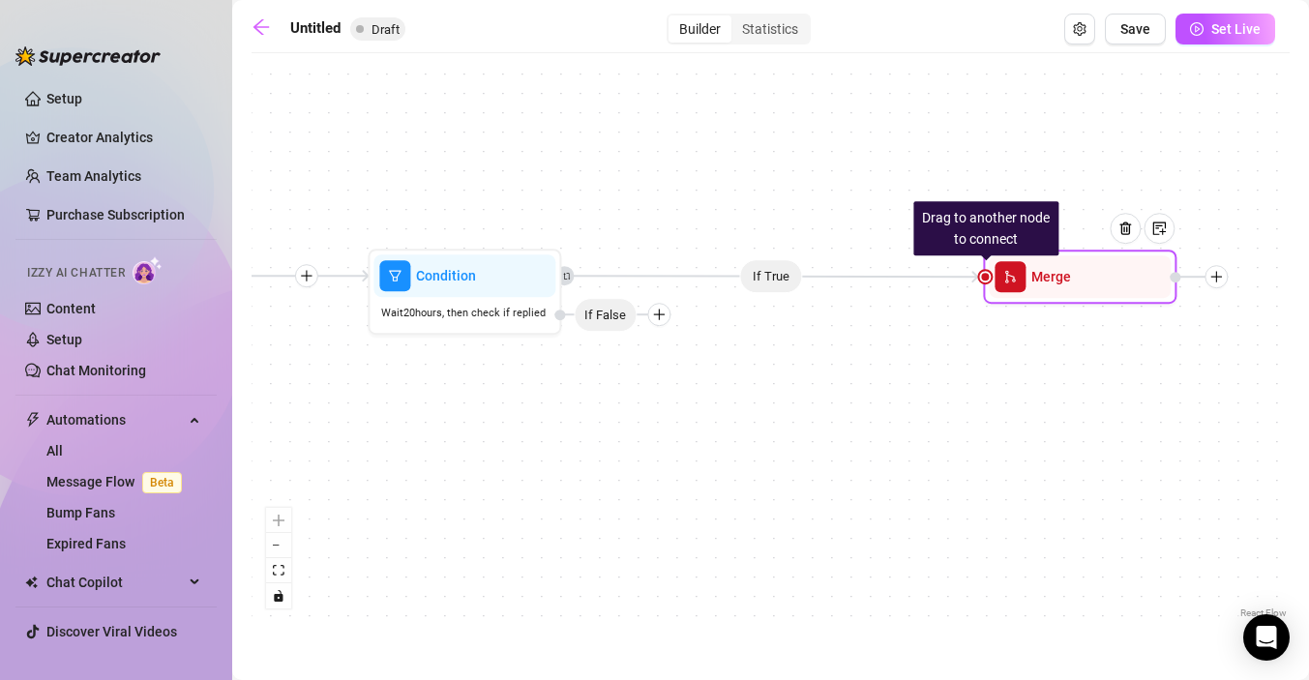
drag, startPoint x: 811, startPoint y: 285, endPoint x: 1111, endPoint y: 286, distance: 300.0
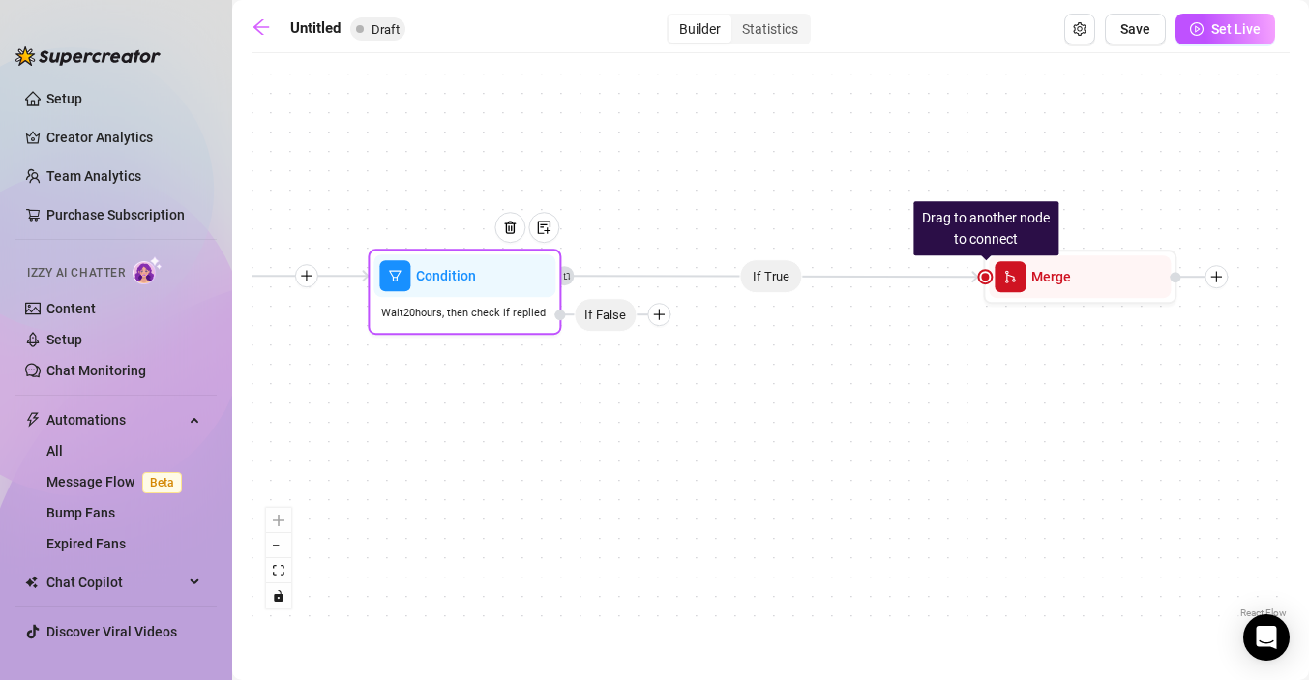
click at [660, 321] on icon "plus" at bounding box center [659, 315] width 14 height 14
click at [678, 385] on div "Message" at bounding box center [696, 382] width 141 height 33
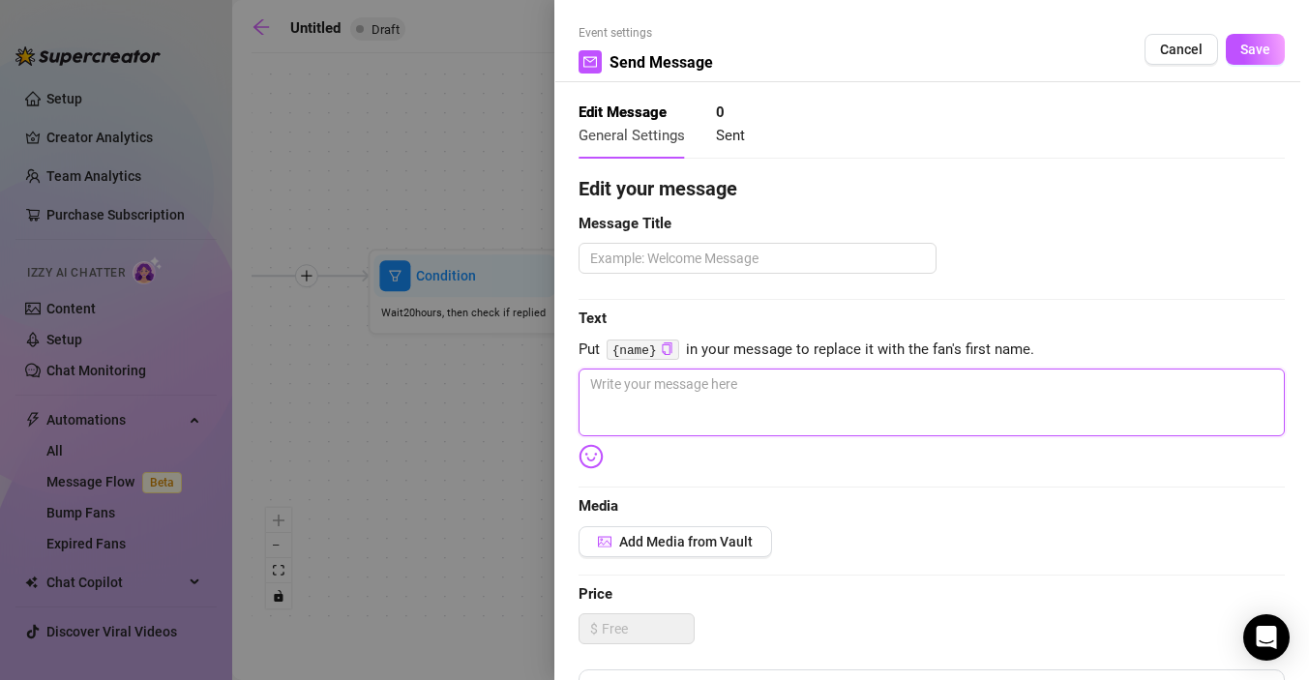
click at [636, 393] on textarea at bounding box center [932, 403] width 706 height 68
paste textarea "Did I make you shy, or are you too busy binging my videos?😘"
click at [589, 383] on textarea "Did I make you shy, or are you too busy binging my videos?😘" at bounding box center [932, 403] width 706 height 68
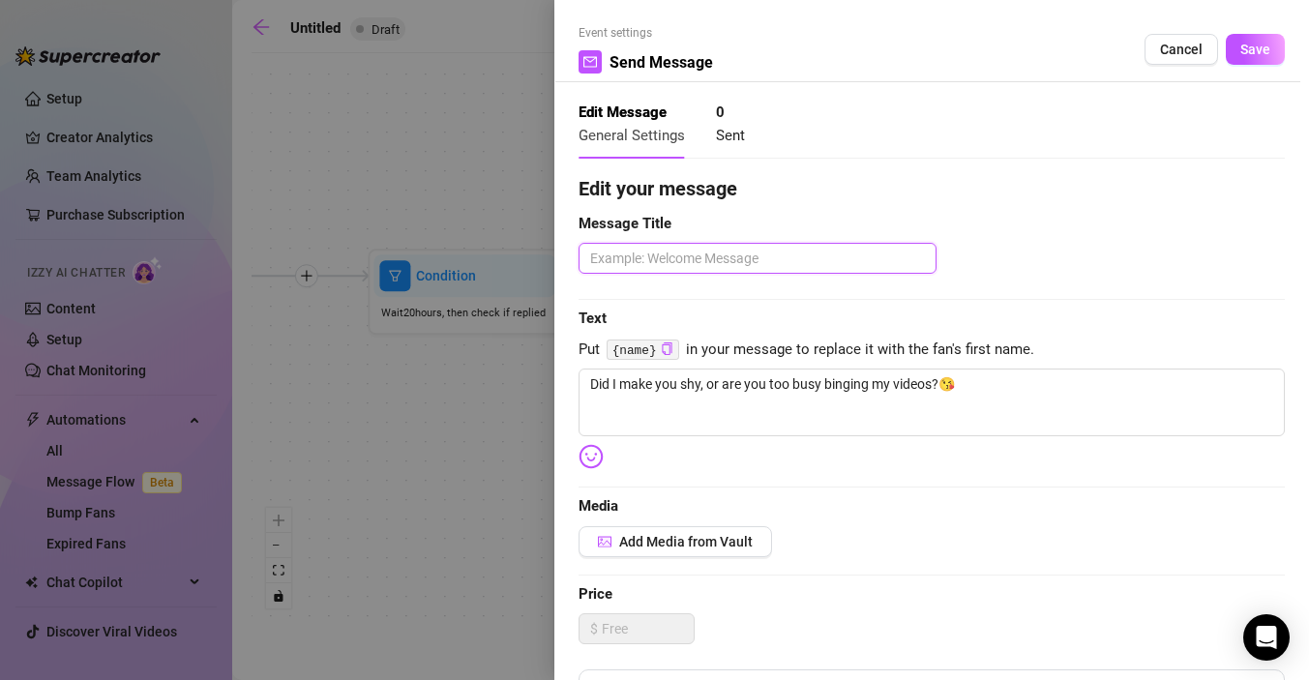
click at [617, 263] on textarea at bounding box center [758, 258] width 358 height 31
click at [599, 254] on textarea "Follow Up" at bounding box center [758, 258] width 358 height 31
click at [592, 260] on textarea "Follow Up" at bounding box center [758, 258] width 358 height 31
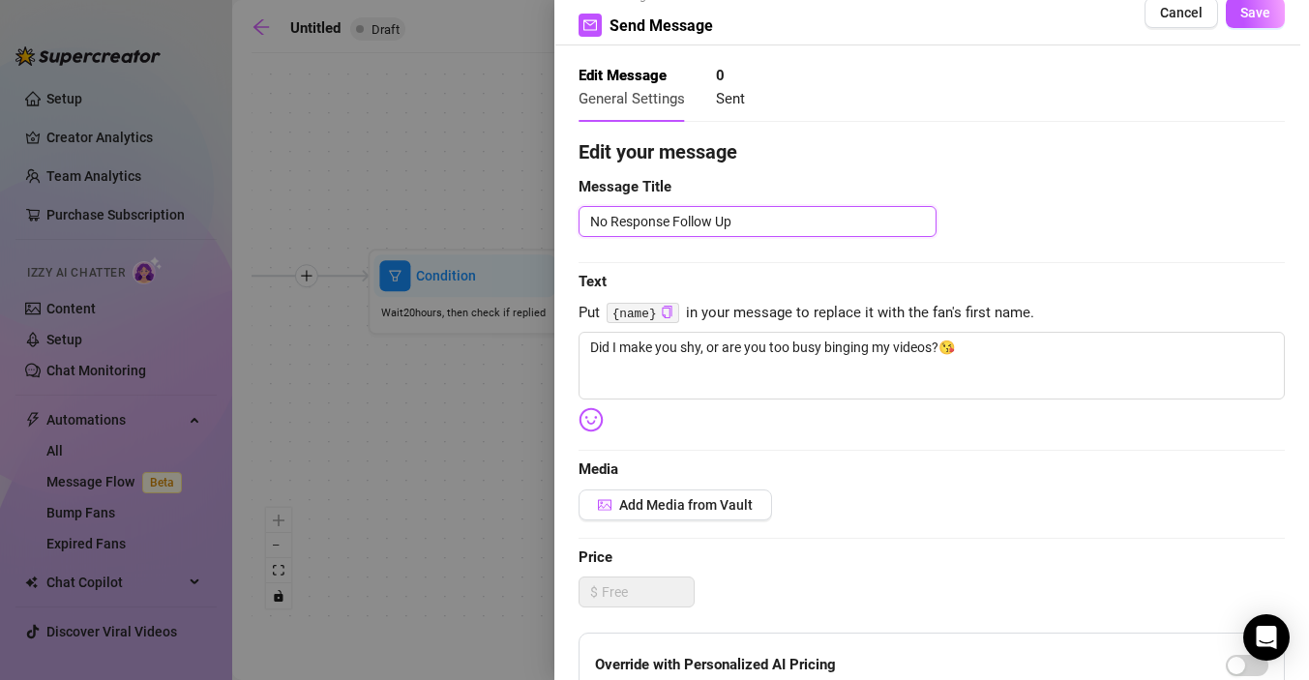
scroll to position [40, 0]
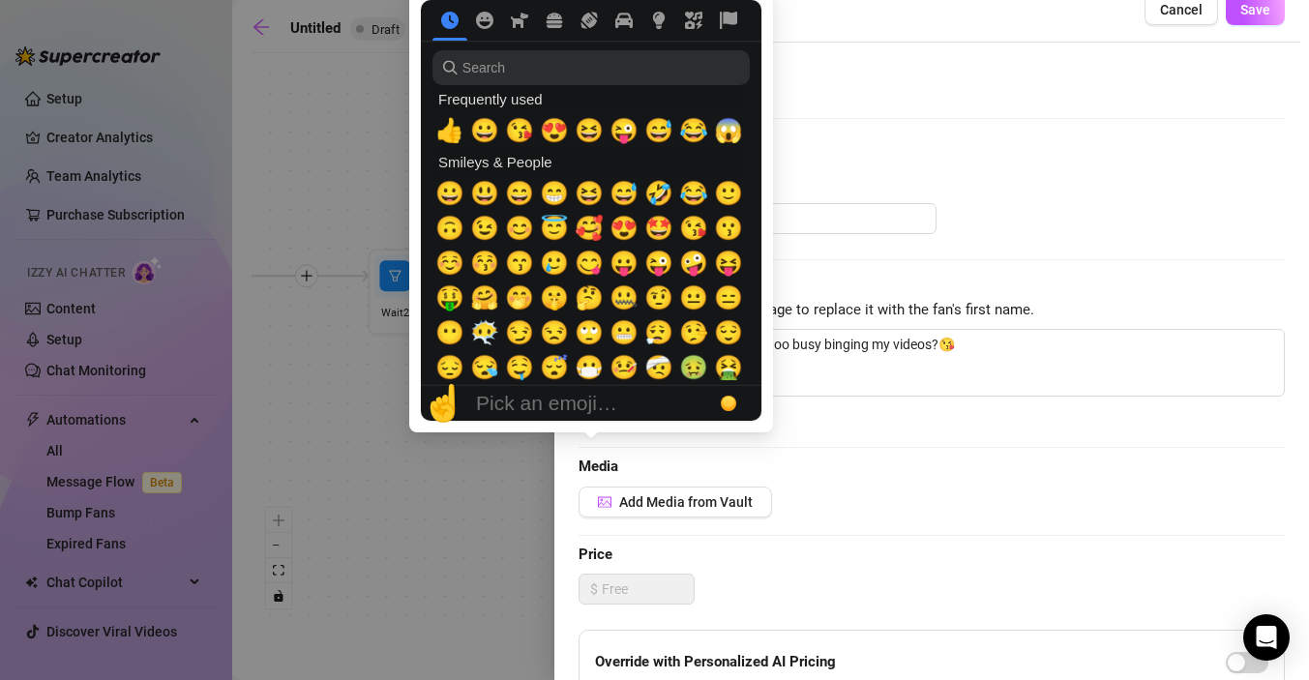
click at [590, 420] on div "☝️ Pick an emoji…" at bounding box center [591, 403] width 341 height 35
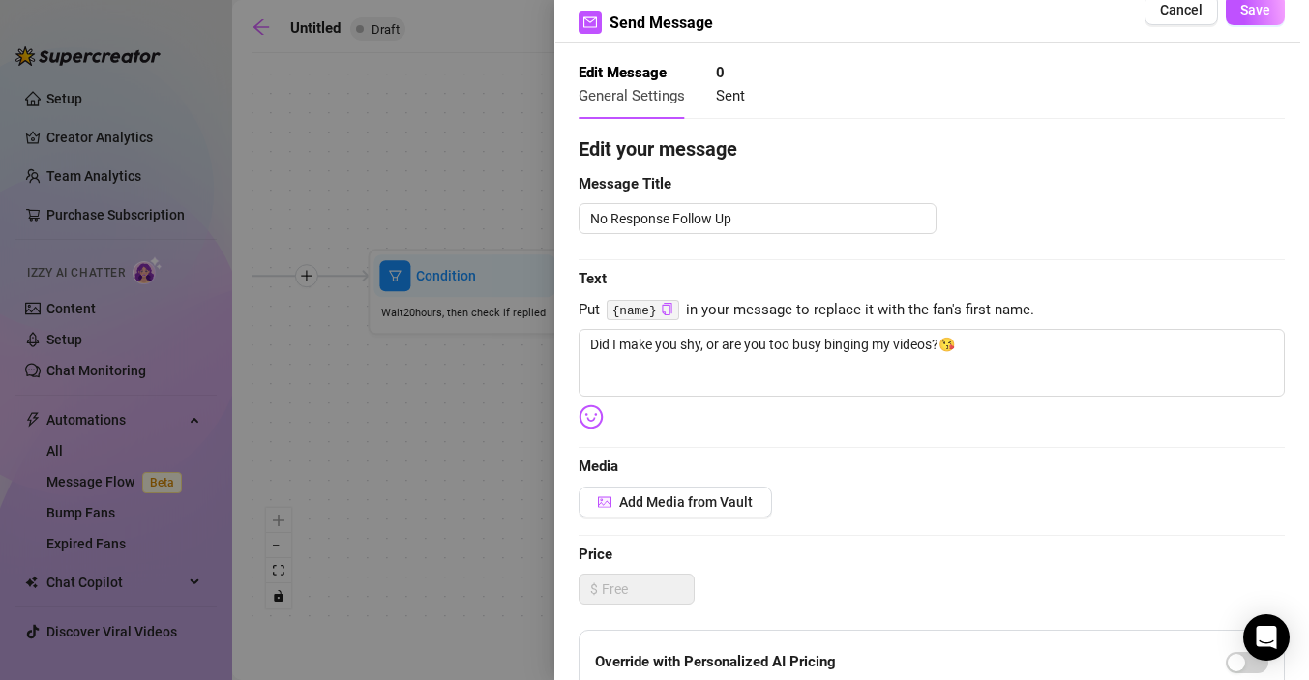
click at [839, 434] on div "Edit your message Message Title No Response Follow Up Text Put {name} in your m…" at bounding box center [932, 558] width 706 height 847
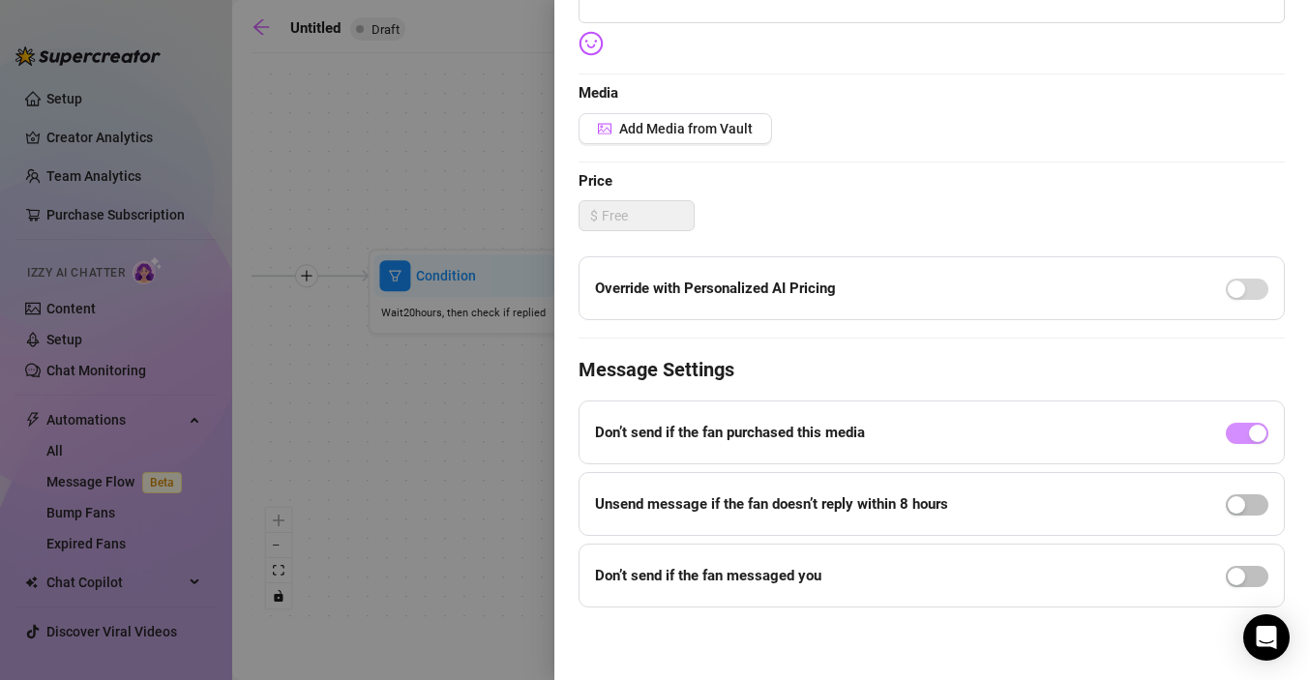
scroll to position [0, 0]
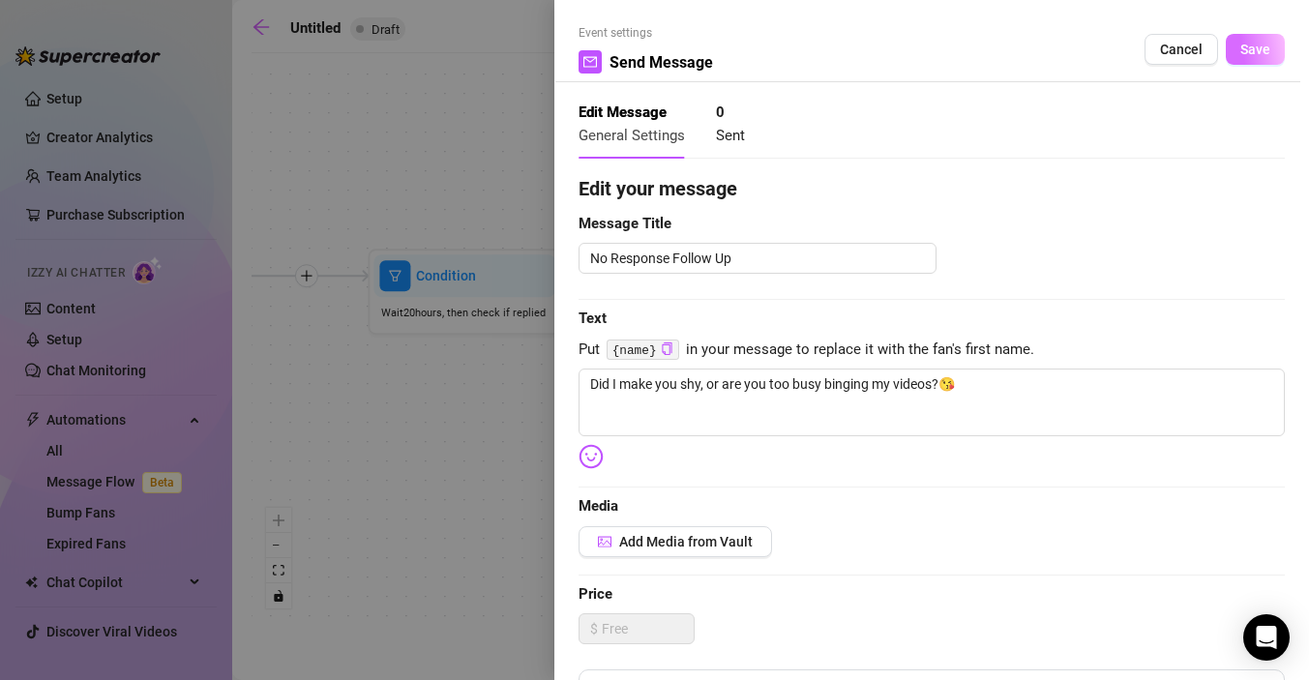
click at [1254, 56] on span "Save" at bounding box center [1256, 49] width 30 height 15
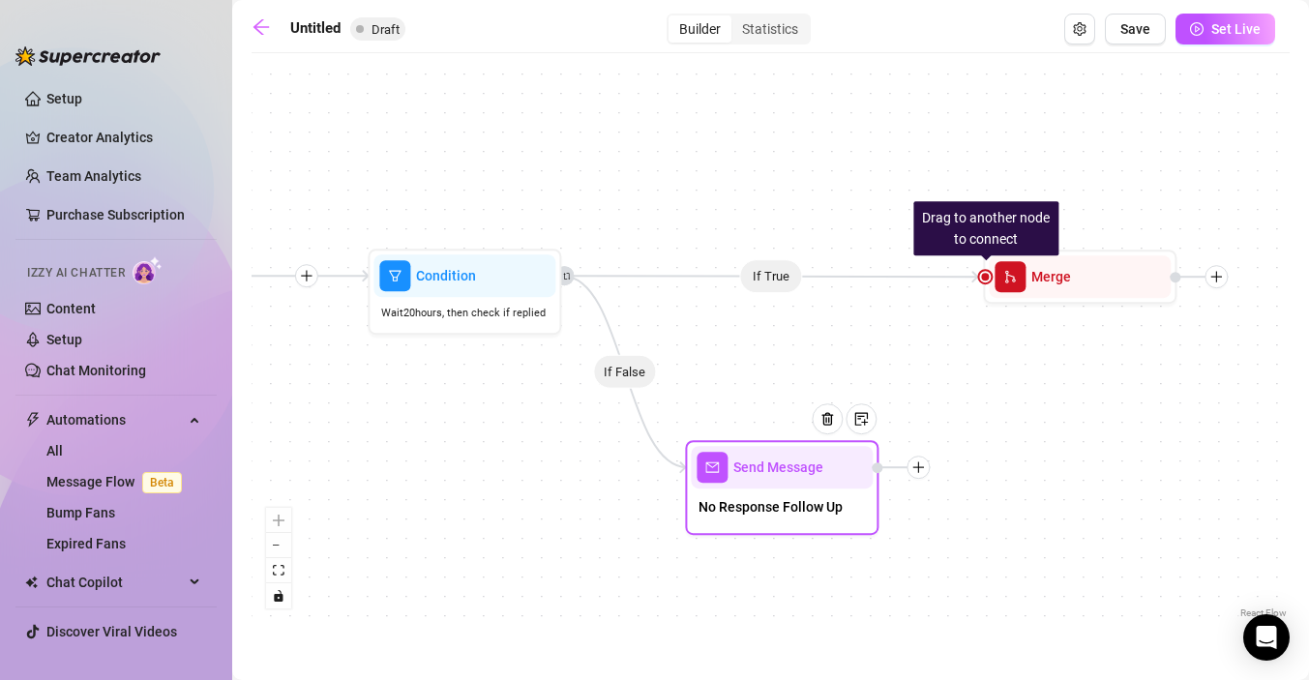
drag, startPoint x: 923, startPoint y: 426, endPoint x: 921, endPoint y: 470, distance: 44.6
click at [922, 471] on icon "plus" at bounding box center [919, 468] width 14 height 14
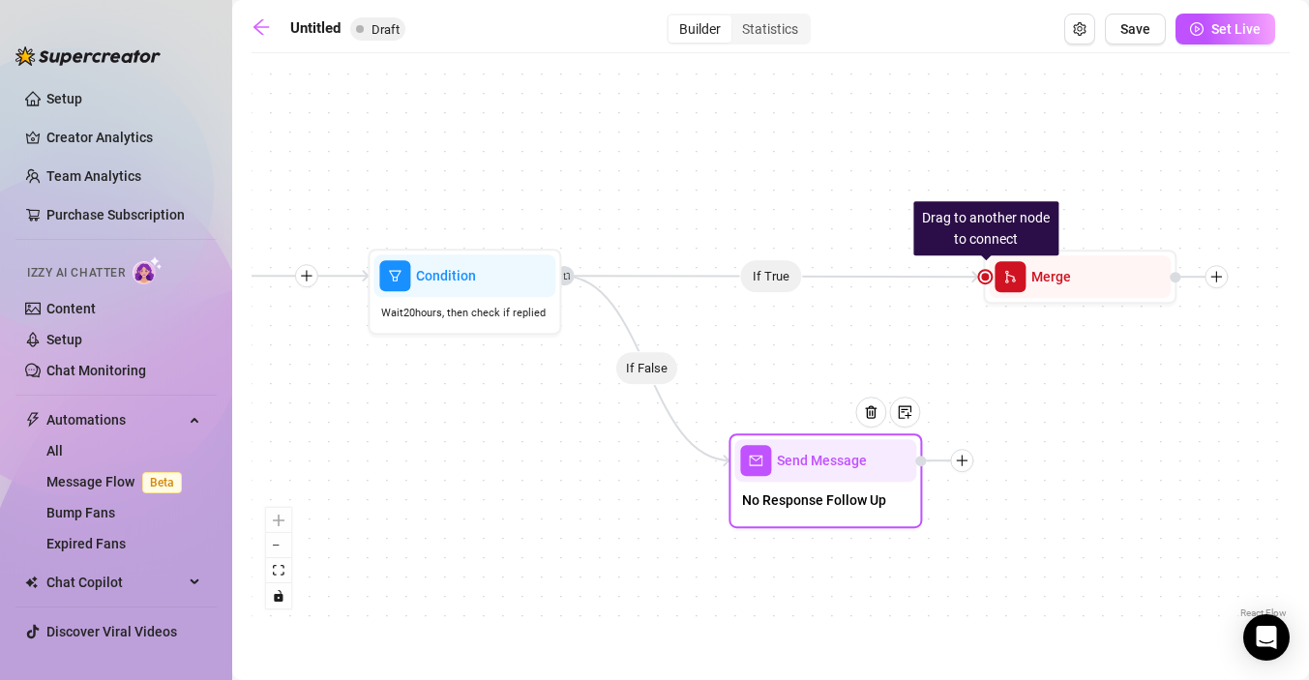
drag, startPoint x: 916, startPoint y: 463, endPoint x: 964, endPoint y: 456, distance: 47.9
click at [965, 456] on icon "plus" at bounding box center [962, 461] width 14 height 14
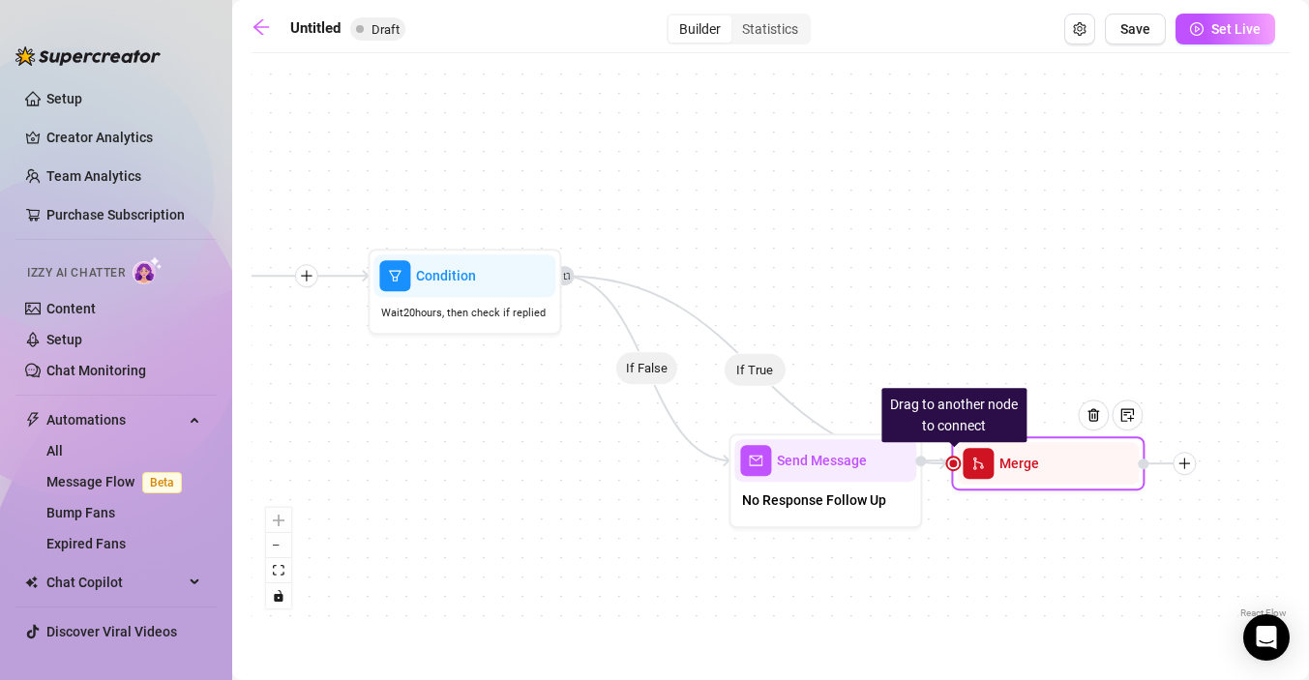
drag, startPoint x: 989, startPoint y: 282, endPoint x: 947, endPoint y: 470, distance: 193.2
click at [957, 470] on div "Merge" at bounding box center [1048, 463] width 182 height 43
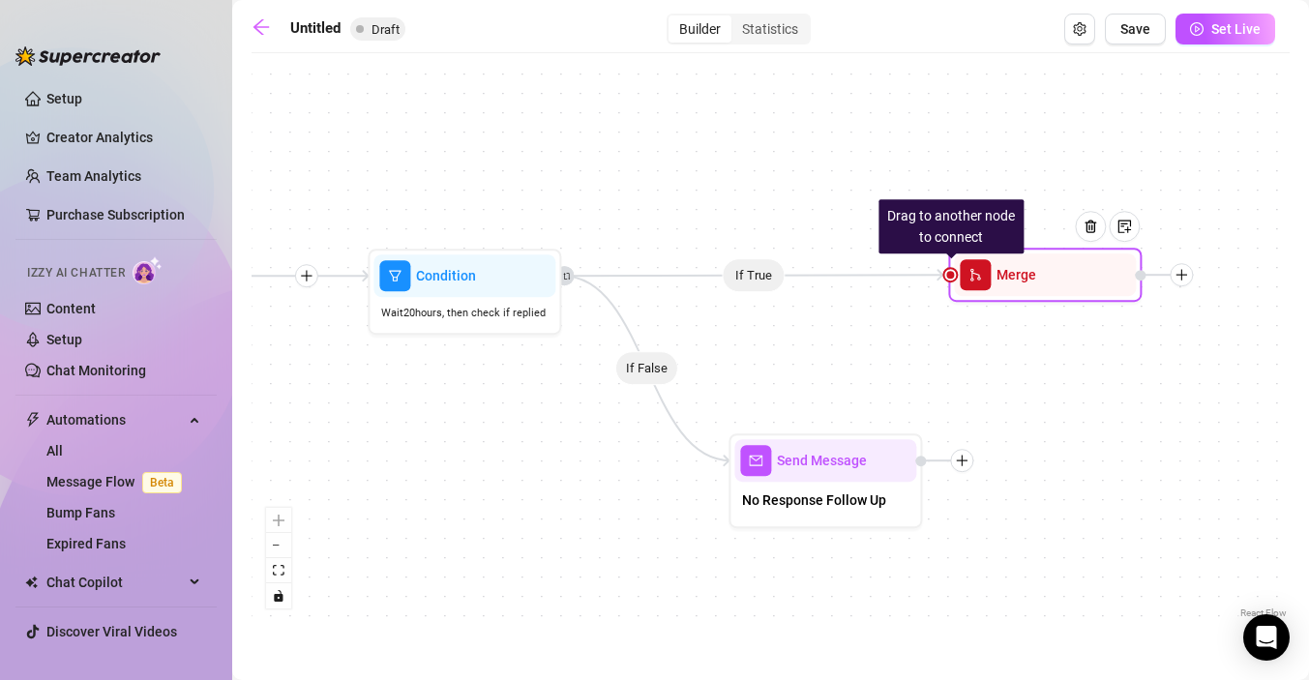
drag, startPoint x: 950, startPoint y: 469, endPoint x: 958, endPoint y: 280, distance: 189.8
click at [958, 280] on div "Merge" at bounding box center [1045, 275] width 182 height 43
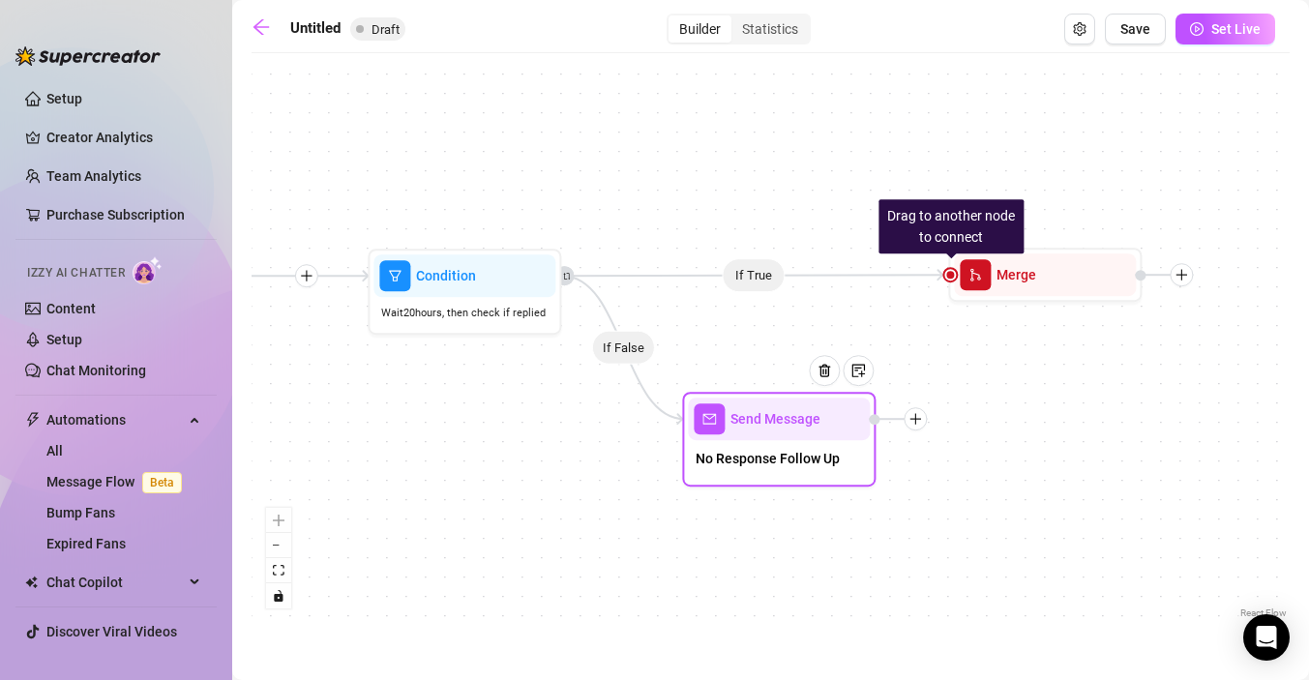
drag, startPoint x: 963, startPoint y: 464, endPoint x: 926, endPoint y: 422, distance: 56.3
click at [922, 422] on icon "plus" at bounding box center [916, 419] width 14 height 14
click at [926, 422] on icon "plus" at bounding box center [922, 419] width 14 height 14
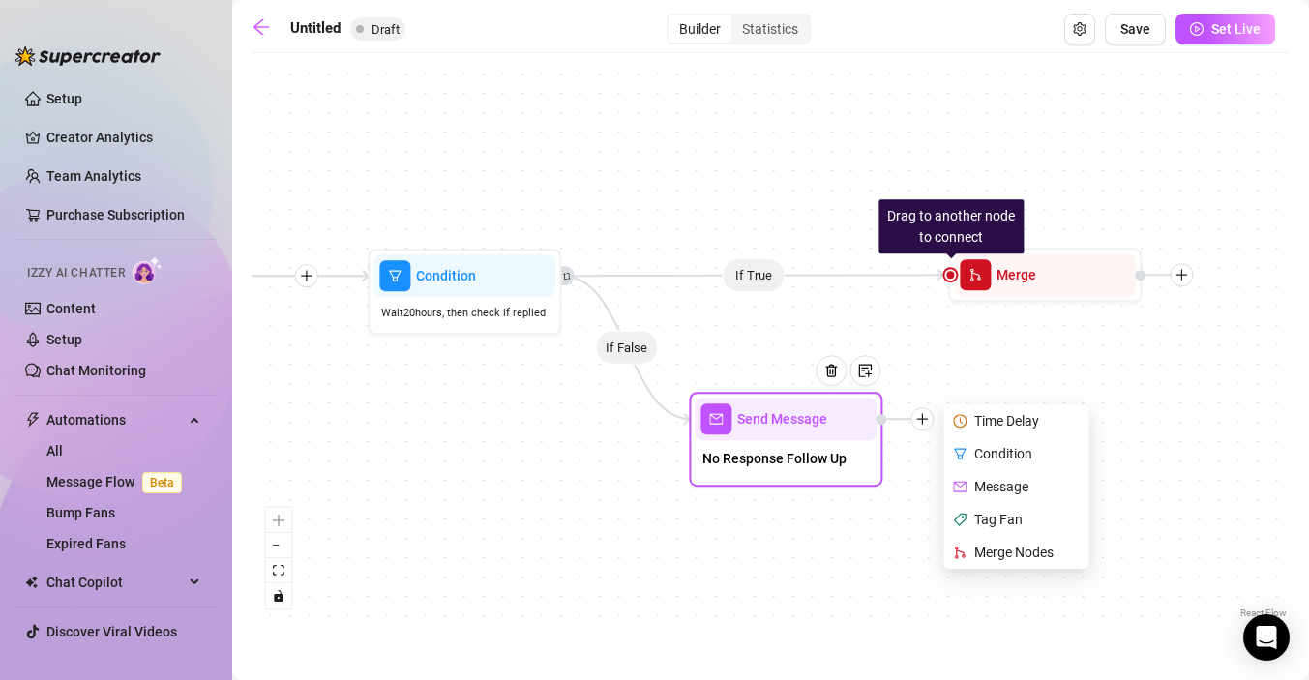
click at [999, 556] on div "Merge Nodes" at bounding box center [1017, 552] width 141 height 33
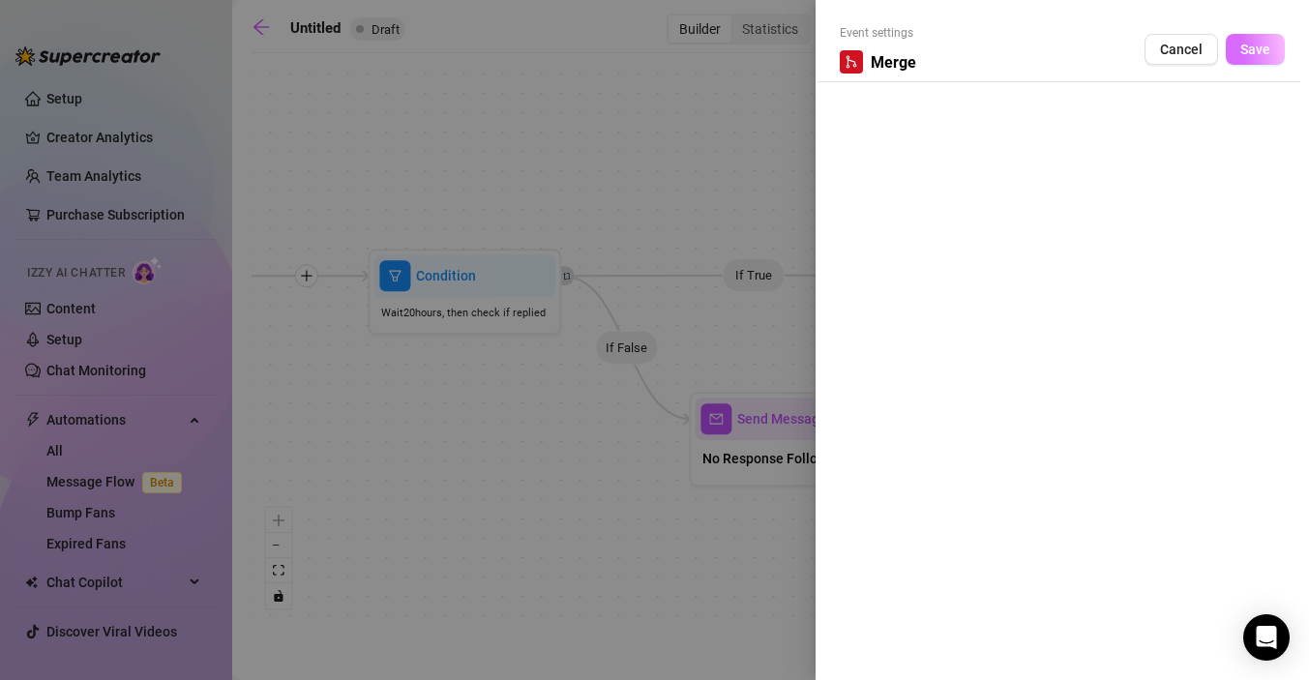
click at [1252, 58] on button "Save" at bounding box center [1255, 49] width 59 height 31
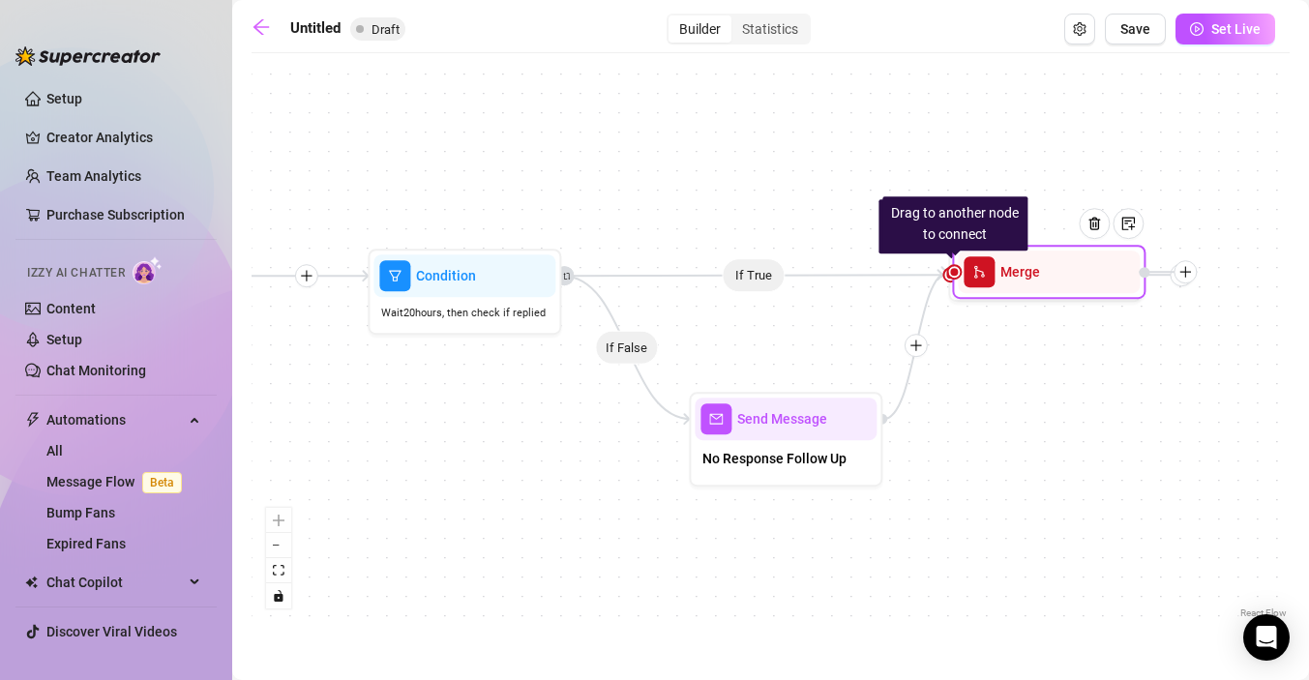
drag, startPoint x: 1087, startPoint y: 412, endPoint x: 1030, endPoint y: 260, distance: 162.3
click at [1031, 261] on span "Merge" at bounding box center [1021, 271] width 40 height 21
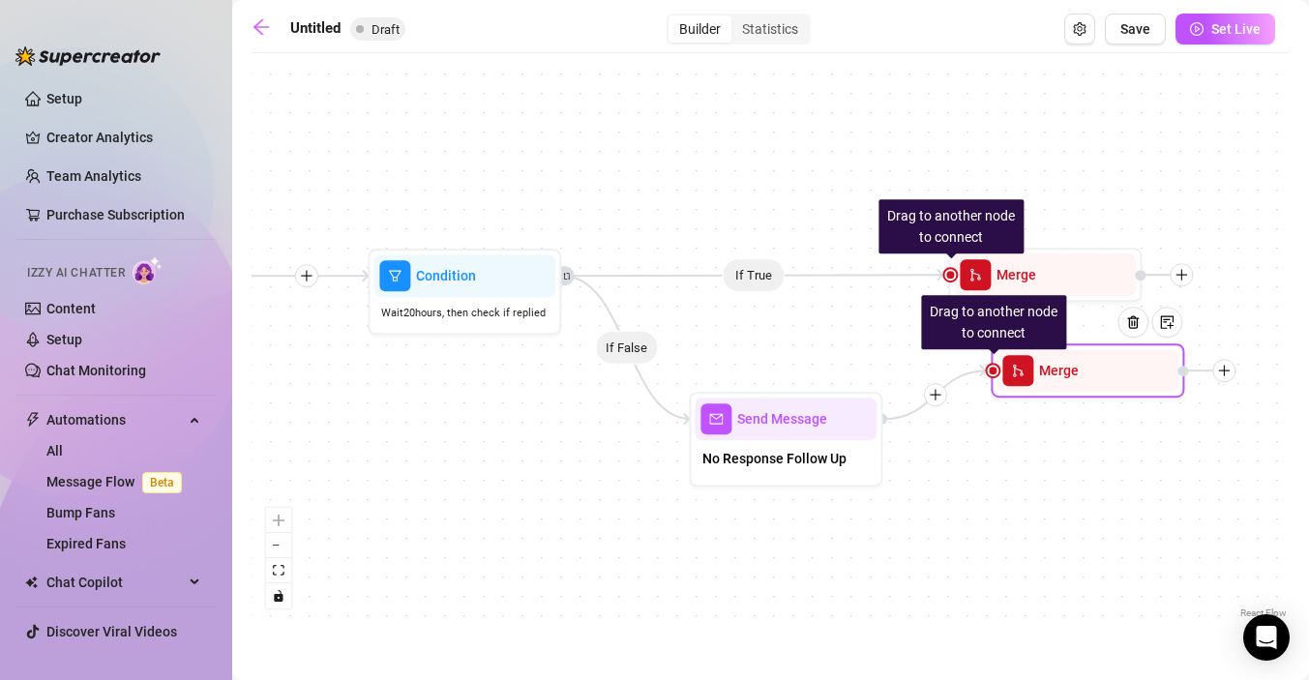
drag, startPoint x: 1031, startPoint y: 274, endPoint x: 1069, endPoint y: 374, distance: 107.8
click at [1069, 374] on span "Merge" at bounding box center [1059, 370] width 40 height 21
click at [1083, 239] on div at bounding box center [1090, 226] width 31 height 31
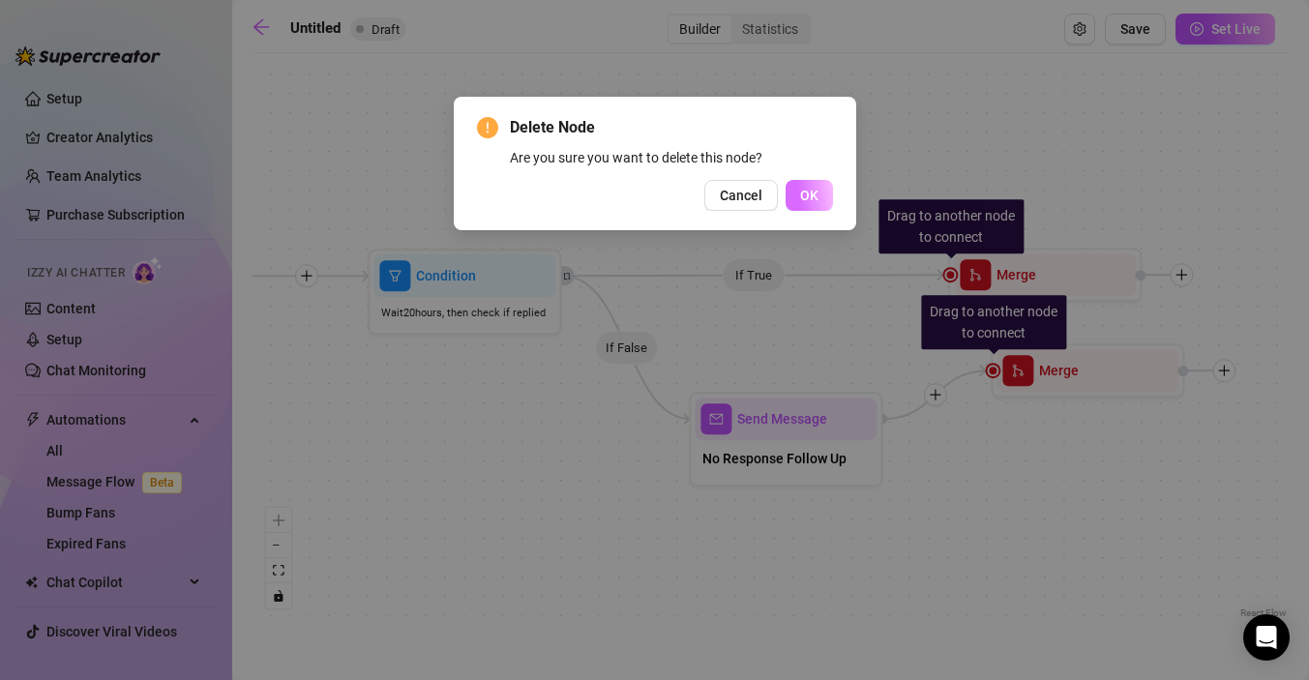
click at [819, 198] on button "OK" at bounding box center [809, 195] width 47 height 31
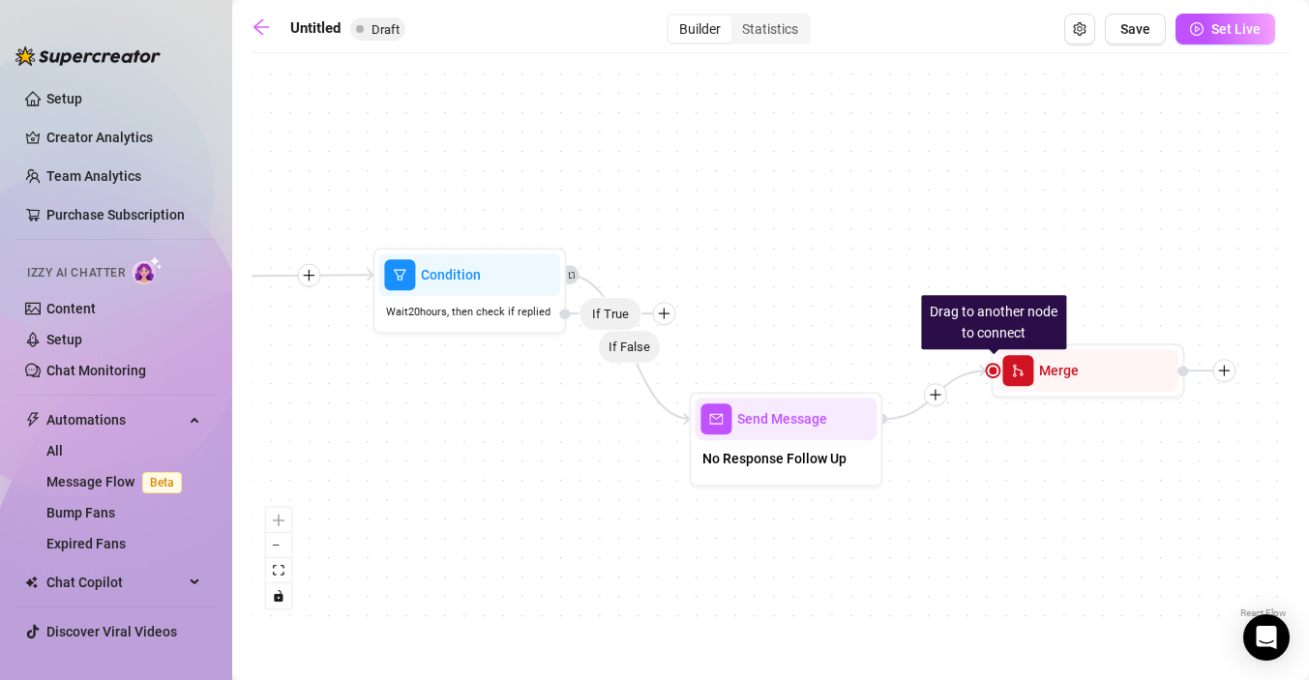
drag, startPoint x: 664, startPoint y: 321, endPoint x: 704, endPoint y: 314, distance: 40.4
click at [675, 314] on div at bounding box center [663, 313] width 23 height 23
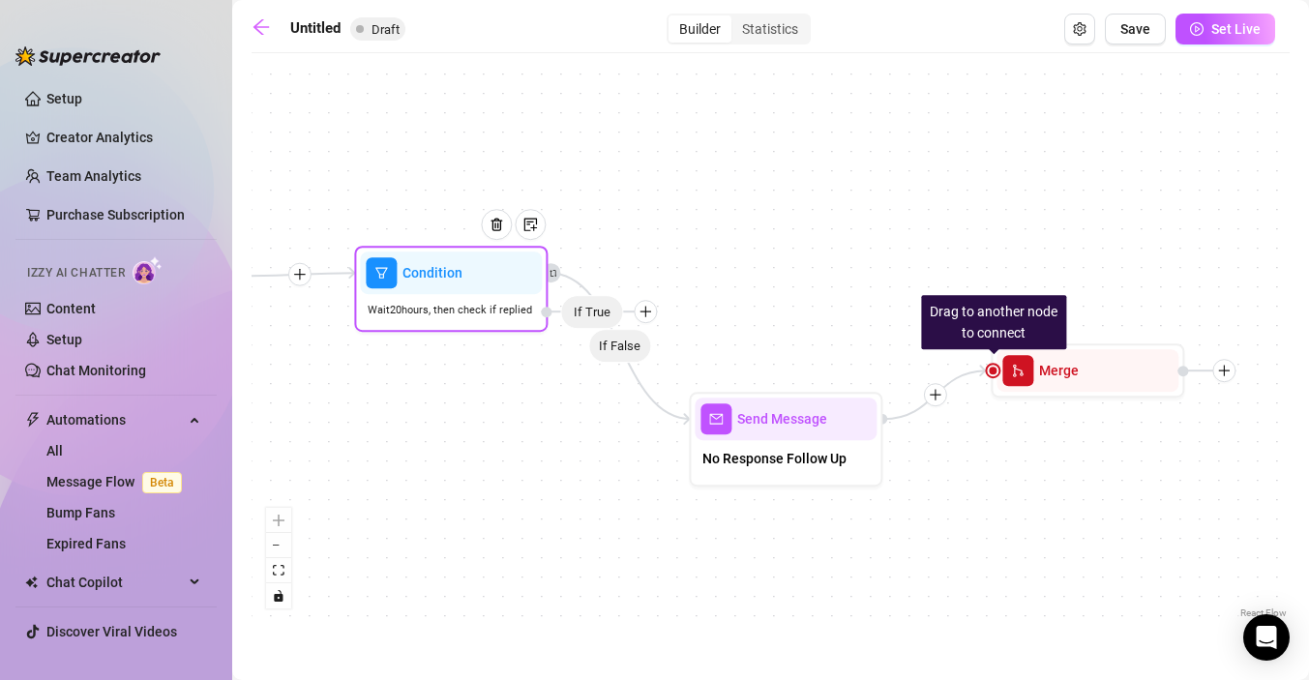
drag, startPoint x: 692, startPoint y: 309, endPoint x: 640, endPoint y: 314, distance: 52.5
click at [640, 314] on icon "plus" at bounding box center [646, 312] width 14 height 14
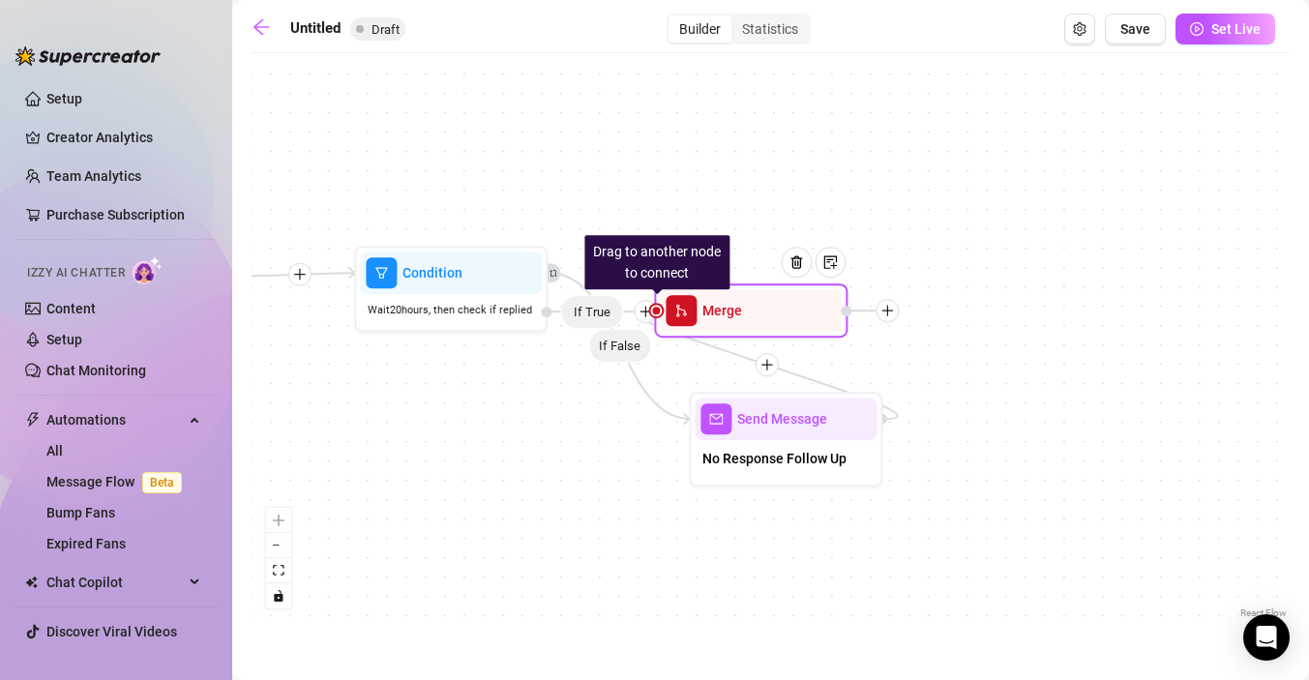
drag, startPoint x: 1025, startPoint y: 383, endPoint x: 686, endPoint y: 321, distance: 344.3
click at [686, 321] on span "merge" at bounding box center [681, 310] width 31 height 31
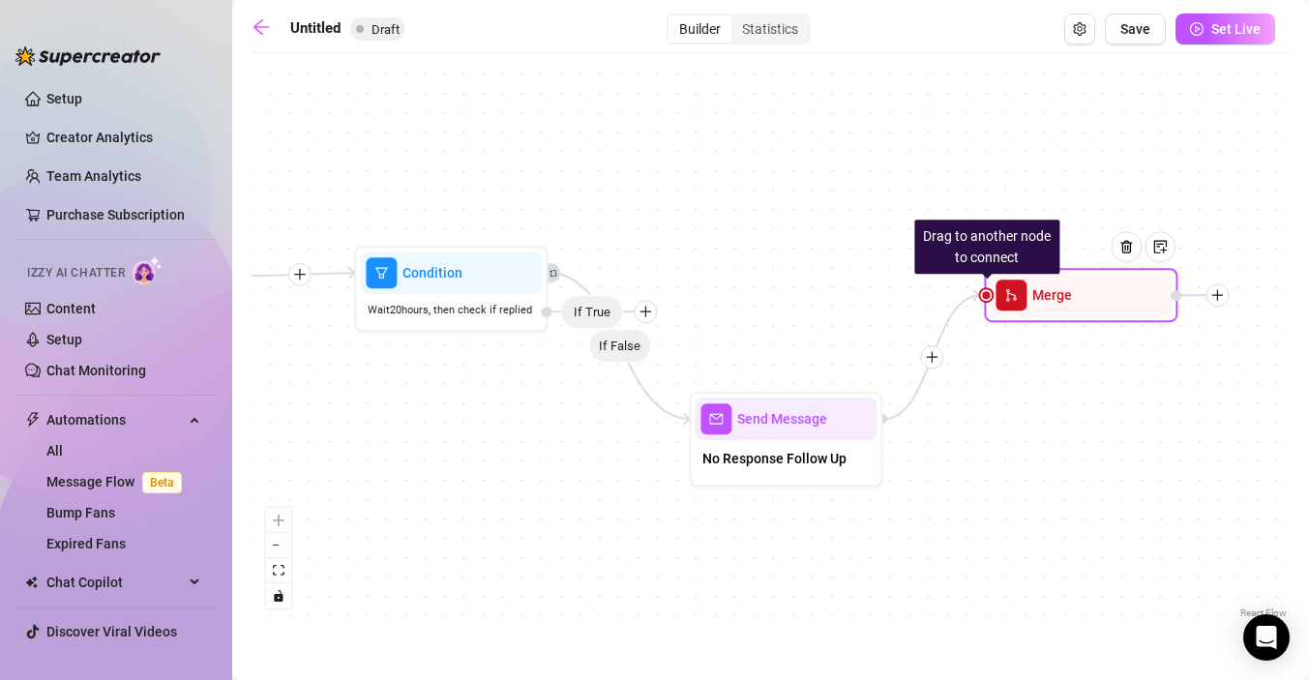
drag, startPoint x: 675, startPoint y: 316, endPoint x: 1007, endPoint y: 309, distance: 332.0
click at [1007, 309] on span "merge" at bounding box center [1011, 295] width 31 height 31
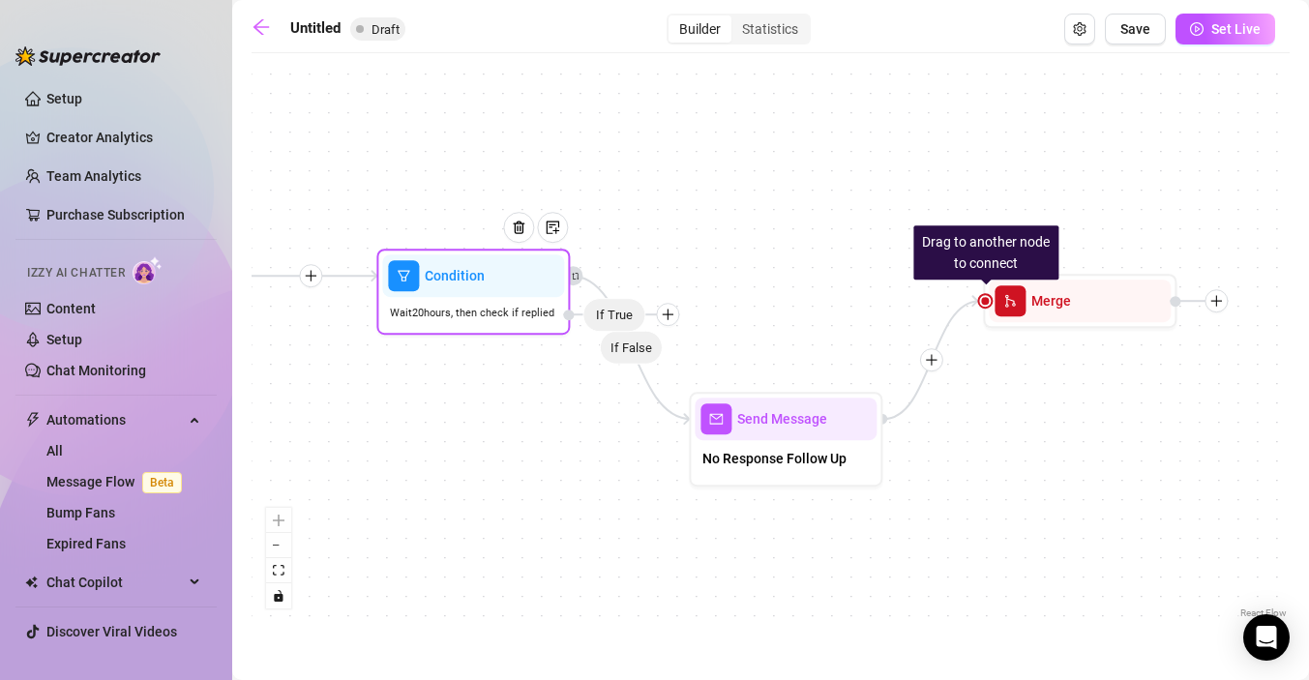
drag, startPoint x: 608, startPoint y: 313, endPoint x: 634, endPoint y: 315, distance: 26.2
click at [634, 315] on span "If True" at bounding box center [614, 315] width 63 height 34
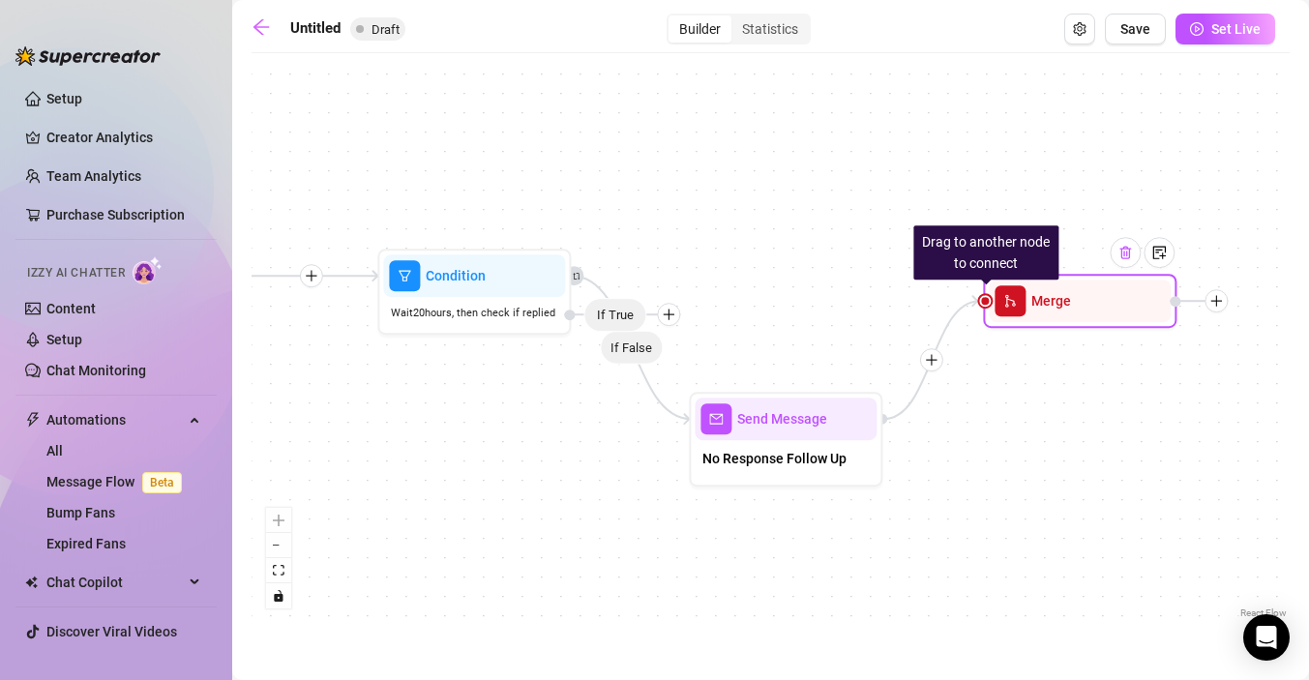
click at [1125, 255] on img at bounding box center [1125, 252] width 15 height 15
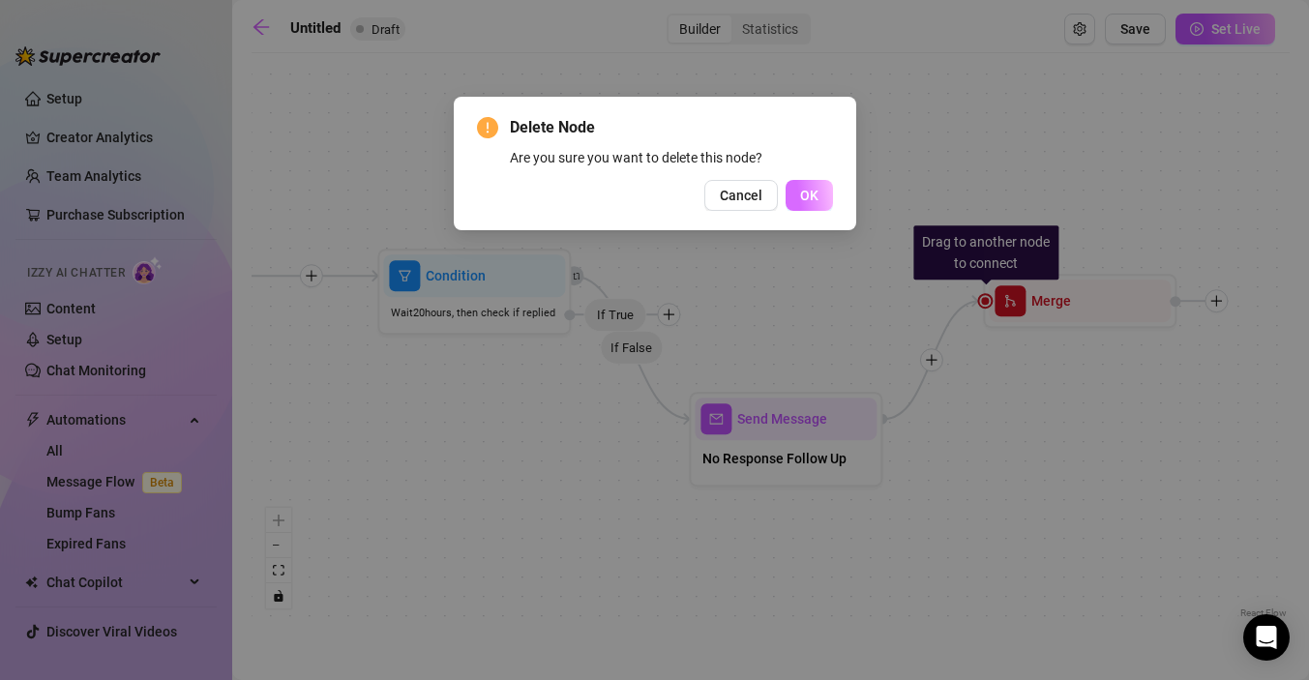
click at [810, 201] on span "OK" at bounding box center [809, 195] width 18 height 15
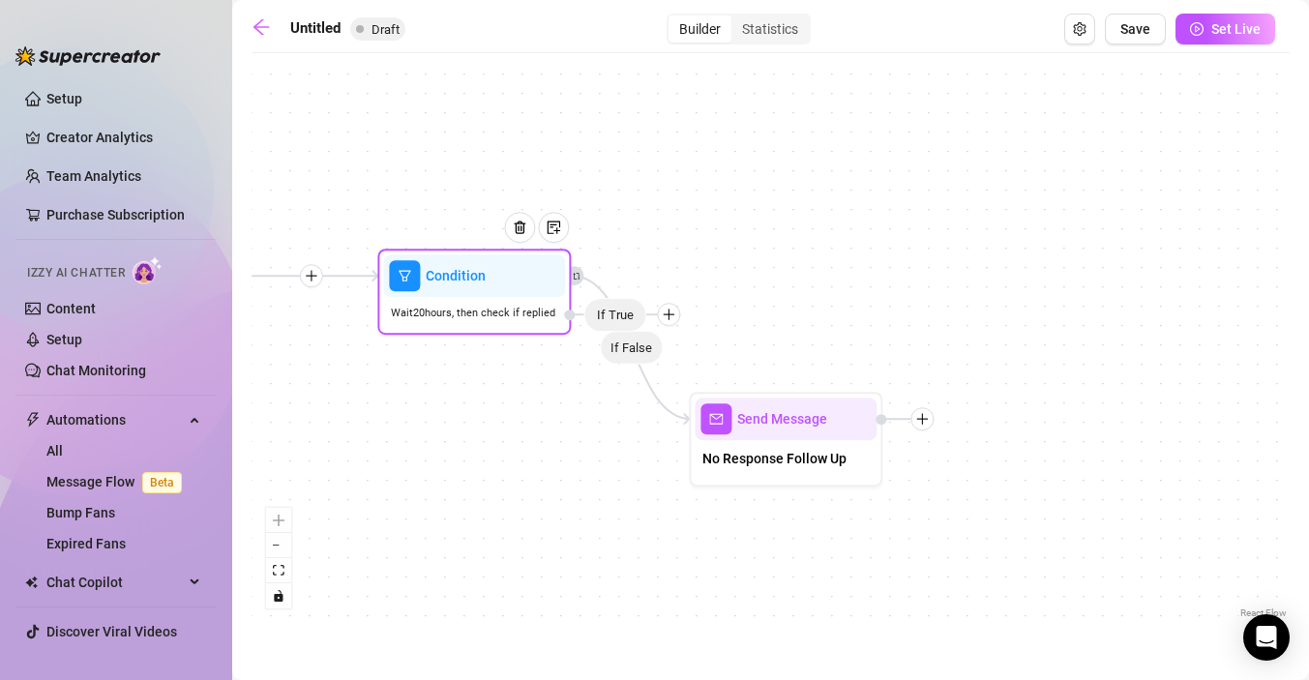
click at [677, 314] on div at bounding box center [668, 314] width 23 height 23
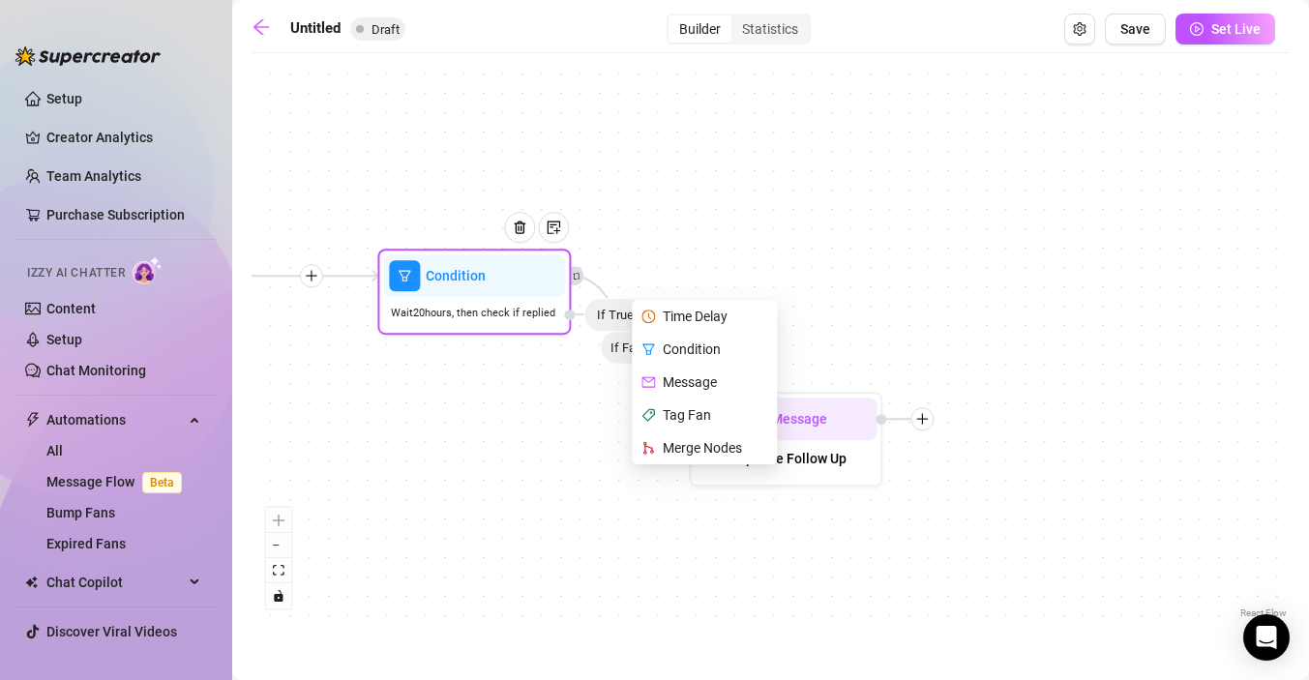
click at [682, 447] on div "Merge Nodes" at bounding box center [706, 448] width 141 height 33
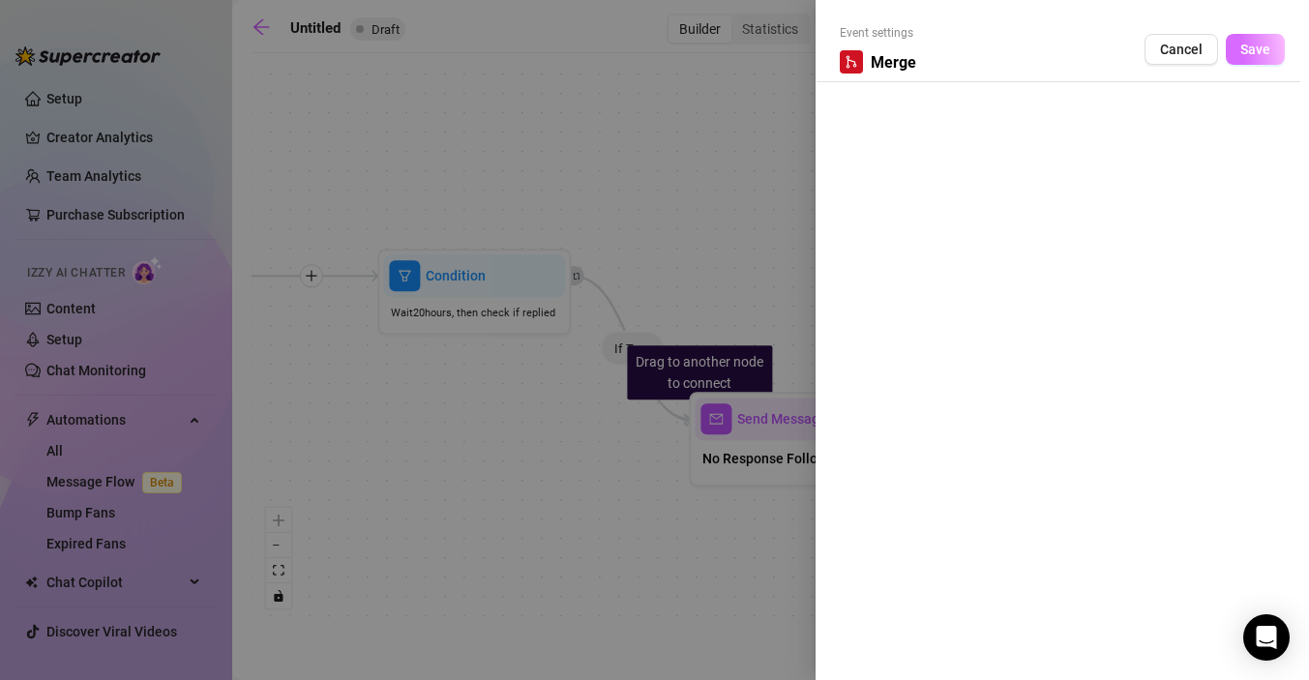
click at [1275, 39] on button "Save" at bounding box center [1255, 49] width 59 height 31
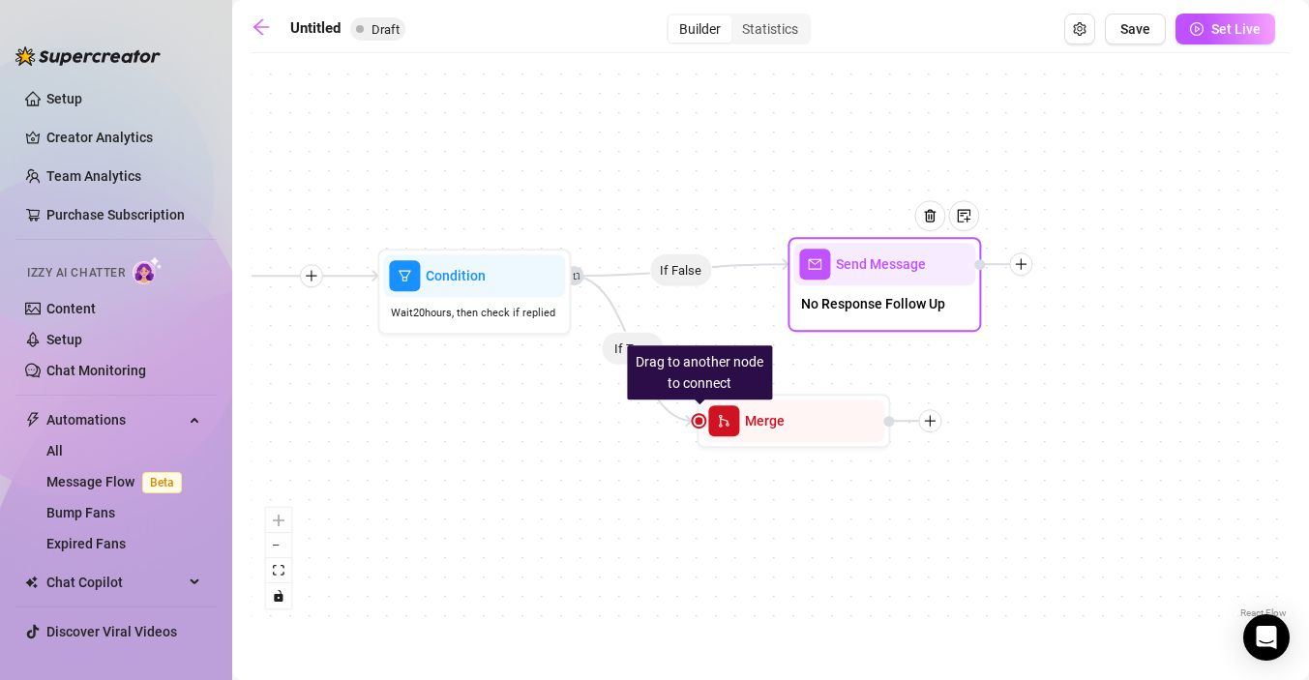
drag, startPoint x: 836, startPoint y: 445, endPoint x: 937, endPoint y: 291, distance: 183.9
click at [937, 291] on div "No Response Follow Up" at bounding box center [885, 305] width 182 height 41
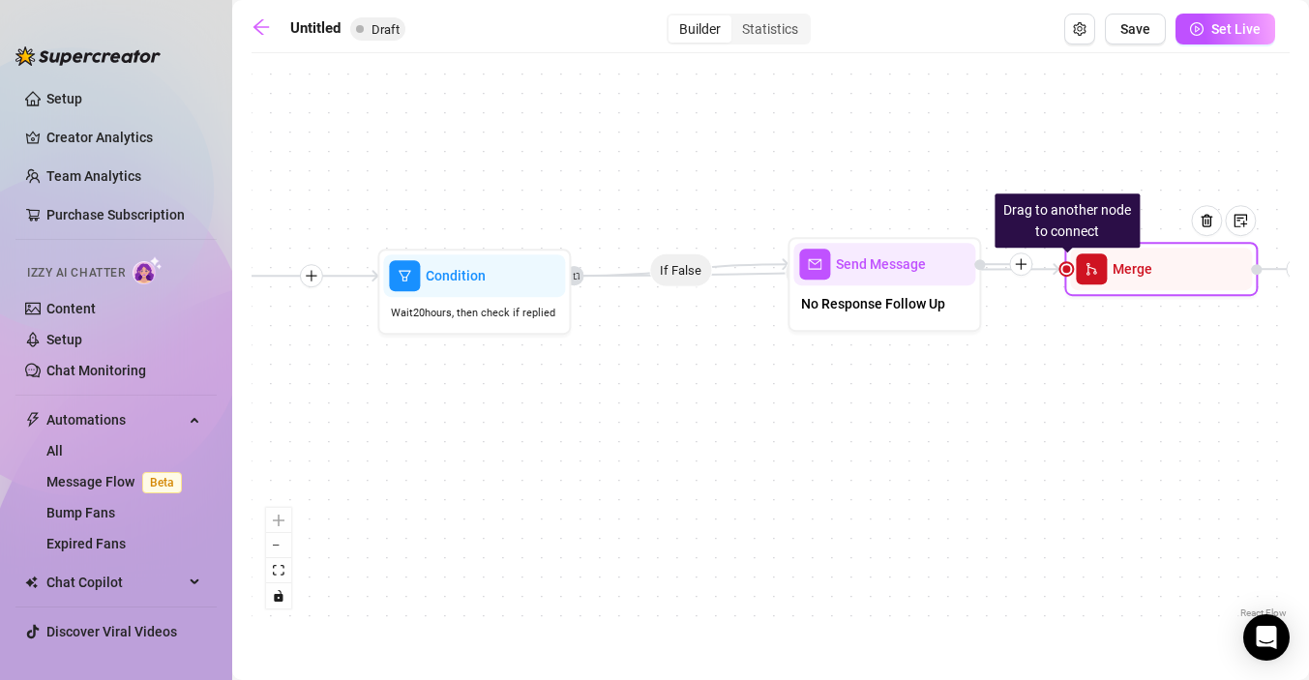
drag, startPoint x: 837, startPoint y: 426, endPoint x: 1206, endPoint y: 272, distance: 399.5
click at [1206, 272] on div at bounding box center [1214, 235] width 84 height 99
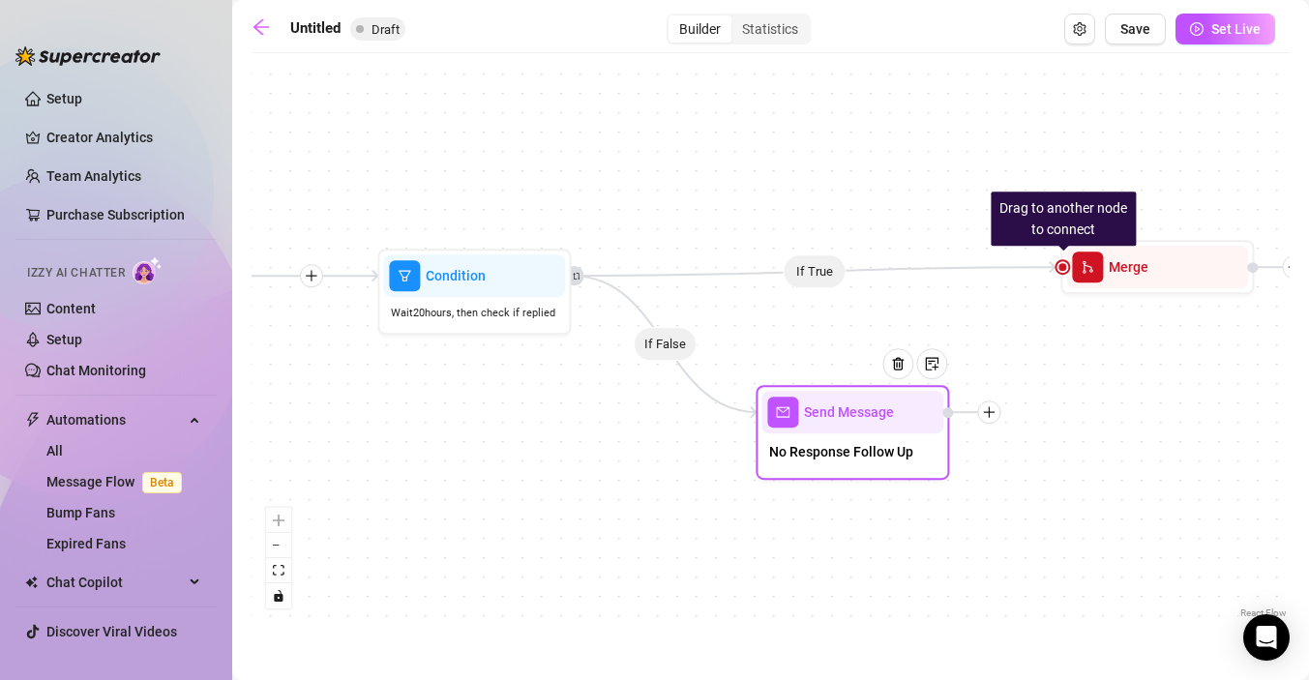
drag, startPoint x: 916, startPoint y: 294, endPoint x: 884, endPoint y: 446, distance: 155.4
click at [884, 447] on span "No Response Follow Up" at bounding box center [841, 451] width 144 height 21
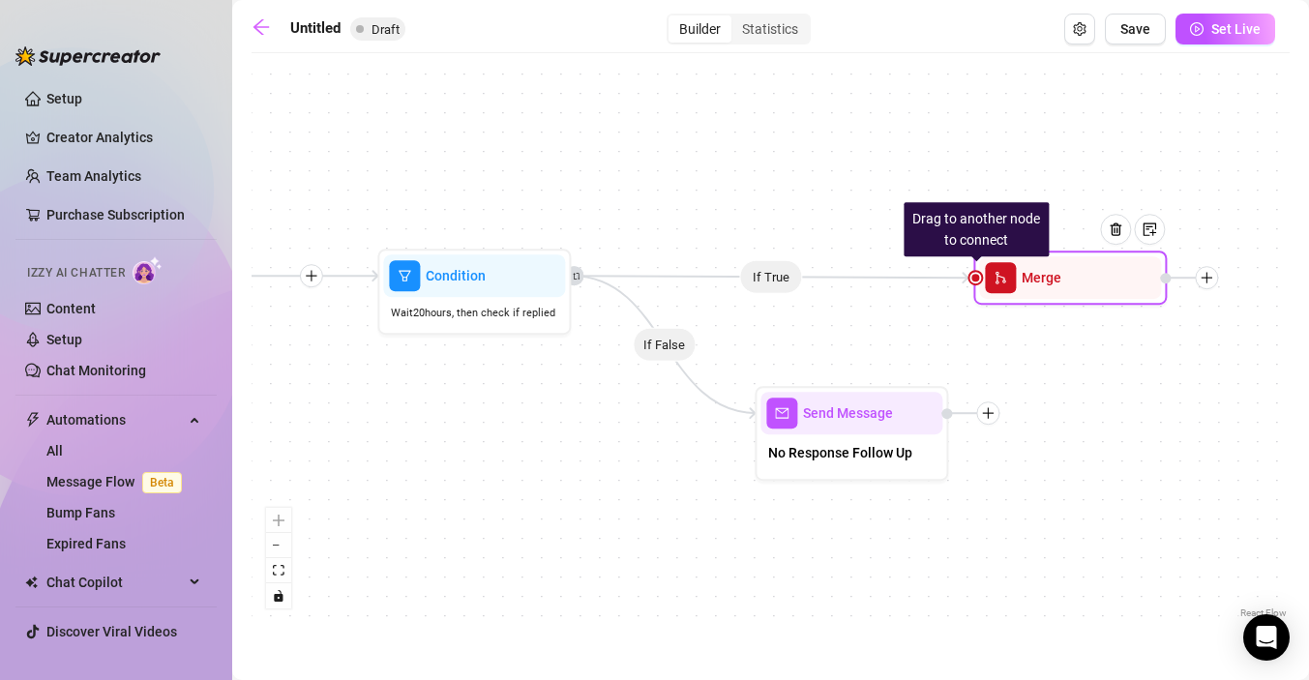
drag, startPoint x: 1138, startPoint y: 264, endPoint x: 1051, endPoint y: 273, distance: 87.5
click at [1051, 273] on span "Merge" at bounding box center [1042, 277] width 40 height 21
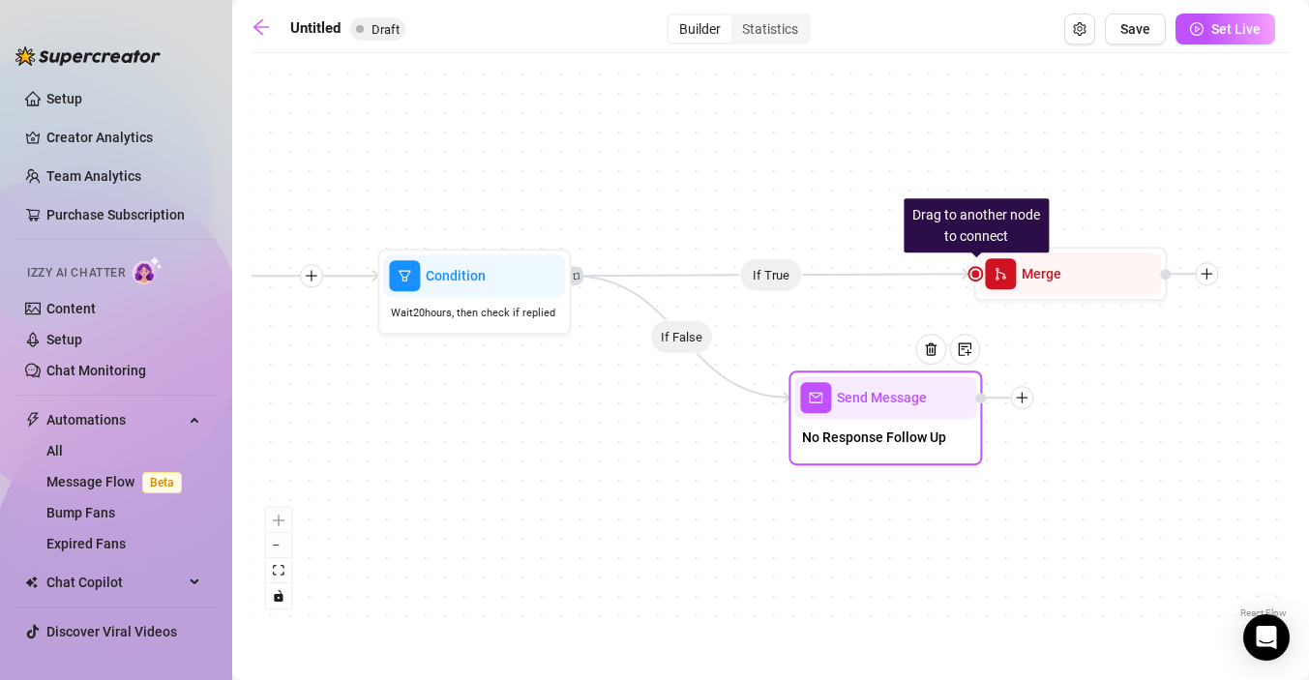
drag, startPoint x: 886, startPoint y: 428, endPoint x: 901, endPoint y: 410, distance: 22.7
click at [901, 410] on div at bounding box center [938, 364] width 84 height 99
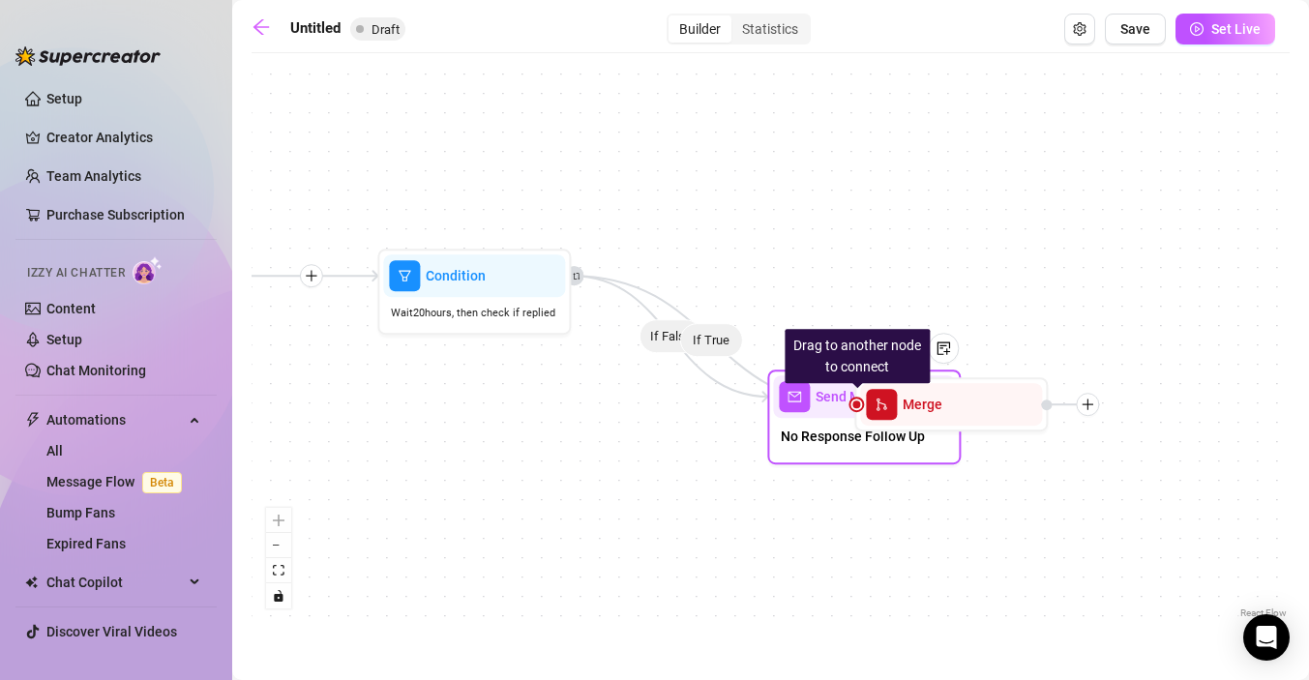
drag, startPoint x: 1024, startPoint y: 300, endPoint x: 903, endPoint y: 436, distance: 182.3
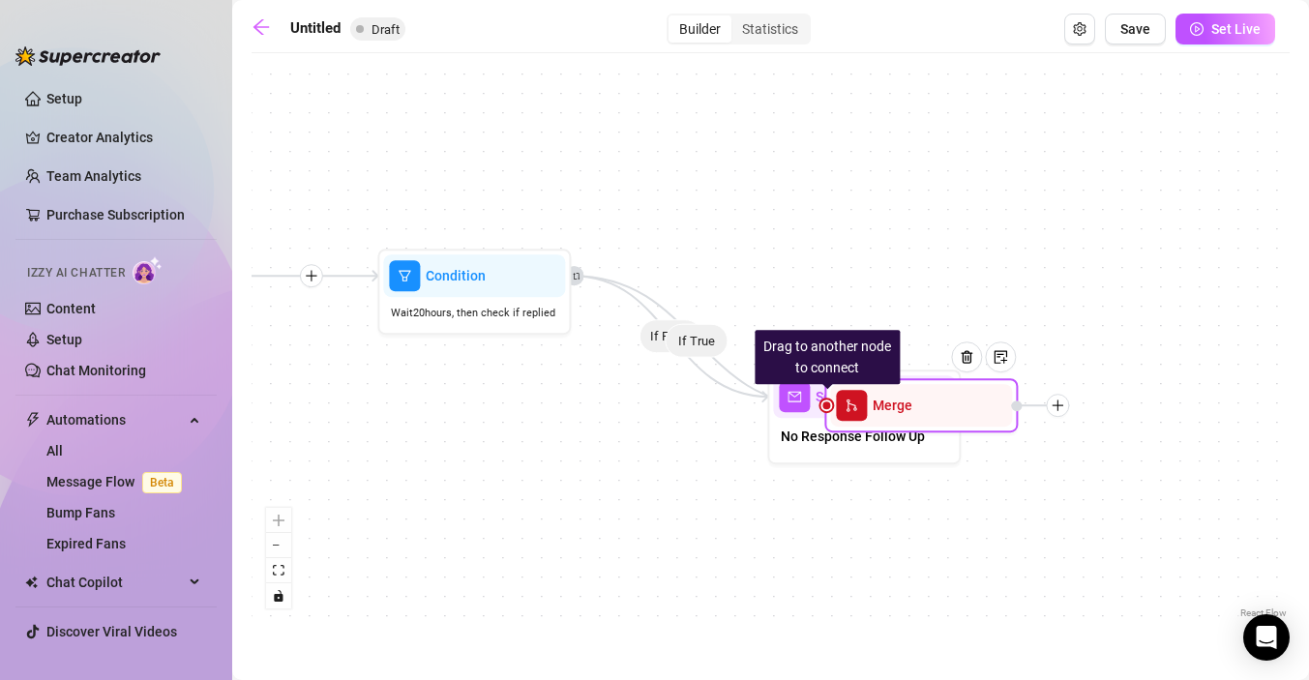
drag, startPoint x: 935, startPoint y: 413, endPoint x: 903, endPoint y: 414, distance: 31.9
click at [903, 414] on span "Merge" at bounding box center [893, 405] width 40 height 21
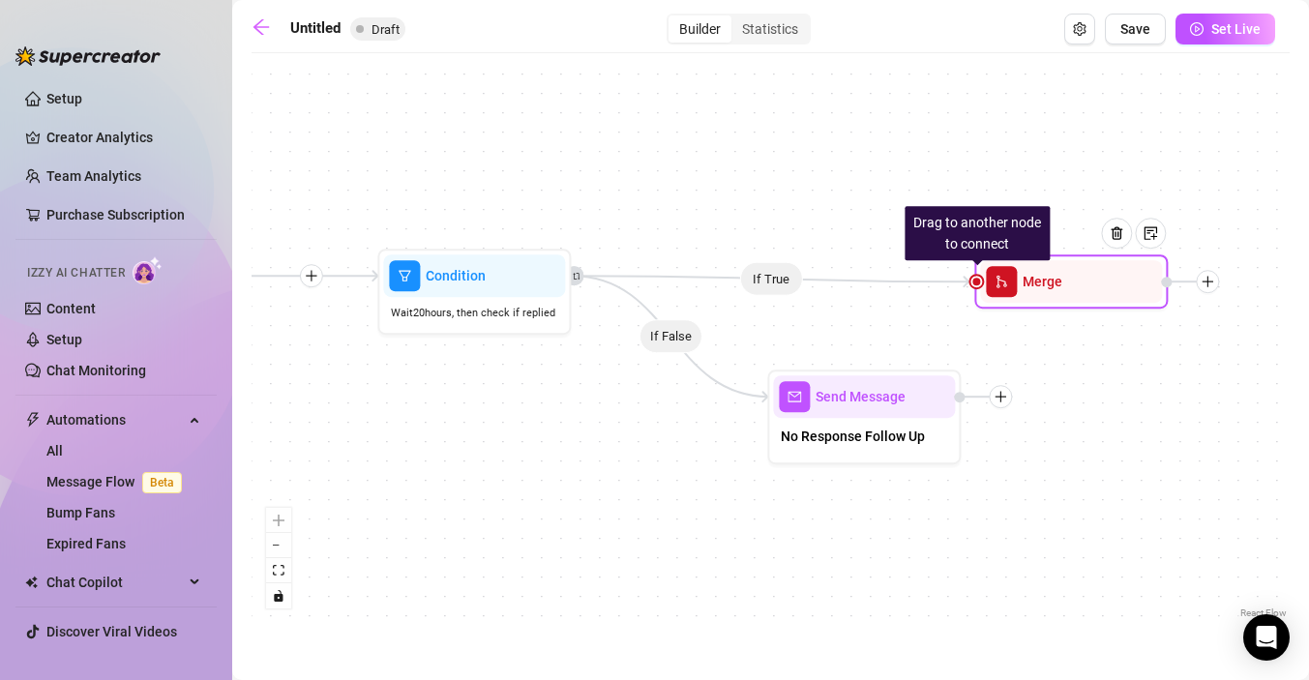
drag, startPoint x: 903, startPoint y: 412, endPoint x: 1051, endPoint y: 287, distance: 193.7
click at [1051, 288] on span "Merge" at bounding box center [1043, 281] width 40 height 21
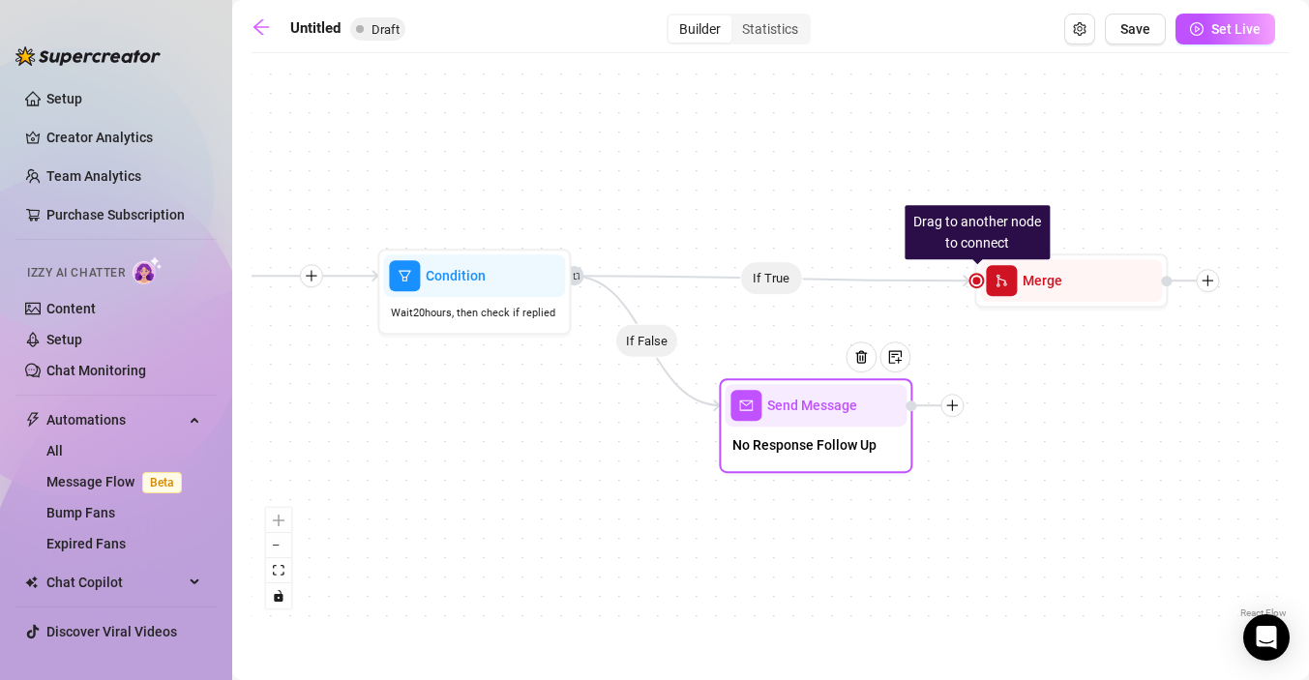
drag, startPoint x: 906, startPoint y: 400, endPoint x: 864, endPoint y: 404, distance: 41.8
click at [864, 404] on div at bounding box center [868, 371] width 84 height 99
click at [962, 408] on div at bounding box center [955, 400] width 23 height 23
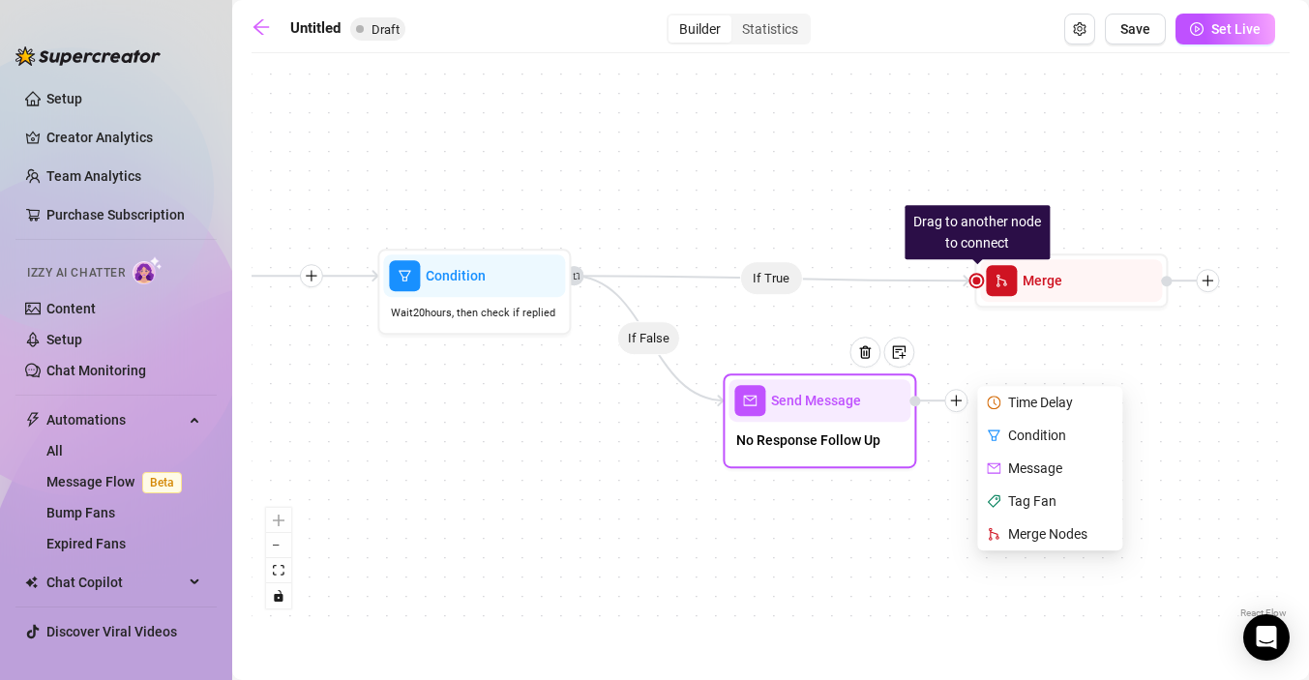
click at [1017, 537] on div "Merge Nodes" at bounding box center [1051, 534] width 141 height 33
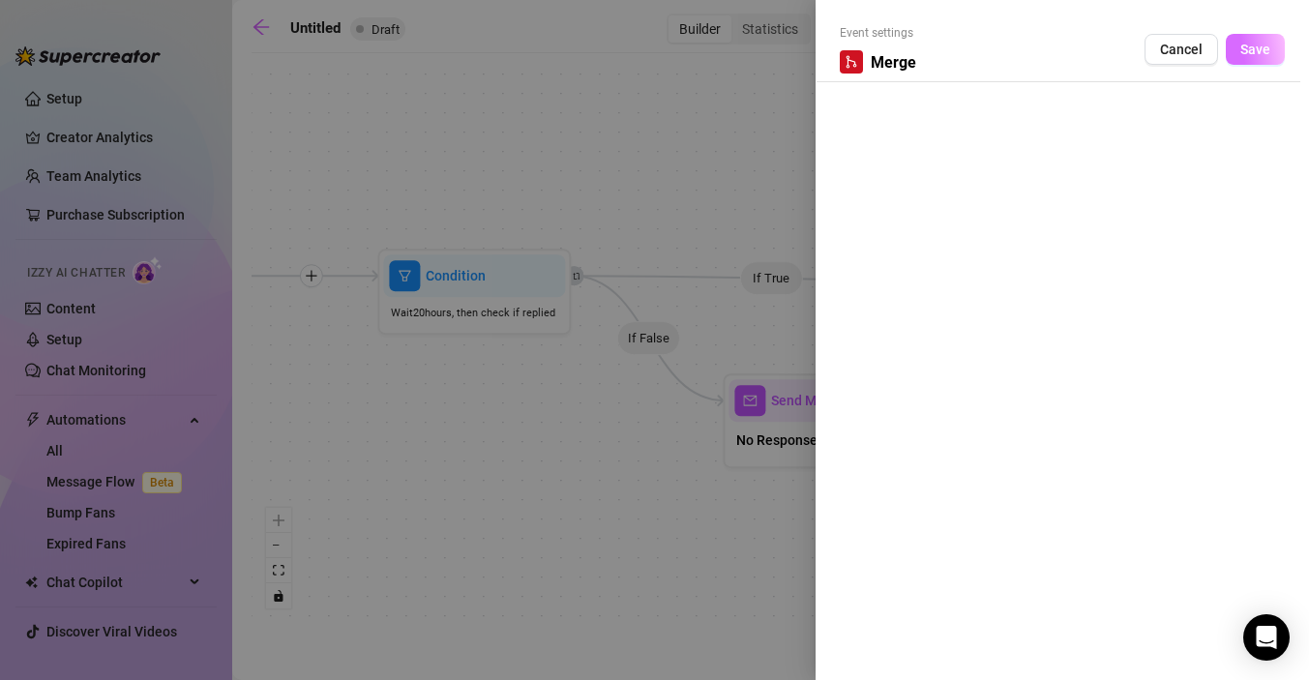
click at [1250, 57] on button "Save" at bounding box center [1255, 49] width 59 height 31
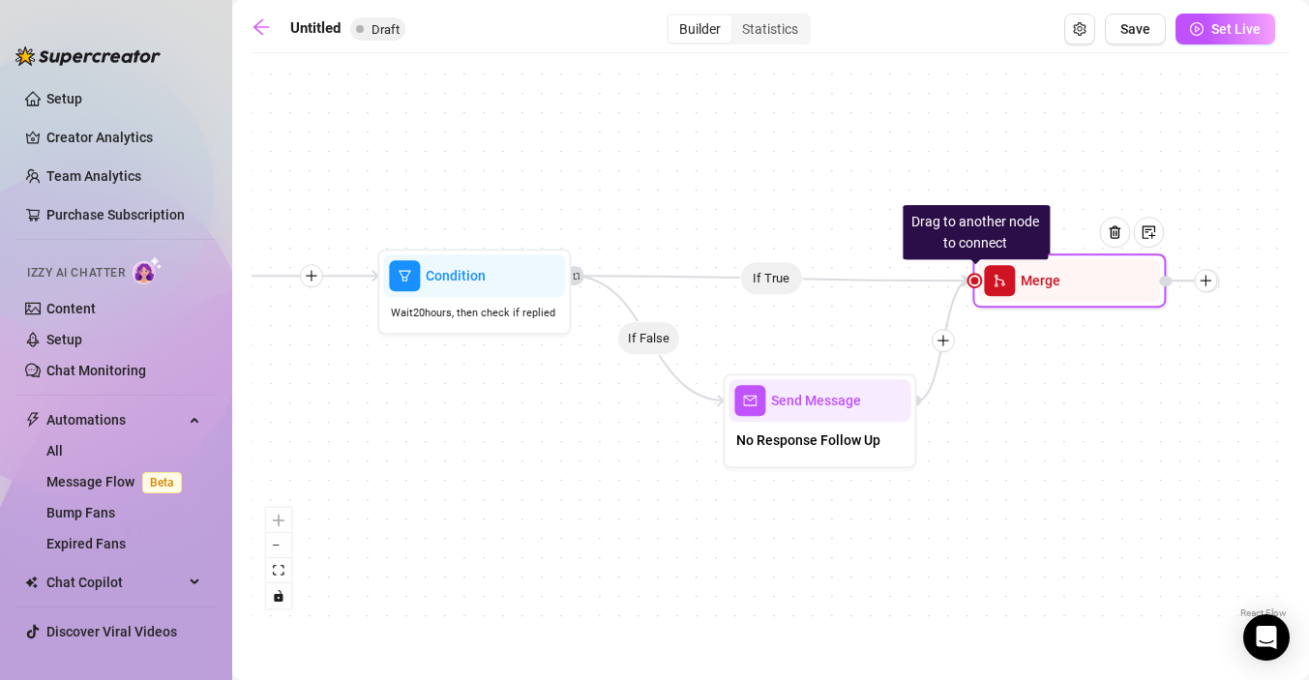
drag, startPoint x: 1172, startPoint y: 403, endPoint x: 1101, endPoint y: 280, distance: 141.8
click at [1101, 280] on div at bounding box center [1122, 246] width 84 height 99
click at [1101, 280] on div at bounding box center [1121, 246] width 84 height 99
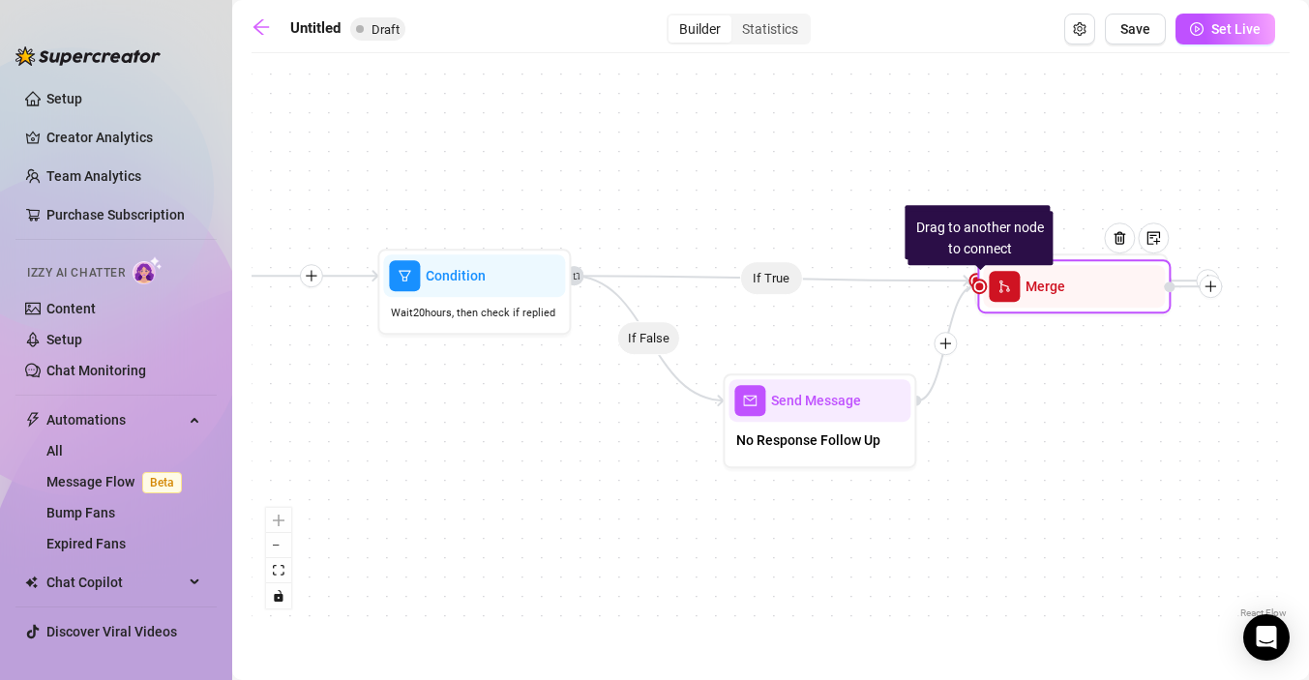
click at [1115, 285] on div at bounding box center [1127, 252] width 84 height 99
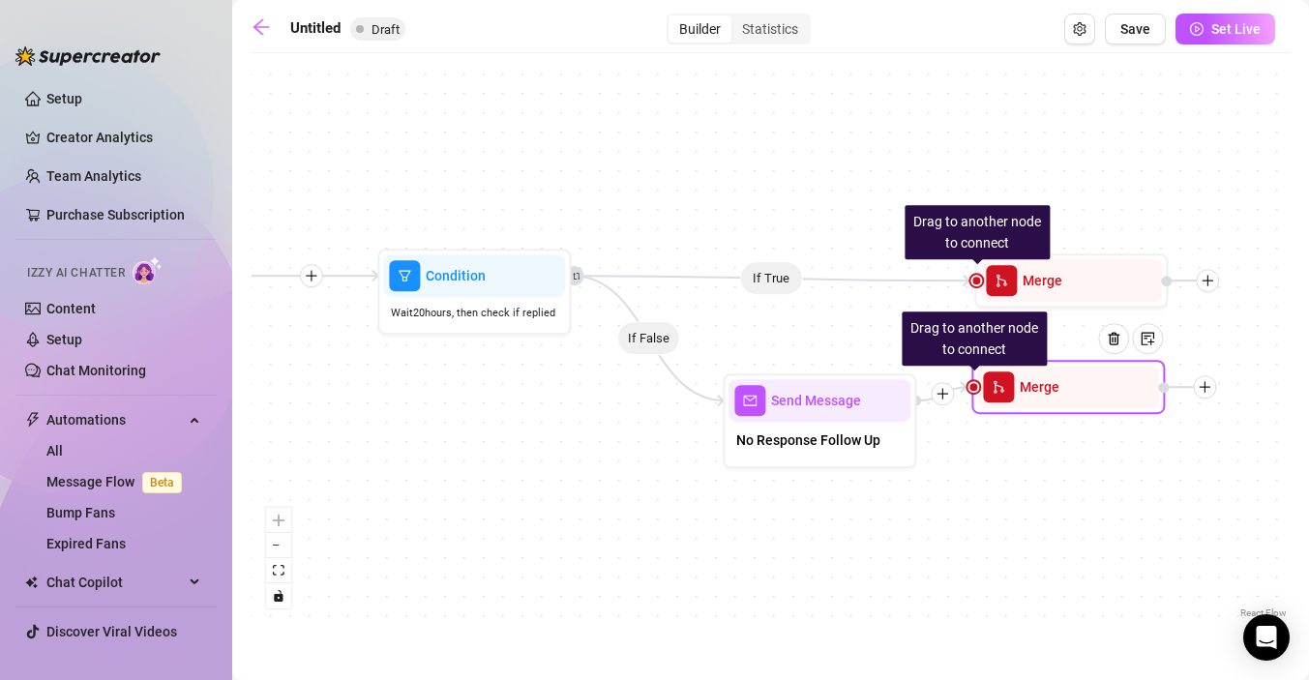
click at [1090, 304] on div at bounding box center [1121, 353] width 84 height 99
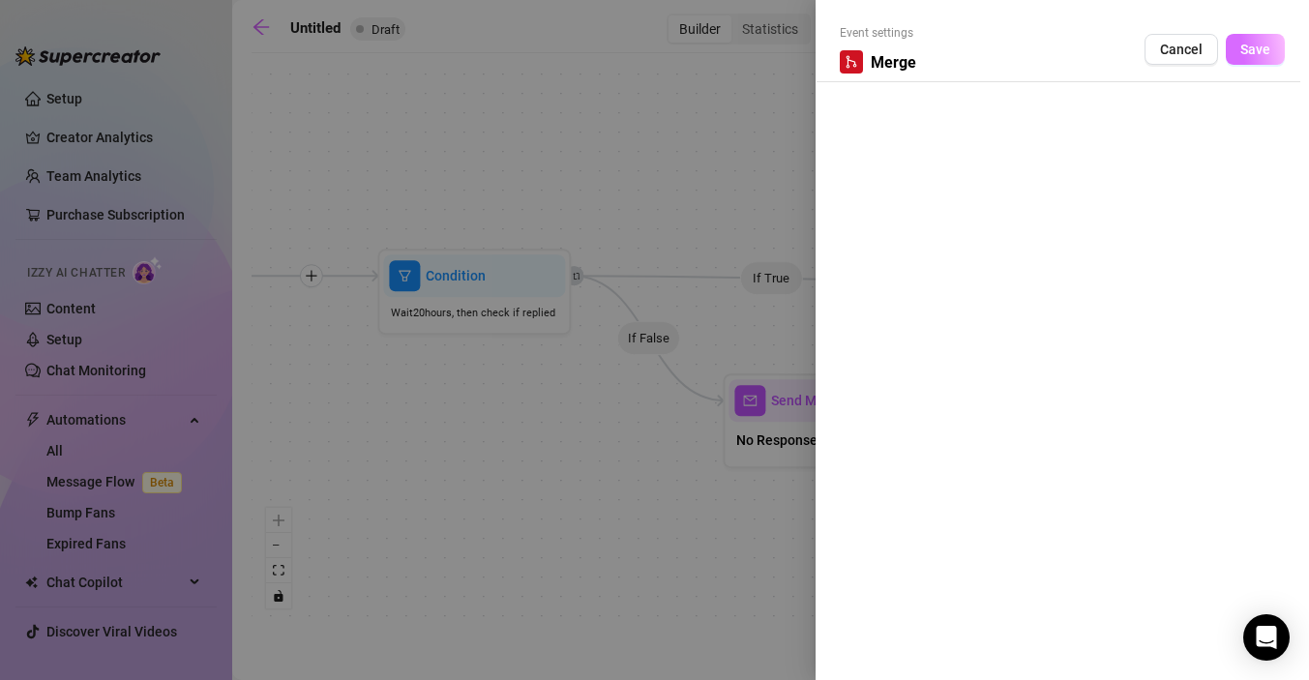
click at [1254, 54] on span "Save" at bounding box center [1256, 49] width 30 height 15
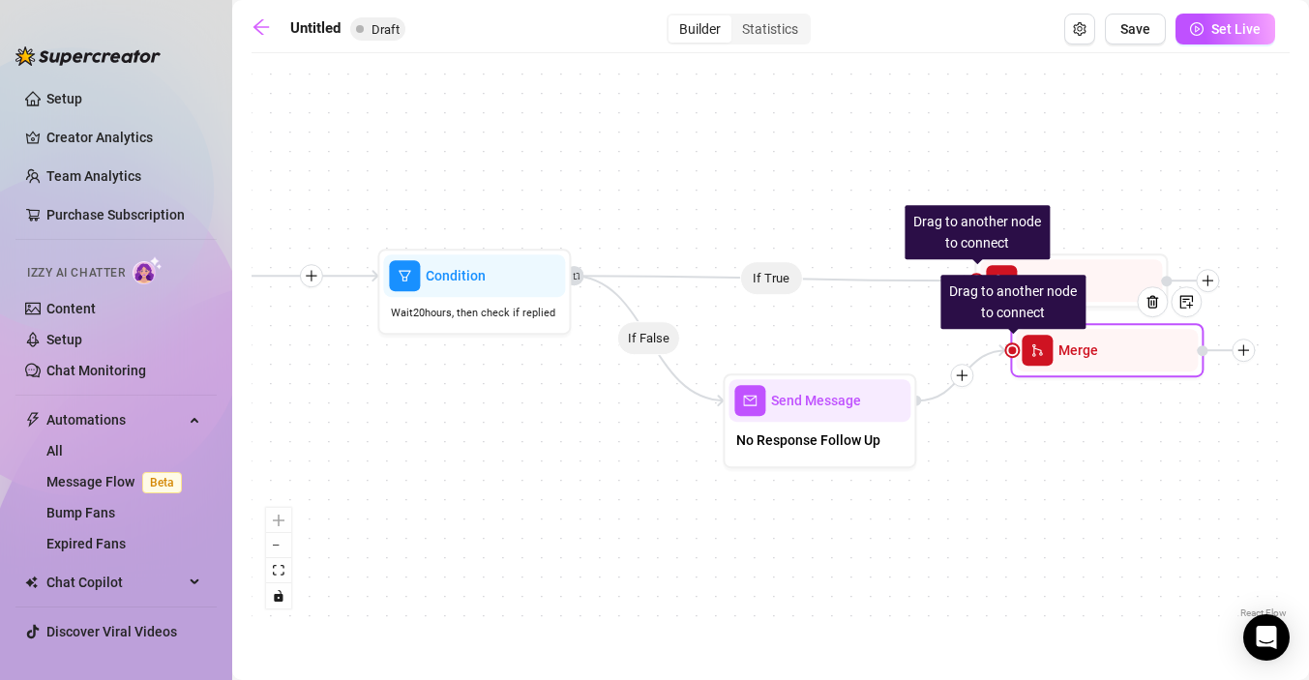
drag, startPoint x: 1019, startPoint y: 398, endPoint x: 1059, endPoint y: 357, distance: 56.8
click at [1059, 358] on div "Merge" at bounding box center [1107, 350] width 182 height 43
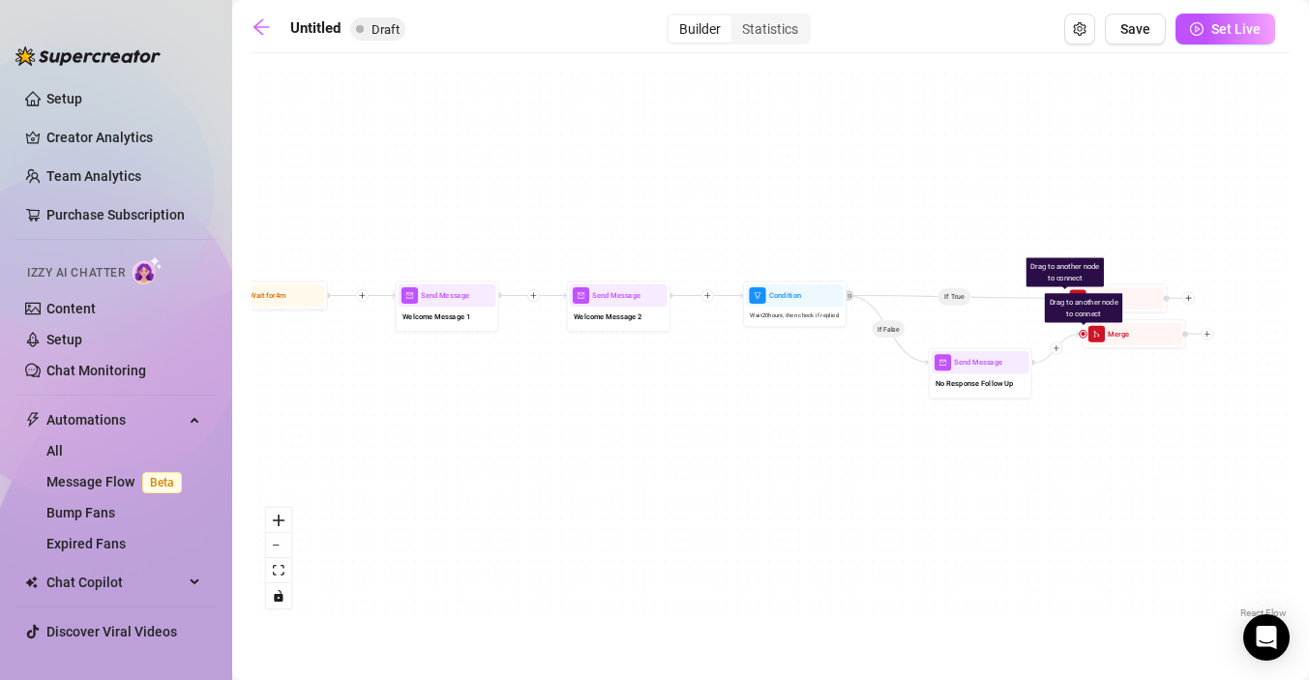
drag, startPoint x: 951, startPoint y: 467, endPoint x: 1045, endPoint y: 423, distance: 103.9
click at [1045, 423] on div "If False If True Drag to another node to connect Merge Drag to another node to …" at bounding box center [771, 343] width 1038 height 560
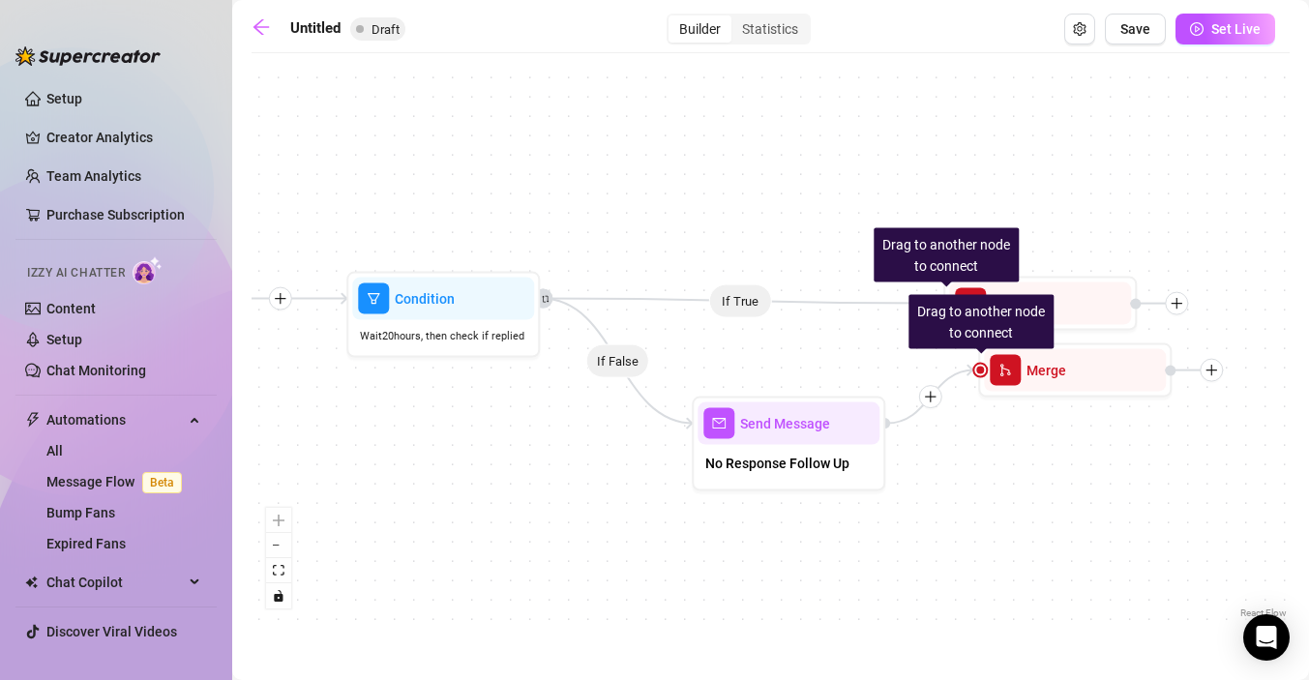
drag, startPoint x: 1092, startPoint y: 387, endPoint x: 935, endPoint y: 475, distance: 179.8
click at [937, 475] on div "If False If True Drag to another node to connect Merge Drag to another node to …" at bounding box center [771, 343] width 1038 height 560
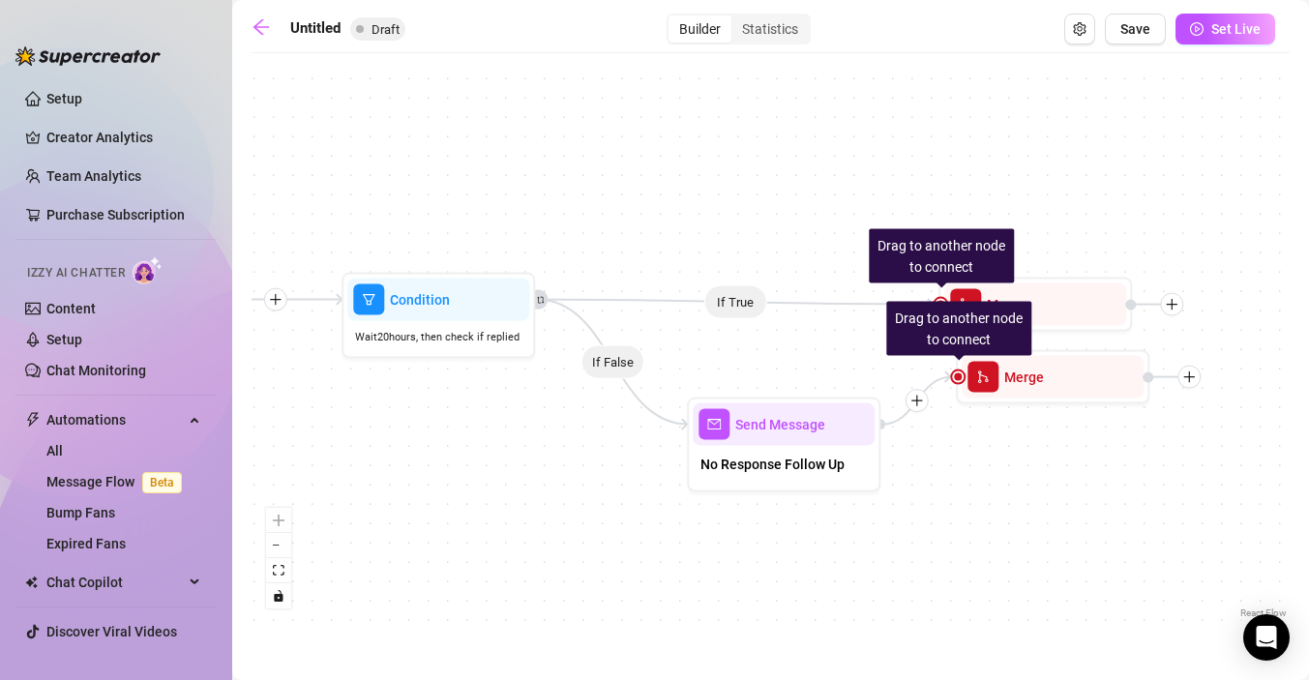
drag, startPoint x: 1017, startPoint y: 394, endPoint x: 1004, endPoint y: 419, distance: 28.1
click at [1004, 404] on div "Drag to another node to connect Merge" at bounding box center [1053, 377] width 194 height 54
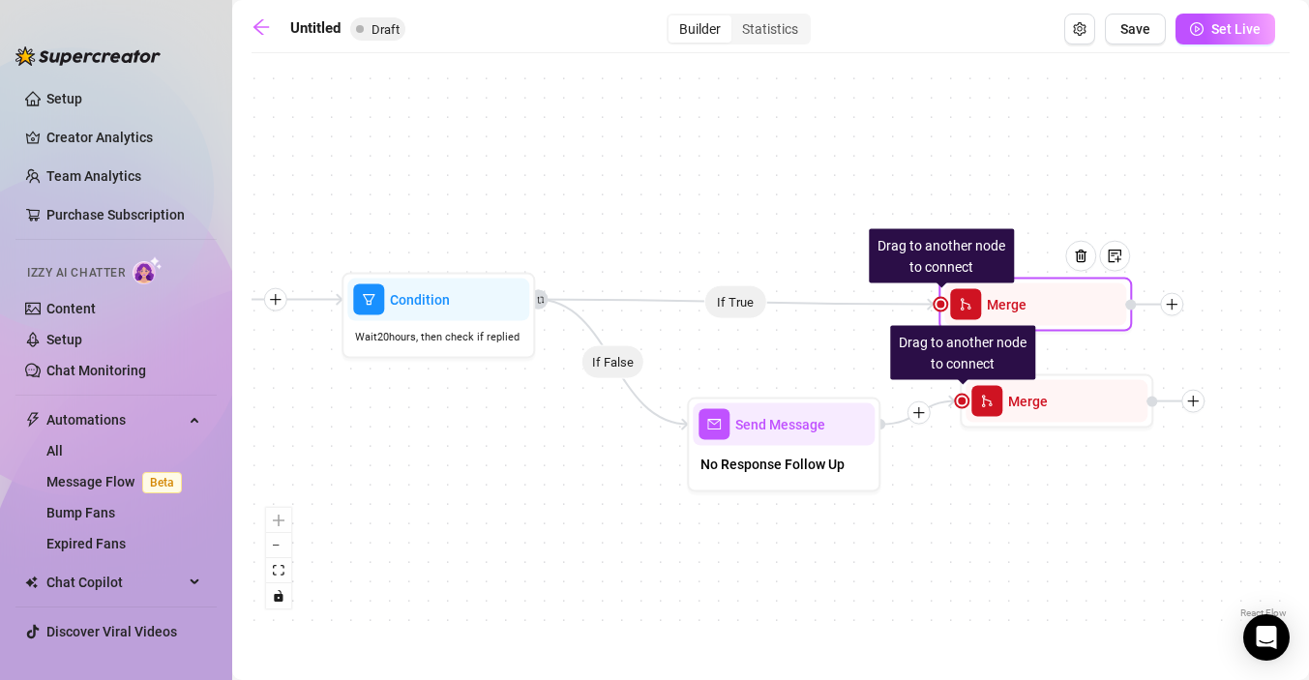
click at [1017, 310] on span "Merge" at bounding box center [1007, 304] width 40 height 21
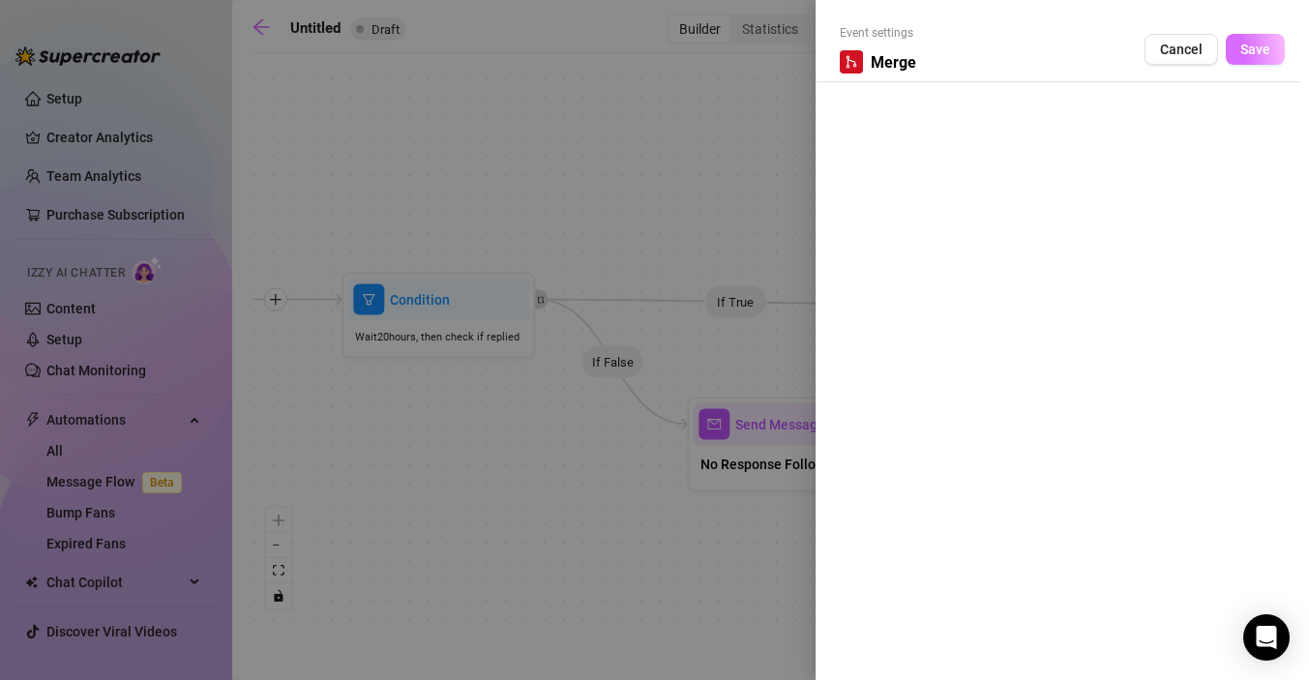
click at [1256, 49] on span "Save" at bounding box center [1256, 49] width 30 height 15
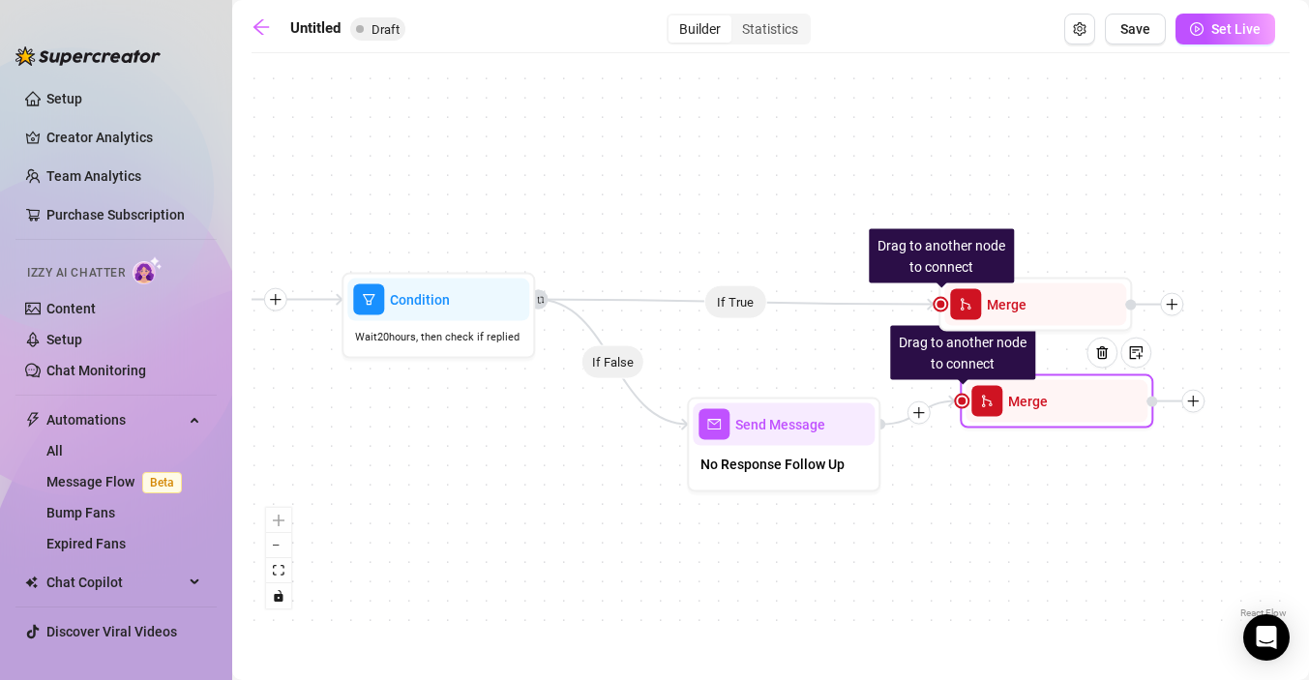
click at [1063, 386] on div "Merge" at bounding box center [1057, 401] width 182 height 43
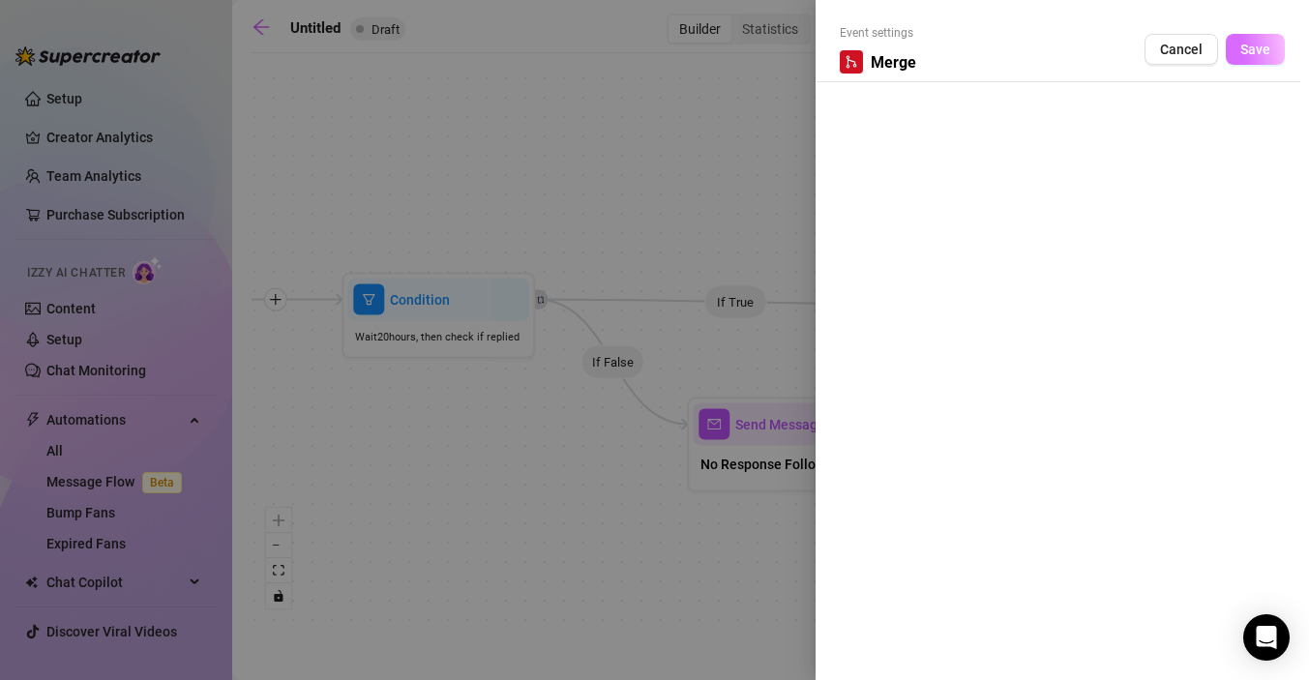
click at [1247, 44] on span "Save" at bounding box center [1256, 49] width 30 height 15
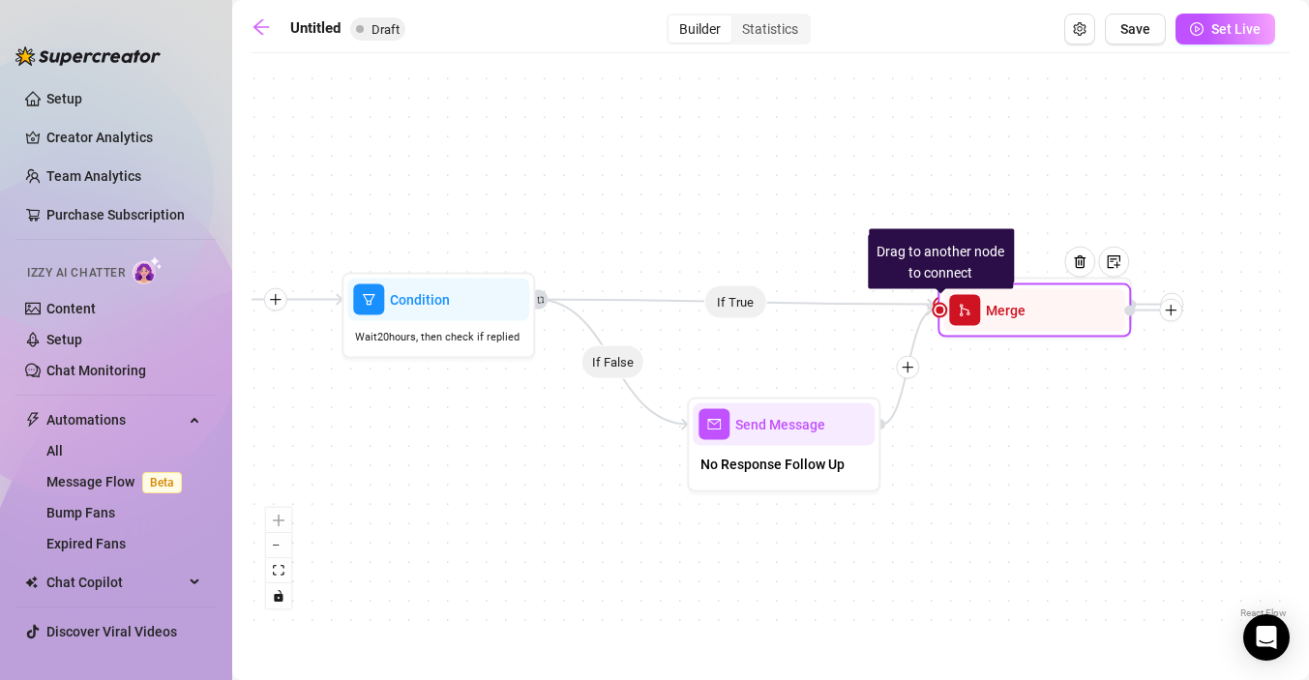
drag, startPoint x: 1196, startPoint y: 406, endPoint x: 1171, endPoint y: 314, distance: 96.2
click at [1171, 314] on icon "plus" at bounding box center [1171, 311] width 14 height 14
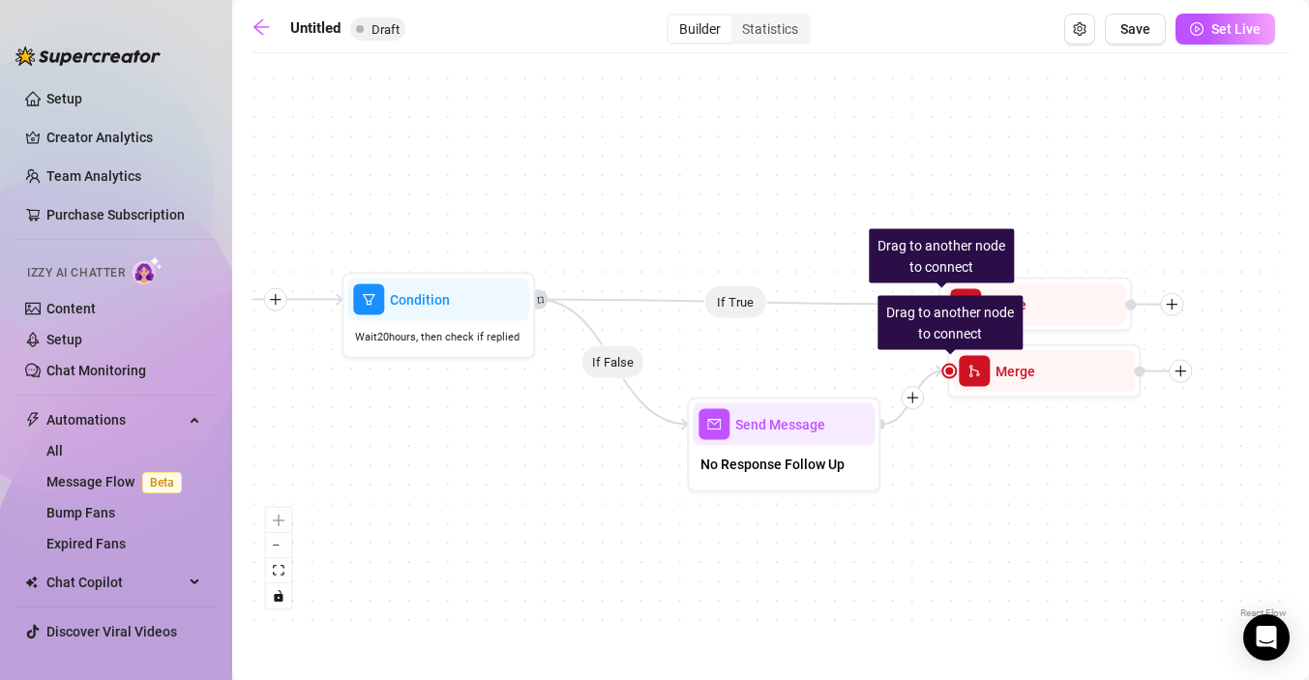
drag, startPoint x: 1083, startPoint y: 332, endPoint x: 1088, endPoint y: 418, distance: 86.3
click at [1089, 399] on div "Drag to another node to connect Merge" at bounding box center [1044, 371] width 194 height 54
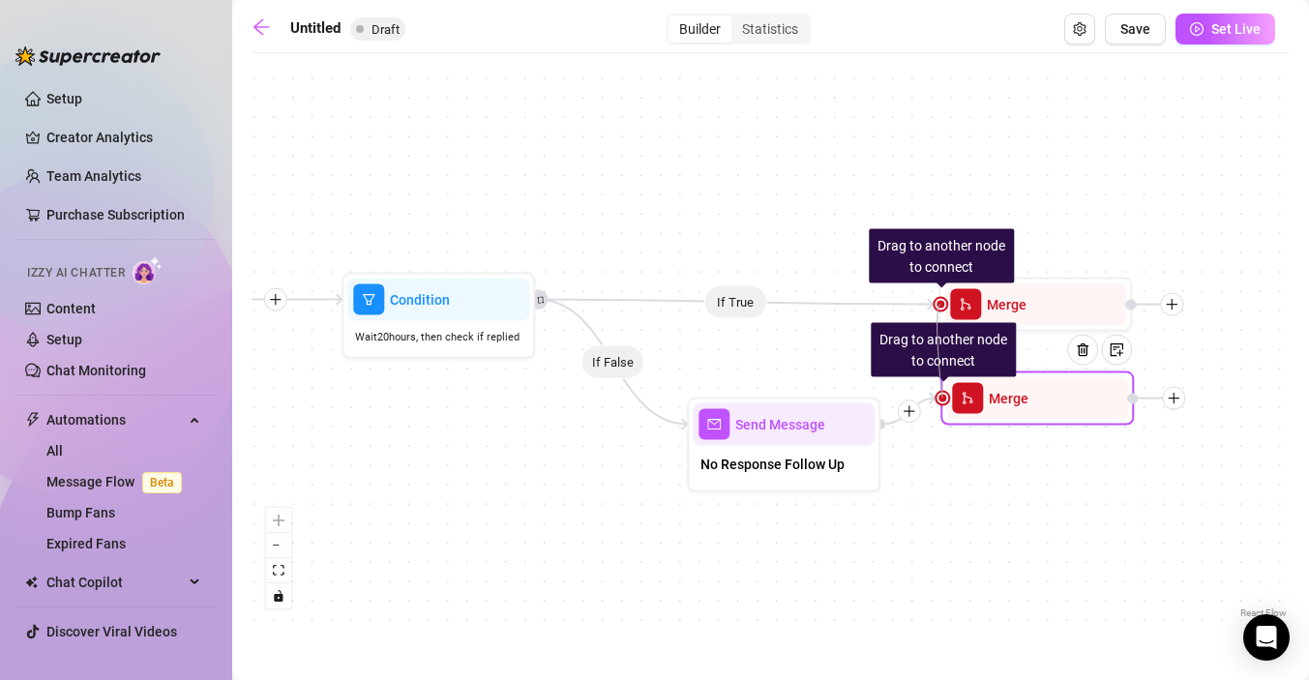
drag, startPoint x: 941, startPoint y: 307, endPoint x: 944, endPoint y: 396, distance: 89.1
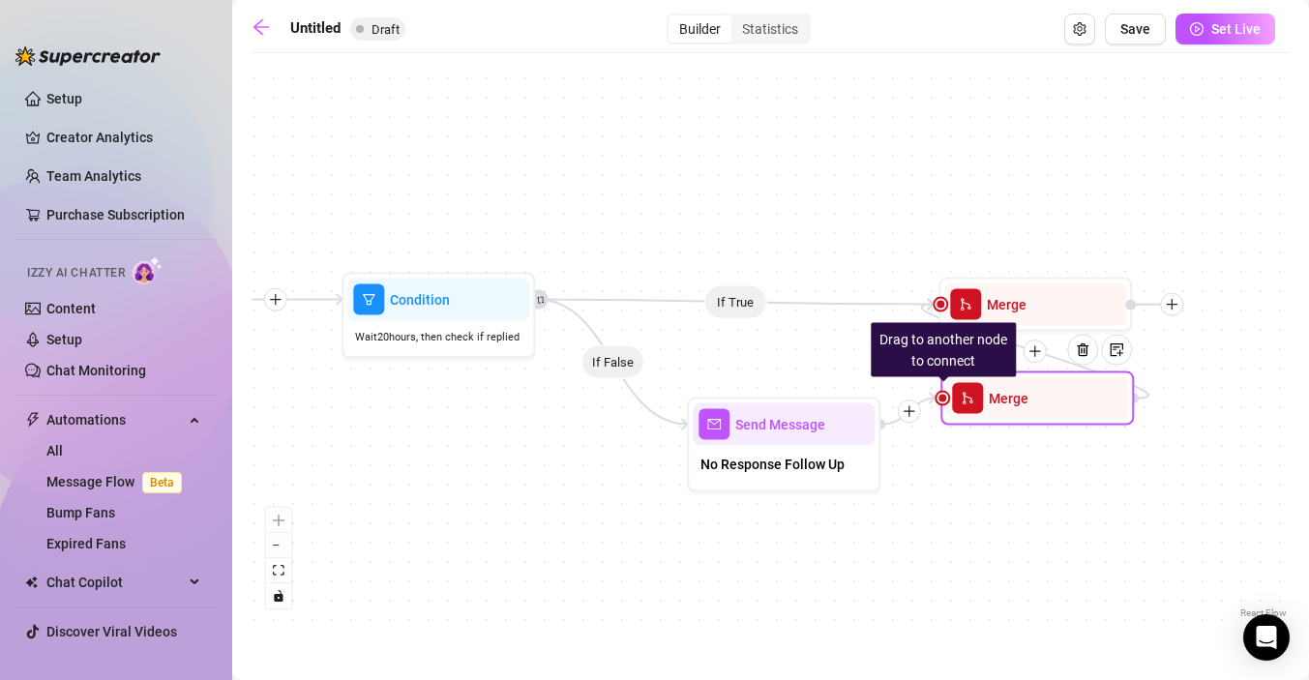
click at [1058, 388] on div at bounding box center [1090, 364] width 84 height 99
click at [1093, 346] on div at bounding box center [1082, 350] width 31 height 31
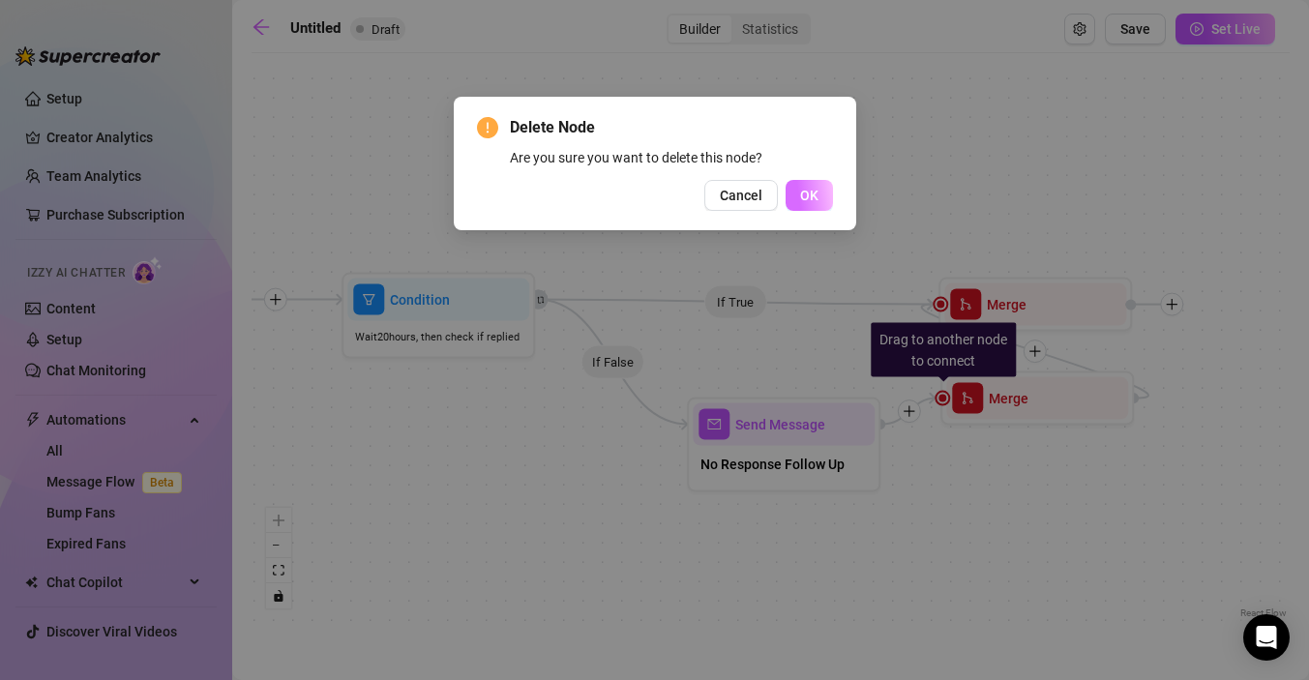
click at [816, 201] on span "OK" at bounding box center [809, 195] width 18 height 15
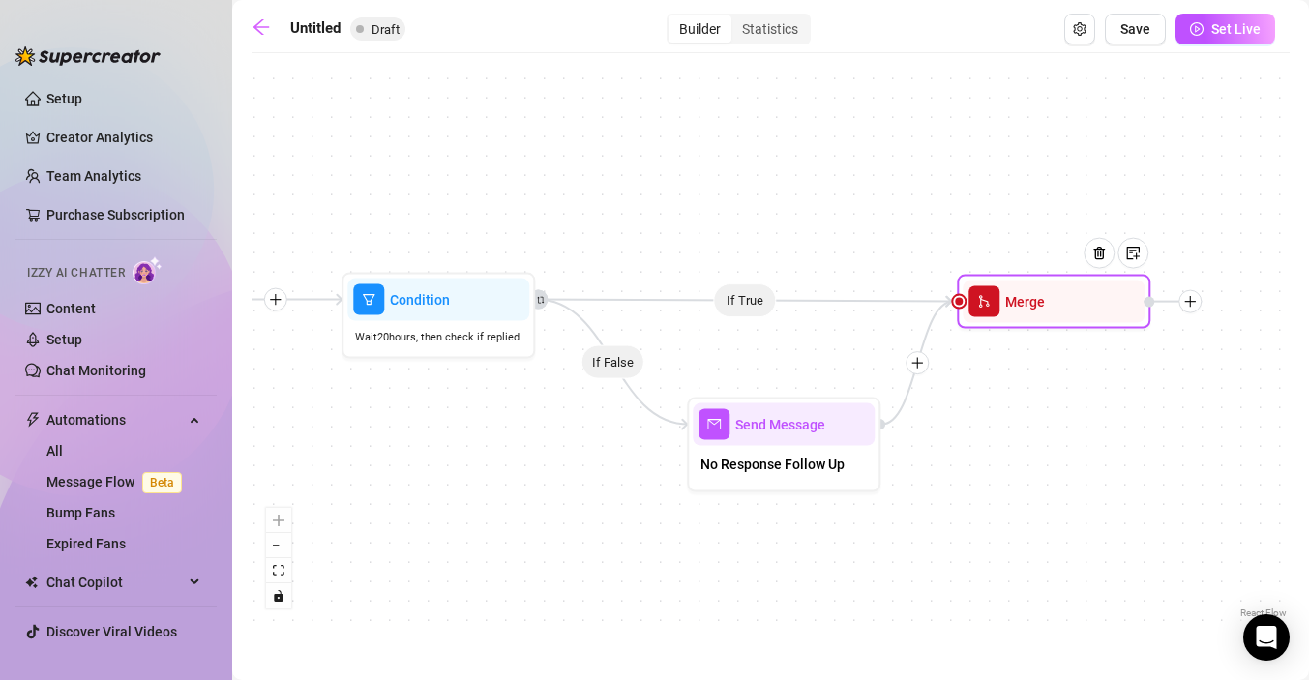
drag, startPoint x: 1016, startPoint y: 315, endPoint x: 1033, endPoint y: 313, distance: 17.5
click at [1033, 313] on div "Merge" at bounding box center [1054, 302] width 182 height 43
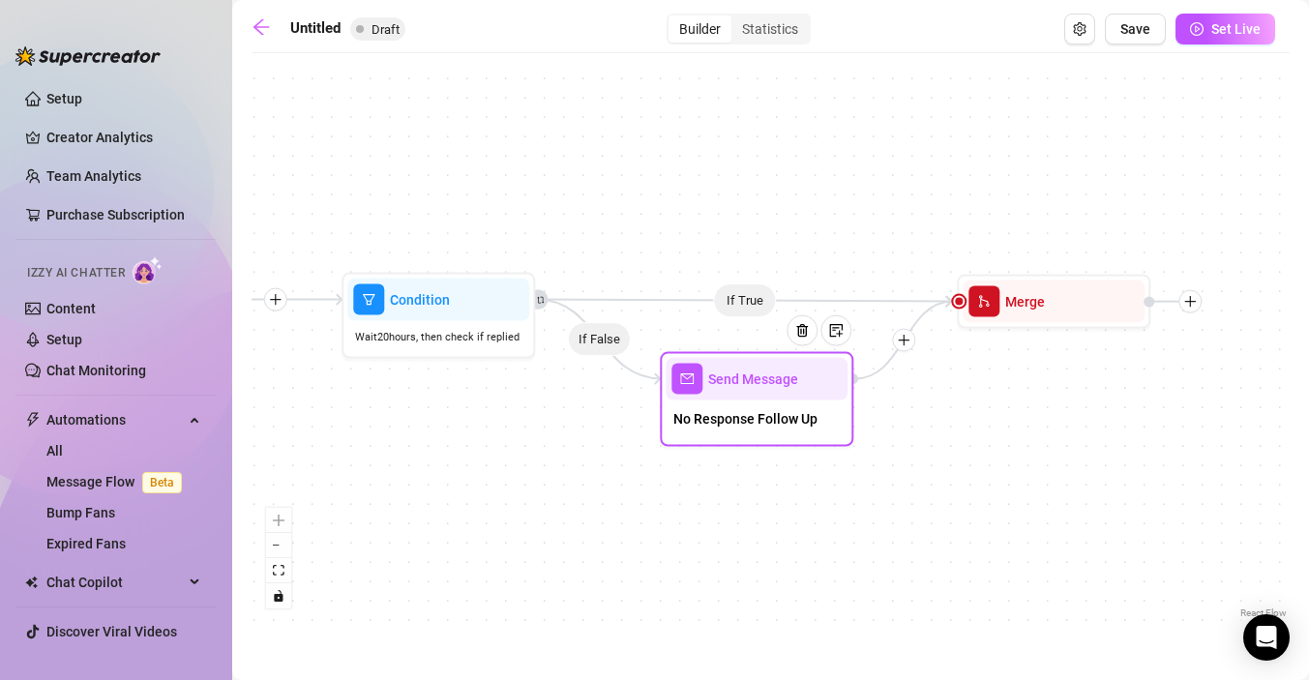
drag, startPoint x: 817, startPoint y: 437, endPoint x: 788, endPoint y: 388, distance: 57.3
click at [788, 388] on div at bounding box center [809, 345] width 84 height 99
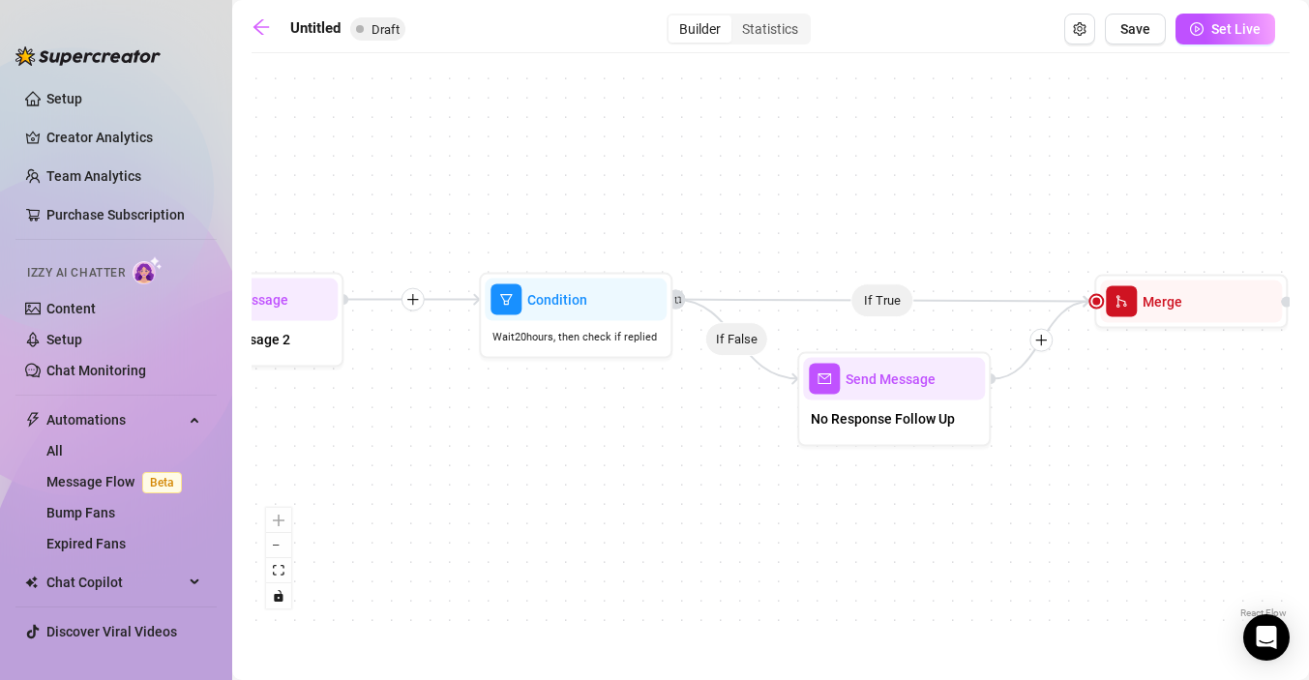
drag, startPoint x: 711, startPoint y: 564, endPoint x: 856, endPoint y: 562, distance: 145.2
click at [856, 562] on div "If False If True Merge Send Message No Response Follow Up Condition Wait 20 hou…" at bounding box center [771, 343] width 1038 height 560
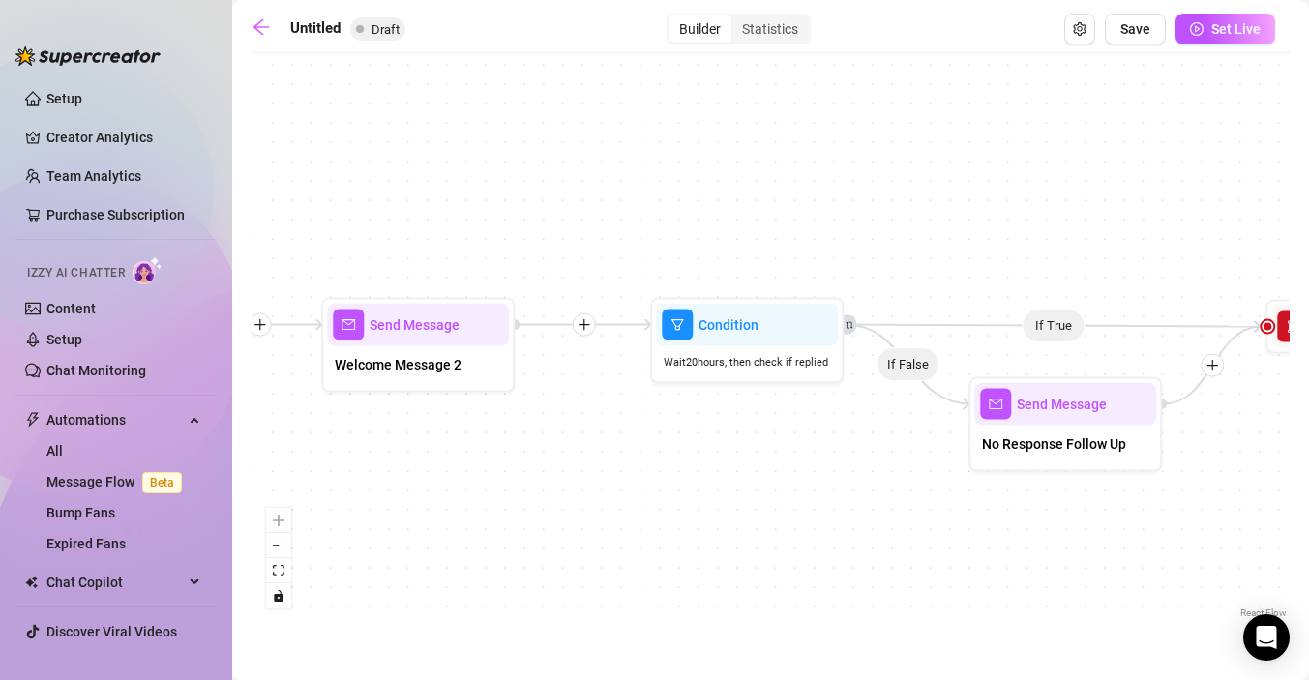
drag, startPoint x: 818, startPoint y: 545, endPoint x: 1000, endPoint y: 579, distance: 185.1
click at [1000, 579] on div "If False If True Merge Send Message No Response Follow Up Condition Wait 20 hou…" at bounding box center [771, 343] width 1038 height 560
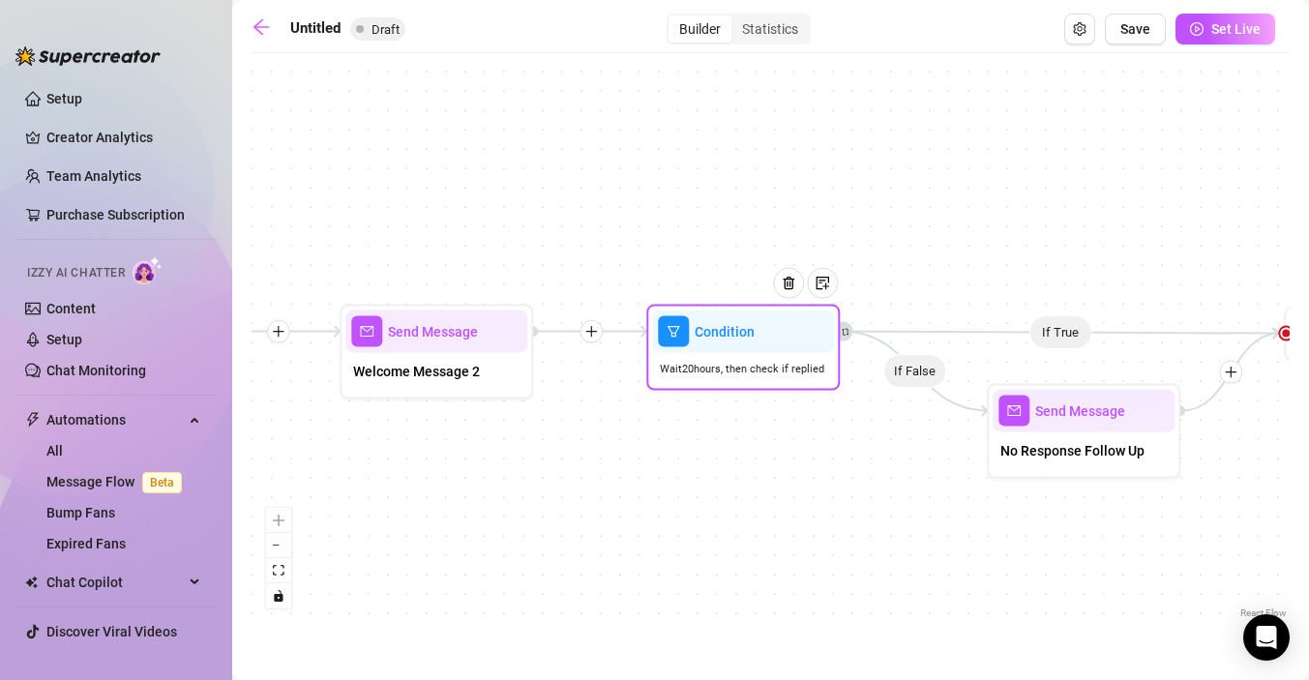
drag, startPoint x: 786, startPoint y: 381, endPoint x: 762, endPoint y: 381, distance: 24.2
click at [762, 381] on div "Wait 20 hours, then check if replied" at bounding box center [743, 369] width 182 height 32
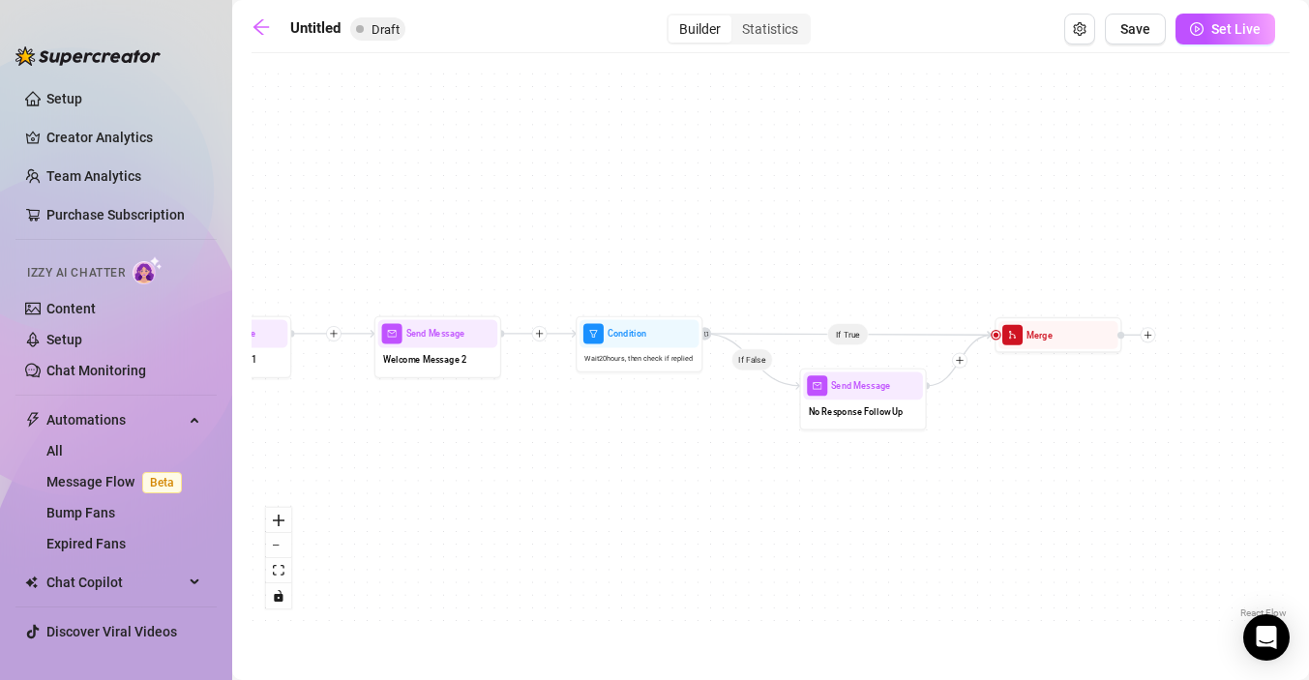
drag, startPoint x: 831, startPoint y: 541, endPoint x: 764, endPoint y: 500, distance: 79.0
click at [764, 500] on div "If False If True Merge Send Message No Response Follow Up Condition Wait 20 hou…" at bounding box center [771, 343] width 1038 height 560
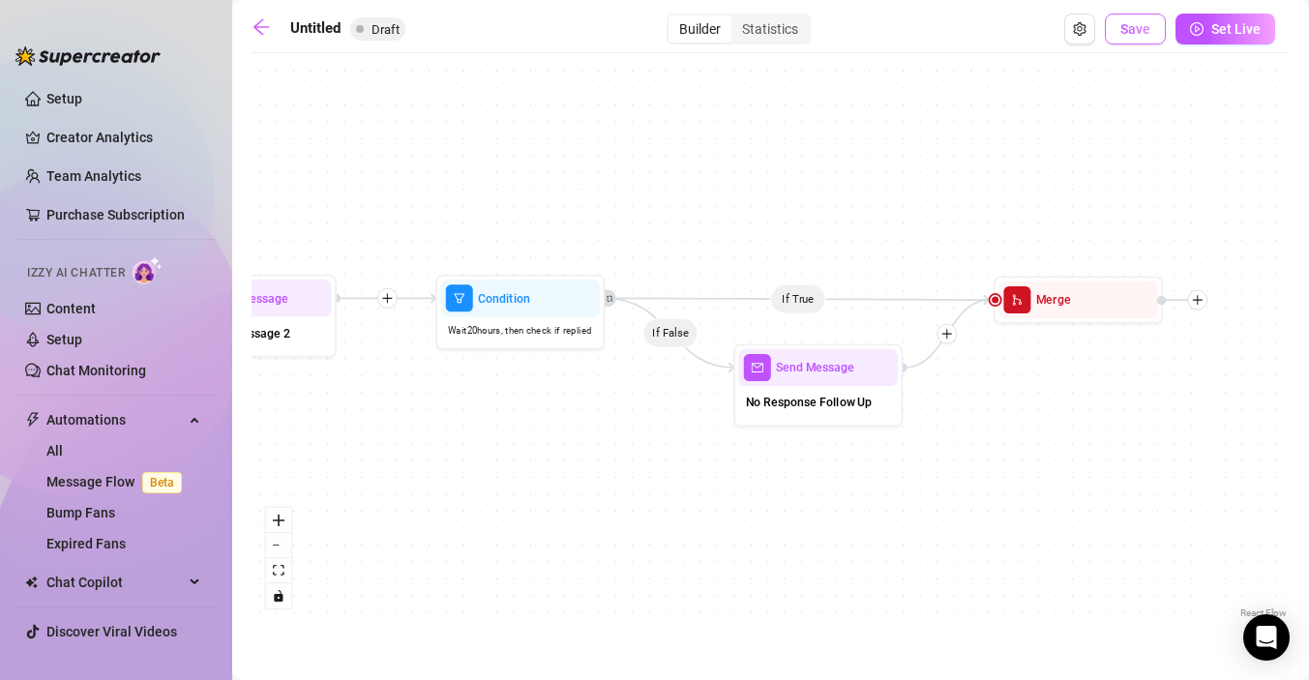
click at [1131, 39] on button "Save" at bounding box center [1135, 29] width 61 height 31
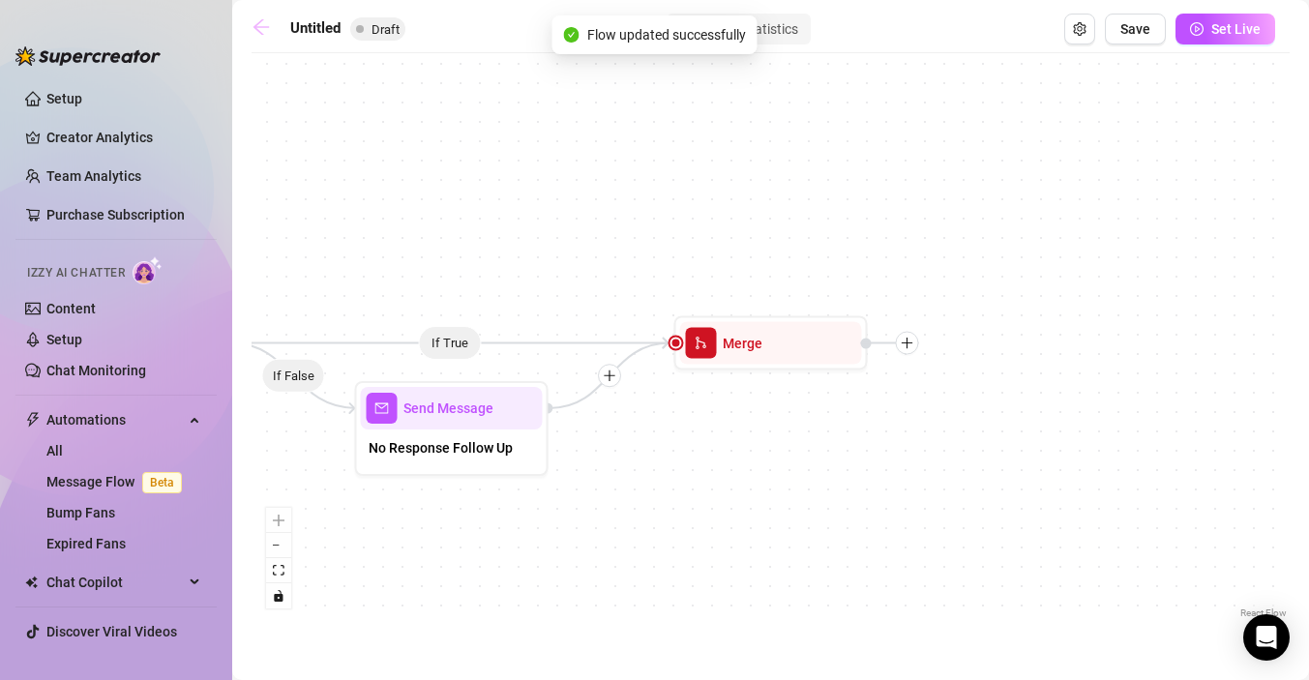
click at [261, 25] on icon "arrow-left" at bounding box center [261, 26] width 19 height 19
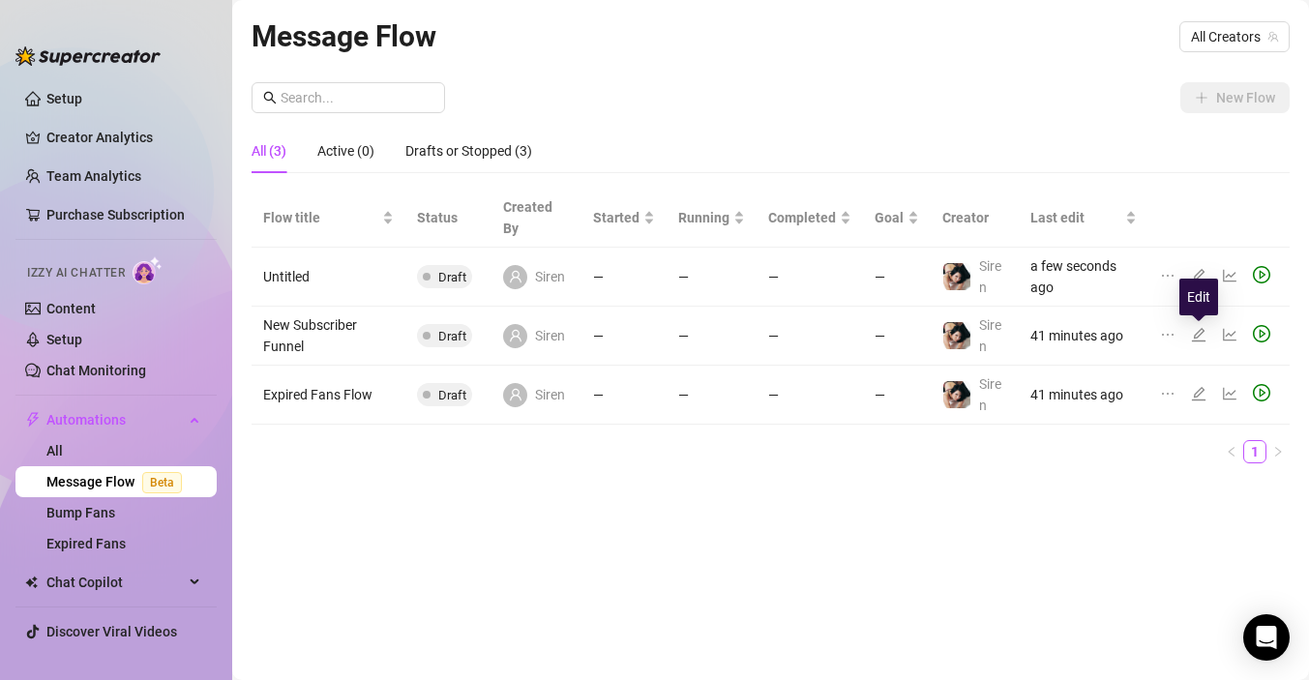
click at [1202, 333] on icon "edit" at bounding box center [1198, 334] width 15 height 15
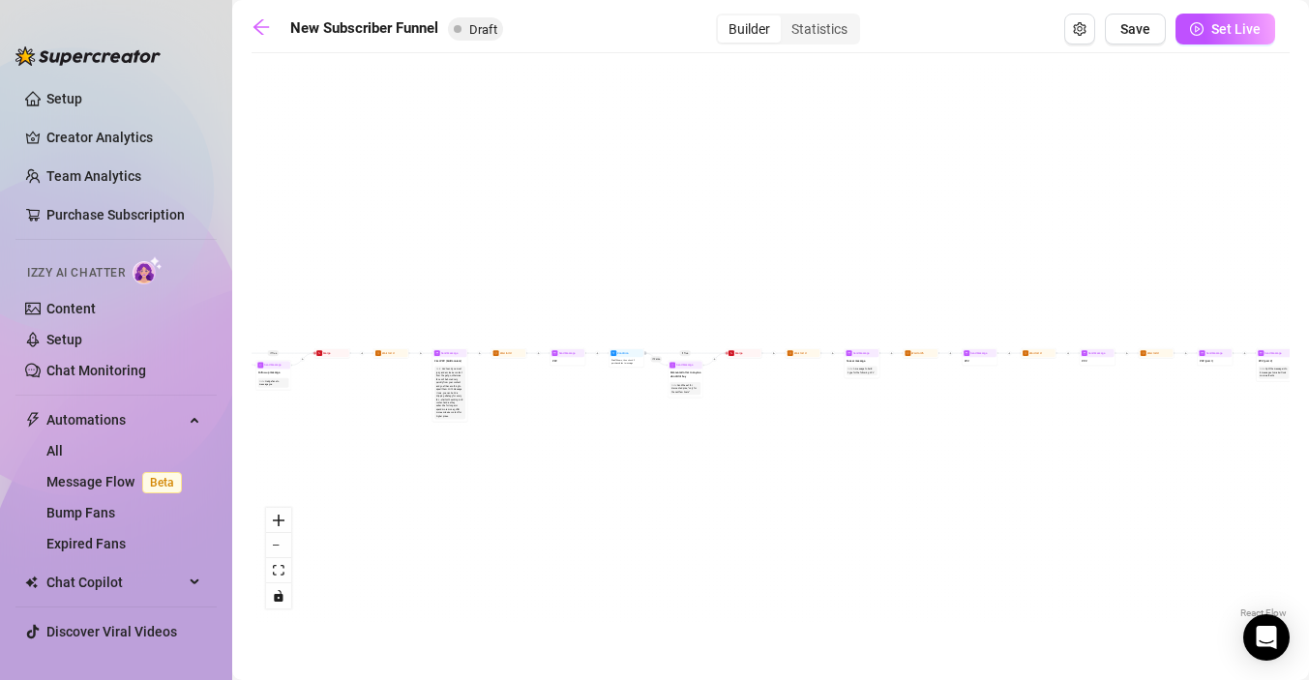
drag, startPoint x: 533, startPoint y: 421, endPoint x: 1102, endPoint y: 434, distance: 569.2
click at [1102, 434] on div "If True If True If True If False If False If False If True If False Merge Merge…" at bounding box center [771, 343] width 1038 height 560
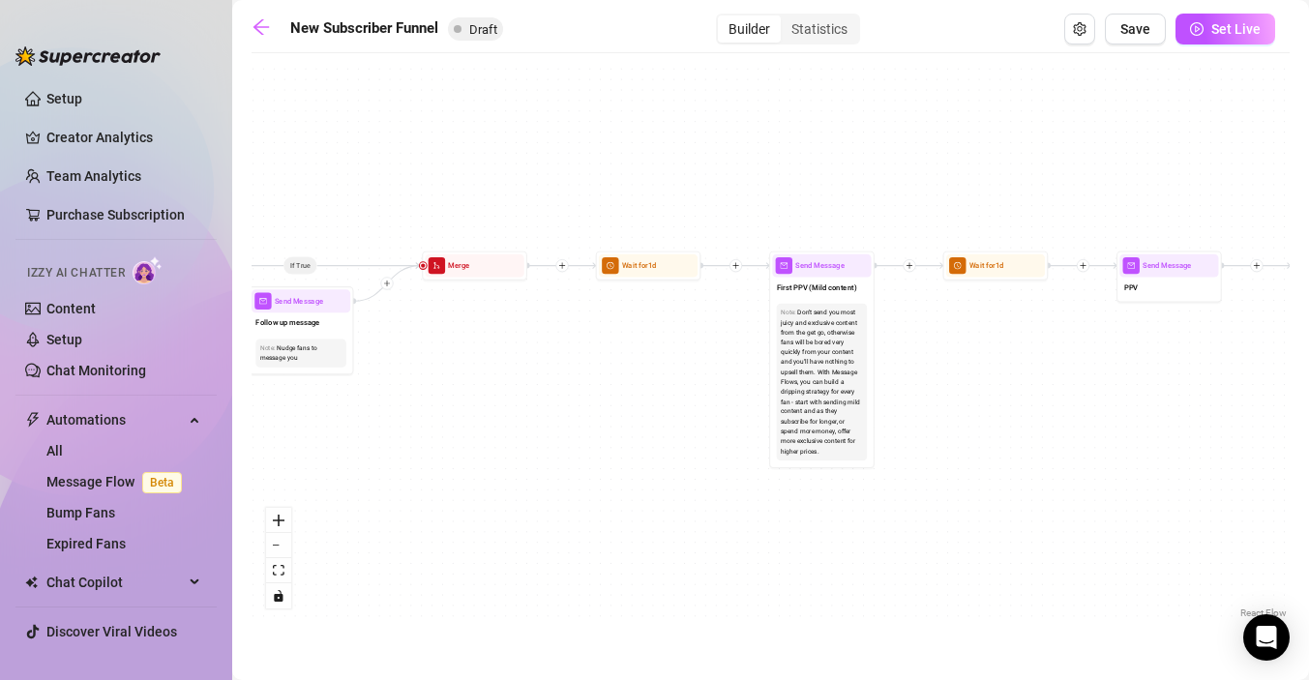
drag, startPoint x: 565, startPoint y: 434, endPoint x: 1131, endPoint y: 497, distance: 569.7
click at [1131, 497] on div "If True If True If True If False If False If False If True If False Merge Merge…" at bounding box center [771, 343] width 1038 height 560
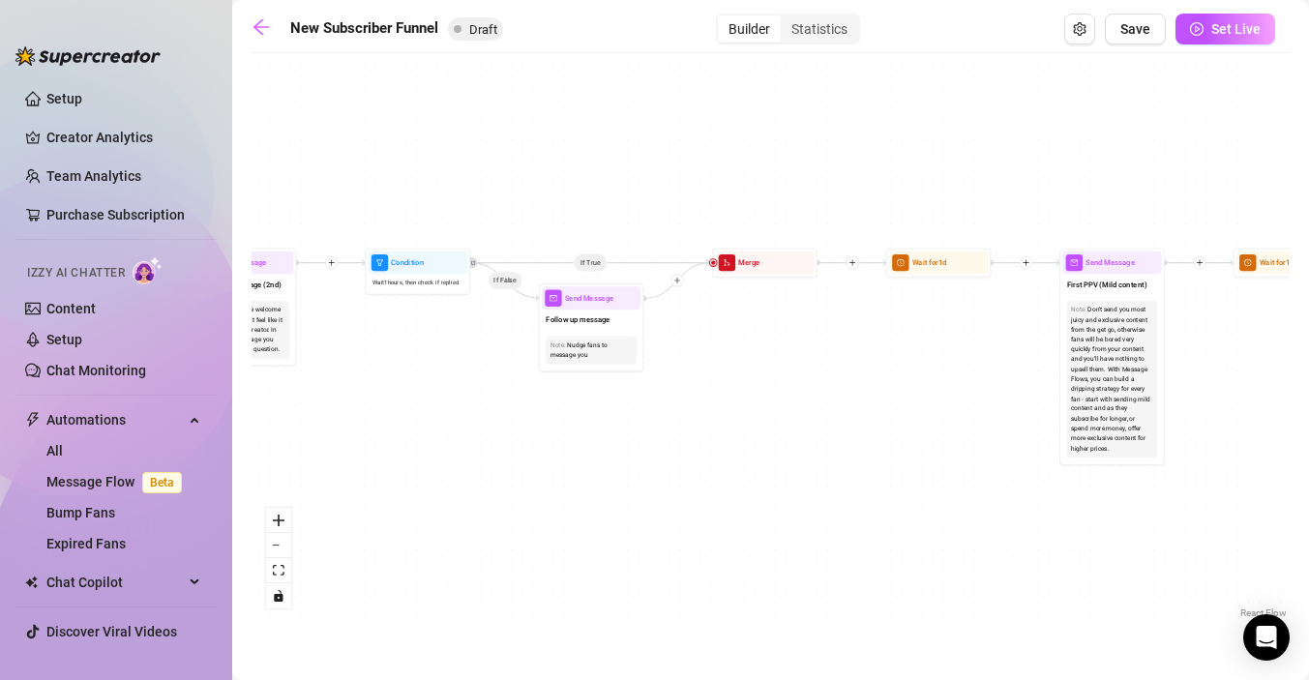
drag, startPoint x: 629, startPoint y: 411, endPoint x: 919, endPoint y: 408, distance: 290.3
click at [919, 408] on div "If True If True If True If False If False If False If True If False Merge Merge…" at bounding box center [771, 343] width 1038 height 560
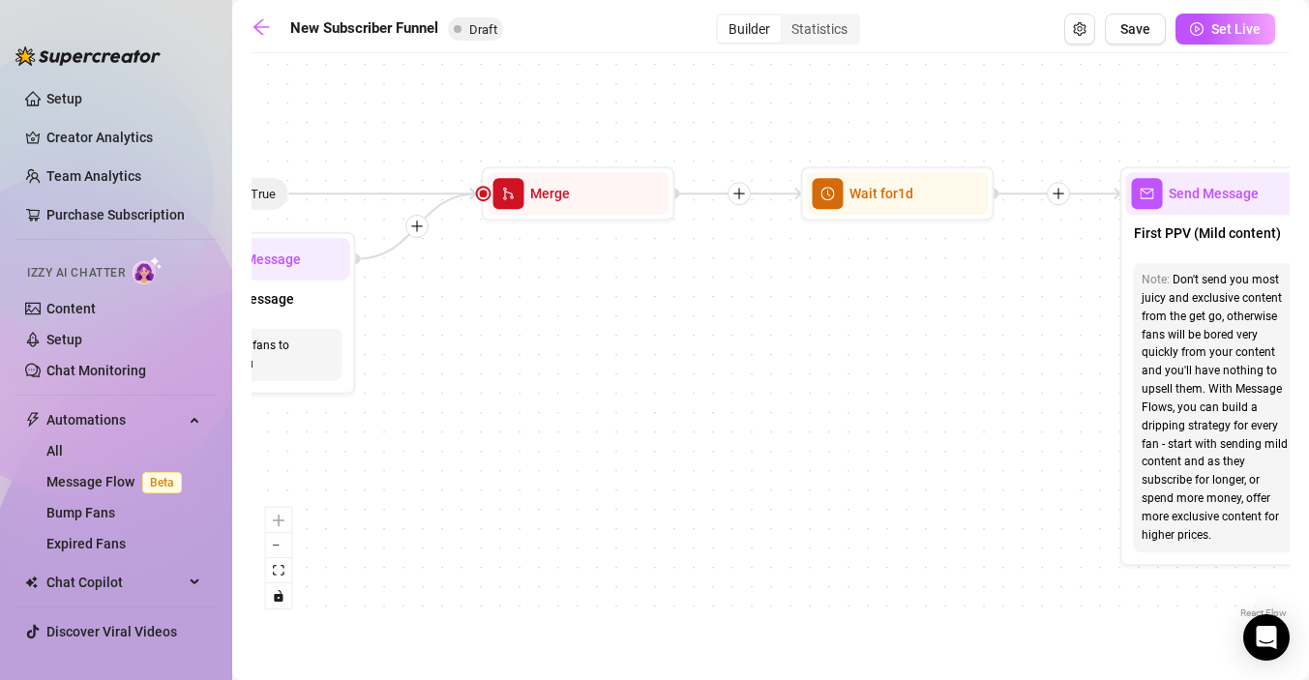
drag, startPoint x: 862, startPoint y: 350, endPoint x: 543, endPoint y: 398, distance: 322.8
click at [543, 398] on div "If True If True If True If False If False If False If True If False Merge Merge…" at bounding box center [771, 343] width 1038 height 560
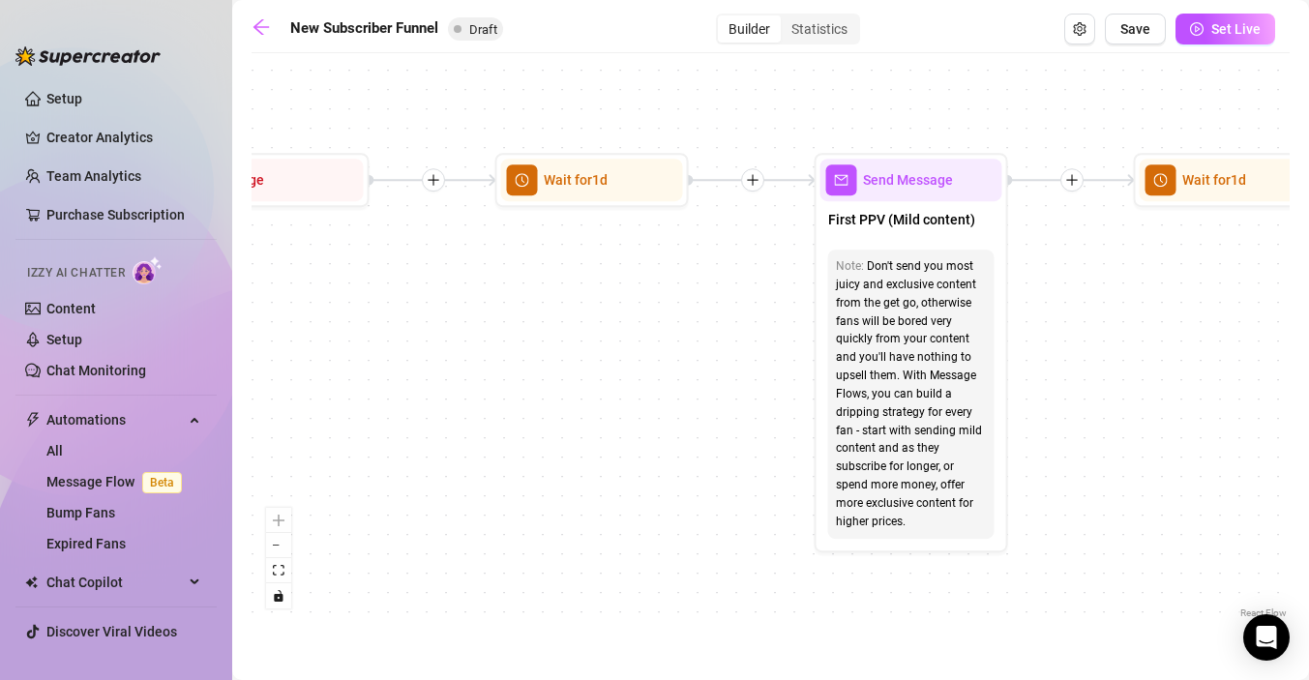
drag, startPoint x: 842, startPoint y: 429, endPoint x: 550, endPoint y: 406, distance: 293.1
click at [550, 406] on div "If True If True If True If False If False If False If True If False Merge Merge…" at bounding box center [771, 343] width 1038 height 560
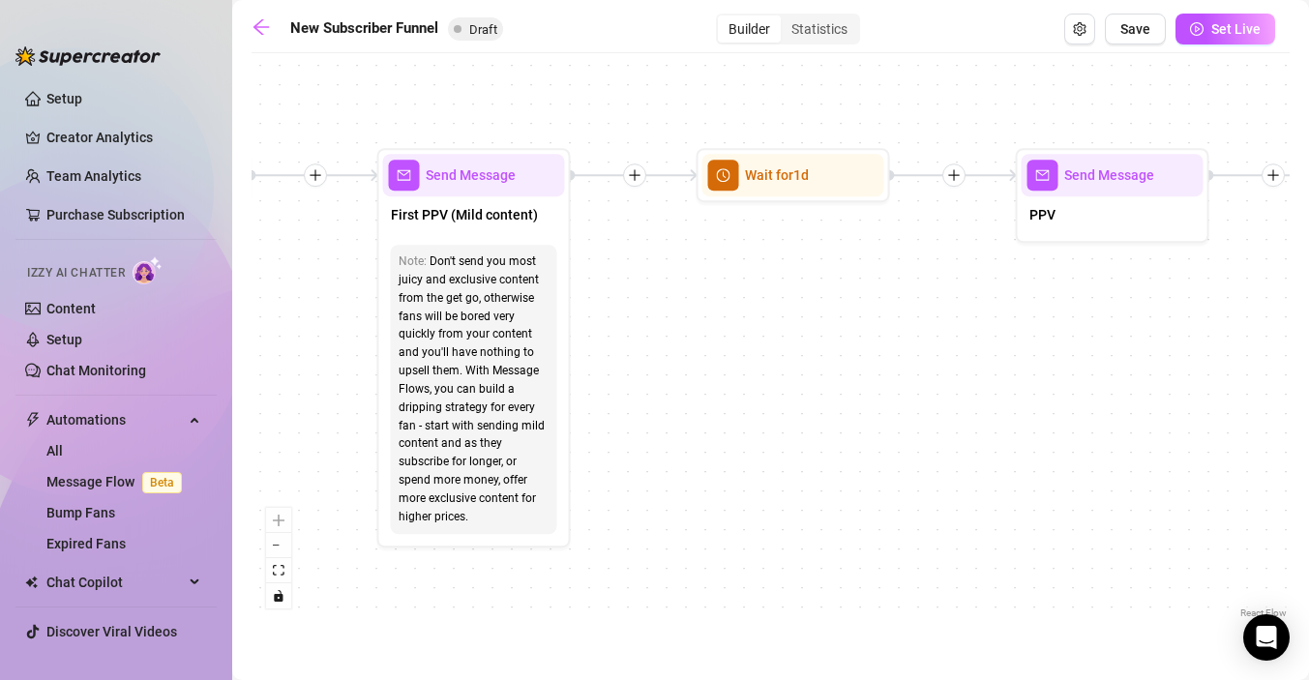
drag, startPoint x: 1050, startPoint y: 376, endPoint x: 596, endPoint y: 371, distance: 453.9
click at [596, 371] on div "If True If True If True If False If False If False If True If False Merge Merge…" at bounding box center [771, 343] width 1038 height 560
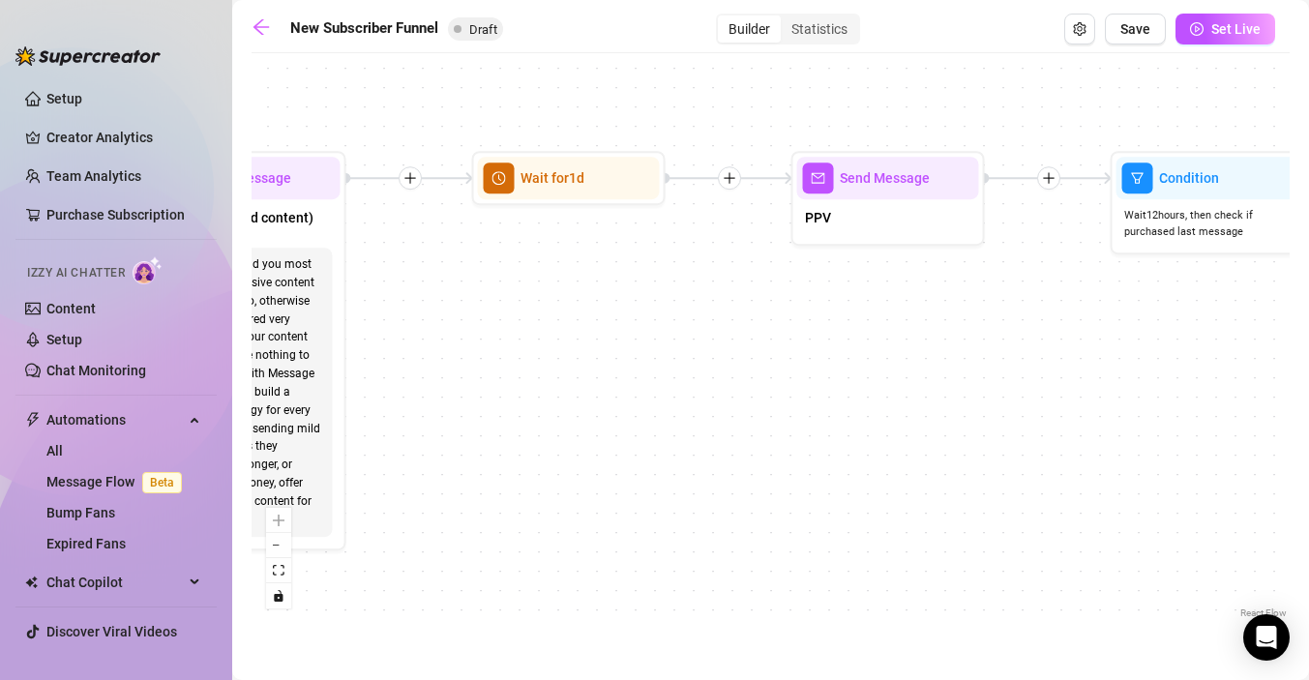
drag, startPoint x: 884, startPoint y: 374, endPoint x: 694, endPoint y: 377, distance: 189.7
click at [694, 378] on div "If True If True If True If False If False If False If True If False Merge Merge…" at bounding box center [771, 343] width 1038 height 560
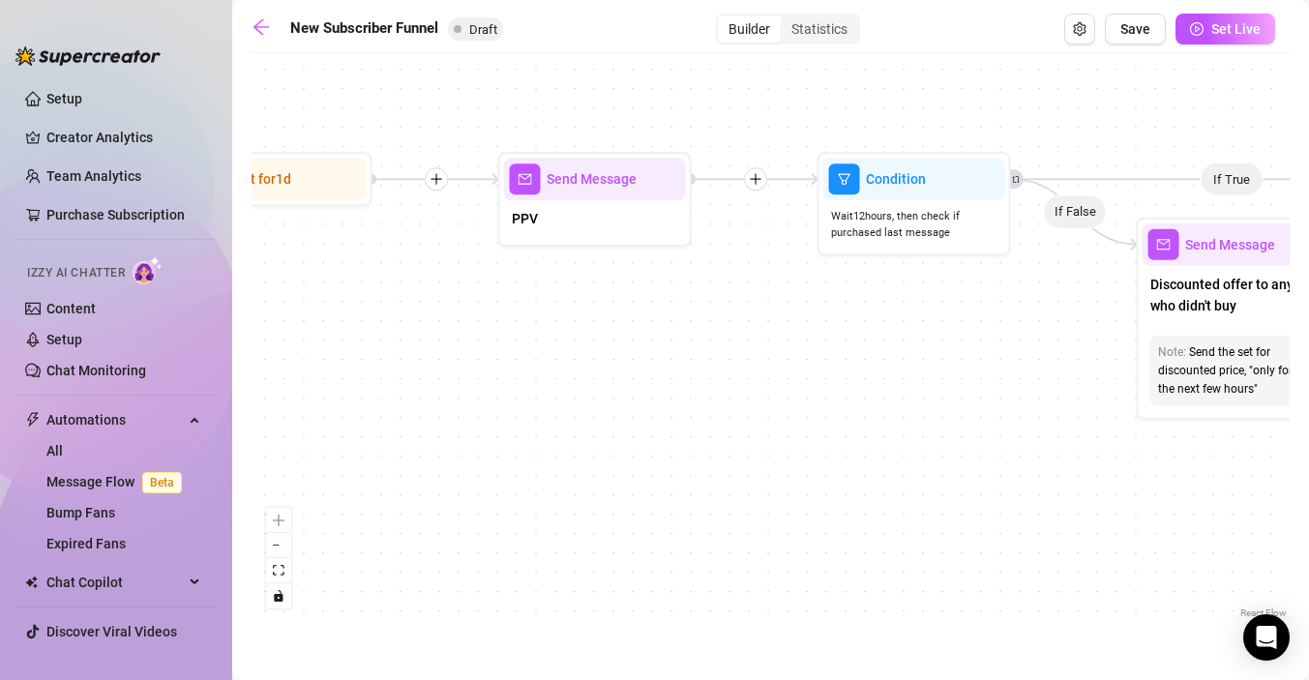
drag, startPoint x: 968, startPoint y: 383, endPoint x: 674, endPoint y: 381, distance: 293.2
click at [674, 381] on div "If True If True If True If False If False If False If True If False Merge Merge…" at bounding box center [771, 343] width 1038 height 560
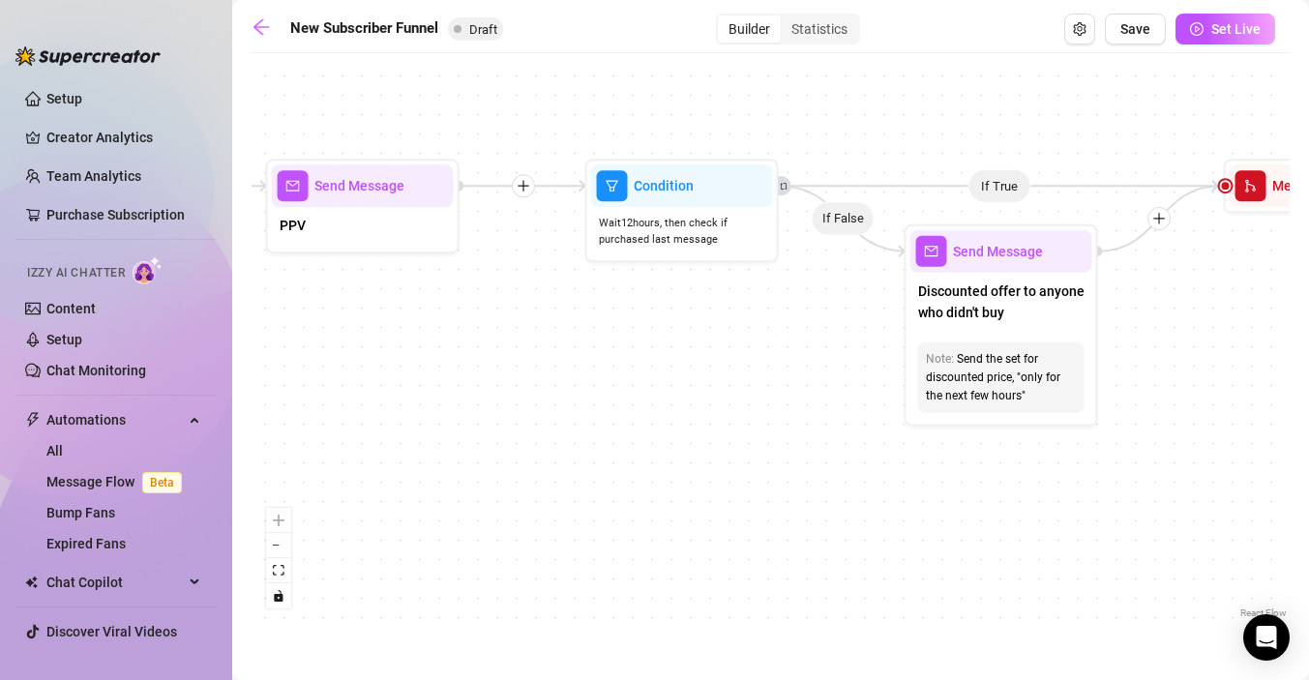
drag, startPoint x: 893, startPoint y: 359, endPoint x: 664, endPoint y: 367, distance: 229.5
click at [664, 367] on div "If True If True If True If False If False If False If True If False Merge Merge…" at bounding box center [771, 343] width 1038 height 560
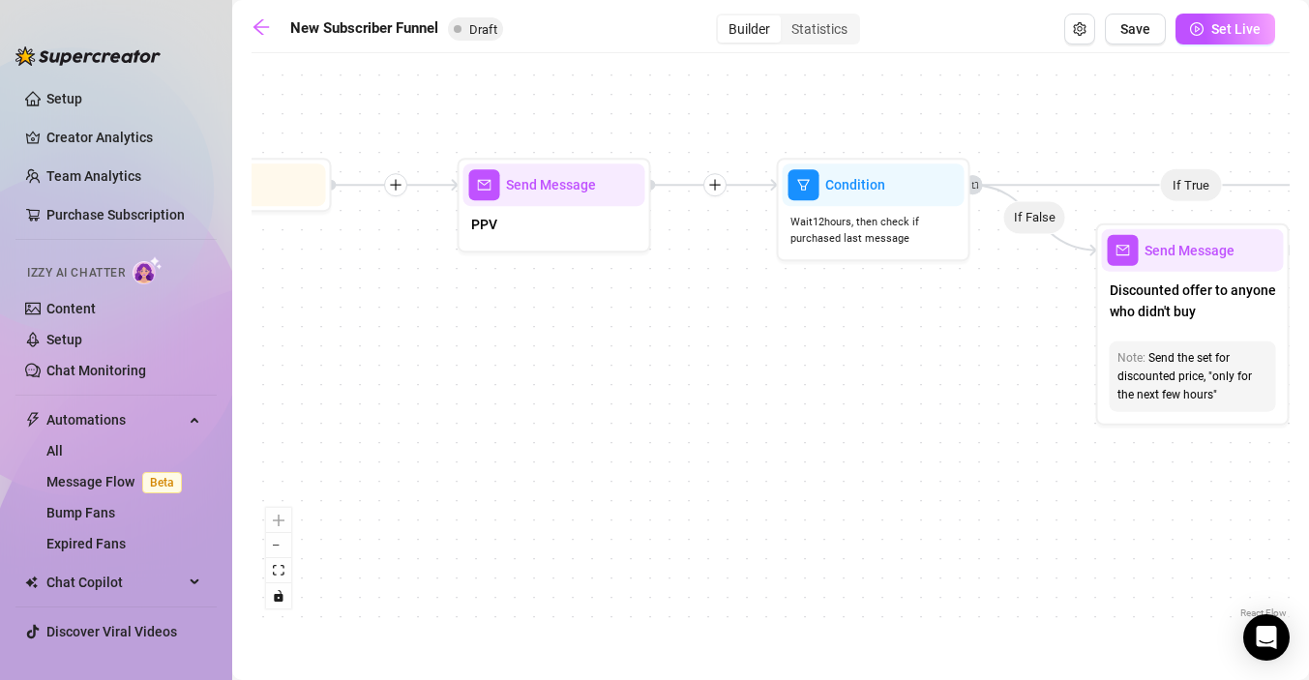
drag, startPoint x: 766, startPoint y: 387, endPoint x: 1233, endPoint y: 434, distance: 468.7
click at [1233, 434] on div "If True If True If True If False If False If False If True If False Merge Merge…" at bounding box center [771, 343] width 1038 height 560
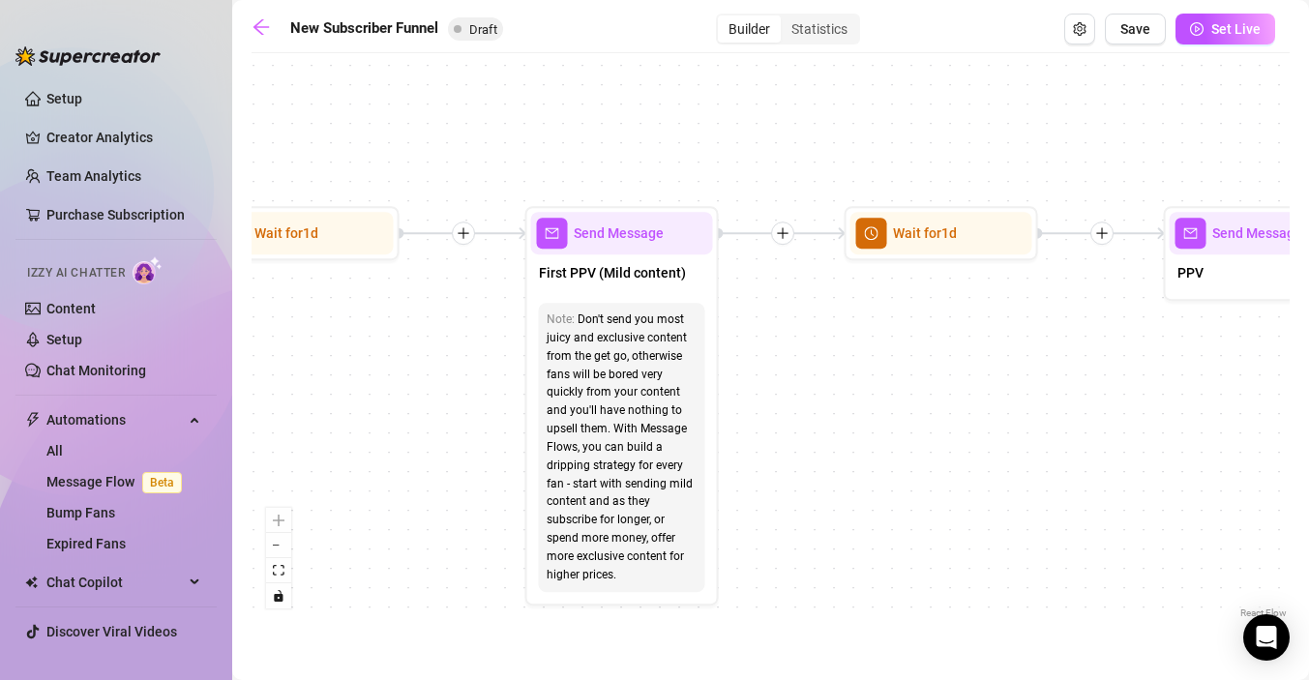
drag, startPoint x: 821, startPoint y: 433, endPoint x: 1267, endPoint y: 439, distance: 446.2
click at [1267, 439] on div "If True If True If True If False If False If False If True If False Merge Merge…" at bounding box center [771, 343] width 1038 height 560
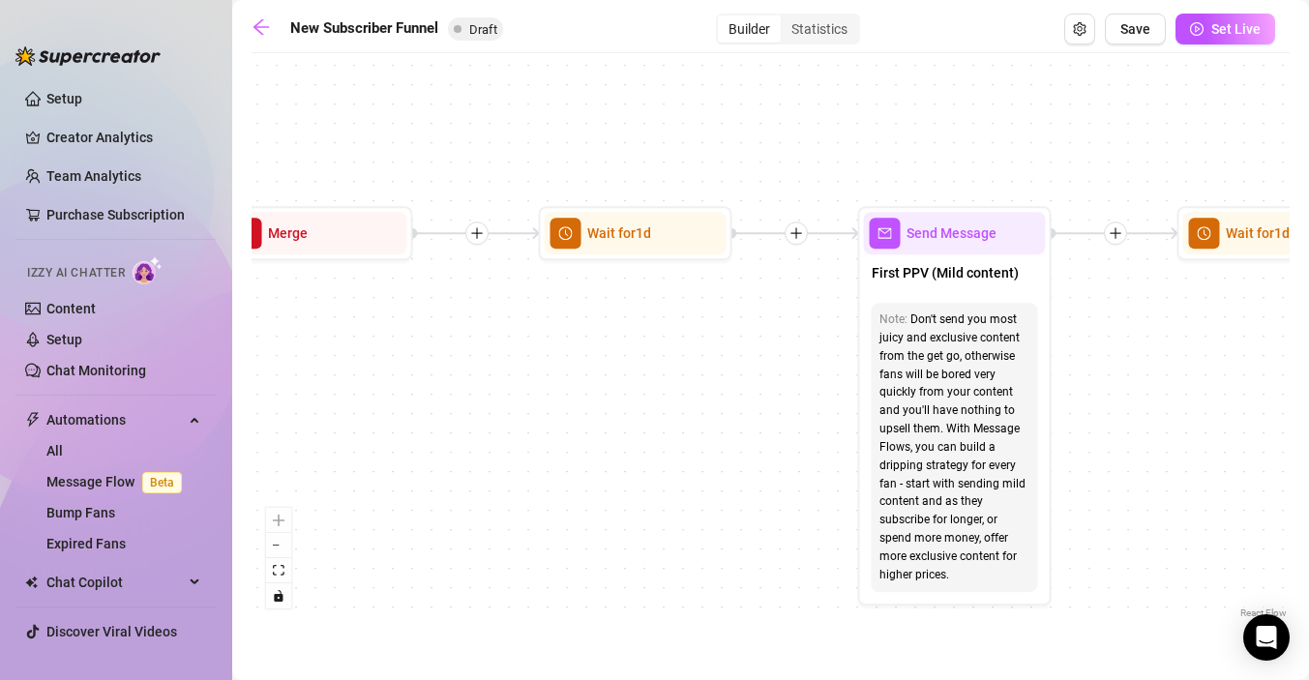
drag, startPoint x: 968, startPoint y: 438, endPoint x: 1286, endPoint y: 433, distance: 318.4
click at [1286, 433] on div "If True If True If True If False If False If False If True If False Merge Merge…" at bounding box center [771, 343] width 1038 height 560
click at [257, 26] on icon "arrow-left" at bounding box center [261, 26] width 15 height 15
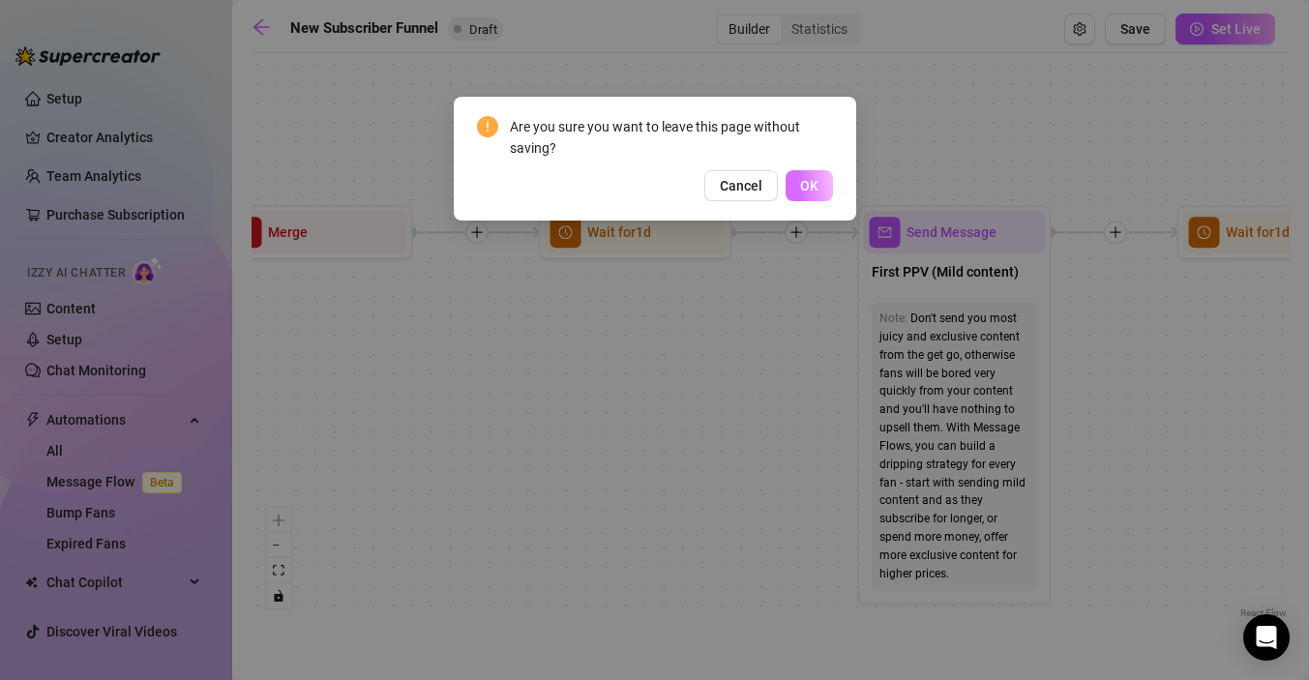
click at [817, 187] on span "OK" at bounding box center [809, 185] width 18 height 15
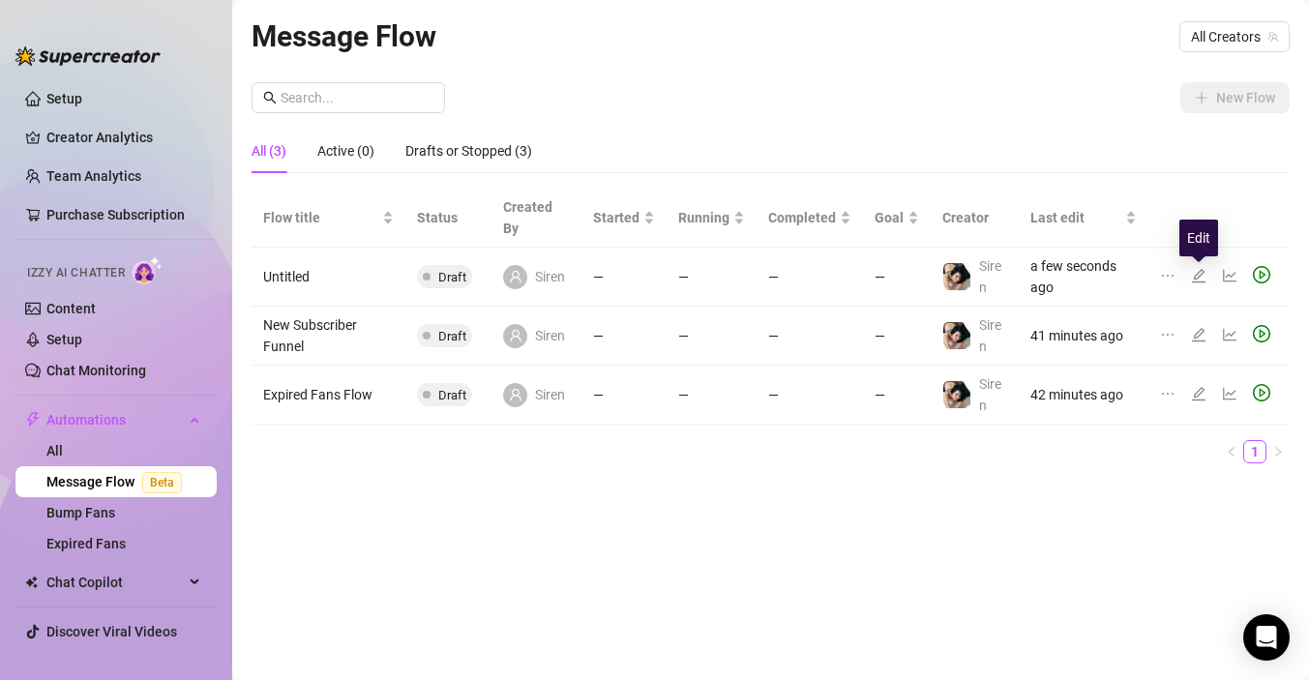
click at [1199, 275] on icon "edit" at bounding box center [1199, 276] width 14 height 14
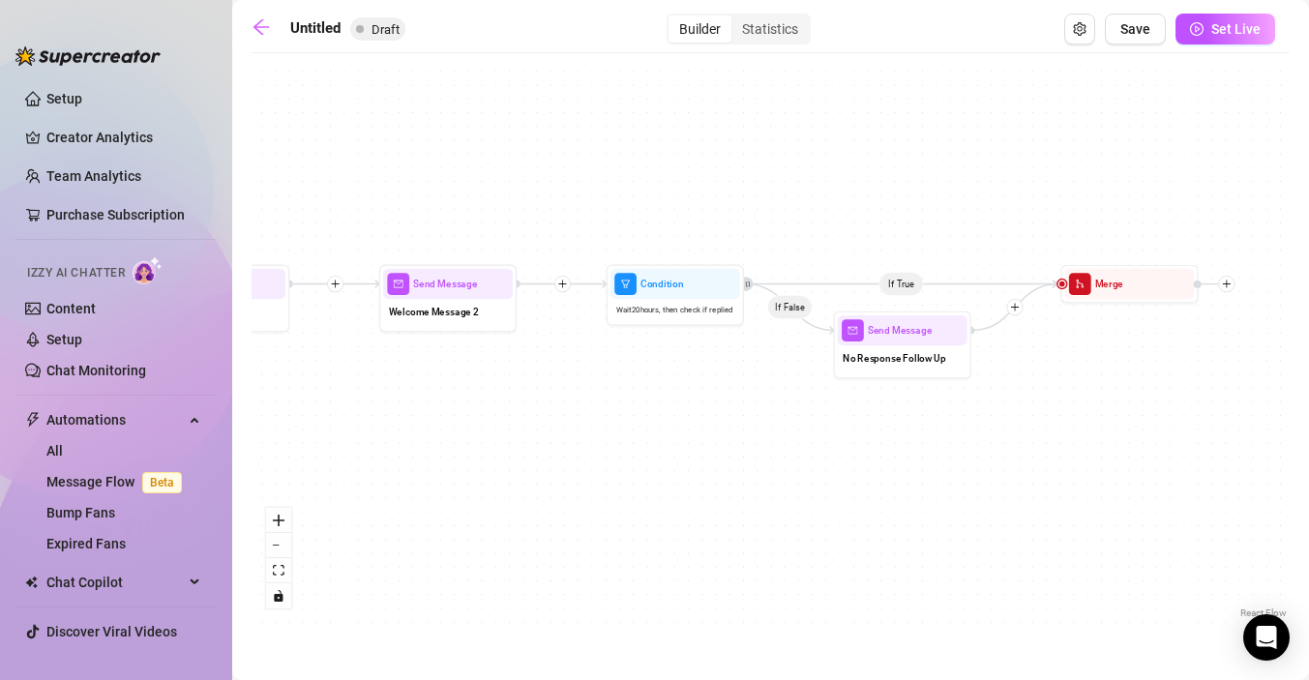
drag, startPoint x: 917, startPoint y: 411, endPoint x: 640, endPoint y: 407, distance: 277.8
click at [640, 407] on div "If True If False Merge Send Message No Response Follow Up Condition Wait 20 hou…" at bounding box center [771, 343] width 1038 height 560
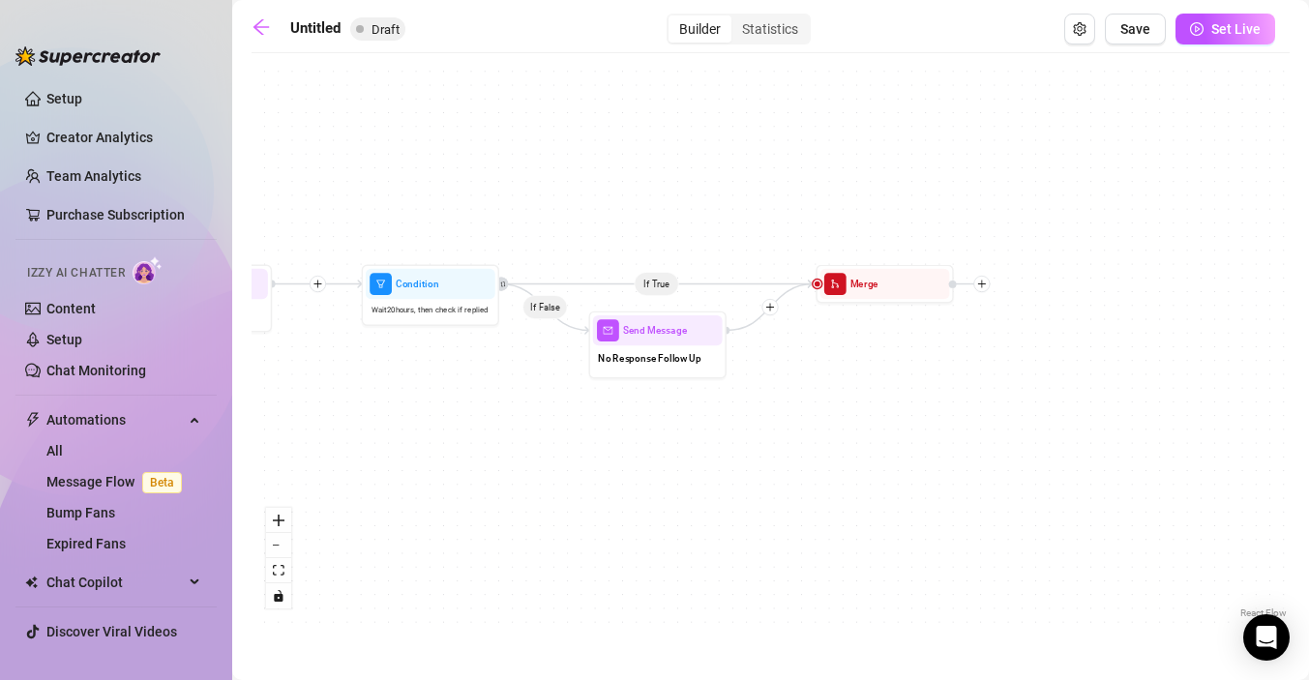
drag, startPoint x: 928, startPoint y: 435, endPoint x: 624, endPoint y: 434, distance: 303.9
click at [625, 434] on div "If True If False Merge Send Message No Response Follow Up Condition Wait 20 hou…" at bounding box center [771, 343] width 1038 height 560
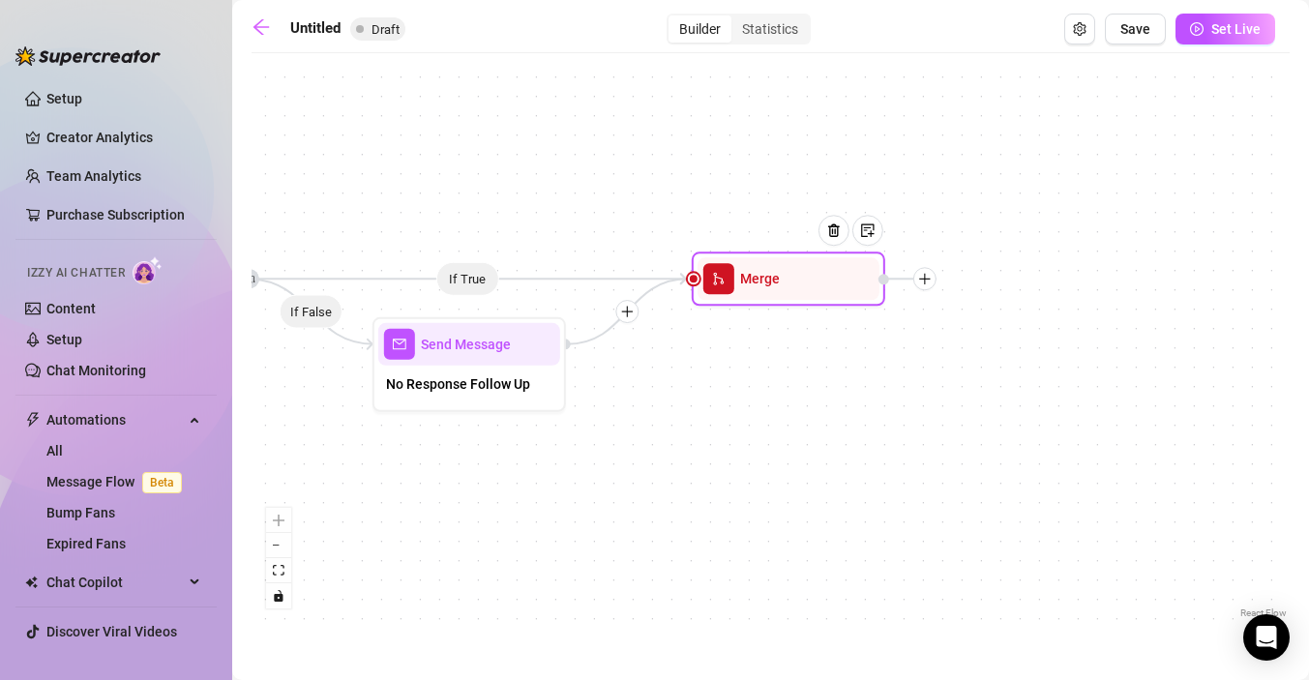
click at [925, 281] on icon "plus" at bounding box center [924, 279] width 1 height 11
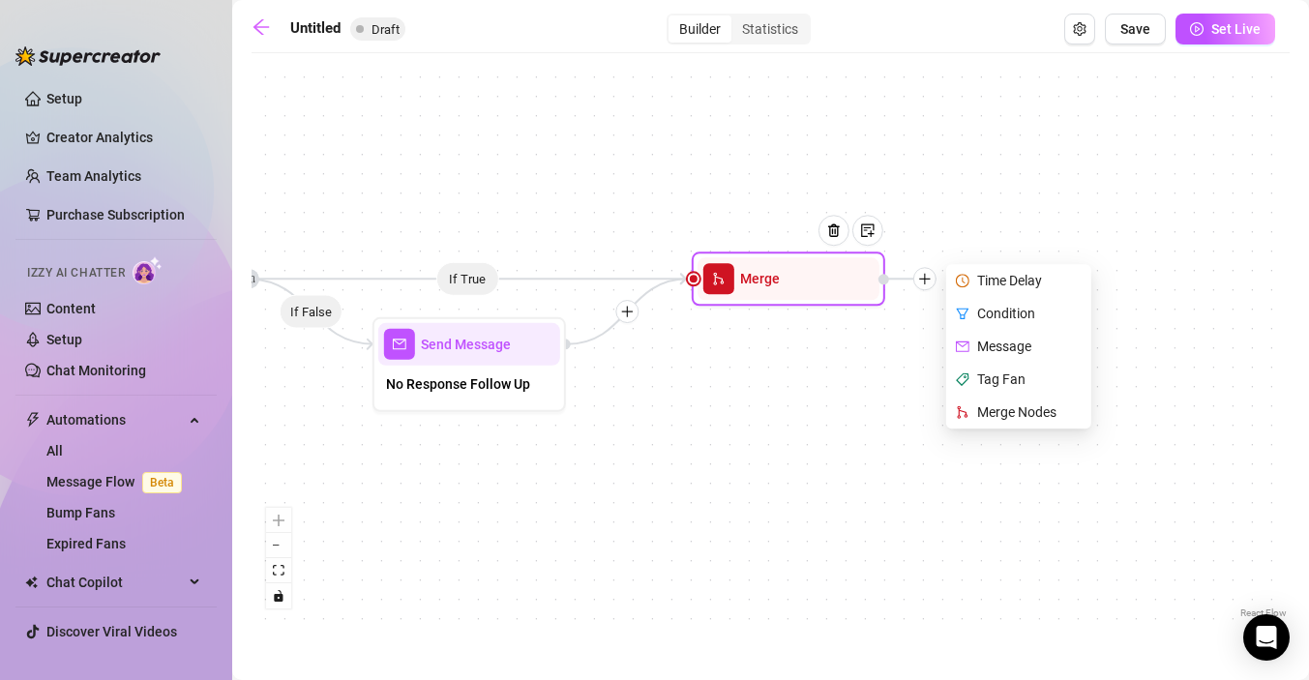
click at [1001, 282] on div "Time Delay" at bounding box center [1020, 280] width 141 height 33
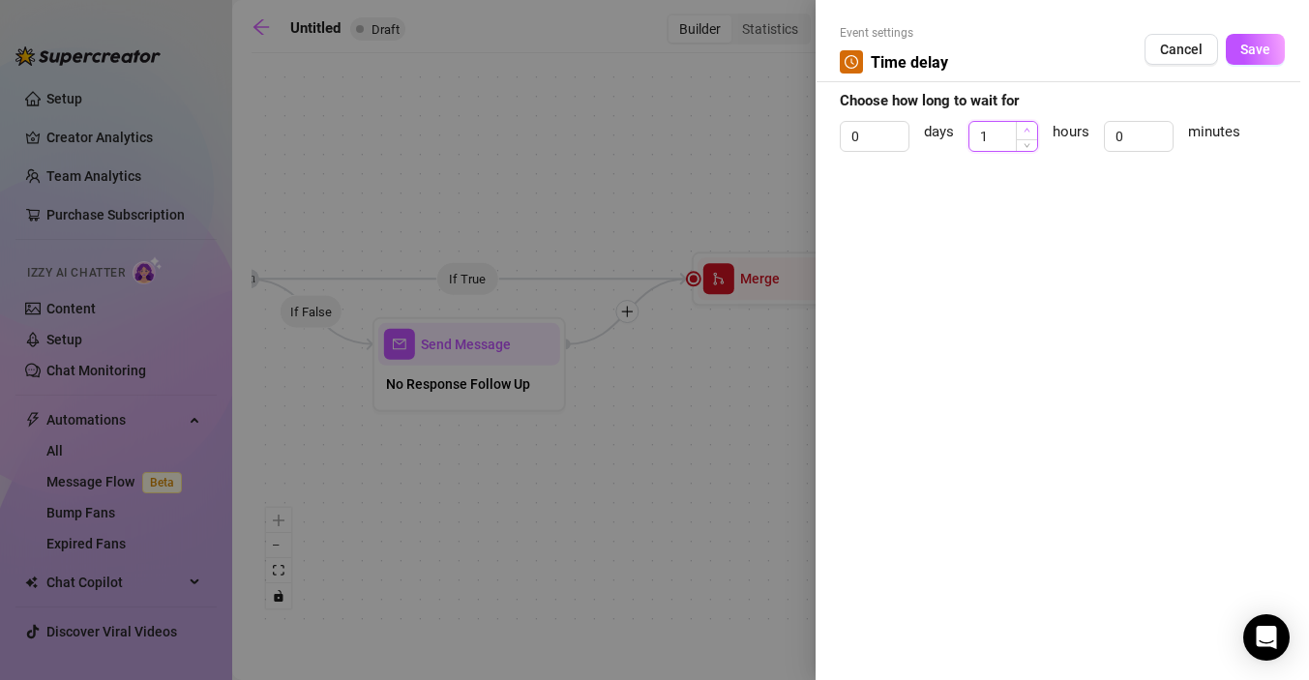
click at [1026, 127] on icon "up" at bounding box center [1027, 130] width 7 height 7
click at [1251, 44] on span "Save" at bounding box center [1256, 49] width 30 height 15
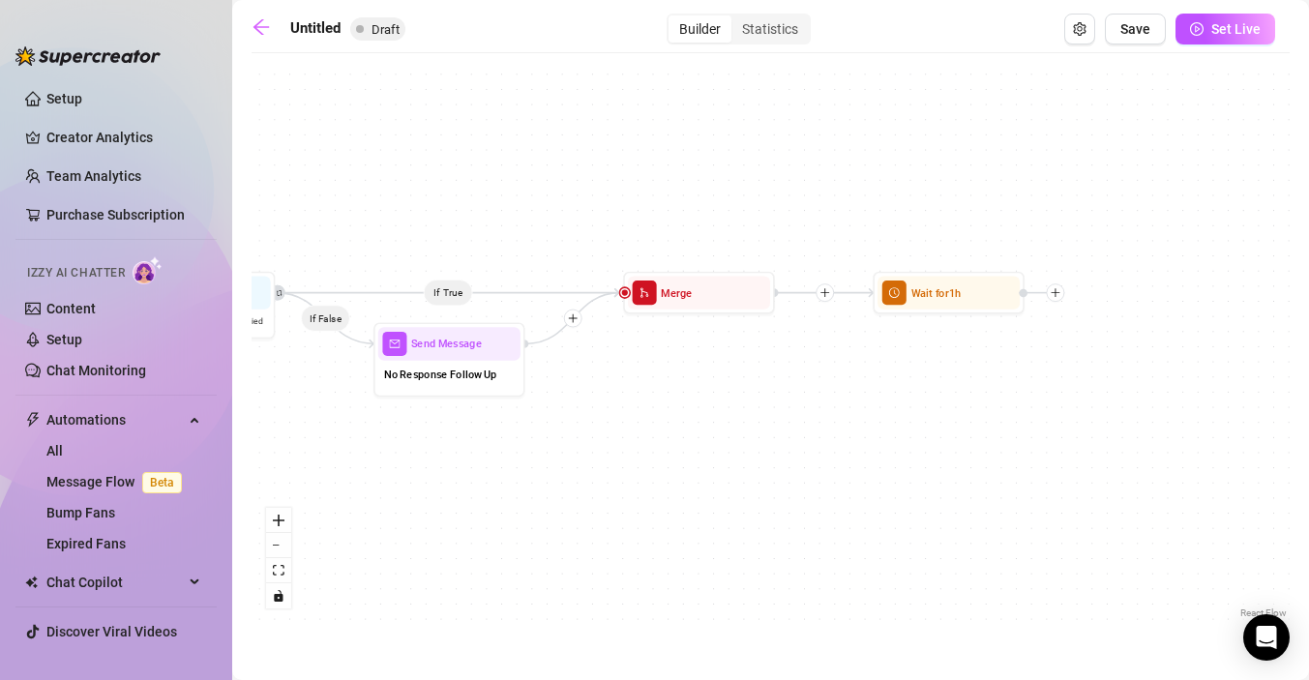
drag, startPoint x: 1037, startPoint y: 362, endPoint x: 893, endPoint y: 368, distance: 144.3
click at [893, 368] on div "If True If False Wait for 1h Merge Send Message No Response Follow Up Condition…" at bounding box center [771, 343] width 1038 height 560
click at [1057, 295] on icon "plus" at bounding box center [1054, 292] width 11 height 11
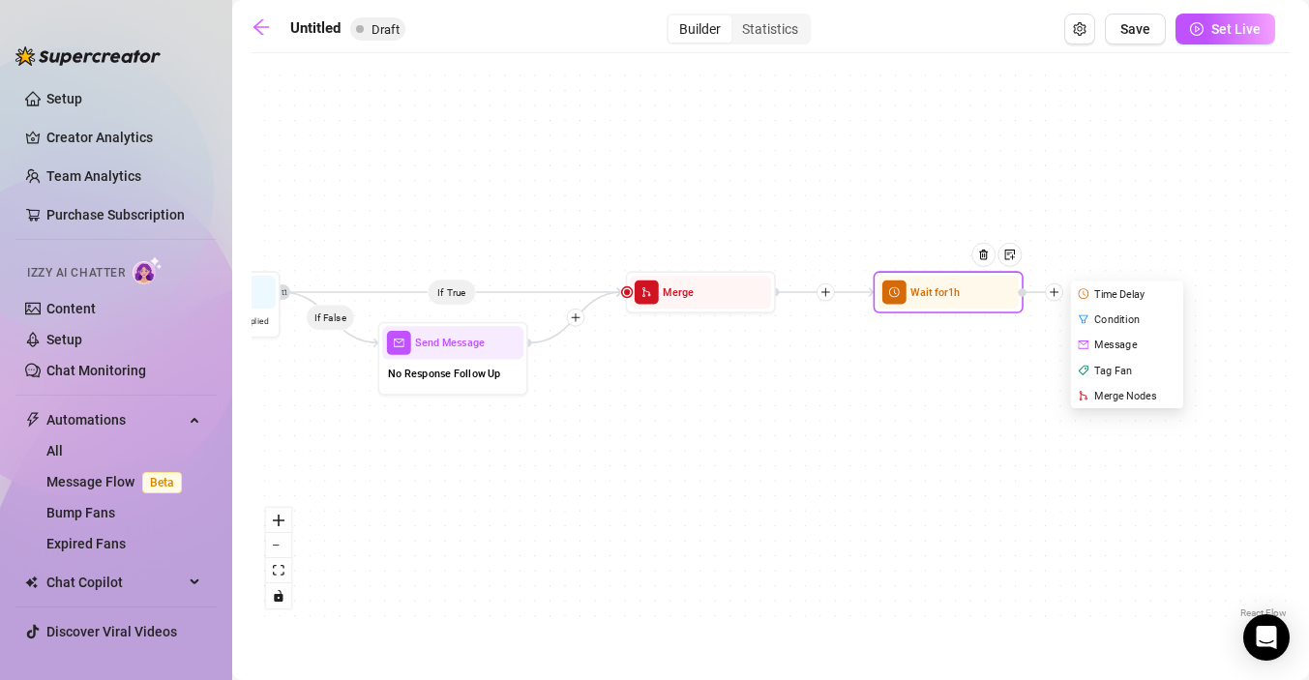
click at [1108, 344] on div "Message" at bounding box center [1128, 344] width 109 height 25
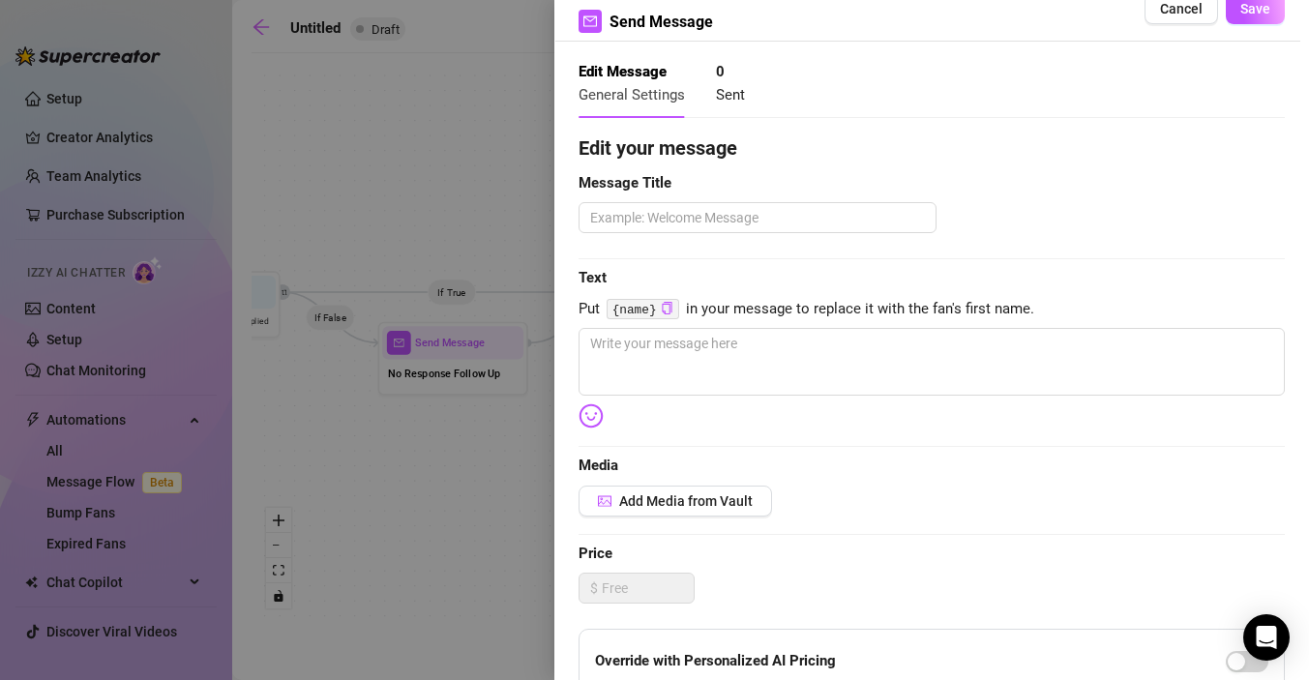
scroll to position [413, 0]
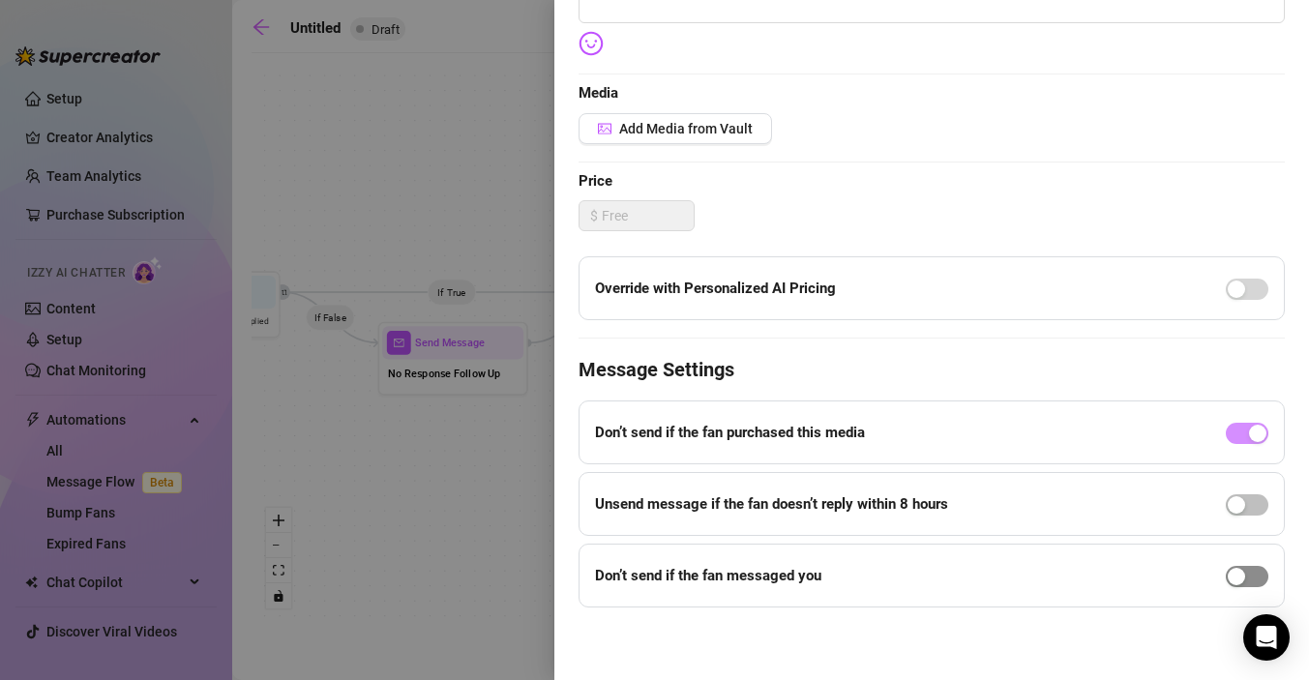
click at [1240, 572] on div "button" at bounding box center [1236, 576] width 17 height 17
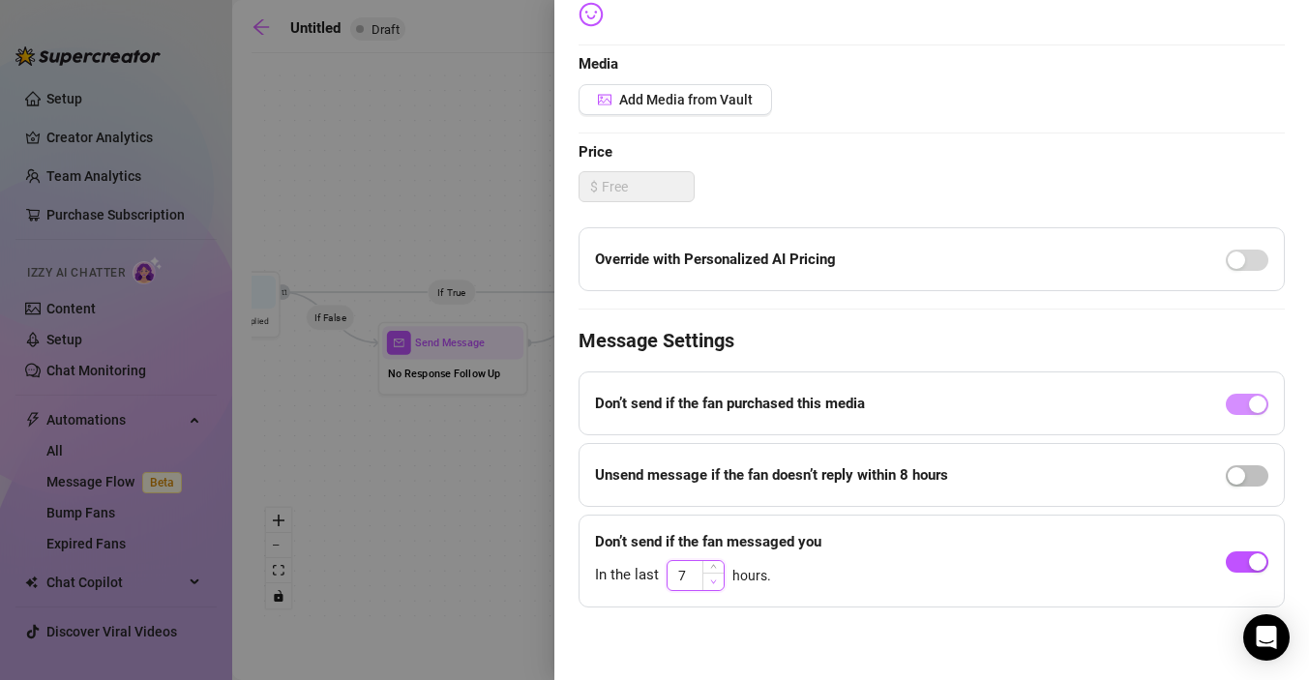
click at [706, 573] on span "Decrease Value" at bounding box center [713, 581] width 21 height 17
click at [710, 582] on icon "down" at bounding box center [713, 582] width 7 height 7
click at [685, 572] on input "6" at bounding box center [696, 575] width 56 height 29
click at [501, 558] on div at bounding box center [654, 340] width 1309 height 680
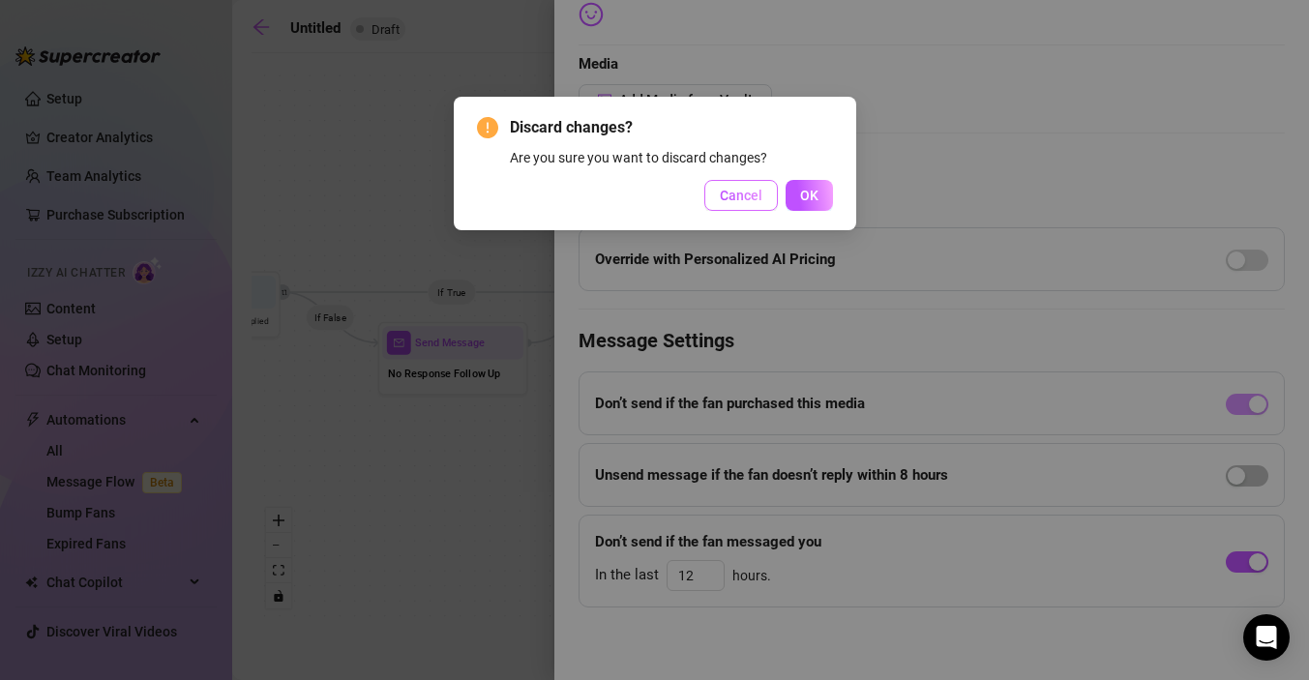
click at [757, 200] on span "Cancel" at bounding box center [741, 195] width 43 height 15
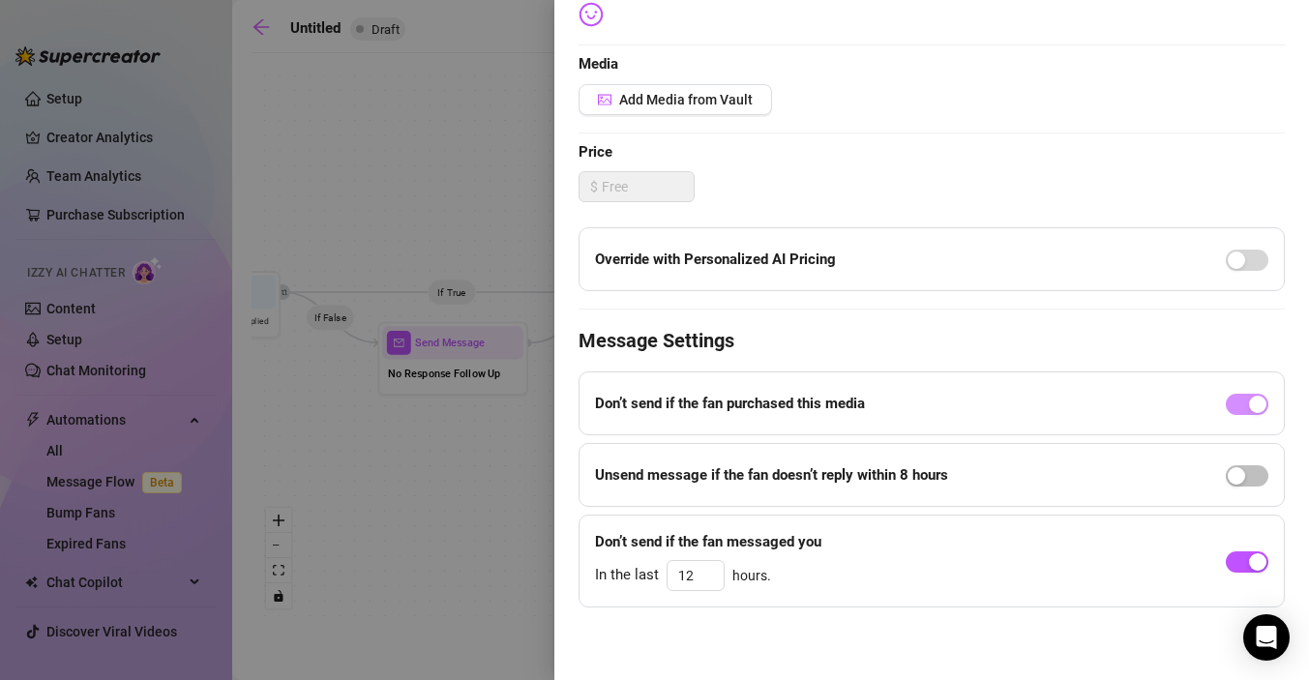
scroll to position [0, 0]
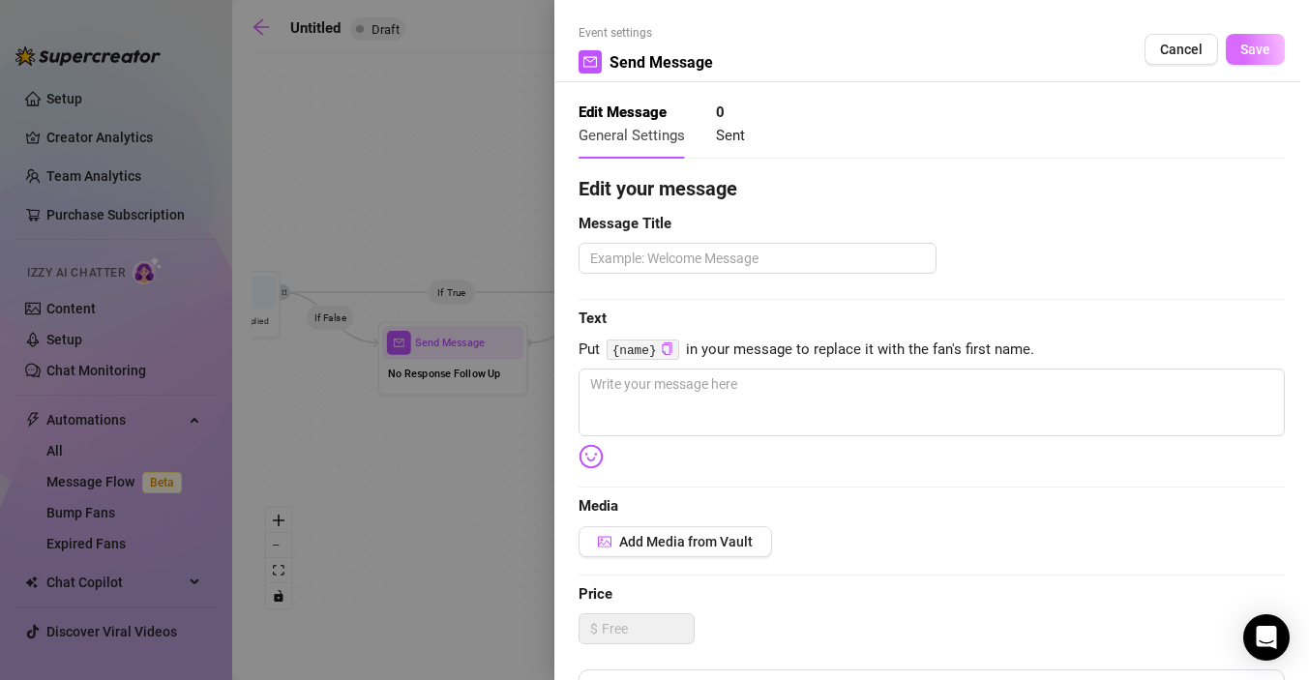
click at [1252, 49] on span "Save" at bounding box center [1256, 49] width 30 height 15
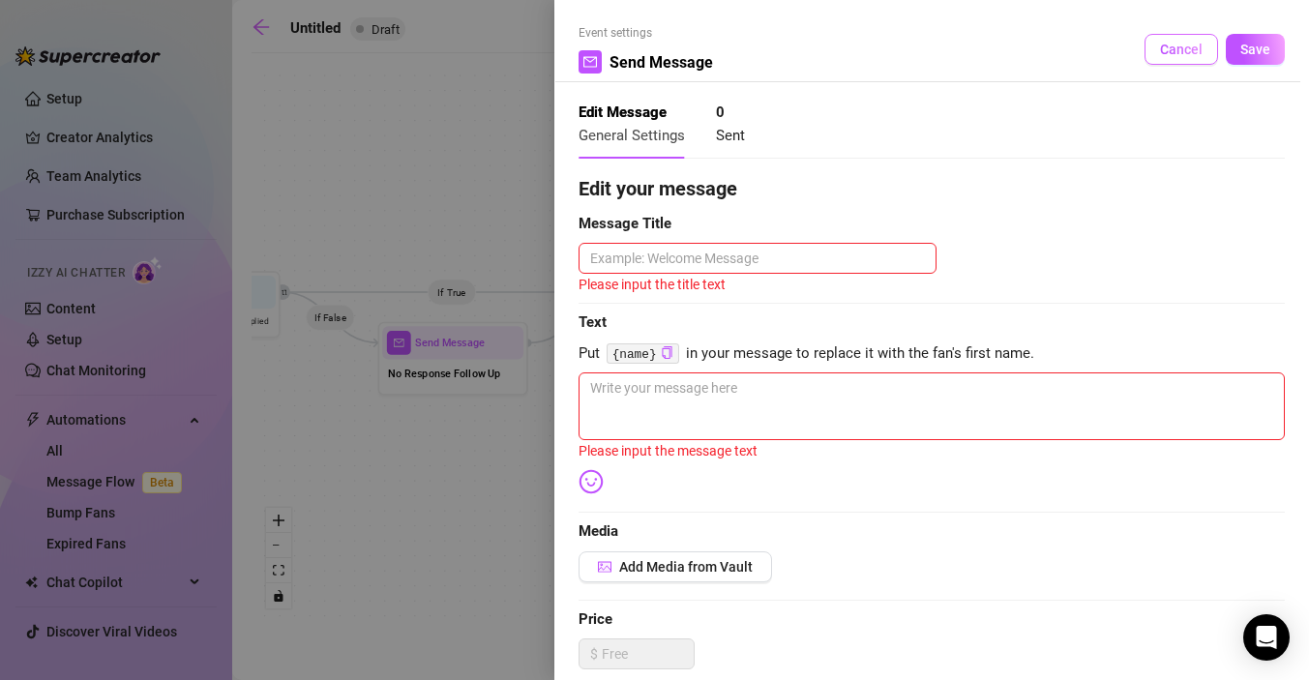
click at [1167, 57] on button "Cancel" at bounding box center [1182, 49] width 74 height 31
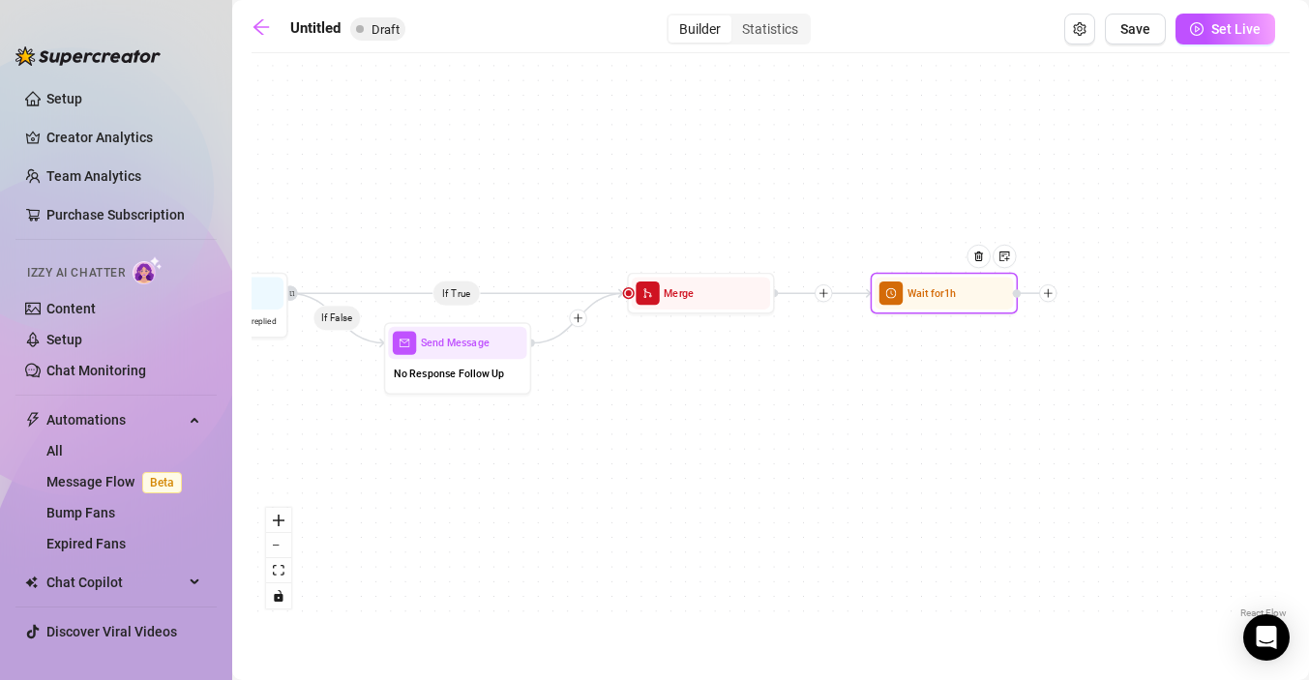
click at [942, 298] on span "Wait for 1h" at bounding box center [932, 293] width 48 height 16
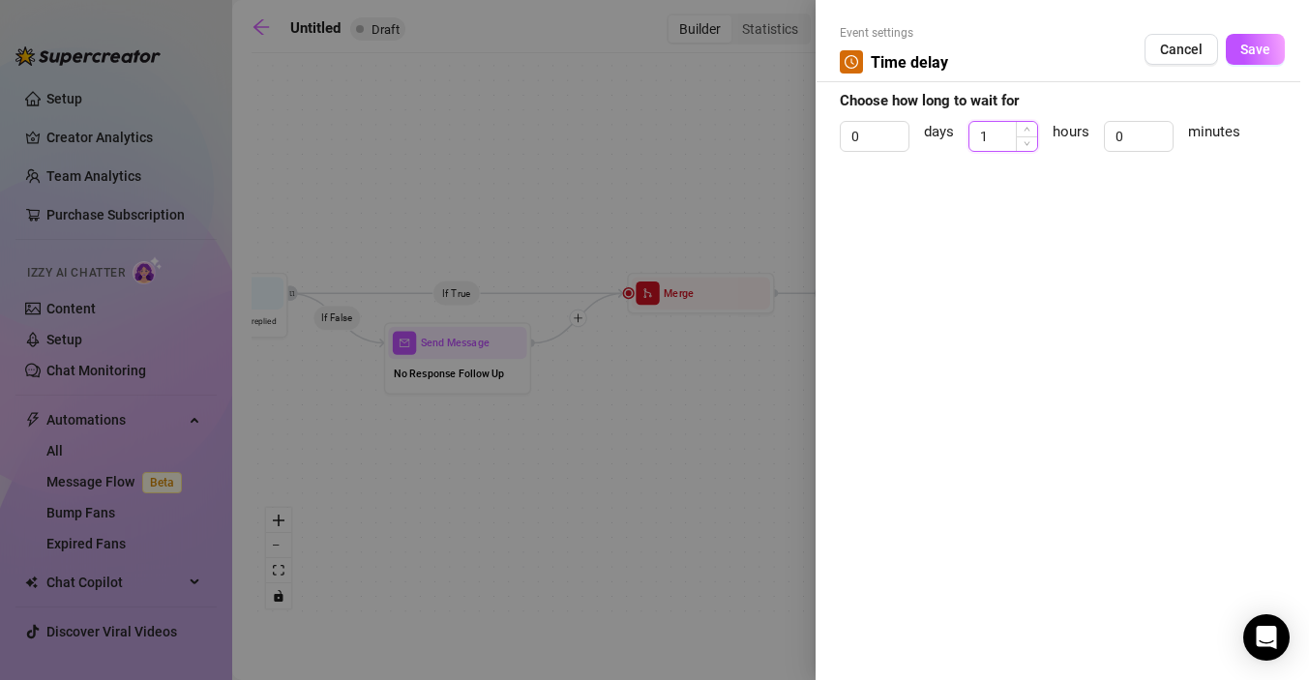
click at [1006, 130] on input "1" at bounding box center [1004, 136] width 68 height 29
click at [1261, 52] on span "Save" at bounding box center [1256, 49] width 30 height 15
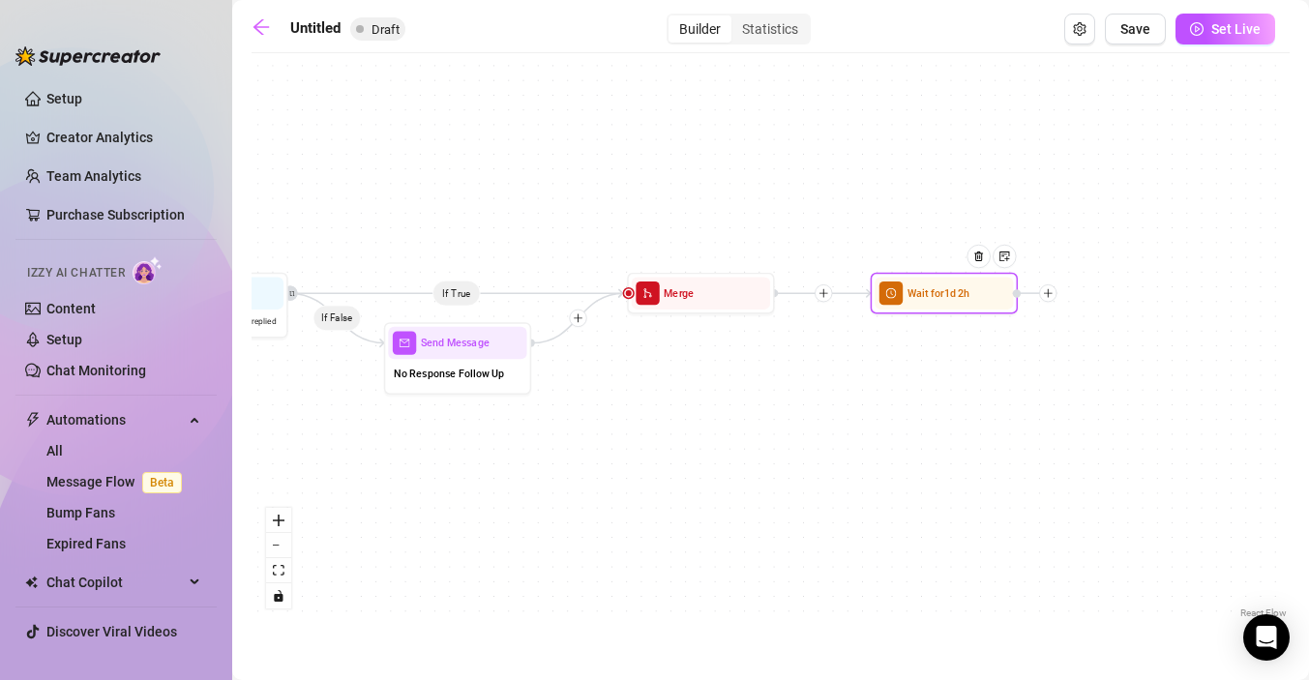
click at [1049, 293] on icon "plus" at bounding box center [1048, 293] width 9 height 1
click at [1116, 341] on div "Message" at bounding box center [1120, 345] width 107 height 25
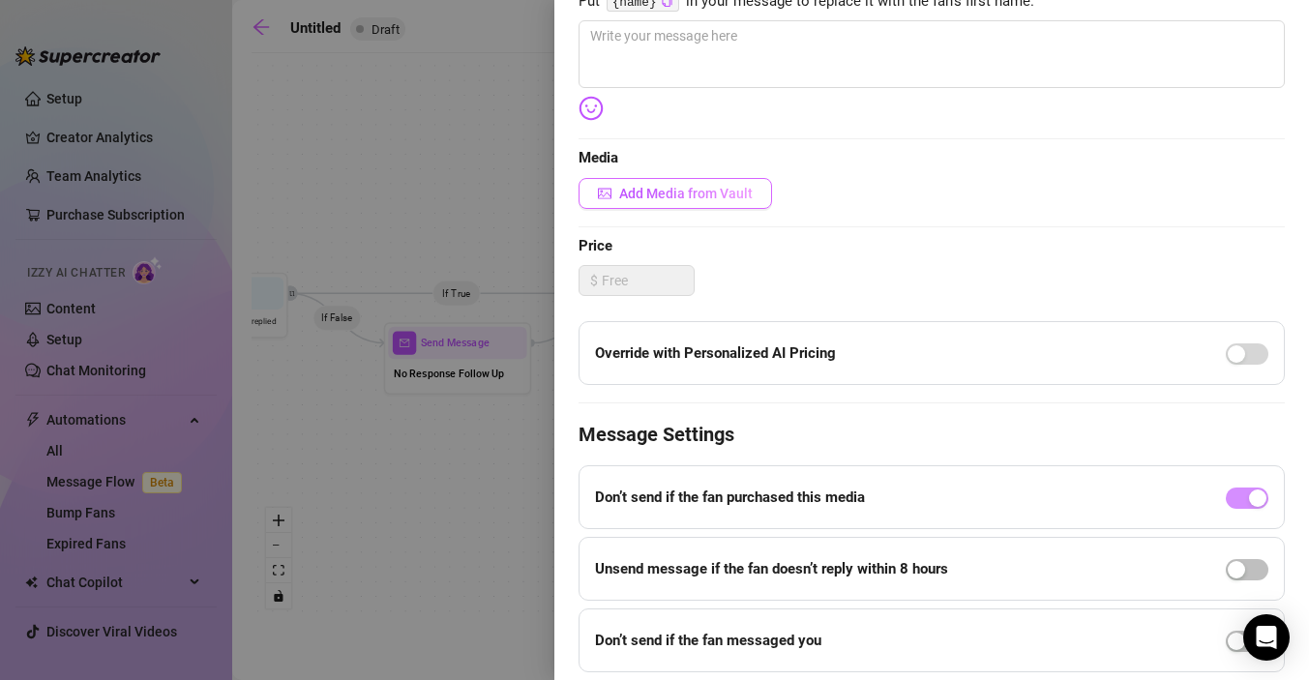
scroll to position [413, 0]
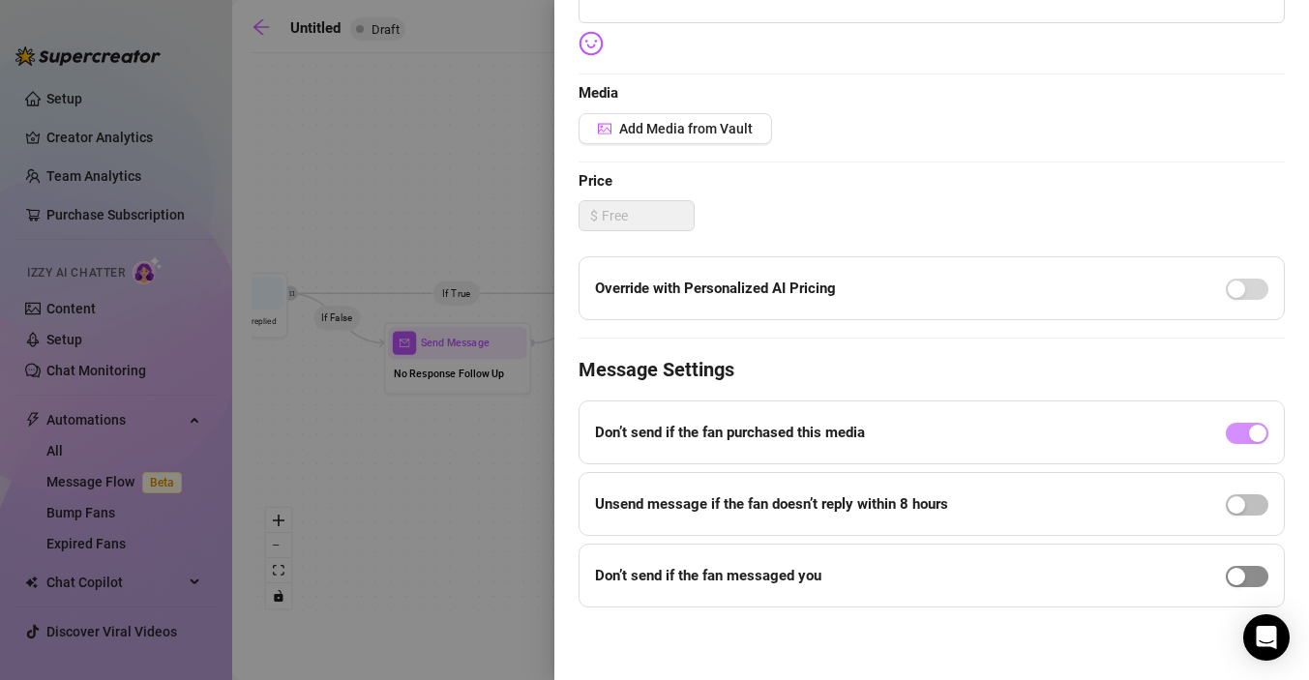
click at [1243, 573] on div "button" at bounding box center [1236, 576] width 17 height 17
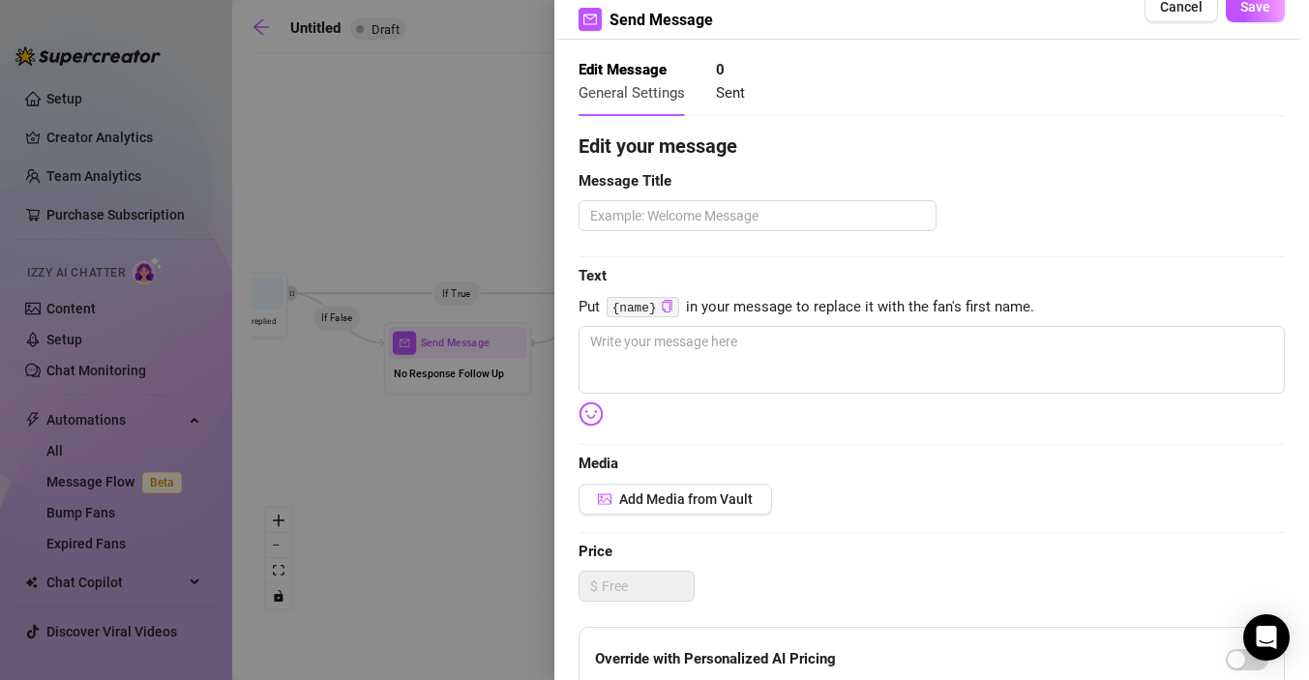
scroll to position [0, 0]
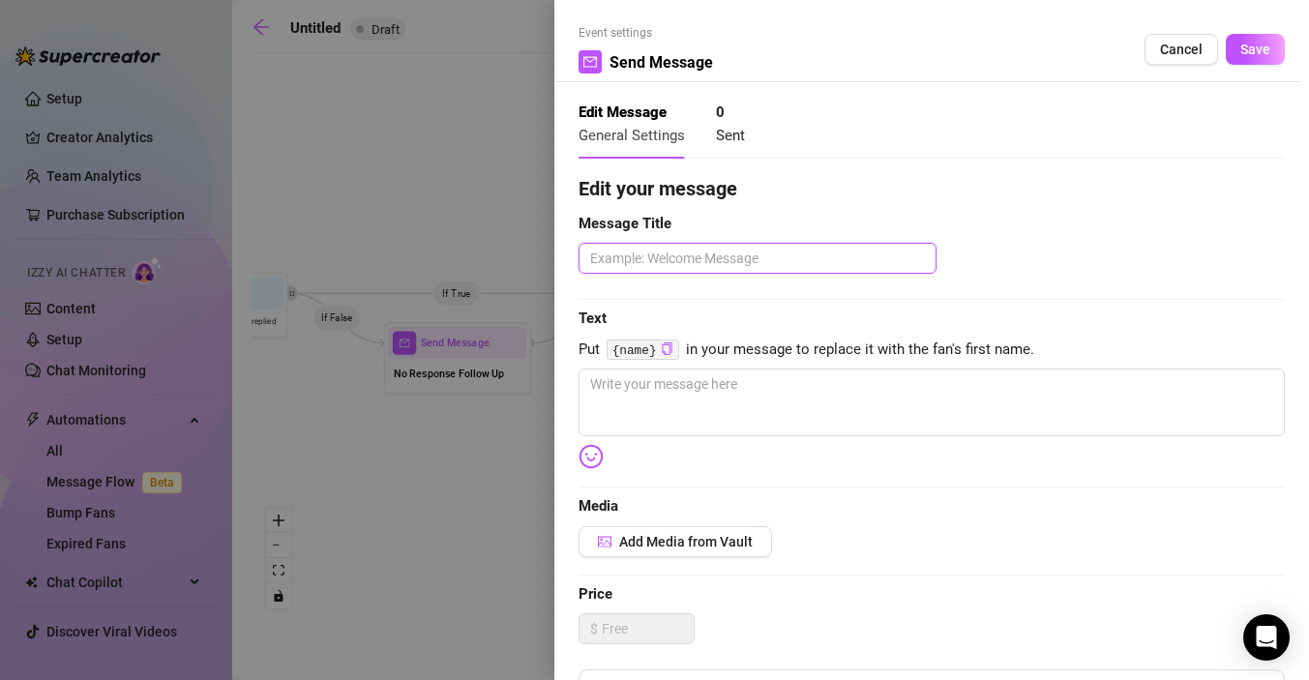
click at [748, 264] on textarea at bounding box center [758, 258] width 358 height 31
click at [657, 392] on textarea at bounding box center [932, 403] width 706 height 68
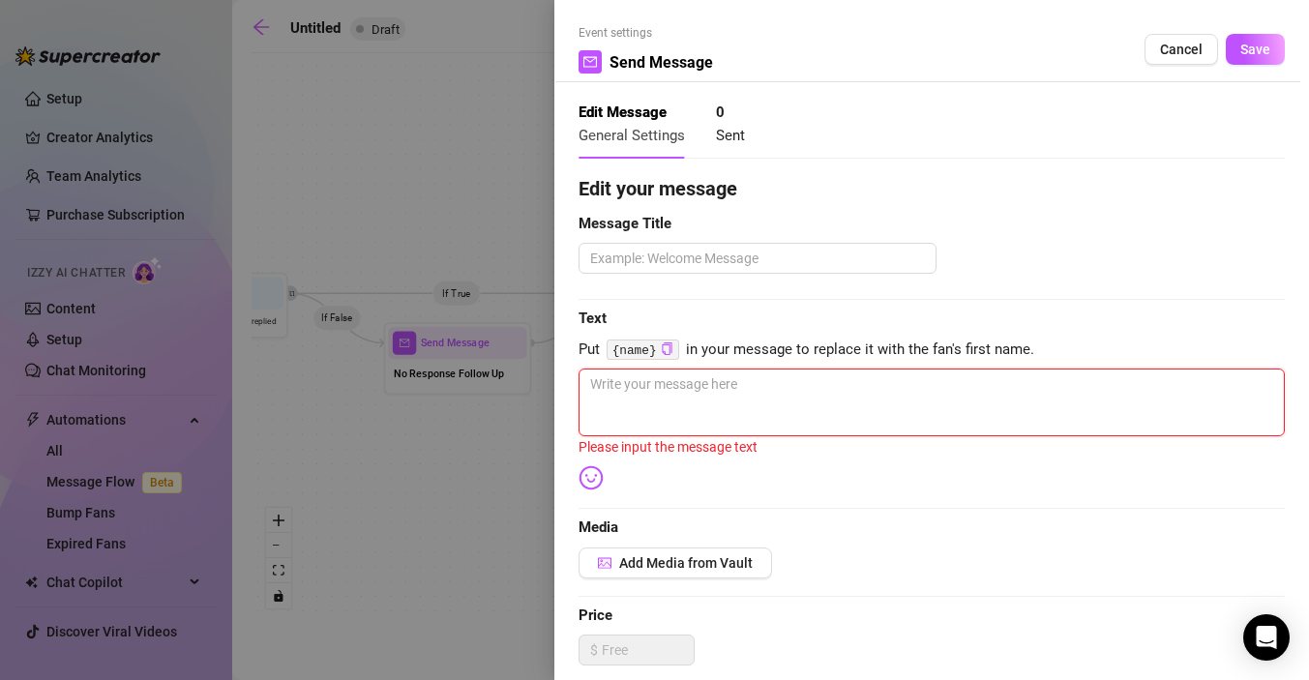
click at [630, 389] on textarea at bounding box center [932, 403] width 706 height 68
paste textarea "Busy creating [DATE] 💕"
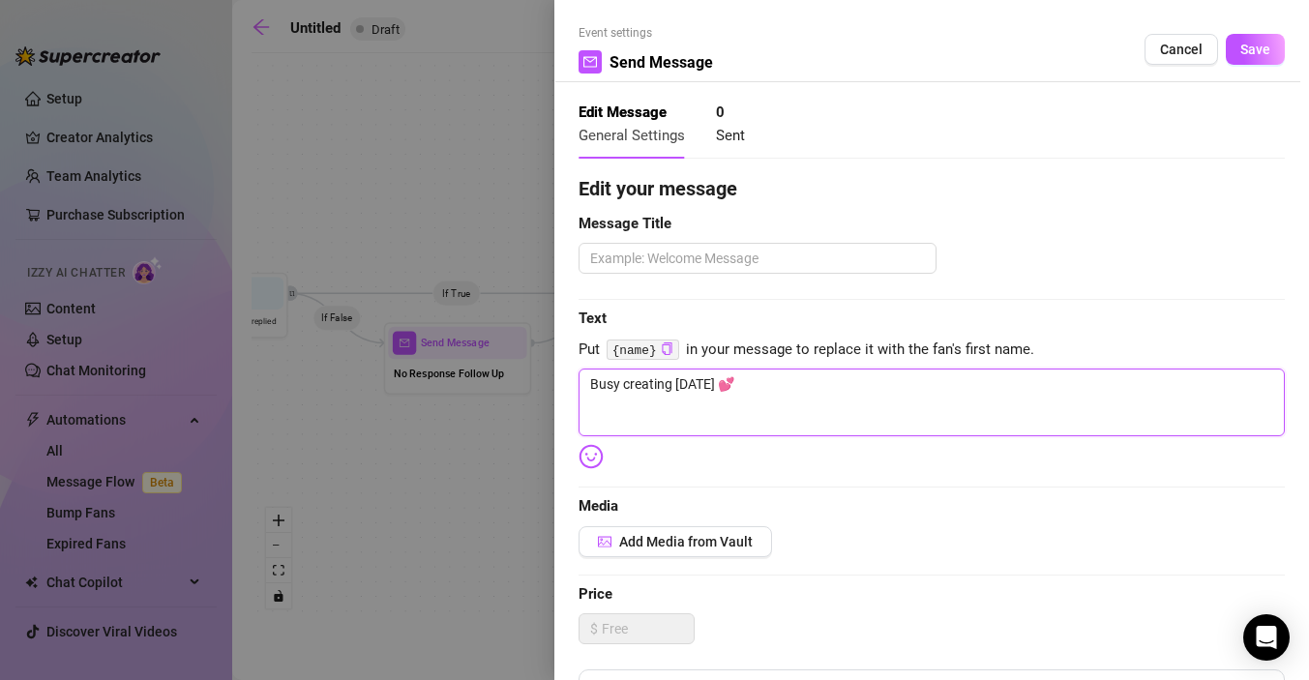
click at [599, 381] on textarea "Busy creating [DATE] 💕" at bounding box center [932, 403] width 706 height 68
click at [855, 397] on textarea "Bennusy creating [DATE] 💕" at bounding box center [932, 403] width 706 height 68
click at [603, 380] on textarea "Bennusy creating [DATE] 💕" at bounding box center [932, 403] width 706 height 68
click at [622, 386] on textarea "Beennusy creating [DATE] 💕" at bounding box center [932, 403] width 706 height 68
click at [627, 387] on textarea "Beennusy creating [DATE] 💕" at bounding box center [932, 403] width 706 height 68
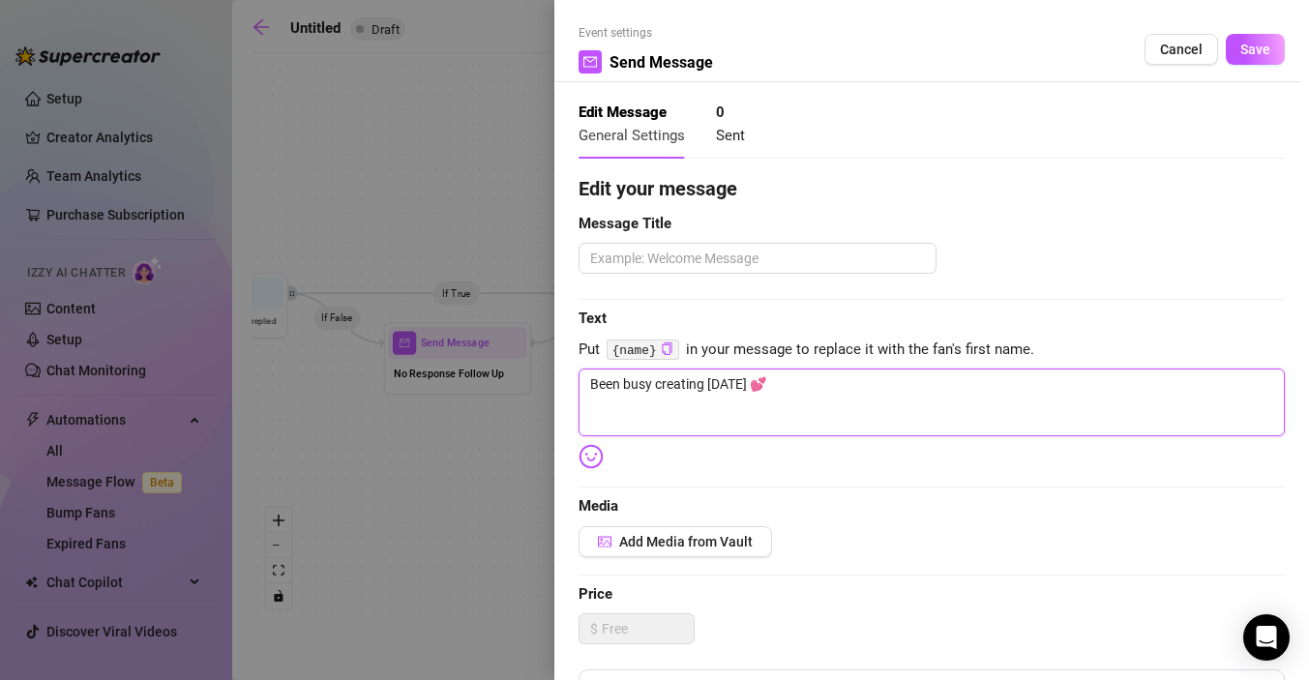
click at [775, 390] on textarea "Been busy creating [DATE] 💕" at bounding box center [932, 403] width 706 height 68
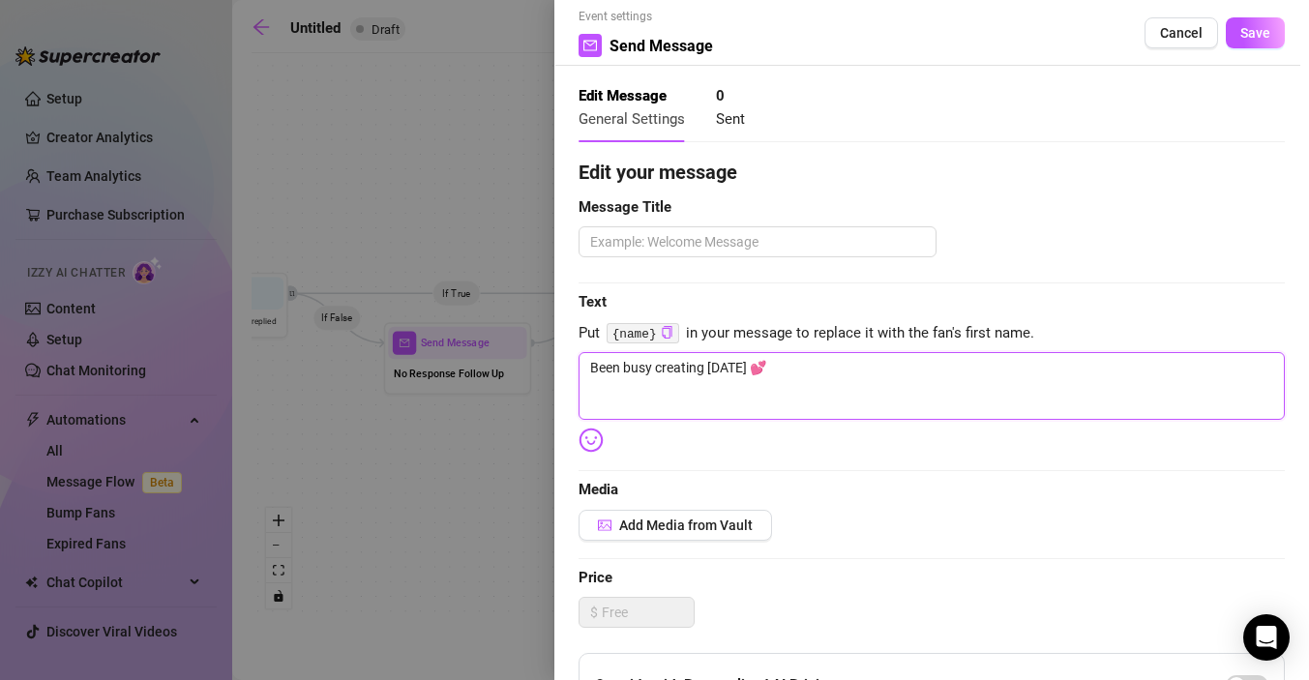
scroll to position [21, 0]
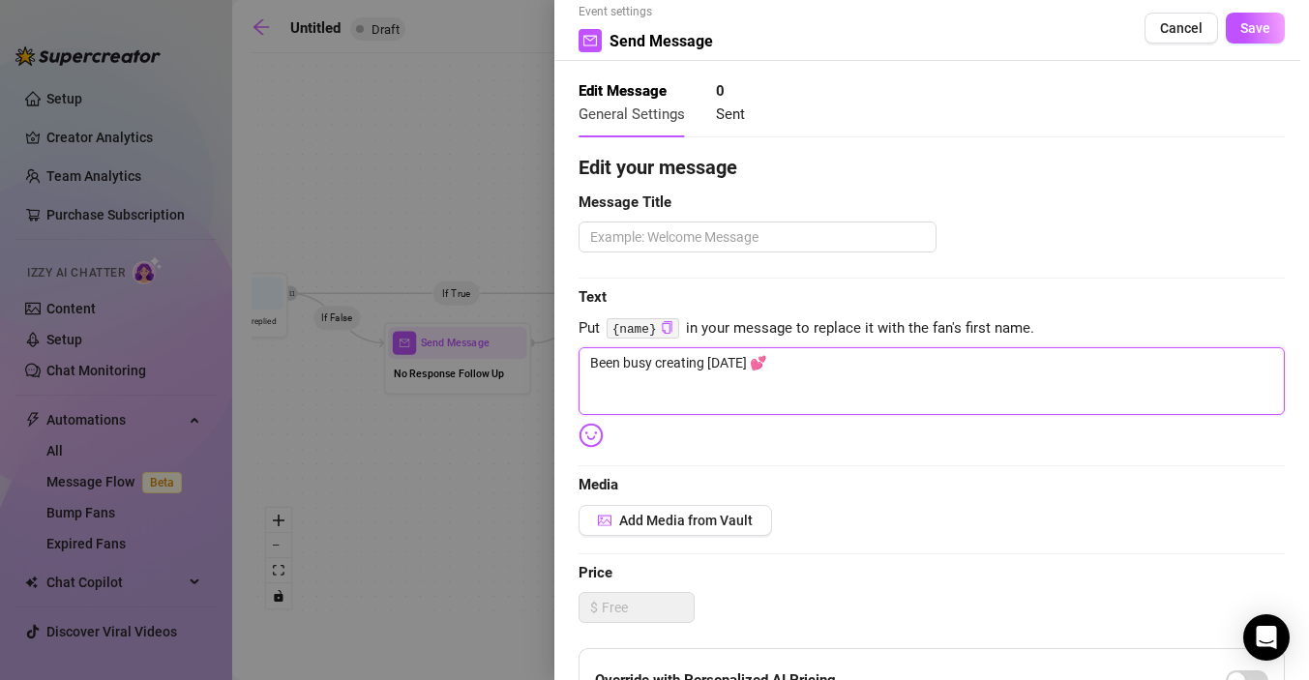
click at [777, 357] on textarea "Been busy creating [DATE] 💕" at bounding box center [932, 381] width 706 height 68
paste textarea "Your fantasy could be next… just ask 😘"
click at [980, 365] on textarea "Been busy creating [DATE] 💕 Your fantasy could be next… just ask 😘" at bounding box center [932, 381] width 706 height 68
click at [999, 372] on textarea "Been busy creating [DATE] 💕 Your fantasy could be next… just ask 😘" at bounding box center [932, 381] width 706 height 68
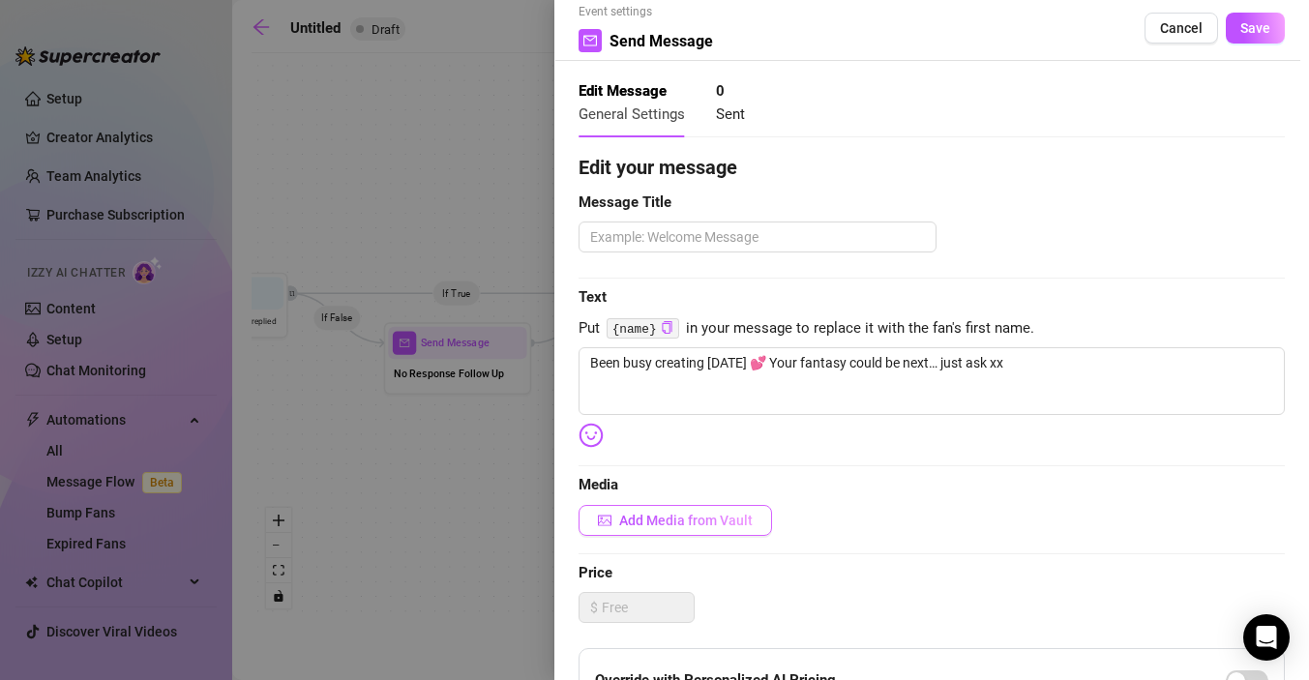
click at [726, 519] on span "Add Media from Vault" at bounding box center [686, 520] width 134 height 15
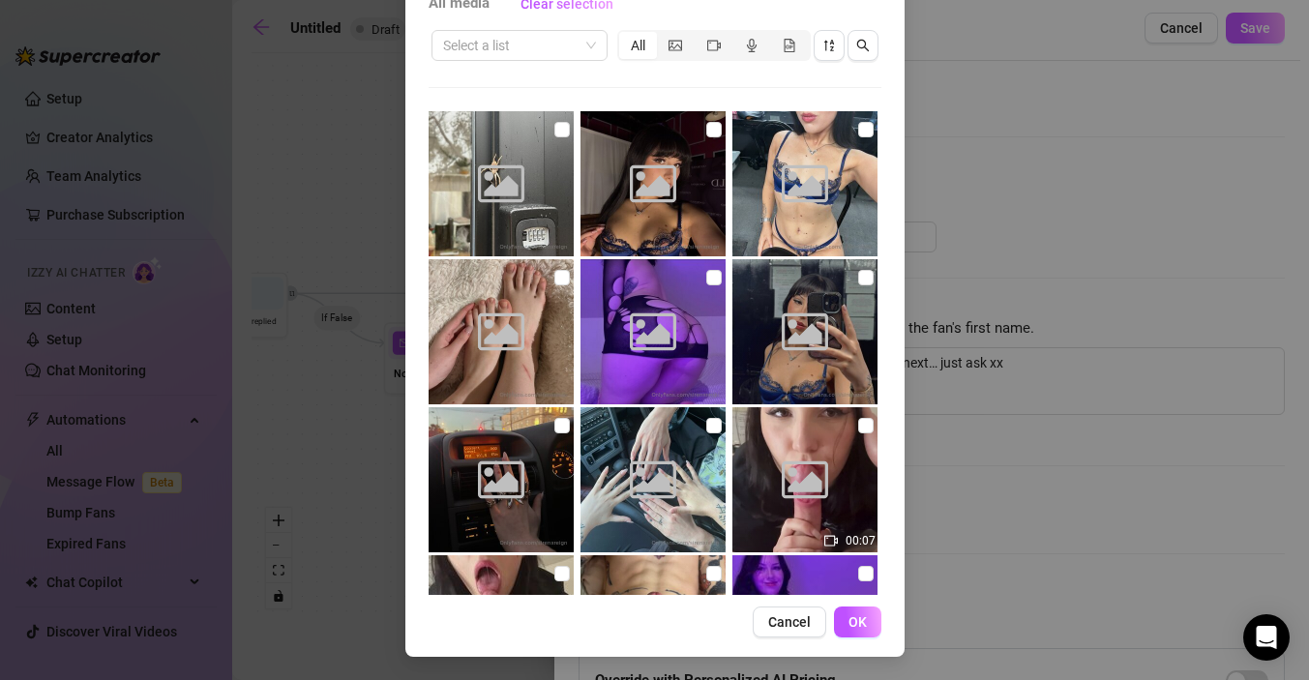
scroll to position [85, 0]
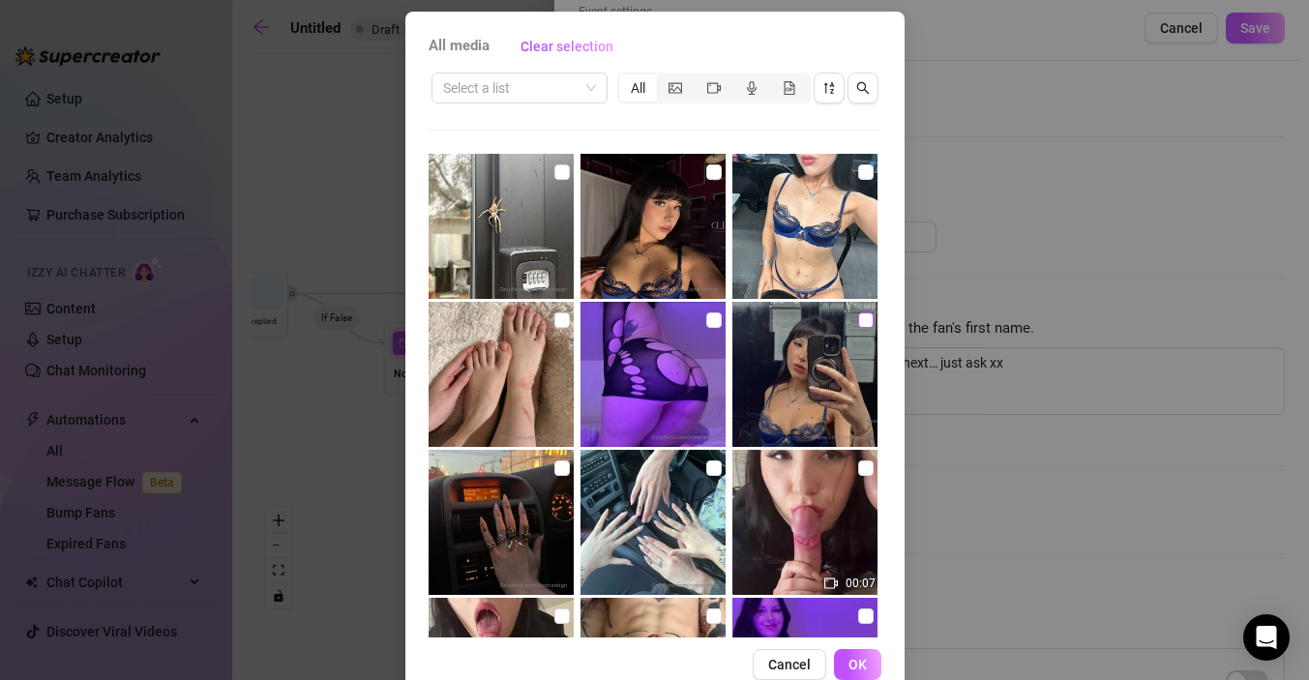
click at [861, 320] on input "checkbox" at bounding box center [865, 320] width 15 height 15
click at [856, 666] on span "OK" at bounding box center [858, 664] width 18 height 15
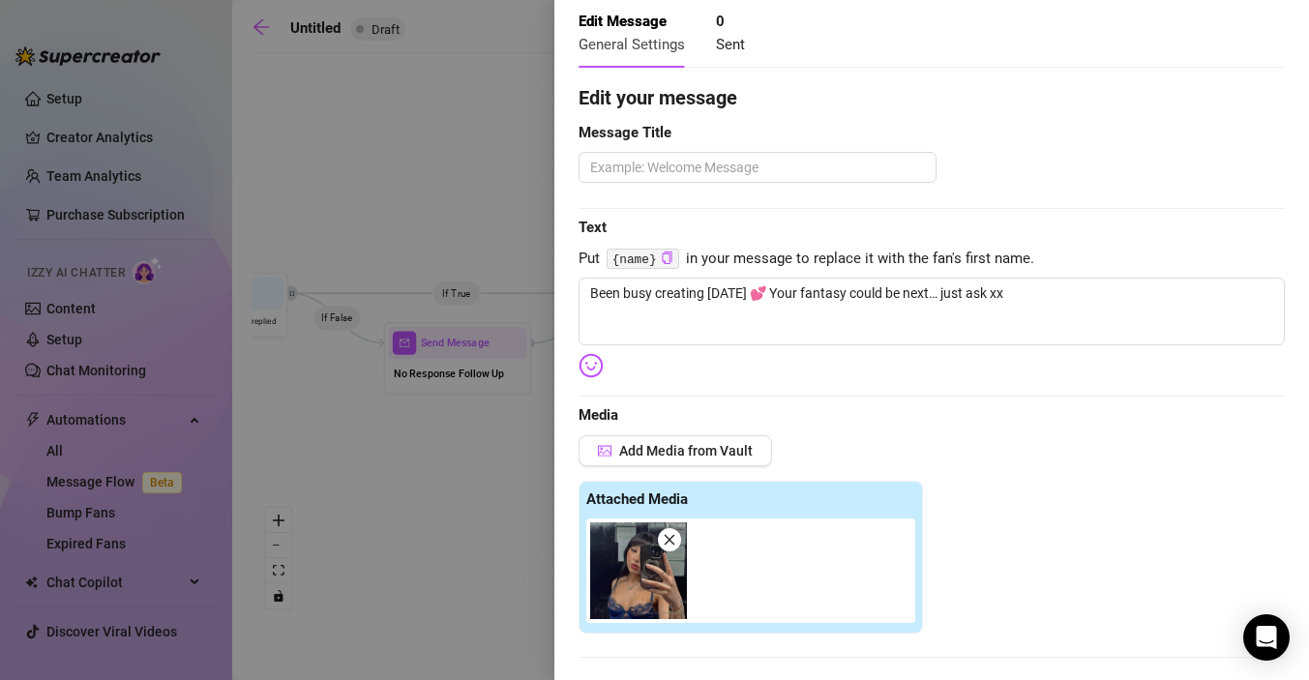
scroll to position [95, 0]
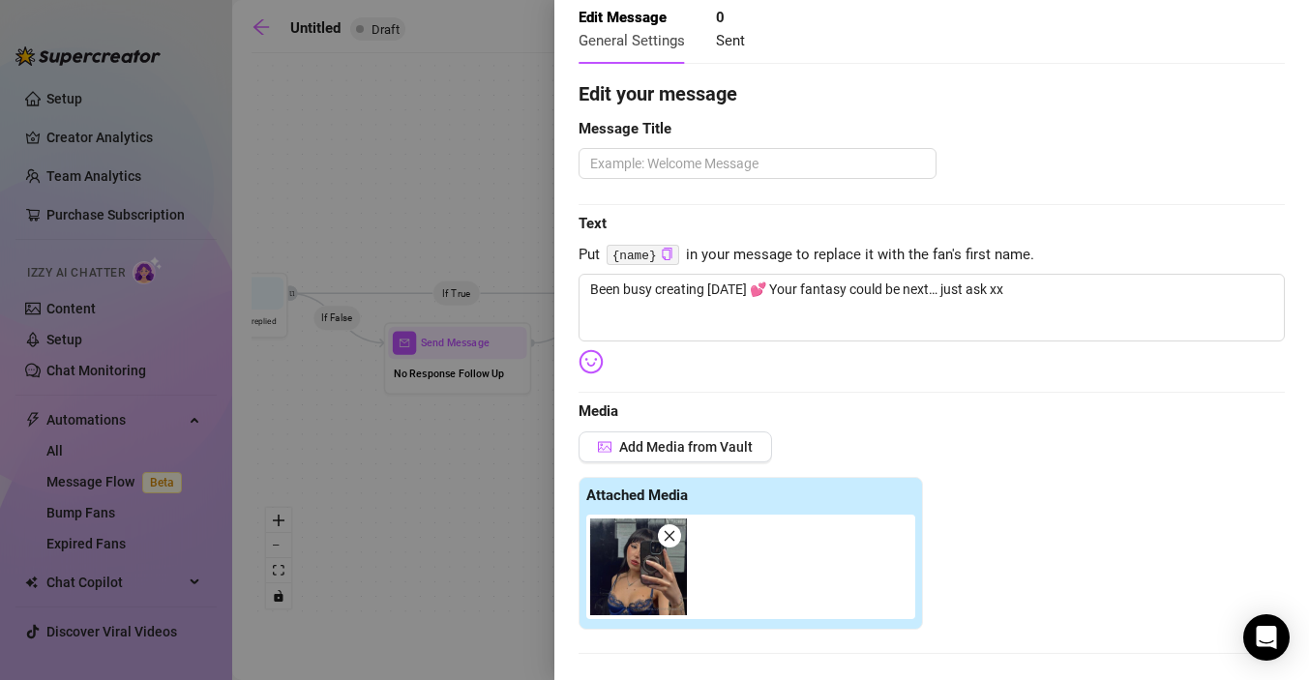
click at [672, 535] on icon "close" at bounding box center [670, 536] width 14 height 14
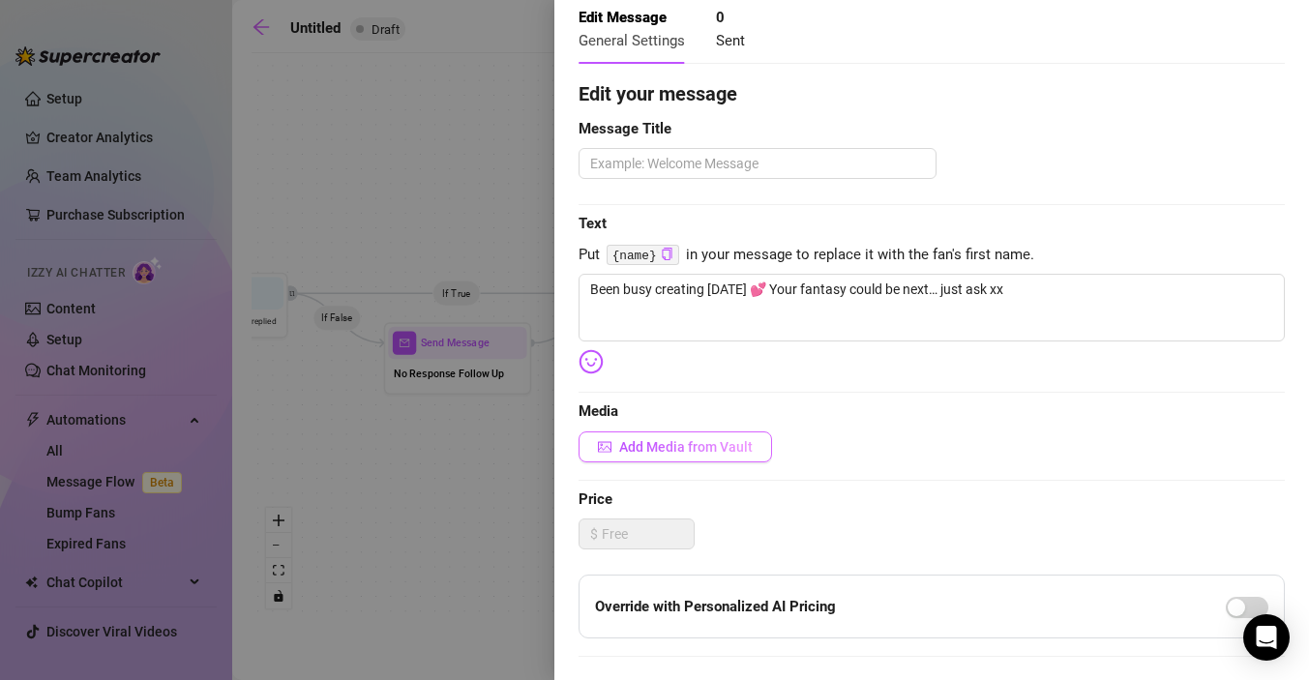
click at [675, 443] on span "Add Media from Vault" at bounding box center [686, 446] width 134 height 15
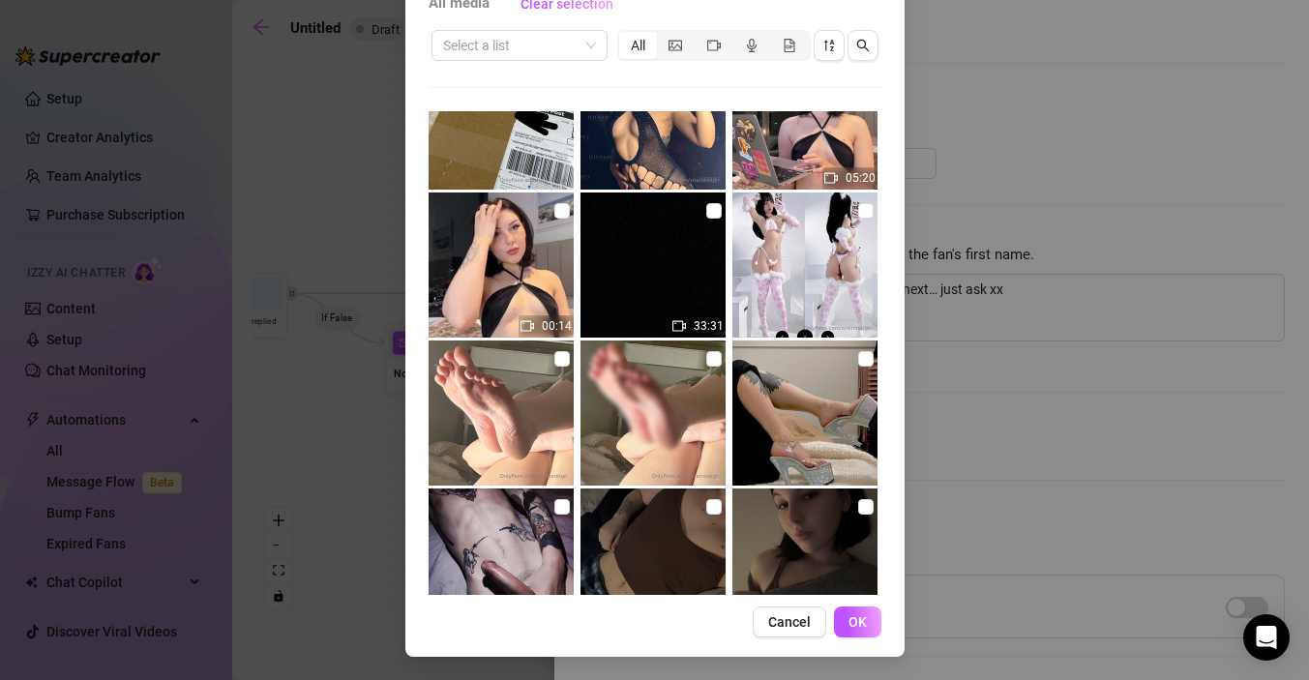
scroll to position [2142, 0]
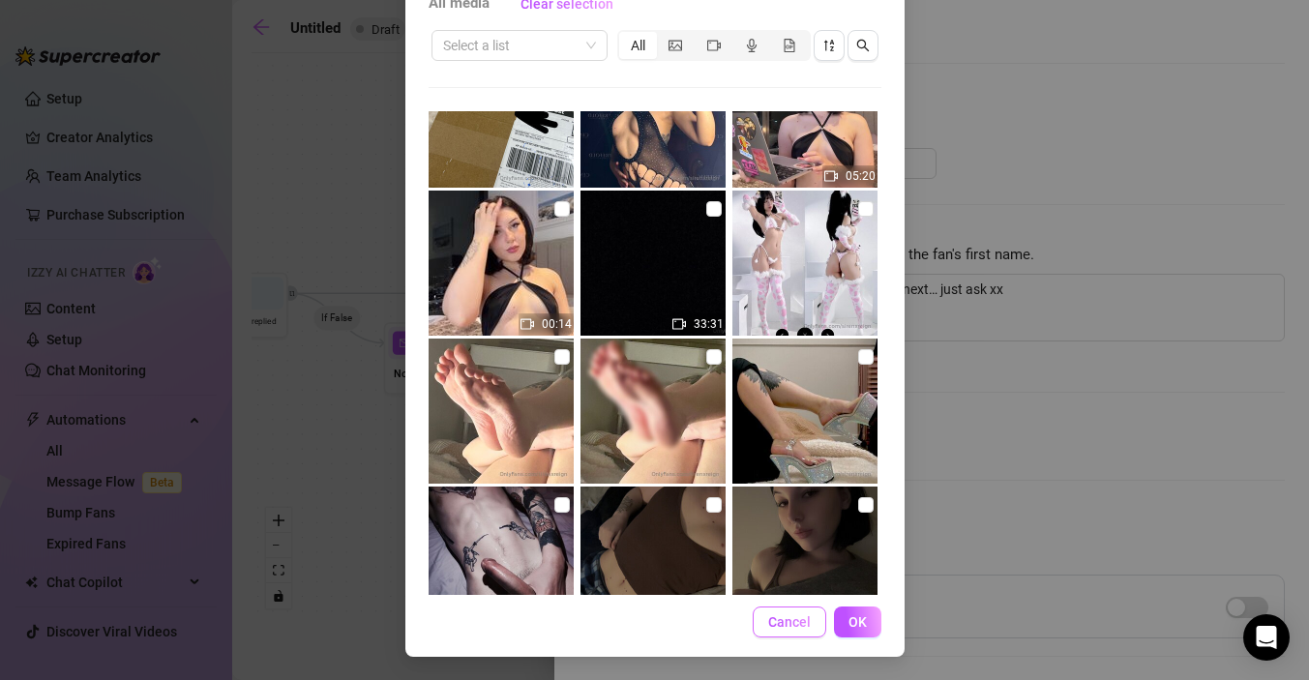
click at [789, 624] on span "Cancel" at bounding box center [789, 621] width 43 height 15
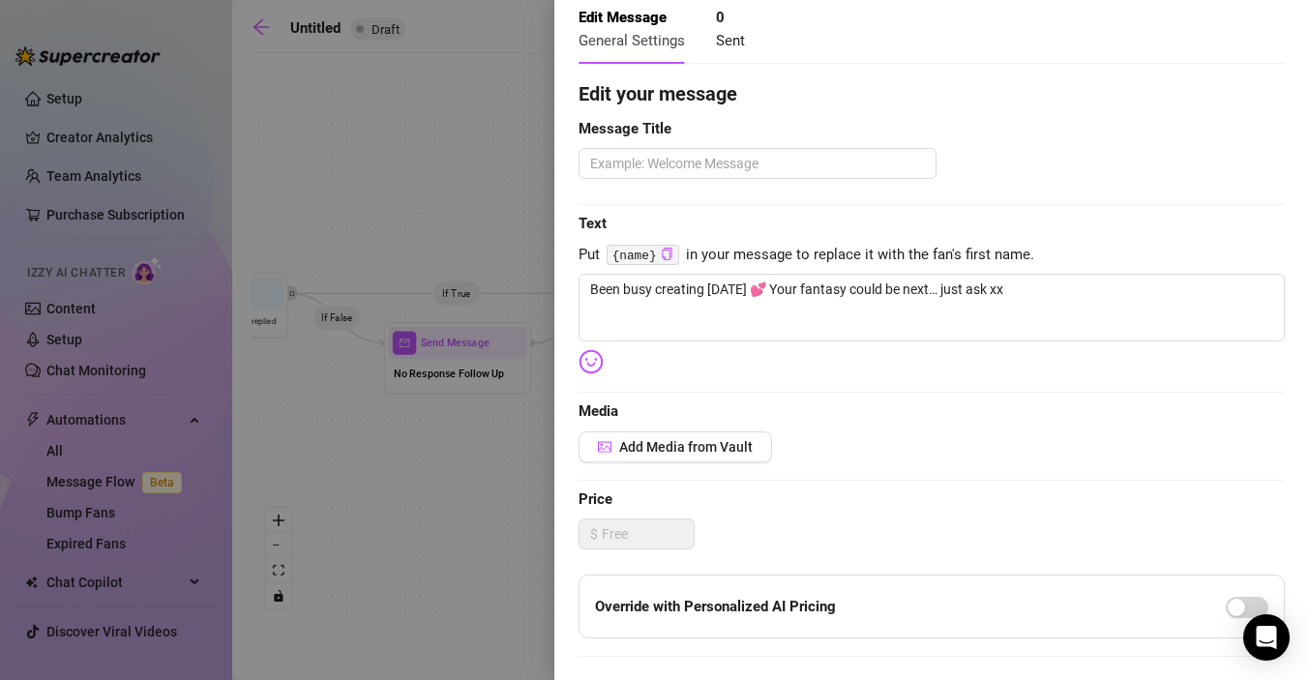
scroll to position [112, 0]
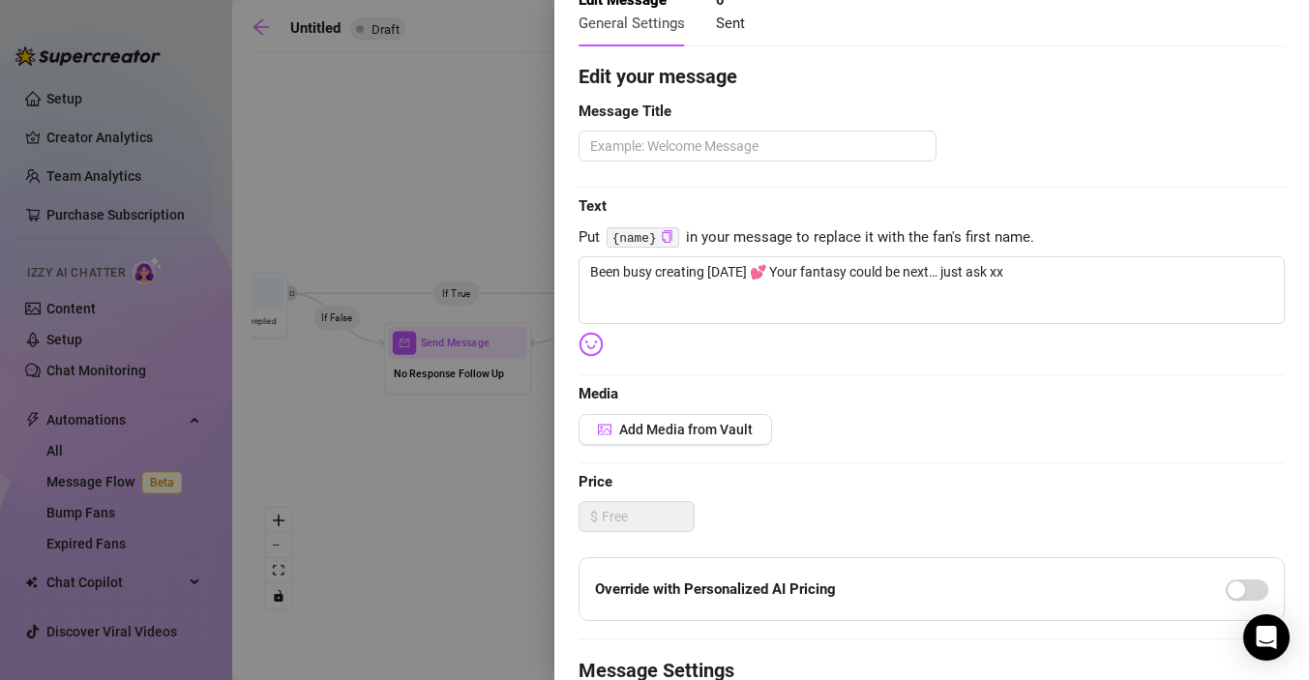
click at [861, 348] on div "Edit your message Message Title Text Put {name} in your message to replace it w…" at bounding box center [932, 500] width 706 height 876
click at [711, 427] on span "Add Media from Vault" at bounding box center [686, 429] width 134 height 15
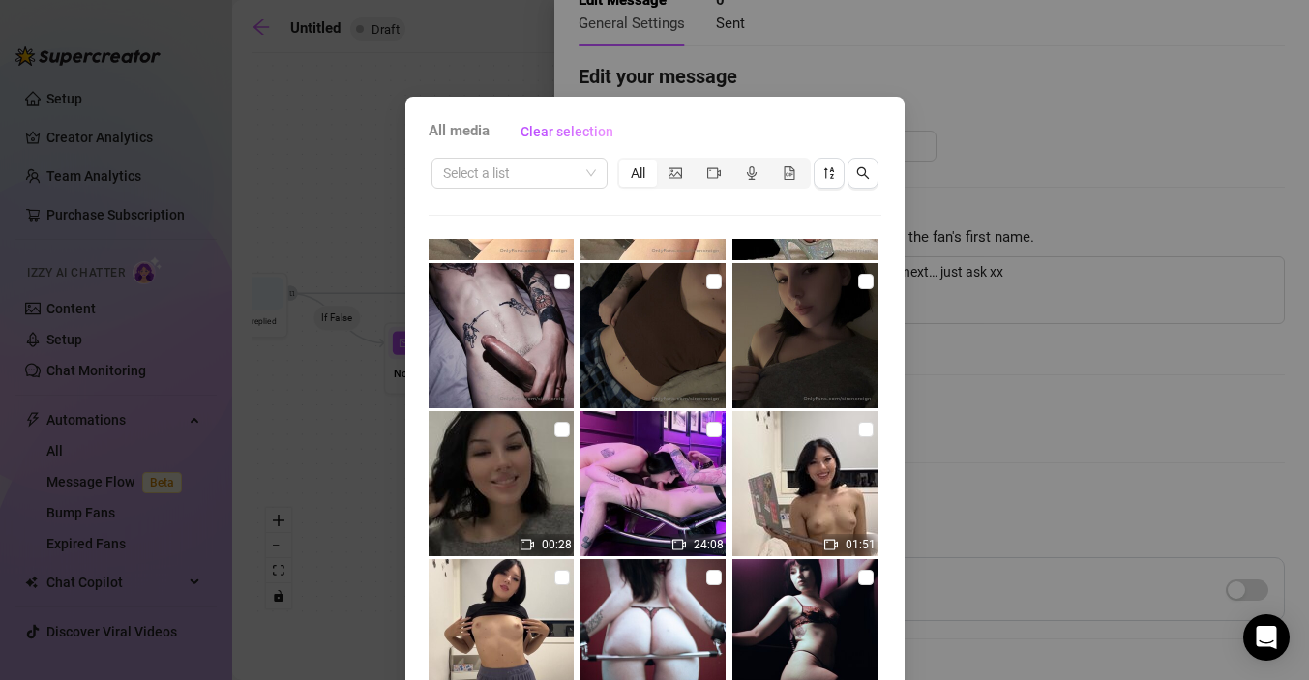
scroll to position [2488, 0]
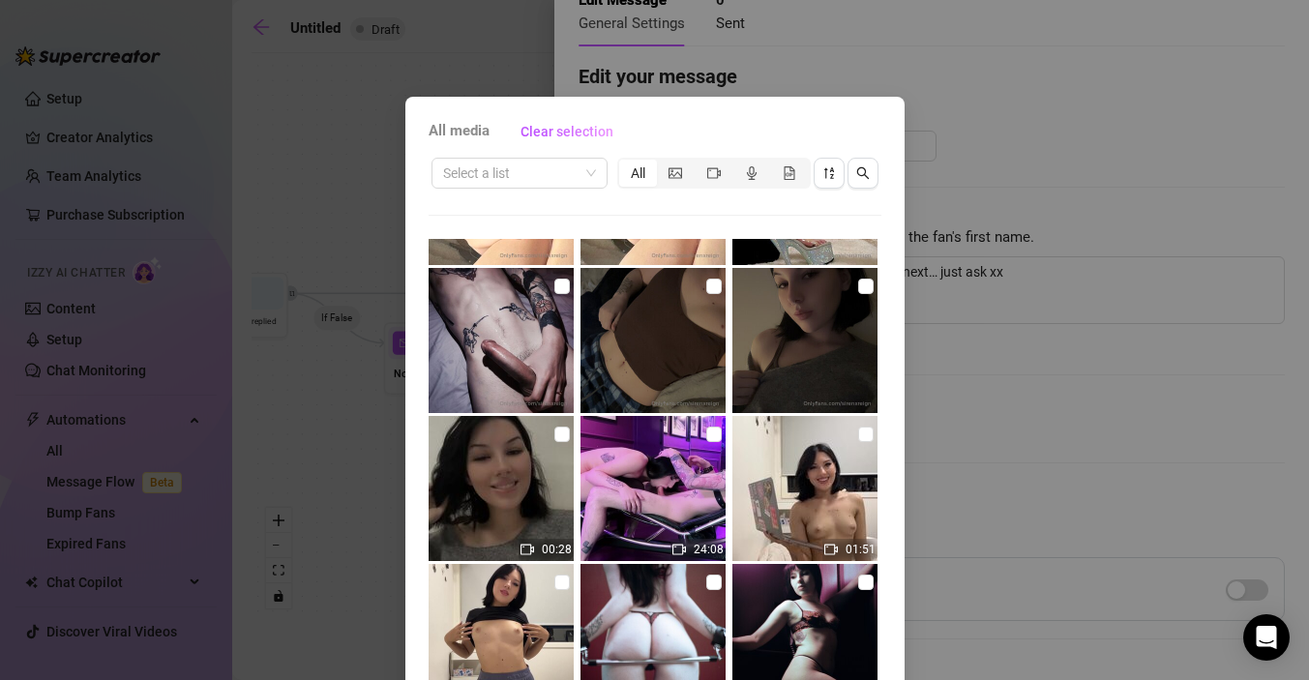
click at [978, 379] on div "All media Clear selection Select a list All 00:07 00:37 06:15 00:05 00:33 14:56…" at bounding box center [654, 340] width 1309 height 680
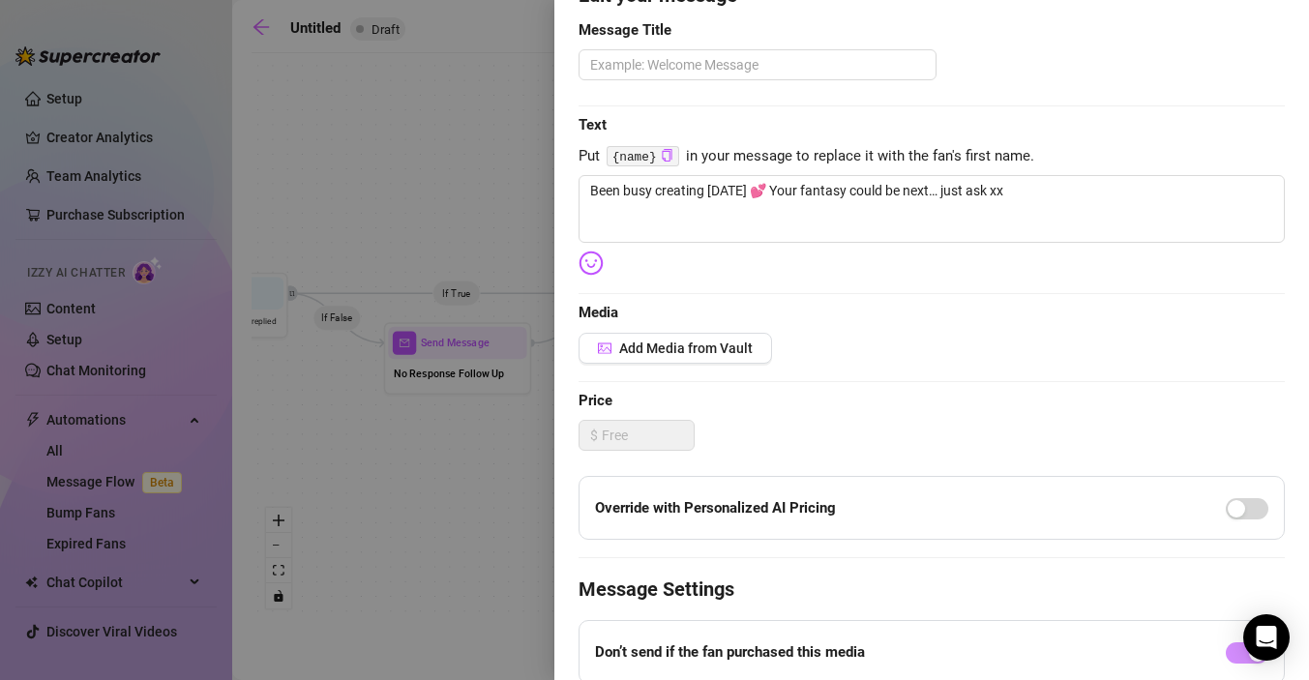
scroll to position [221, 0]
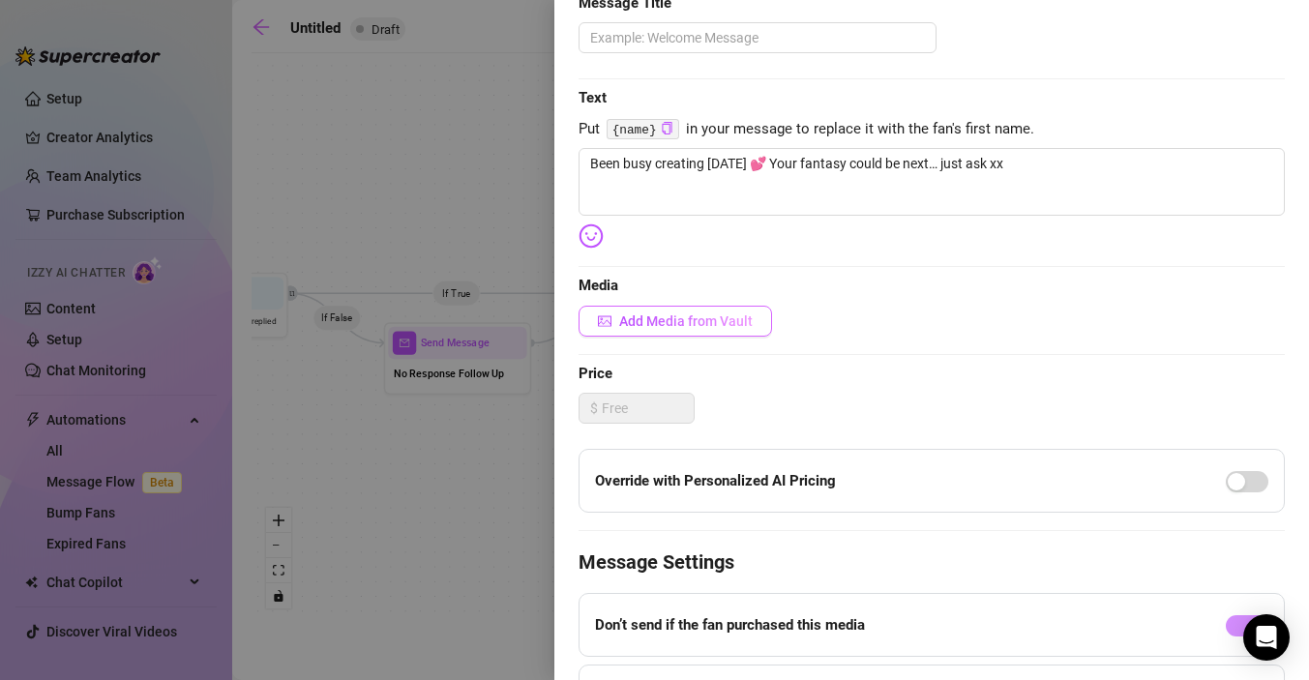
click at [728, 324] on span "Add Media from Vault" at bounding box center [686, 321] width 134 height 15
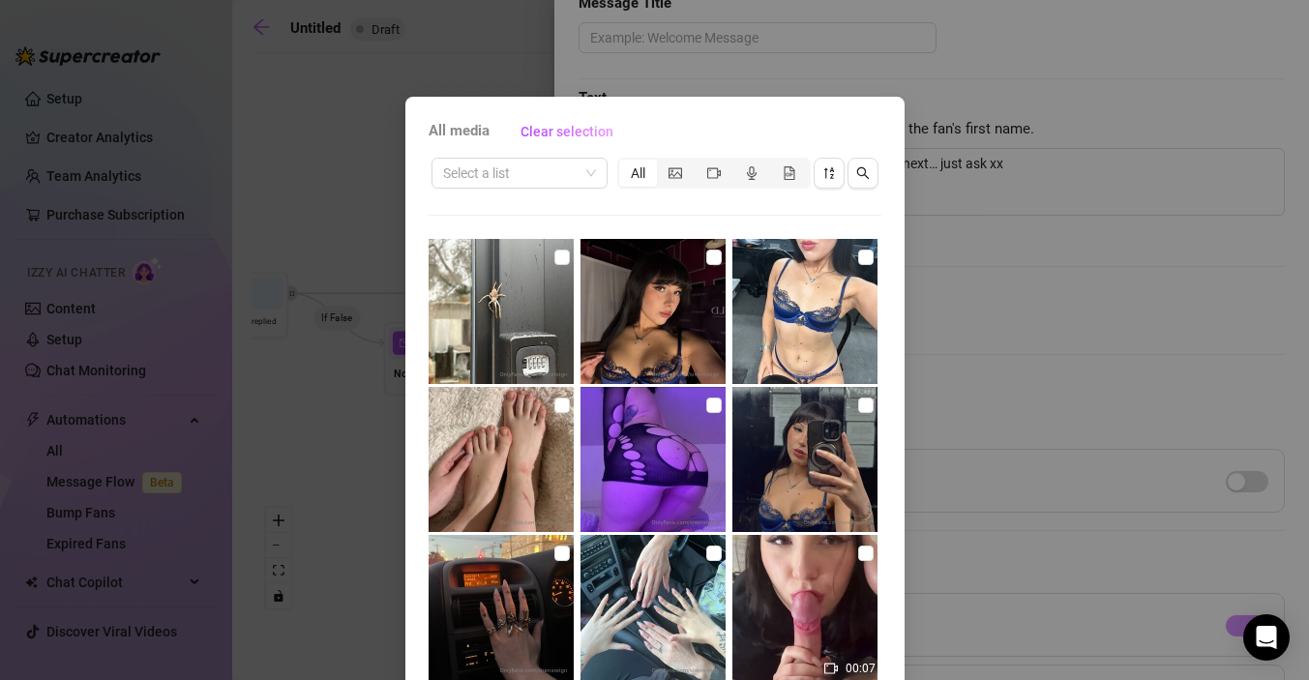
click at [983, 258] on div "All media Clear selection Select a list All 00:07 00:37 06:15 00:05 00:33 14:56…" at bounding box center [654, 340] width 1309 height 680
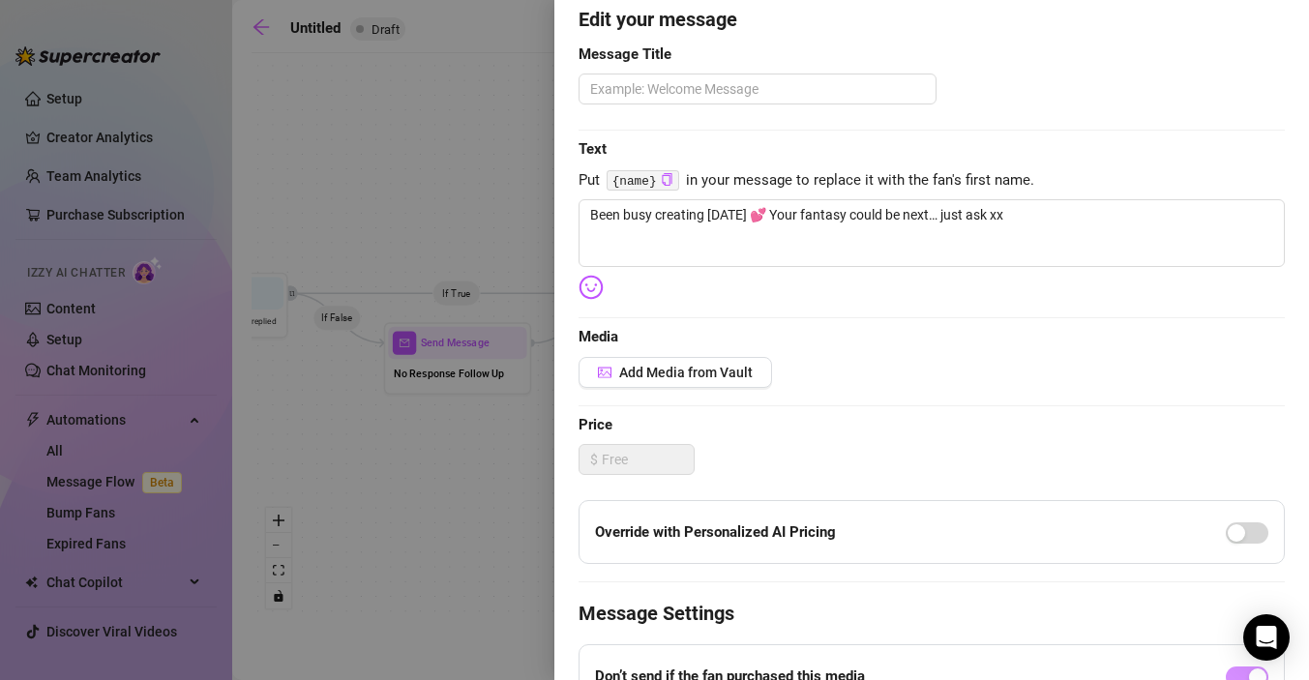
scroll to position [0, 0]
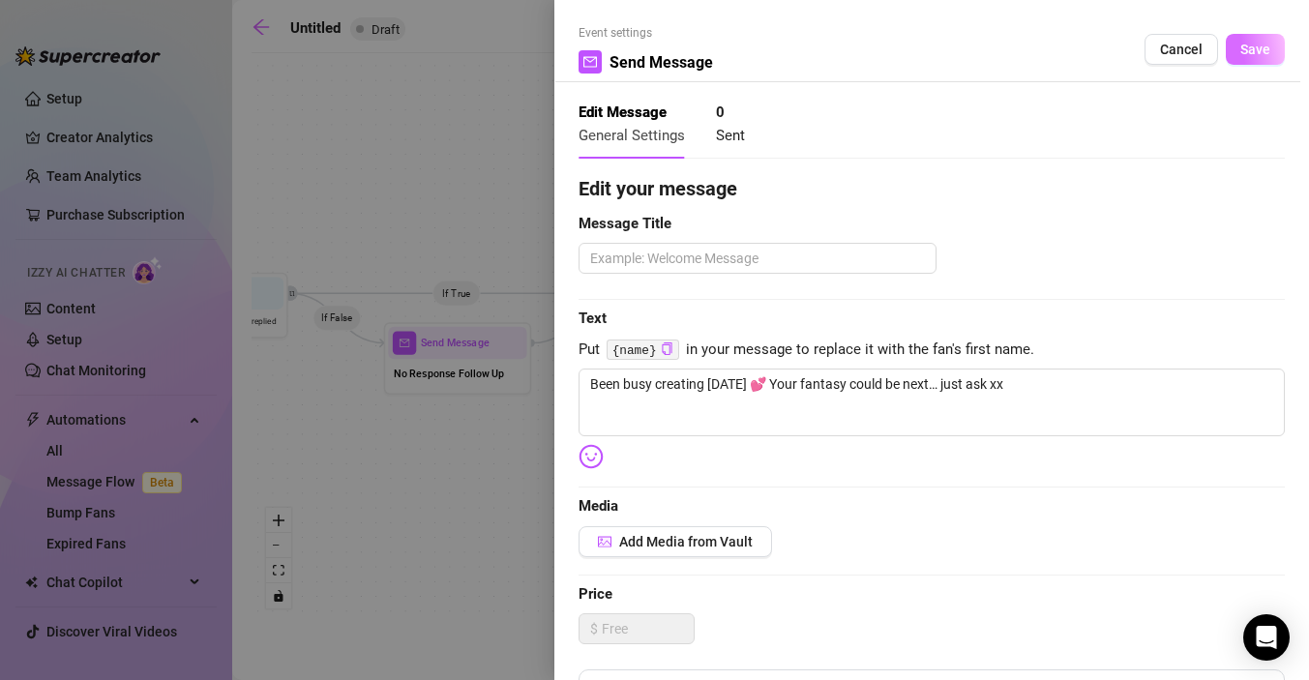
click at [1251, 46] on span "Save" at bounding box center [1256, 49] width 30 height 15
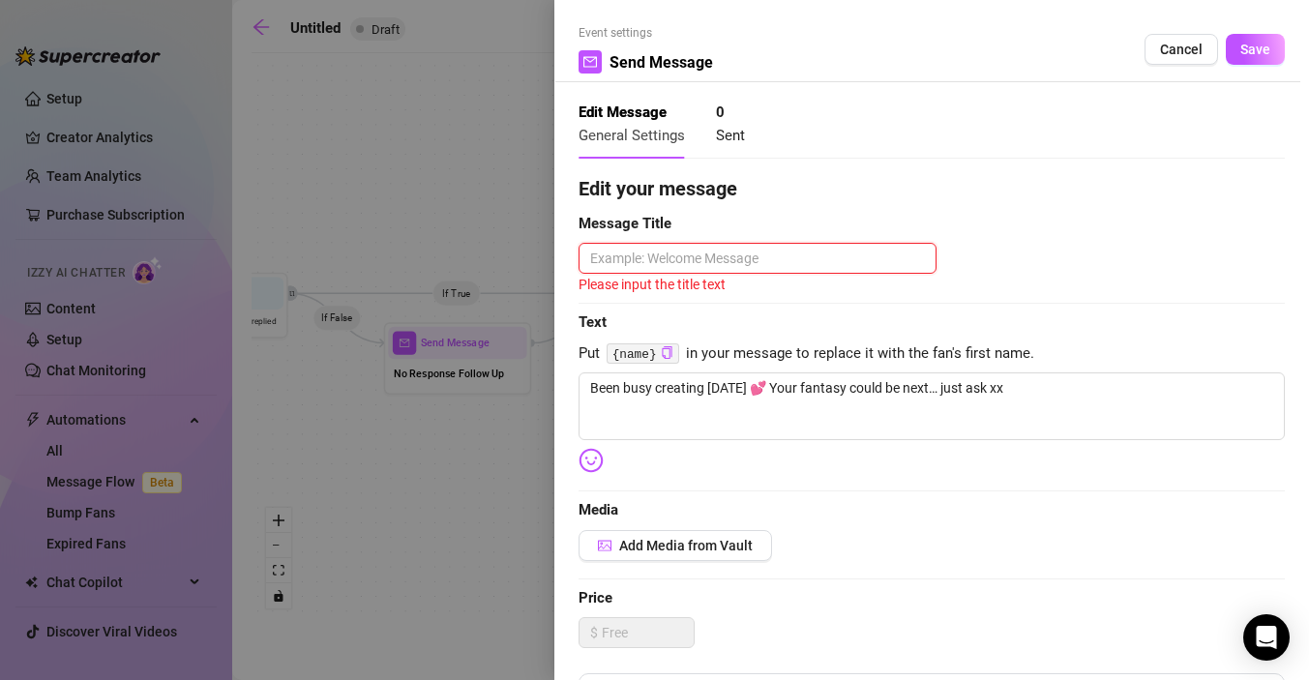
click at [713, 259] on textarea at bounding box center [758, 258] width 358 height 31
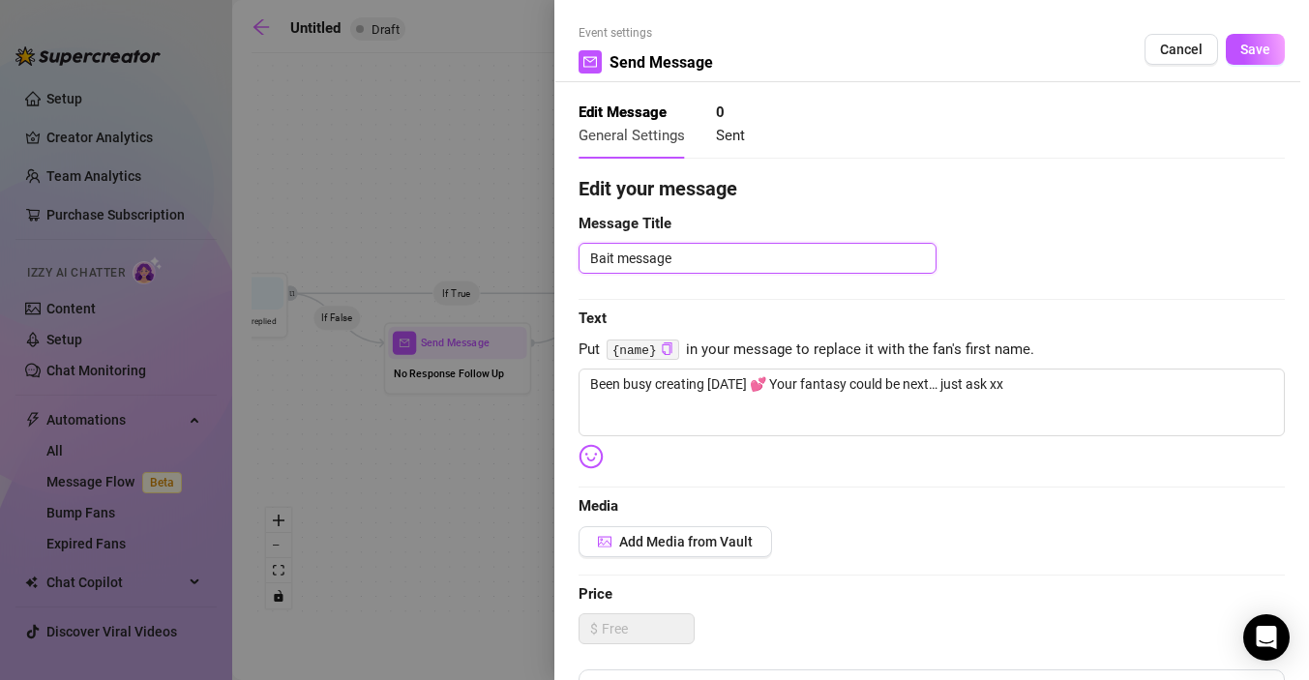
drag, startPoint x: 685, startPoint y: 256, endPoint x: 559, endPoint y: 255, distance: 125.8
click at [559, 255] on div "Event settings Send Message Cancel Save Edit Message General Settings 0 Sent Ed…" at bounding box center [931, 340] width 755 height 680
click at [1255, 43] on span "Save" at bounding box center [1256, 49] width 30 height 15
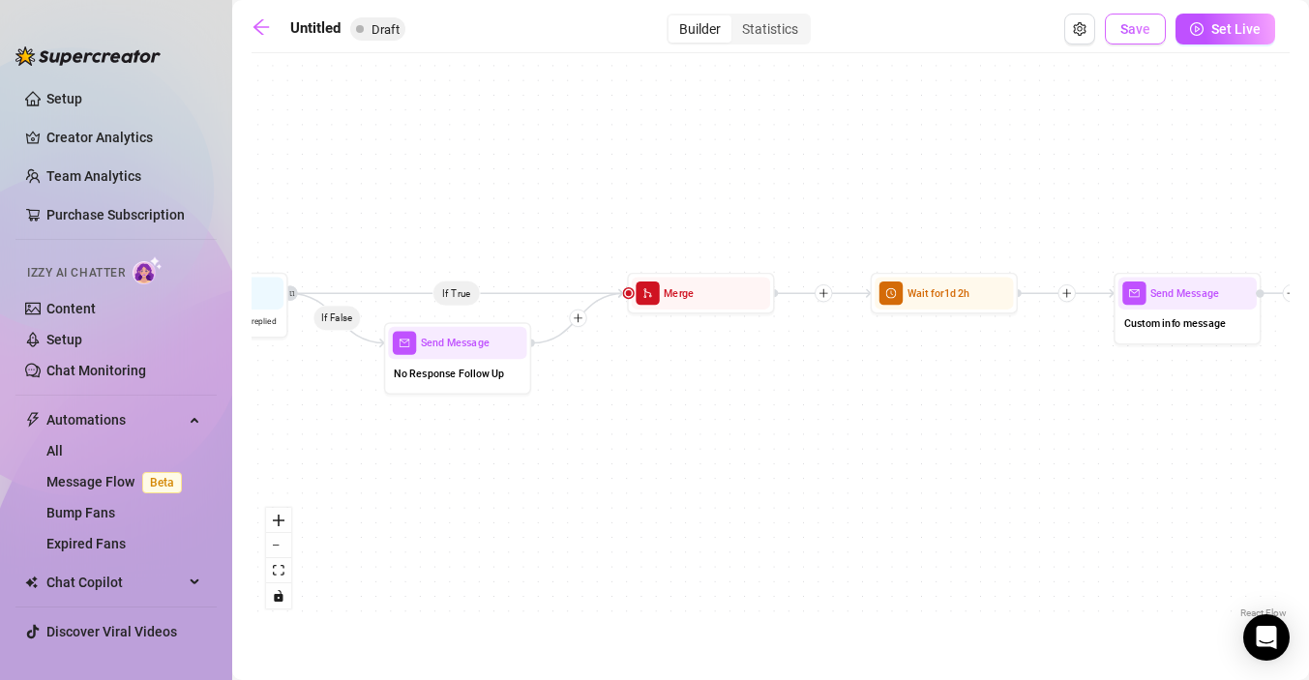
click at [1146, 35] on span "Save" at bounding box center [1136, 28] width 30 height 15
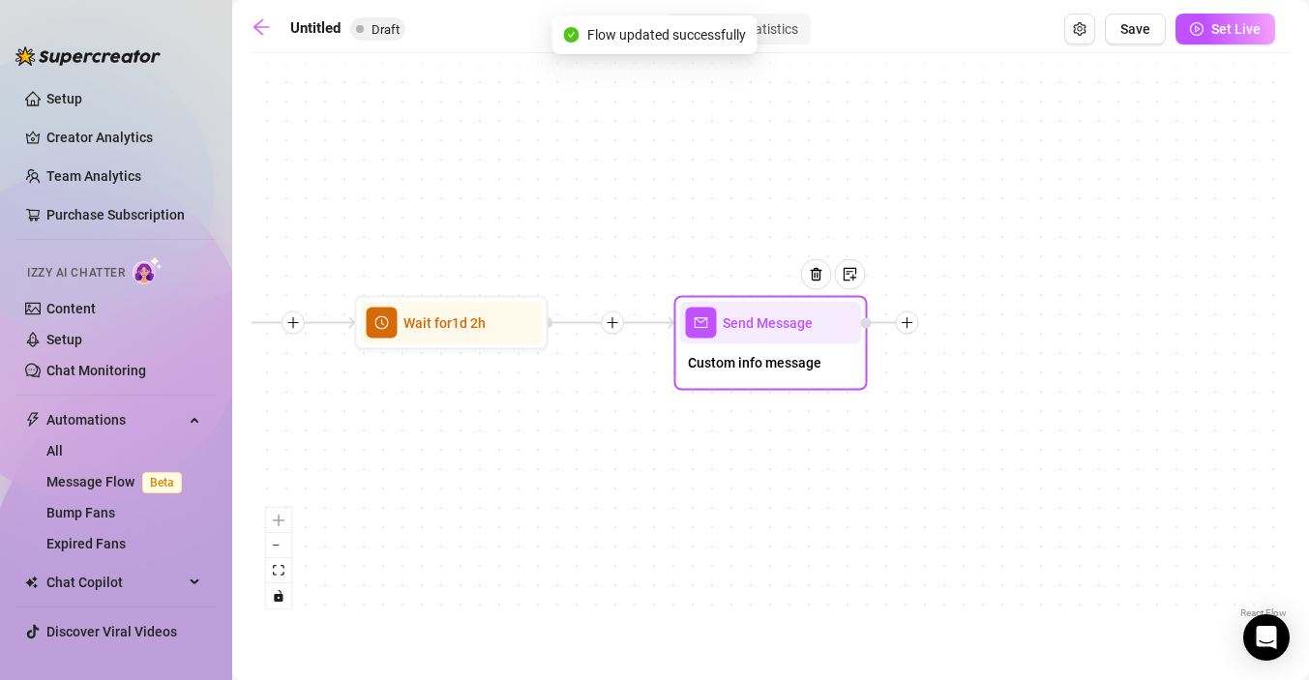
click at [803, 370] on span "Custom info message" at bounding box center [755, 362] width 134 height 21
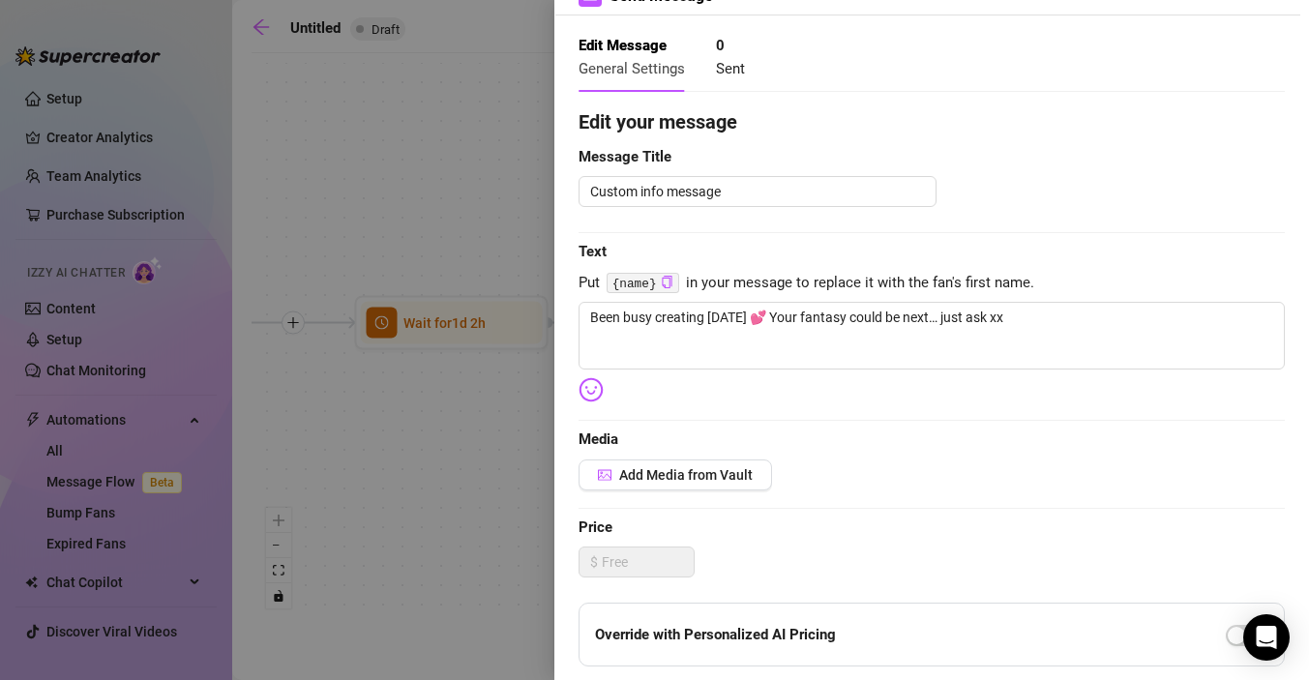
scroll to position [73, 0]
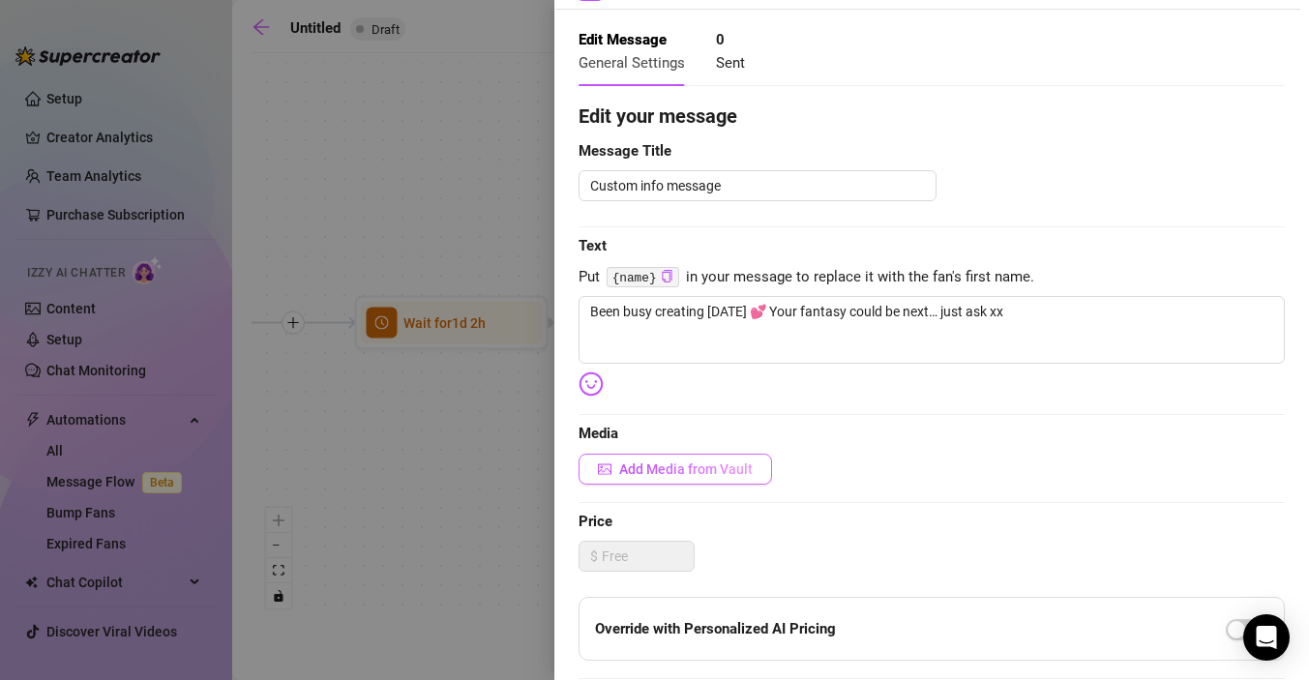
click at [720, 468] on span "Add Media from Vault" at bounding box center [686, 469] width 134 height 15
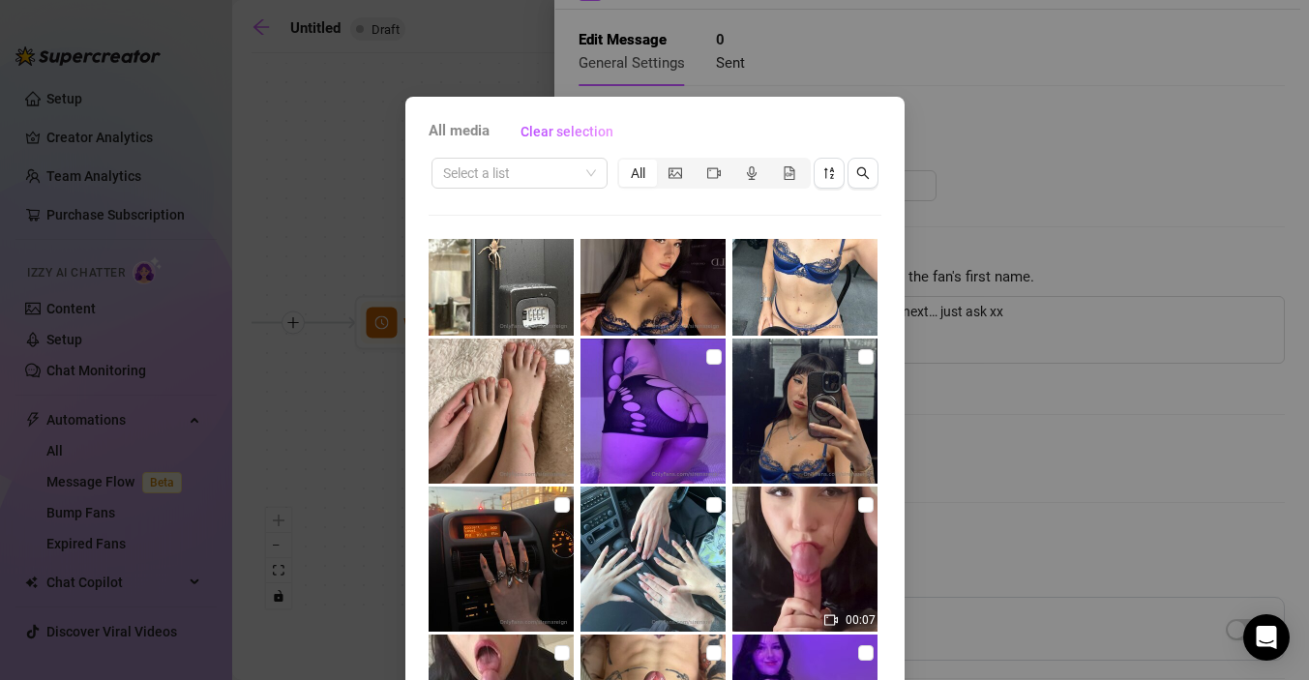
scroll to position [0, 0]
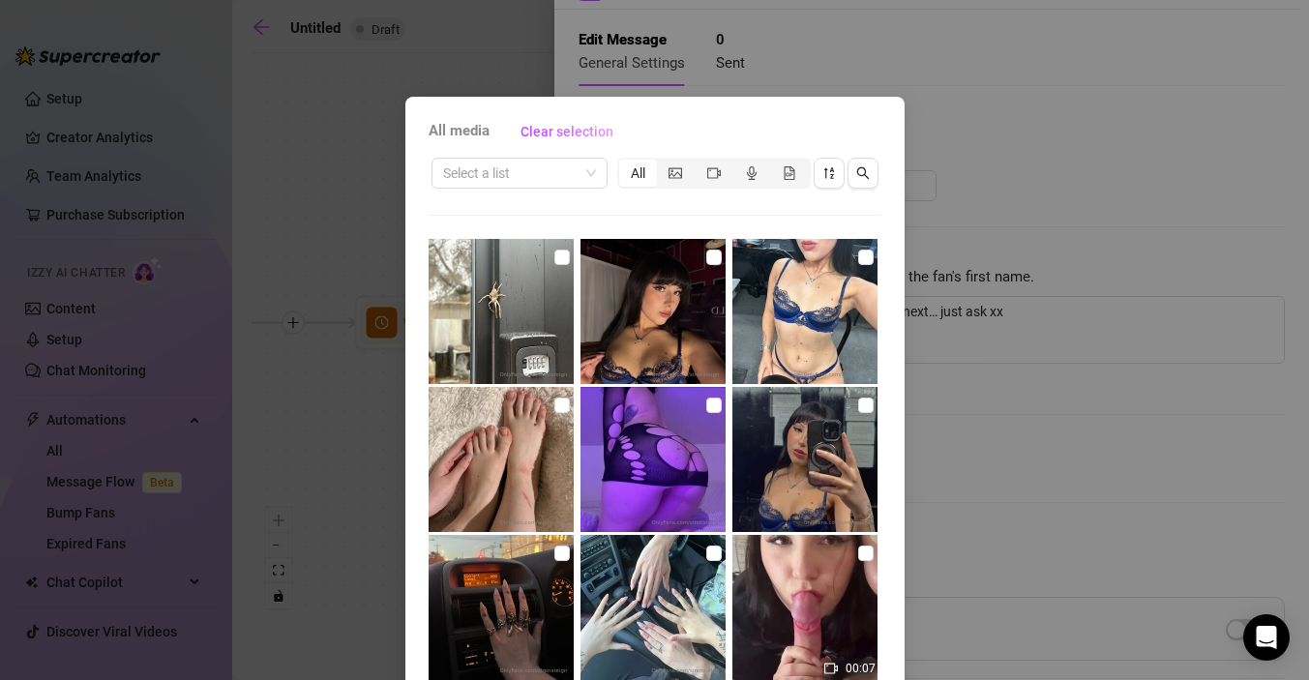
click at [1073, 80] on div "All media Clear selection Select a list All 00:07 00:37 06:15 00:05 00:33 14:56…" at bounding box center [654, 340] width 1309 height 680
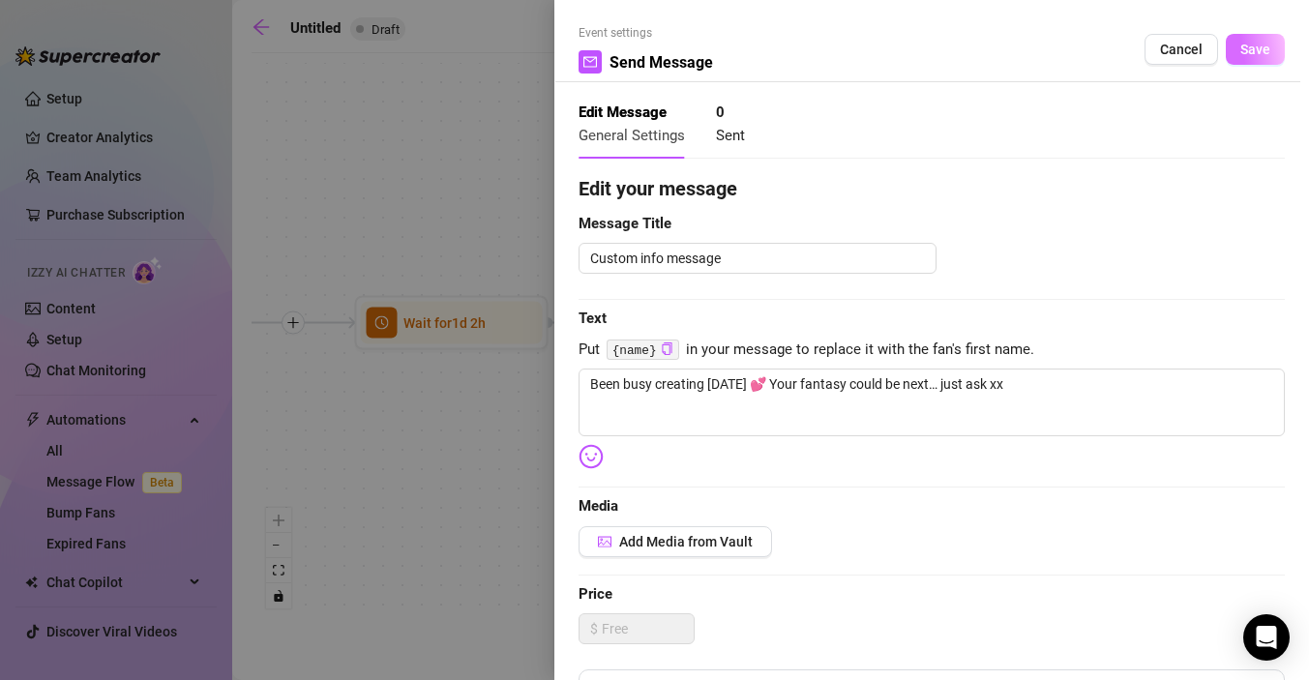
click at [1255, 47] on span "Save" at bounding box center [1256, 49] width 30 height 15
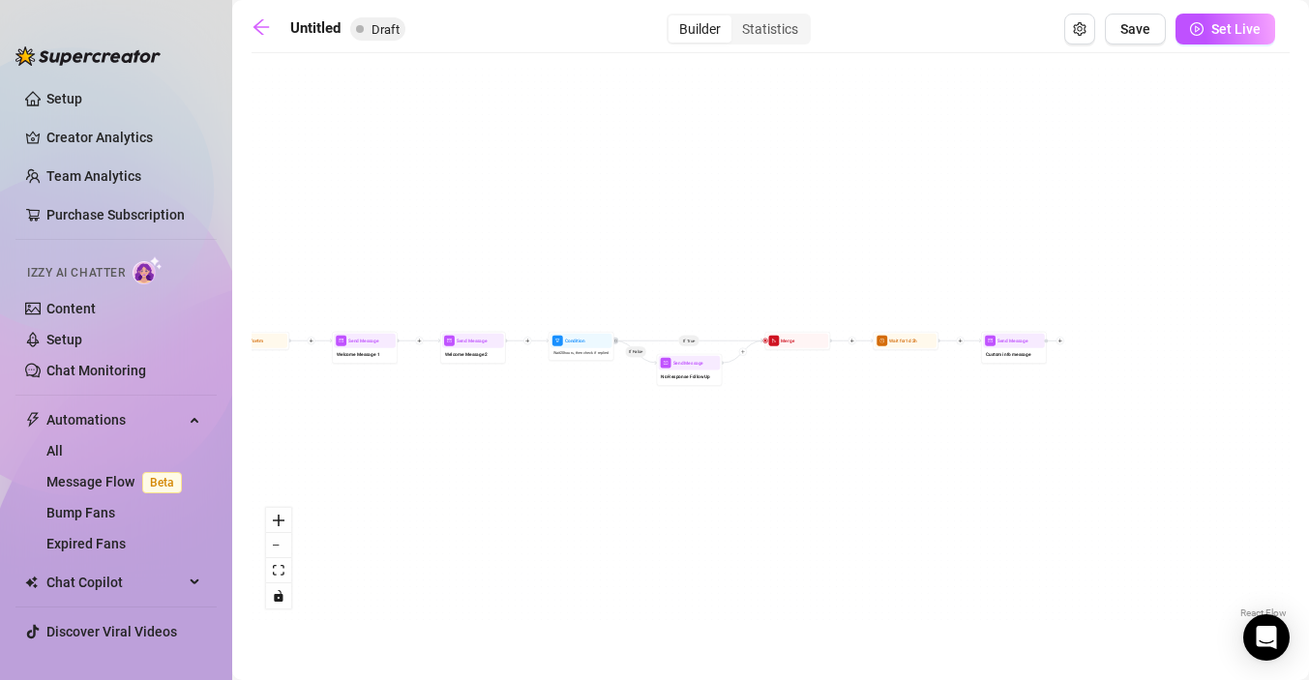
drag, startPoint x: 613, startPoint y: 429, endPoint x: 889, endPoint y: 429, distance: 276.8
click at [889, 429] on div "If True If False Send Message Custom info message Wait for 1d 2h Merge Send Mes…" at bounding box center [771, 343] width 1038 height 560
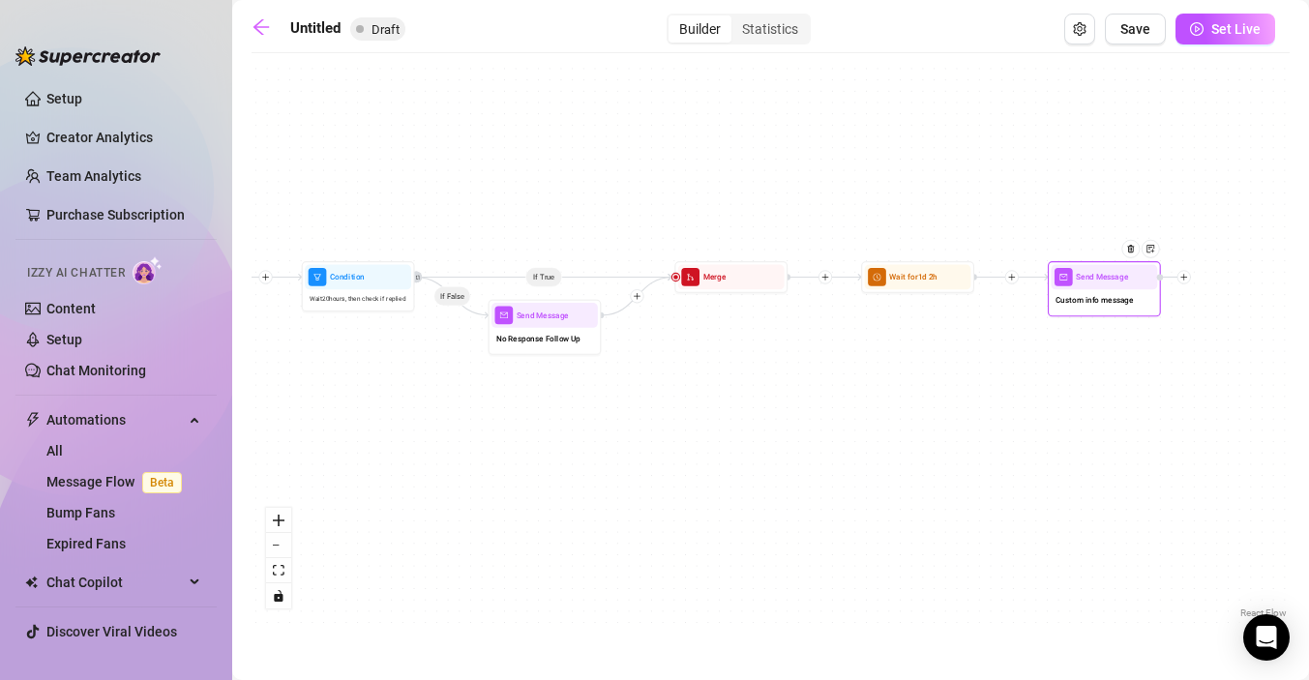
click at [1102, 289] on div "Custom info message" at bounding box center [1104, 301] width 106 height 24
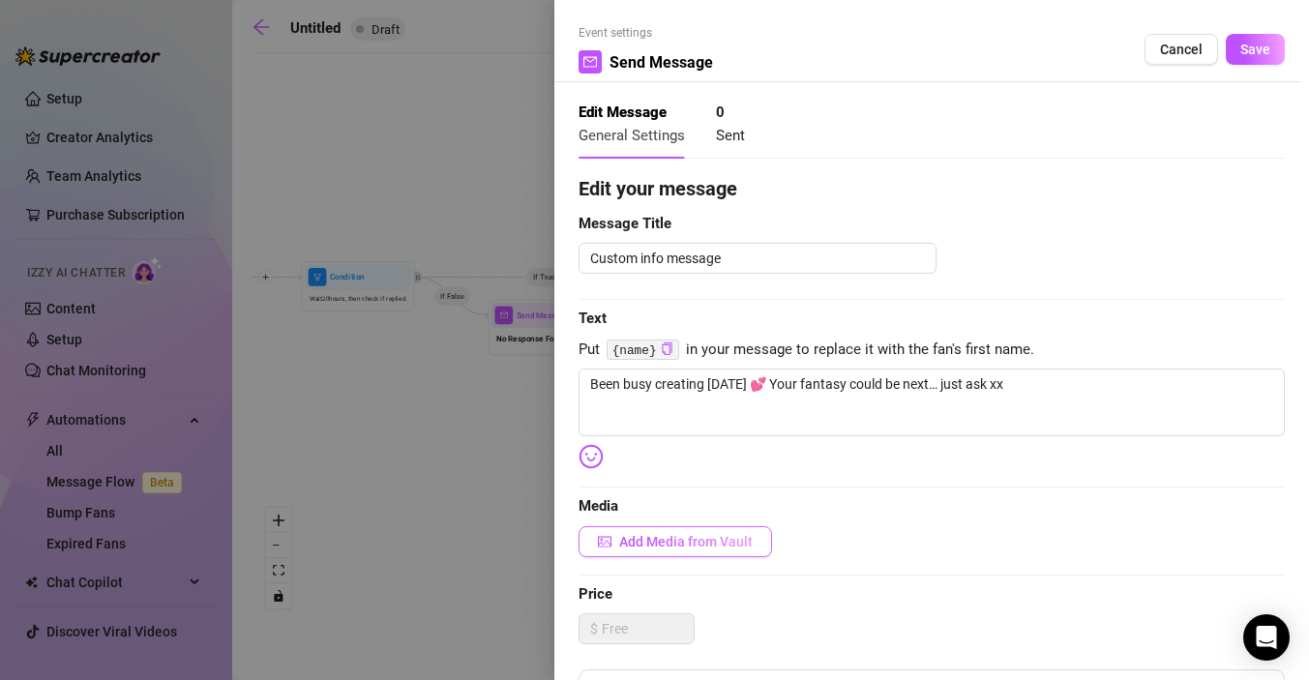
click at [707, 536] on span "Add Media from Vault" at bounding box center [686, 541] width 134 height 15
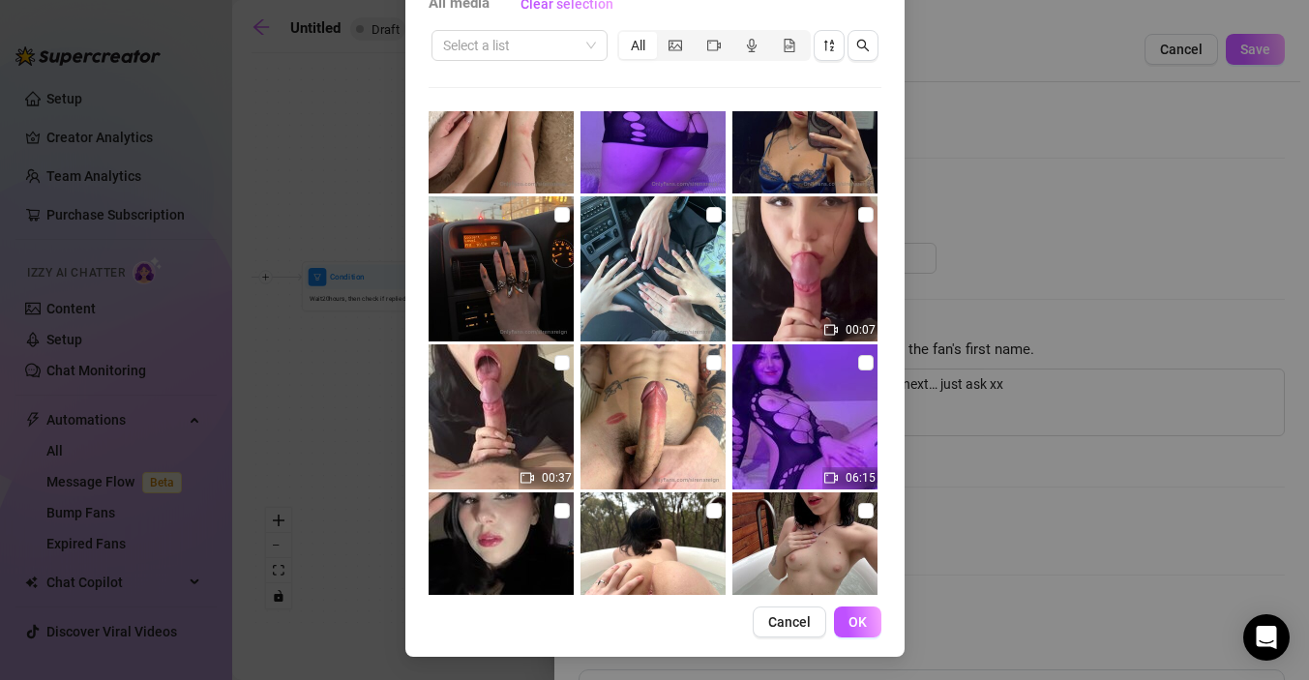
scroll to position [234, 0]
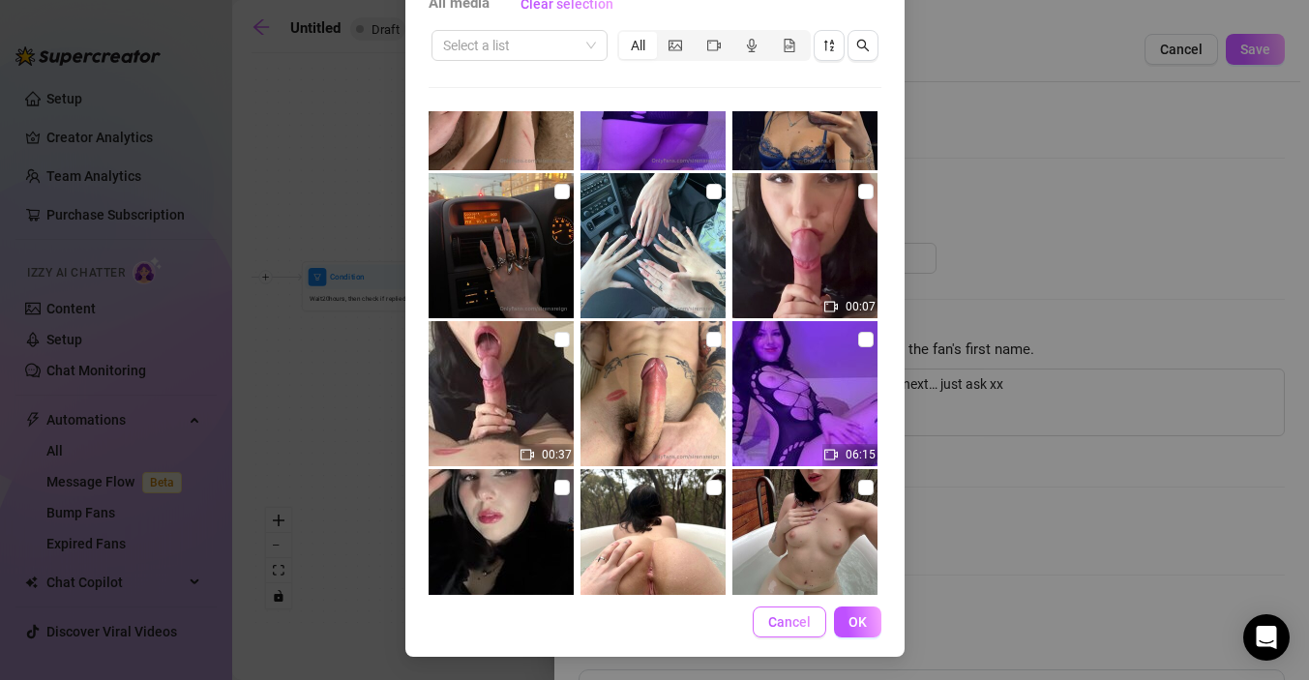
click at [785, 618] on span "Cancel" at bounding box center [789, 621] width 43 height 15
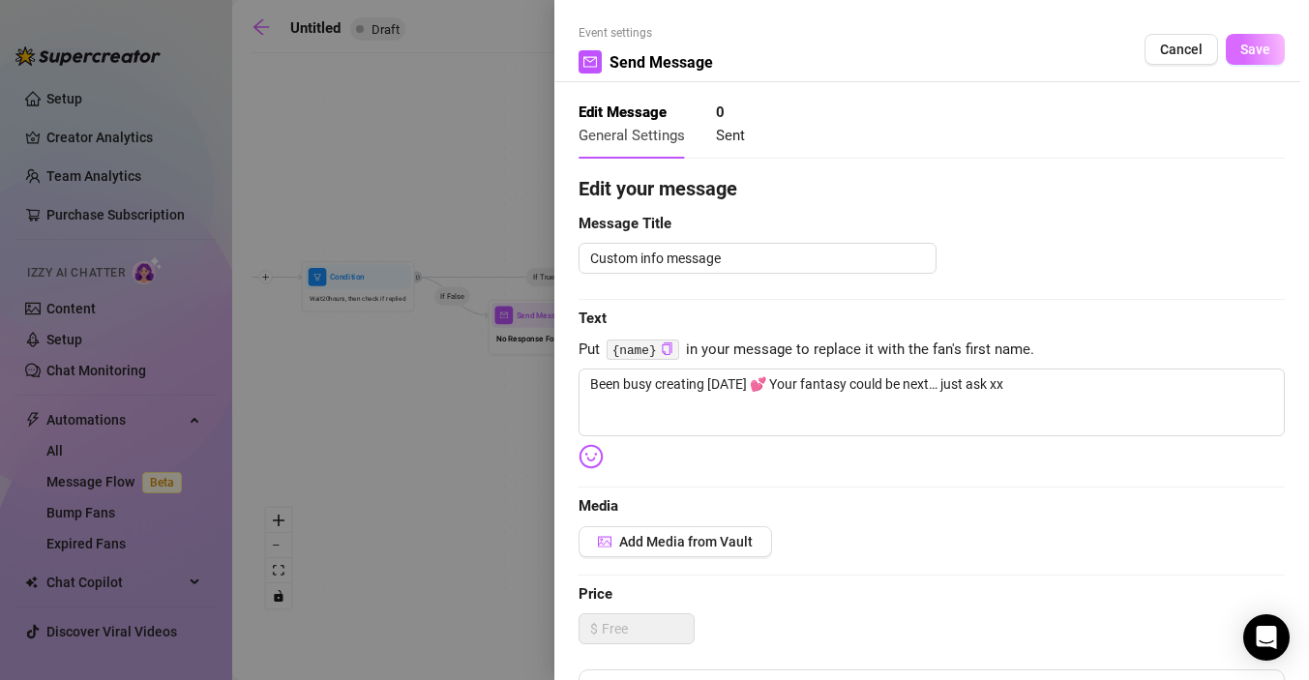
click at [1254, 49] on span "Save" at bounding box center [1256, 49] width 30 height 15
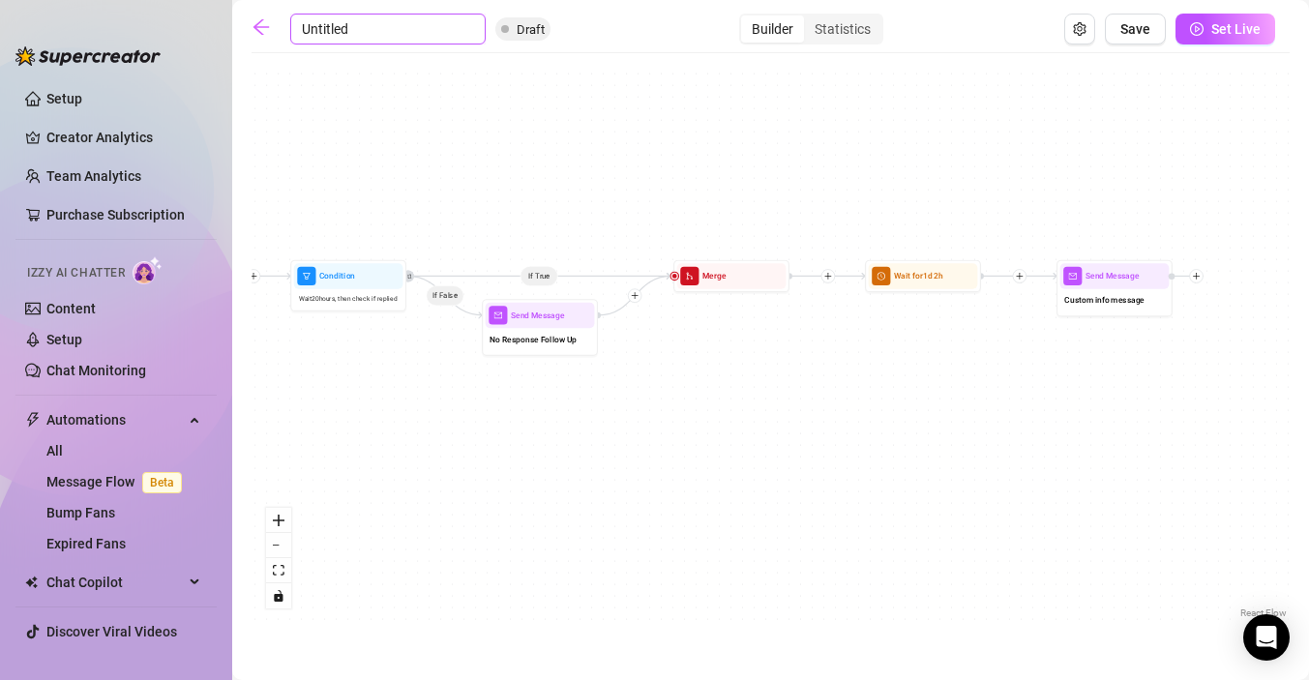
click at [329, 27] on input "Untitled" at bounding box center [387, 29] width 195 height 31
drag, startPoint x: 371, startPoint y: 27, endPoint x: 267, endPoint y: 25, distance: 103.6
drag, startPoint x: 360, startPoint y: 26, endPoint x: 302, endPoint y: 25, distance: 58.1
click at [302, 25] on input "Untitled" at bounding box center [387, 29] width 195 height 31
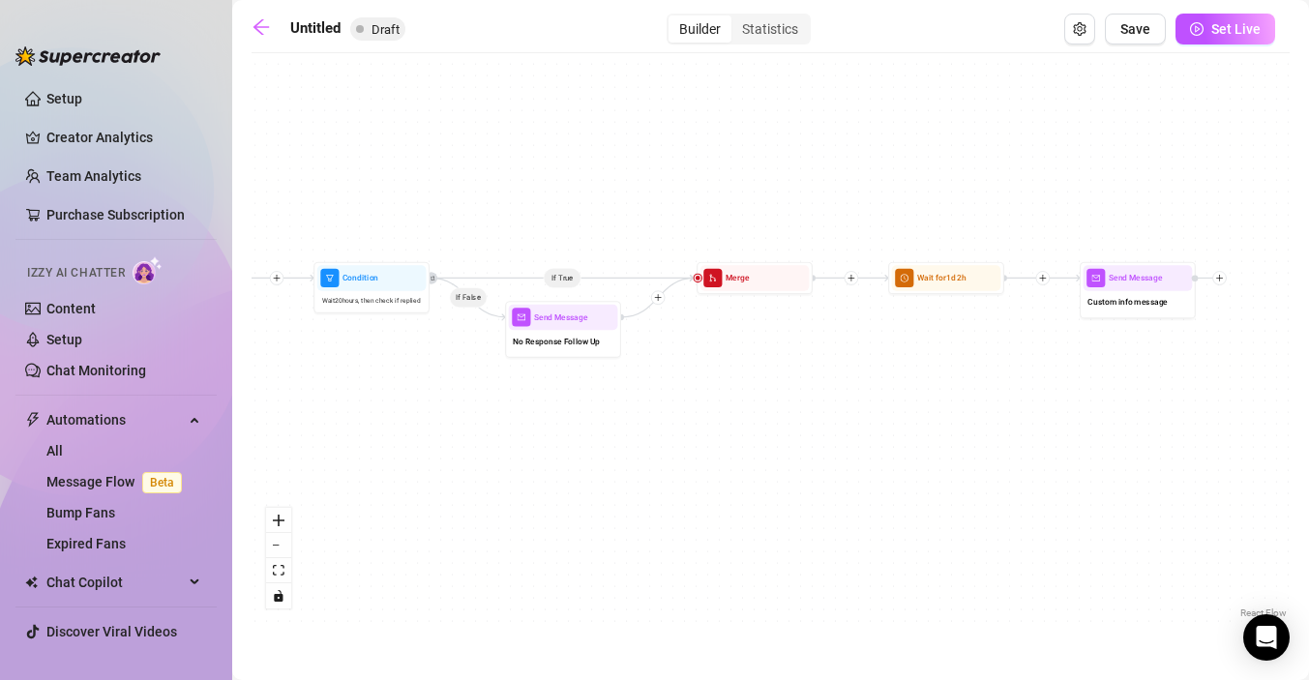
drag, startPoint x: 327, startPoint y: 72, endPoint x: 351, endPoint y: 75, distance: 24.4
click at [352, 75] on div "If True If False Send Message Custom info message Wait for 1d 2h Merge Send Mes…" at bounding box center [771, 343] width 1038 height 560
click at [323, 26] on input "text" at bounding box center [387, 29] width 195 height 31
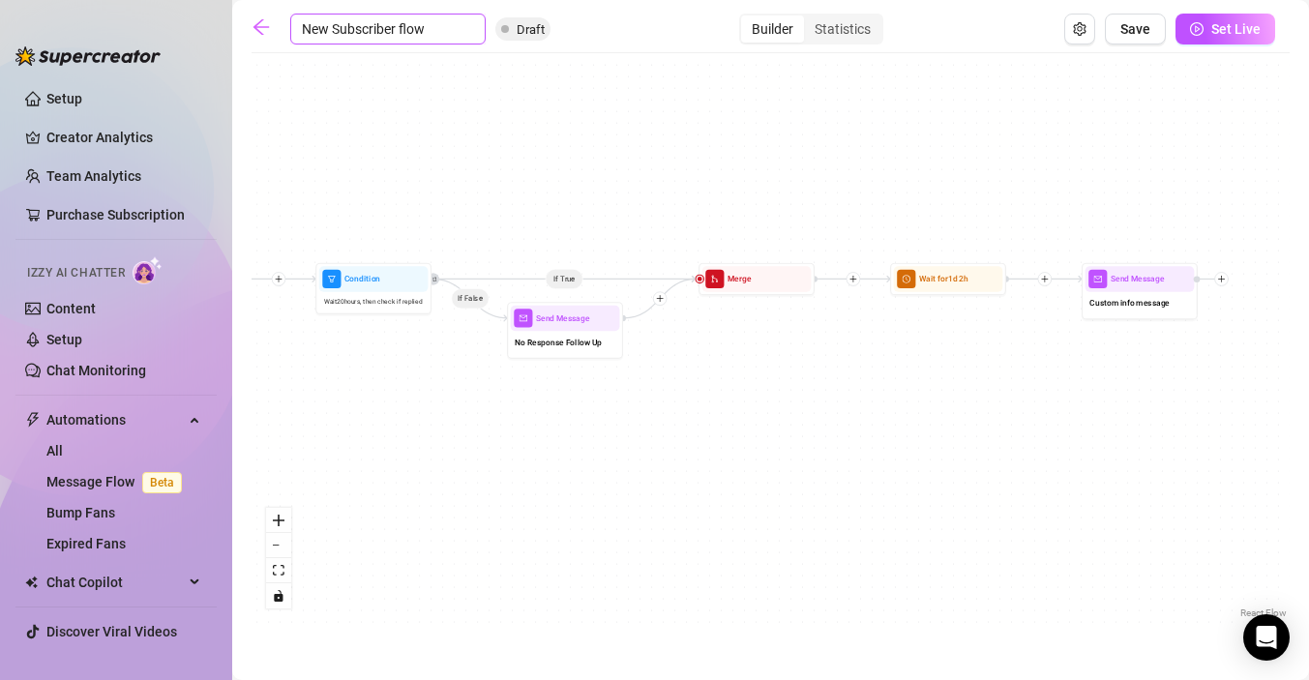
click at [330, 27] on input "New Subscriber flow" at bounding box center [387, 29] width 195 height 31
click at [394, 26] on input "New Subscriber flow" at bounding box center [387, 29] width 195 height 31
click at [394, 29] on input "New Subscriber flow" at bounding box center [387, 29] width 195 height 31
click at [266, 32] on icon "arrow-left" at bounding box center [261, 26] width 19 height 19
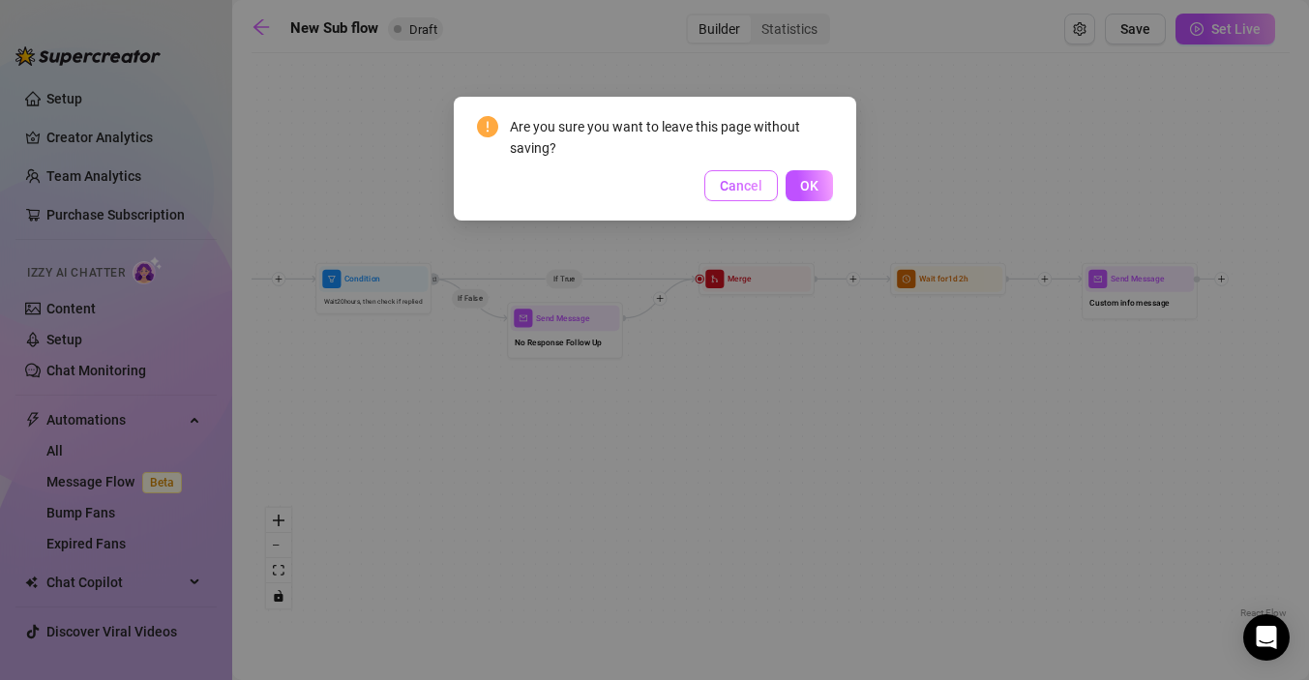
click at [744, 190] on span "Cancel" at bounding box center [741, 185] width 43 height 15
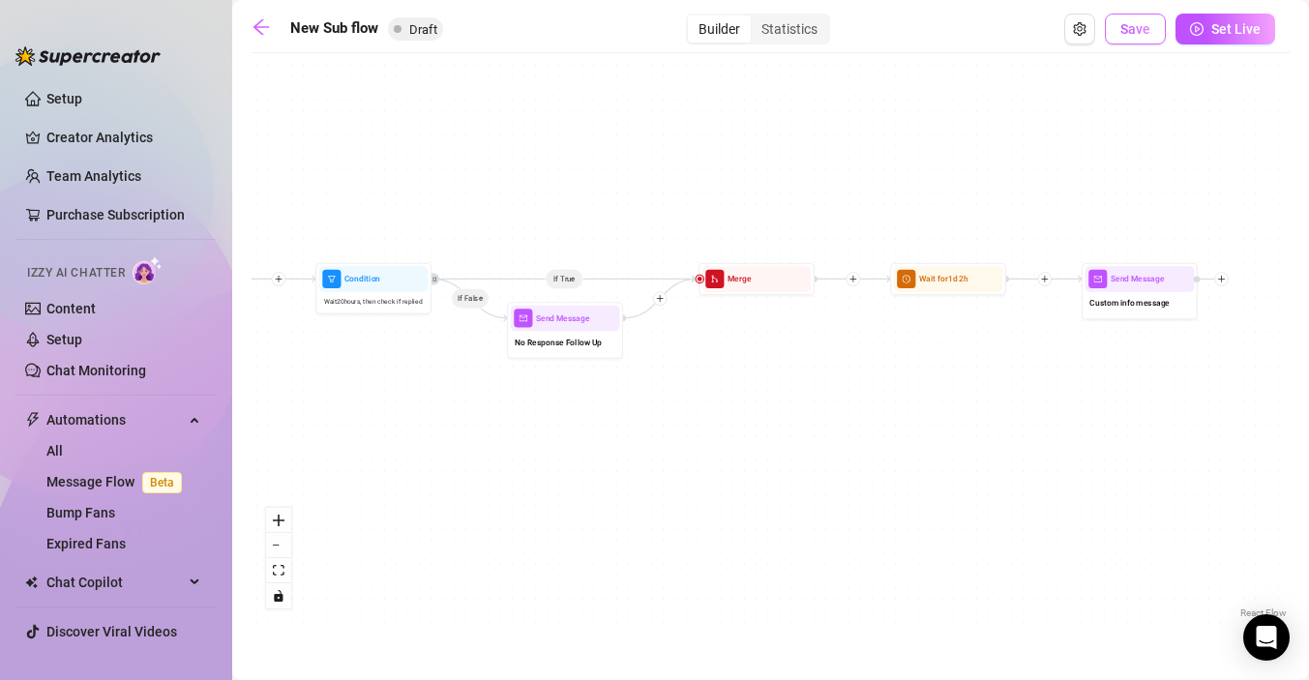
click at [1131, 24] on span "Save" at bounding box center [1136, 28] width 30 height 15
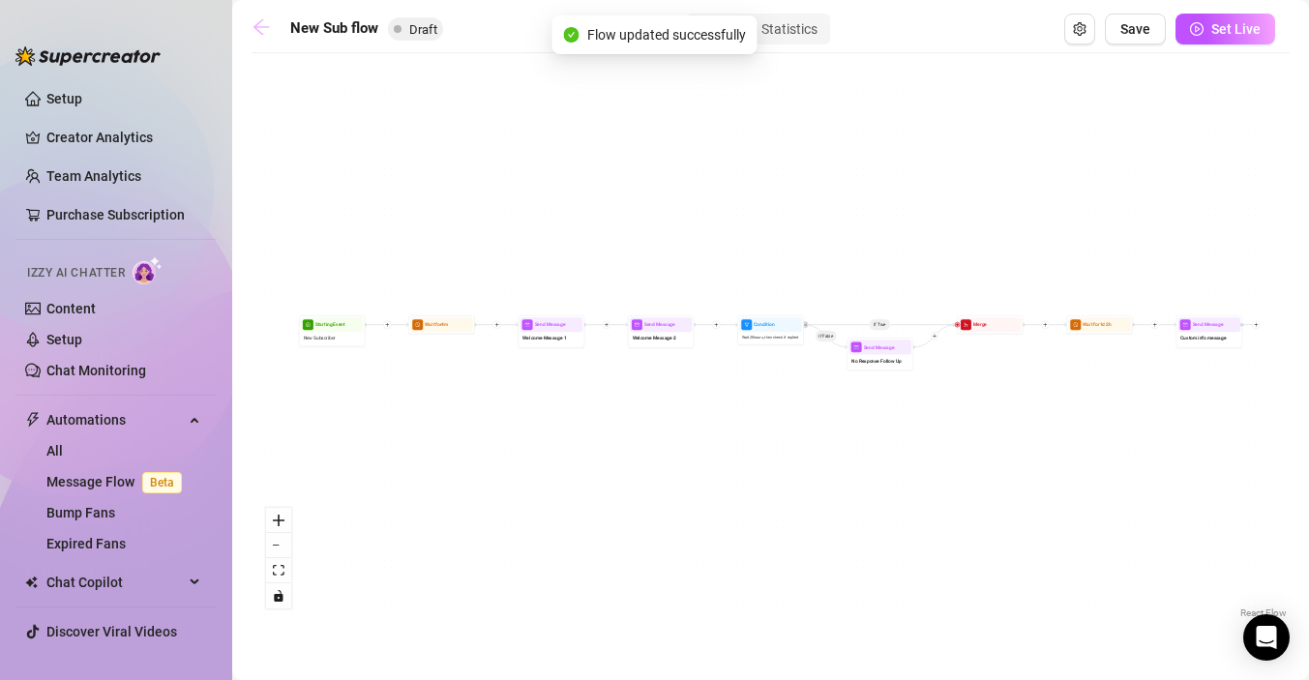
click at [256, 31] on icon "arrow-left" at bounding box center [261, 26] width 19 height 19
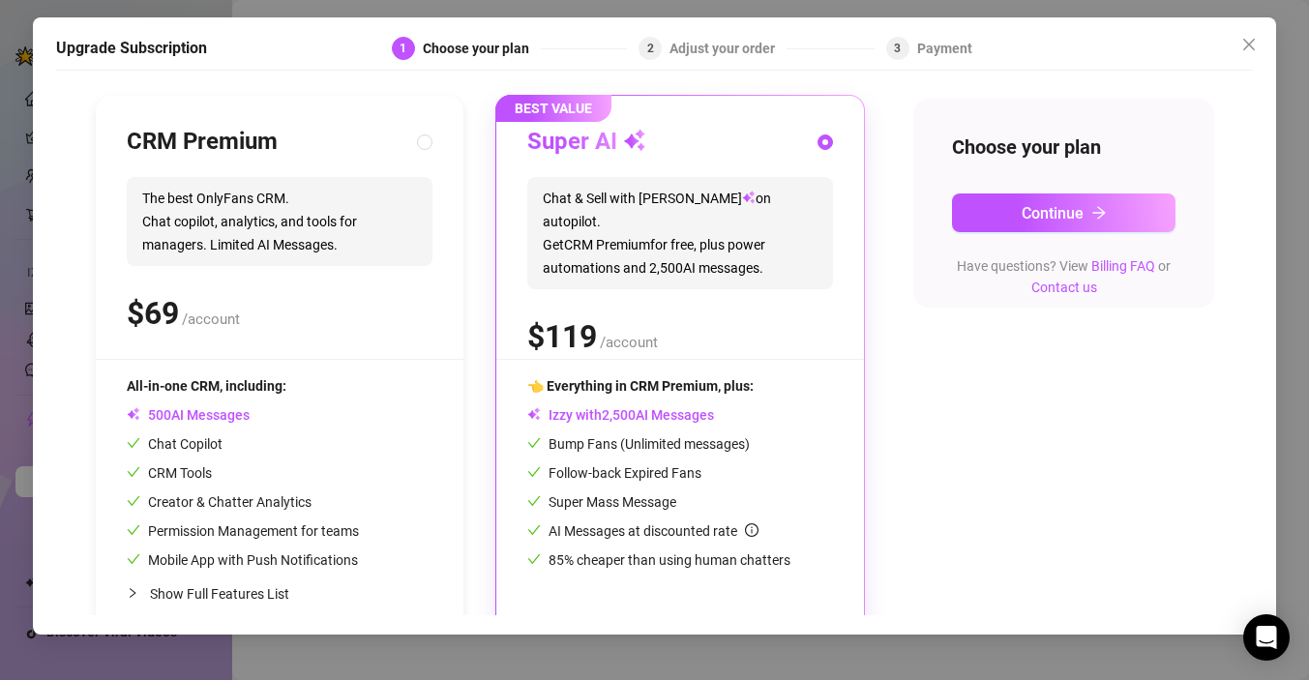
scroll to position [221, 0]
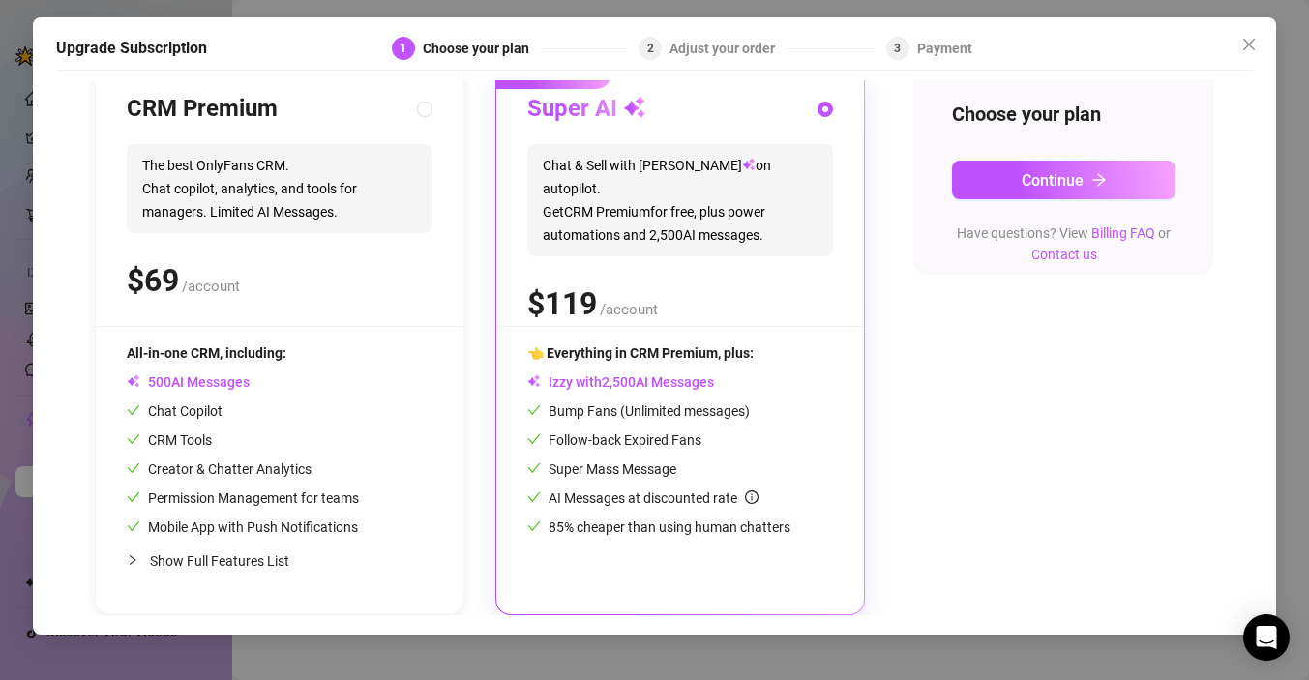
click at [315, 434] on div "CRM Tools" at bounding box center [243, 440] width 232 height 21
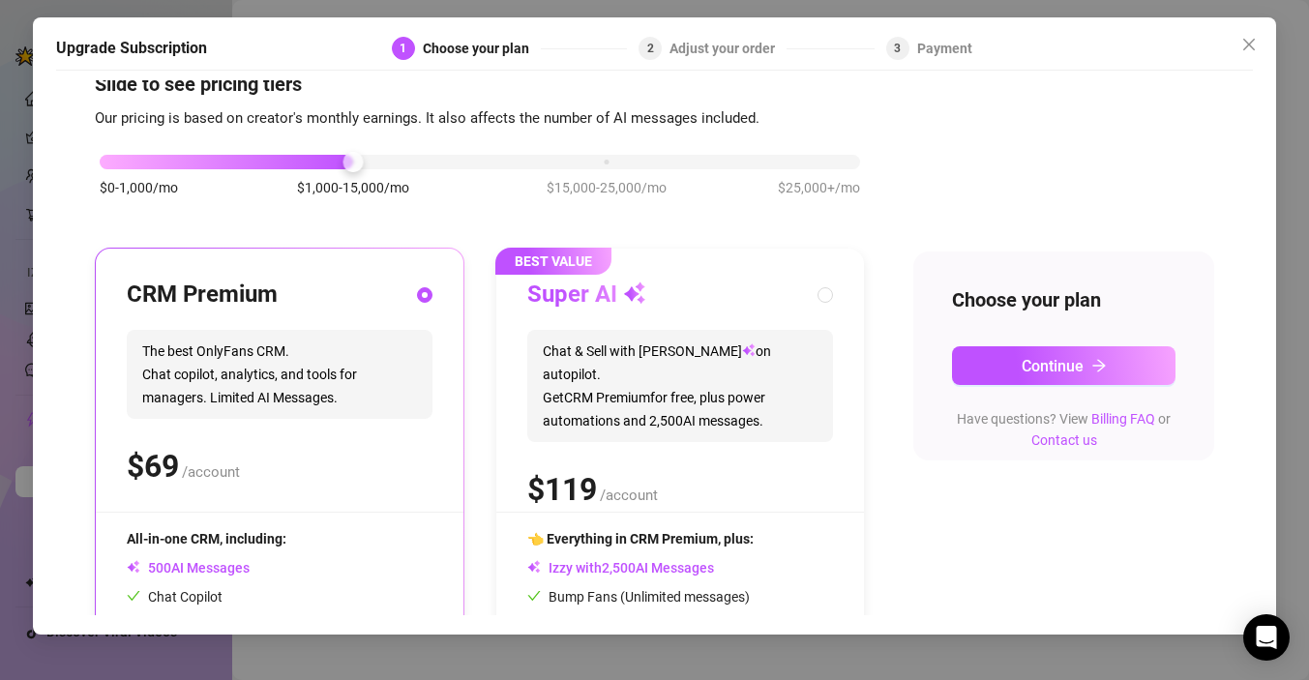
scroll to position [24, 0]
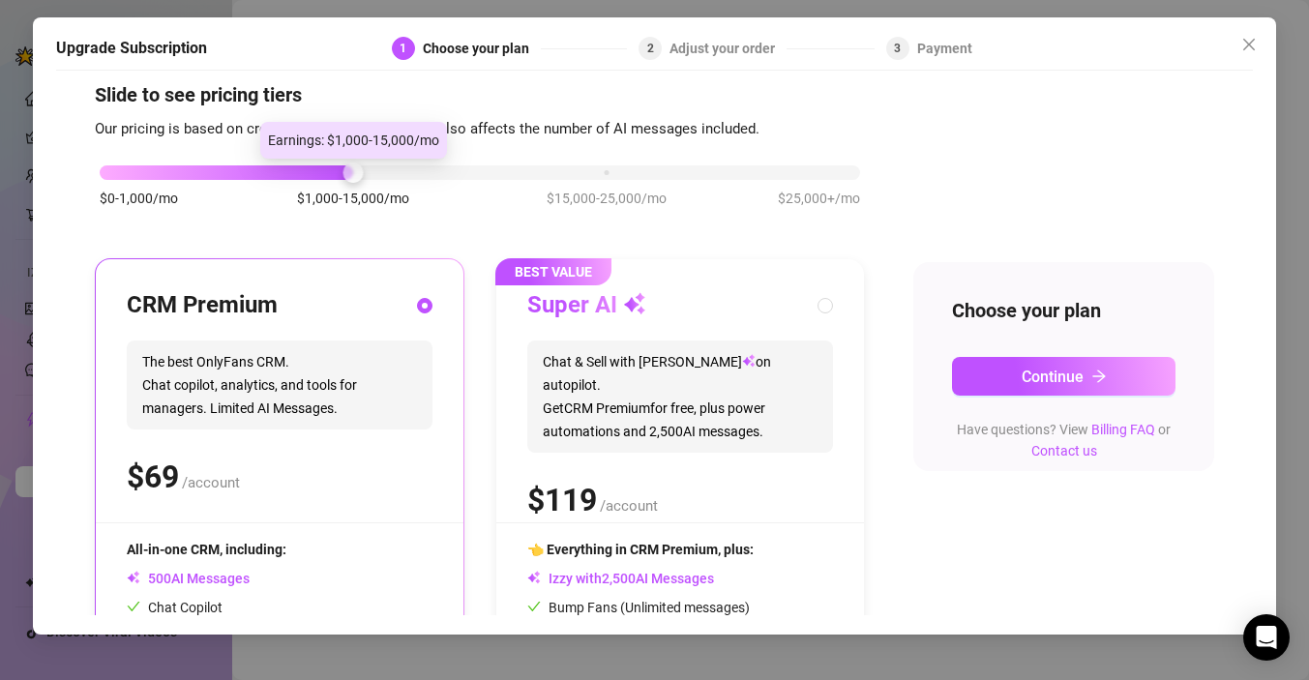
drag, startPoint x: 350, startPoint y: 172, endPoint x: 255, endPoint y: 179, distance: 95.1
click at [255, 173] on div "$0-1,000/mo $1,000-15,000/mo $15,000-25,000/mo $25,000+/mo" at bounding box center [480, 168] width 761 height 12
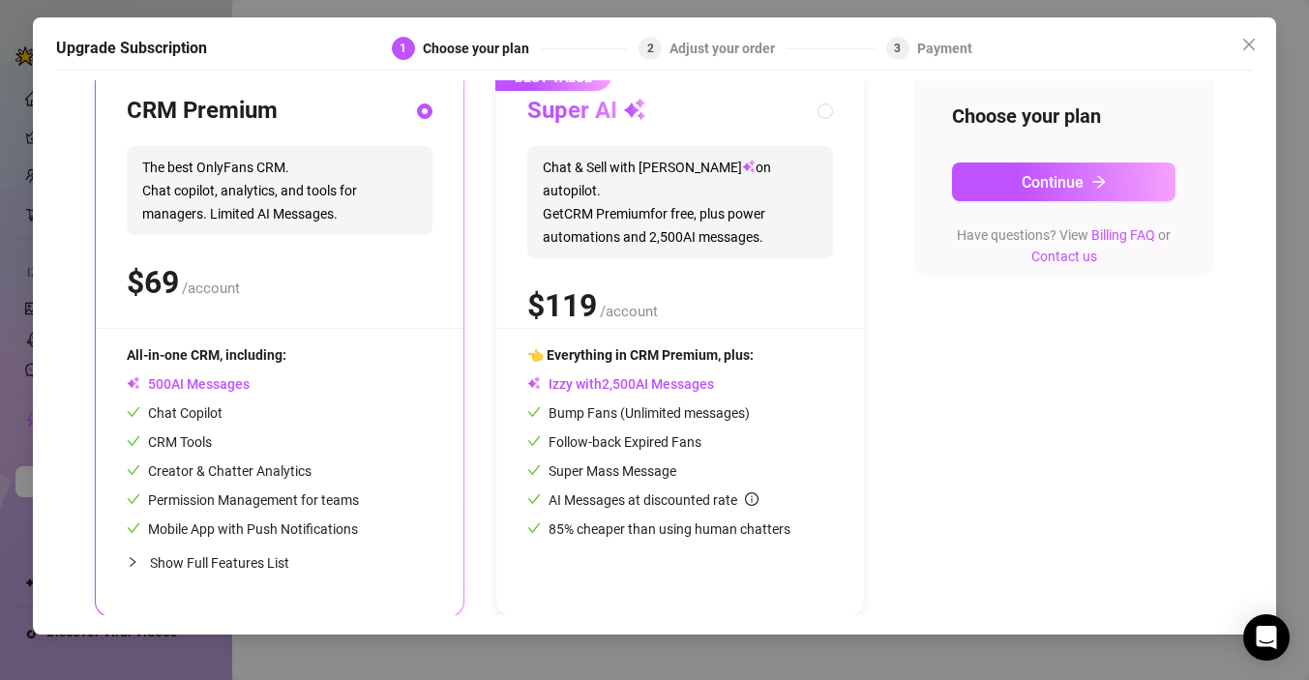
scroll to position [221, 0]
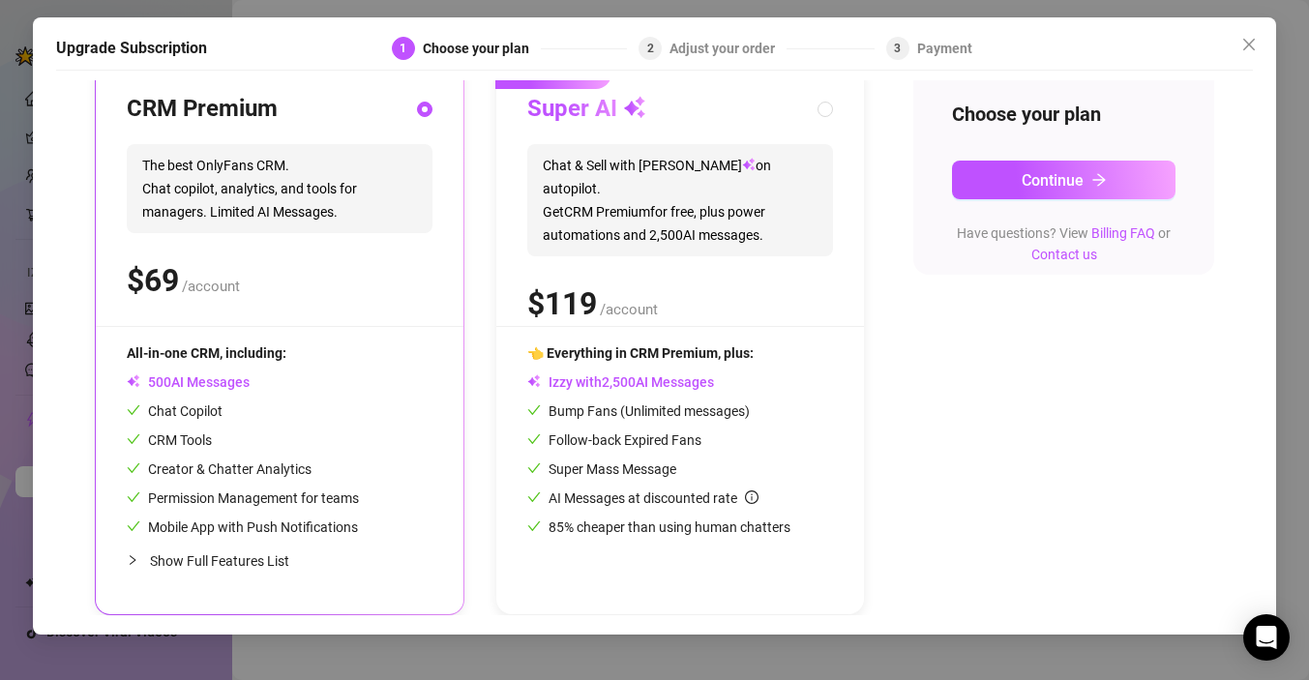
click at [209, 555] on span "Show Full Features List" at bounding box center [219, 561] width 139 height 15
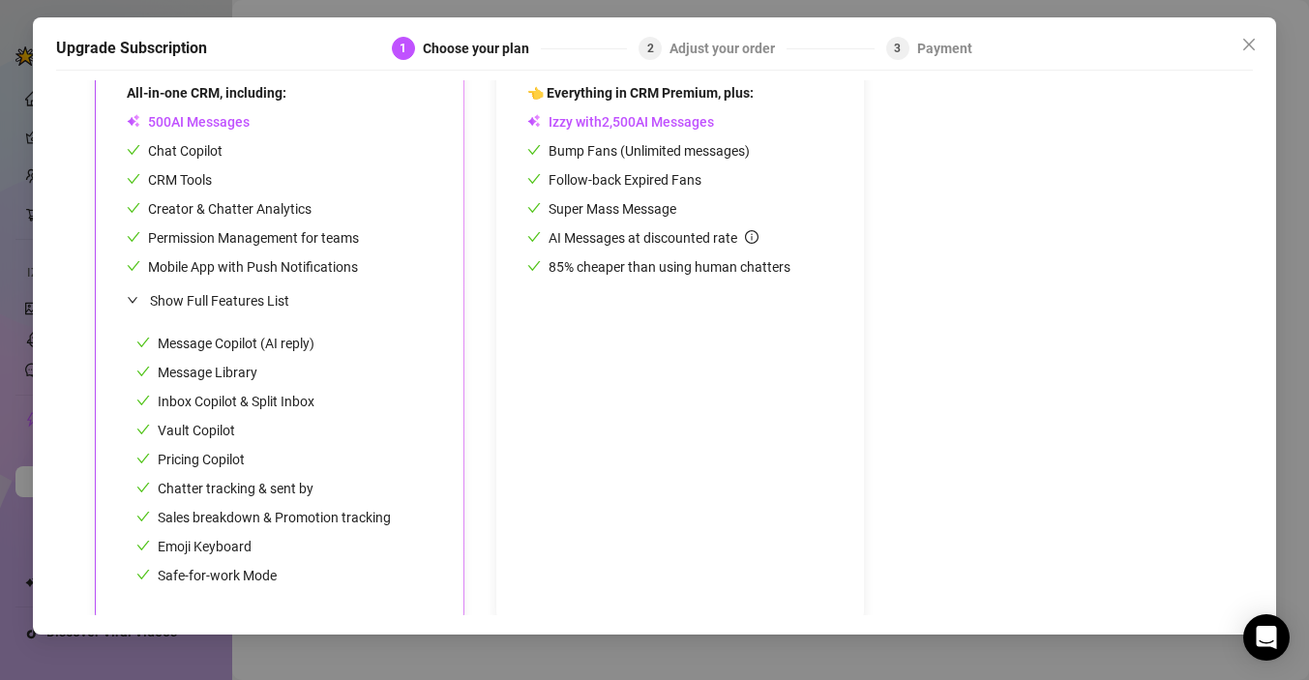
scroll to position [494, 0]
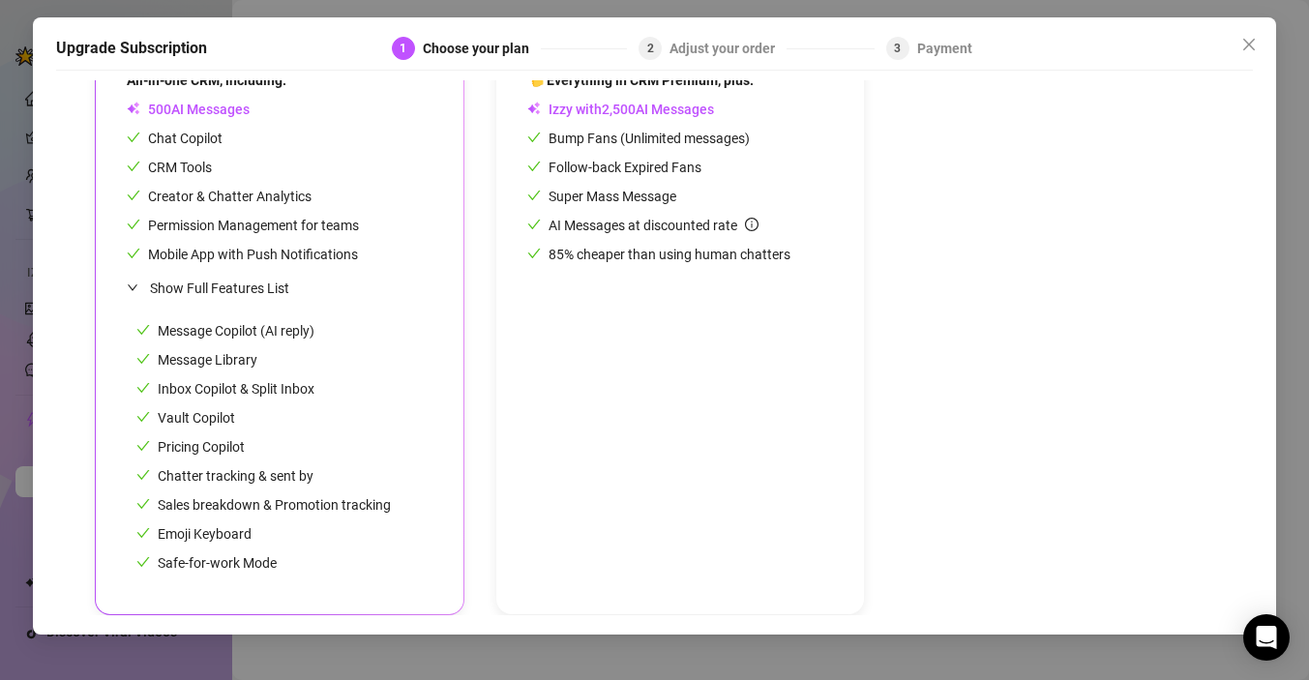
click at [663, 377] on div "👈 Everything in CRM Premium, plus: Izzy with AI Messages Bump Fans (Unlimited m…" at bounding box center [680, 327] width 306 height 514
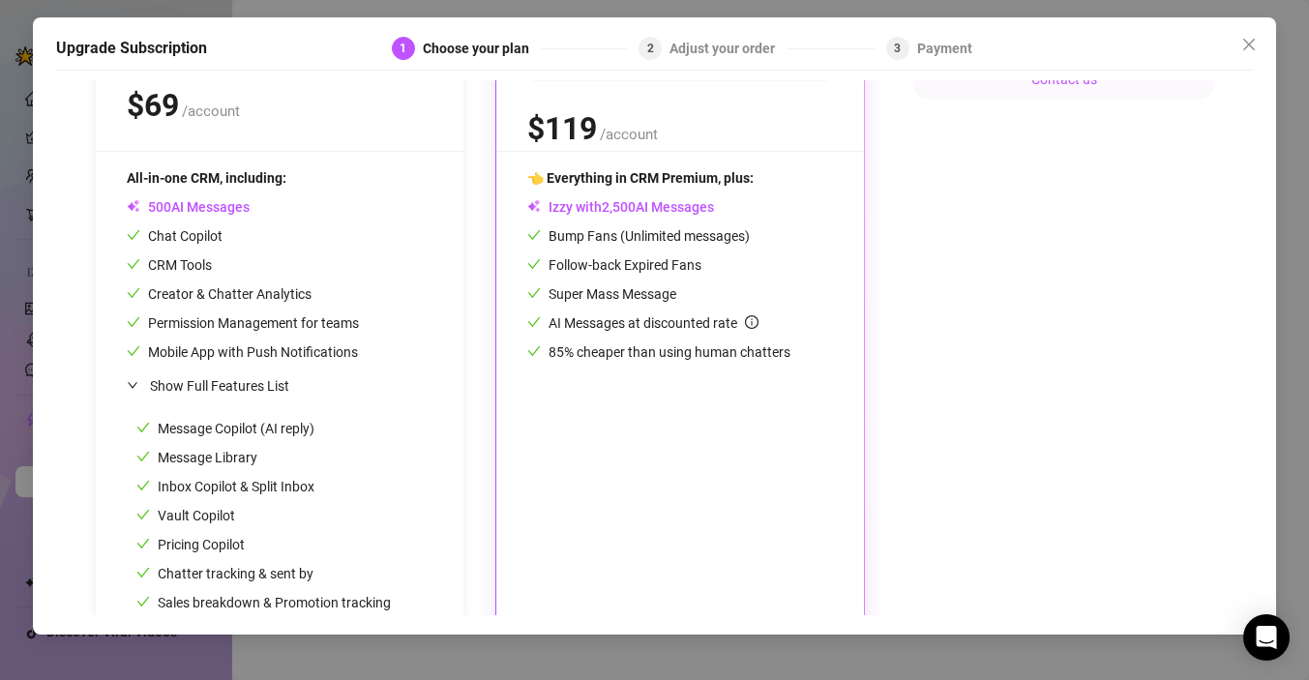
scroll to position [383, 0]
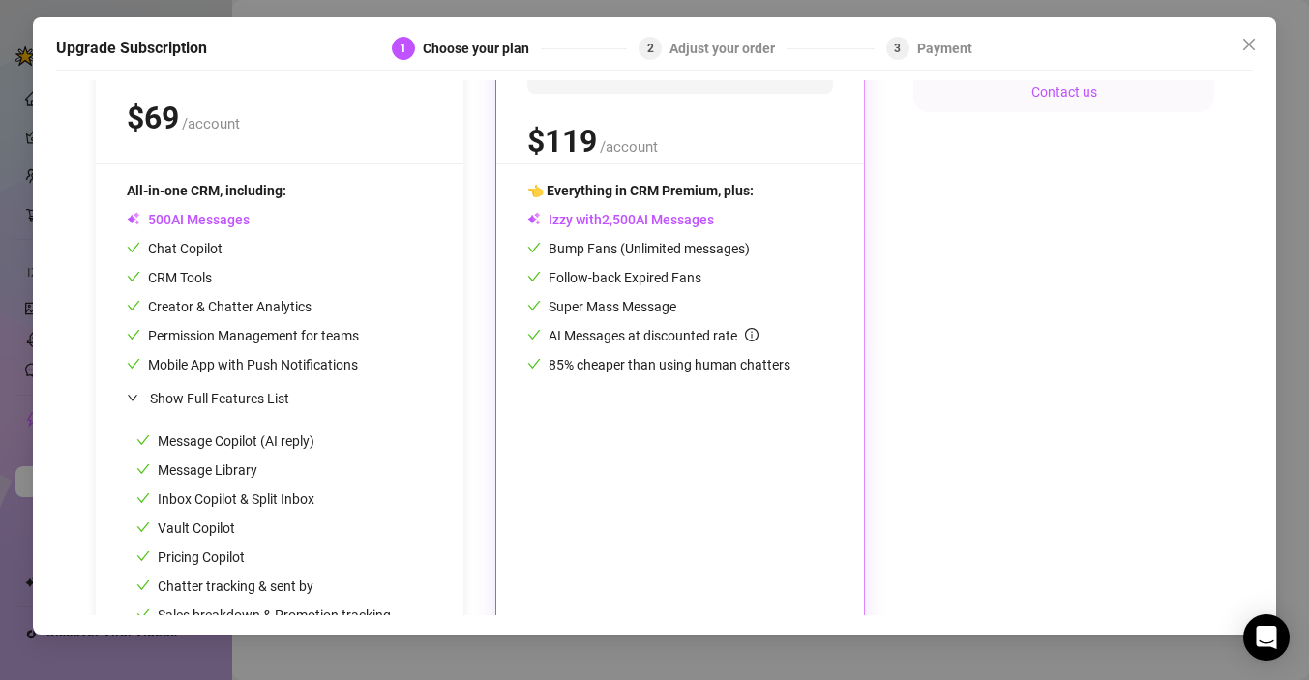
click at [349, 413] on div "Show Full Features List" at bounding box center [280, 397] width 306 height 45
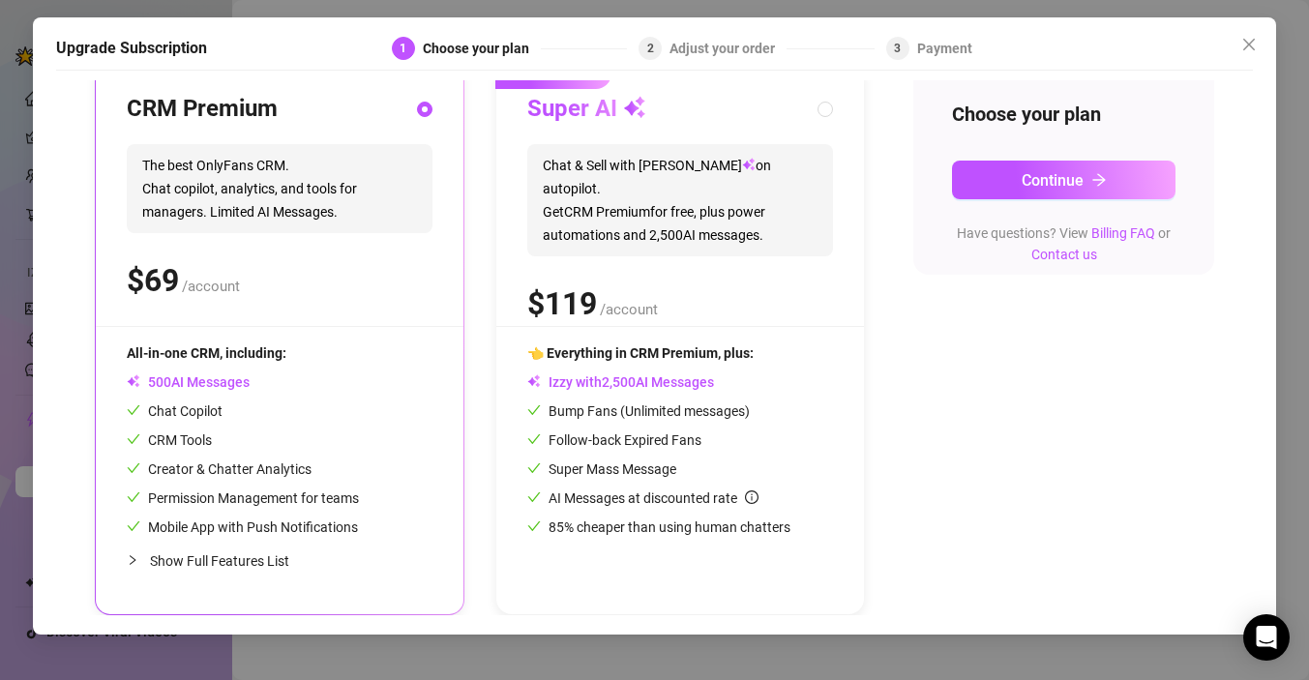
scroll to position [221, 0]
click at [224, 560] on span "Show Full Features List" at bounding box center [219, 561] width 139 height 15
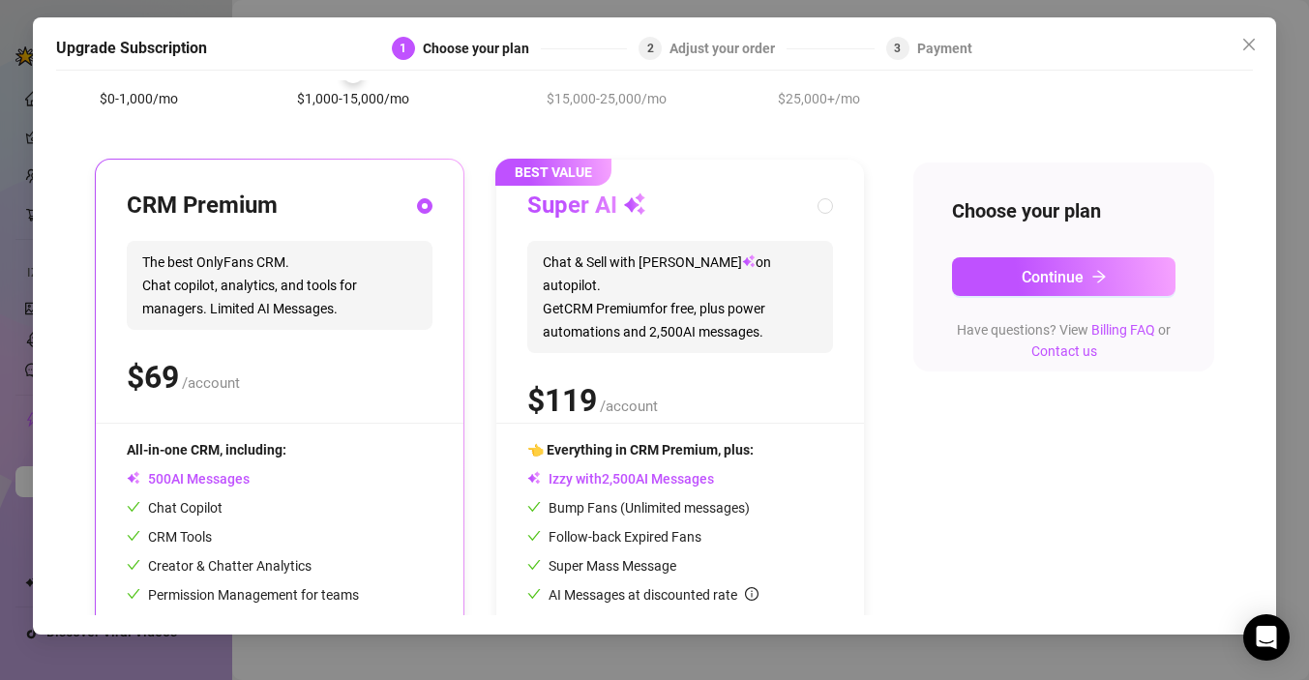
scroll to position [21, 0]
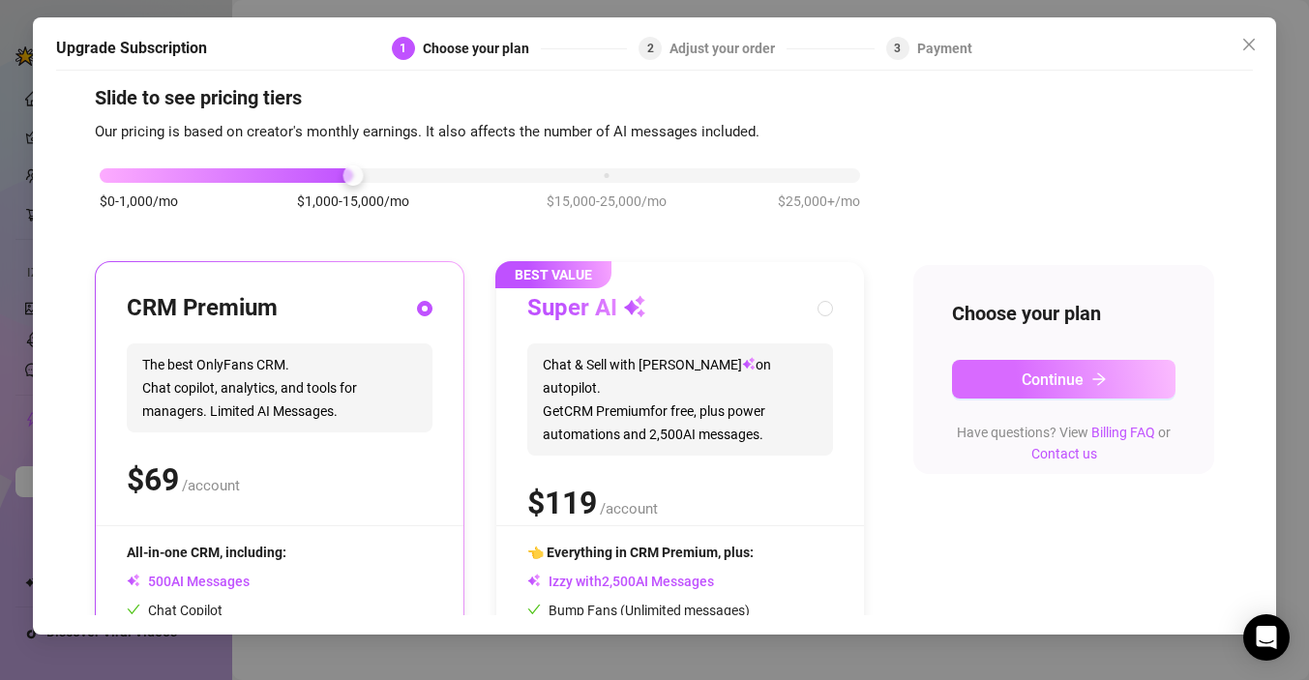
click at [1052, 371] on span "Continue" at bounding box center [1053, 380] width 62 height 18
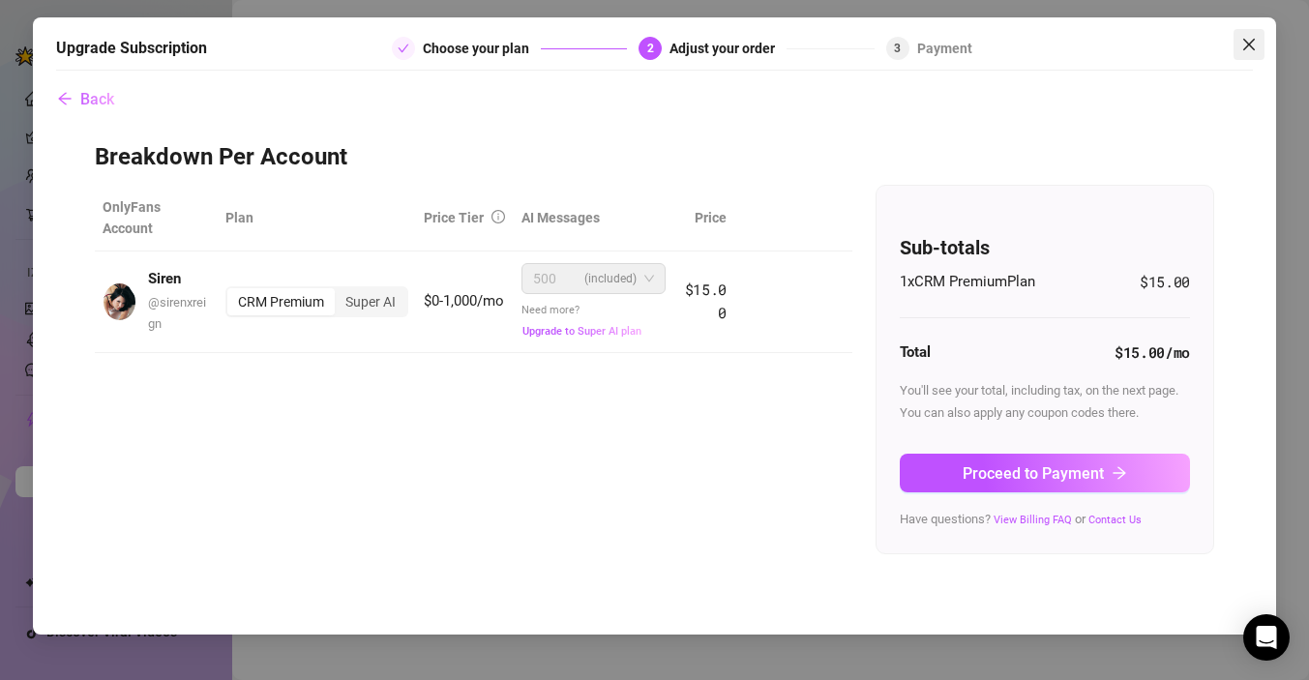
click at [1242, 43] on icon "close" at bounding box center [1249, 44] width 15 height 15
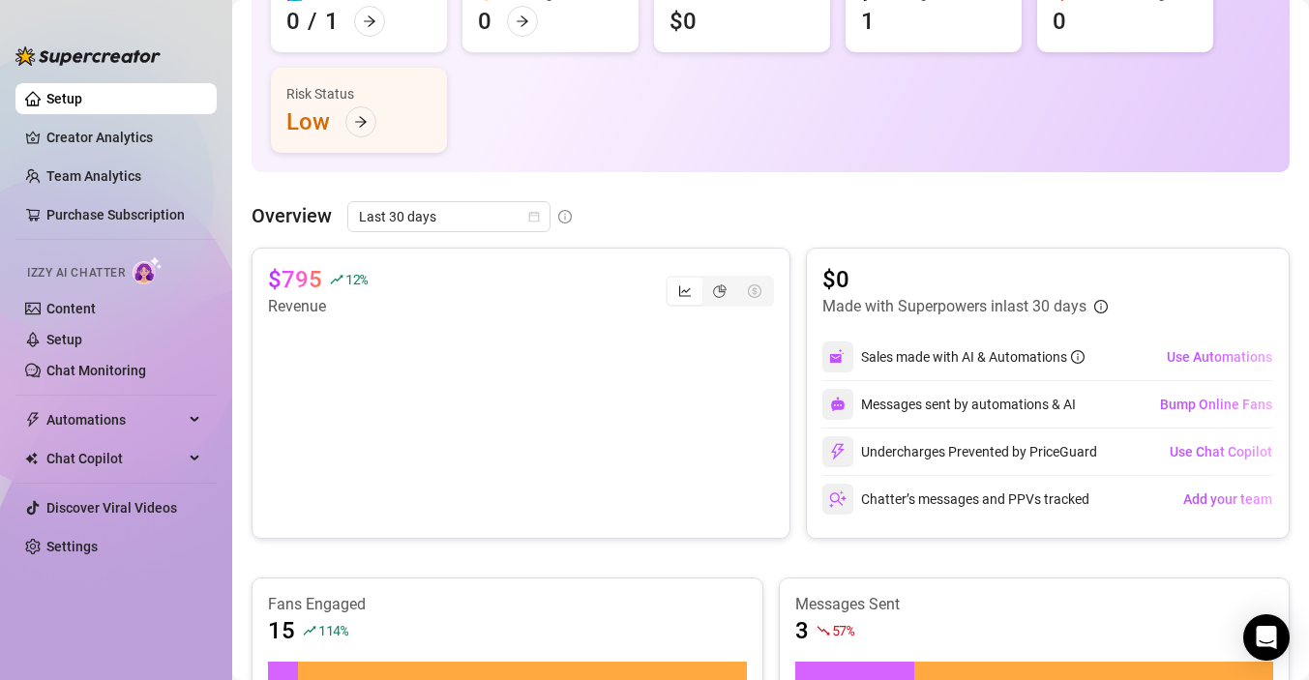
scroll to position [203, 0]
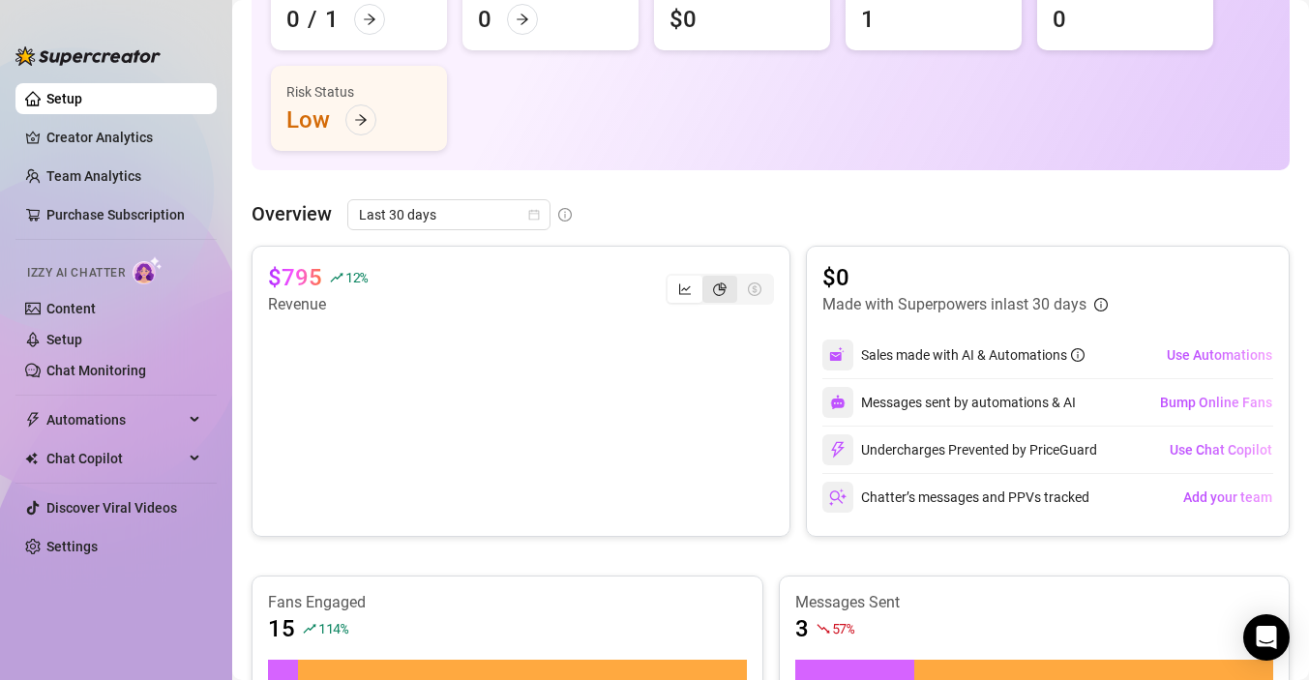
click at [722, 283] on icon "pie-chart" at bounding box center [720, 290] width 14 height 14
click at [707, 279] on input "segmented control" at bounding box center [707, 279] width 0 height 0
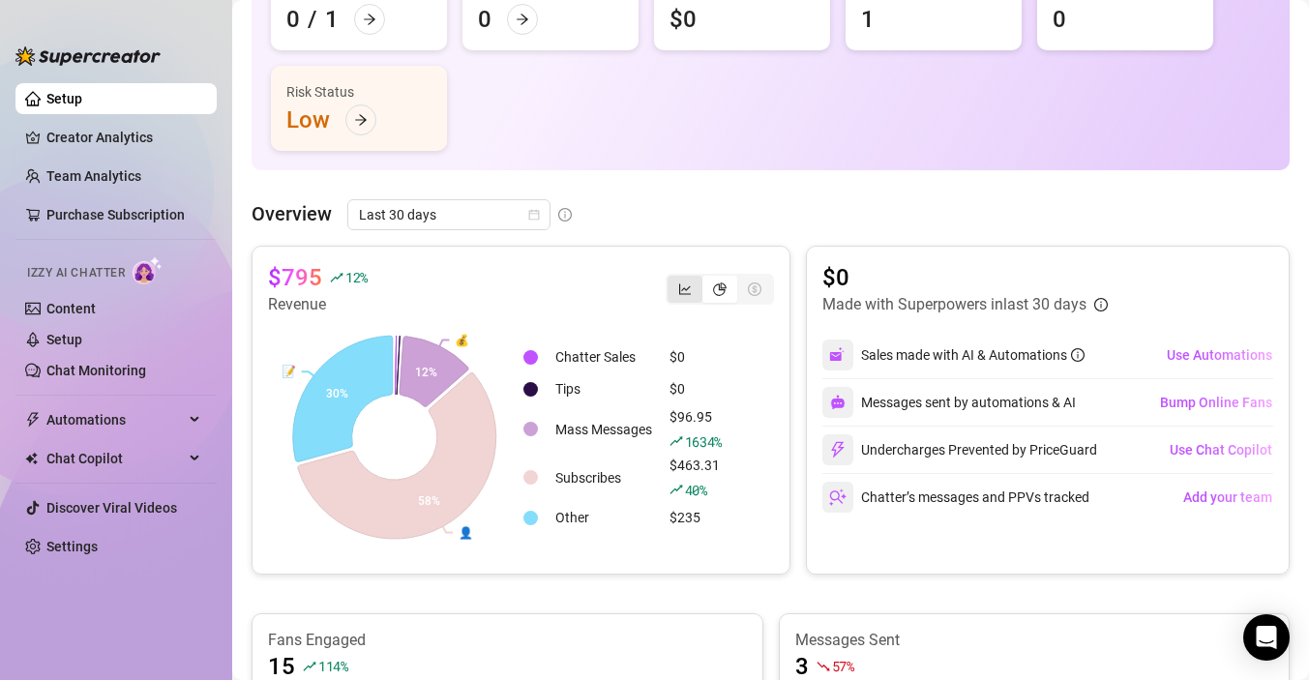
click at [690, 287] on icon "line-chart" at bounding box center [685, 290] width 14 height 14
click at [673, 279] on input "segmented control" at bounding box center [673, 279] width 0 height 0
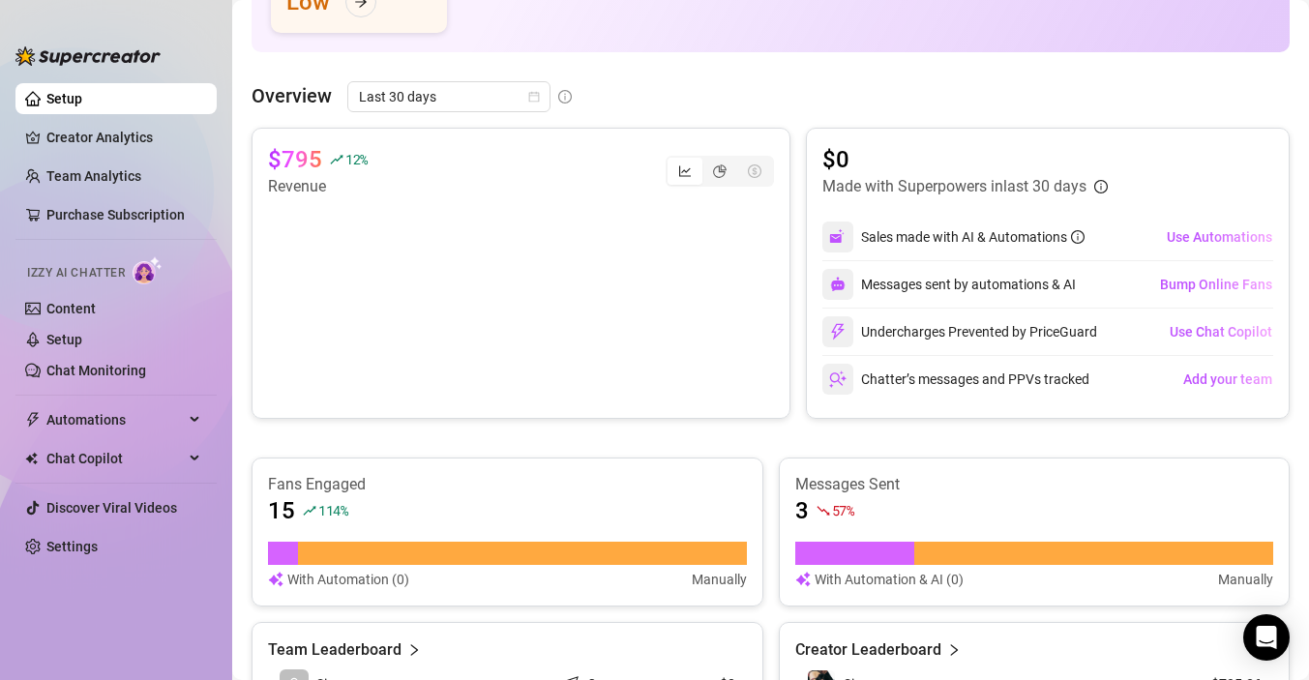
scroll to position [318, 0]
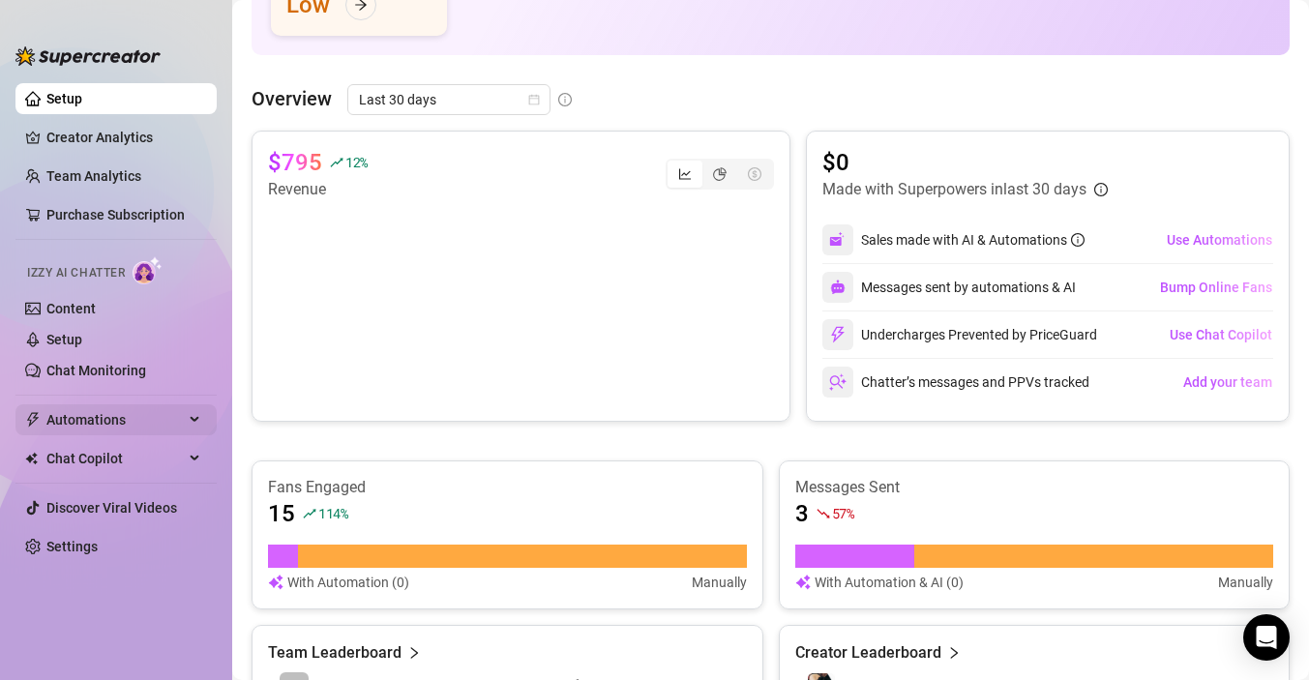
click at [82, 424] on span "Automations" at bounding box center [114, 419] width 137 height 31
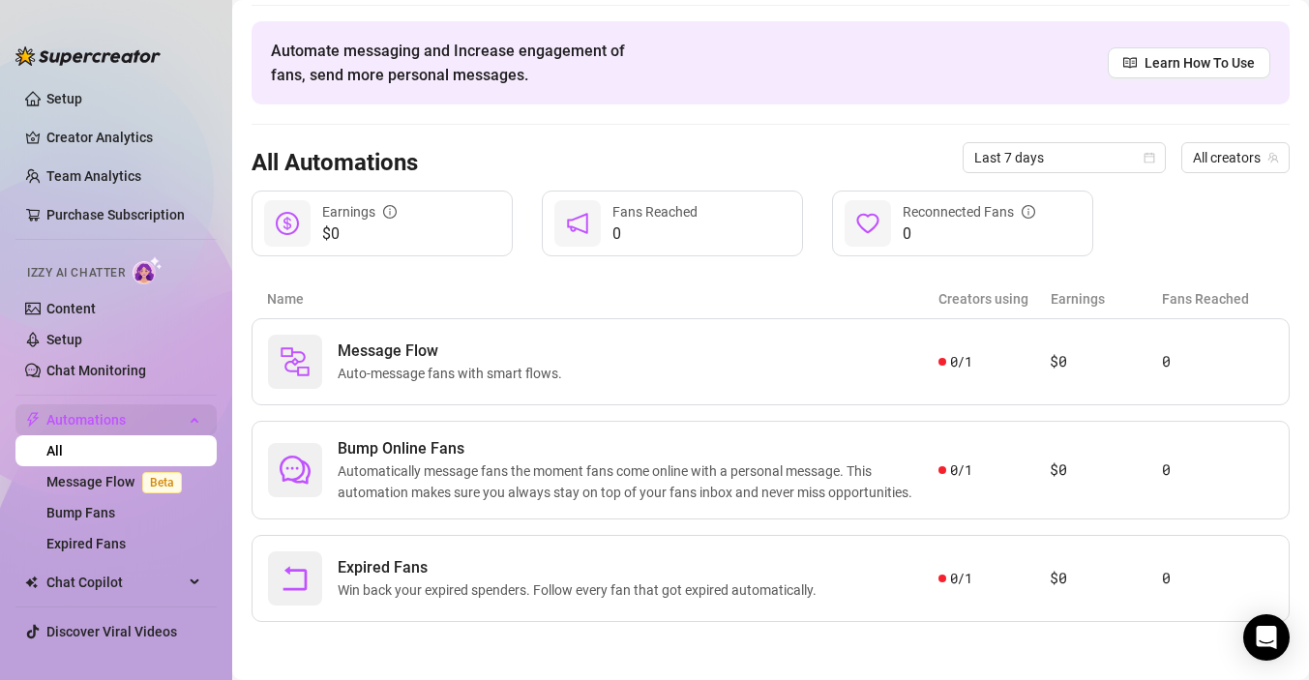
scroll to position [60, 0]
click at [481, 365] on span "Auto-message fans with smart flows." at bounding box center [454, 373] width 232 height 21
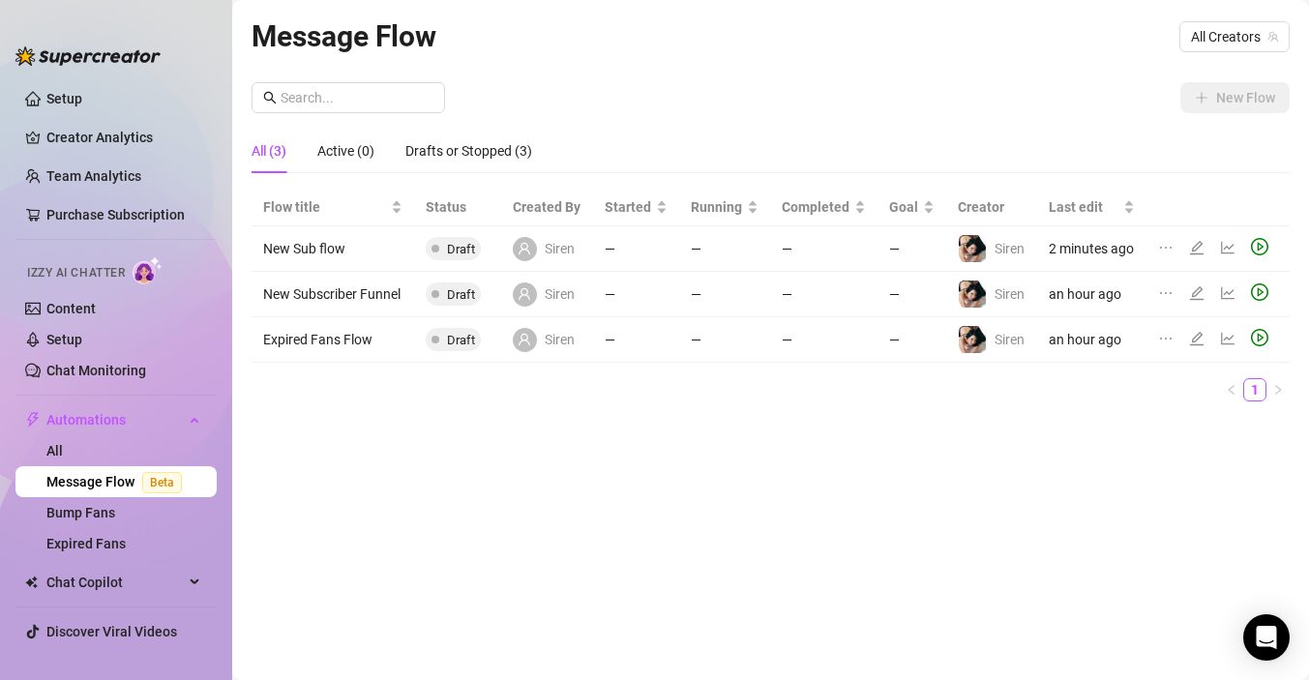
click at [1197, 244] on icon "edit" at bounding box center [1196, 247] width 15 height 15
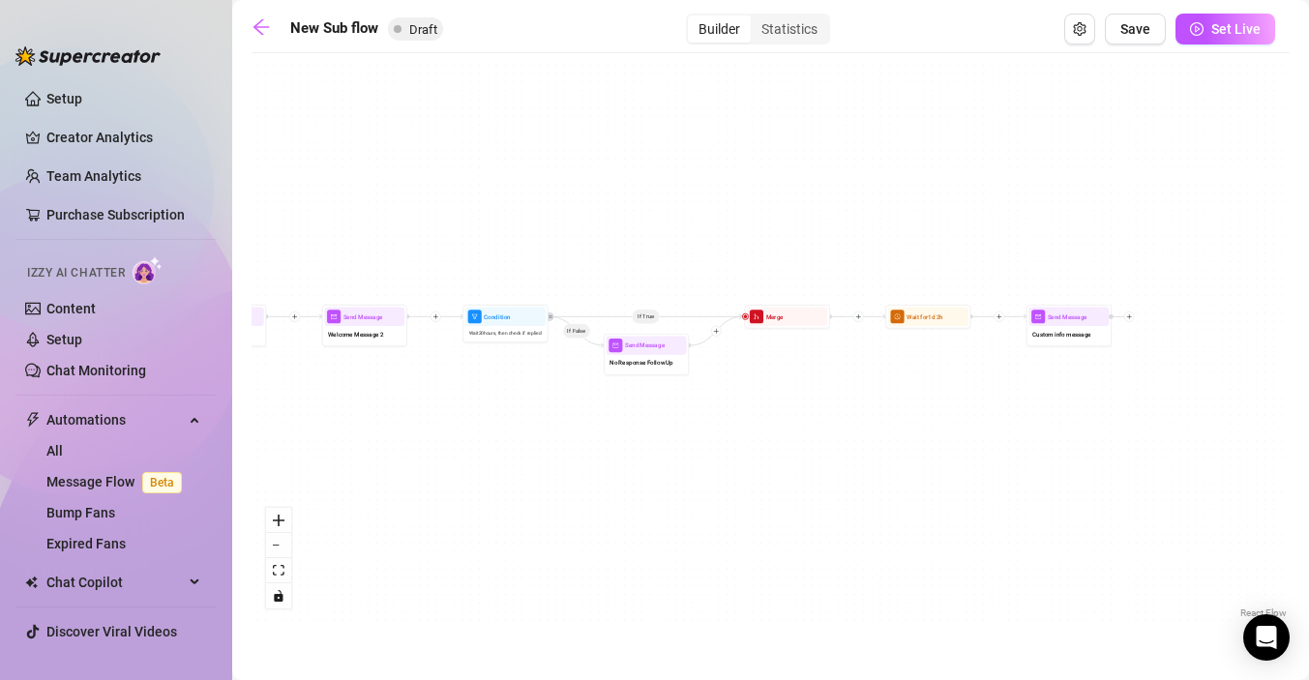
drag, startPoint x: 957, startPoint y: 401, endPoint x: 726, endPoint y: 388, distance: 231.6
click at [726, 388] on div "If True If False Send Message Custom info message Wait for 1d 2h Merge Send Mes…" at bounding box center [771, 343] width 1038 height 560
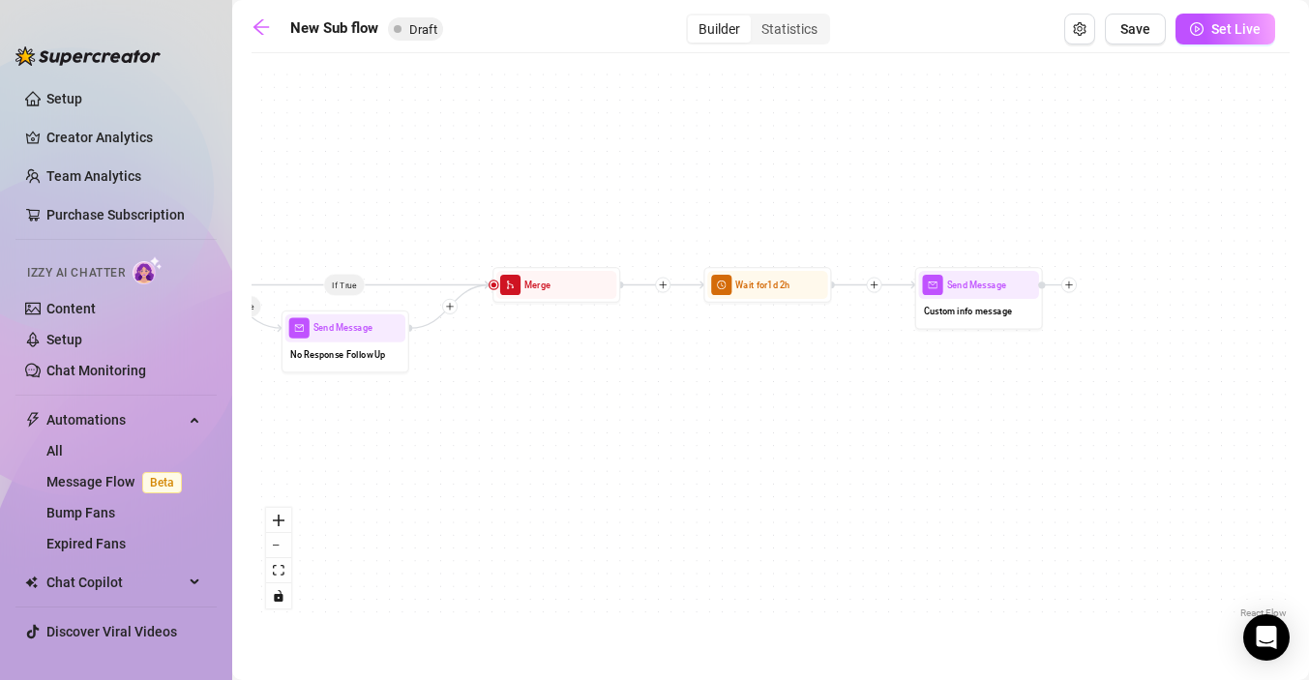
drag, startPoint x: 914, startPoint y: 389, endPoint x: 716, endPoint y: 389, distance: 198.4
click at [716, 389] on div "If True If False Send Message Custom info message Wait for 1d 2h Merge Send Mes…" at bounding box center [771, 343] width 1038 height 560
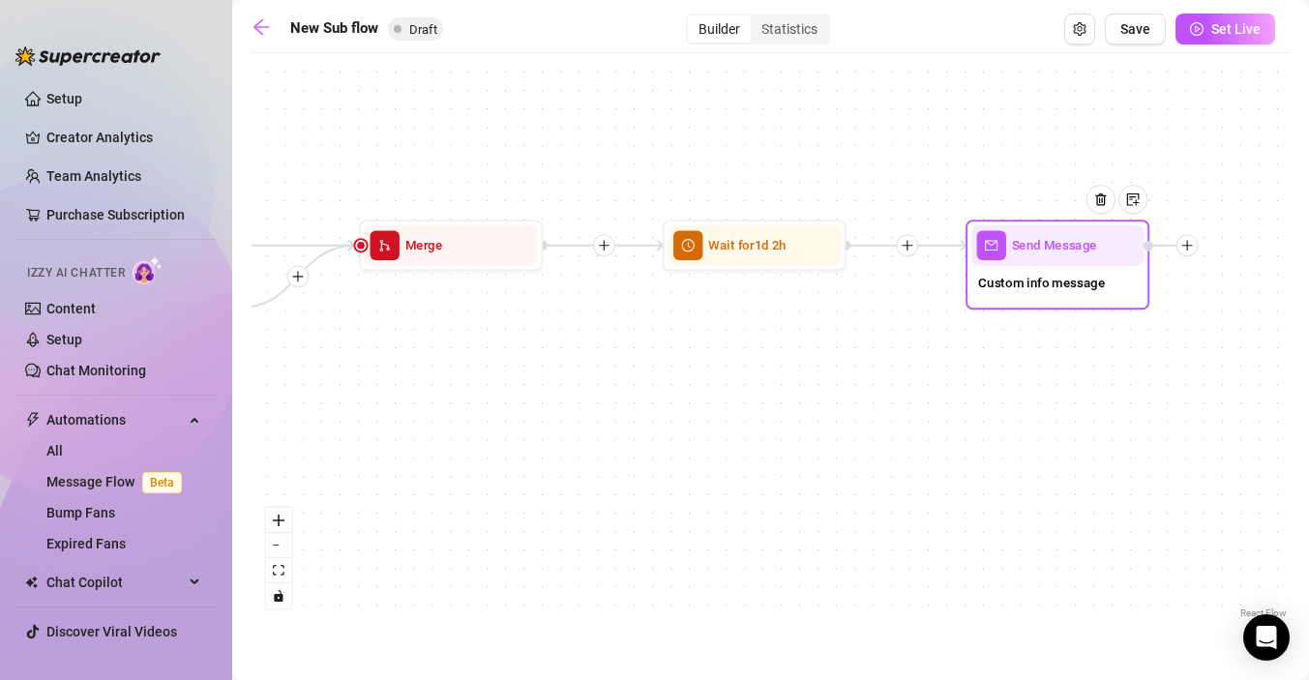
click at [1026, 289] on span "Custom info message" at bounding box center [1041, 283] width 127 height 20
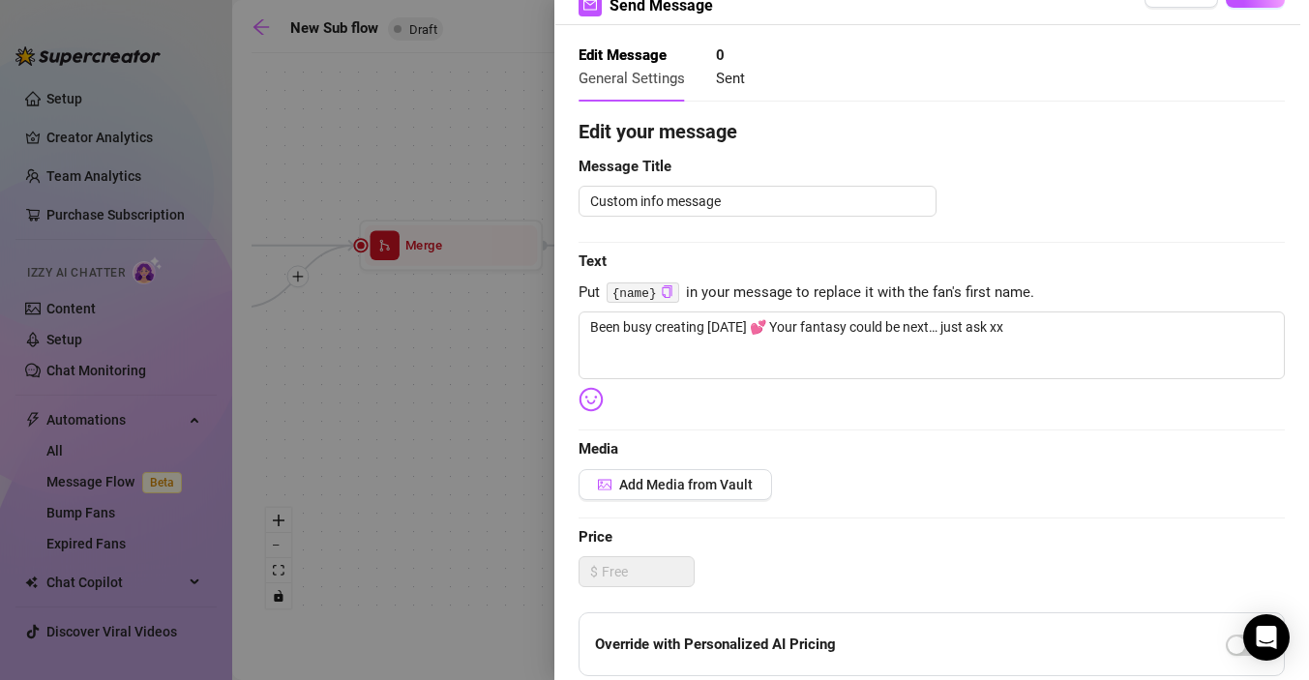
scroll to position [62, 0]
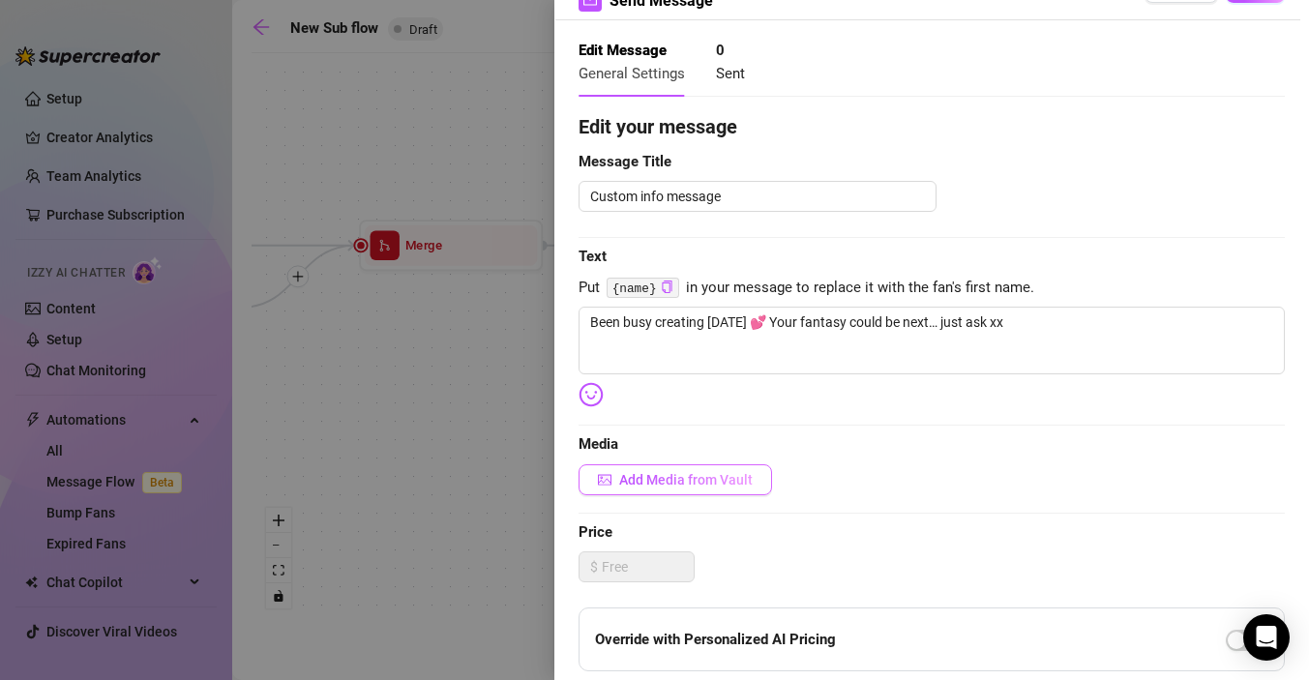
click at [689, 485] on span "Add Media from Vault" at bounding box center [686, 479] width 134 height 15
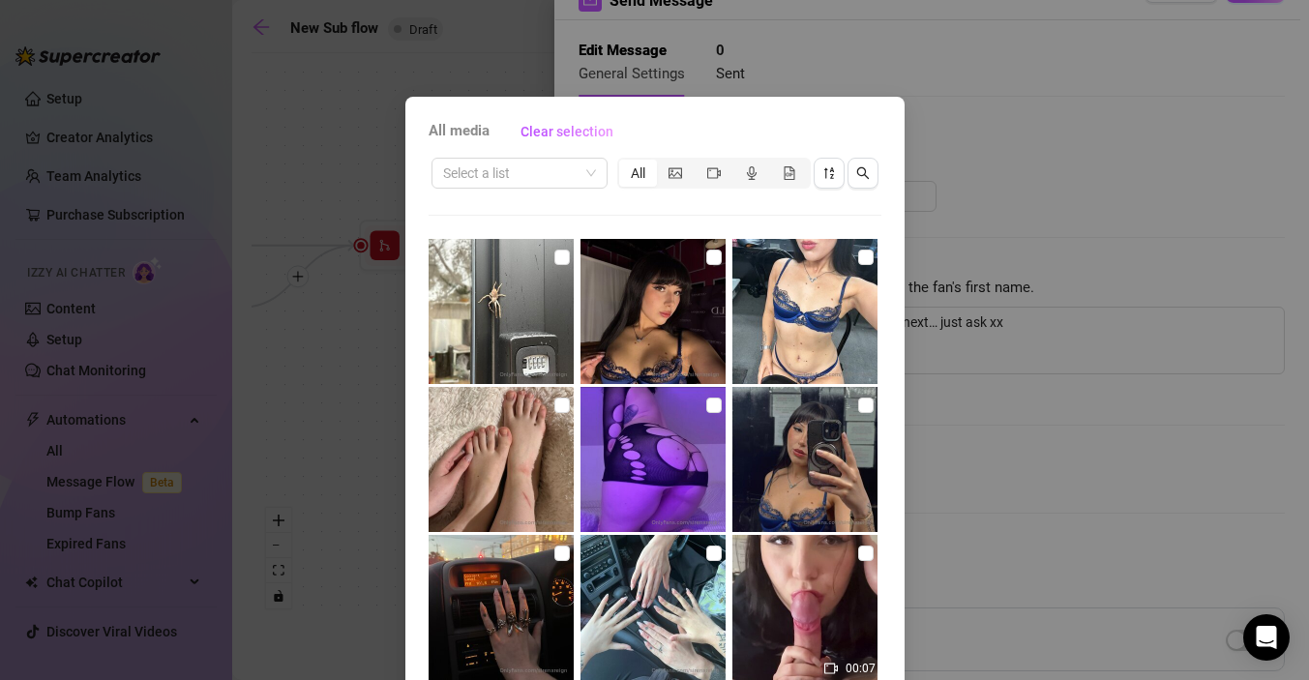
click at [444, 133] on span "All media" at bounding box center [459, 131] width 61 height 23
click at [541, 132] on span "Clear selection" at bounding box center [567, 131] width 93 height 15
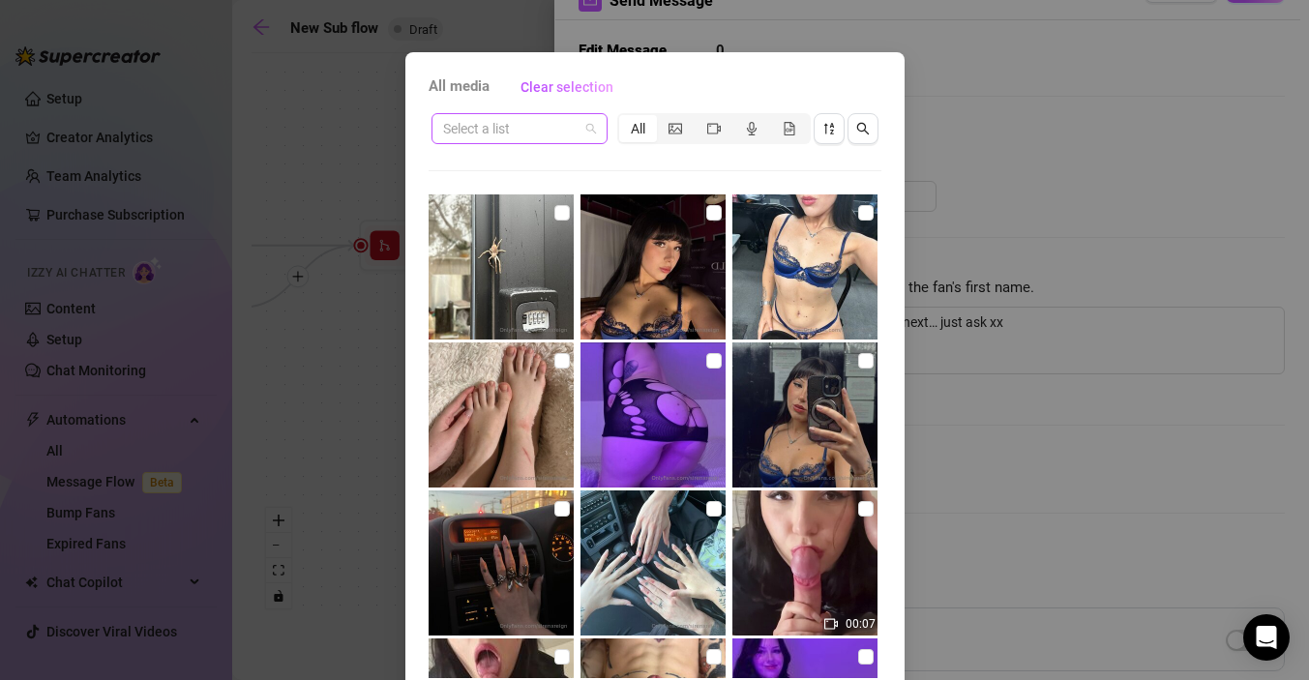
click at [563, 121] on input "search" at bounding box center [510, 128] width 135 height 29
click at [521, 160] on div "Posts" at bounding box center [519, 167] width 145 height 21
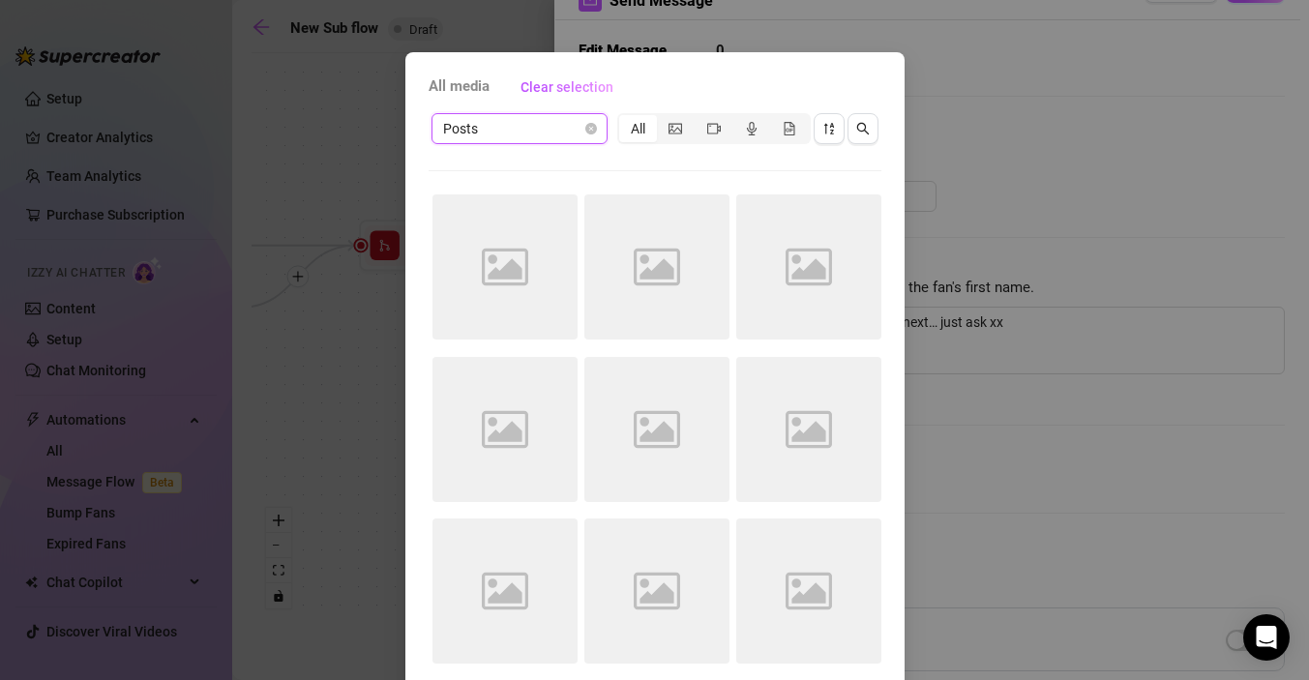
scroll to position [75, 0]
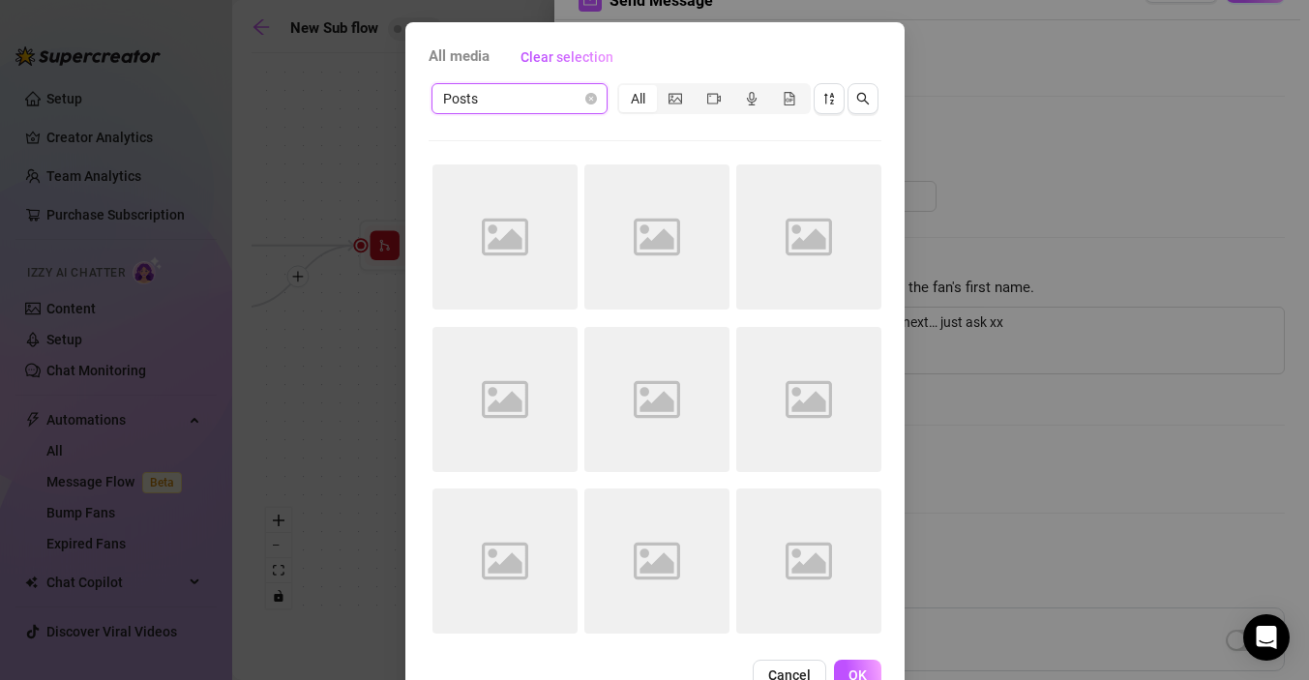
click at [563, 100] on span "Posts" at bounding box center [519, 98] width 153 height 29
click at [513, 159] on div "Messages" at bounding box center [519, 168] width 145 height 21
click at [696, 54] on div "All media Clear selection" at bounding box center [655, 57] width 453 height 31
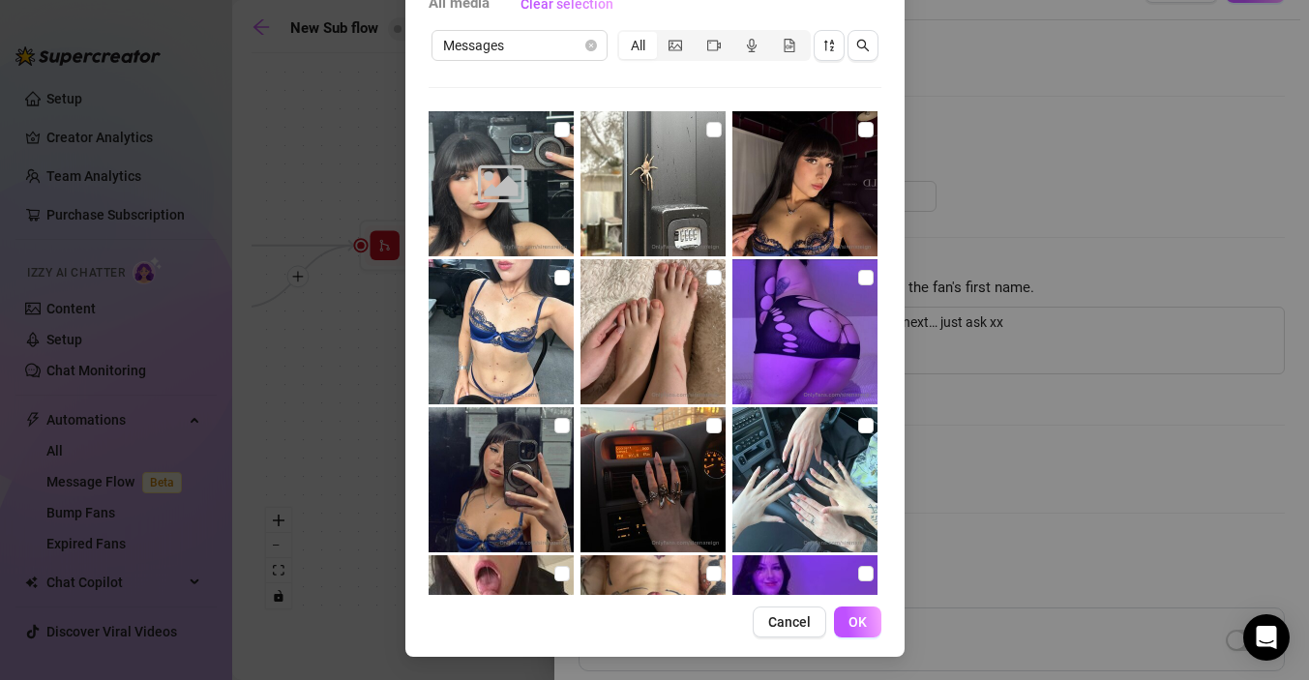
scroll to position [113, 0]
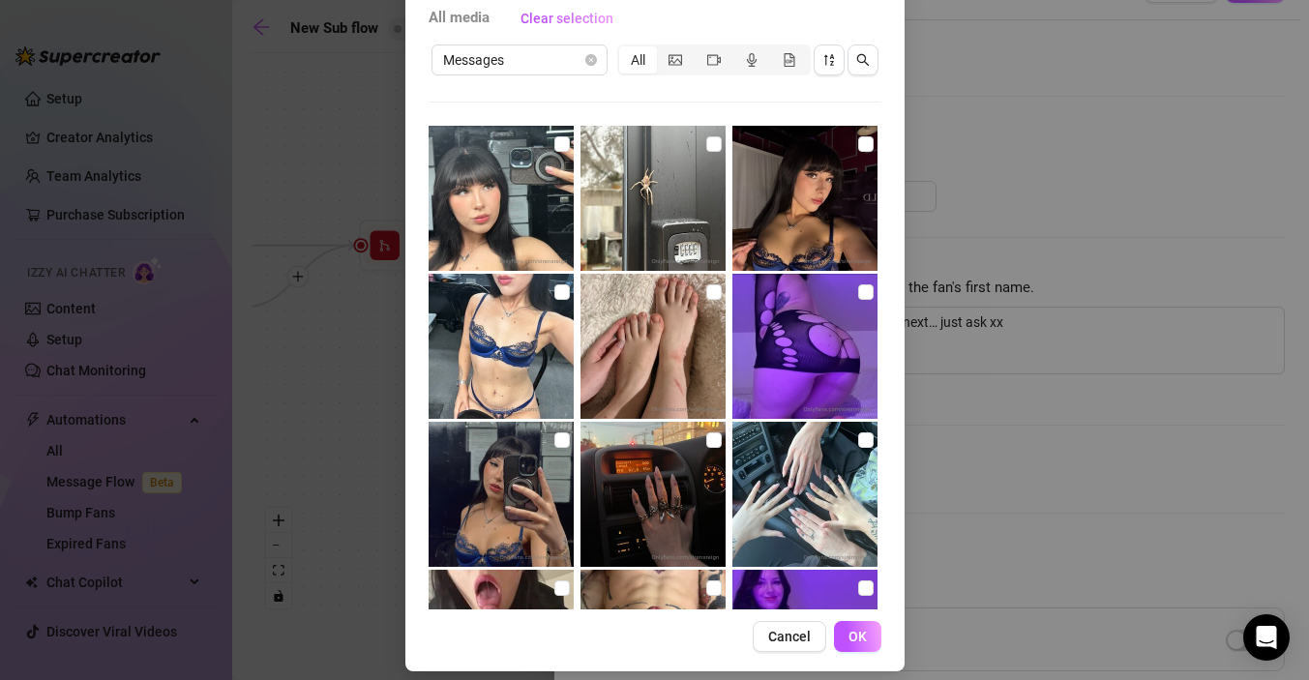
click at [512, 206] on img at bounding box center [501, 198] width 145 height 145
click at [869, 644] on button "OK" at bounding box center [857, 636] width 47 height 31
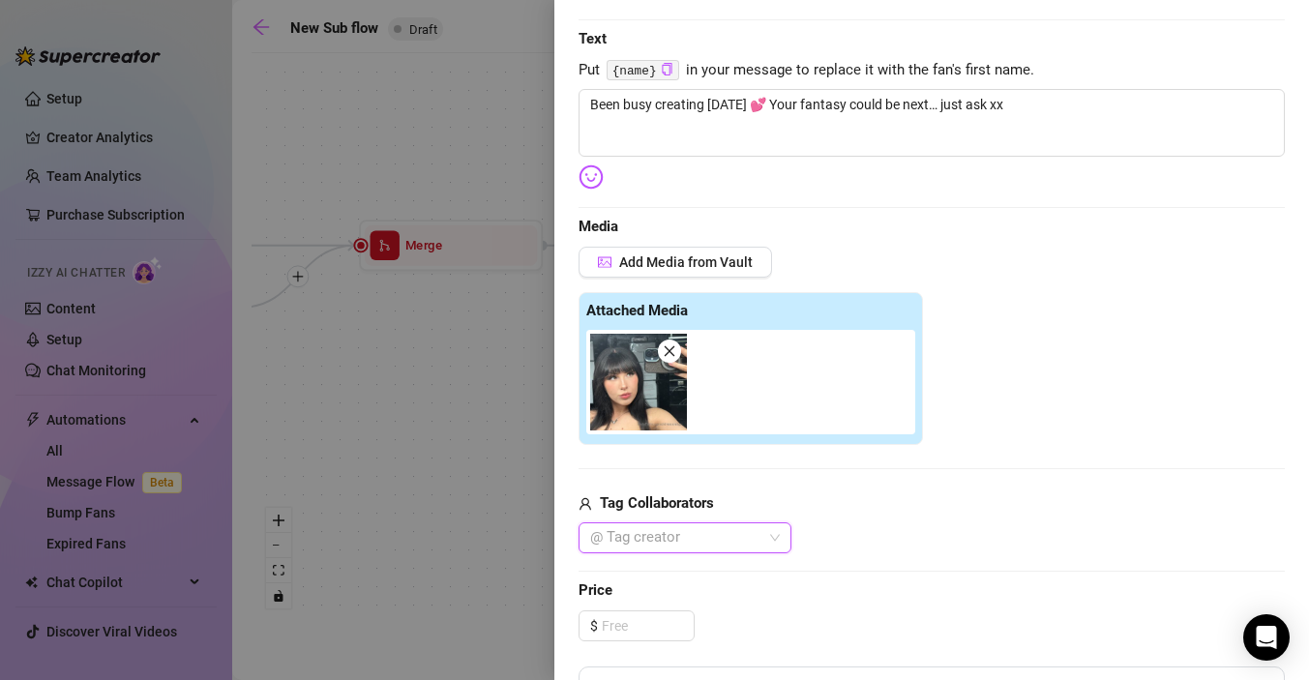
scroll to position [268, 0]
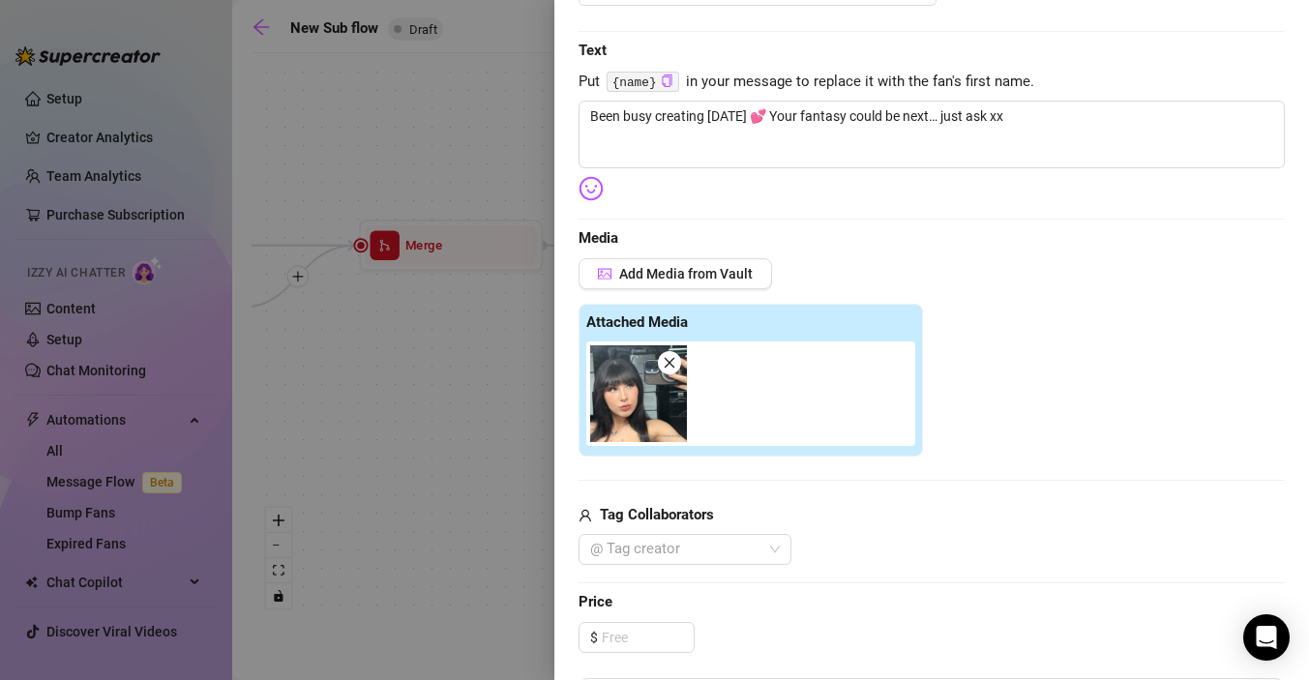
click at [921, 221] on div "Edit your message Message Title Custom info message Text Put {name} in your mes…" at bounding box center [932, 482] width 706 height 1152
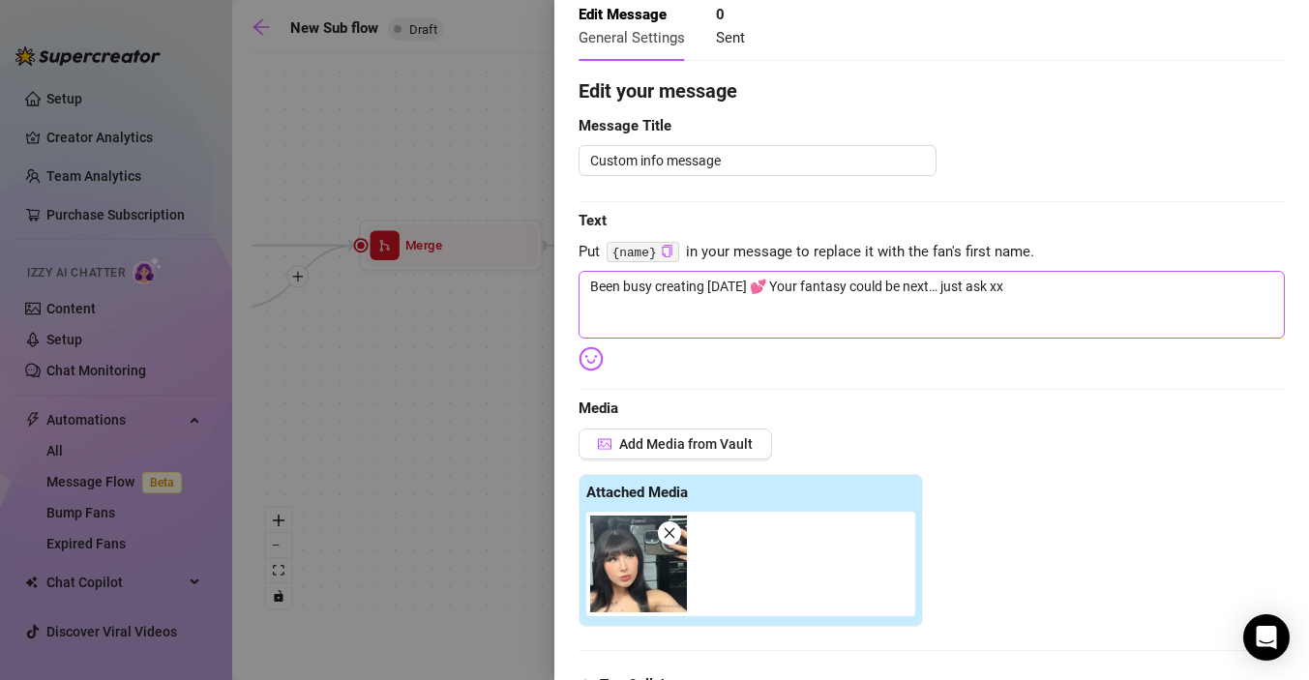
scroll to position [0, 0]
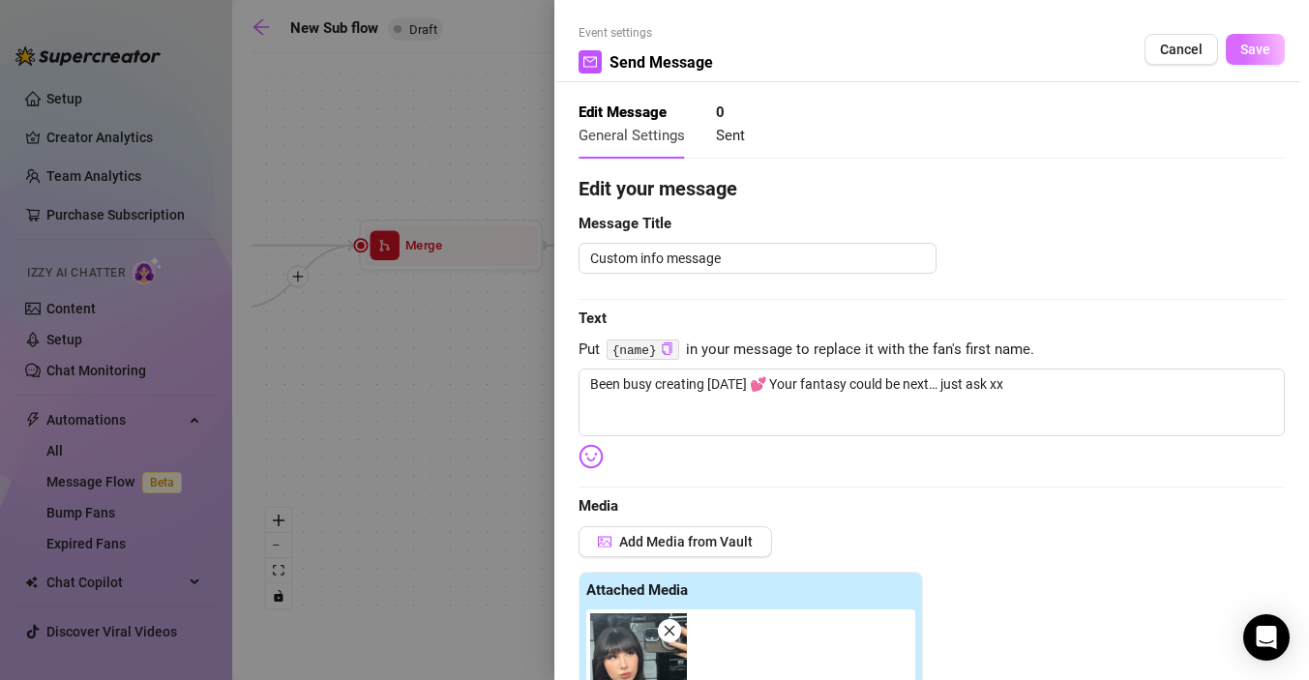
click at [1263, 49] on span "Save" at bounding box center [1256, 49] width 30 height 15
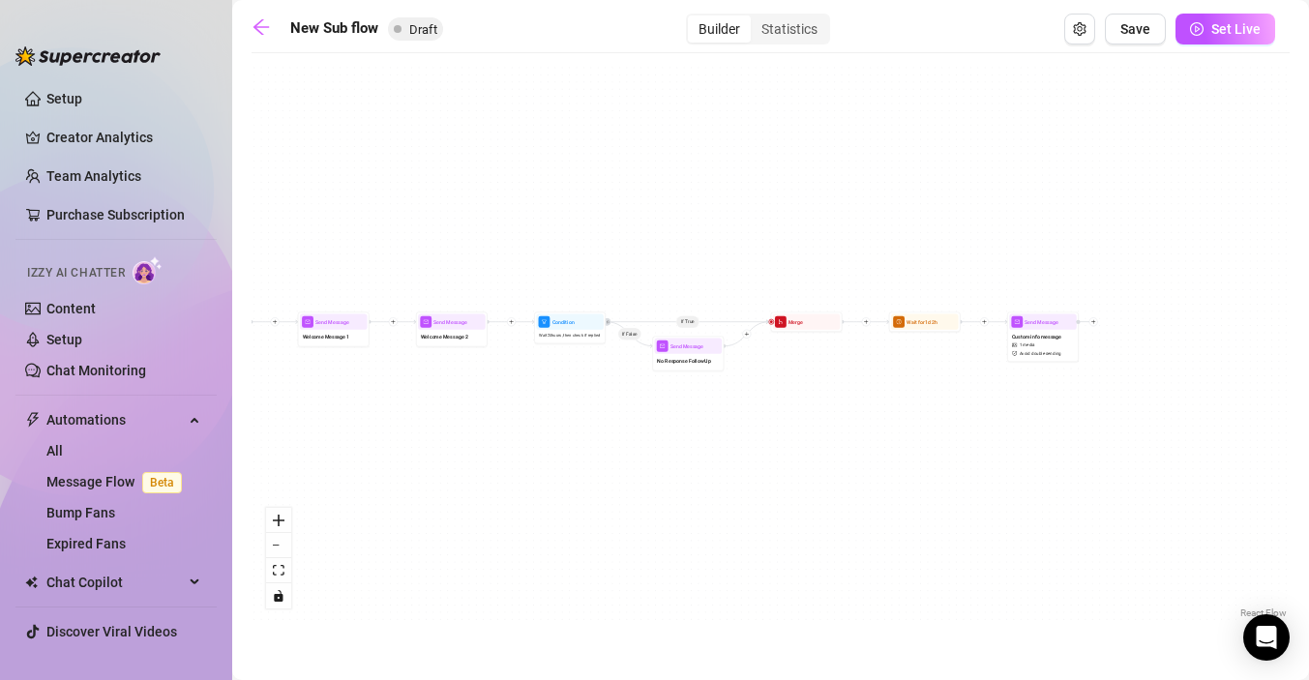
drag, startPoint x: 785, startPoint y: 462, endPoint x: 910, endPoint y: 425, distance: 130.1
click at [910, 425] on div "If True If False Send Message Custom info message 1 media Avoid double sending …" at bounding box center [771, 343] width 1038 height 560
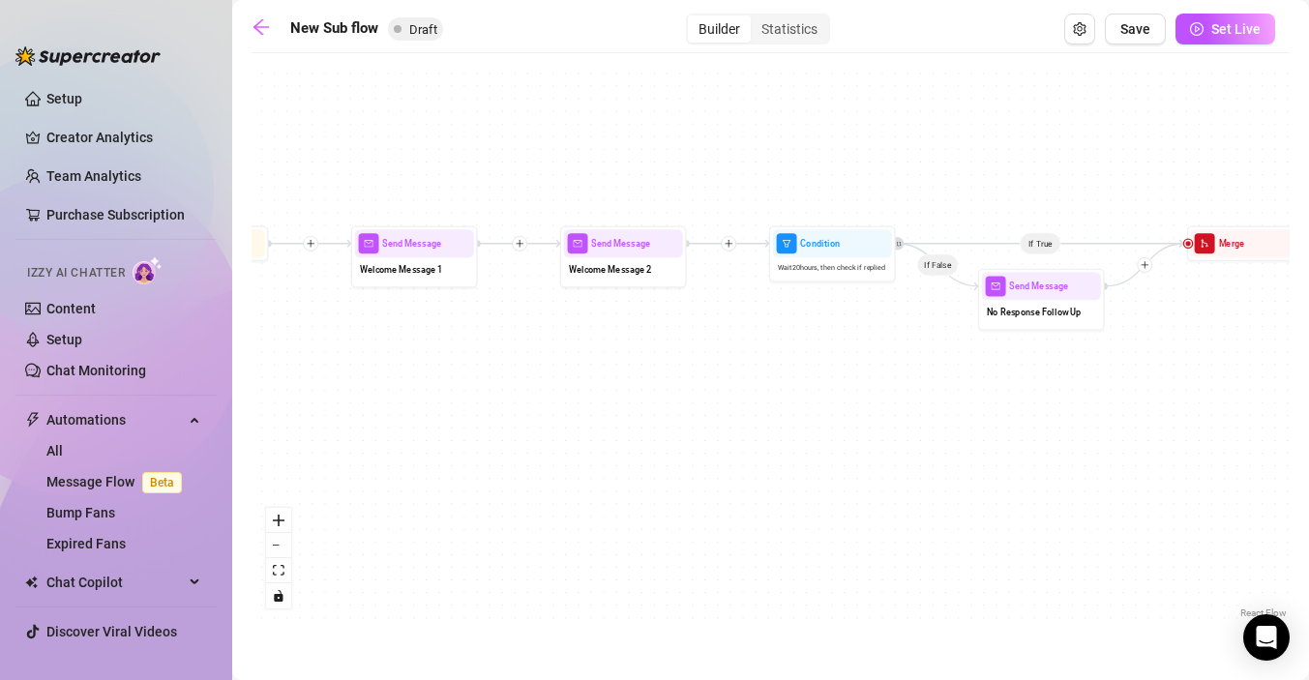
drag, startPoint x: 514, startPoint y: 408, endPoint x: 967, endPoint y: 398, distance: 453.0
click at [967, 398] on div "If True If False Send Message Custom info message 1 media Avoid double sending …" at bounding box center [771, 343] width 1038 height 560
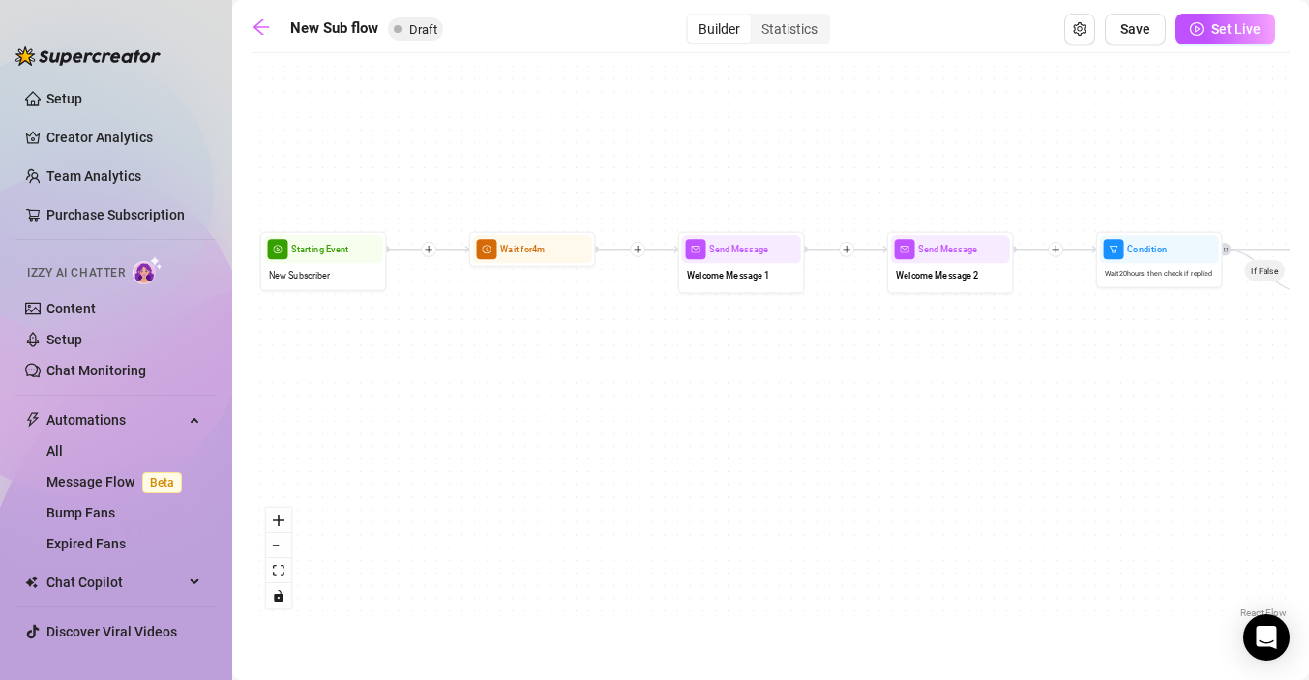
drag, startPoint x: 697, startPoint y: 417, endPoint x: 1062, endPoint y: 417, distance: 364.8
click at [1062, 417] on div "If True If False Send Message Custom info message 1 media Avoid double sending …" at bounding box center [771, 343] width 1038 height 560
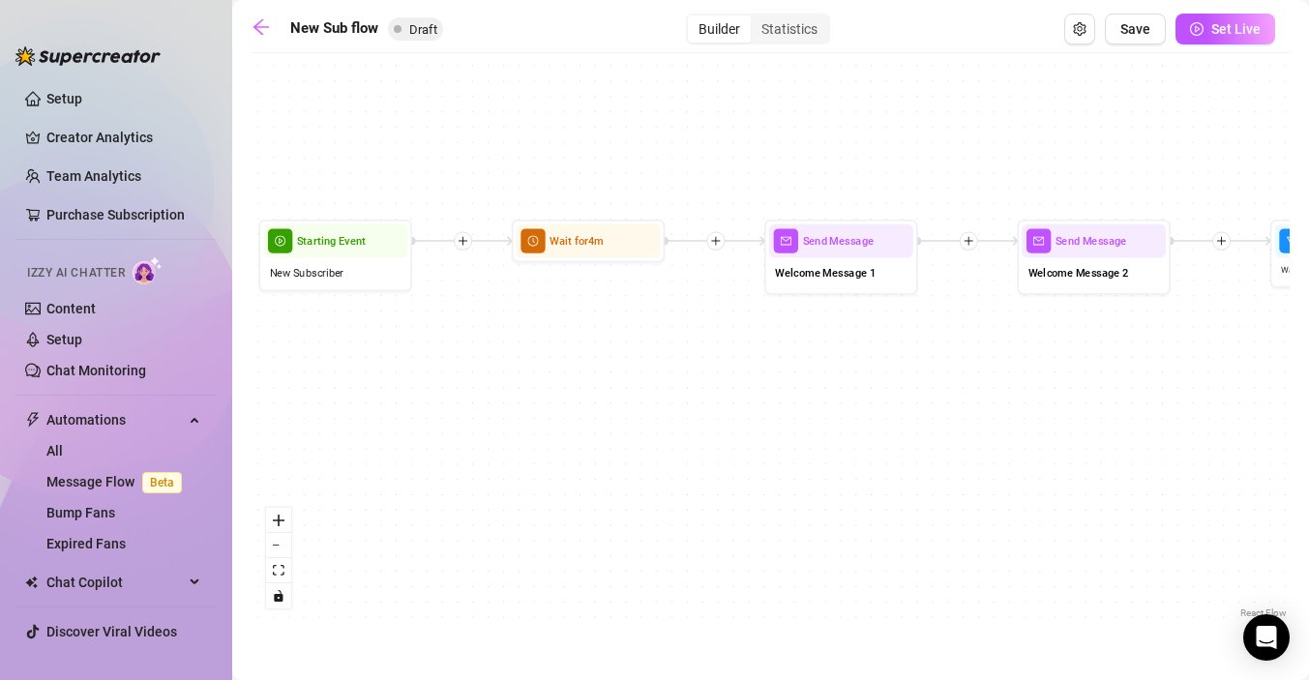
drag, startPoint x: 671, startPoint y: 375, endPoint x: 620, endPoint y: 396, distance: 54.3
click at [621, 396] on div "If True If False Send Message Custom info message 1 media Avoid double sending …" at bounding box center [771, 343] width 1038 height 560
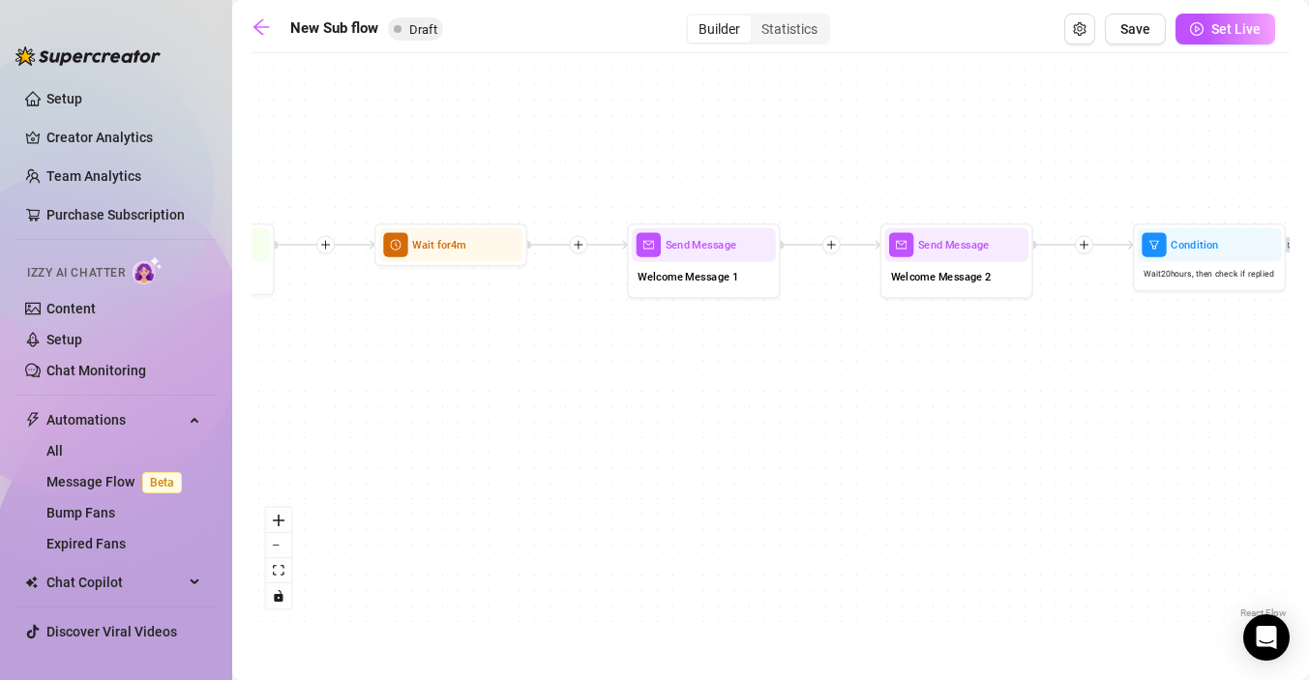
drag, startPoint x: 634, startPoint y: 323, endPoint x: 434, endPoint y: 315, distance: 199.5
click at [434, 315] on div "If True If False Send Message Custom info message 1 media Avoid double sending …" at bounding box center [771, 343] width 1038 height 560
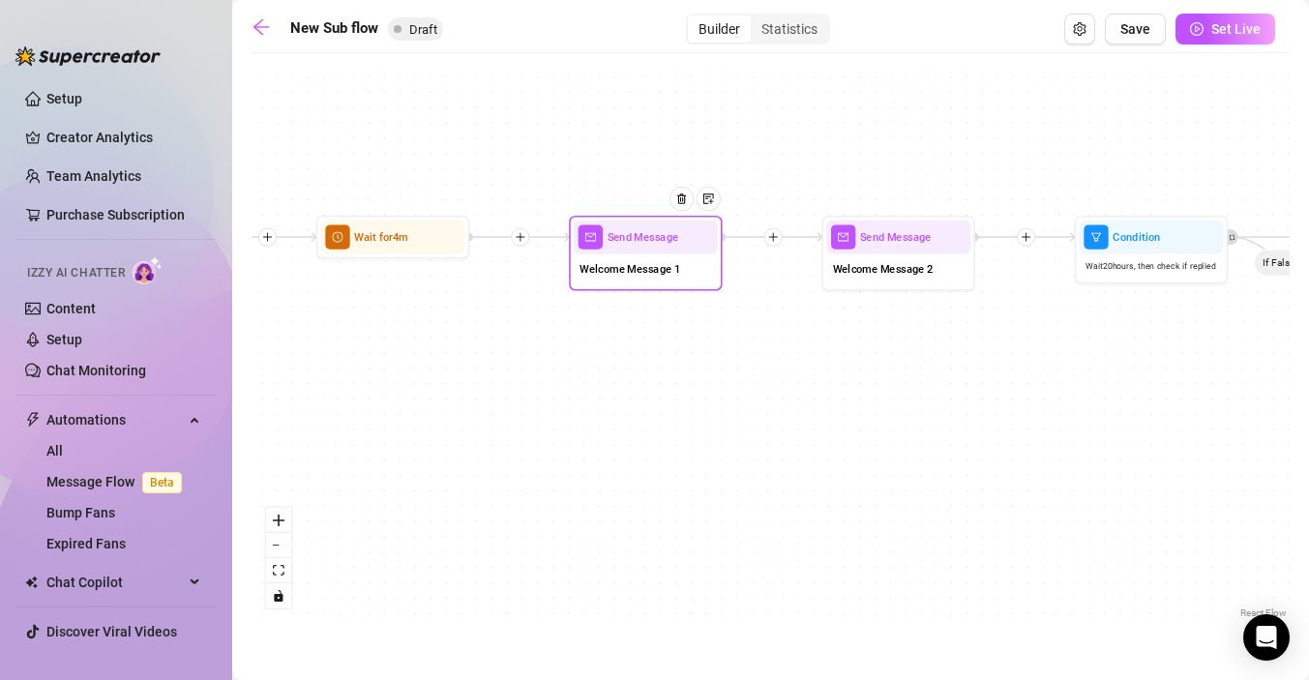
click at [630, 285] on div "Send Message Welcome Message 1" at bounding box center [645, 253] width 153 height 75
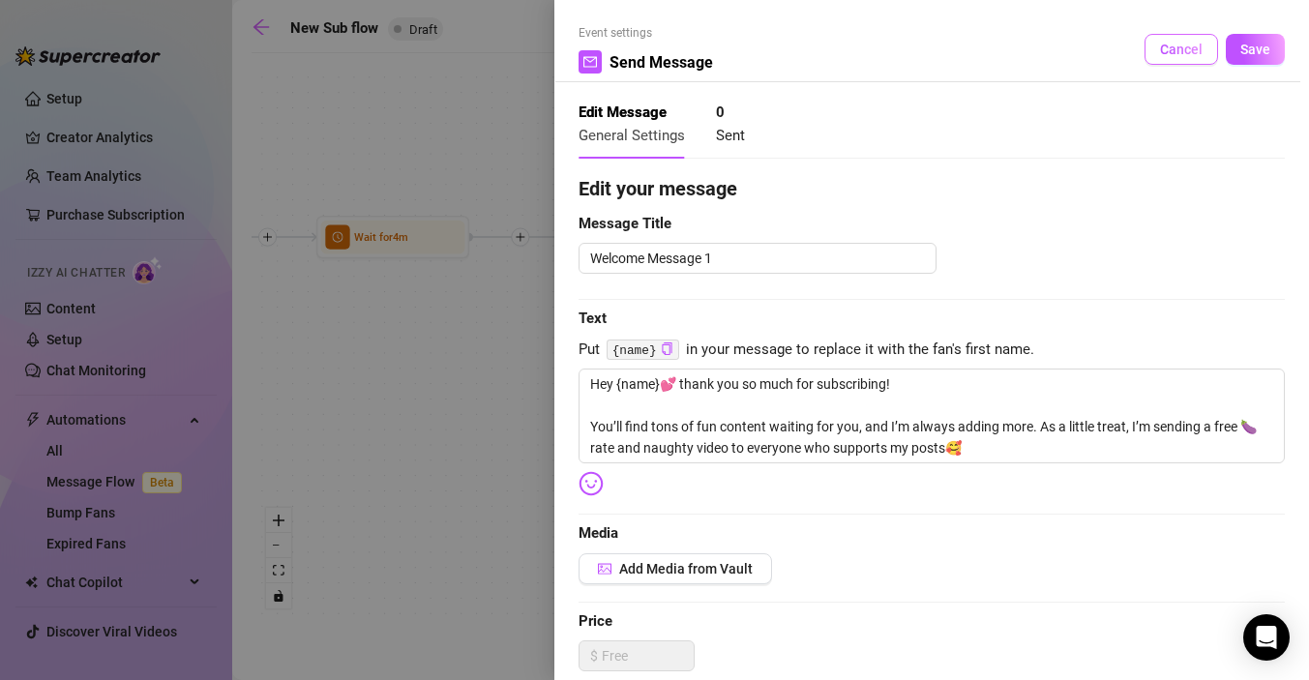
click at [1166, 48] on span "Cancel" at bounding box center [1181, 49] width 43 height 15
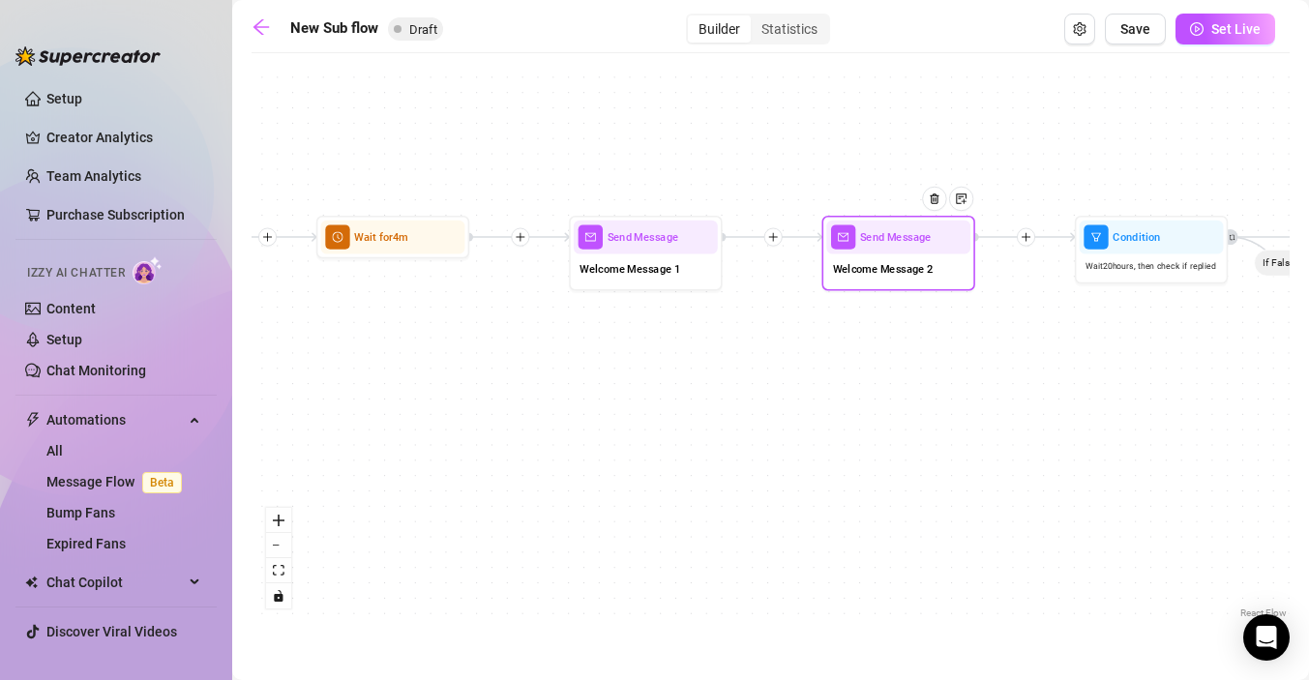
click at [919, 269] on span "Welcome Message 2" at bounding box center [883, 268] width 101 height 16
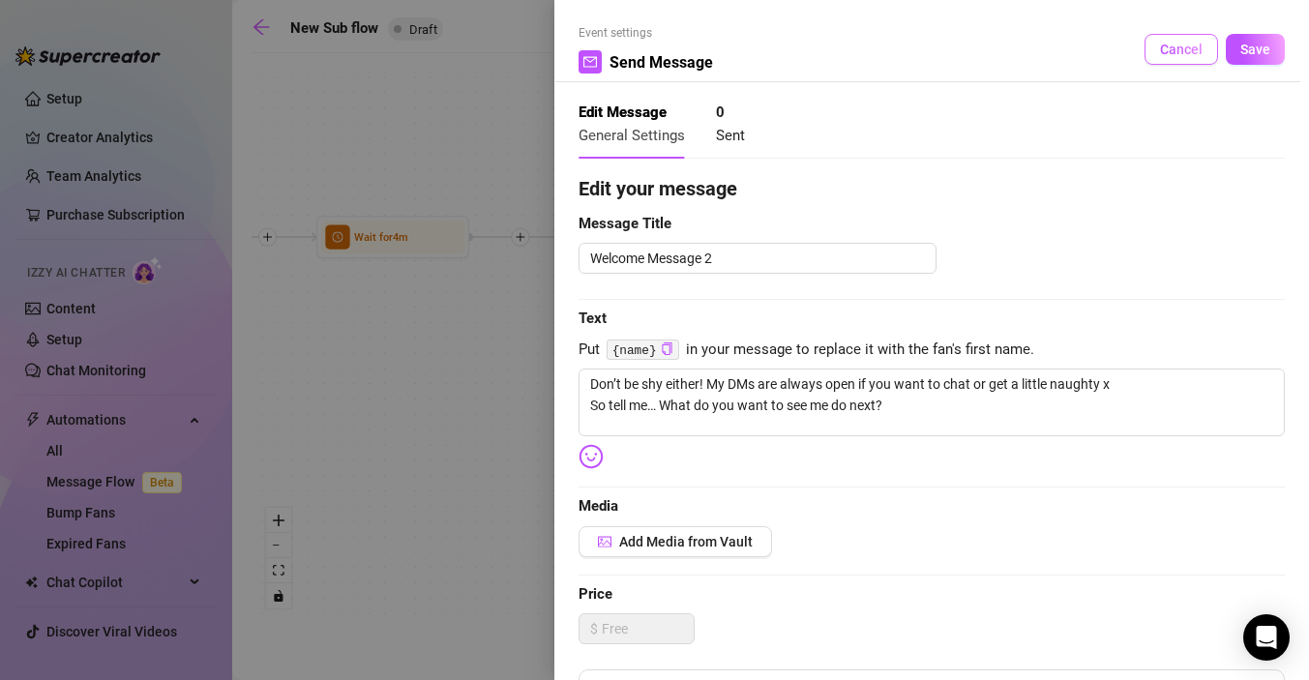
click at [1184, 51] on span "Cancel" at bounding box center [1181, 49] width 43 height 15
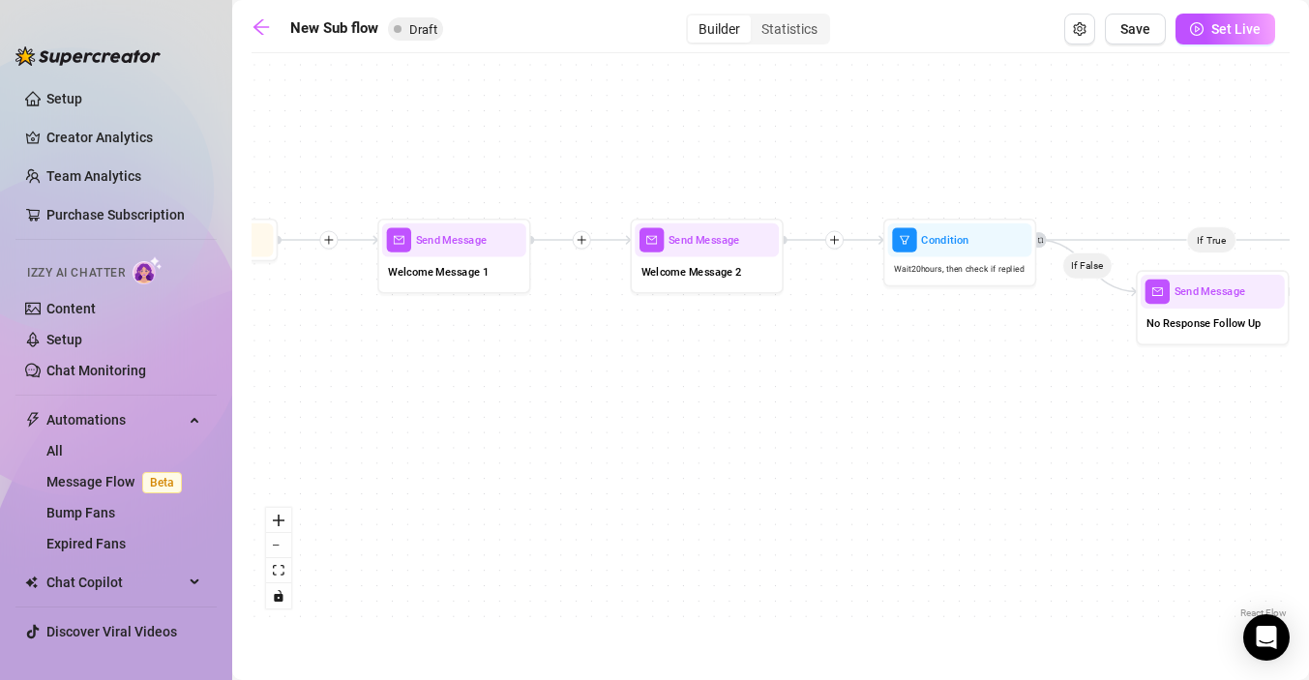
drag, startPoint x: 793, startPoint y: 396, endPoint x: 570, endPoint y: 402, distance: 222.6
click at [570, 402] on div "If True If False Send Message Custom info message 1 media Avoid double sending …" at bounding box center [771, 343] width 1038 height 560
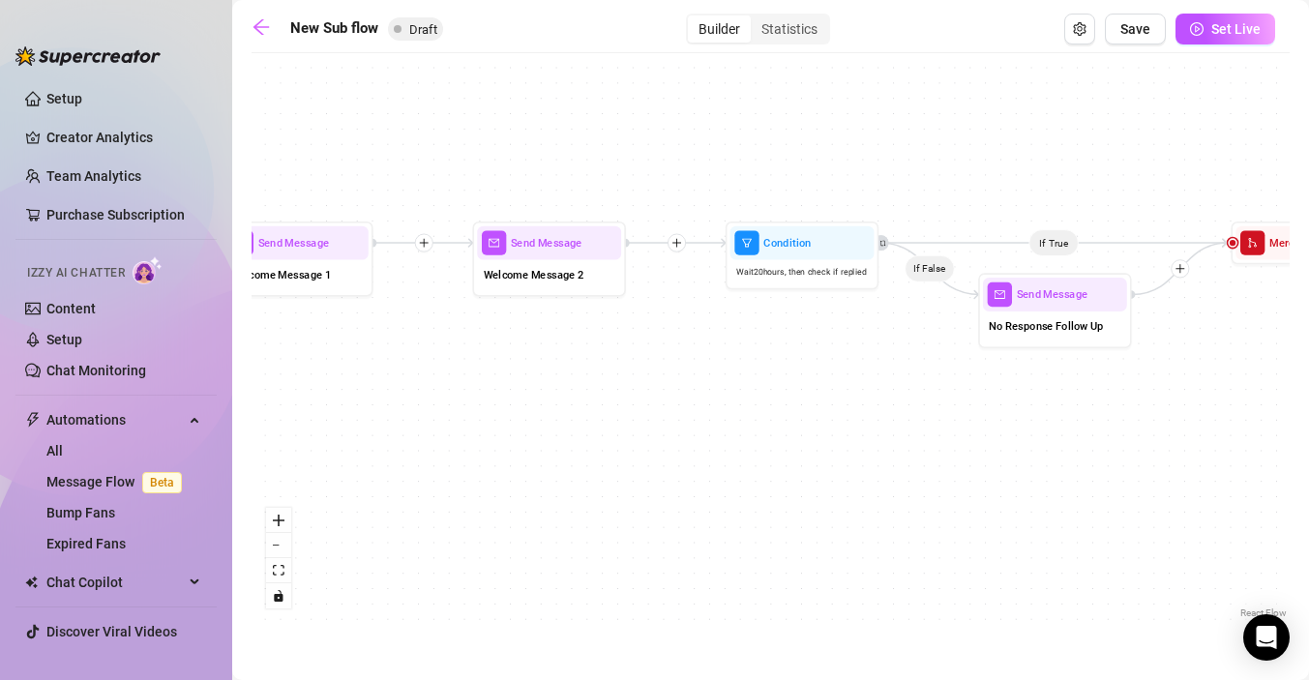
drag, startPoint x: 883, startPoint y: 332, endPoint x: 754, endPoint y: 329, distance: 128.7
click at [754, 329] on div "If True If False Send Message Custom info message 1 media Avoid double sending …" at bounding box center [771, 343] width 1038 height 560
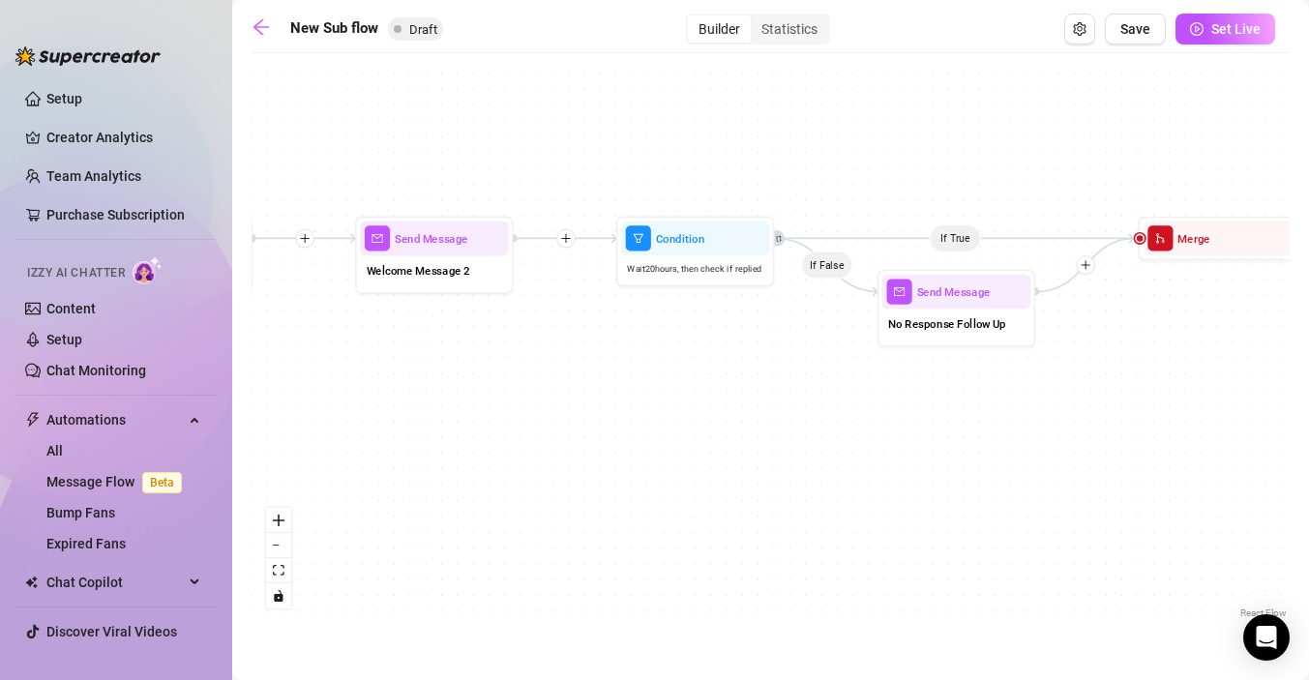
drag, startPoint x: 821, startPoint y: 332, endPoint x: 711, endPoint y: 327, distance: 109.5
click at [711, 328] on div "If True If False Send Message Custom info message 1 media Avoid double sending …" at bounding box center [771, 343] width 1038 height 560
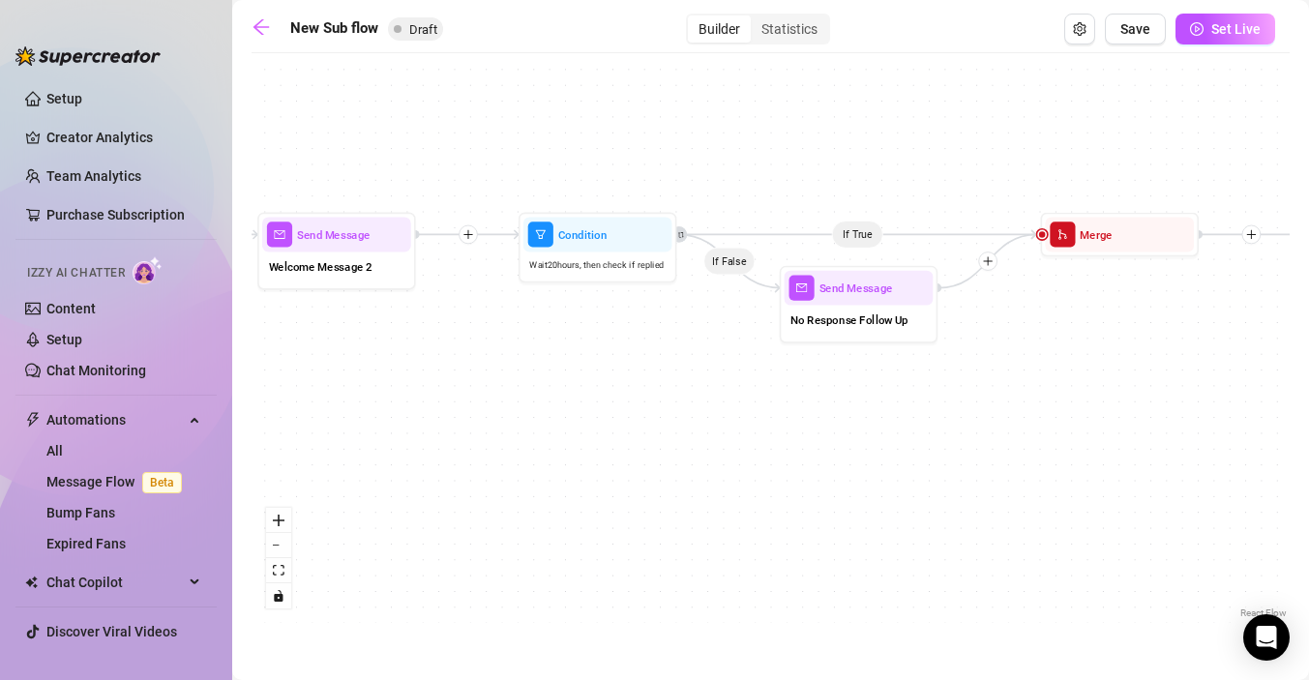
drag, startPoint x: 715, startPoint y: 353, endPoint x: 605, endPoint y: 352, distance: 110.3
click at [605, 352] on div "If True If False Send Message Custom info message 1 media Avoid double sending …" at bounding box center [771, 343] width 1038 height 560
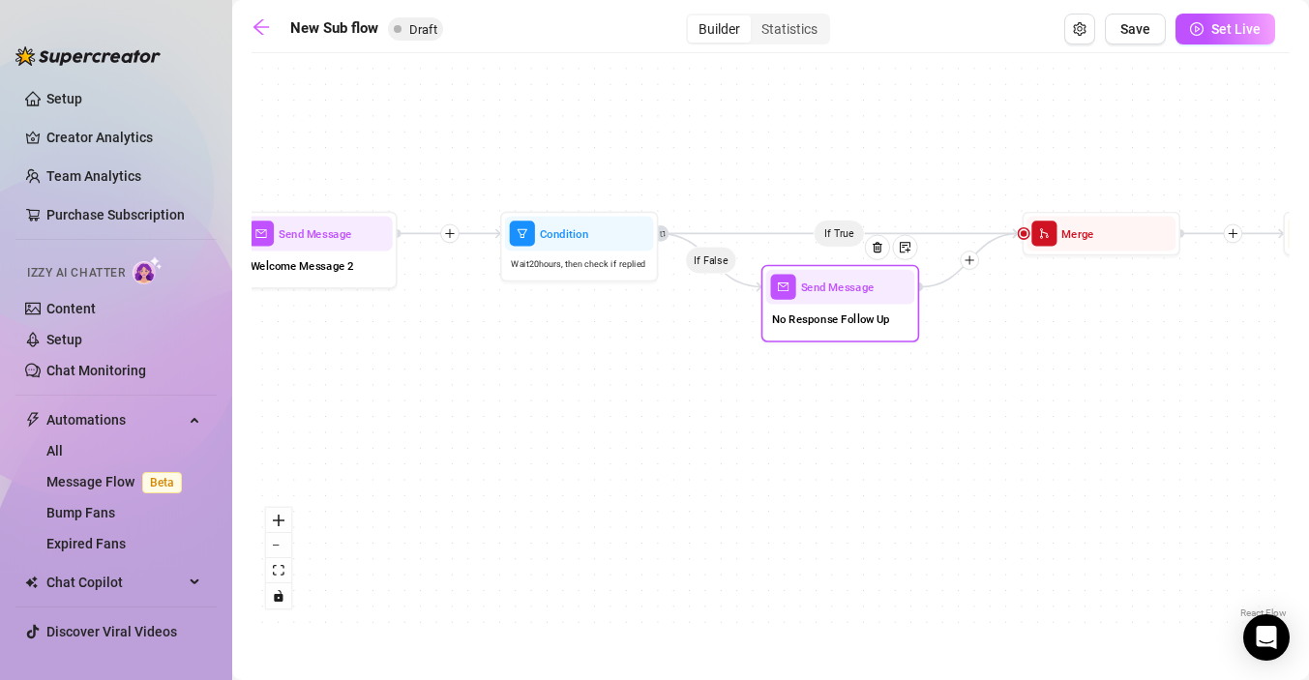
click at [823, 323] on span "No Response Follow Up" at bounding box center [831, 319] width 118 height 17
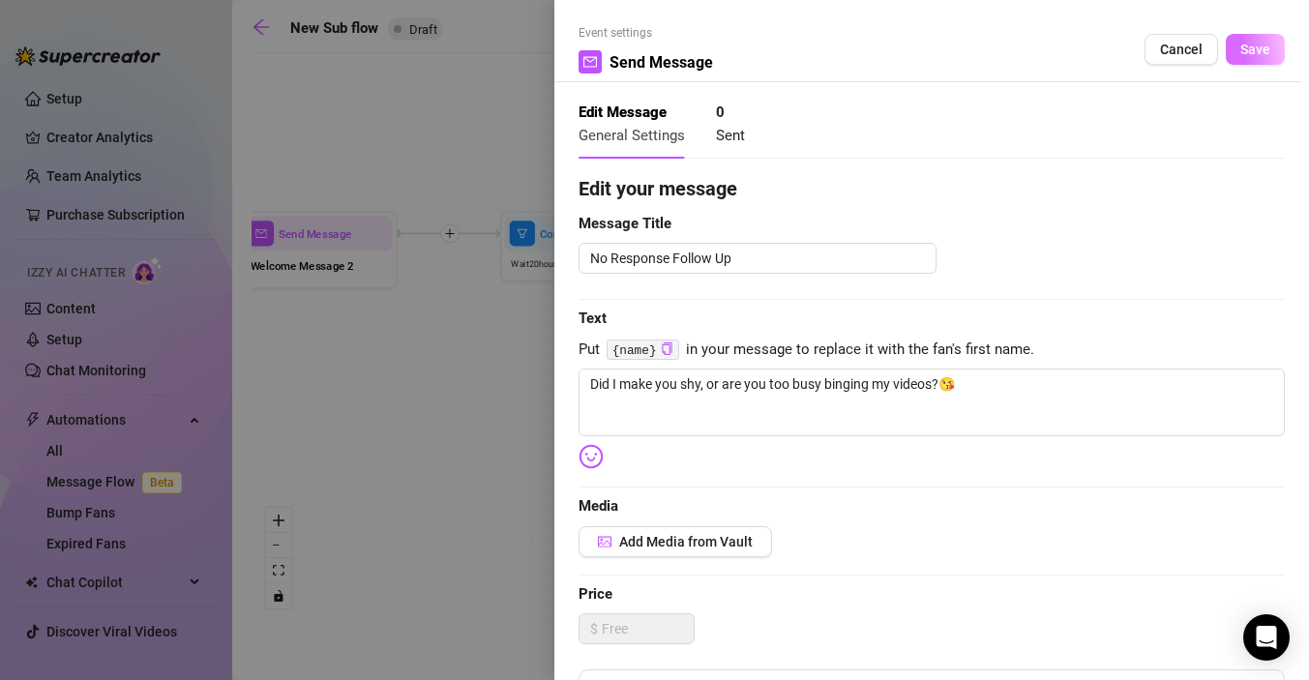
click at [1252, 45] on span "Save" at bounding box center [1256, 49] width 30 height 15
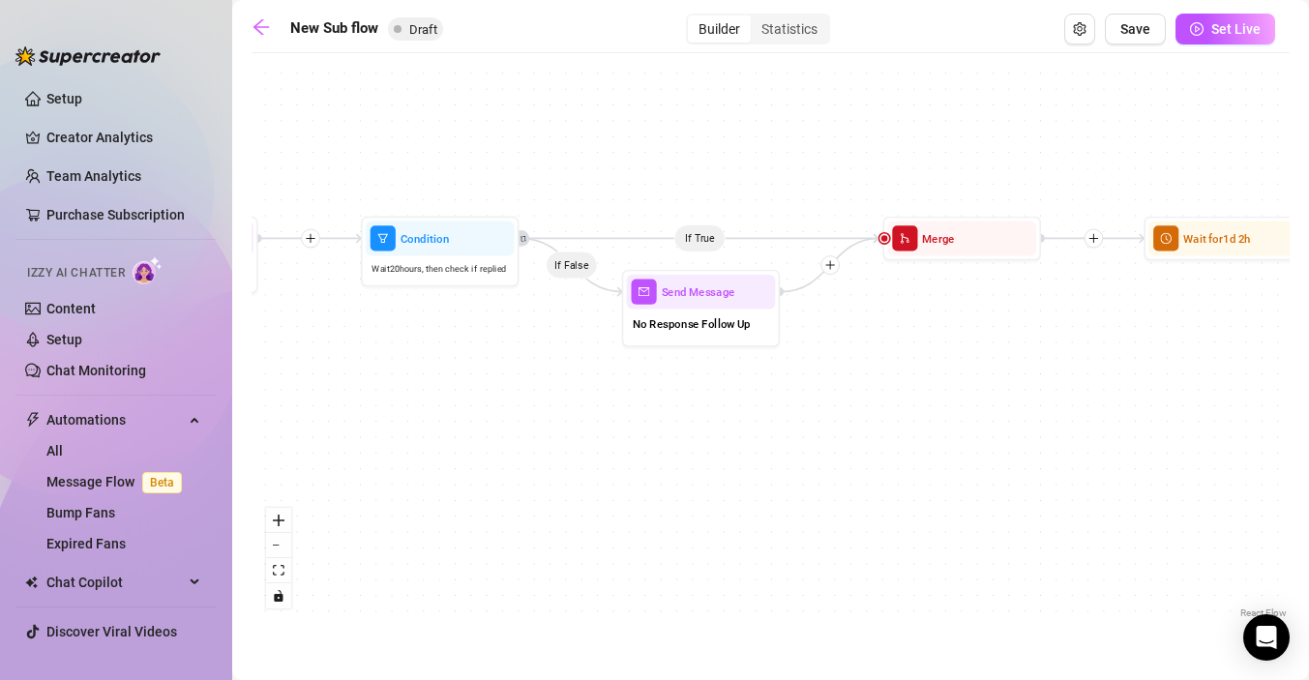
drag, startPoint x: 1103, startPoint y: 350, endPoint x: 964, endPoint y: 352, distance: 139.4
click at [964, 353] on div "If True If False Send Message Custom info message 1 media Avoid double sending …" at bounding box center [771, 343] width 1038 height 560
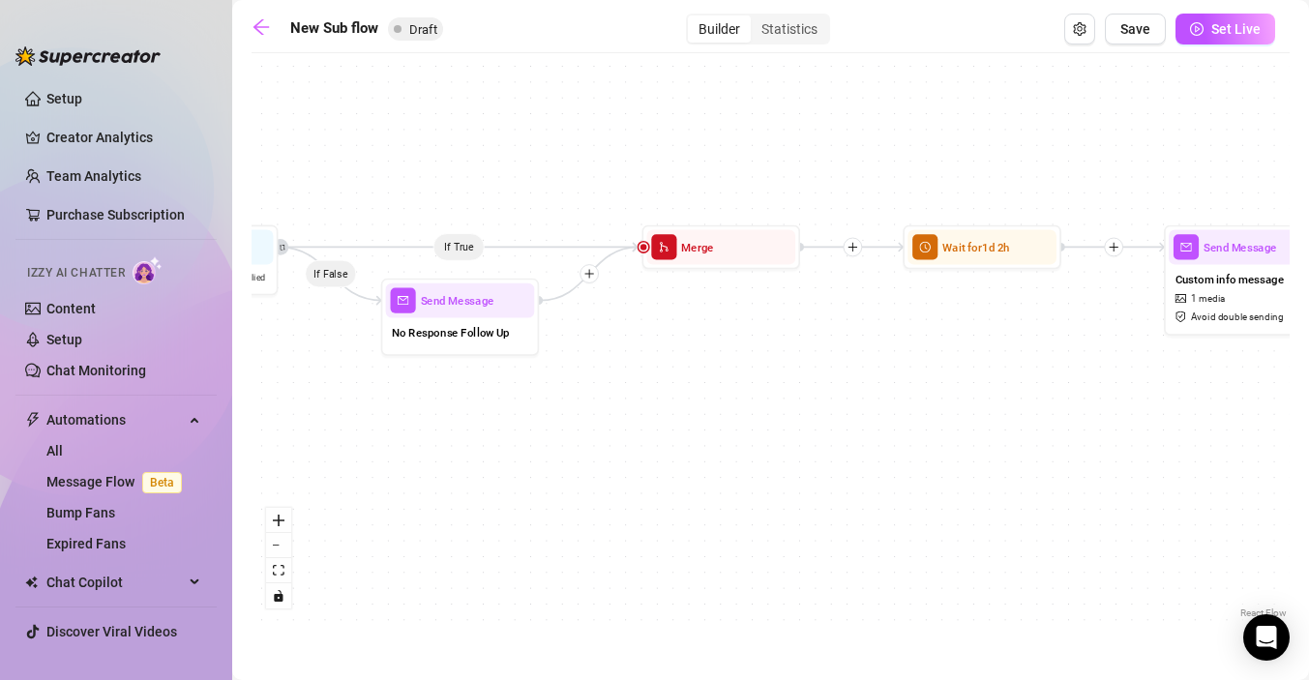
drag, startPoint x: 986, startPoint y: 369, endPoint x: 745, endPoint y: 376, distance: 241.1
click at [745, 377] on div "If True If False Send Message Custom info message 1 media Avoid double sending …" at bounding box center [771, 343] width 1038 height 560
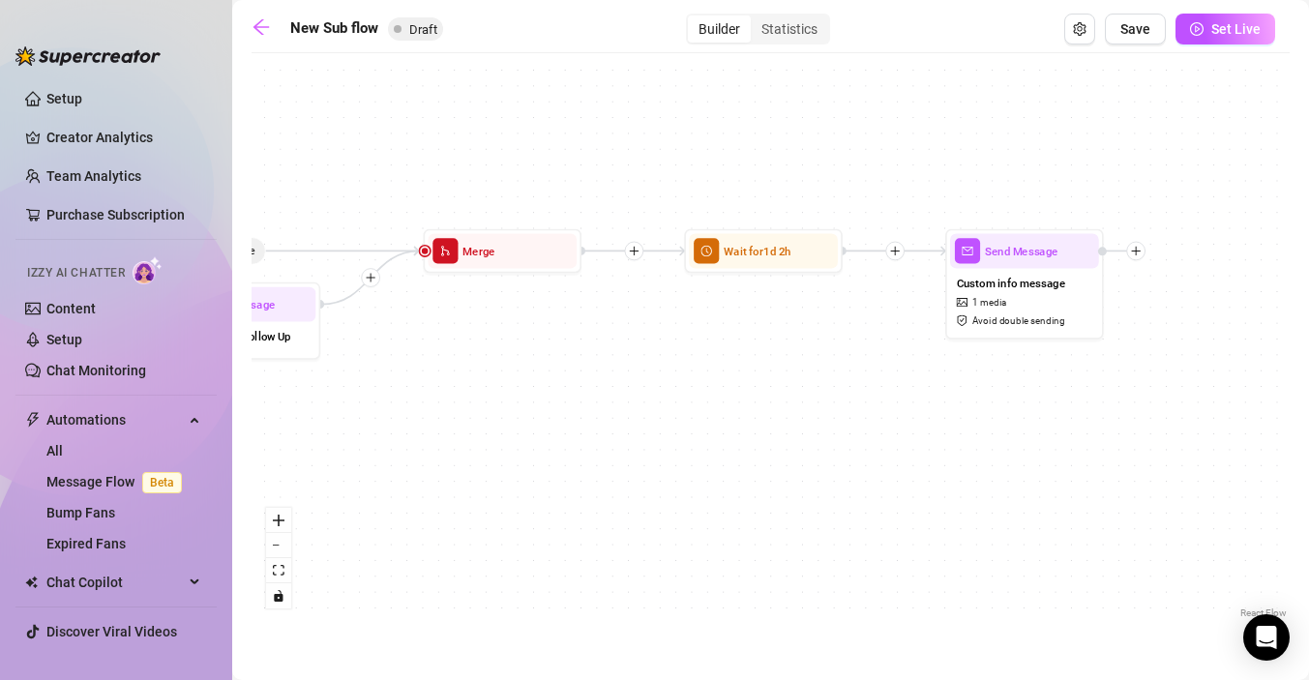
drag, startPoint x: 908, startPoint y: 362, endPoint x: 689, endPoint y: 365, distance: 218.7
click at [689, 366] on div "If True If False Send Message Custom info message 1 media Avoid double sending …" at bounding box center [771, 343] width 1038 height 560
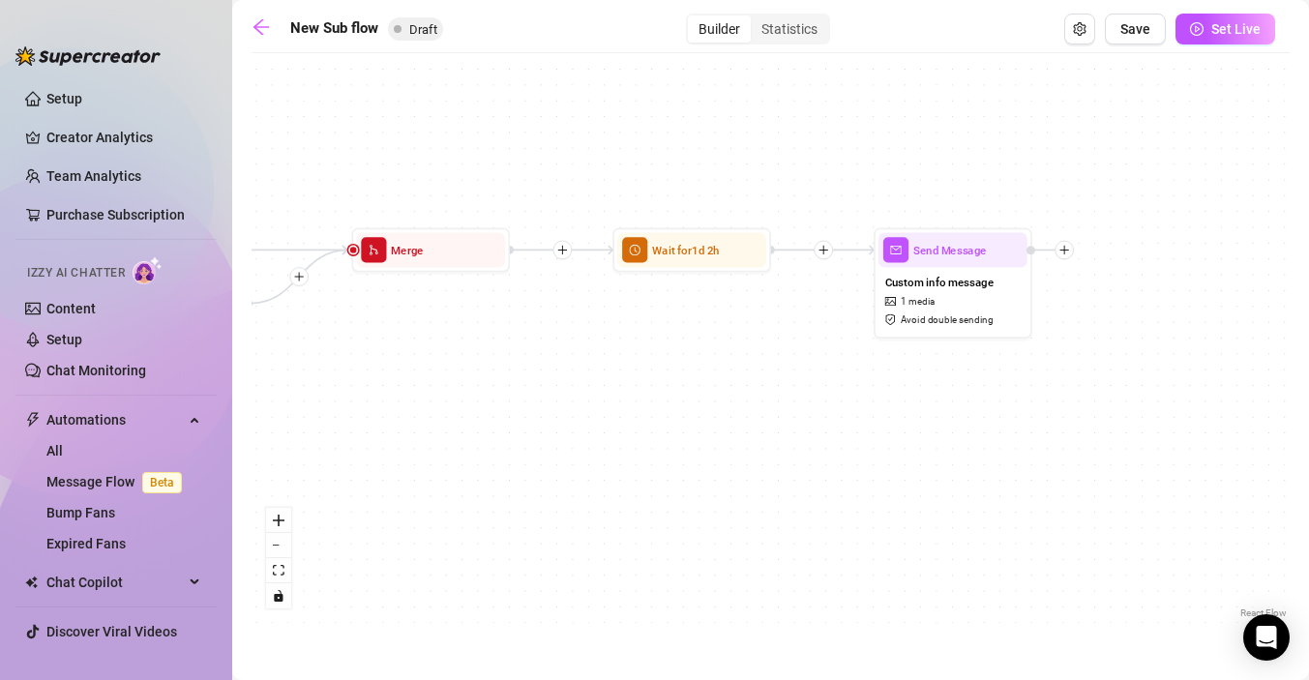
drag, startPoint x: 864, startPoint y: 359, endPoint x: 780, endPoint y: 357, distance: 84.2
click at [782, 357] on div "If True If False Send Message Custom info message 1 media Avoid double sending …" at bounding box center [771, 343] width 1038 height 560
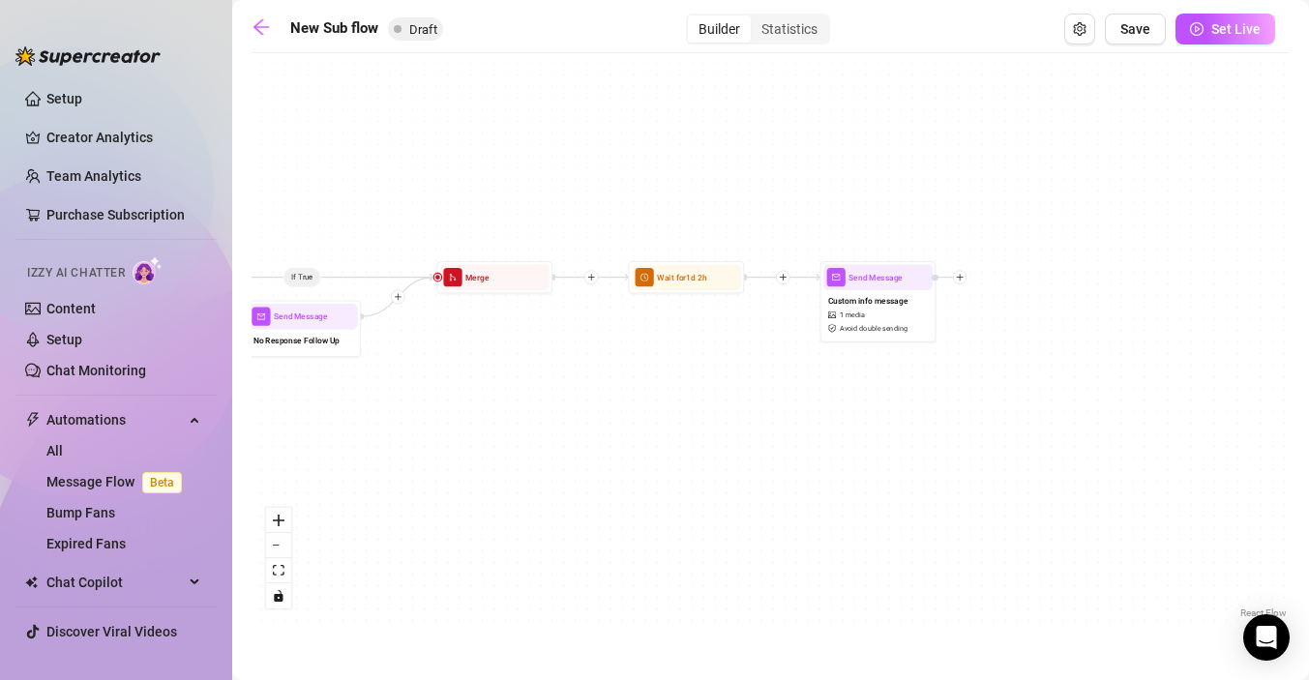
drag, startPoint x: 698, startPoint y: 362, endPoint x: 854, endPoint y: 369, distance: 155.9
click at [854, 369] on div "If True If False Send Message Custom info message 1 media Avoid double sending …" at bounding box center [771, 343] width 1038 height 560
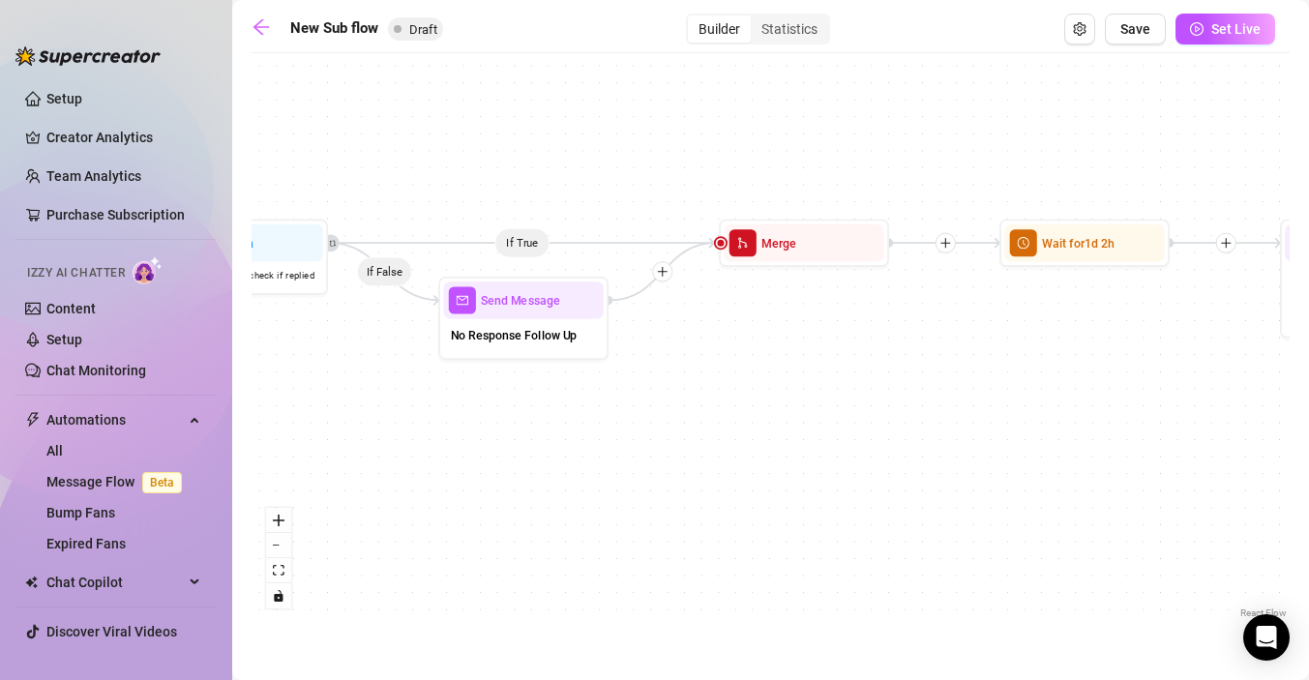
drag, startPoint x: 658, startPoint y: 368, endPoint x: 1070, endPoint y: 361, distance: 412.3
click at [1070, 361] on div "If True If False Send Message Custom info message 1 media Avoid double sending …" at bounding box center [771, 343] width 1038 height 560
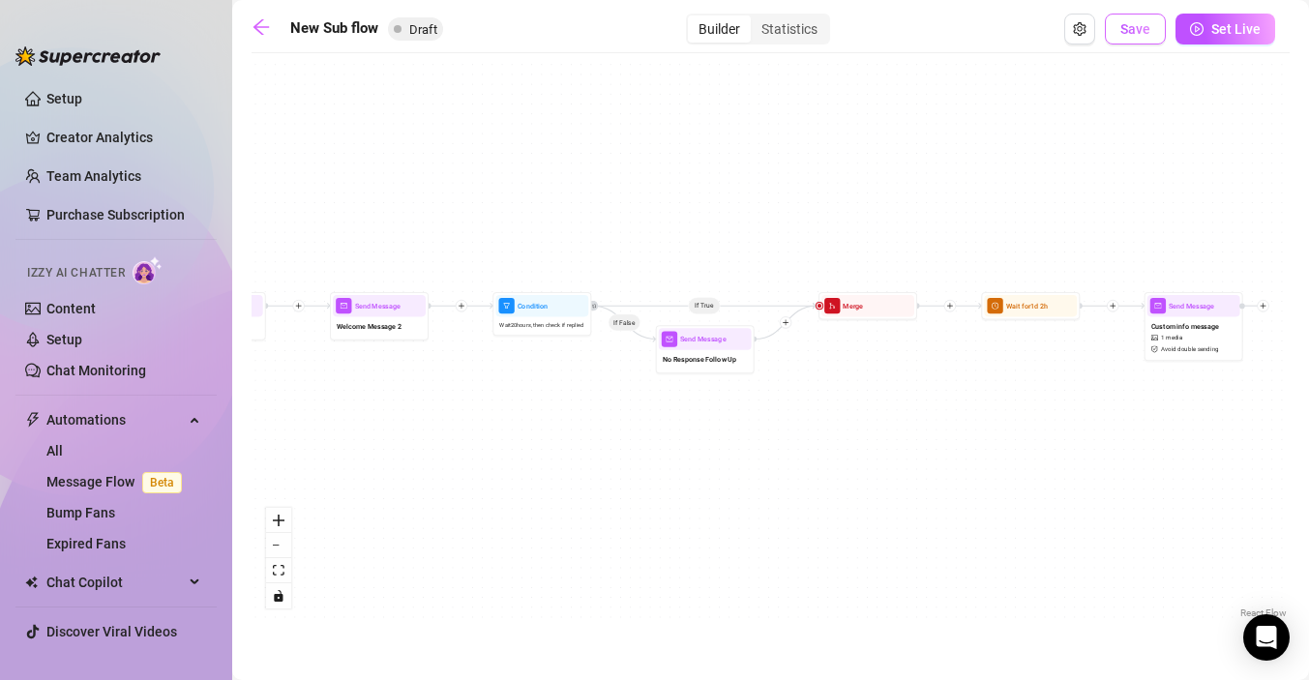
click at [1133, 37] on button "Save" at bounding box center [1135, 29] width 61 height 31
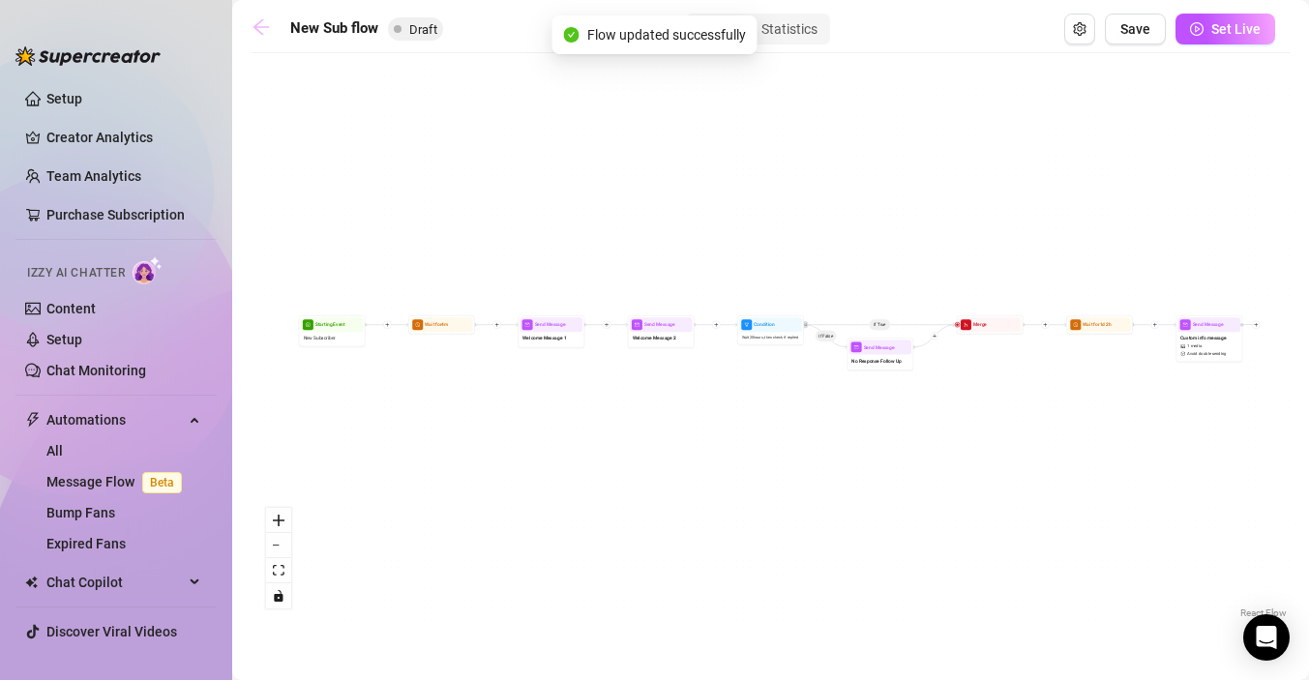
click at [260, 28] on icon "arrow-left" at bounding box center [261, 26] width 19 height 19
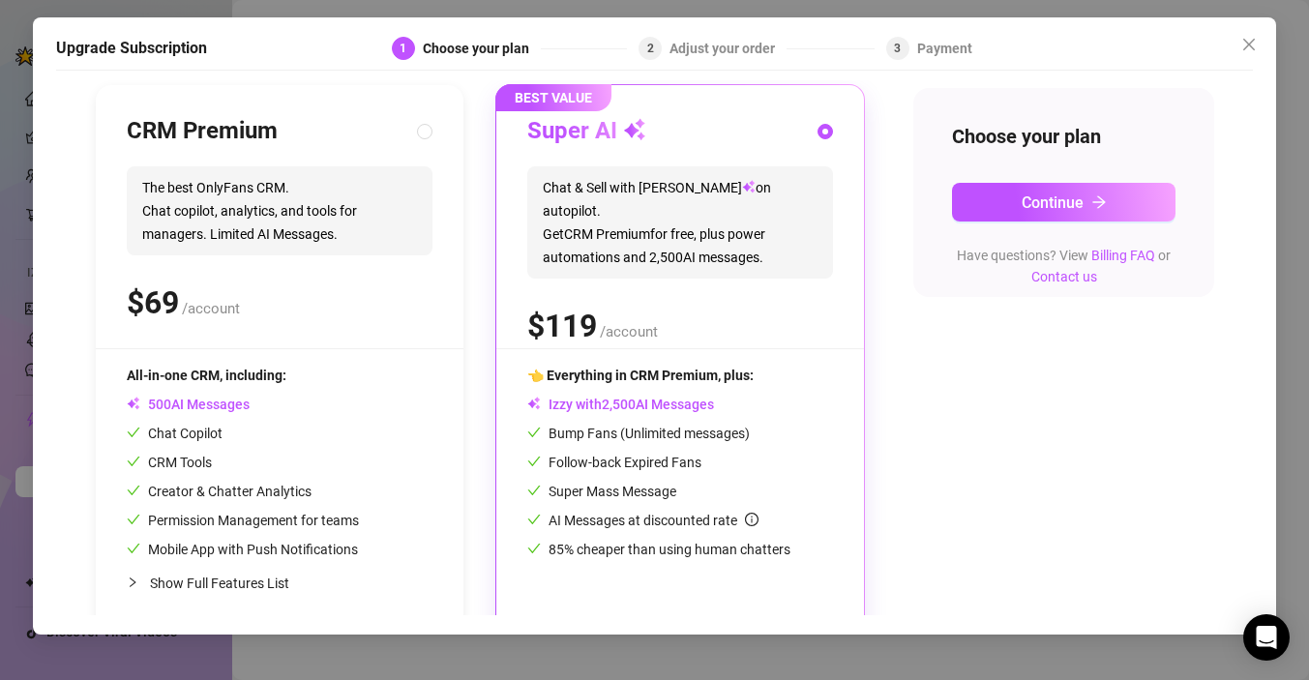
scroll to position [221, 0]
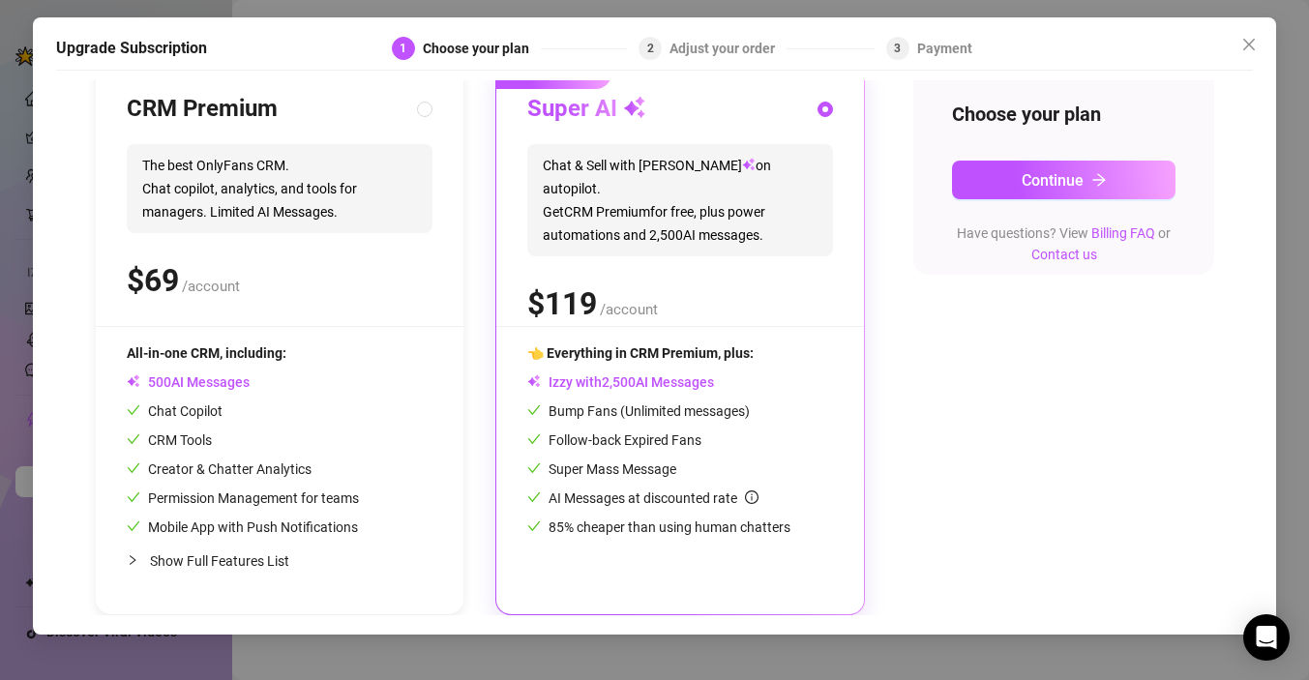
click at [320, 395] on div "All-in-one CRM, including: AI Messages Chat Copilot CRM Tools Creator & Chatter…" at bounding box center [243, 440] width 232 height 195
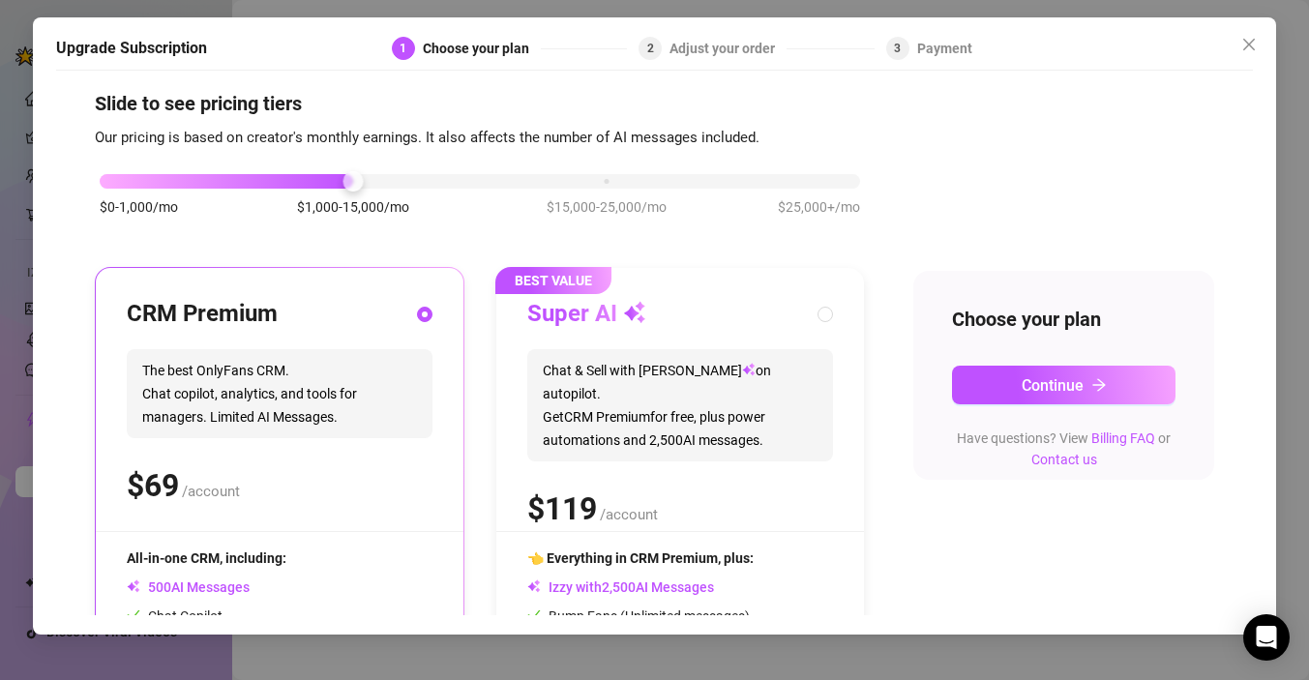
scroll to position [0, 0]
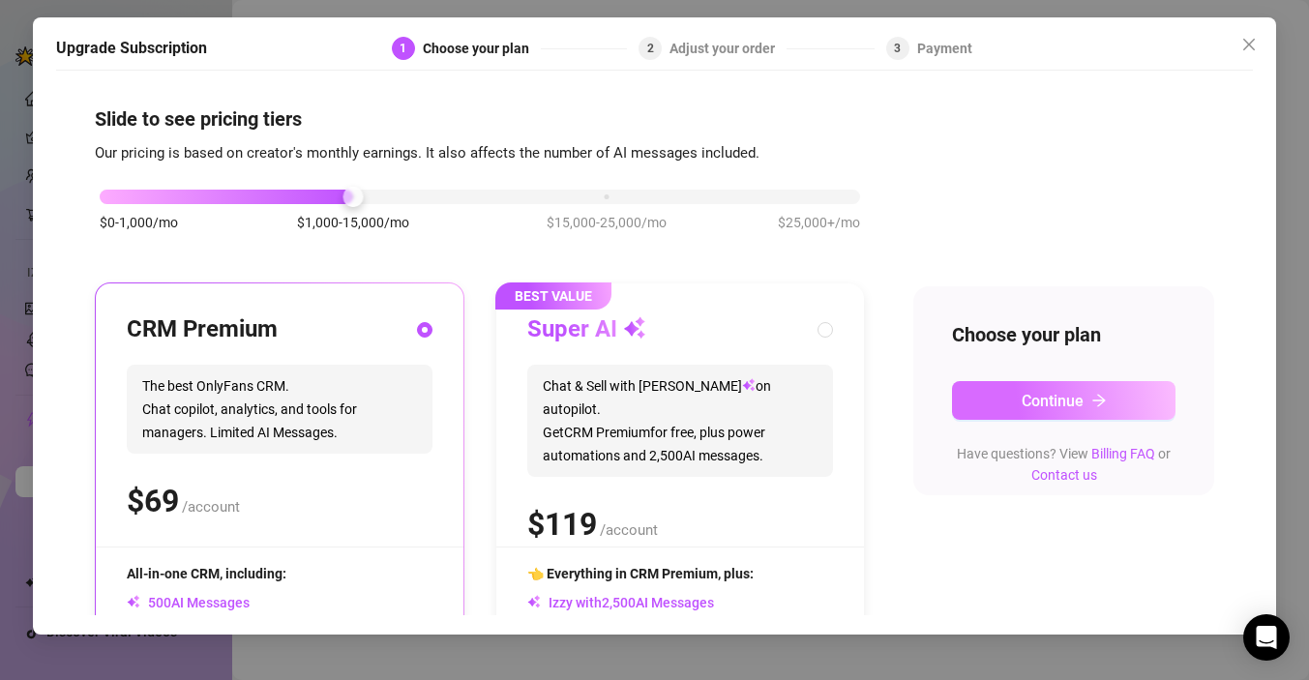
click at [1022, 403] on span "Continue" at bounding box center [1053, 401] width 62 height 18
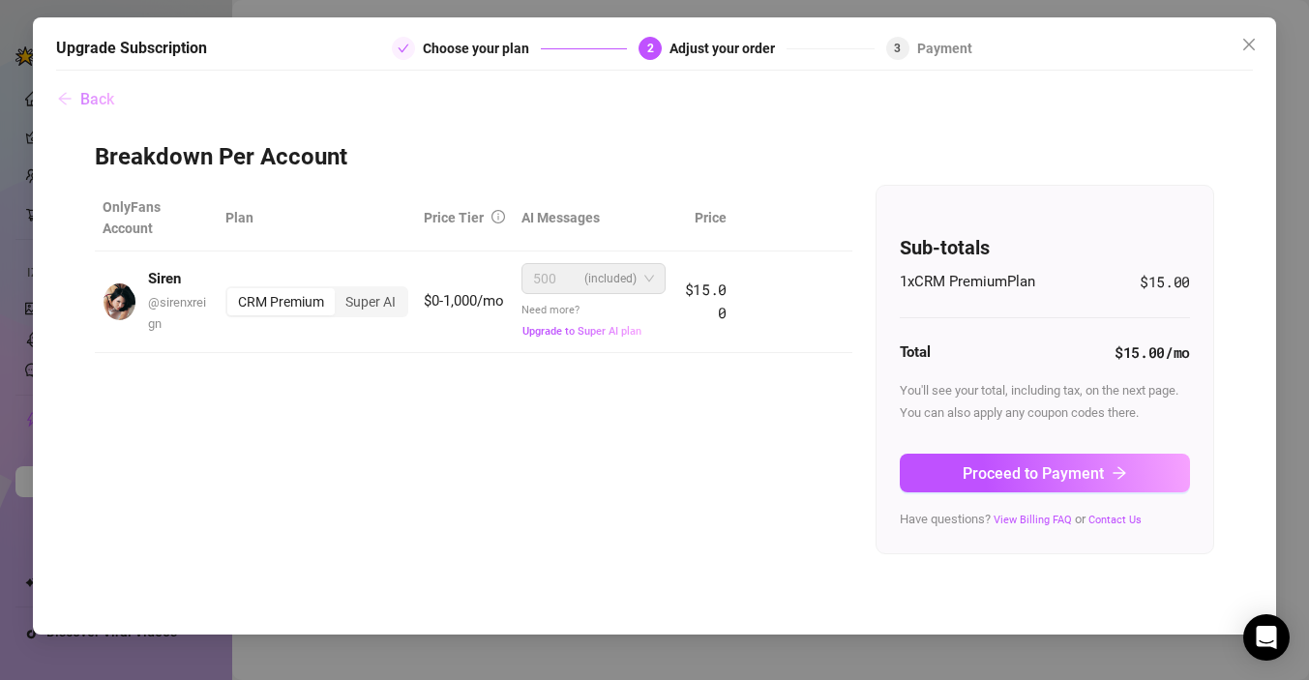
click at [92, 99] on span "Back" at bounding box center [97, 99] width 34 height 18
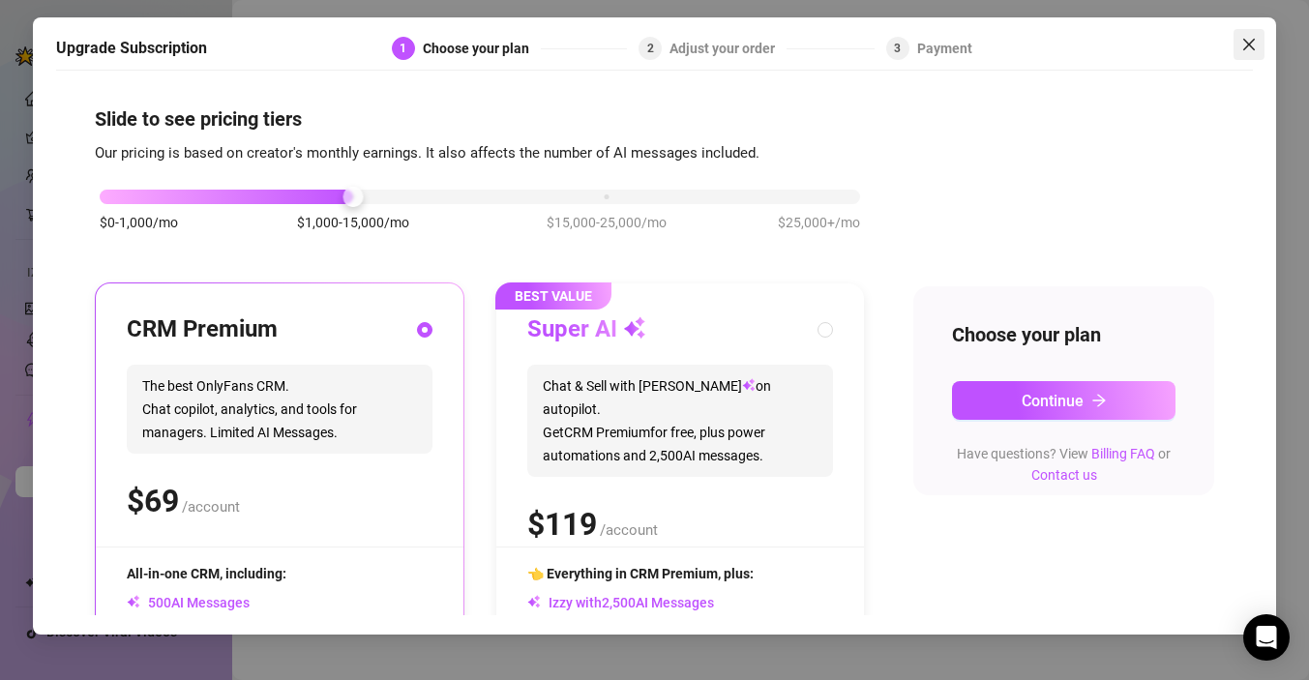
click at [1247, 47] on icon "close" at bounding box center [1249, 44] width 15 height 15
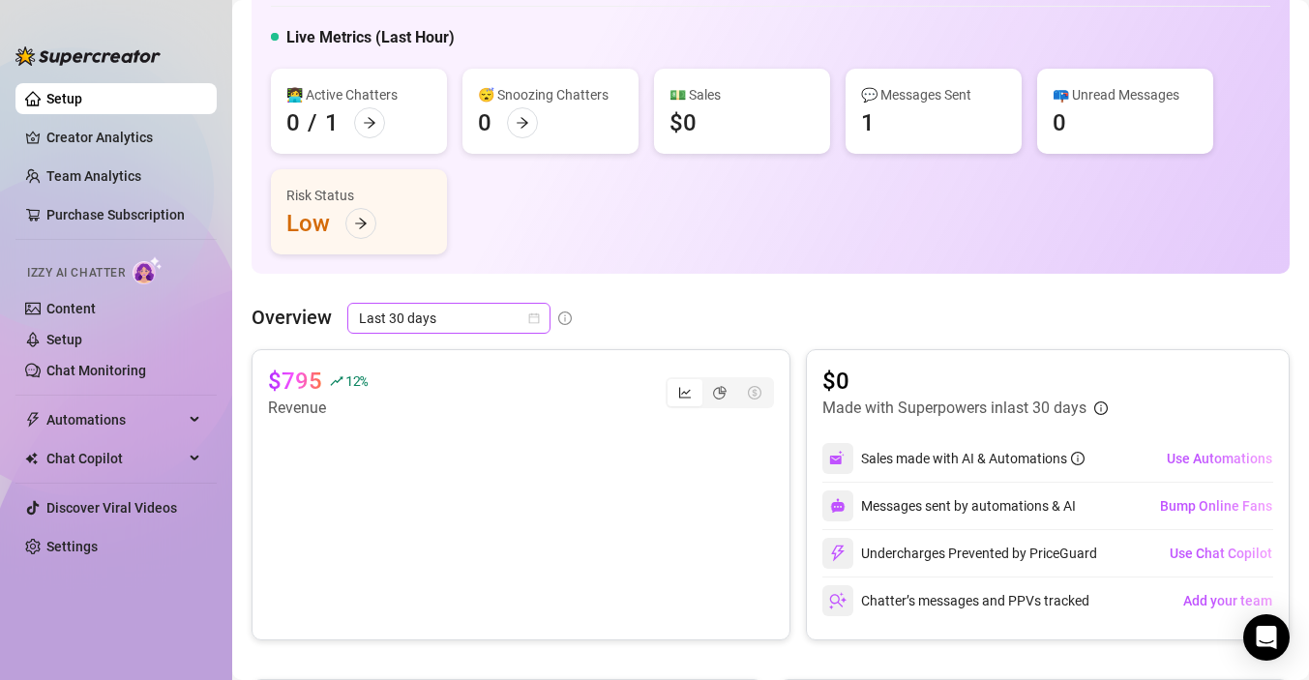
scroll to position [104, 0]
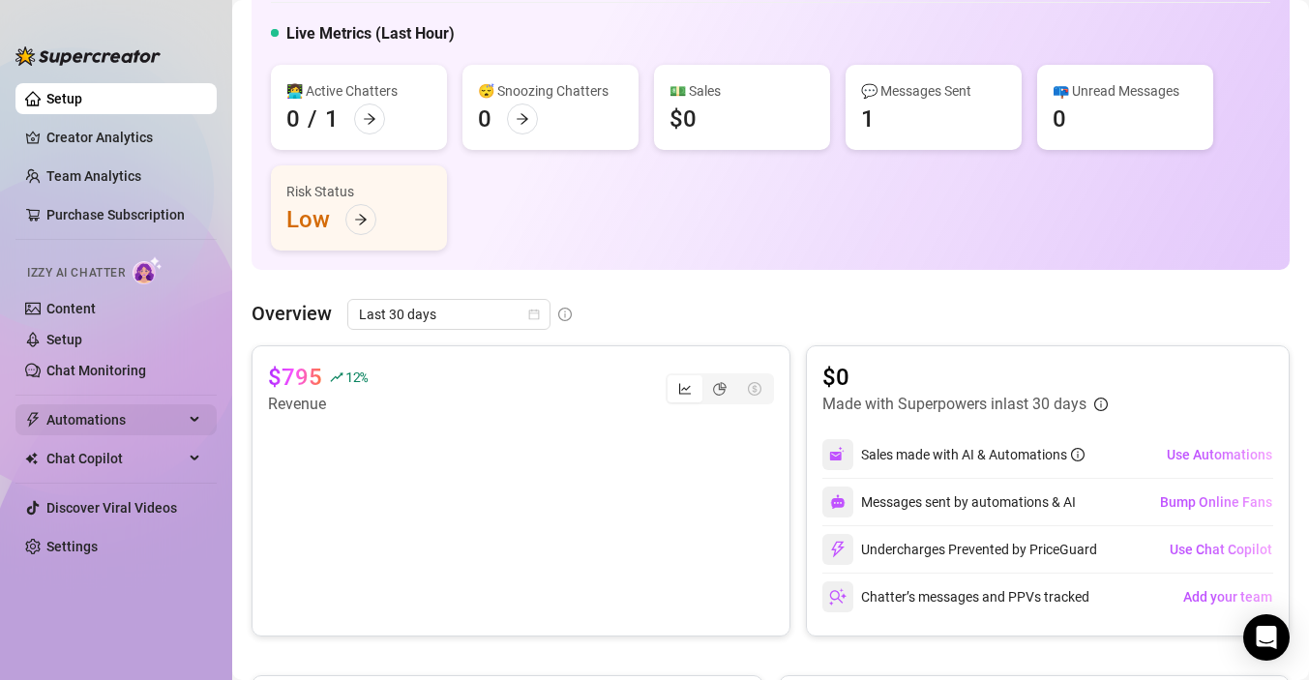
click at [105, 431] on span "Automations" at bounding box center [114, 419] width 137 height 31
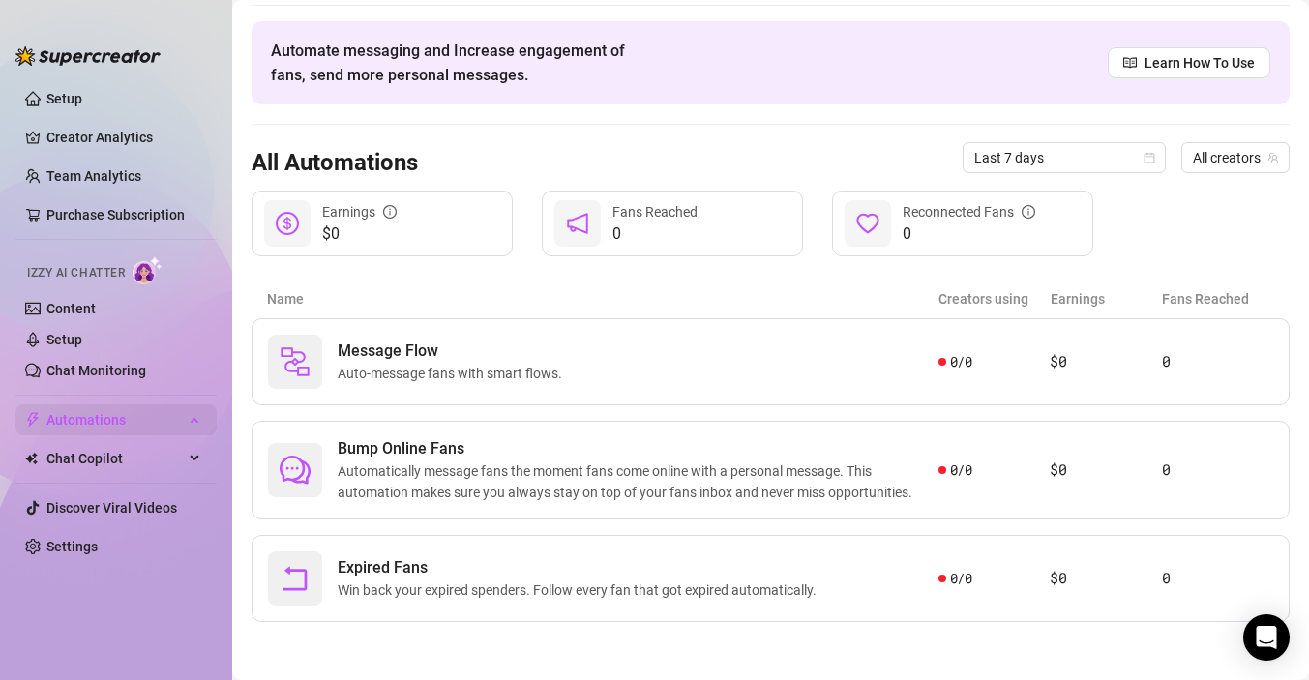
scroll to position [60, 0]
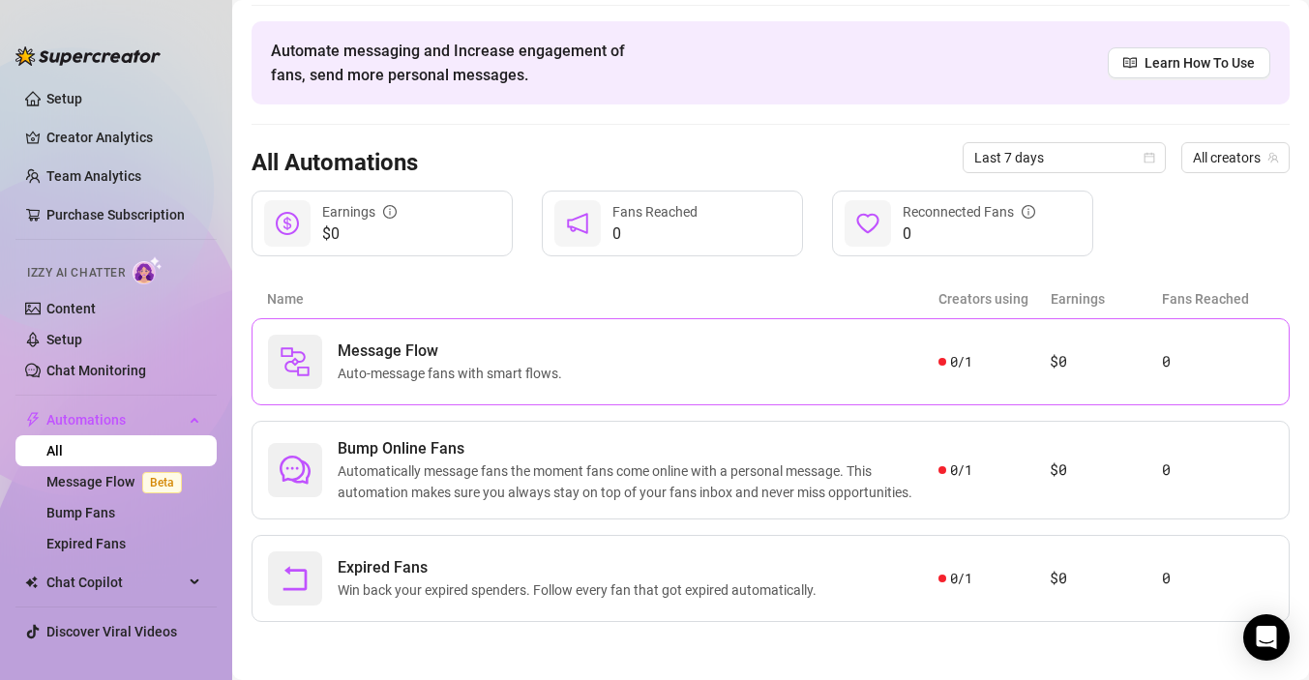
click at [536, 341] on span "Message Flow" at bounding box center [454, 351] width 232 height 23
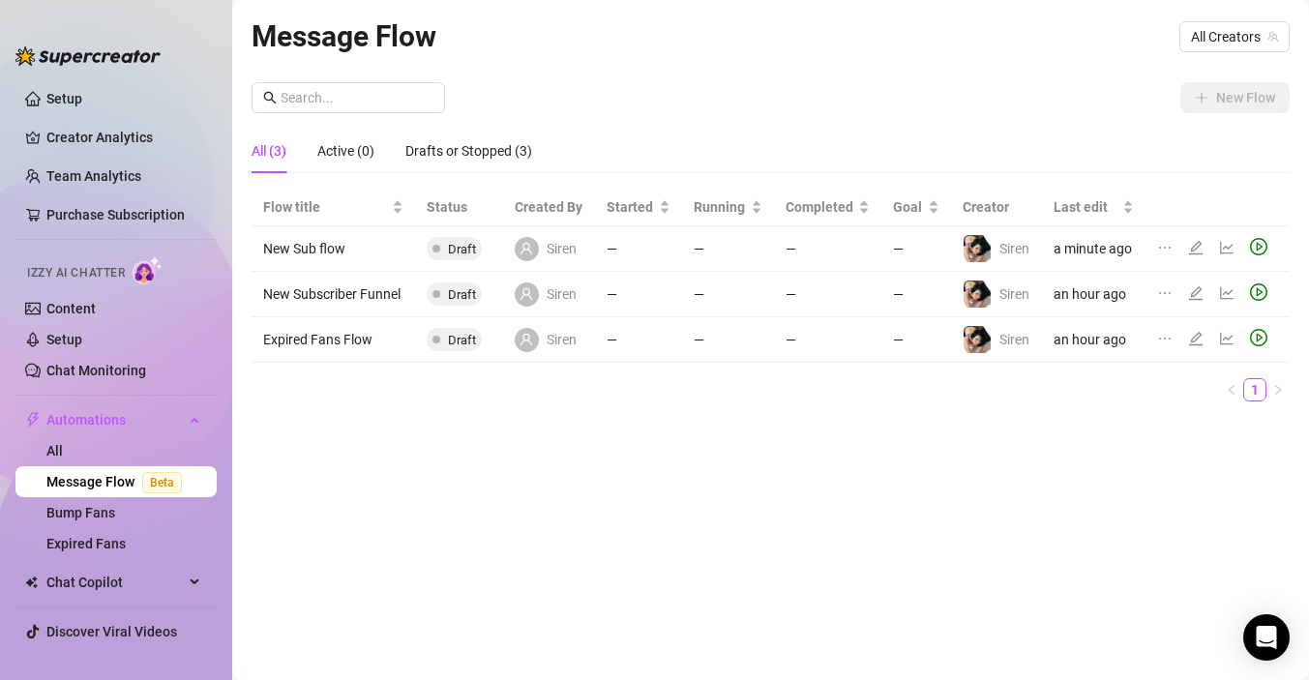
click at [1080, 334] on td "an hour ago" at bounding box center [1094, 339] width 104 height 45
click at [1079, 329] on td "an hour ago" at bounding box center [1094, 339] width 104 height 45
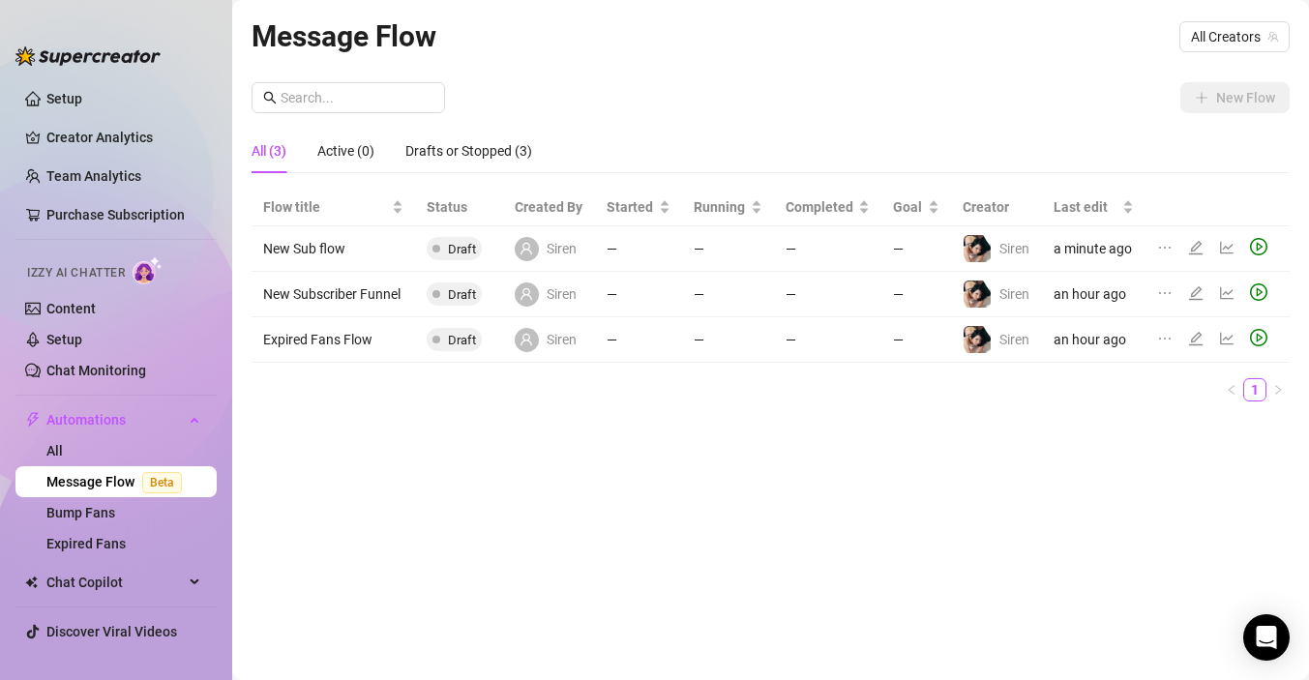
click at [1079, 329] on td "an hour ago" at bounding box center [1094, 339] width 104 height 45
click at [1258, 248] on icon "play-circle" at bounding box center [1261, 247] width 7 height 9
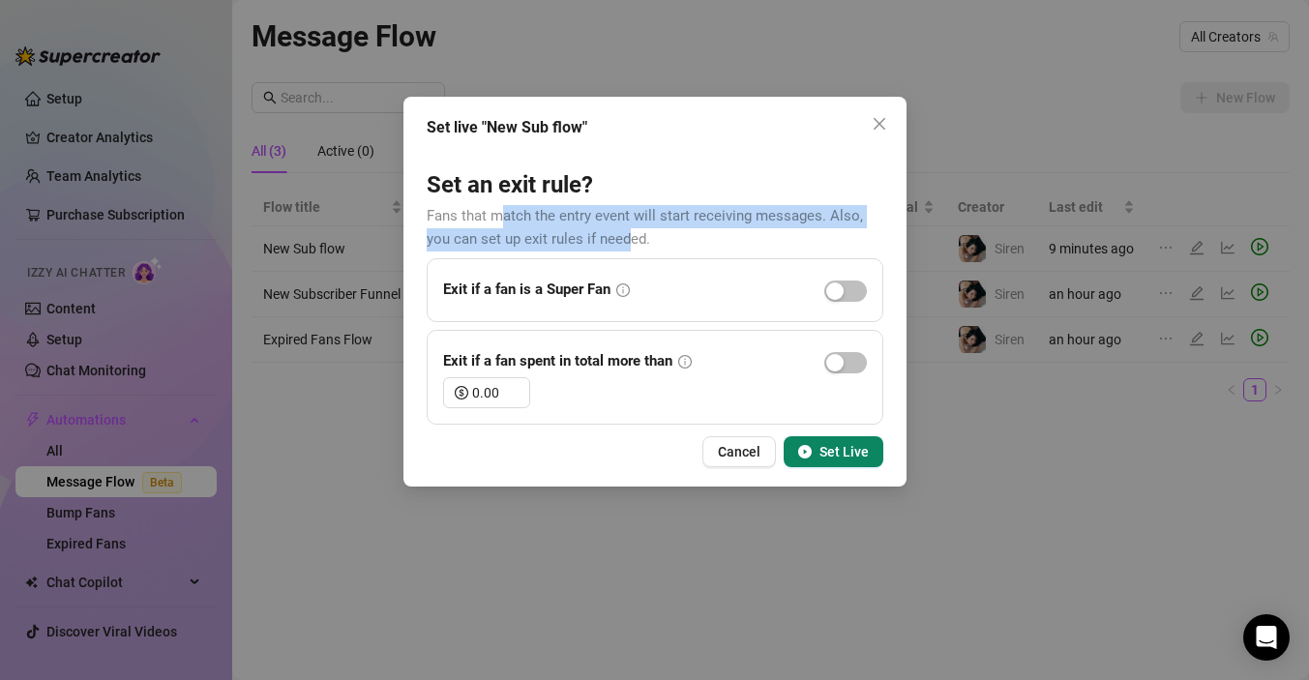
drag, startPoint x: 501, startPoint y: 215, endPoint x: 627, endPoint y: 244, distance: 129.1
click at [627, 244] on span "Fans that match the entry event will start receiving messages. Also, you can se…" at bounding box center [645, 227] width 436 height 41
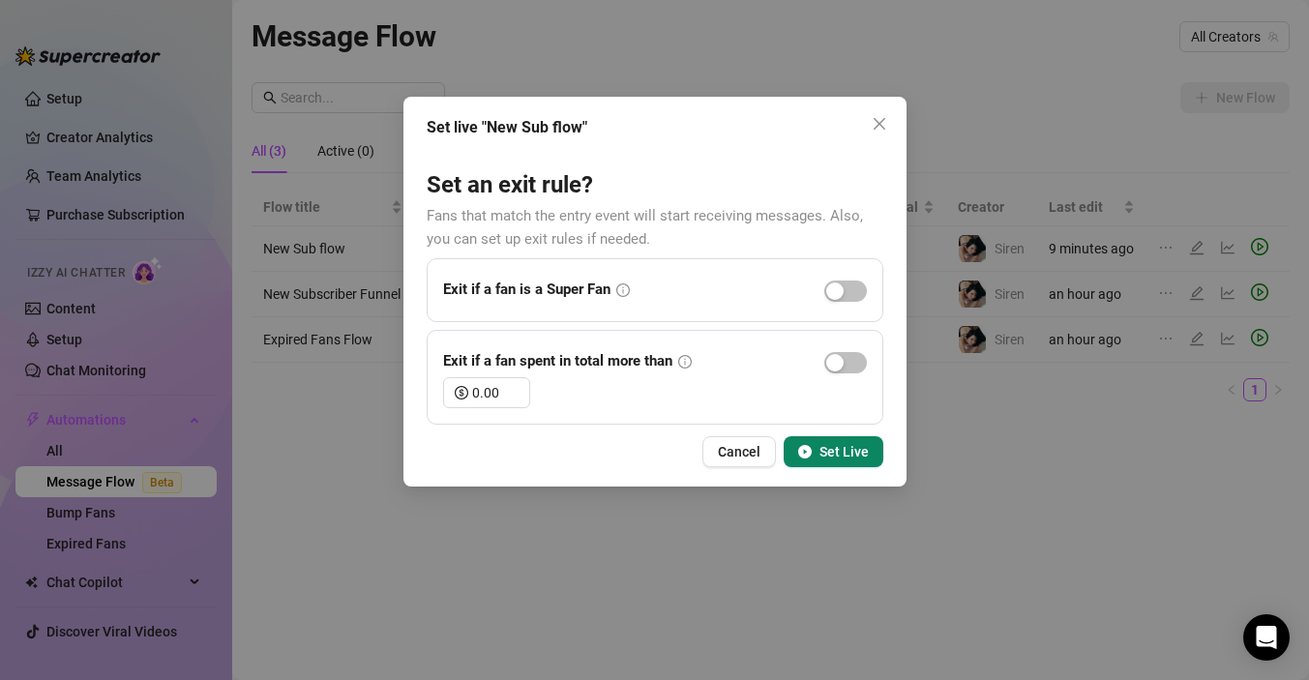
click at [658, 238] on form "Set an exit rule? Fans that match the entry event will start receiving messages…" at bounding box center [655, 297] width 457 height 255
click at [630, 289] on icon "info-circle" at bounding box center [623, 291] width 14 height 14
click at [624, 291] on icon "info-circle" at bounding box center [623, 291] width 14 height 14
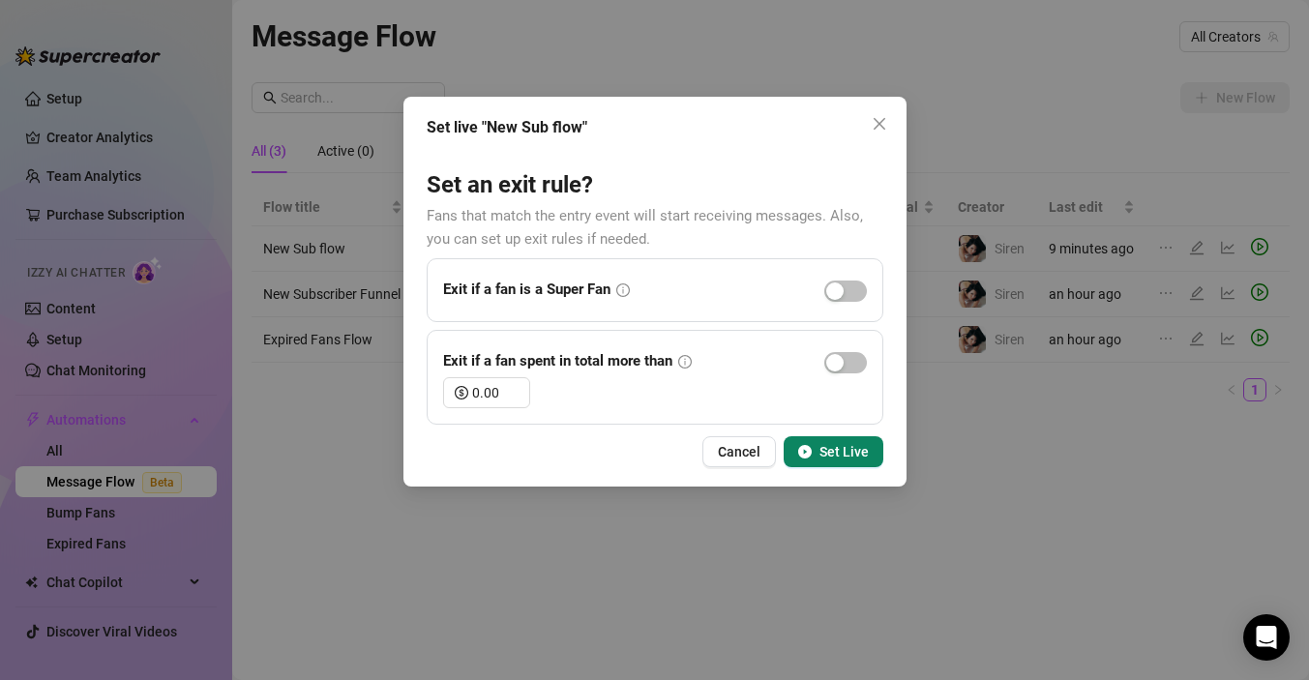
click at [698, 292] on div "Exit if a fan is a Super Fan" at bounding box center [655, 290] width 424 height 31
click at [834, 290] on div "button" at bounding box center [834, 291] width 17 height 17
click at [620, 289] on icon "info-circle" at bounding box center [623, 291] width 14 height 14
click at [846, 293] on button "button" at bounding box center [845, 291] width 43 height 21
click at [617, 289] on icon "info-circle" at bounding box center [623, 291] width 14 height 14
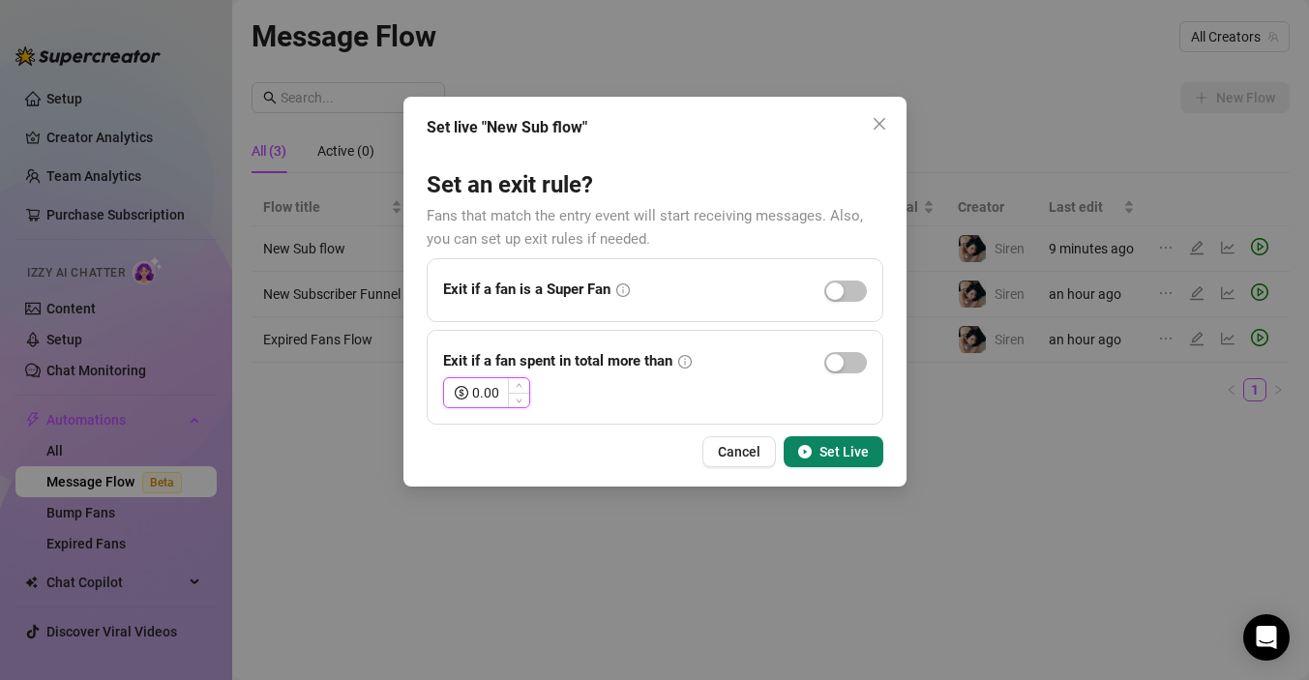
click at [486, 394] on input "0.00" at bounding box center [500, 392] width 57 height 29
click at [479, 394] on input "0.00" at bounding box center [500, 392] width 57 height 29
click at [583, 401] on div "30.00" at bounding box center [655, 392] width 424 height 31
click at [831, 364] on div "button" at bounding box center [834, 362] width 17 height 17
click at [617, 285] on icon "info-circle" at bounding box center [623, 291] width 14 height 14
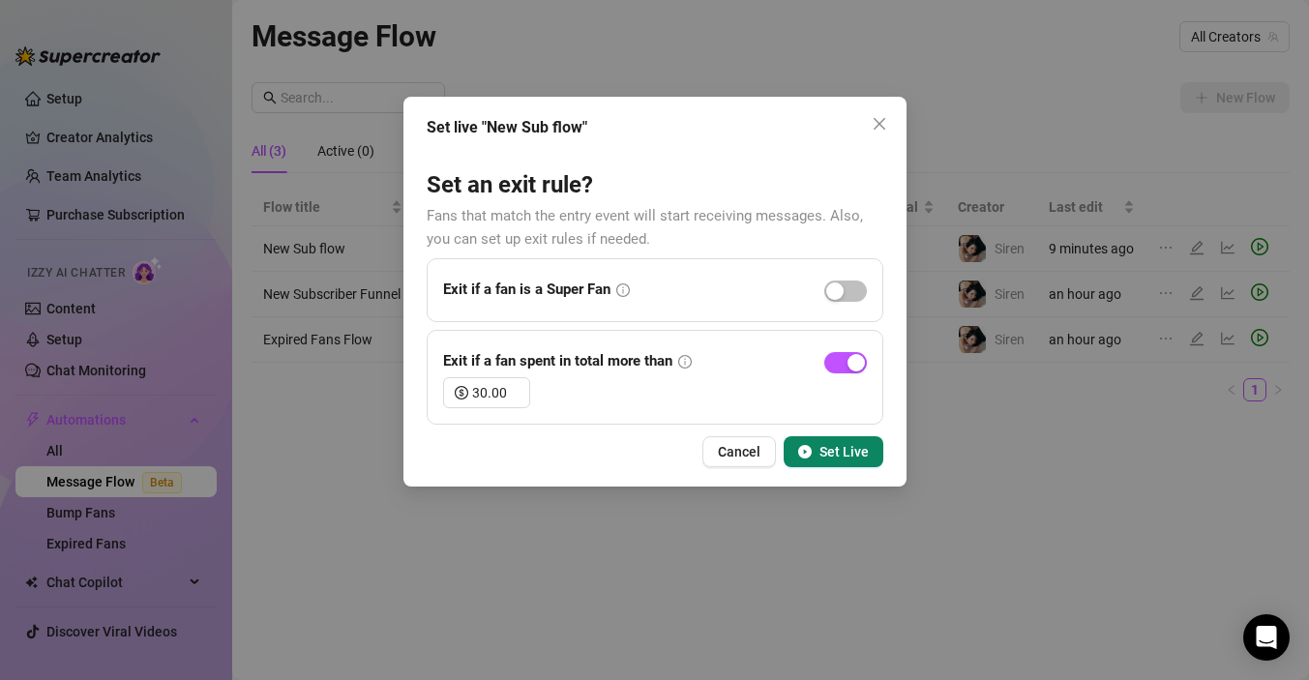
click at [621, 290] on icon "info-circle" at bounding box center [623, 291] width 14 height 14
click at [620, 289] on icon "info-circle" at bounding box center [623, 291] width 14 height 14
click at [828, 455] on span "Set Live" at bounding box center [844, 451] width 49 height 15
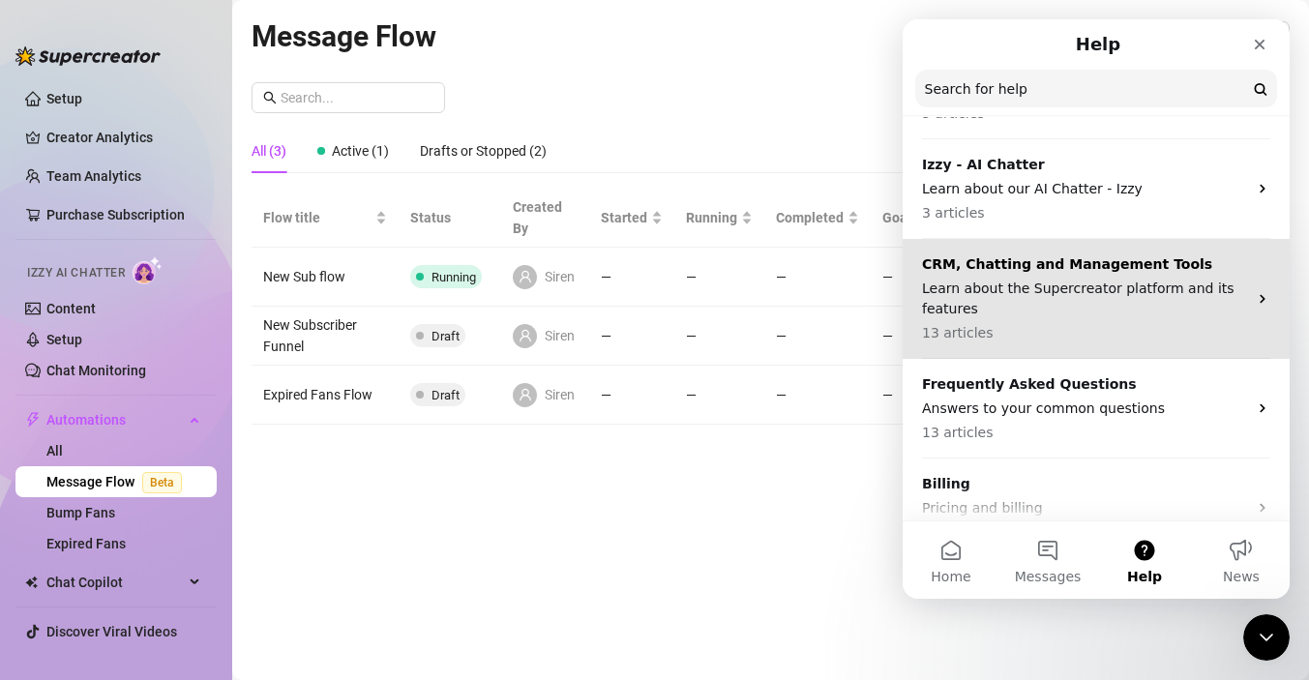
scroll to position [169, 0]
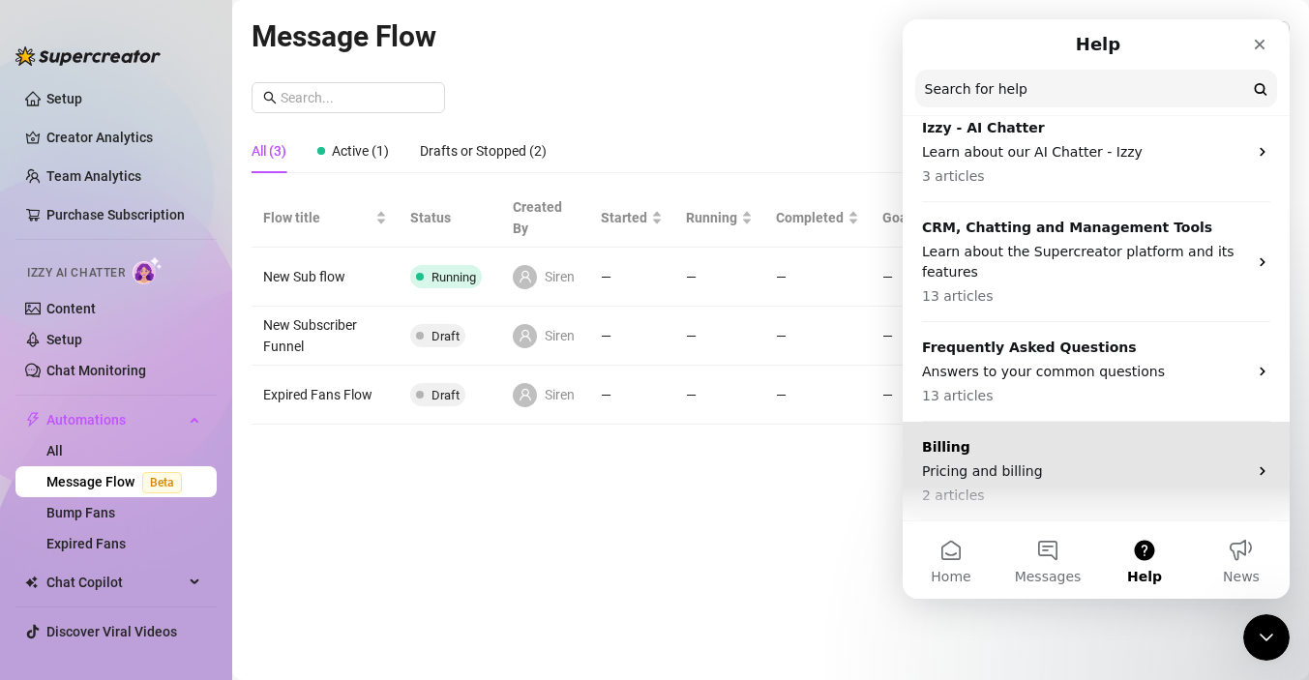
click at [1078, 444] on p "Billing" at bounding box center [1084, 447] width 325 height 20
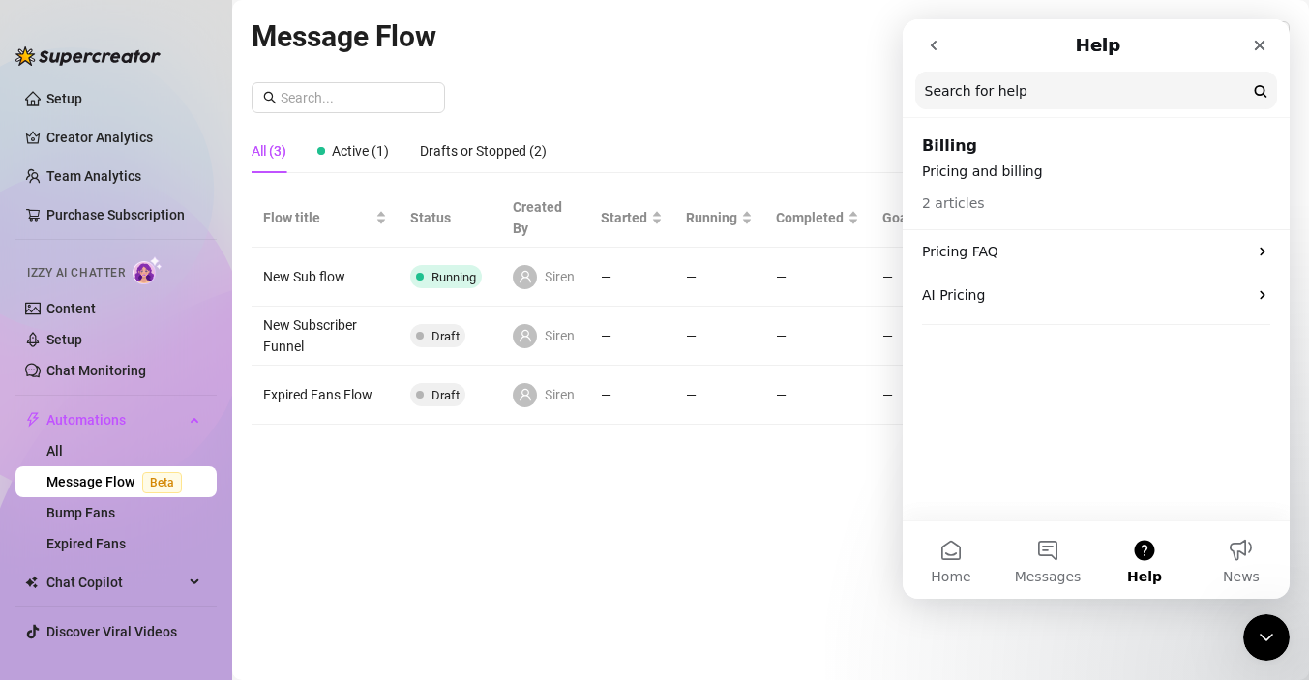
click at [1017, 254] on p "Pricing FAQ" at bounding box center [1084, 252] width 325 height 20
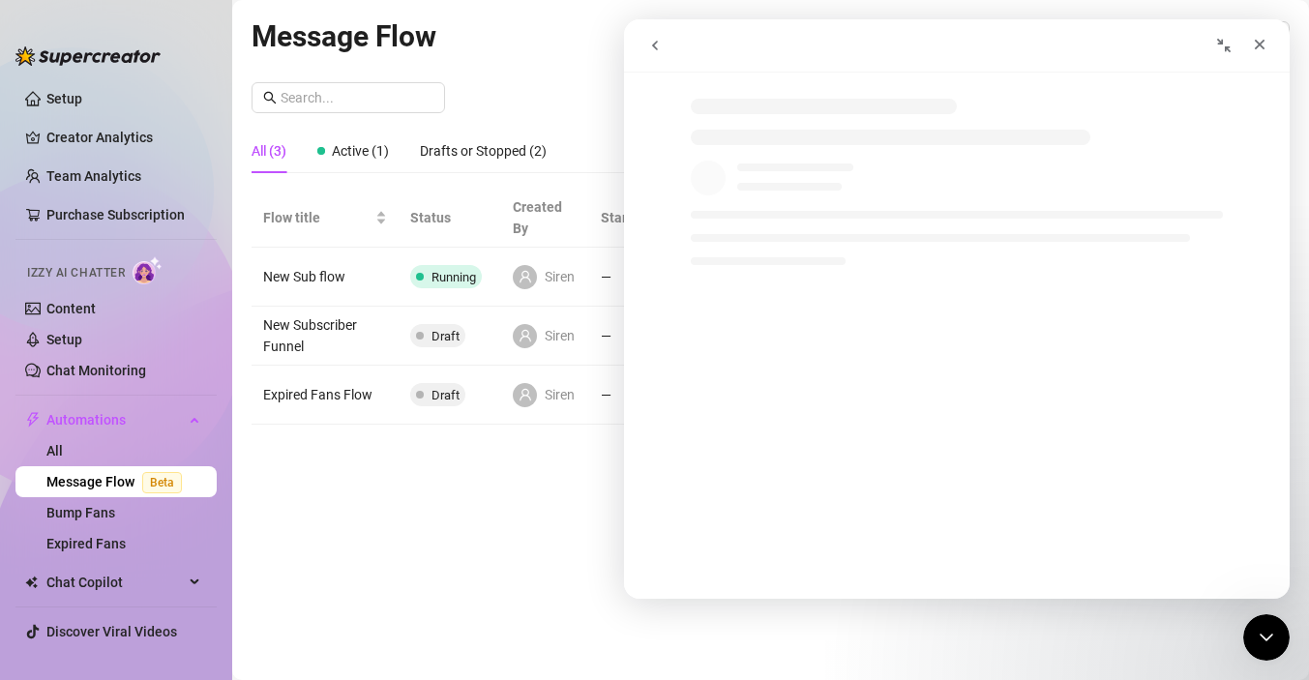
click at [473, 503] on div "Message Flow All Creators New Flow All (3) Active (1) Drafts or Stopped (2) Flo…" at bounding box center [771, 318] width 1038 height 609
click at [1264, 41] on icon "Close" at bounding box center [1260, 45] width 11 height 11
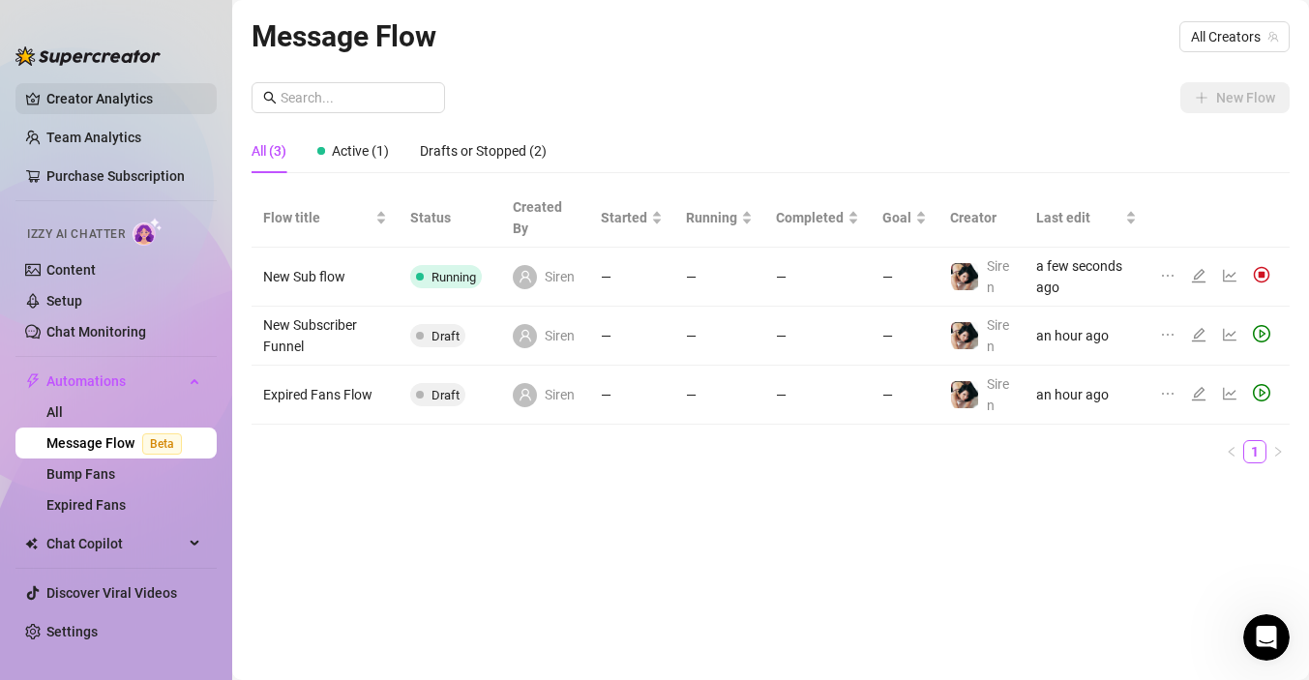
scroll to position [0, 0]
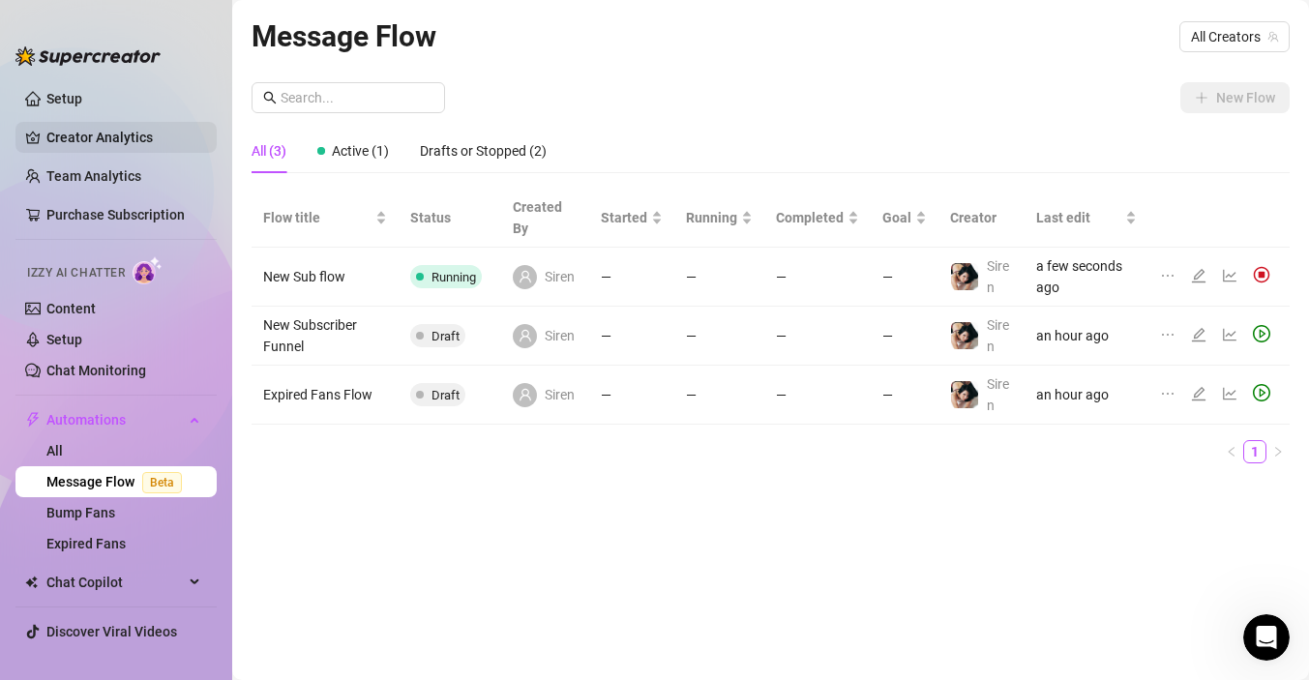
click at [123, 138] on link "Creator Analytics" at bounding box center [123, 137] width 155 height 31
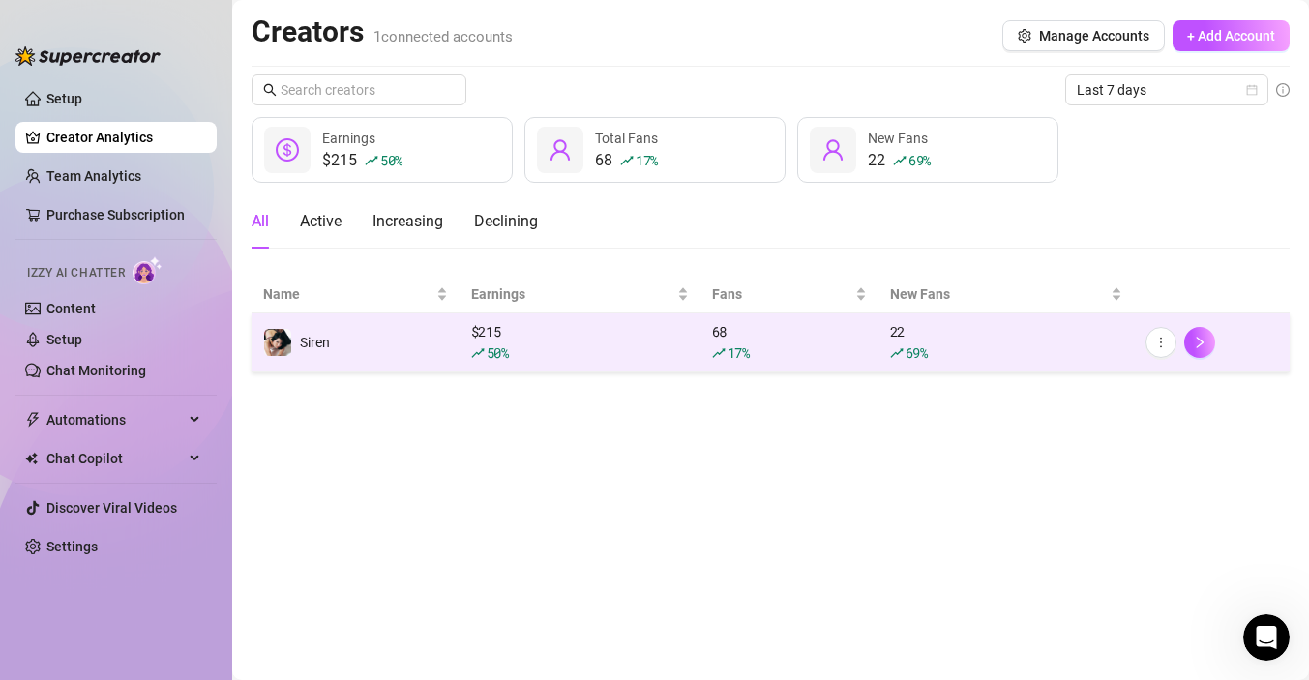
click at [495, 336] on div "$ 215 50 %" at bounding box center [580, 342] width 218 height 43
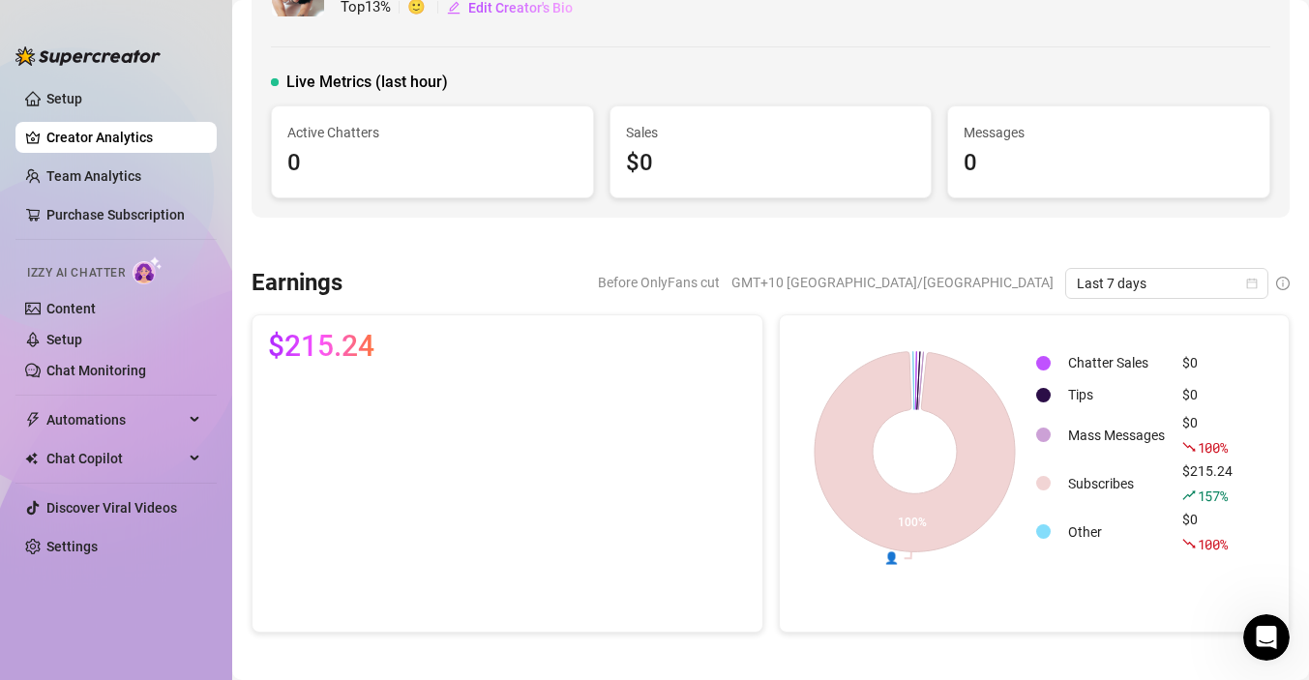
scroll to position [172, 0]
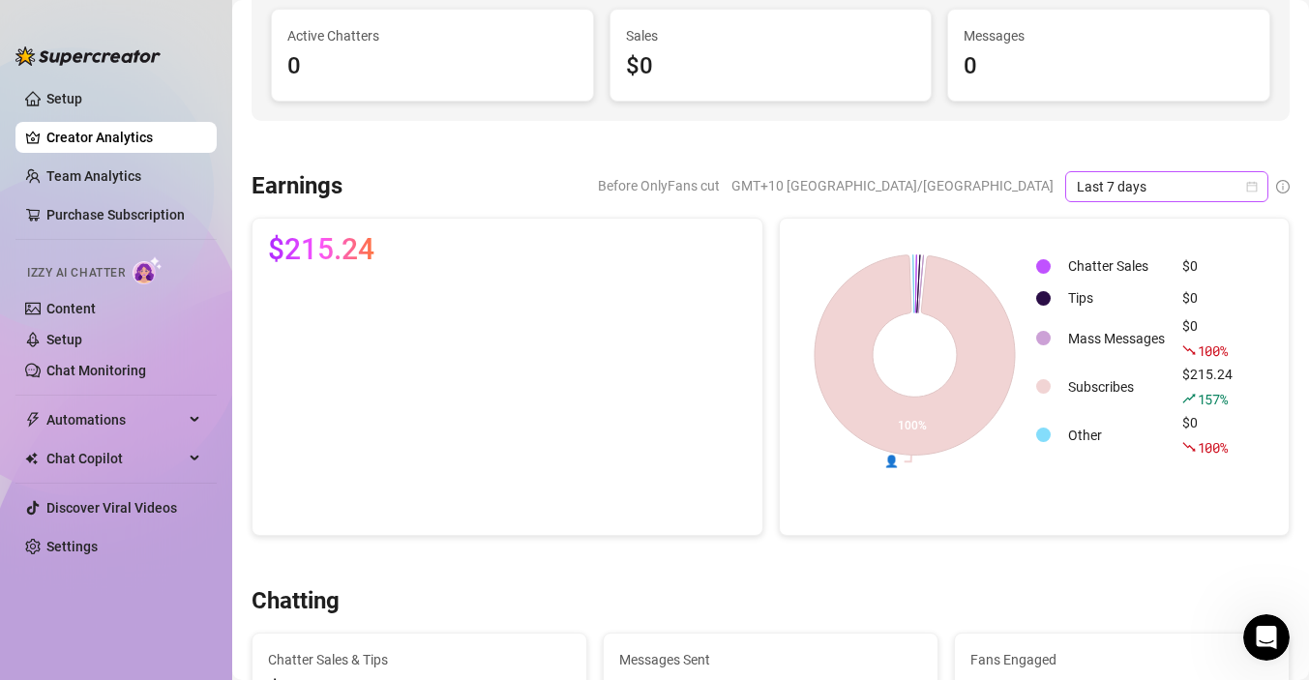
click at [1120, 192] on span "Last 7 days" at bounding box center [1167, 186] width 180 height 29
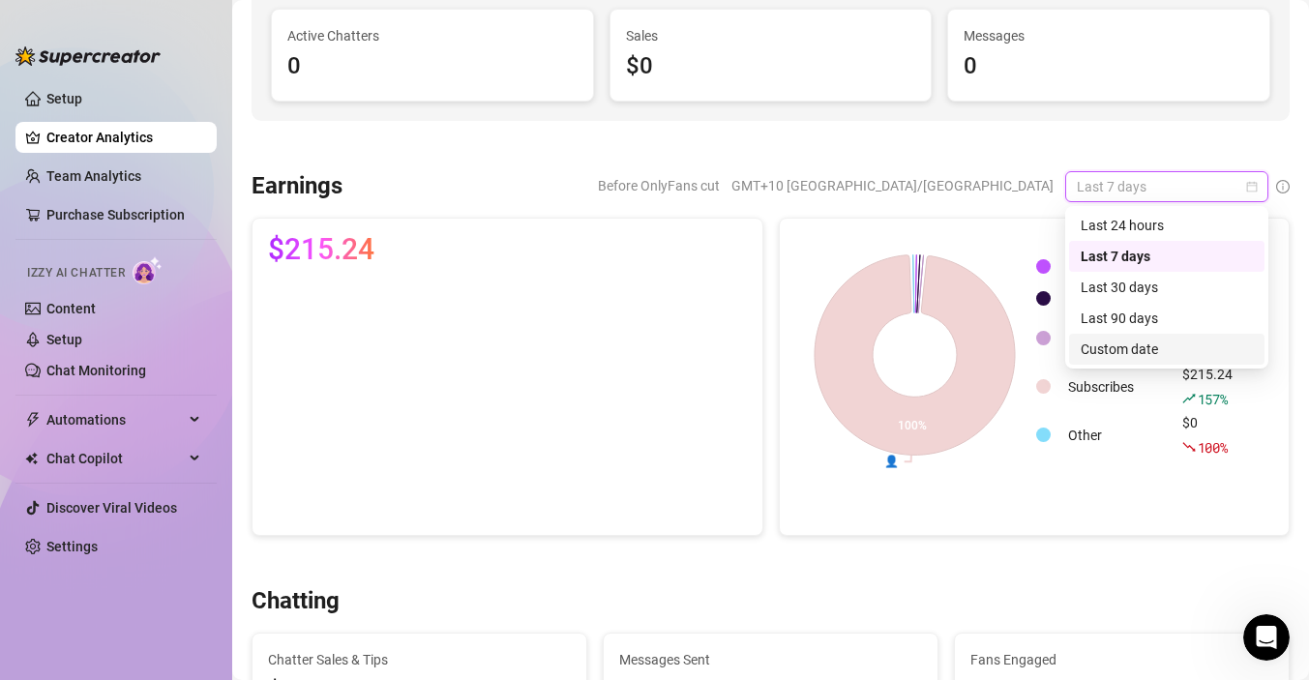
click at [1106, 353] on div "Custom date" at bounding box center [1167, 349] width 172 height 21
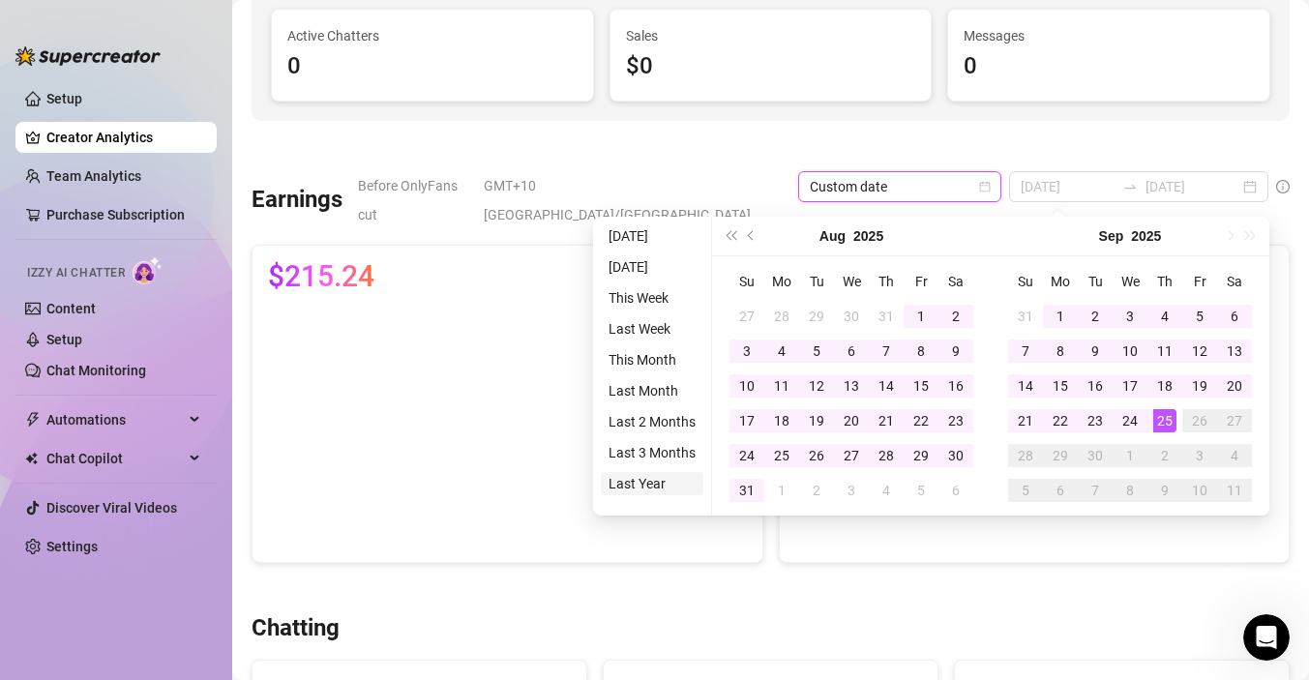
click at [630, 486] on li "Last Year" at bounding box center [652, 483] width 103 height 23
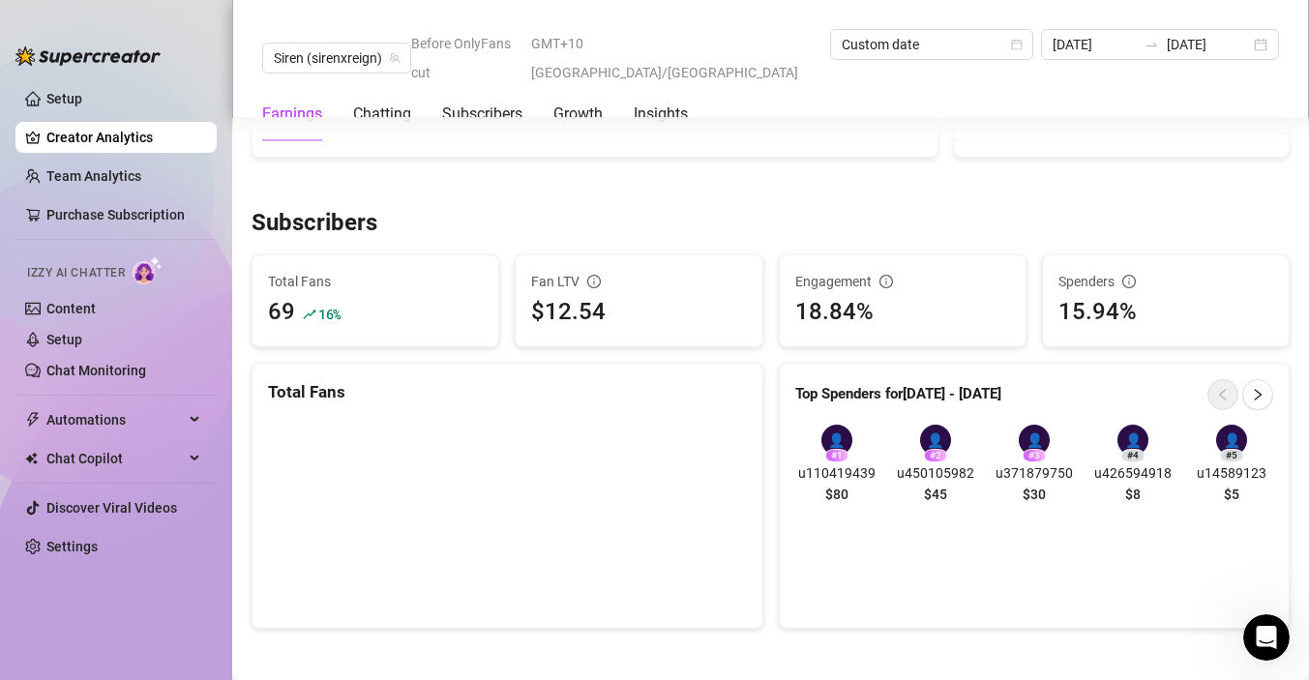
scroll to position [1142, 0]
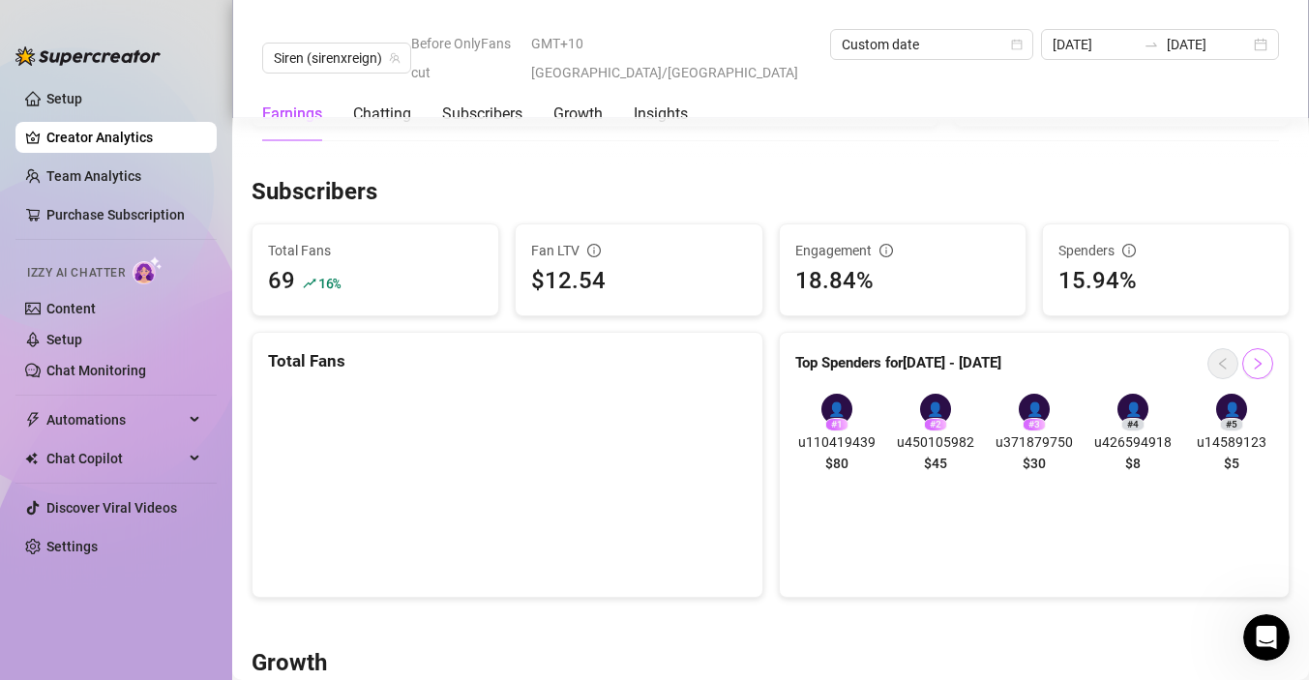
click at [1264, 357] on icon "right" at bounding box center [1258, 364] width 14 height 14
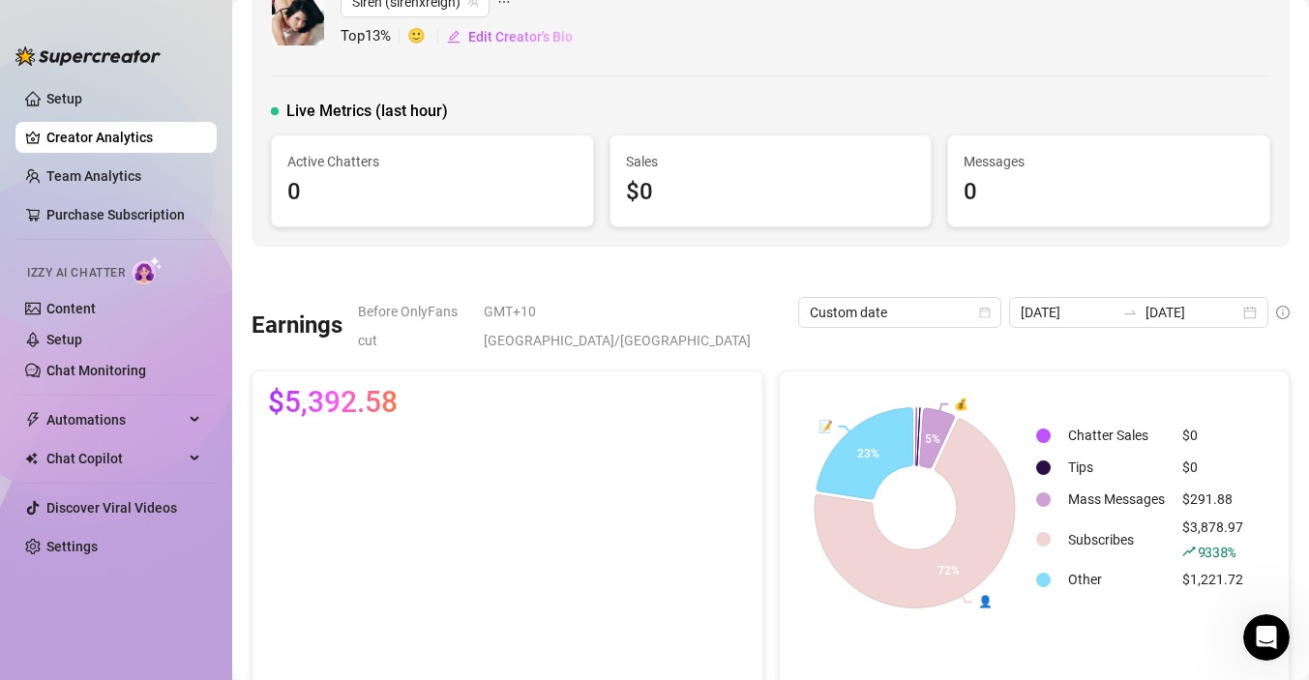
scroll to position [0, 0]
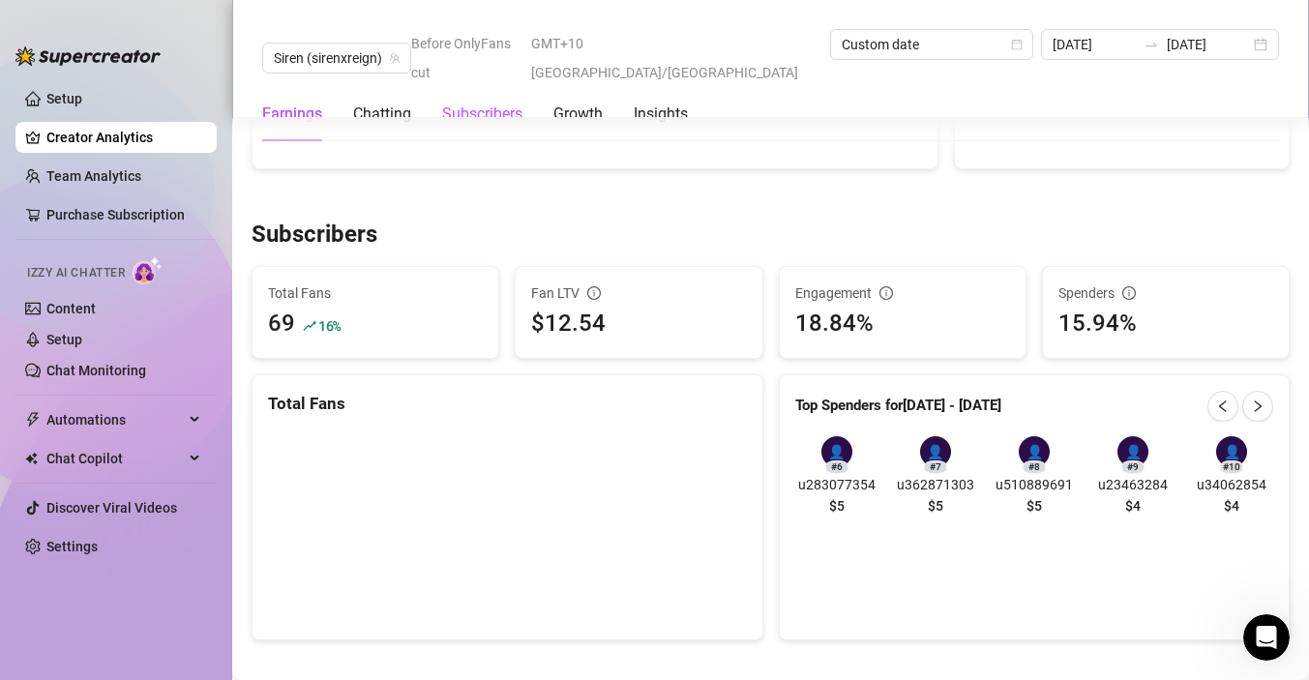
click at [487, 103] on div "Subscribers" at bounding box center [482, 114] width 80 height 23
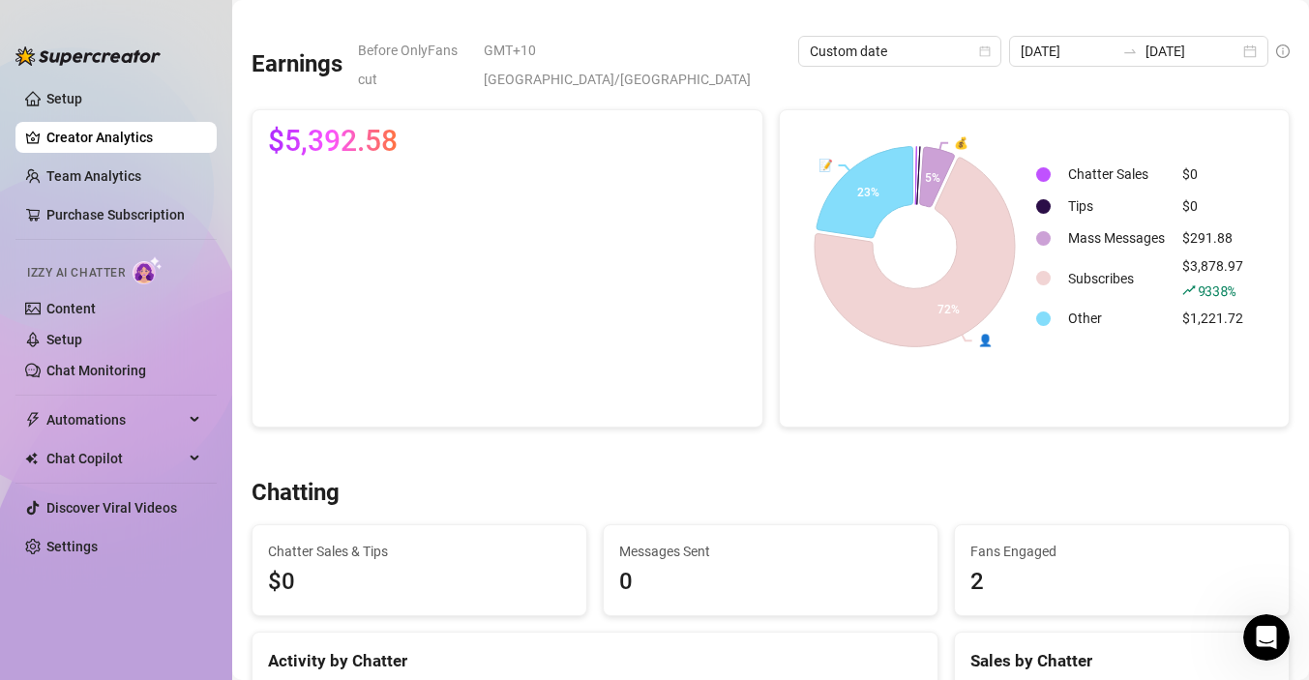
scroll to position [152, 0]
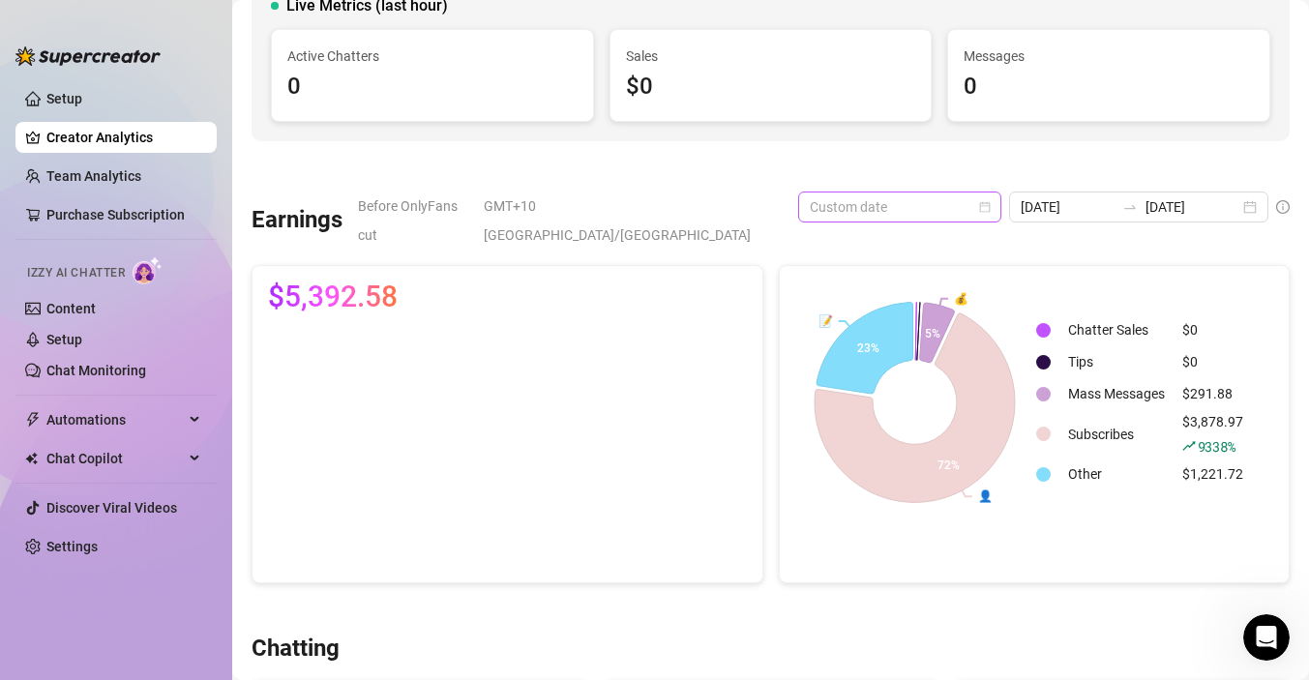
click at [913, 203] on span "Custom date" at bounding box center [900, 207] width 180 height 29
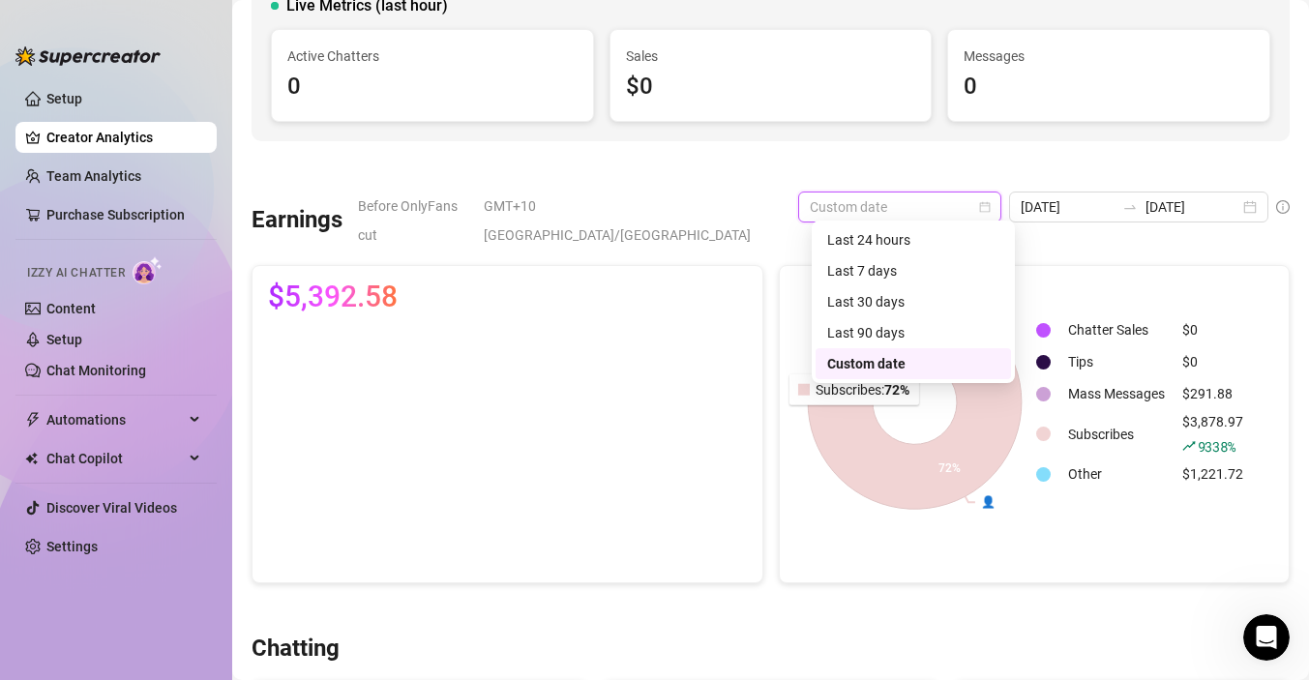
scroll to position [165, 0]
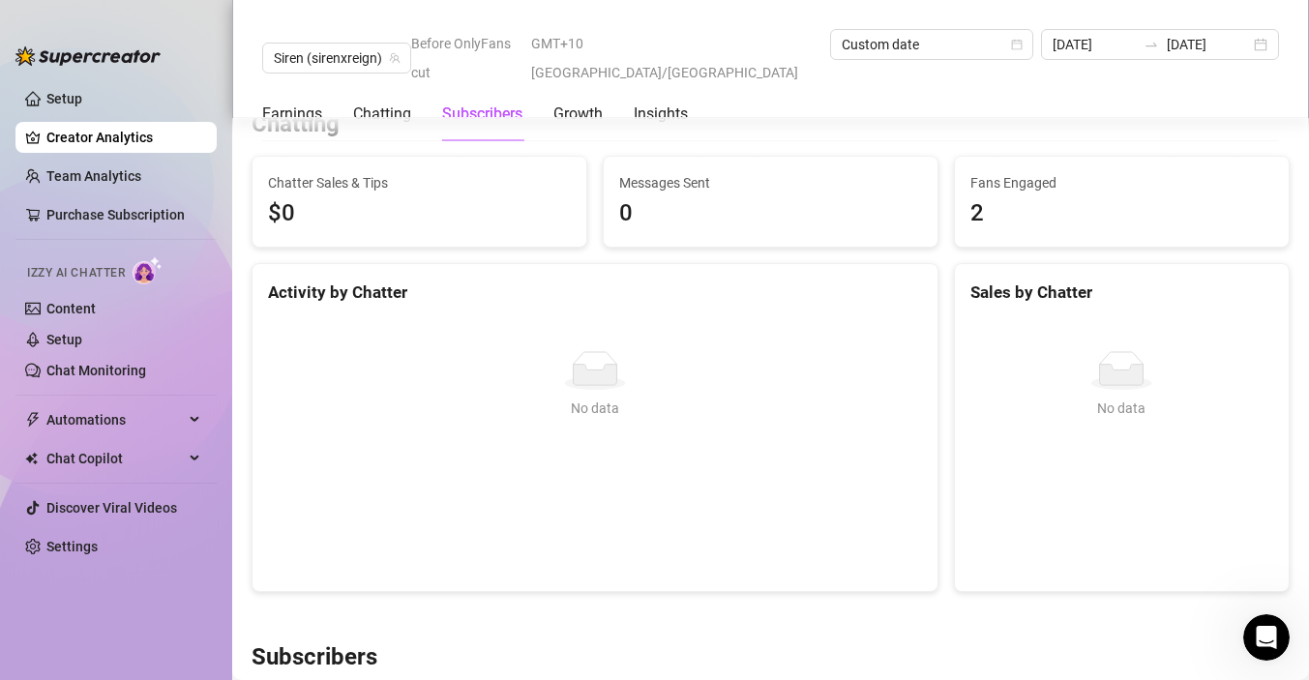
scroll to position [629, 0]
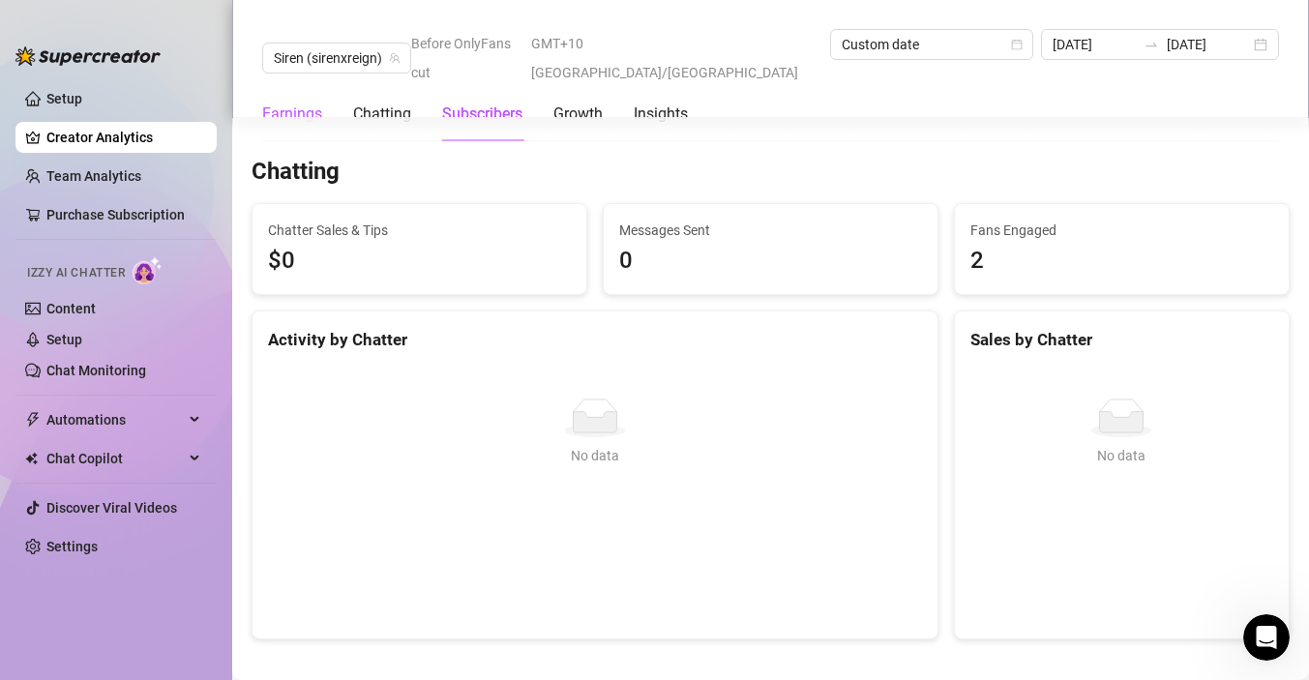
click at [280, 103] on div "Earnings" at bounding box center [292, 114] width 60 height 23
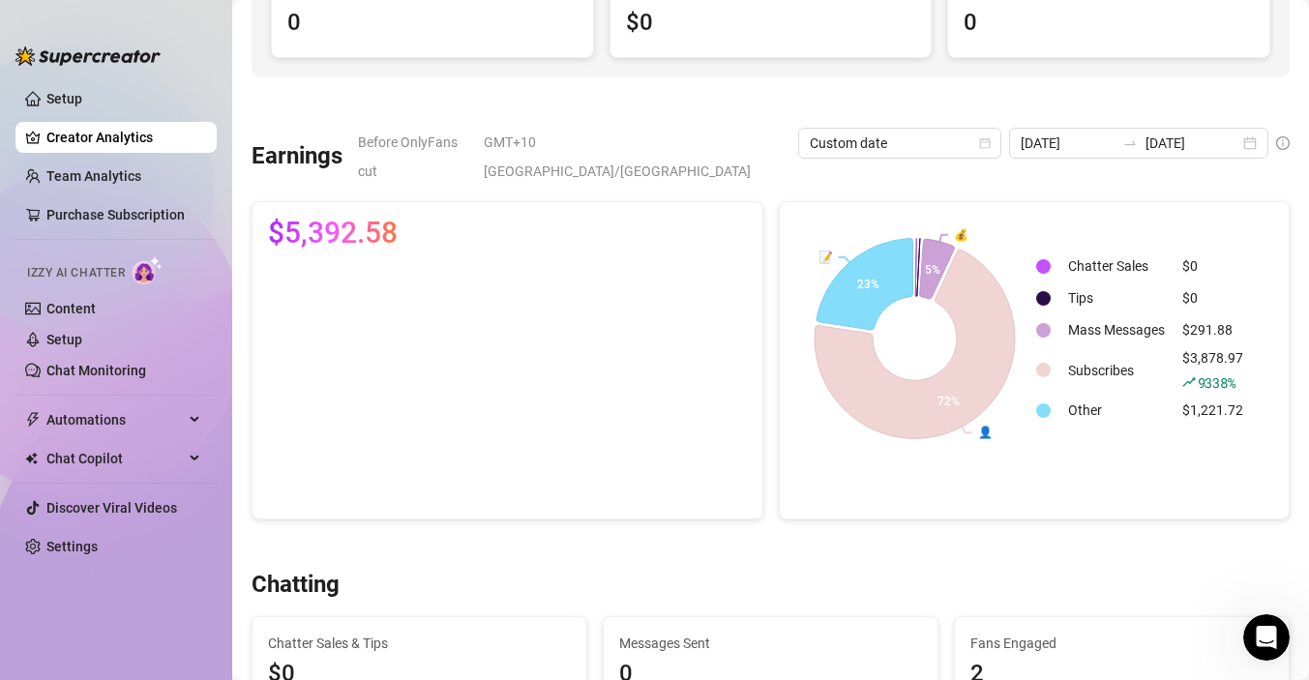
scroll to position [0, 0]
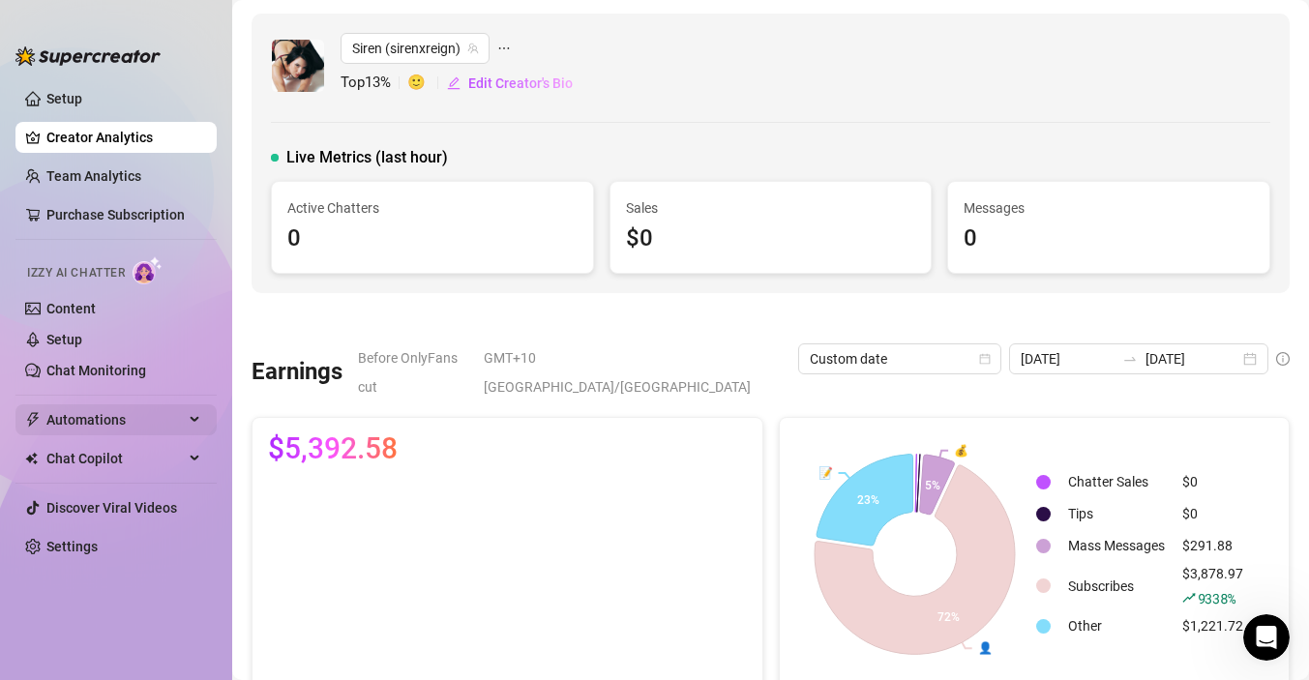
click at [95, 420] on span "Automations" at bounding box center [114, 419] width 137 height 31
